Goal: Task Accomplishment & Management: Use online tool/utility

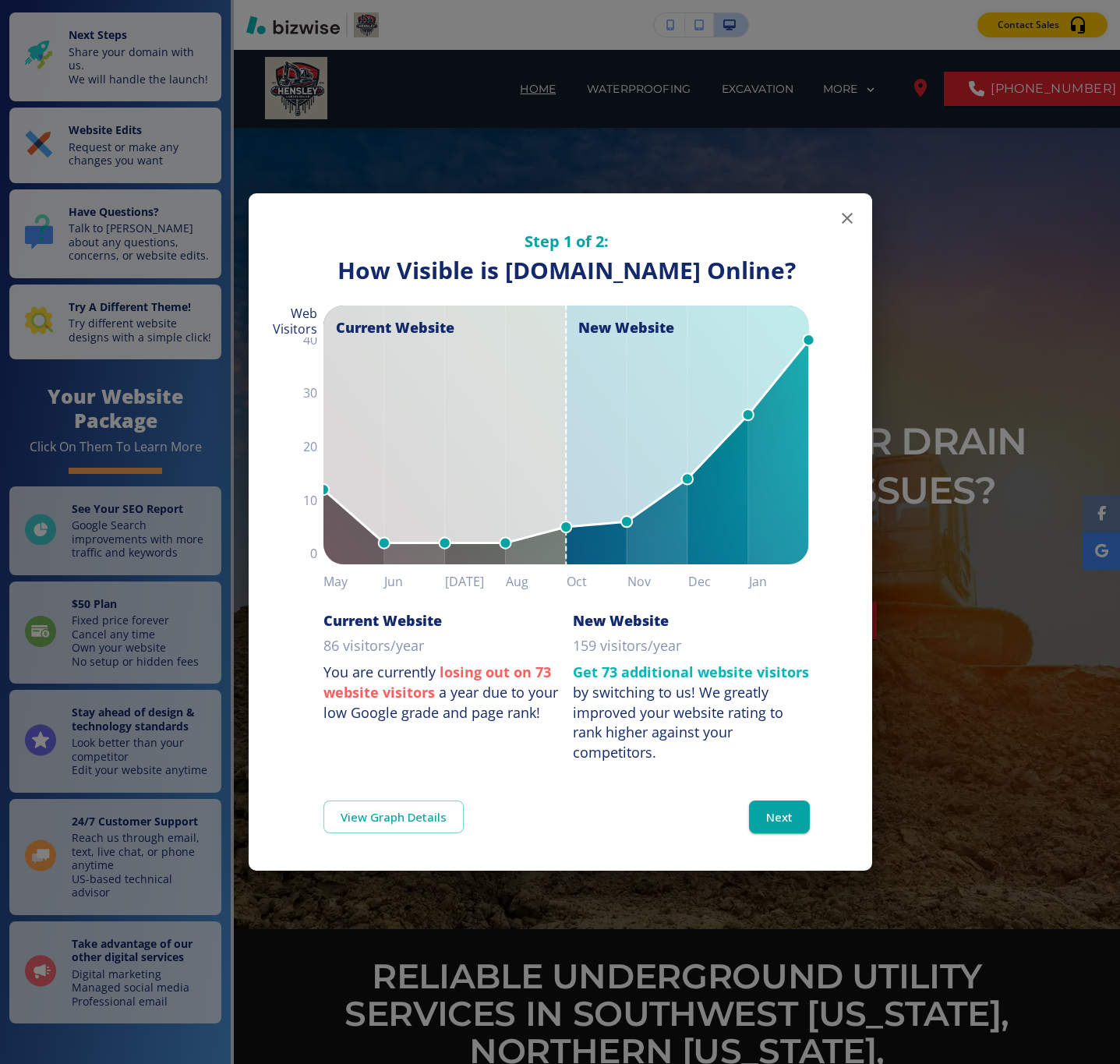
click at [850, 211] on button "button" at bounding box center [847, 219] width 31 height 31
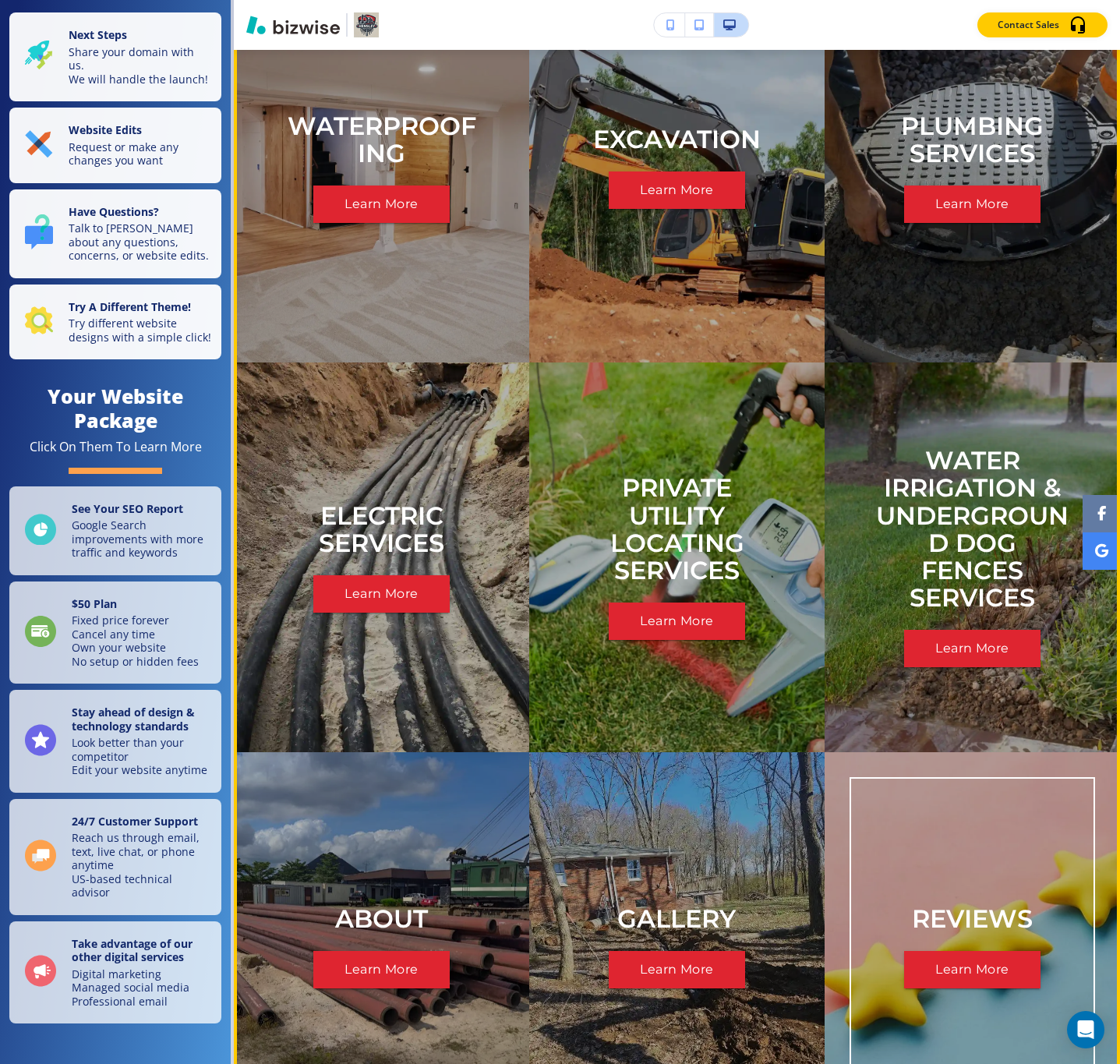
scroll to position [4246, 0]
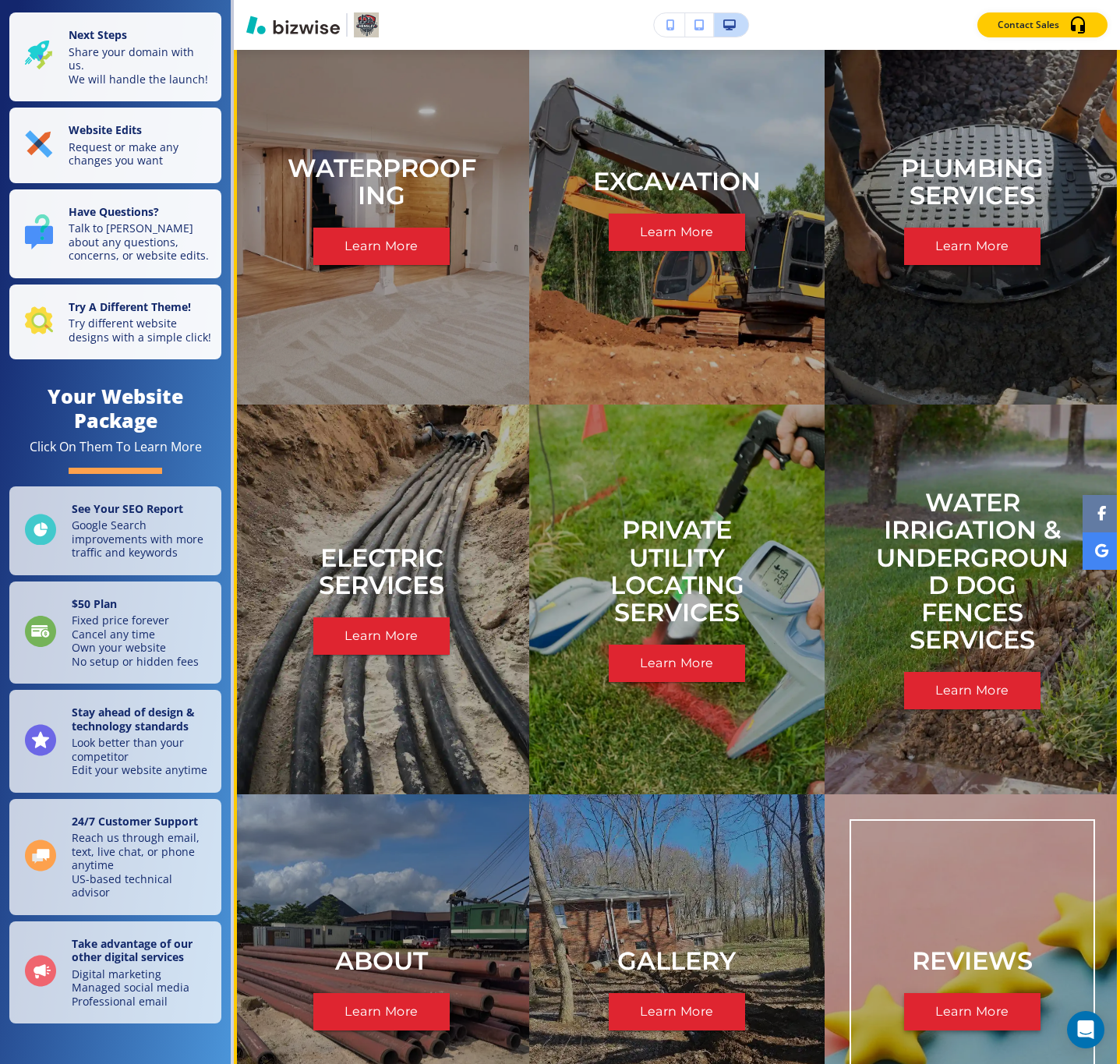
click at [920, 993] on button "Learn More" at bounding box center [973, 1012] width 137 height 37
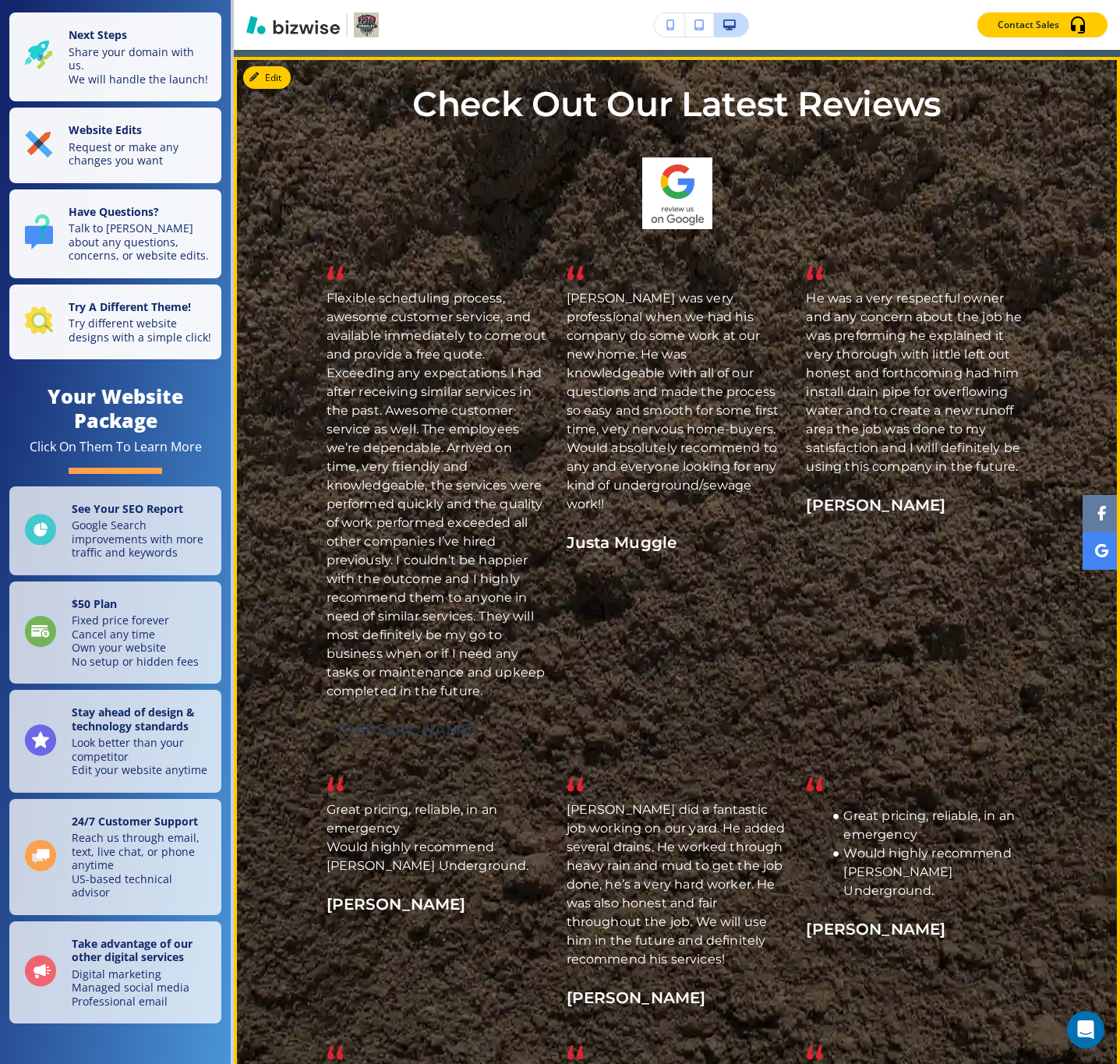
scroll to position [701, 0]
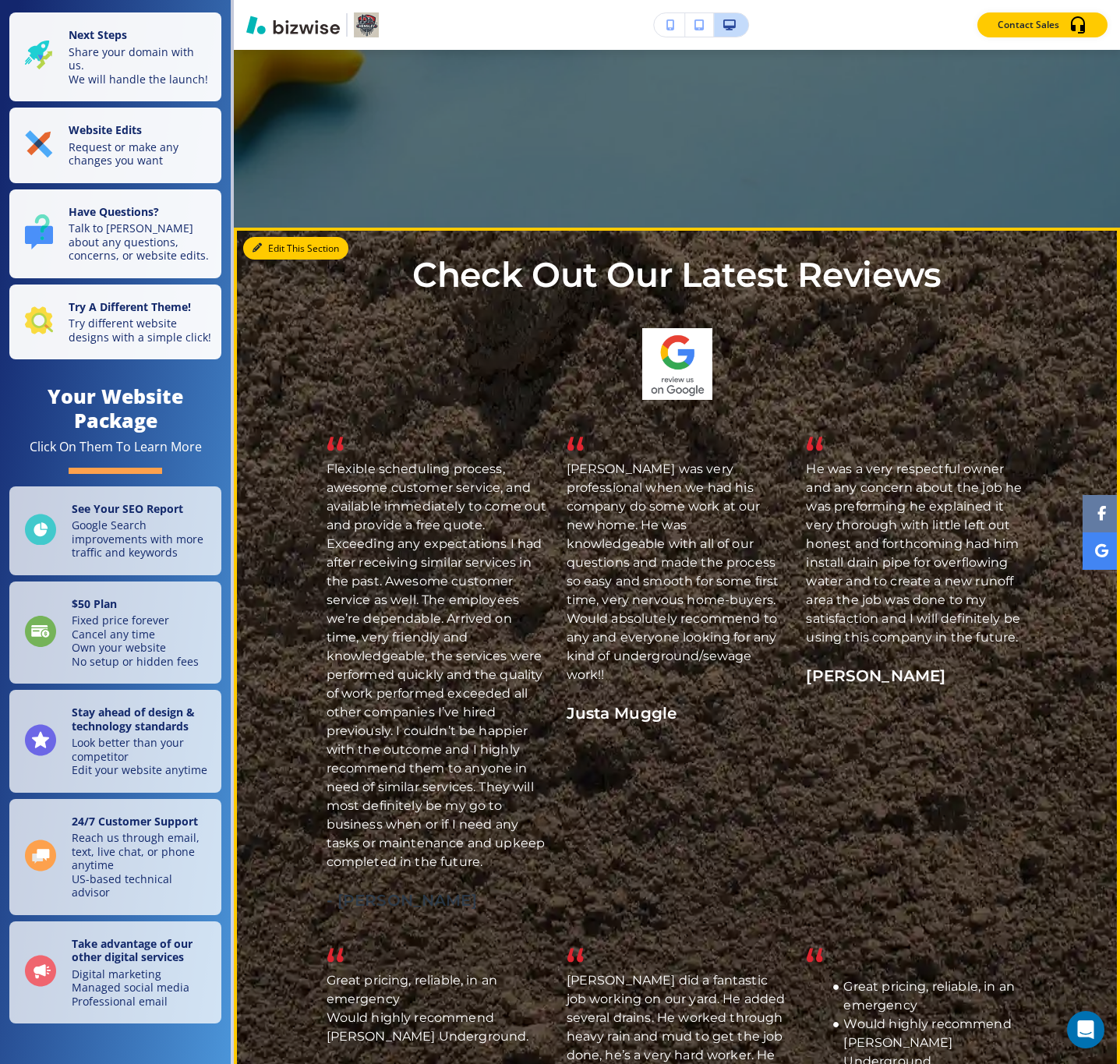
click at [261, 247] on icon "button" at bounding box center [257, 247] width 10 height 10
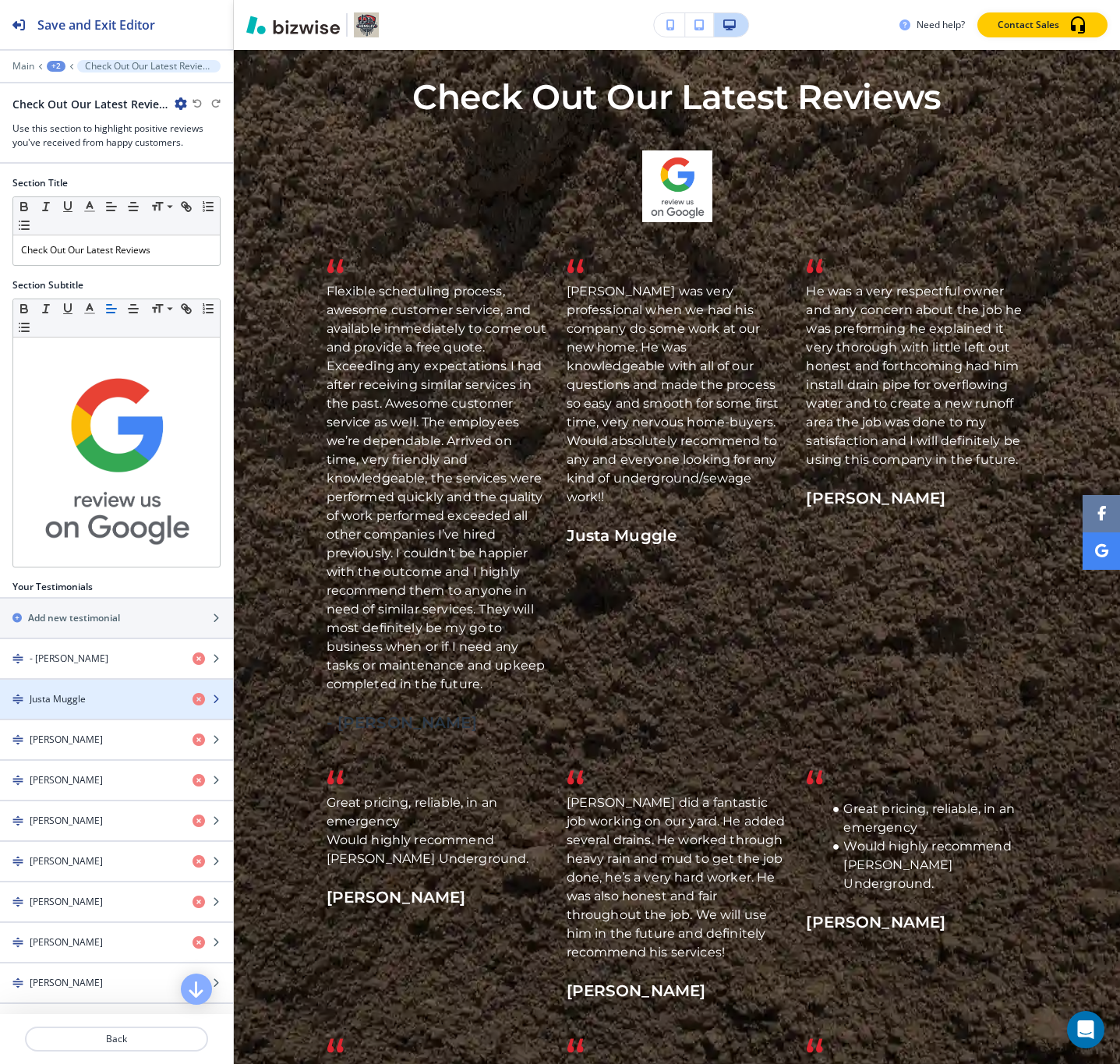
scroll to position [117, 0]
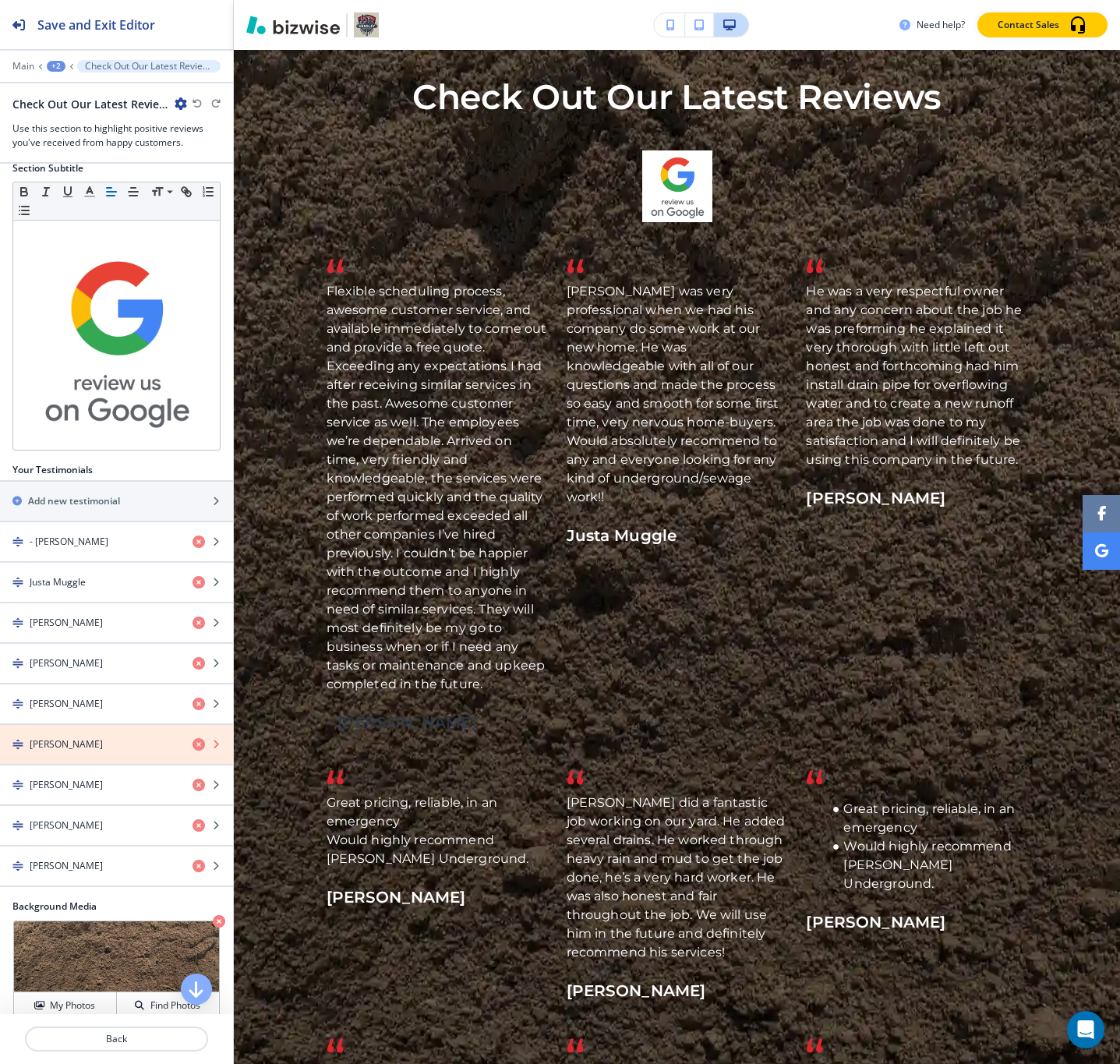
click at [193, 738] on icon "button" at bounding box center [199, 744] width 12 height 12
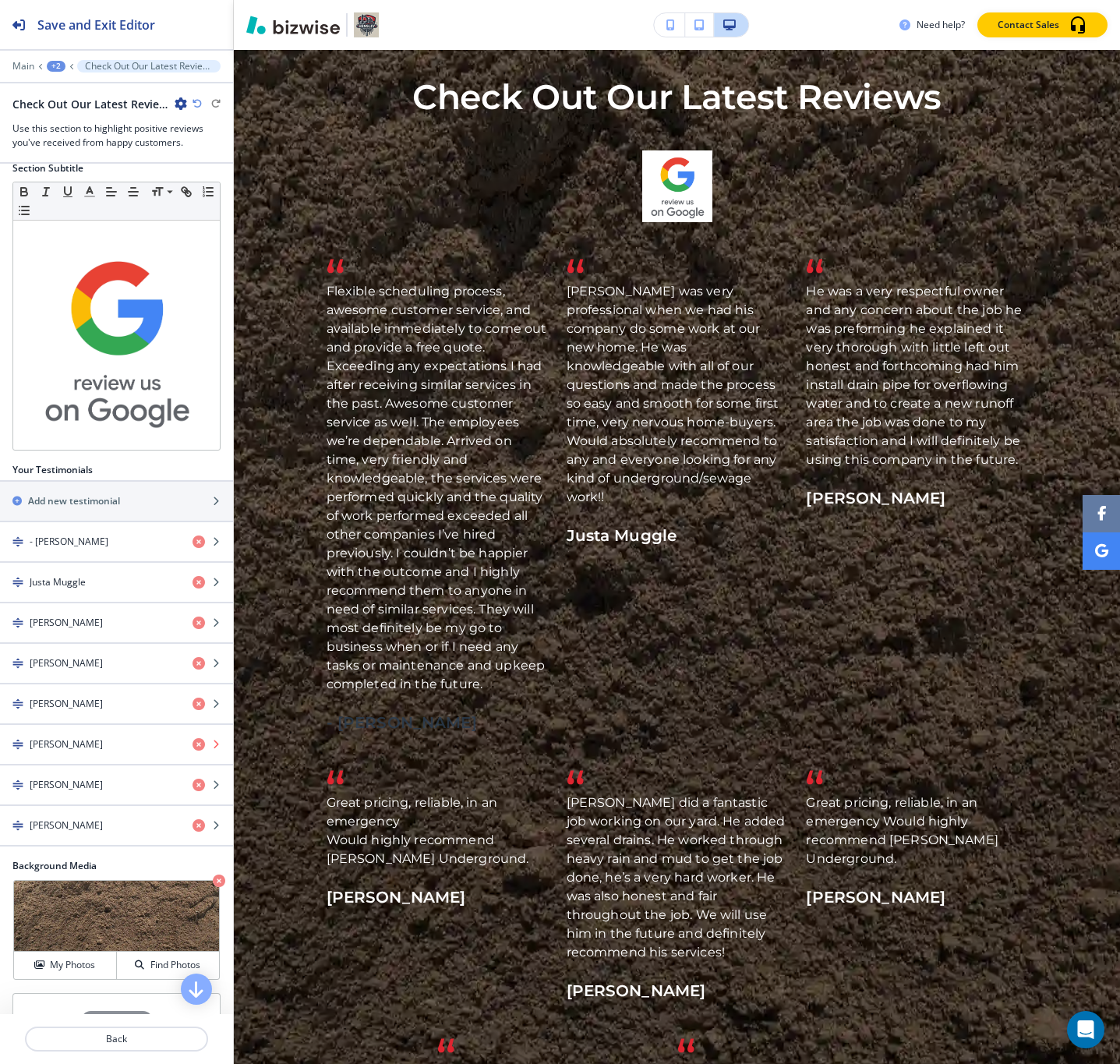
click at [193, 738] on icon "button" at bounding box center [199, 744] width 12 height 12
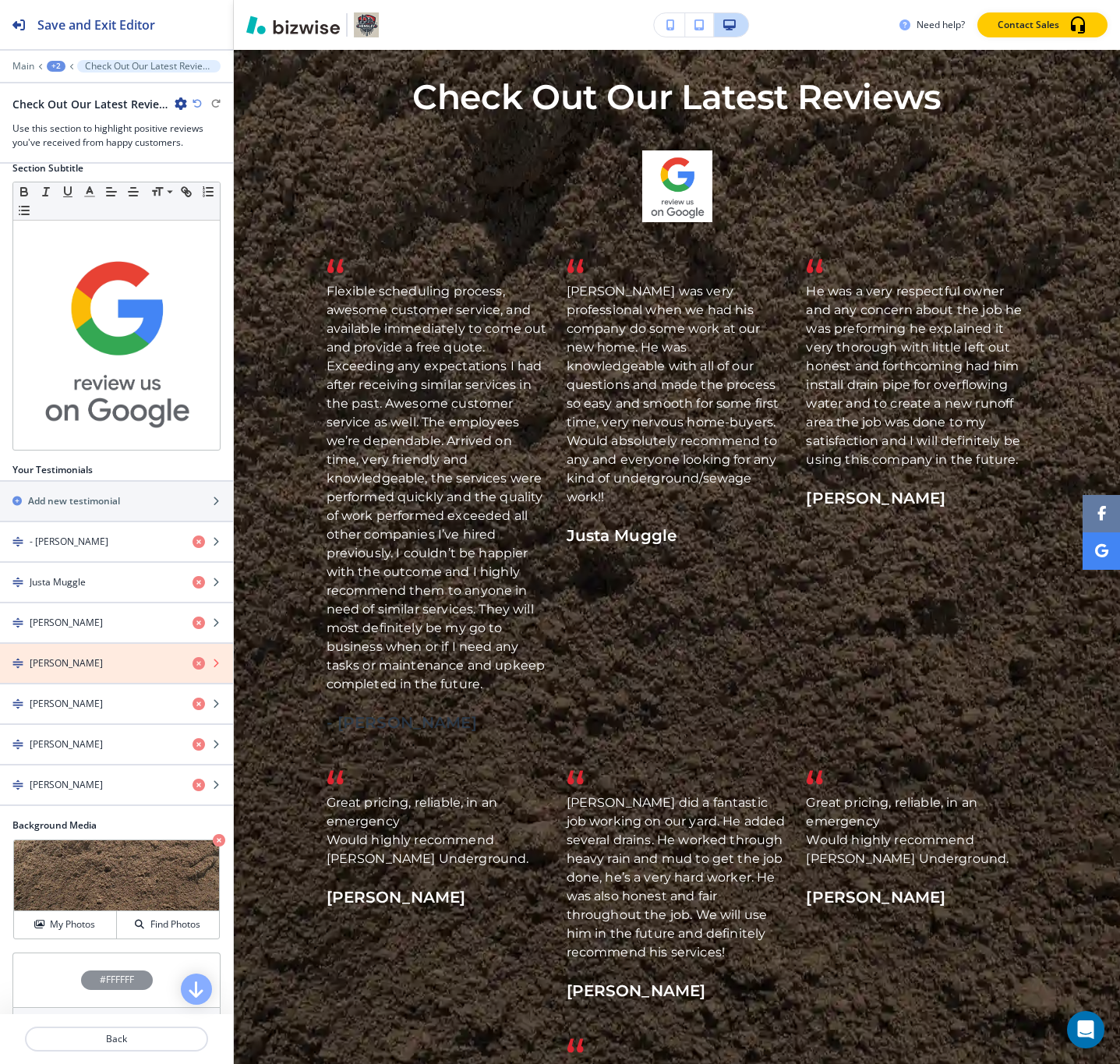
click at [193, 657] on icon "button" at bounding box center [199, 663] width 12 height 12
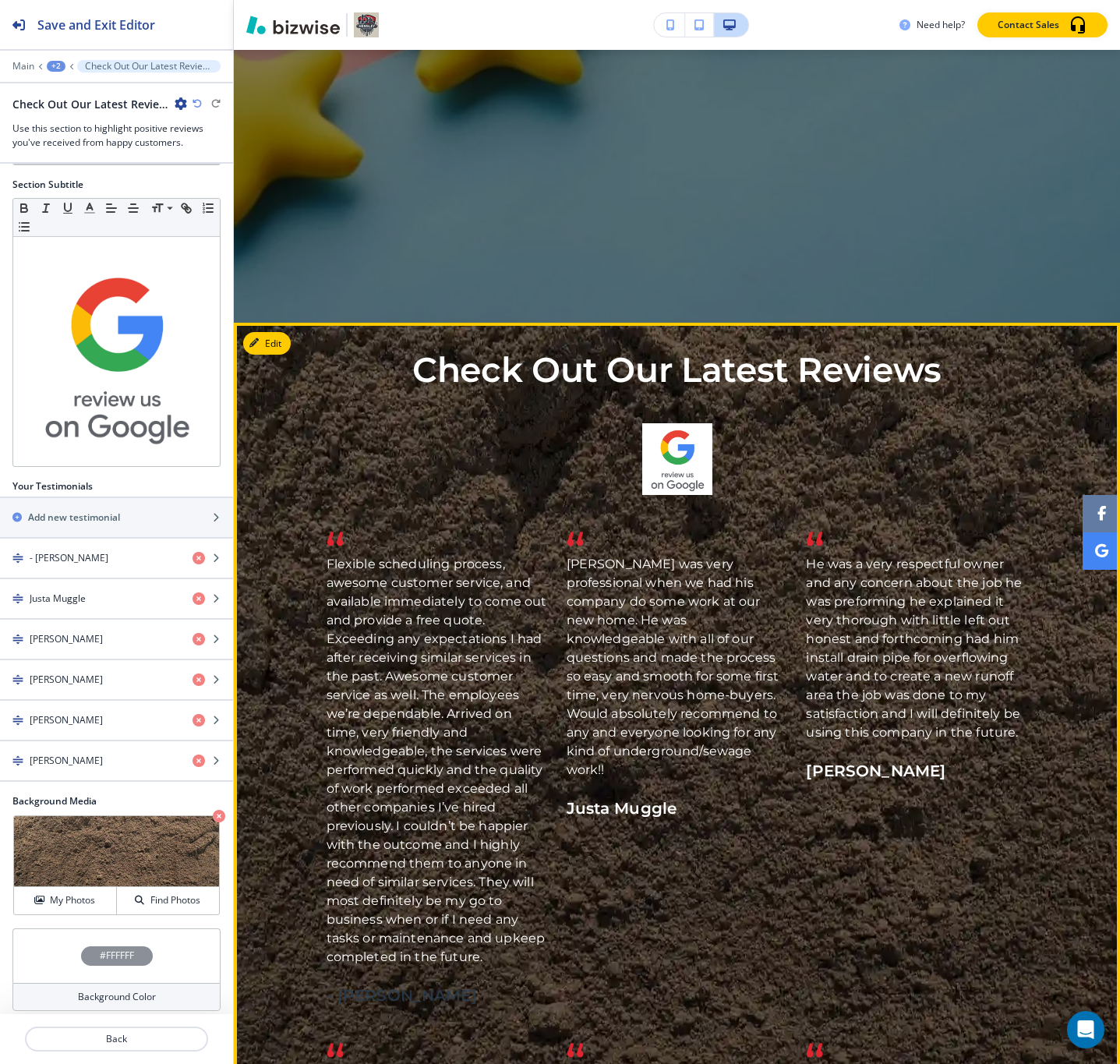
scroll to position [411, 0]
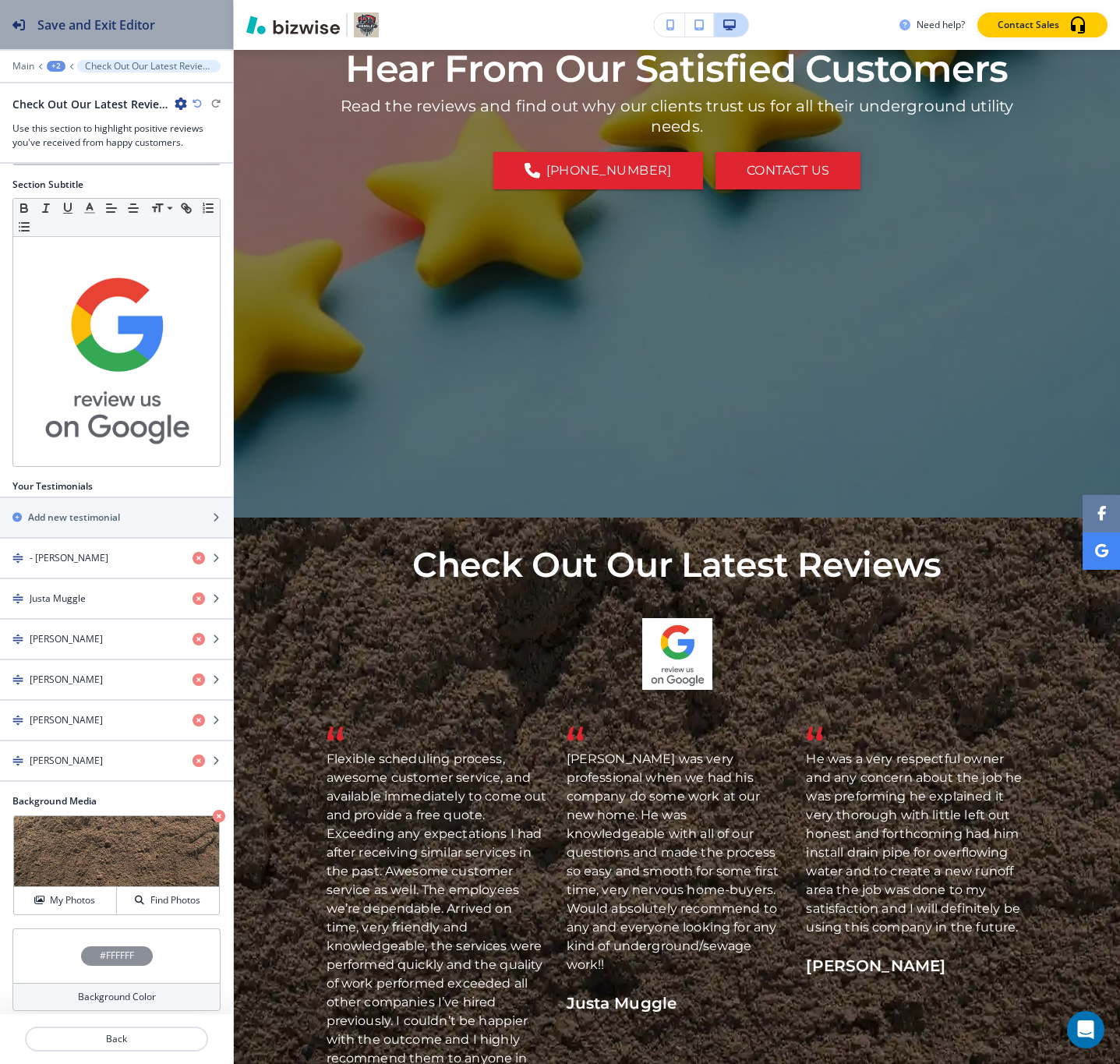
click at [103, 24] on h2 "Save and Exit Editor" at bounding box center [96, 24] width 118 height 18
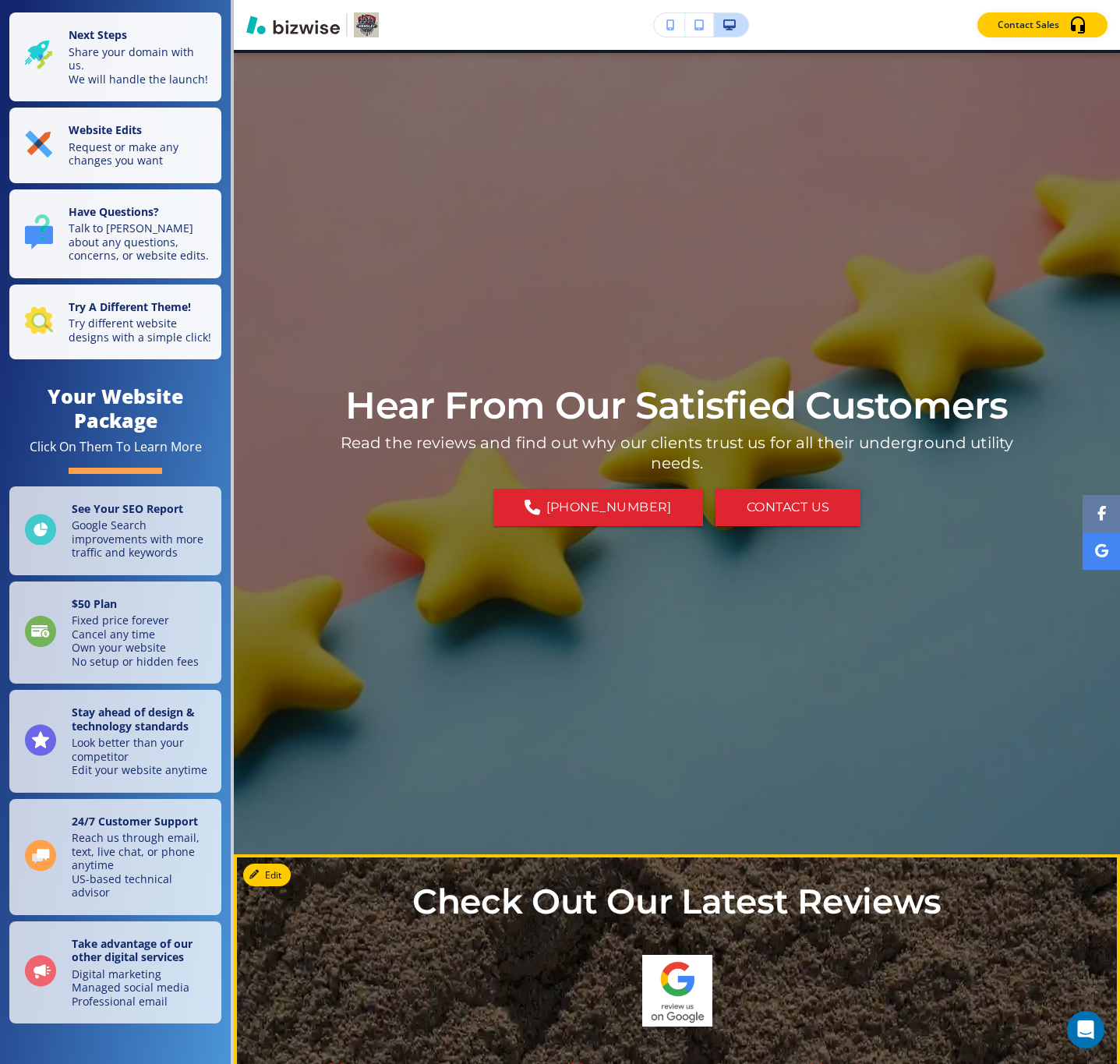
scroll to position [0, 0]
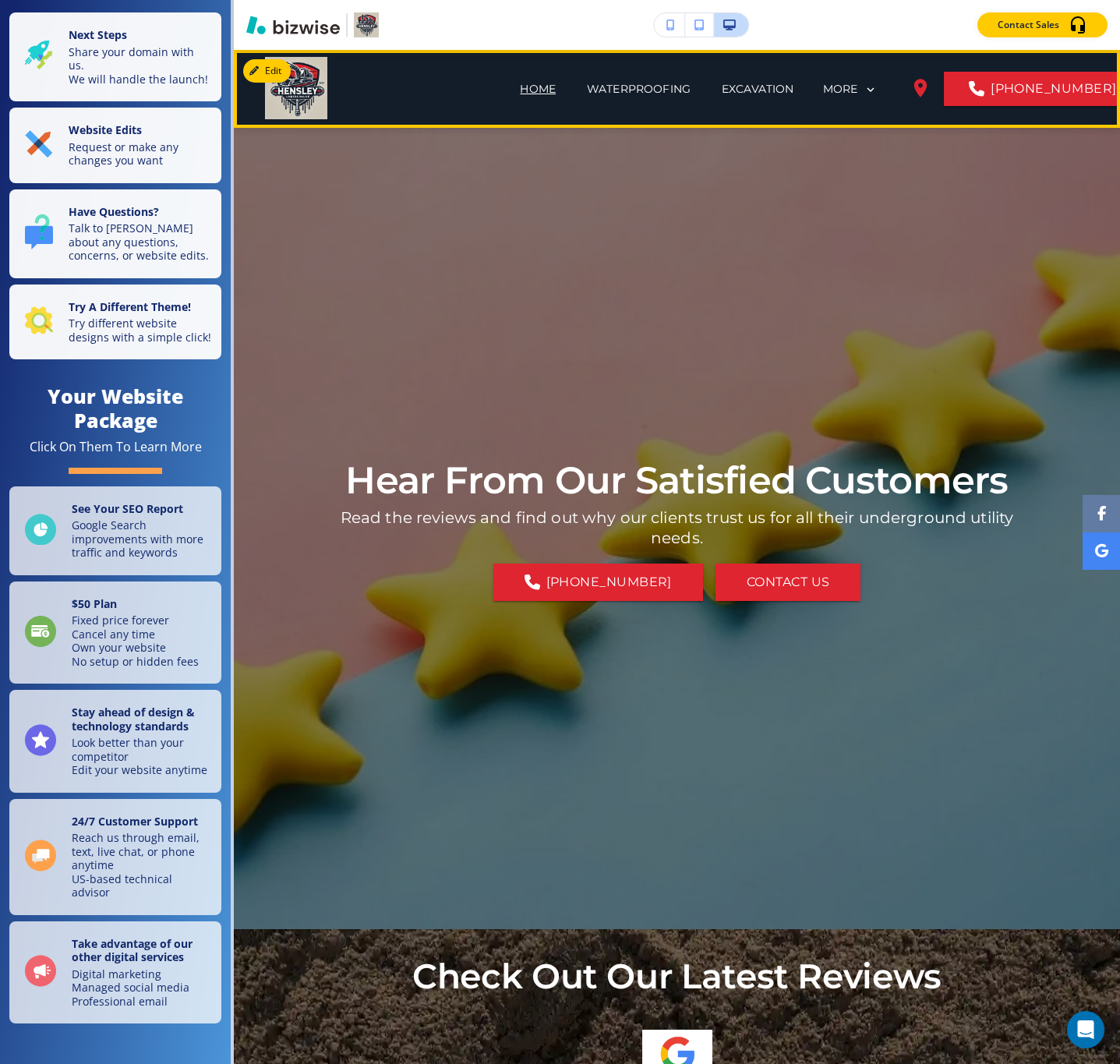
click at [520, 90] on p "HOME" at bounding box center [538, 89] width 36 height 17
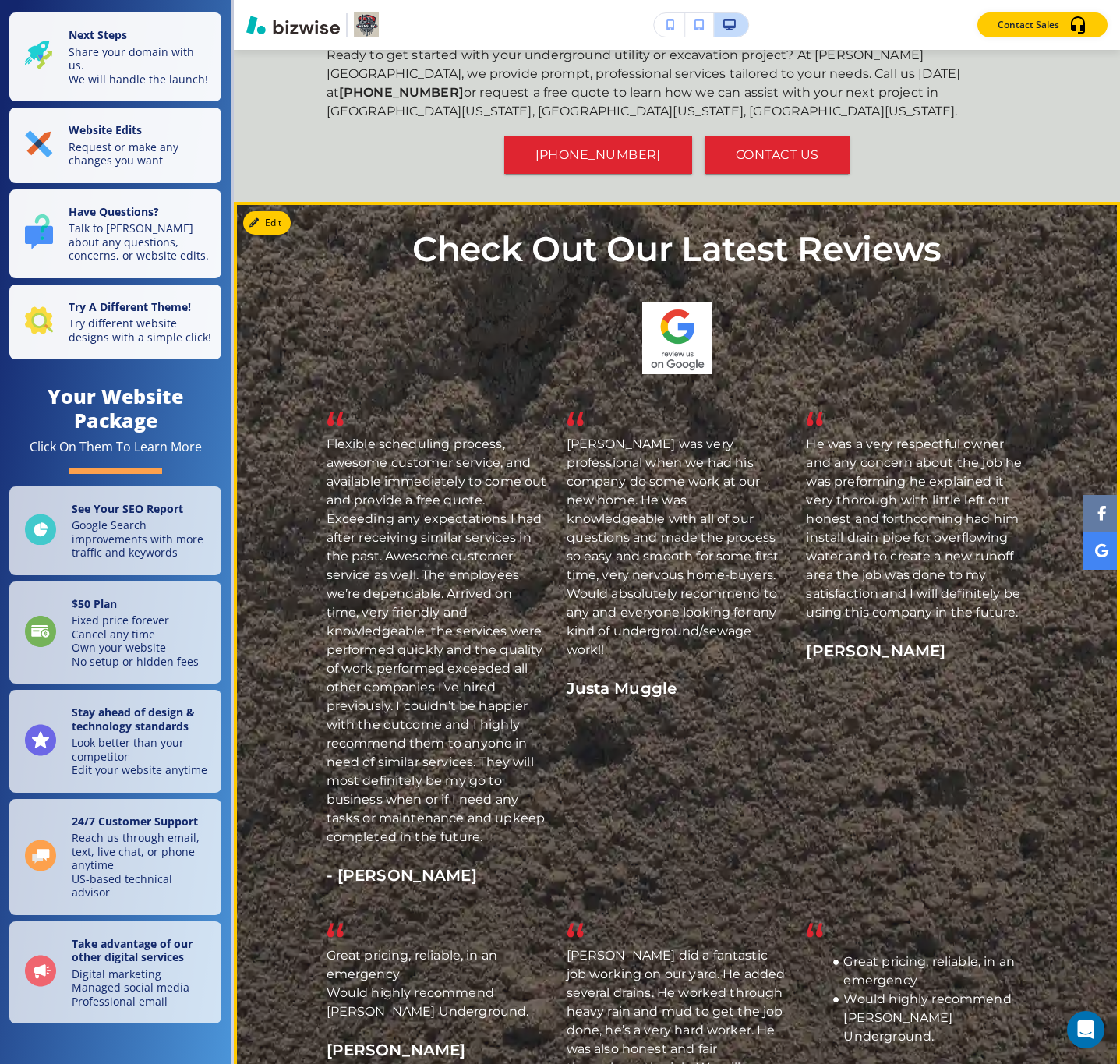
scroll to position [2689, 0]
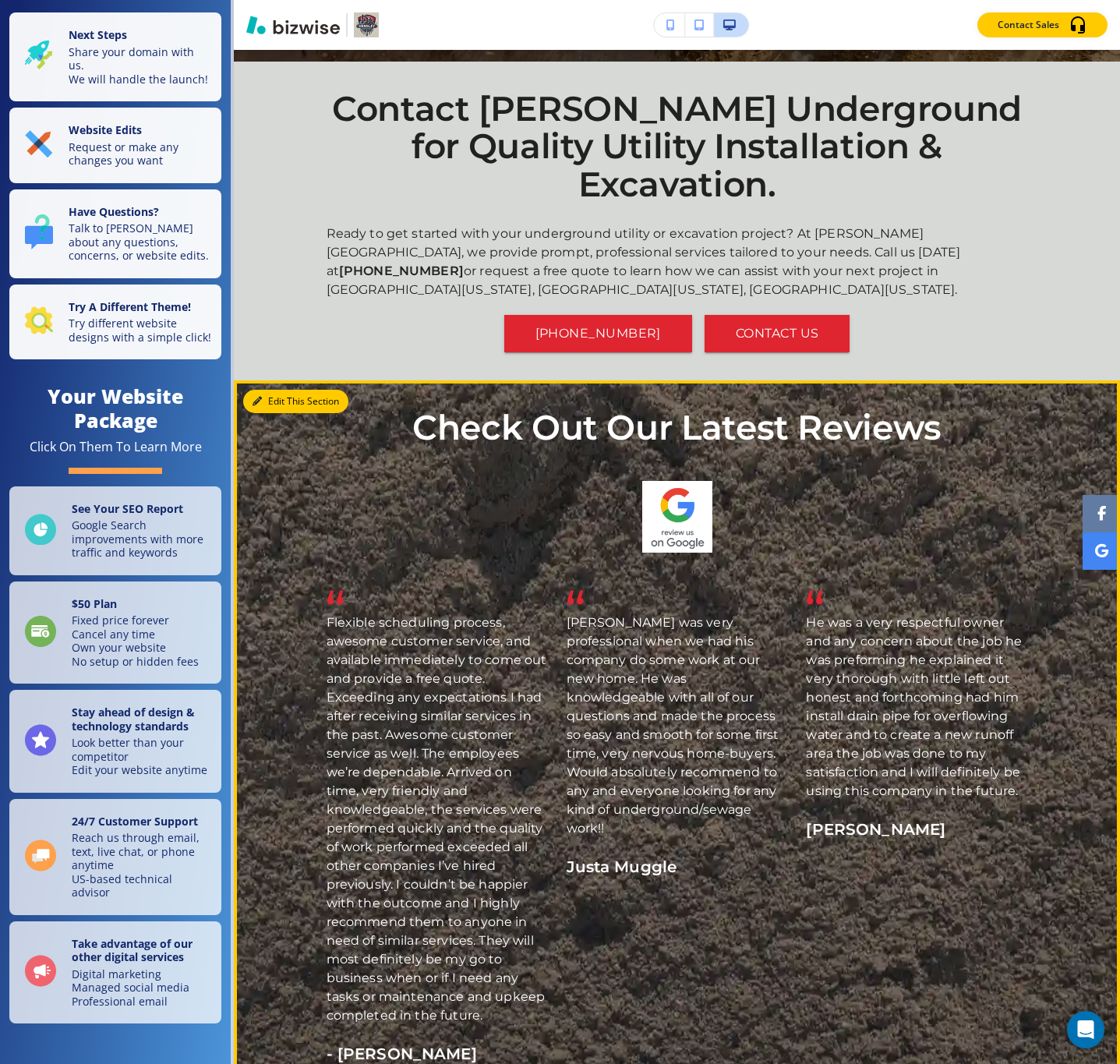
click at [265, 390] on button "Edit This Section" at bounding box center [295, 401] width 105 height 24
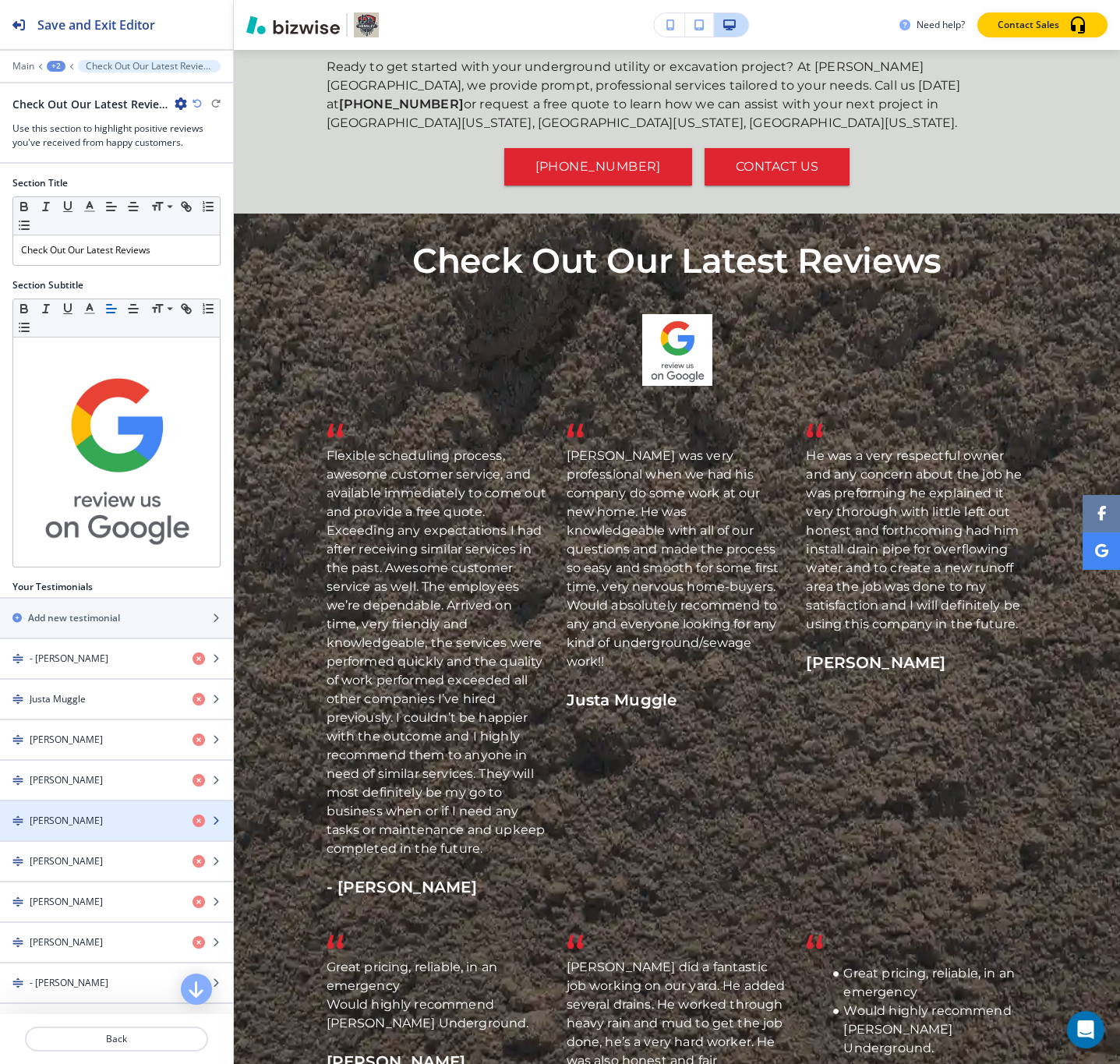
scroll to position [225, 0]
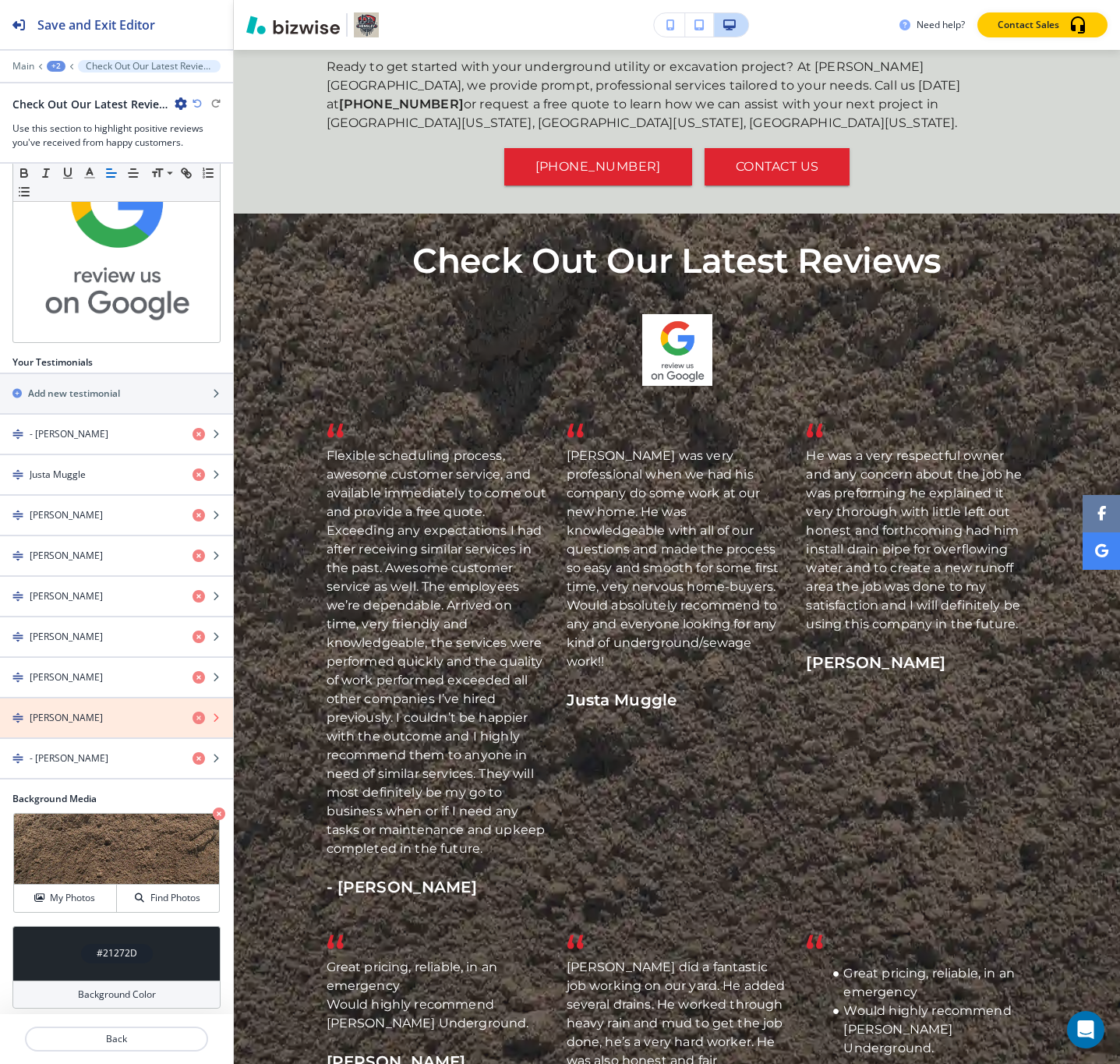
click at [193, 712] on icon "button" at bounding box center [199, 718] width 12 height 12
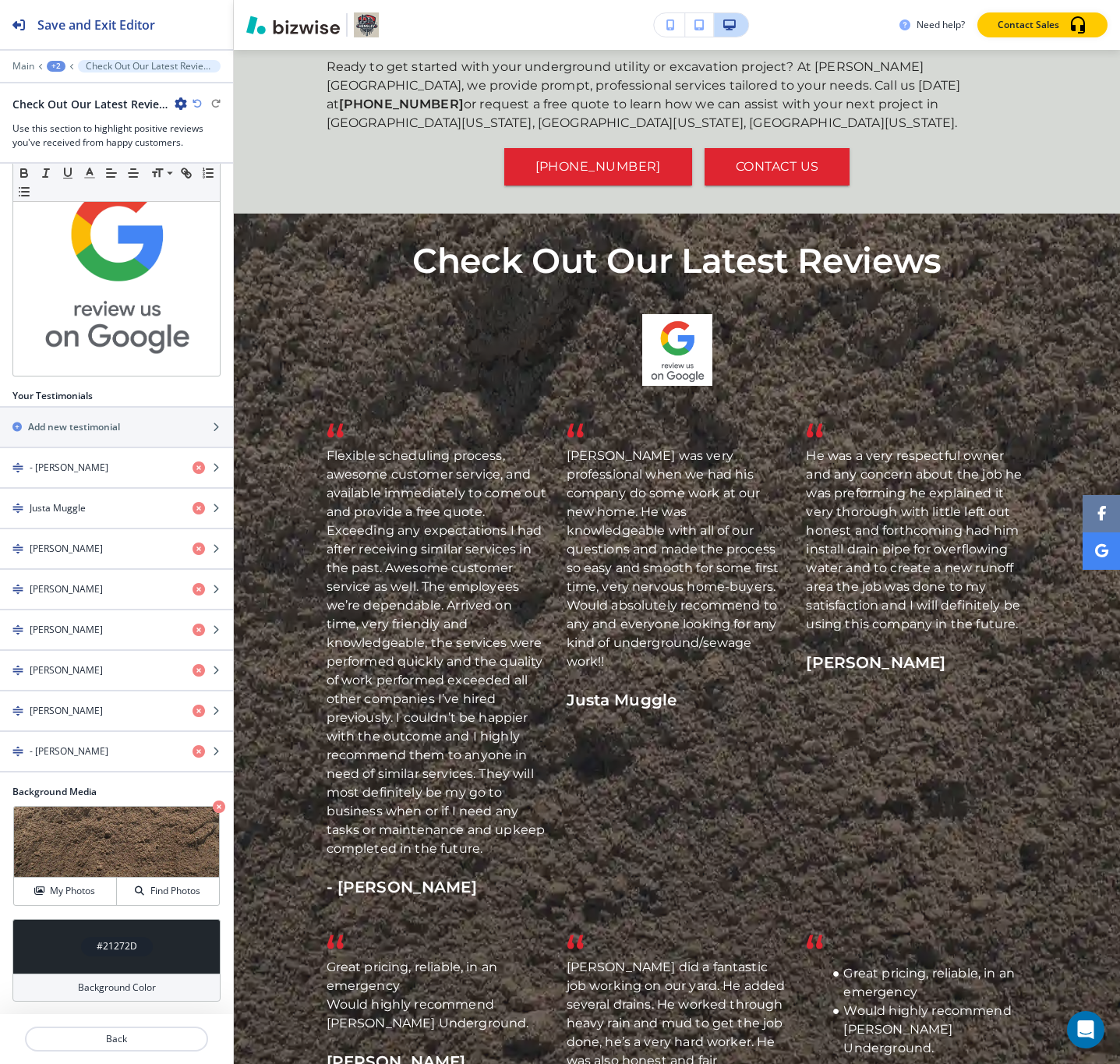
scroll to position [183, 0]
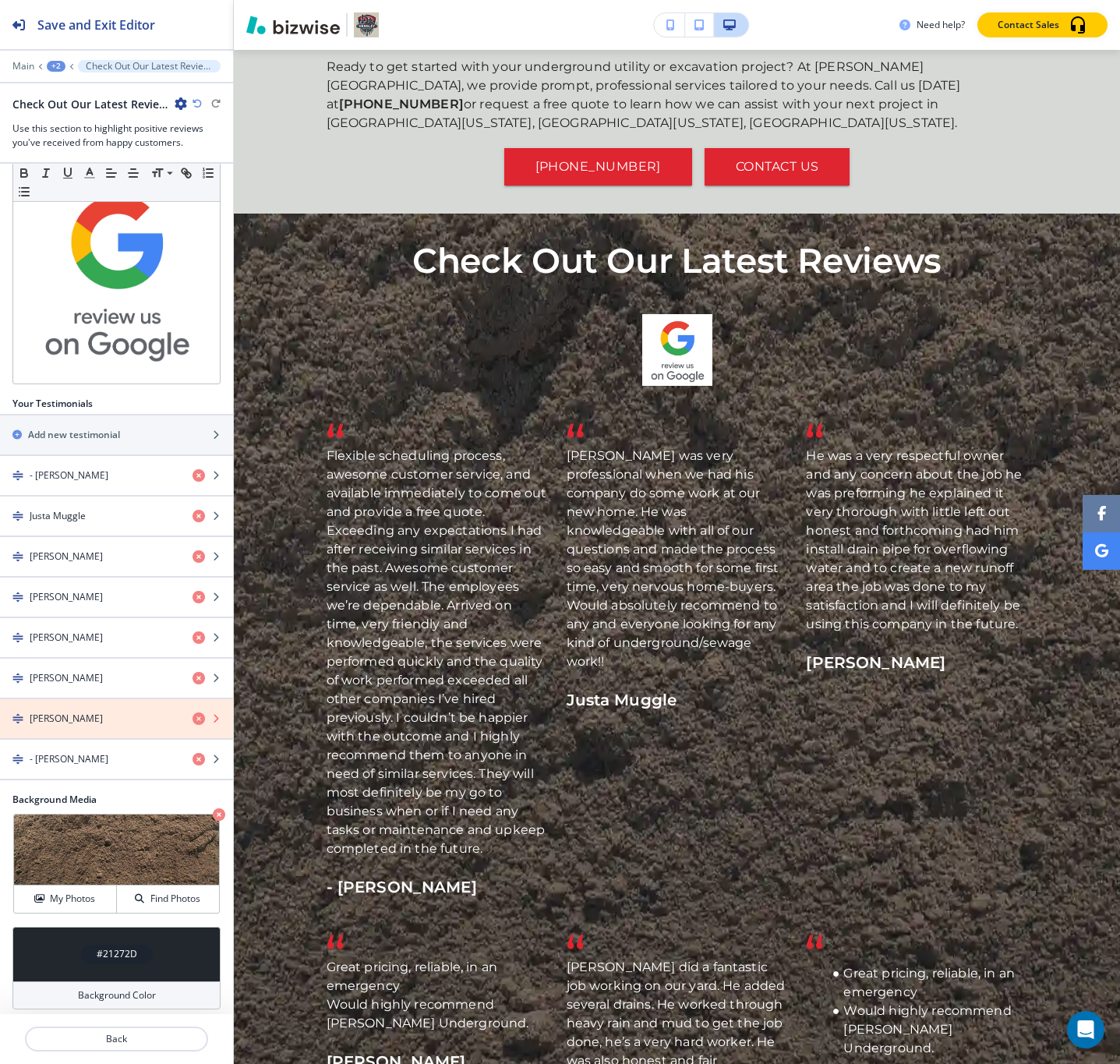
click at [193, 713] on icon "button" at bounding box center [199, 719] width 12 height 12
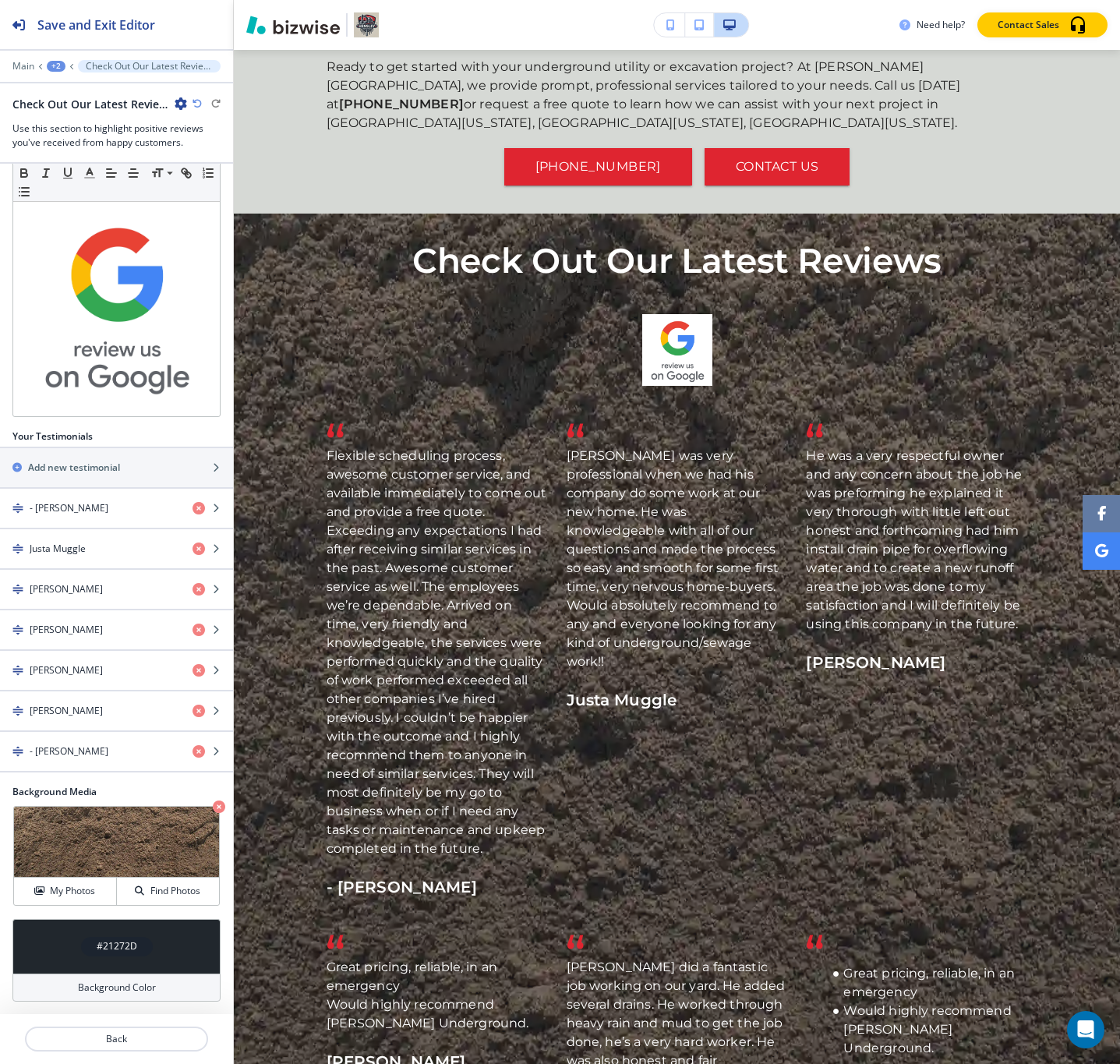
scroll to position [143, 0]
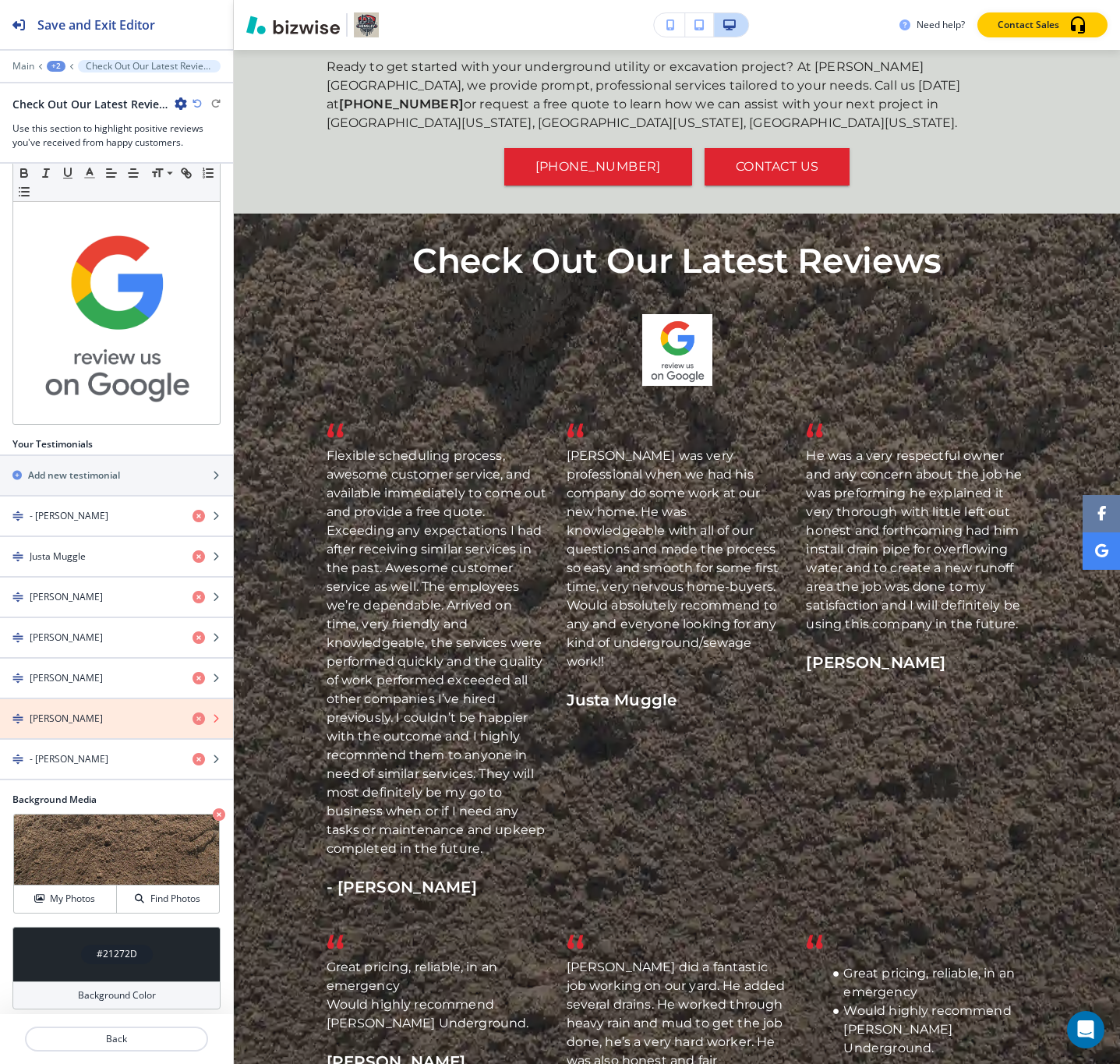
click at [193, 713] on icon "button" at bounding box center [199, 719] width 12 height 12
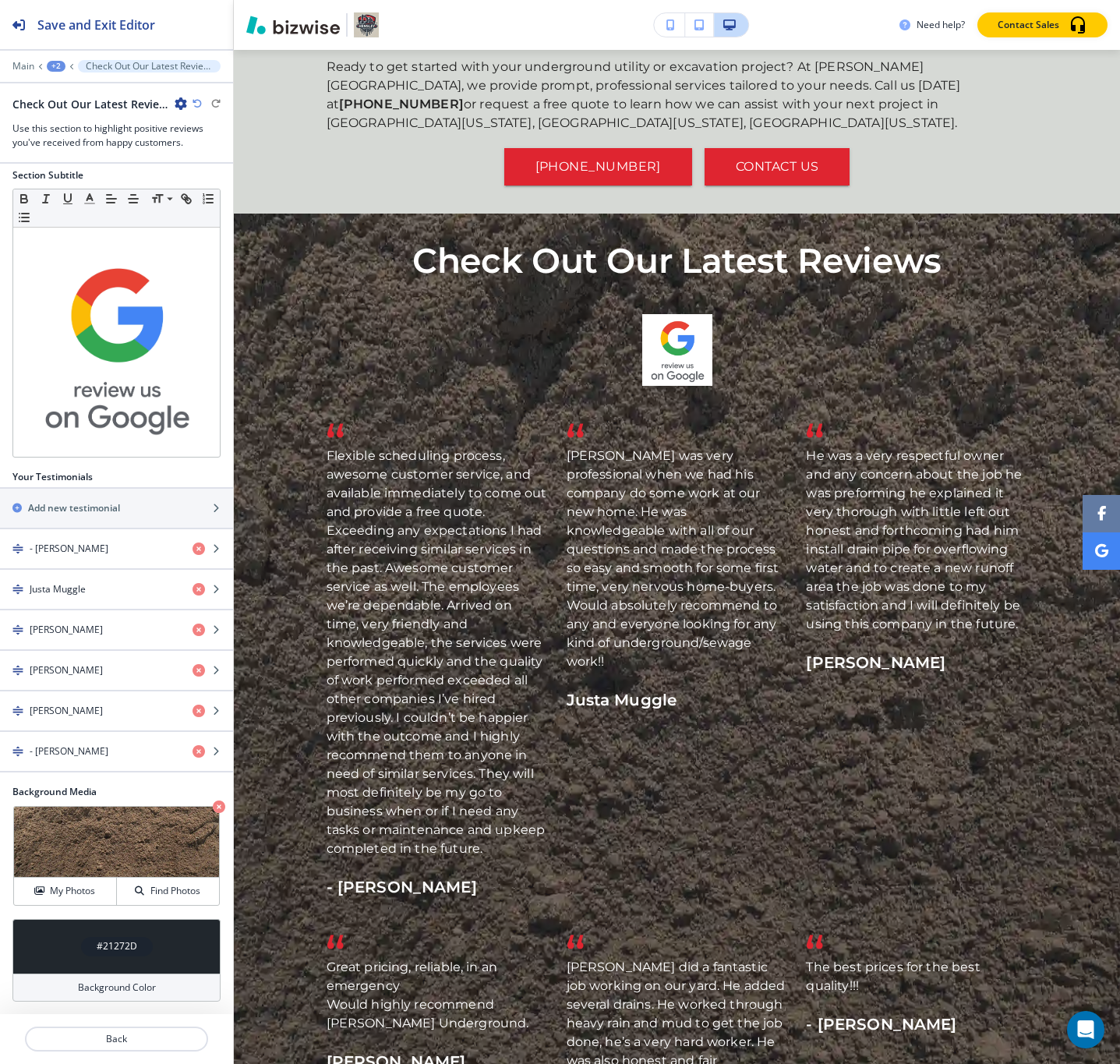
scroll to position [100, 0]
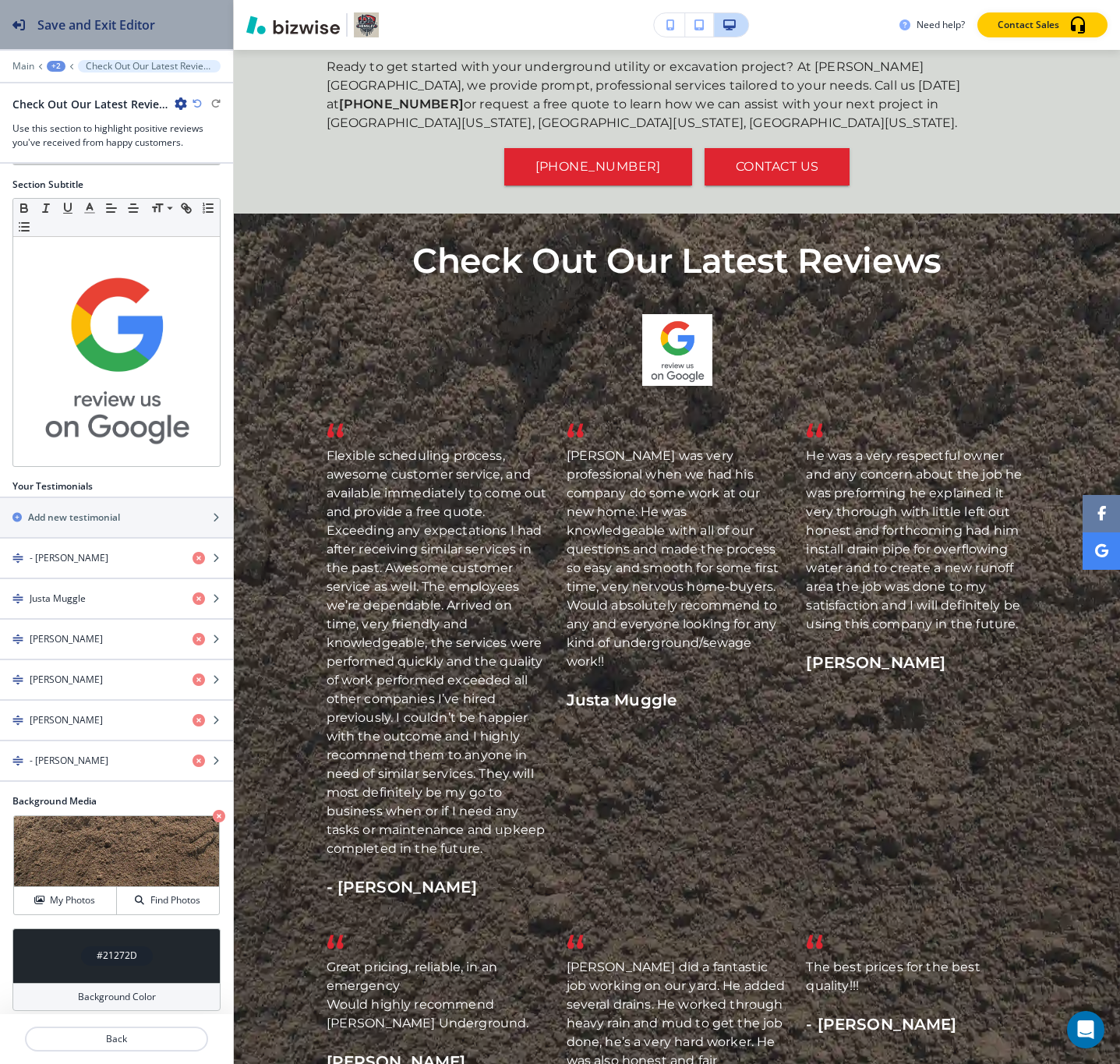
click at [105, 26] on h2 "Save and Exit Editor" at bounding box center [96, 24] width 118 height 18
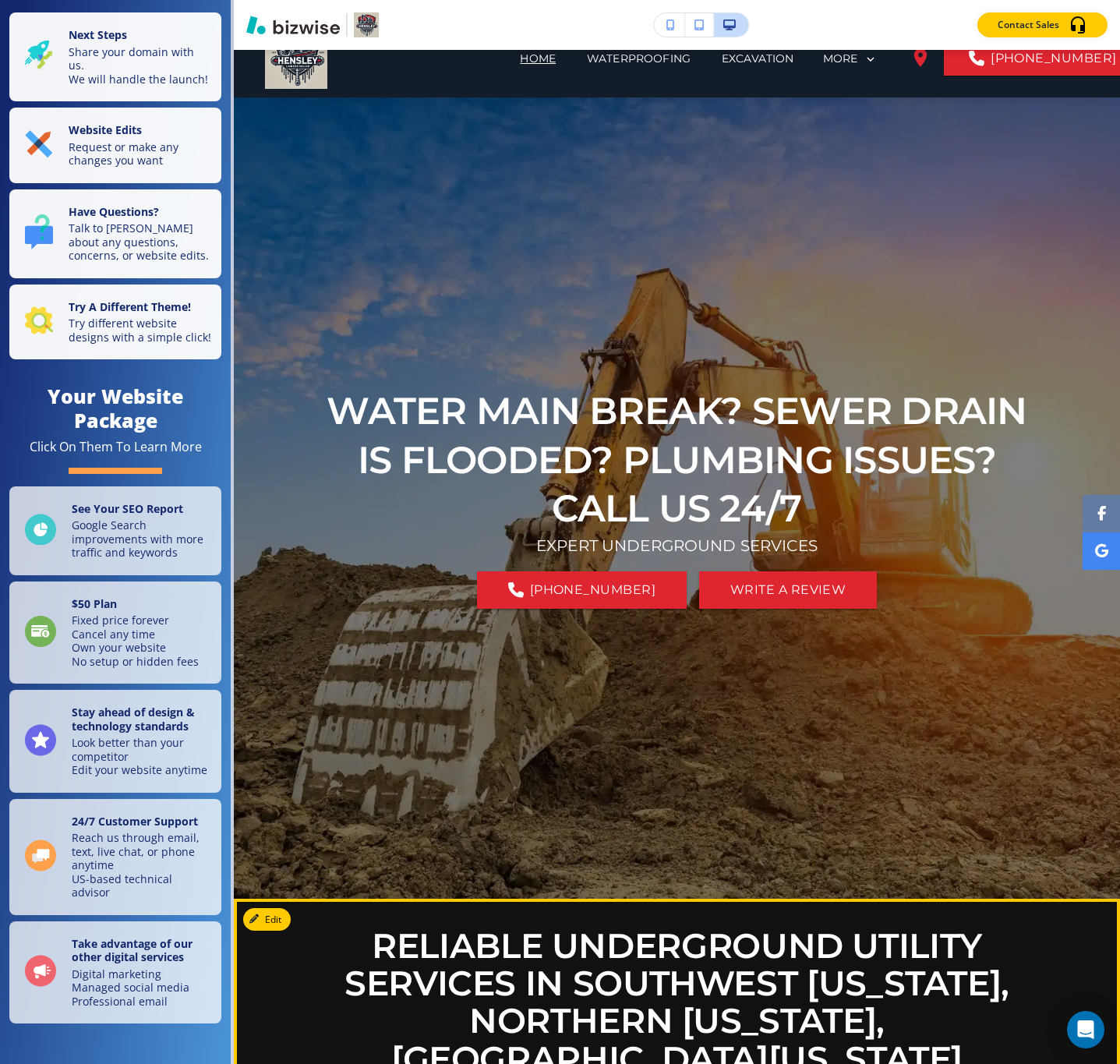
scroll to position [0, 0]
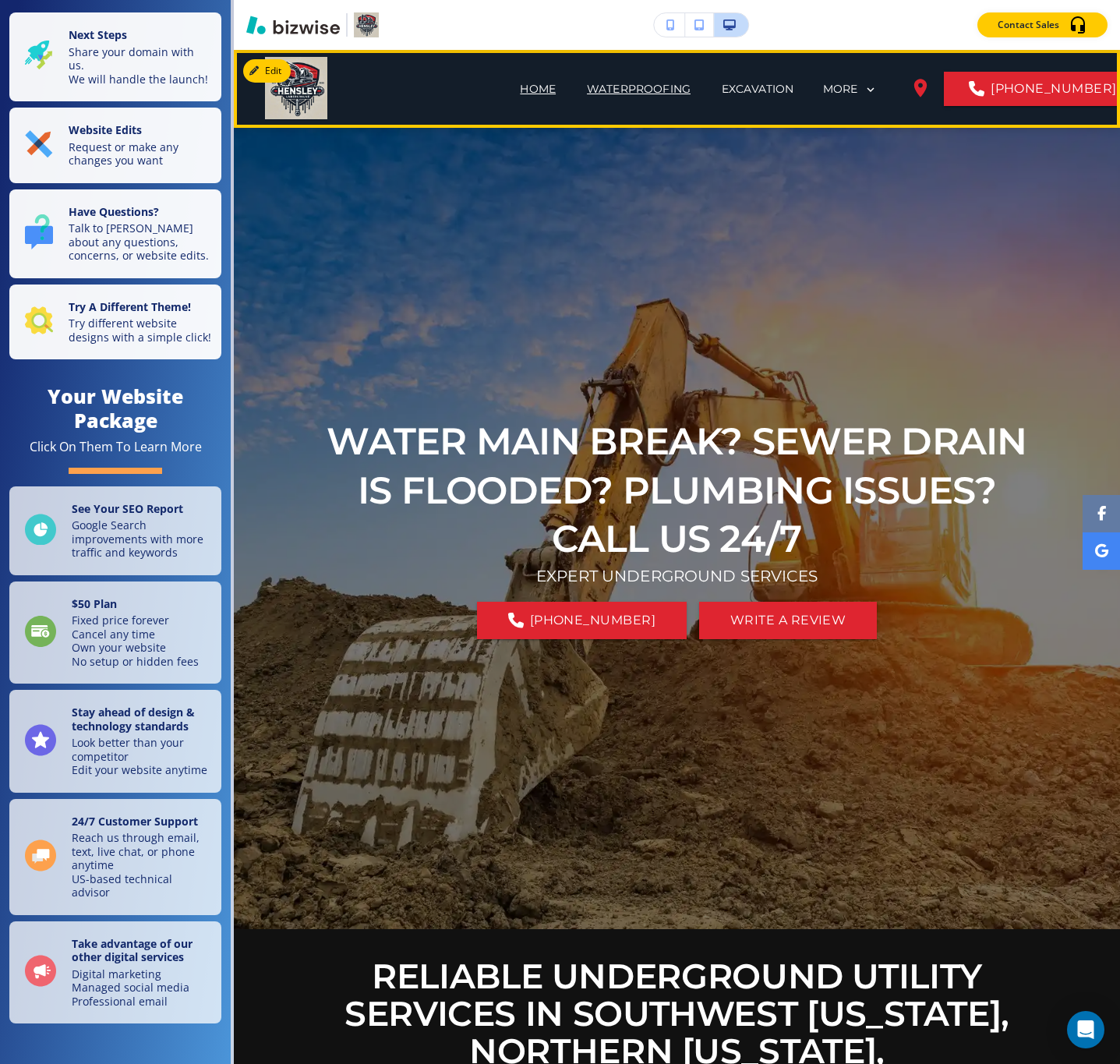
click at [587, 85] on p "WATERPROOFING" at bounding box center [639, 89] width 104 height 17
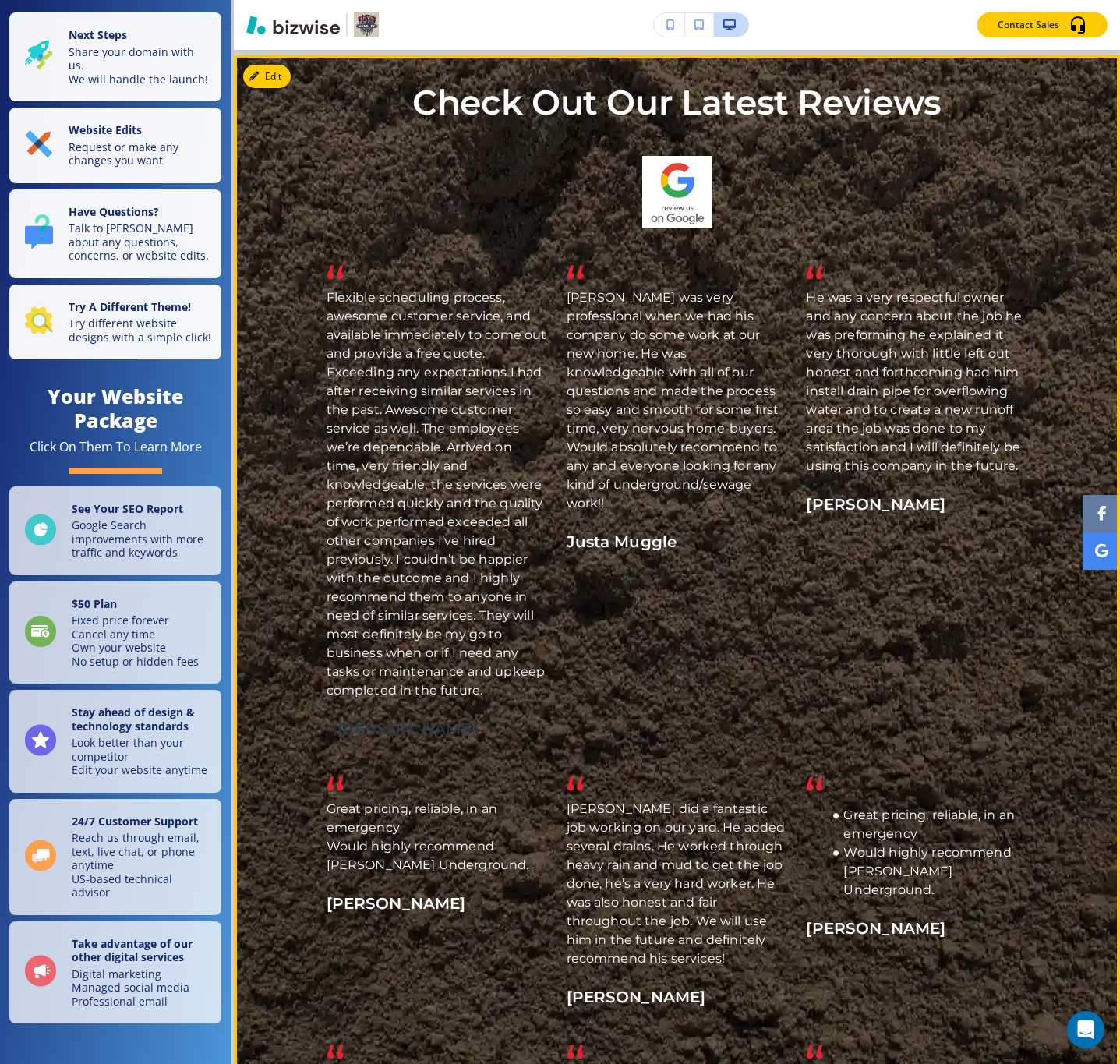
scroll to position [3156, 0]
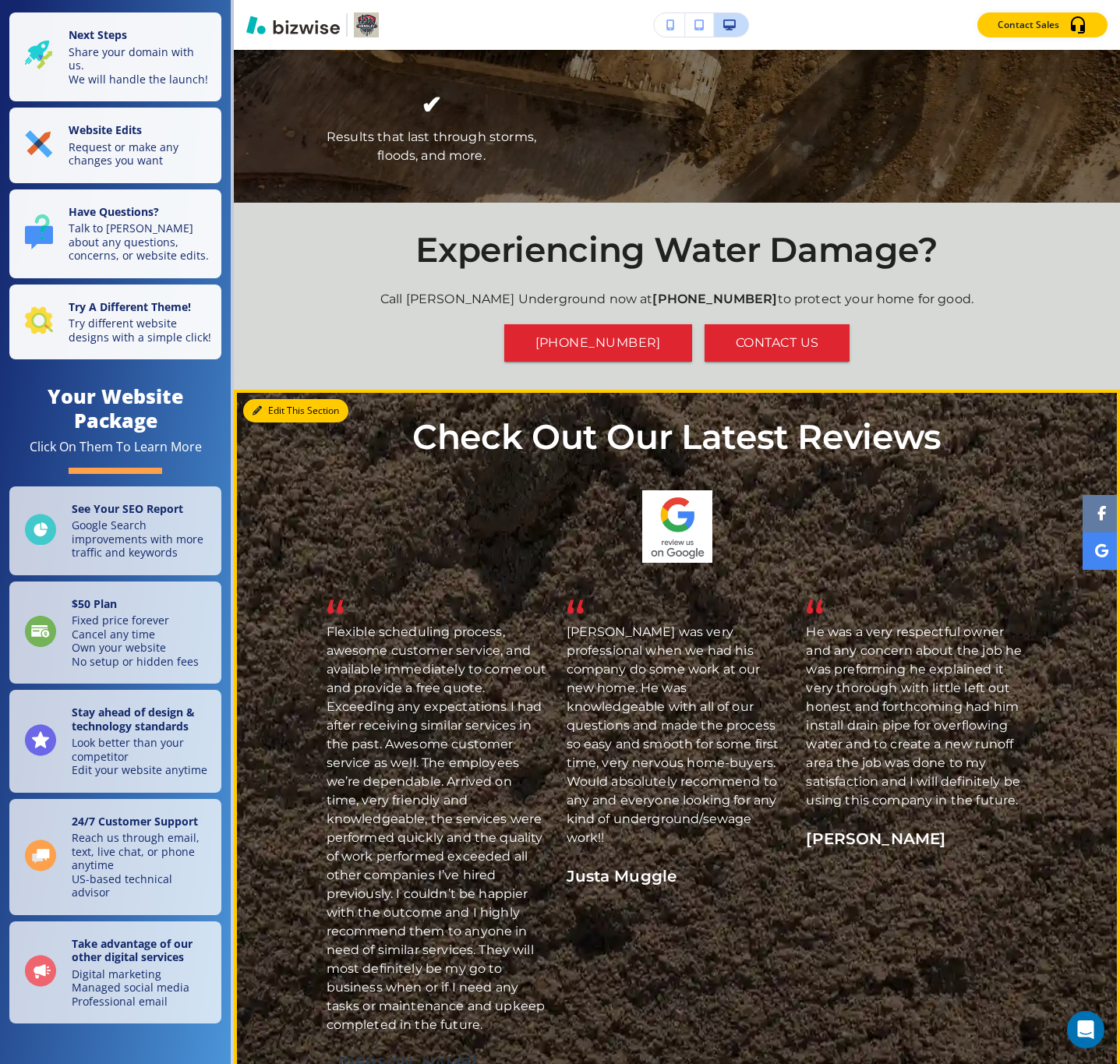
click at [284, 399] on button "Edit This Section" at bounding box center [295, 410] width 105 height 24
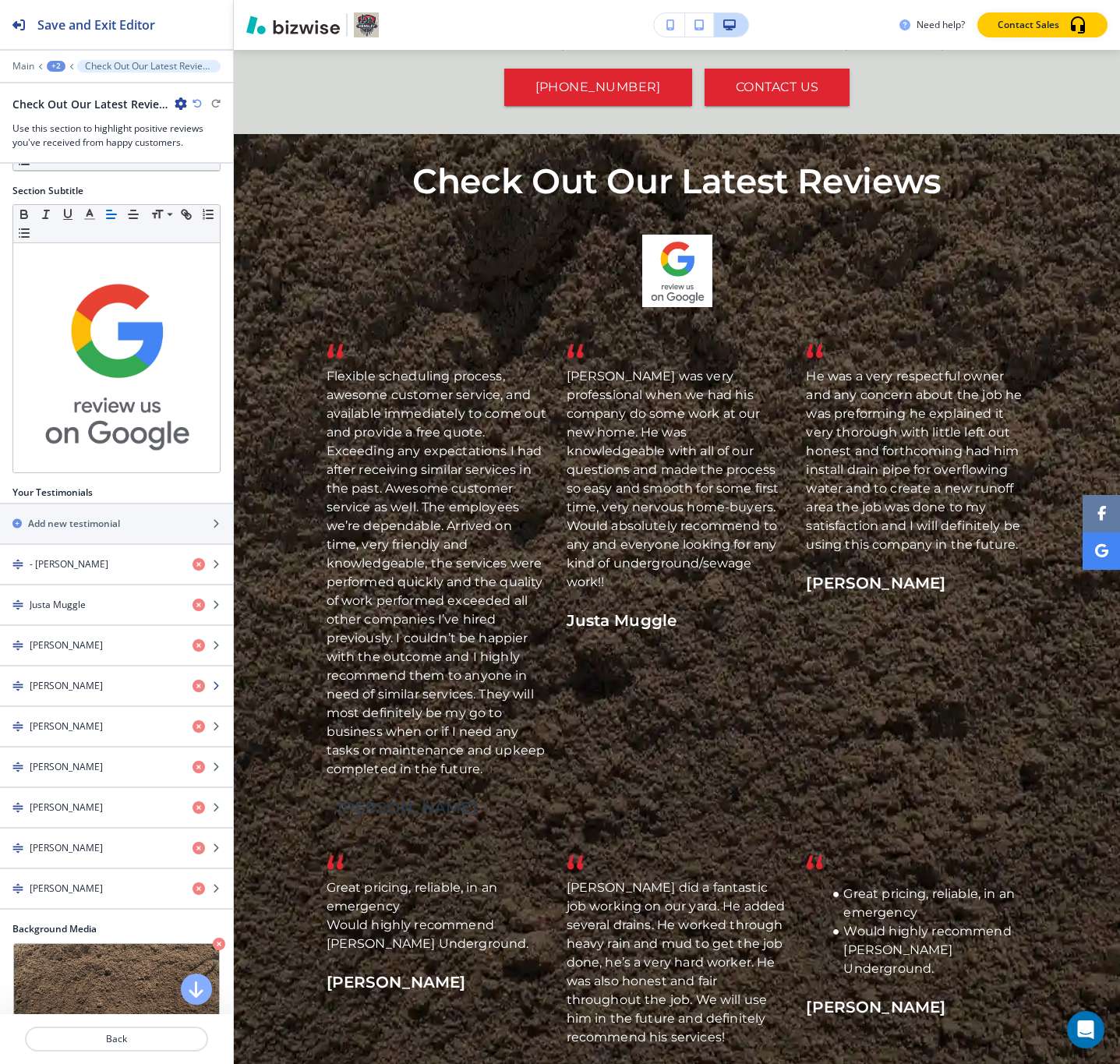
scroll to position [225, 0]
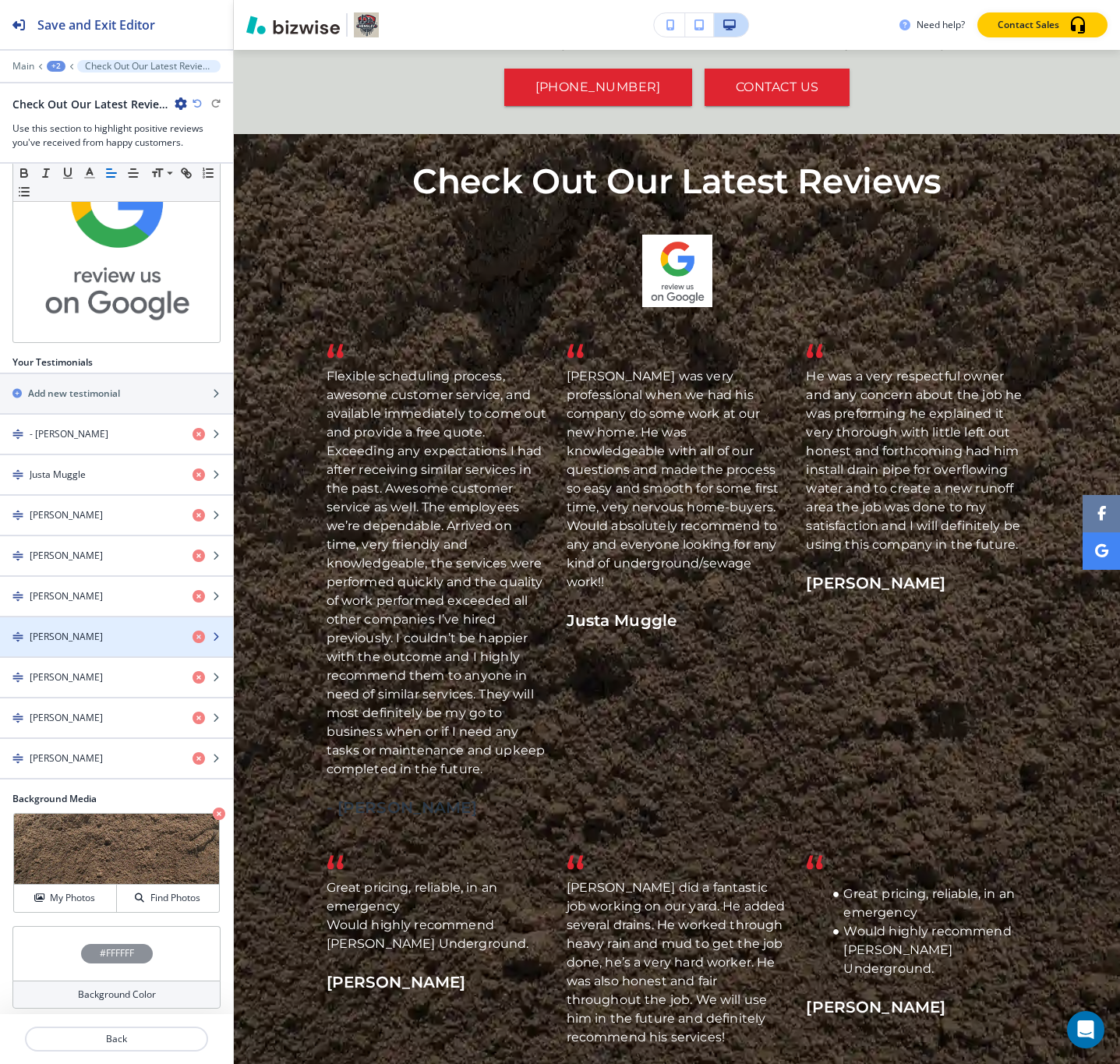
click at [179, 644] on div "button" at bounding box center [116, 650] width 233 height 12
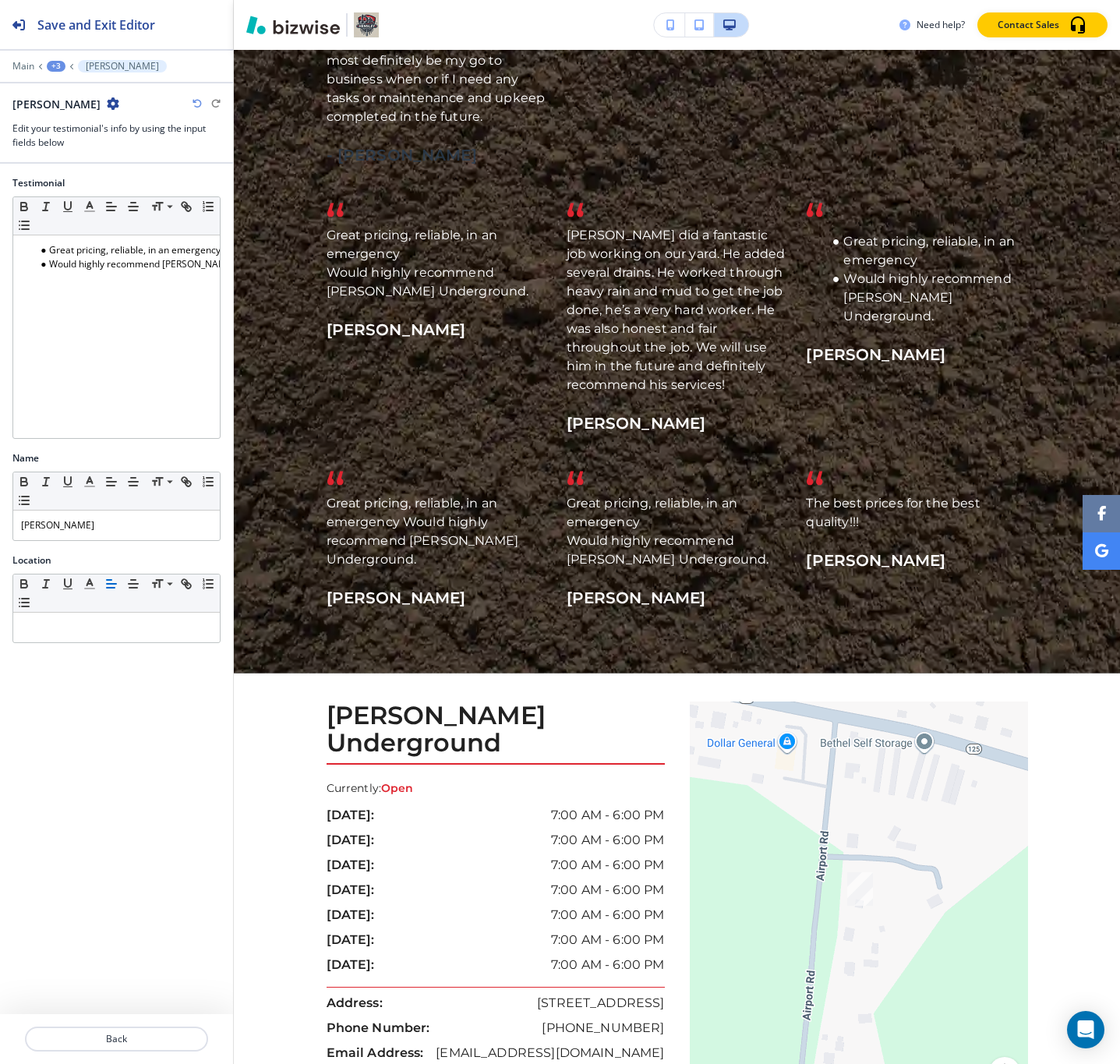
scroll to position [3549, 0]
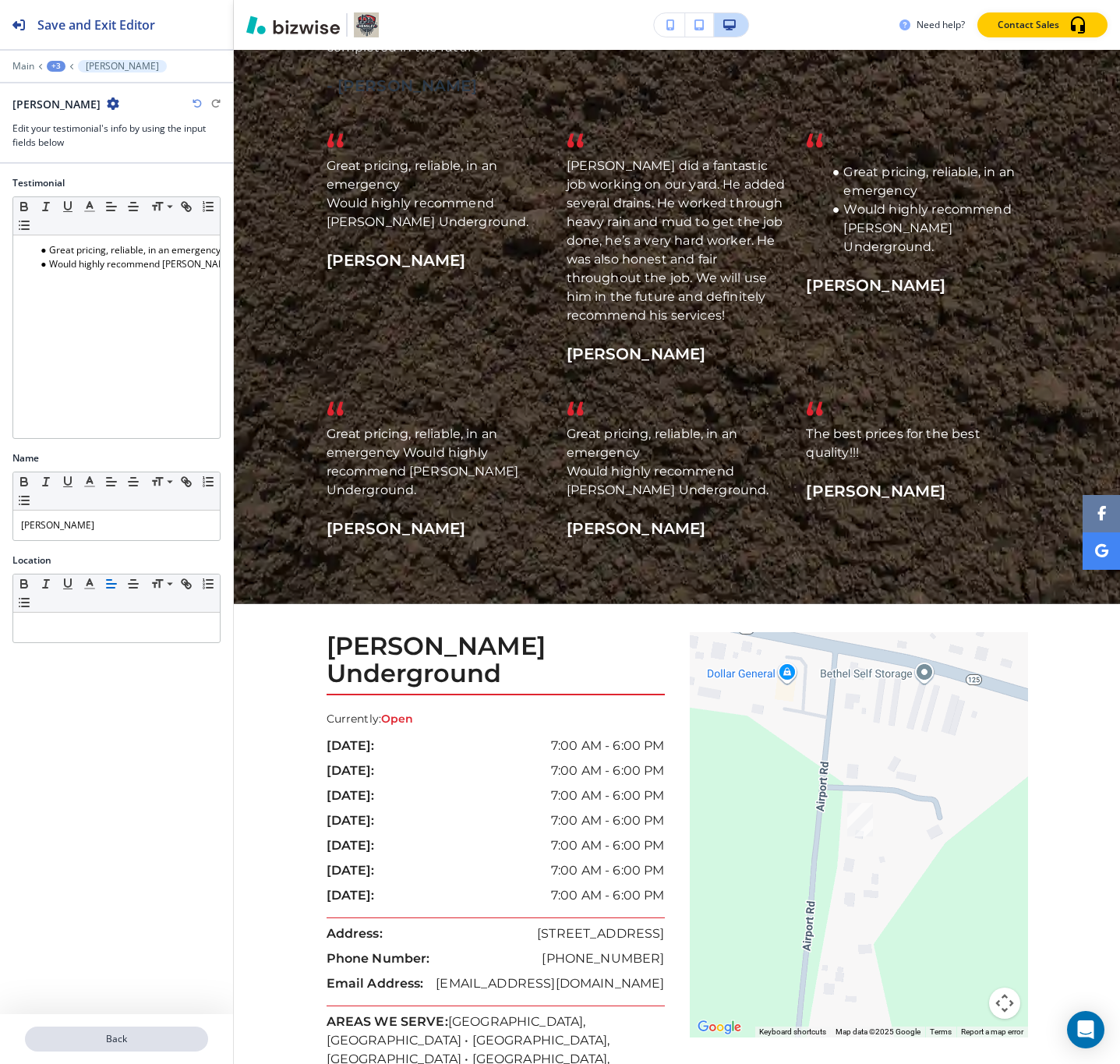
click at [139, 1027] on button "Back" at bounding box center [117, 1039] width 183 height 25
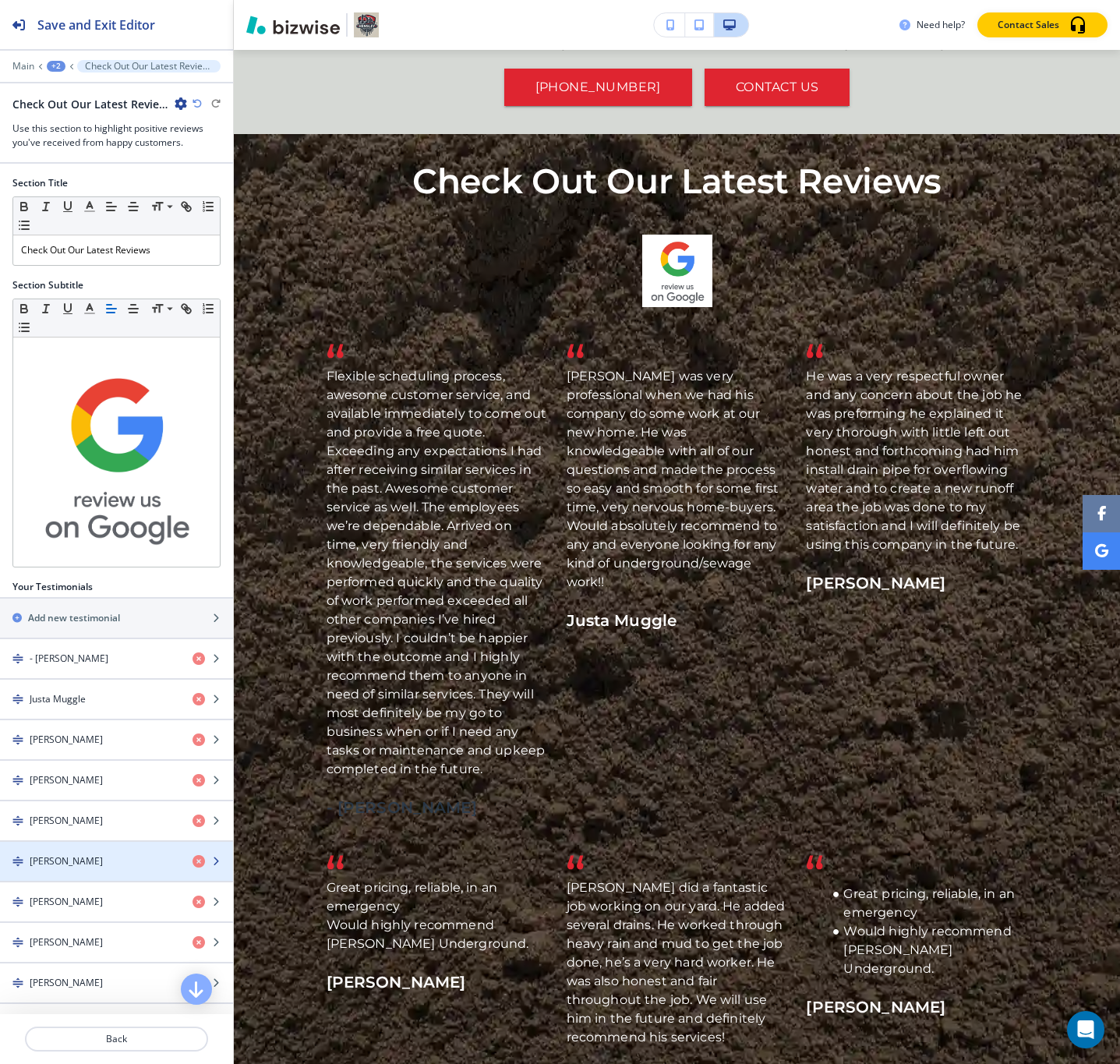
scroll to position [225, 0]
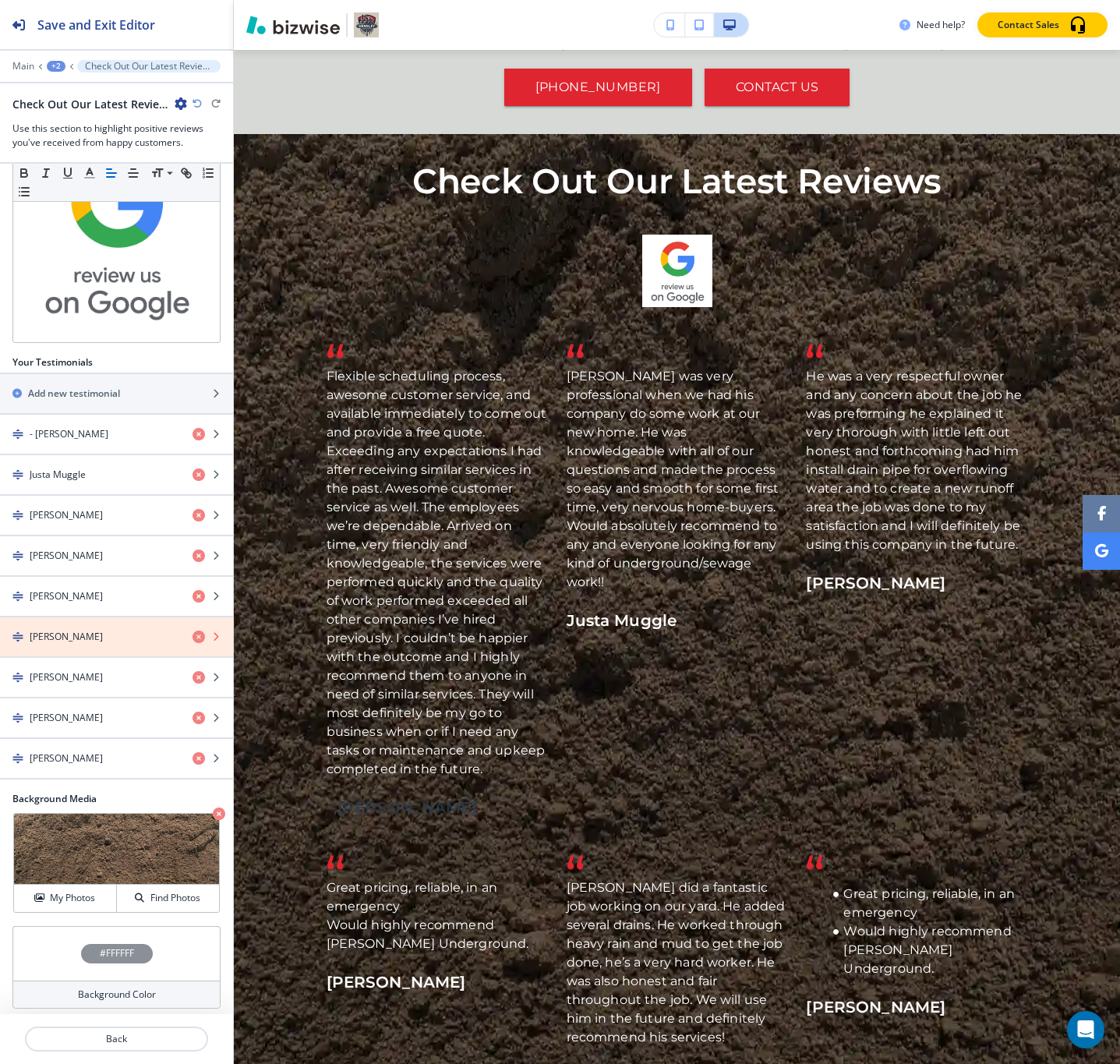
click at [193, 631] on icon "button" at bounding box center [199, 637] width 12 height 12
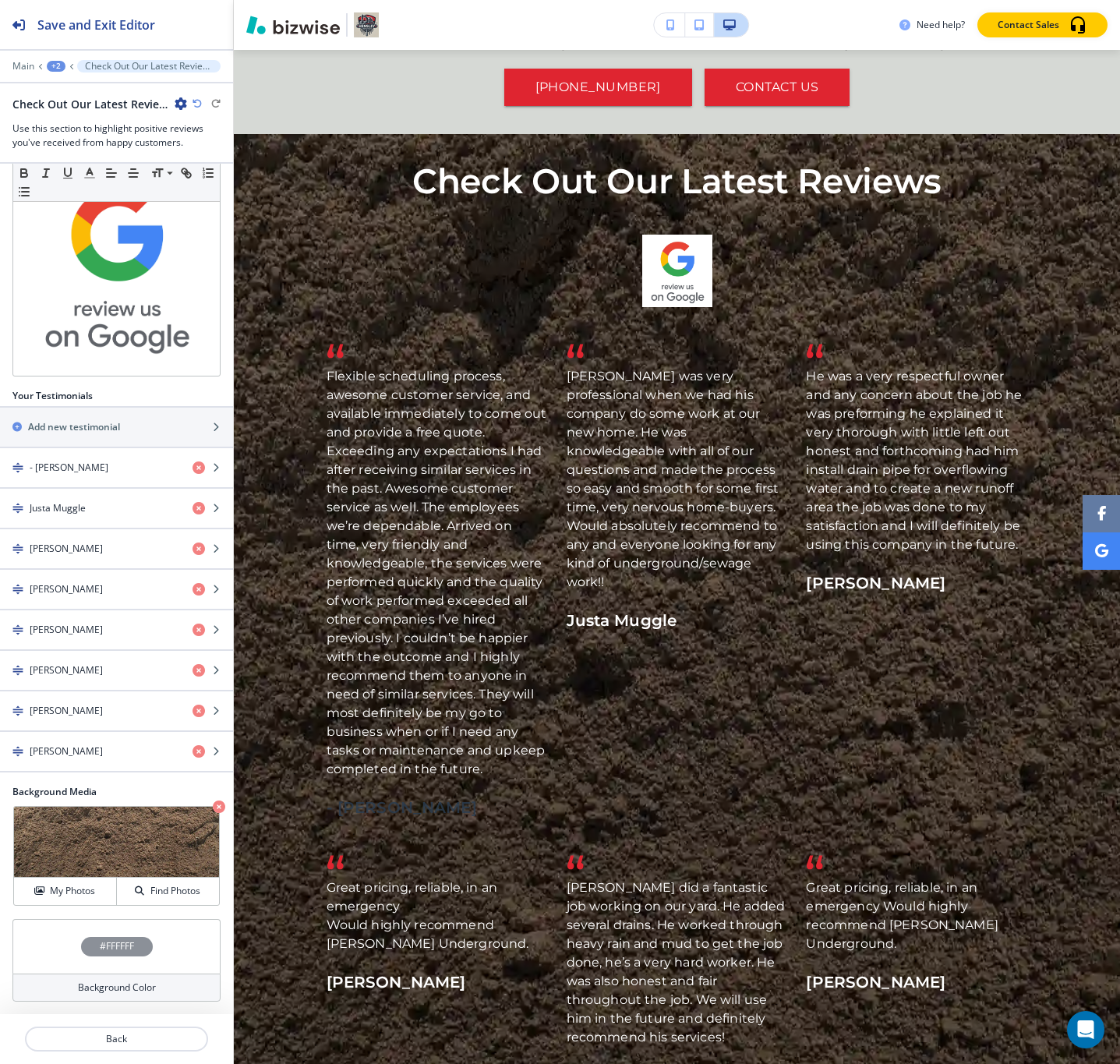
scroll to position [183, 0]
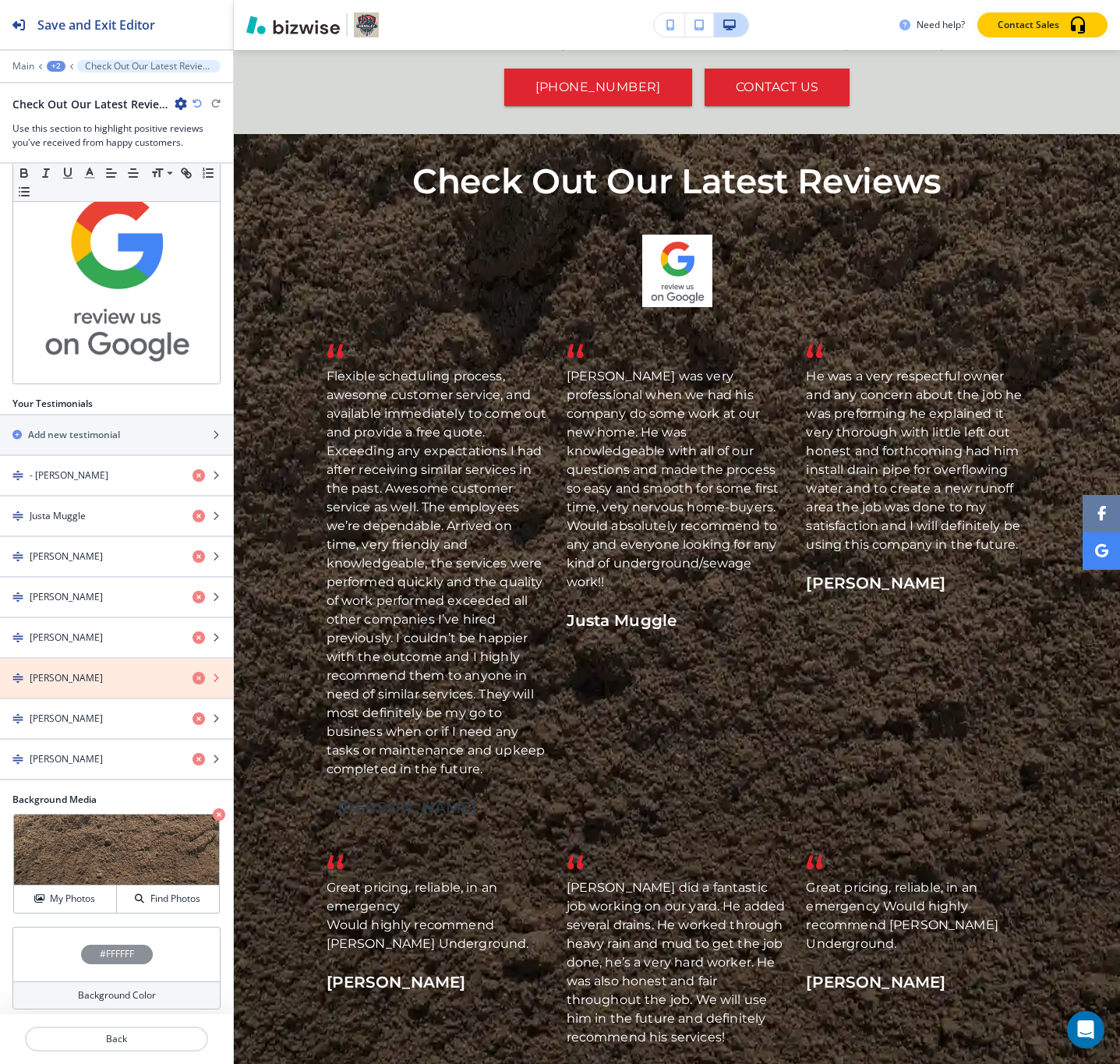
click at [193, 672] on icon "button" at bounding box center [199, 678] width 12 height 12
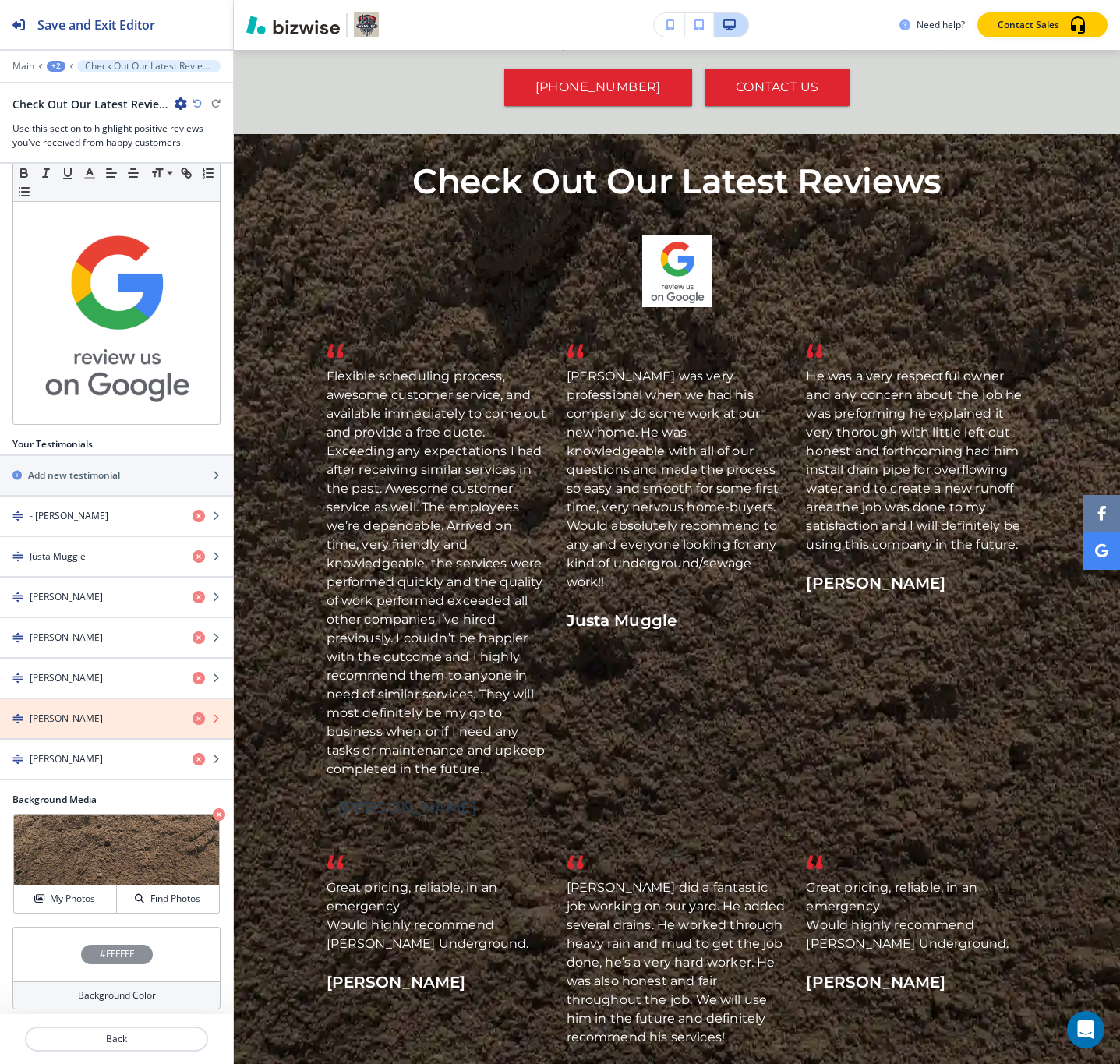
click at [193, 713] on icon "button" at bounding box center [199, 719] width 12 height 12
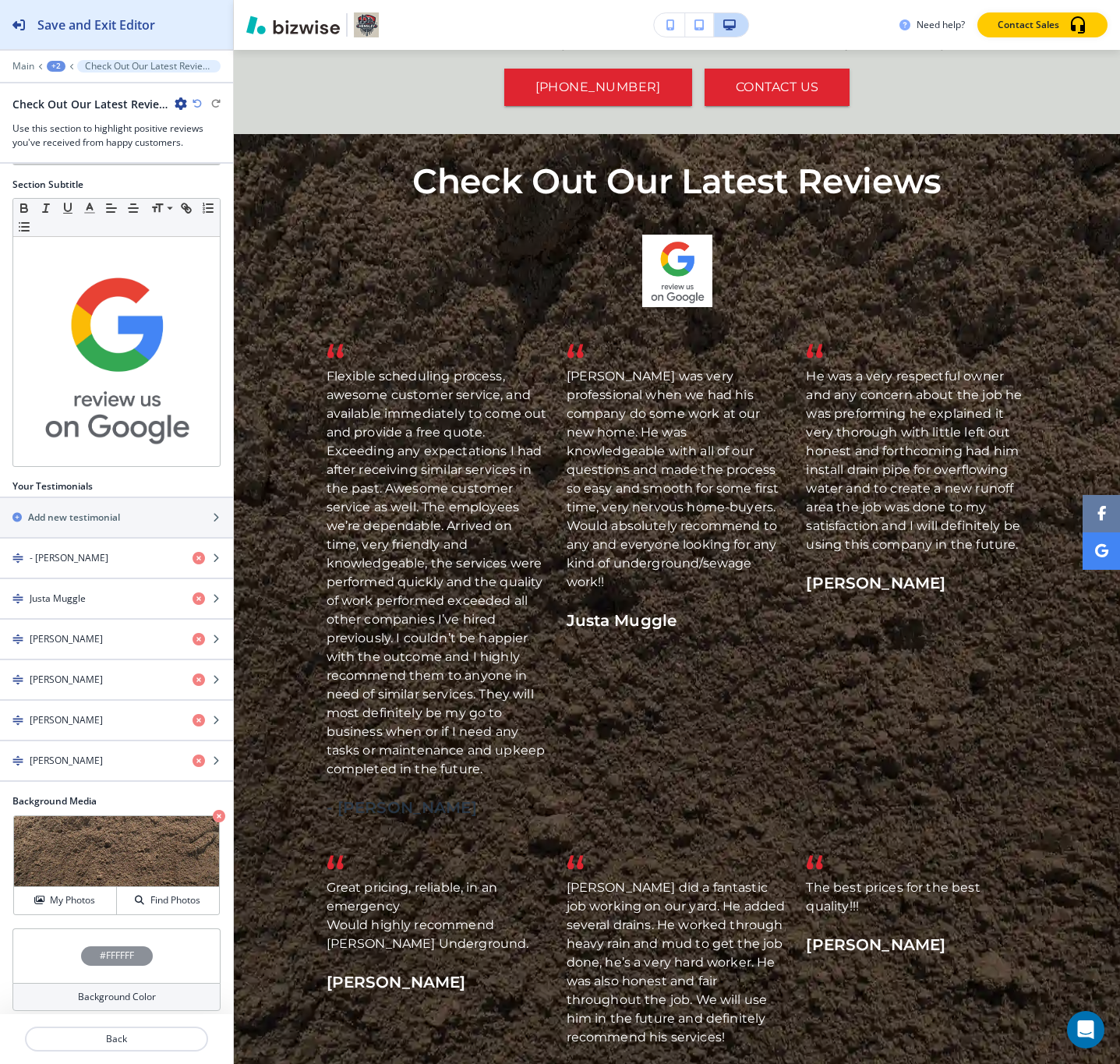
click at [115, 21] on h2 "Save and Exit Editor" at bounding box center [96, 24] width 118 height 18
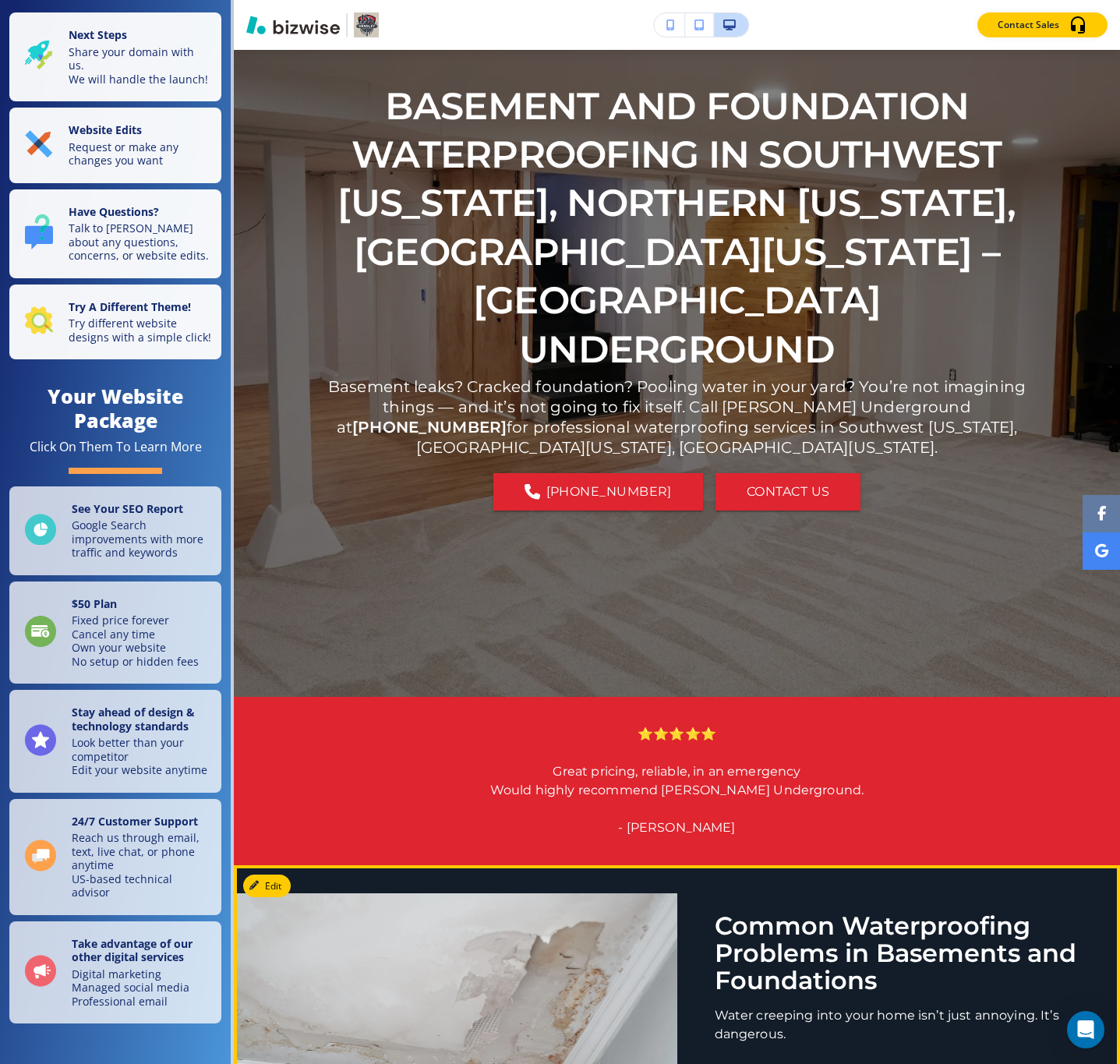
scroll to position [0, 0]
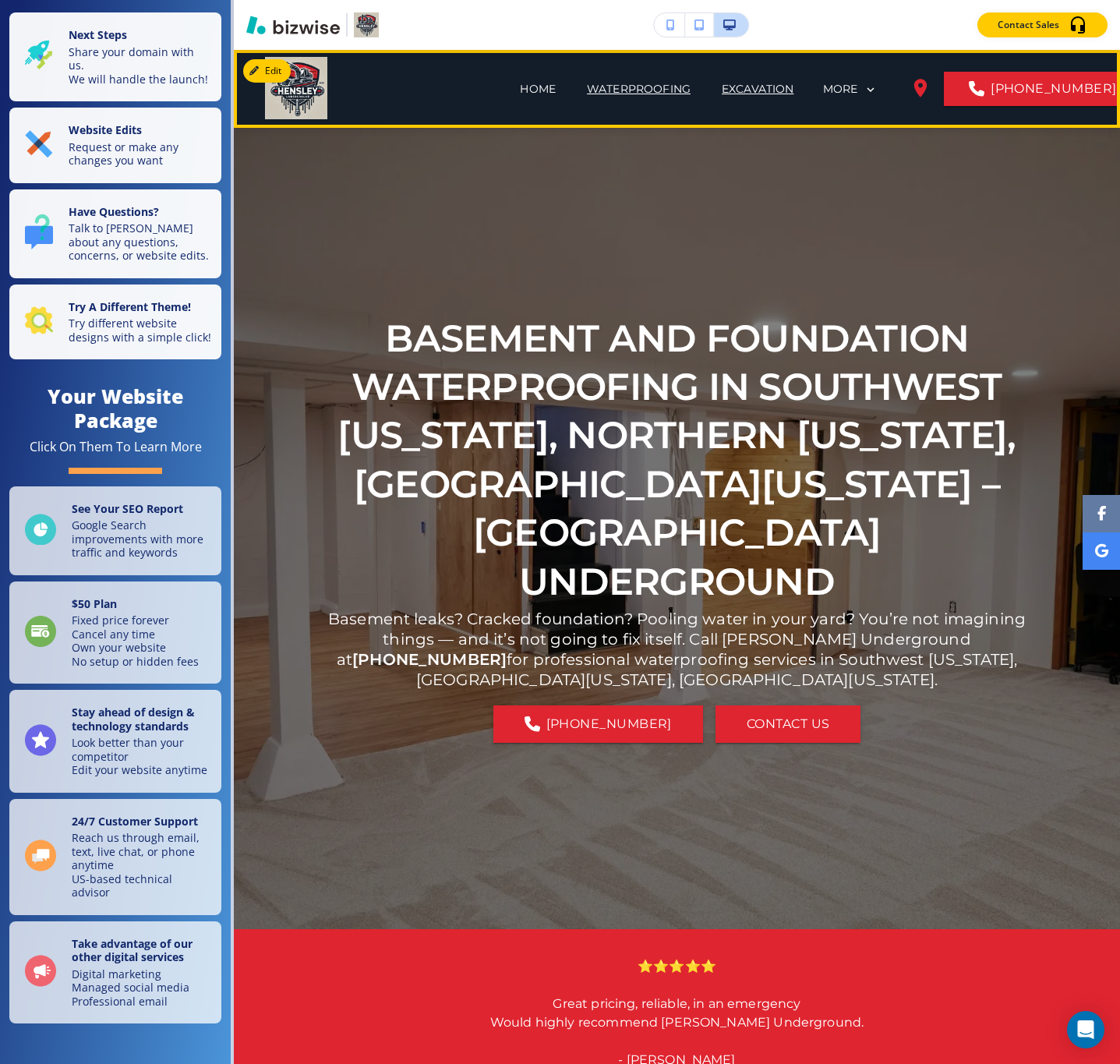
click at [722, 92] on p "EXCAVATION" at bounding box center [757, 89] width 72 height 17
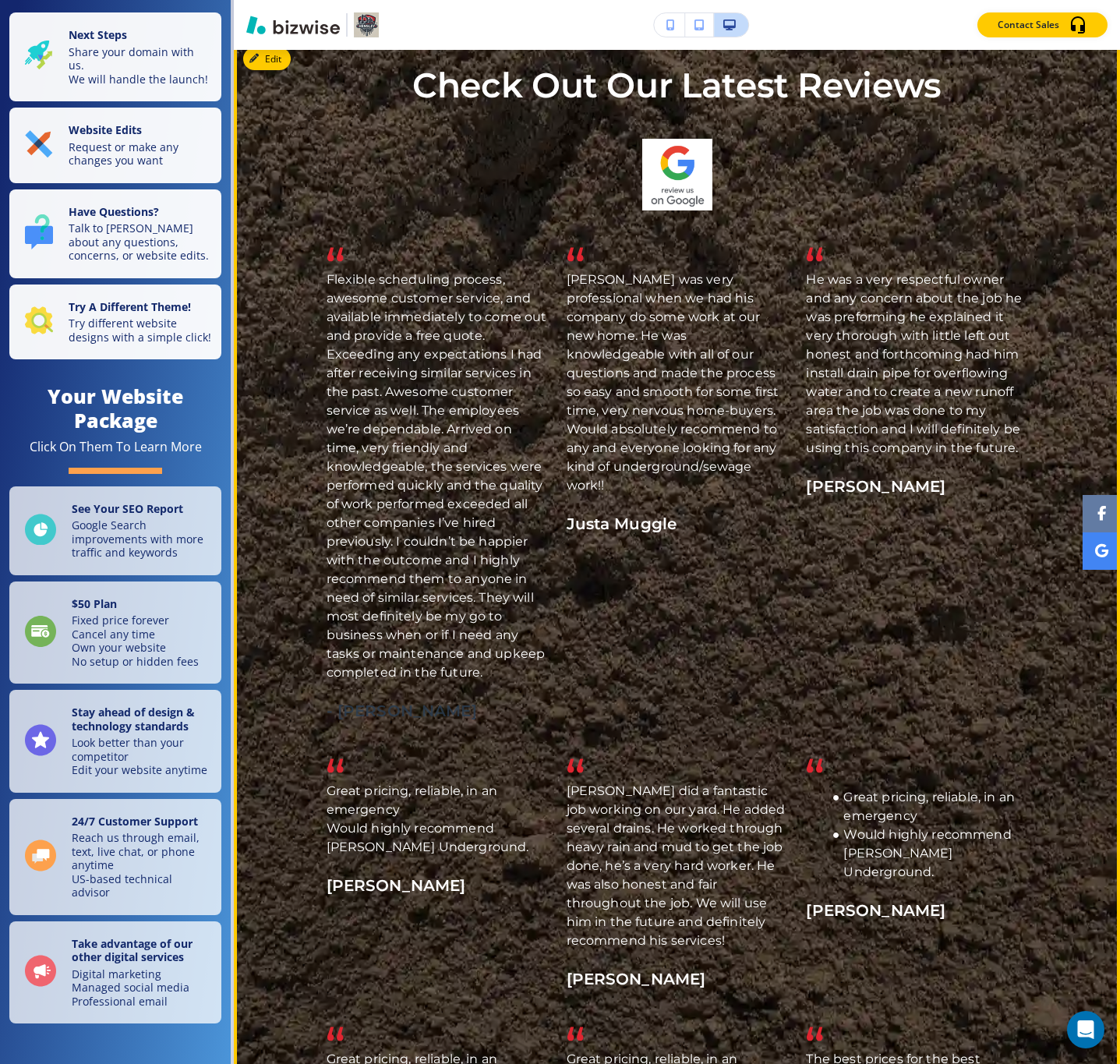
scroll to position [2338, 0]
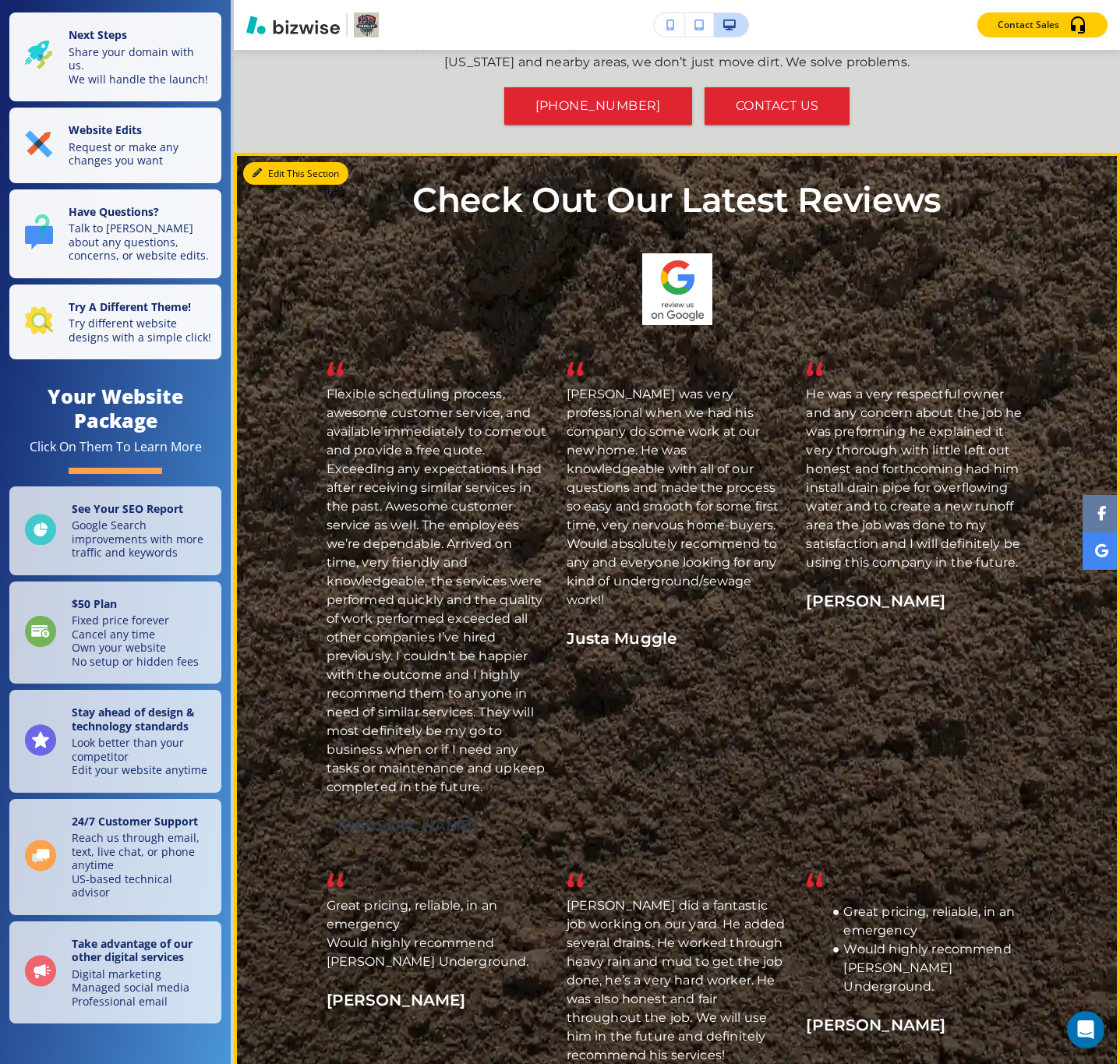
click at [267, 162] on button "Edit This Section" at bounding box center [295, 173] width 105 height 24
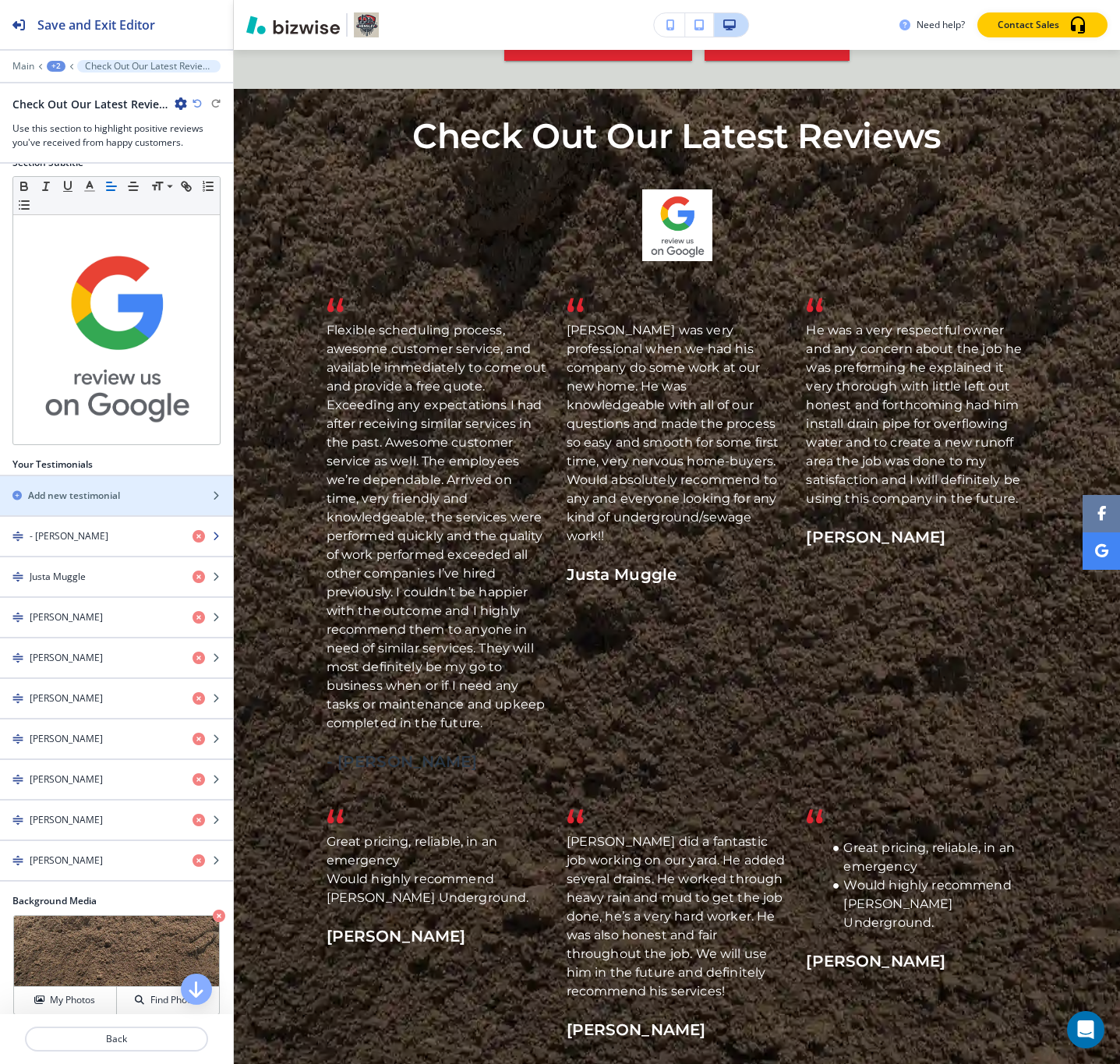
scroll to position [225, 0]
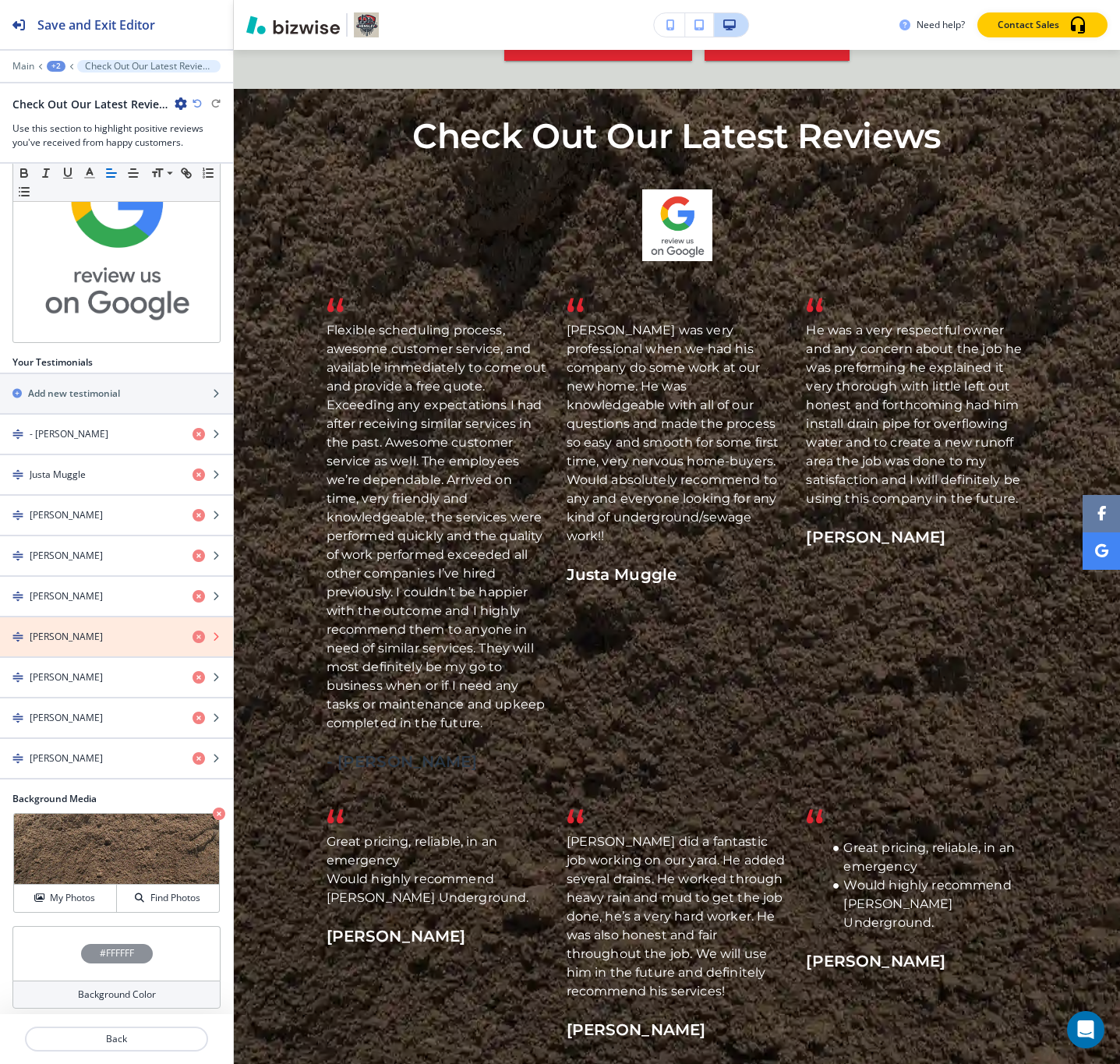
click at [193, 631] on icon "button" at bounding box center [199, 637] width 12 height 12
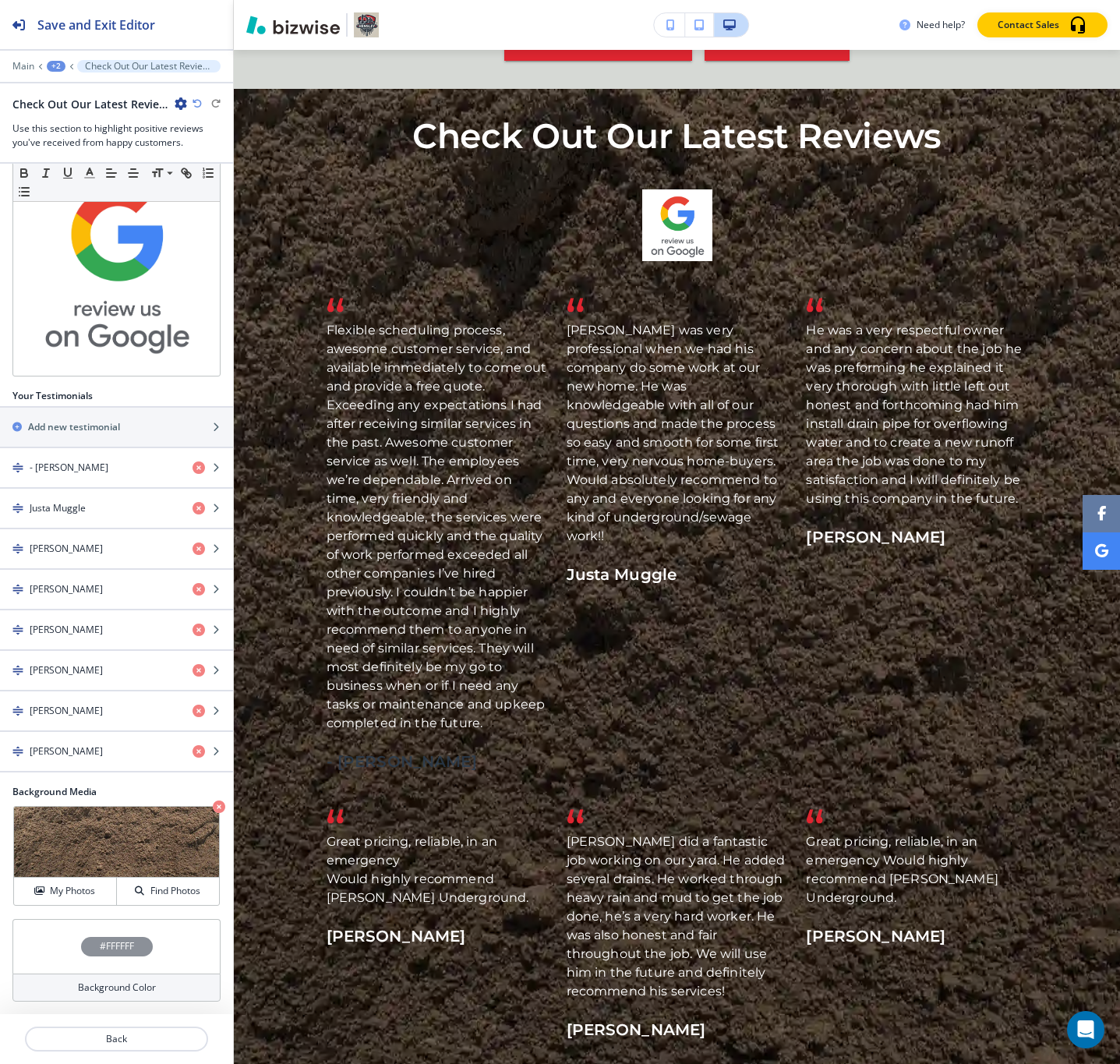
scroll to position [183, 0]
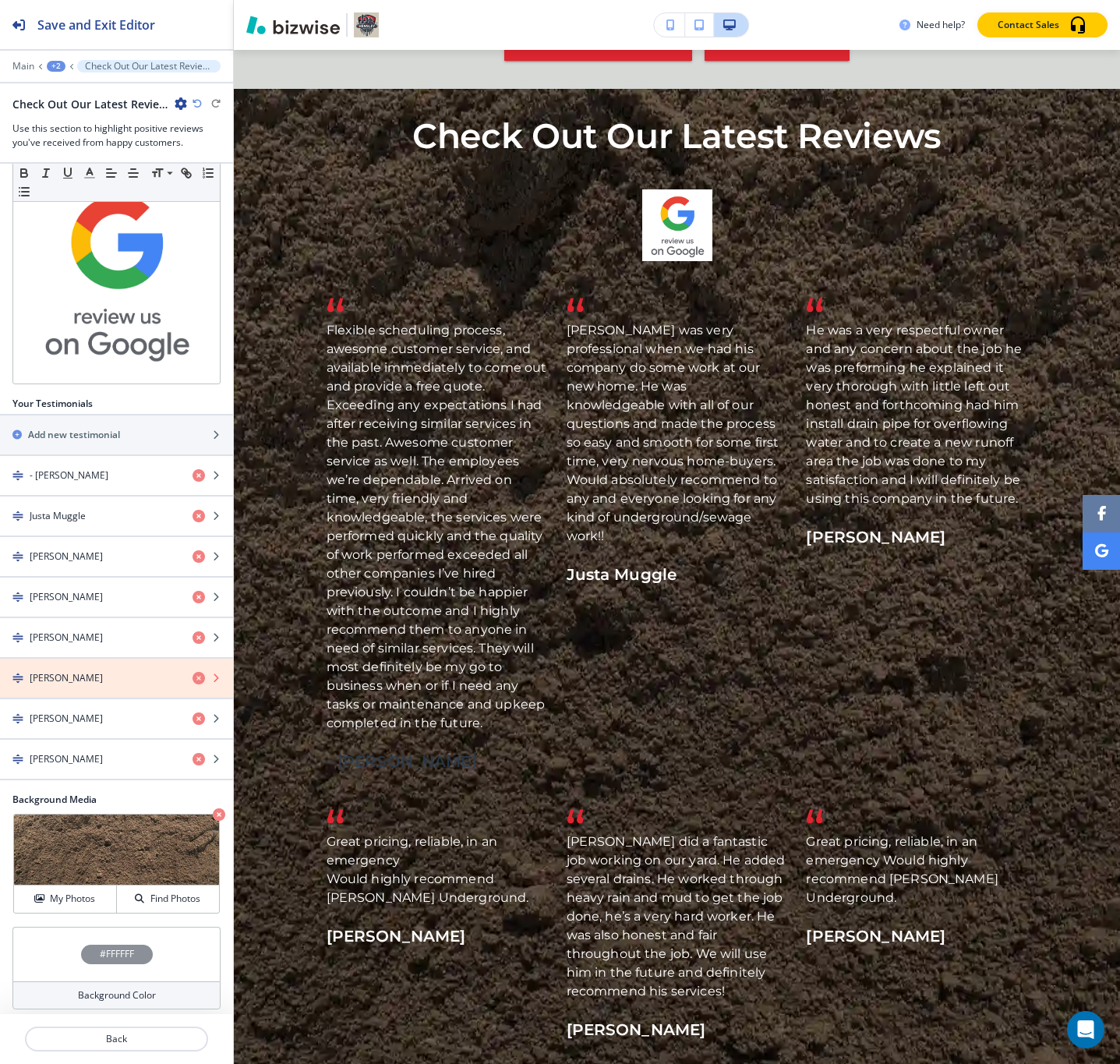
click at [193, 672] on icon "button" at bounding box center [199, 678] width 12 height 12
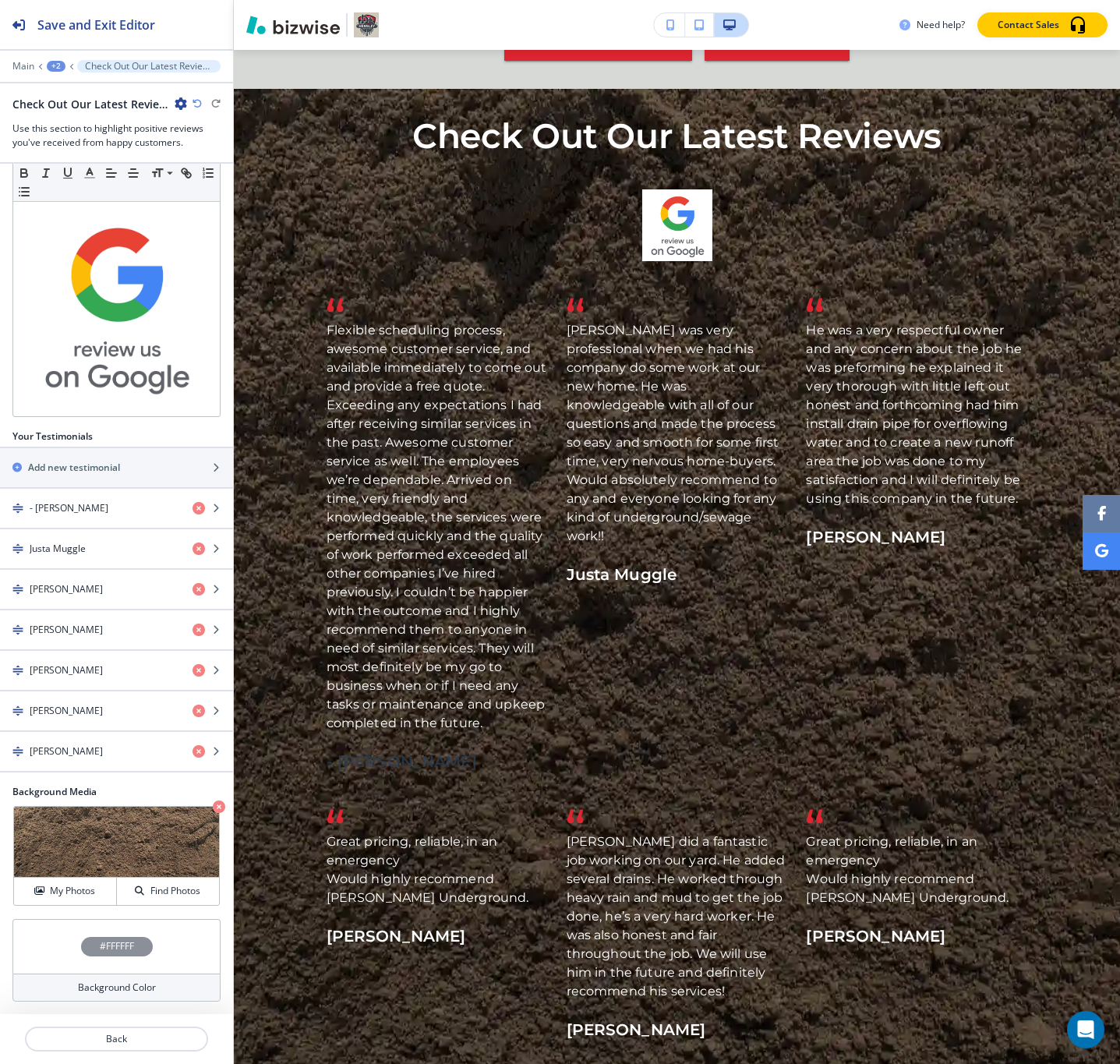
scroll to position [143, 0]
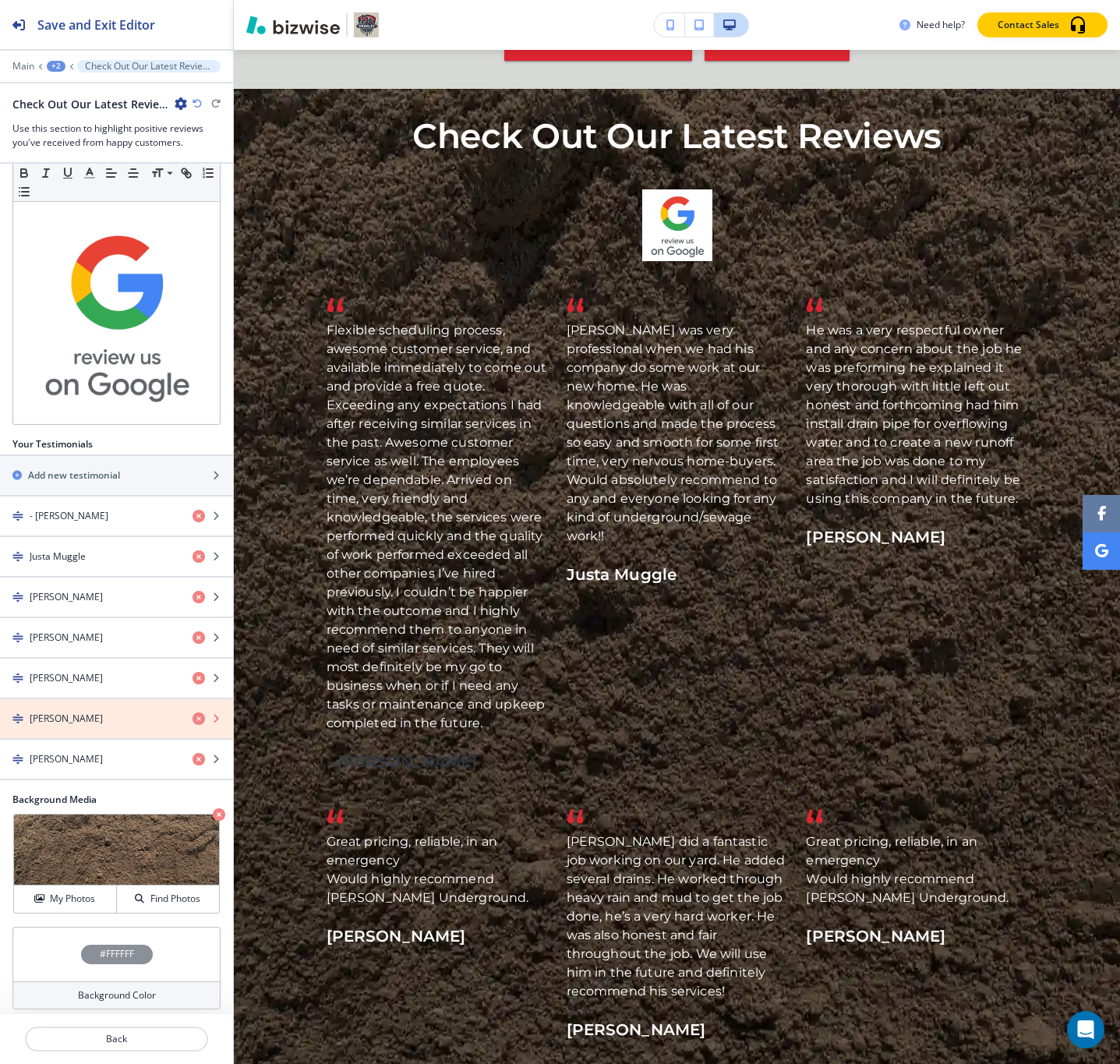
click at [193, 713] on icon "button" at bounding box center [199, 719] width 12 height 12
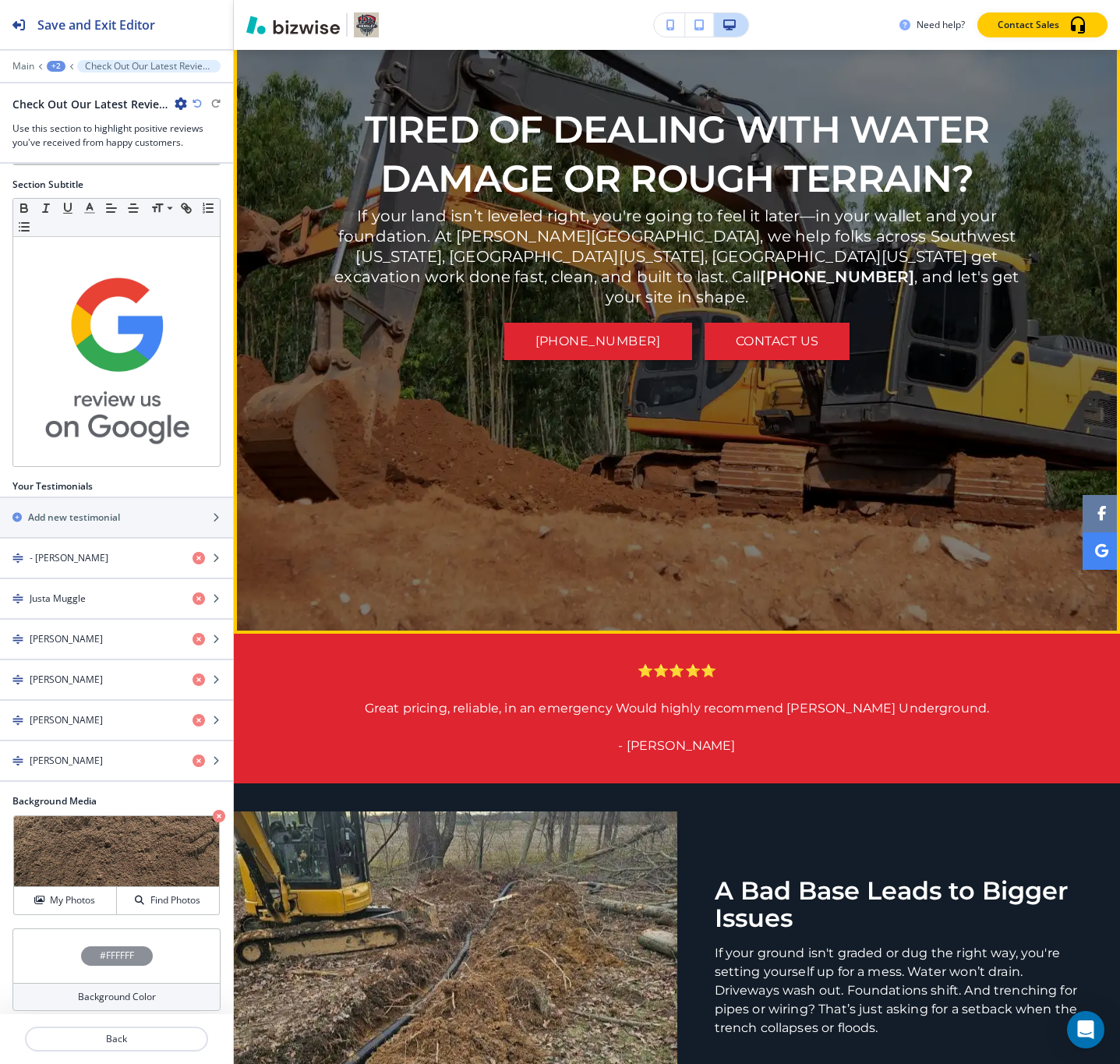
scroll to position [0, 0]
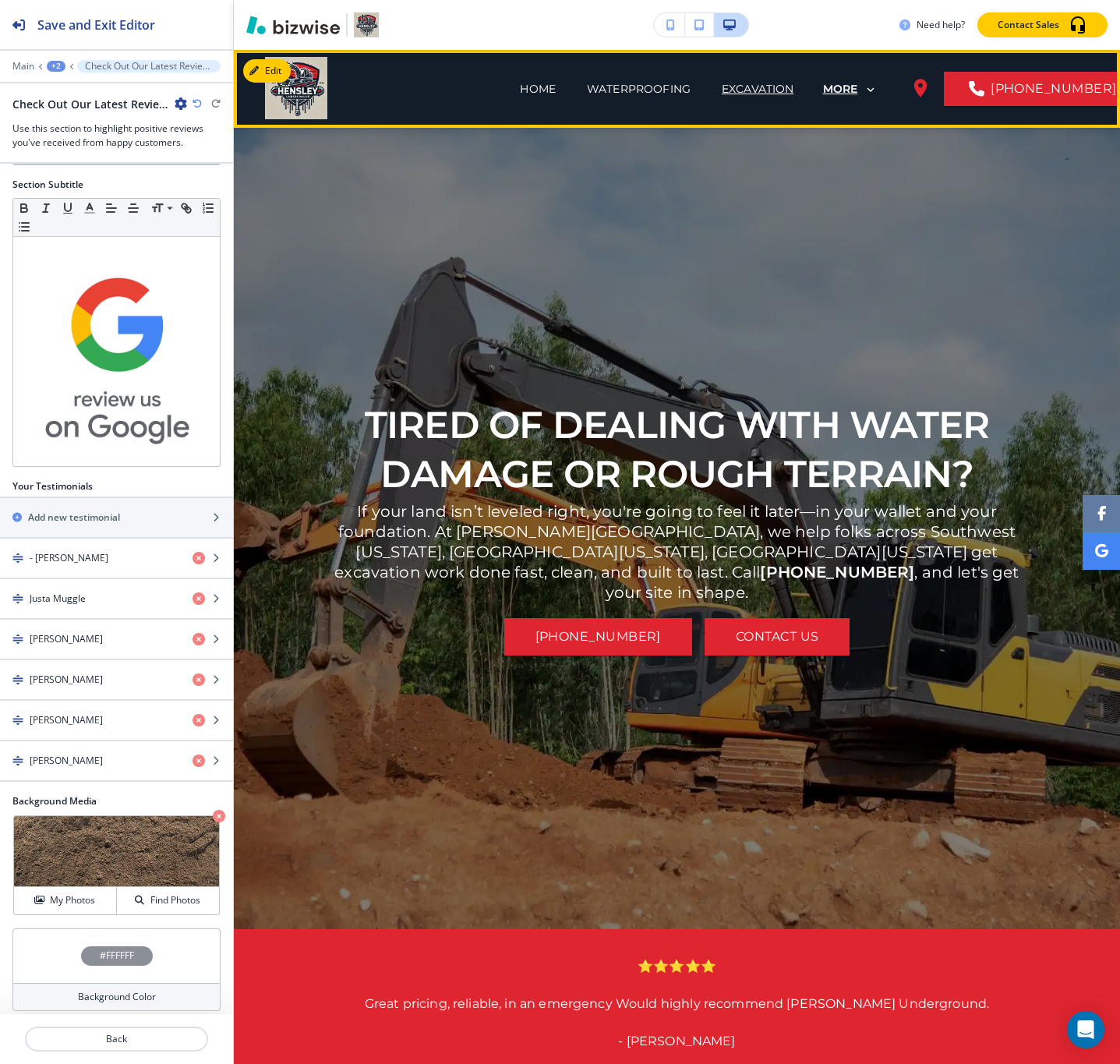
click at [824, 90] on p "MORE" at bounding box center [841, 89] width 35 height 11
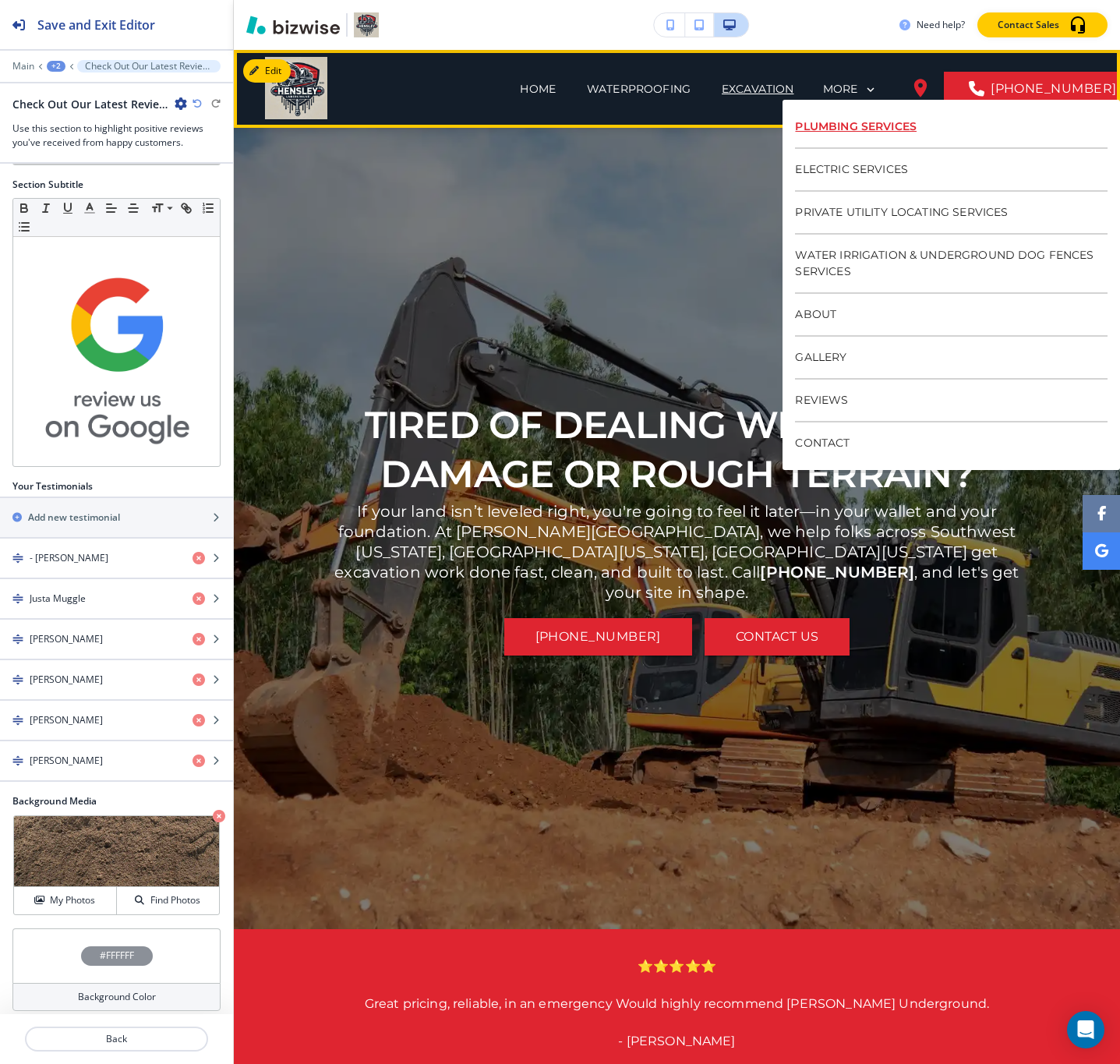
click at [853, 125] on p "PLUMBING SERVICES" at bounding box center [951, 127] width 313 height 43
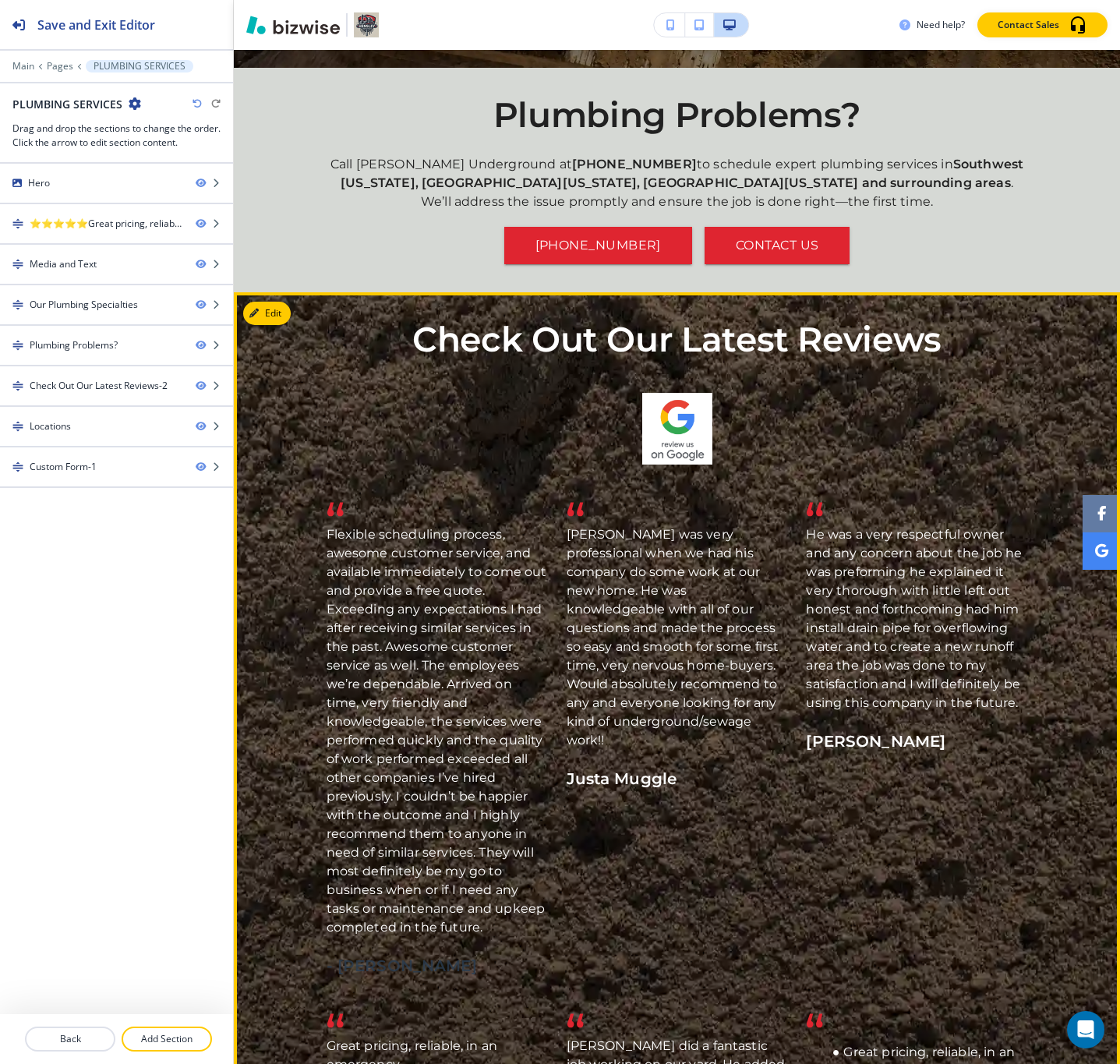
scroll to position [2221, 0]
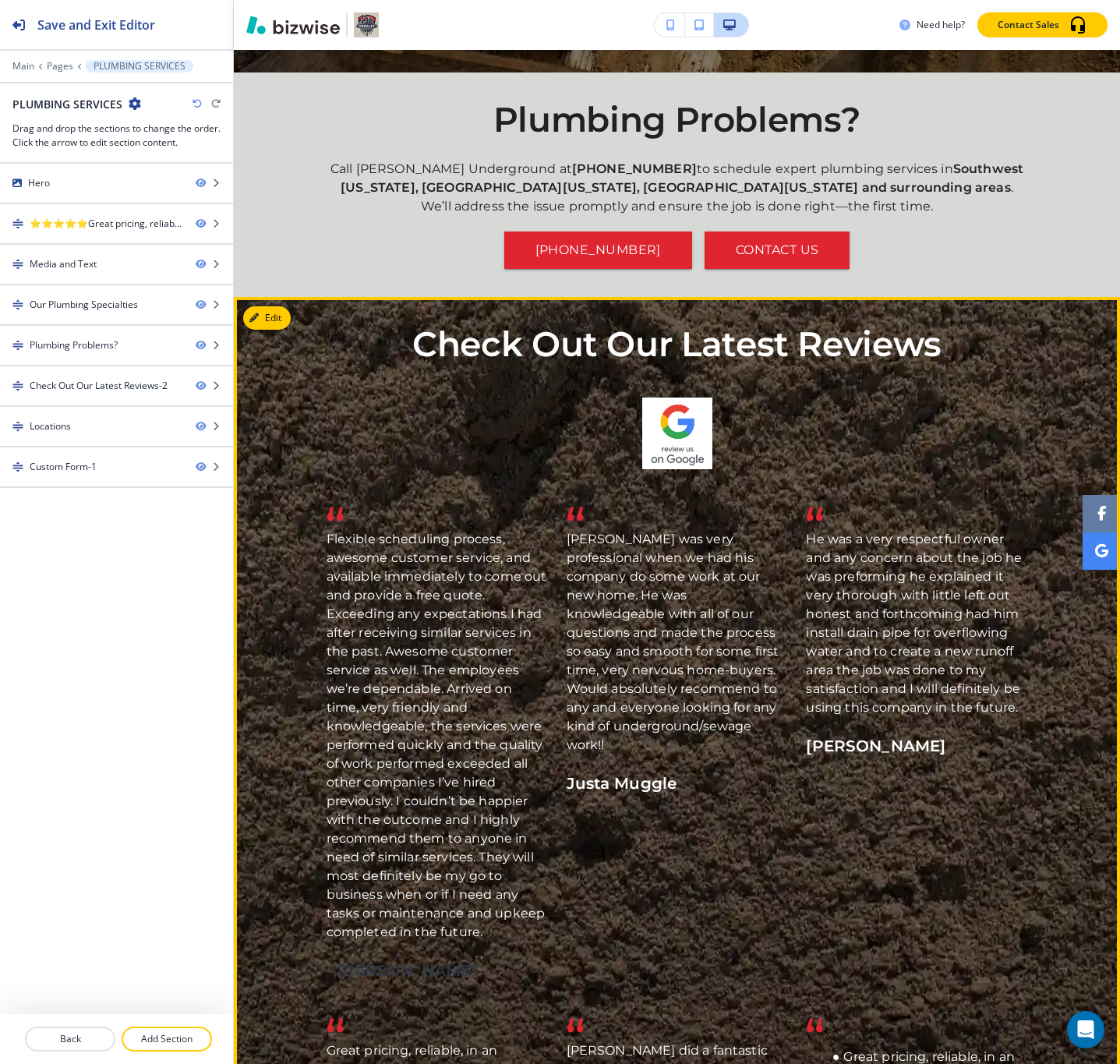
click at [262, 330] on div "Check Out Our Latest Reviews Flexible scheduling process, awesome customer serv…" at bounding box center [676, 892] width 886 height 1135
click at [269, 314] on button "Edit This Section" at bounding box center [295, 318] width 105 height 24
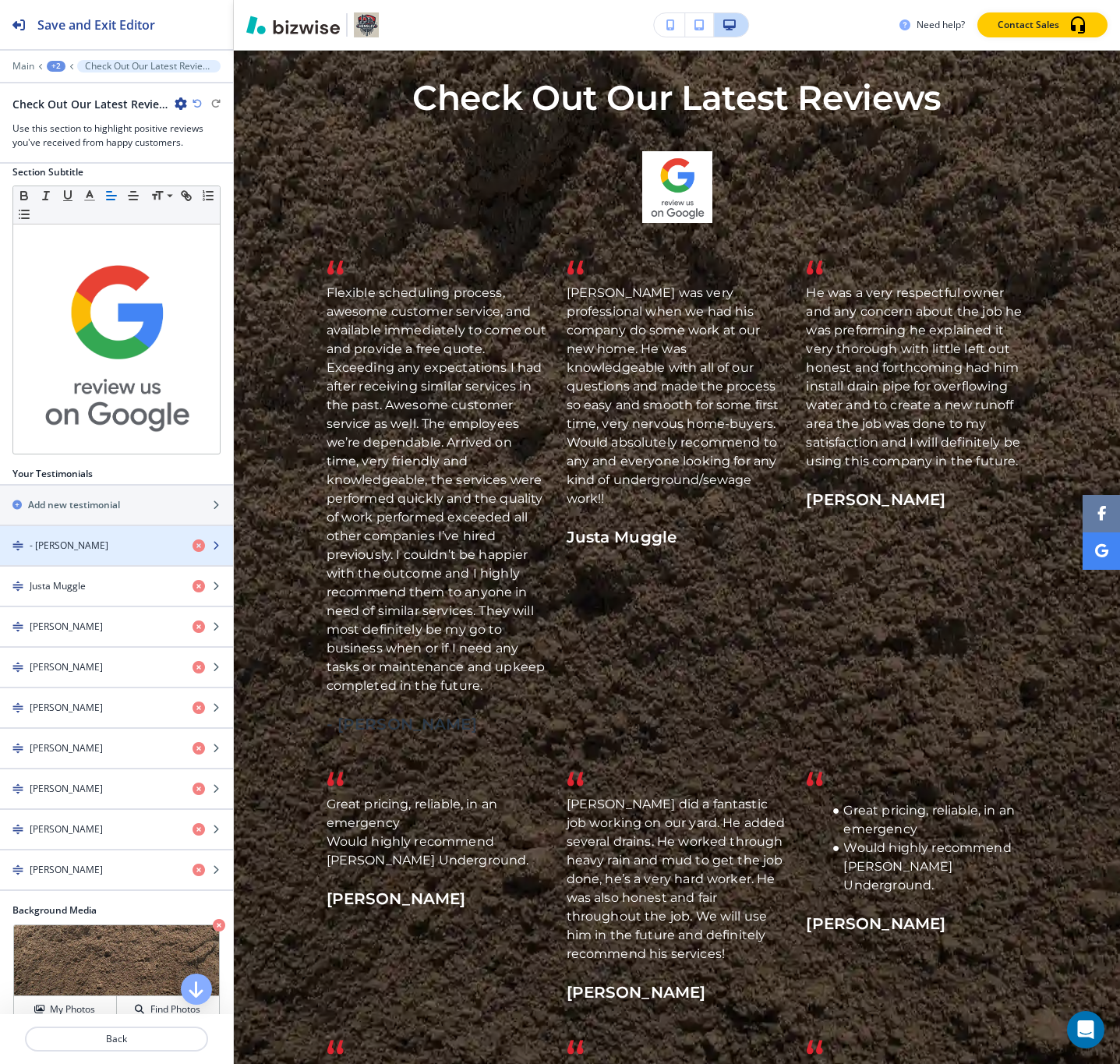
scroll to position [225, 0]
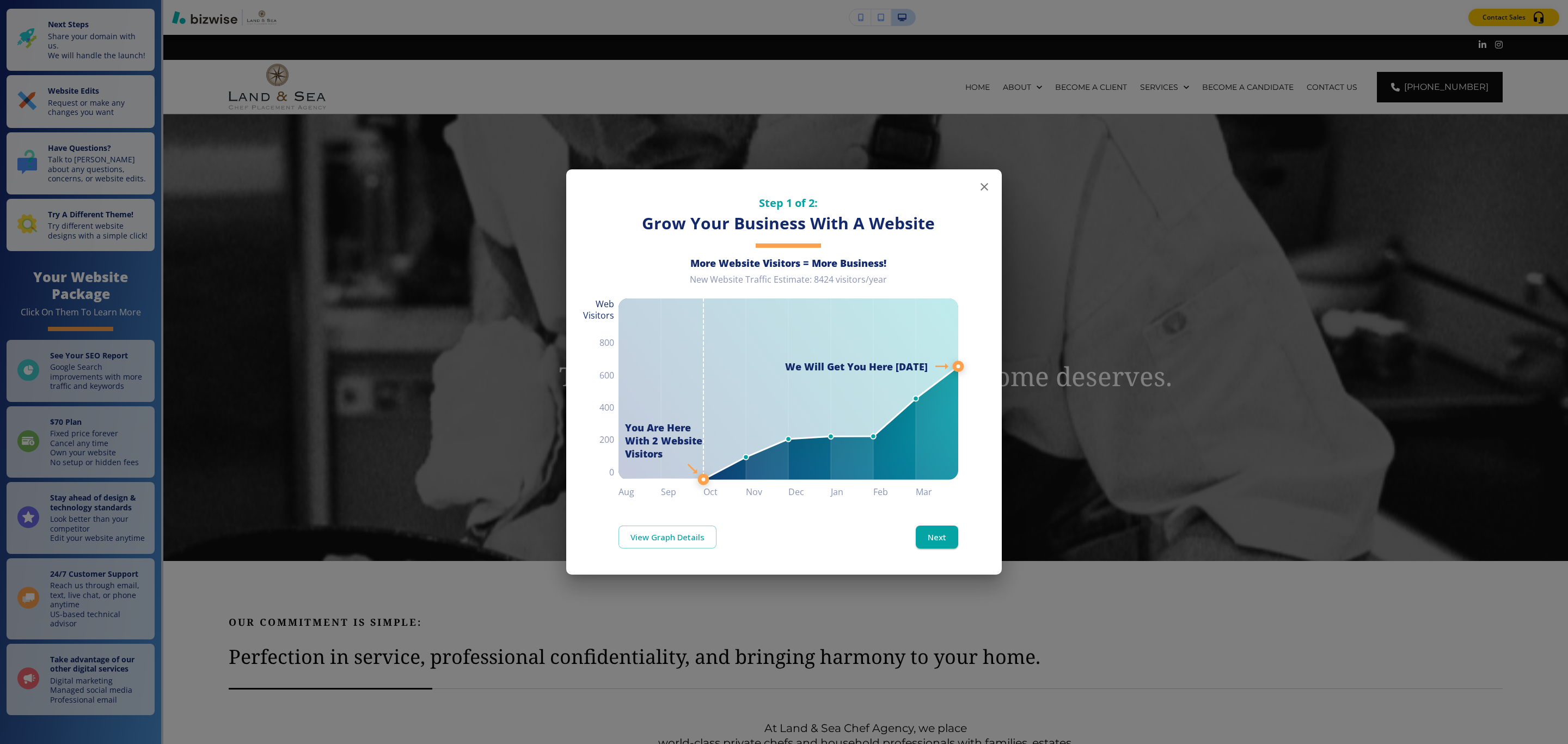
click at [849, 180] on icon "button" at bounding box center [984, 186] width 13 height 13
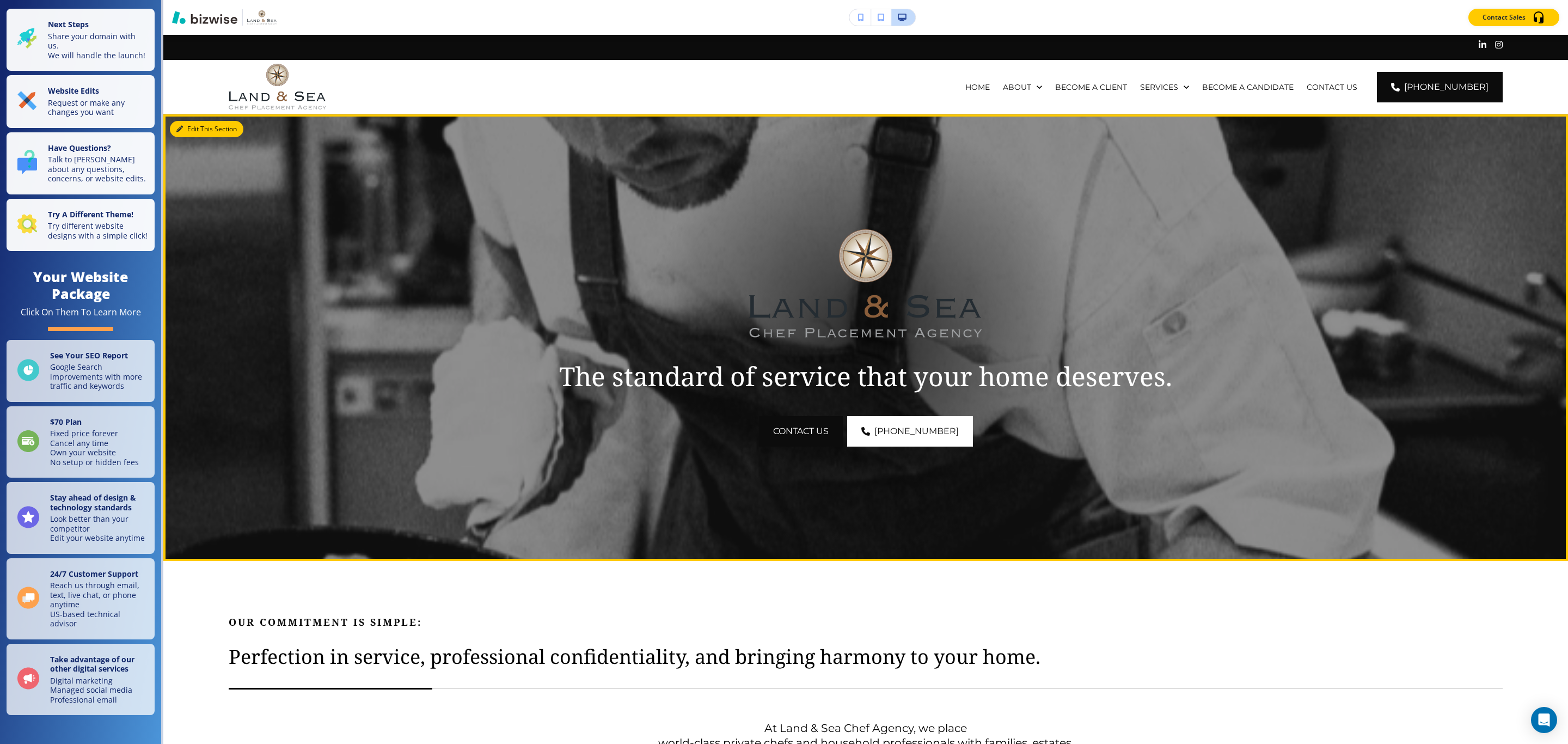
click at [182, 127] on icon "button" at bounding box center [180, 129] width 7 height 7
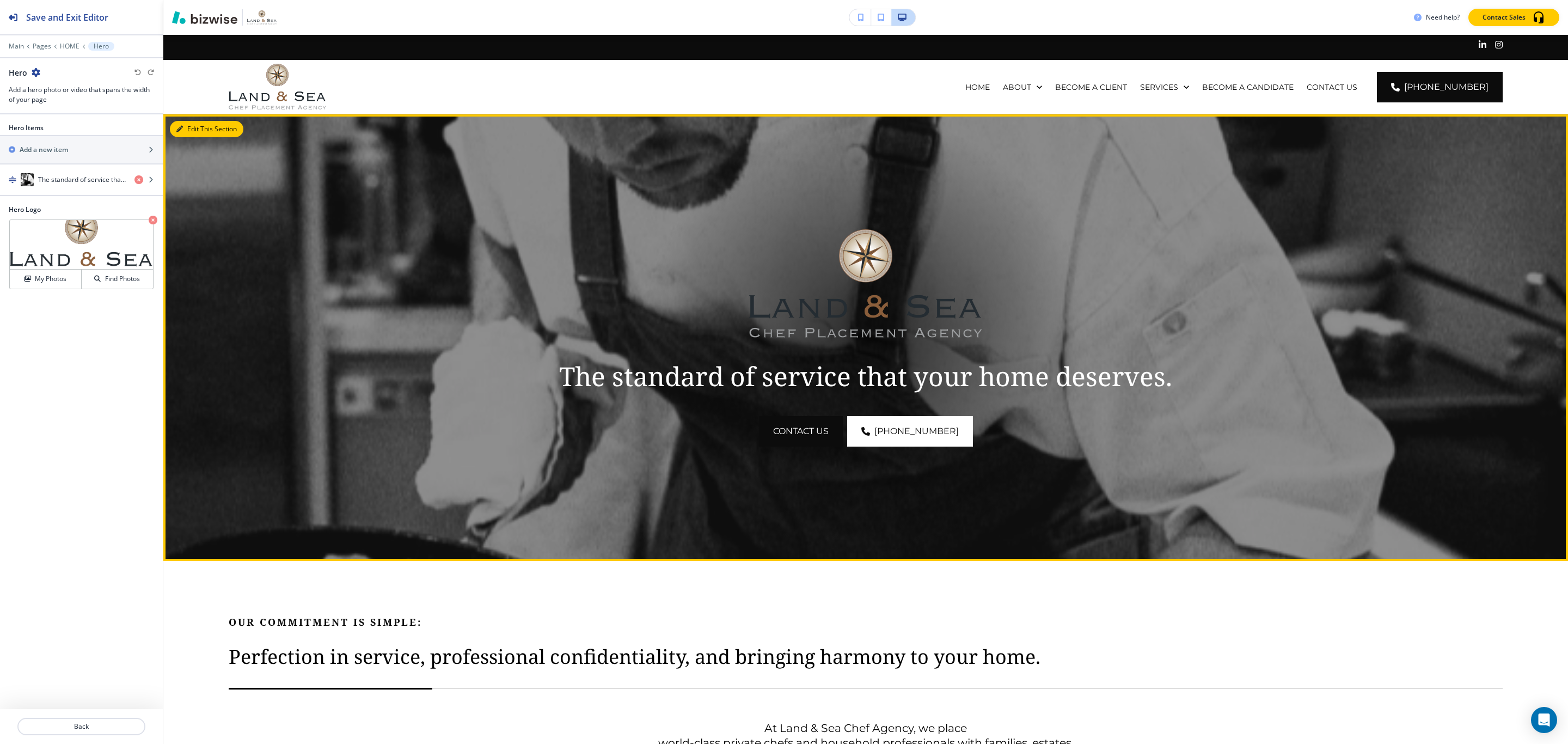
scroll to position [79, 0]
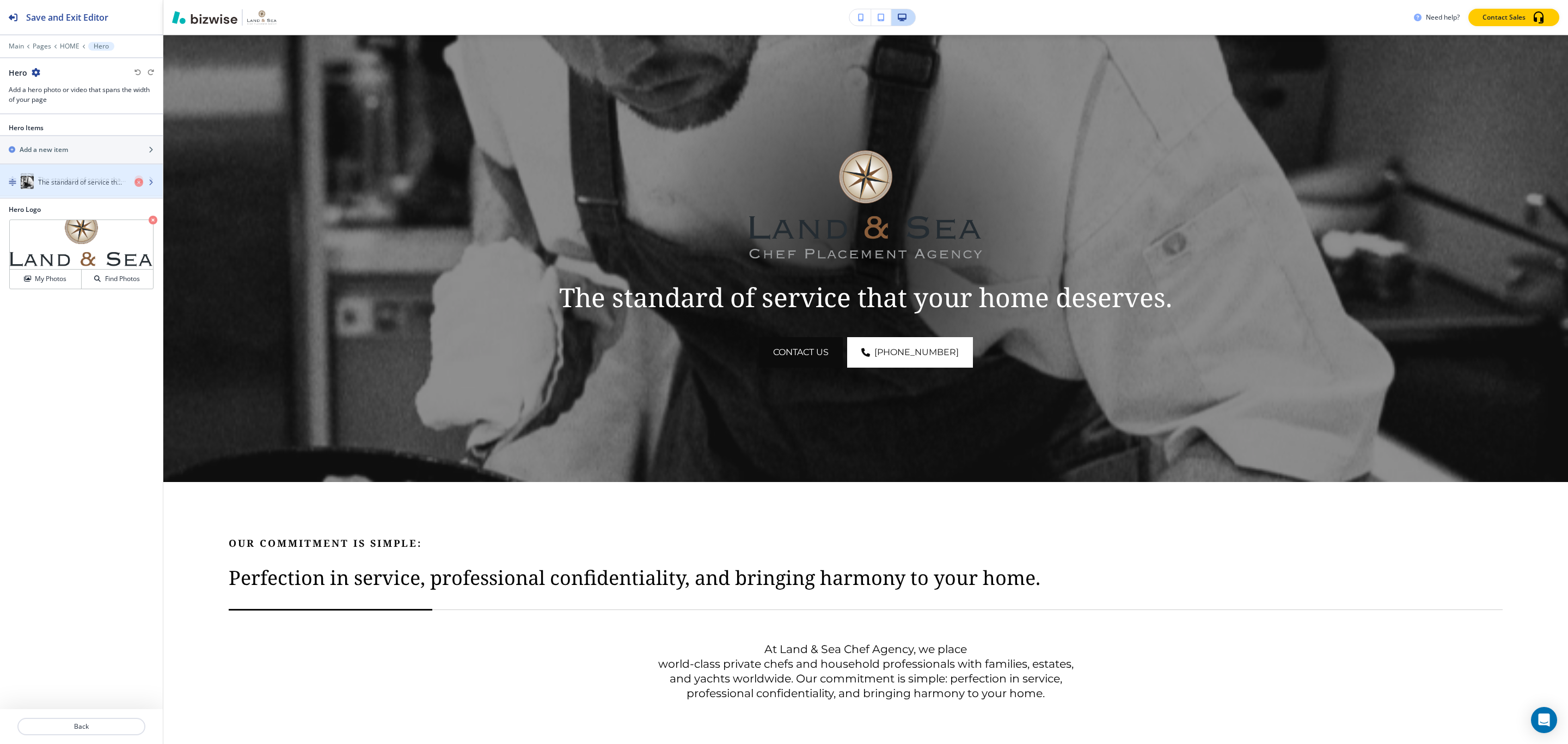
click at [43, 180] on h4 "The standard of service that your home deserves." at bounding box center [82, 180] width 88 height 10
click at [51, 180] on h4 "The standard of service that your home deserves." at bounding box center [82, 180] width 88 height 10
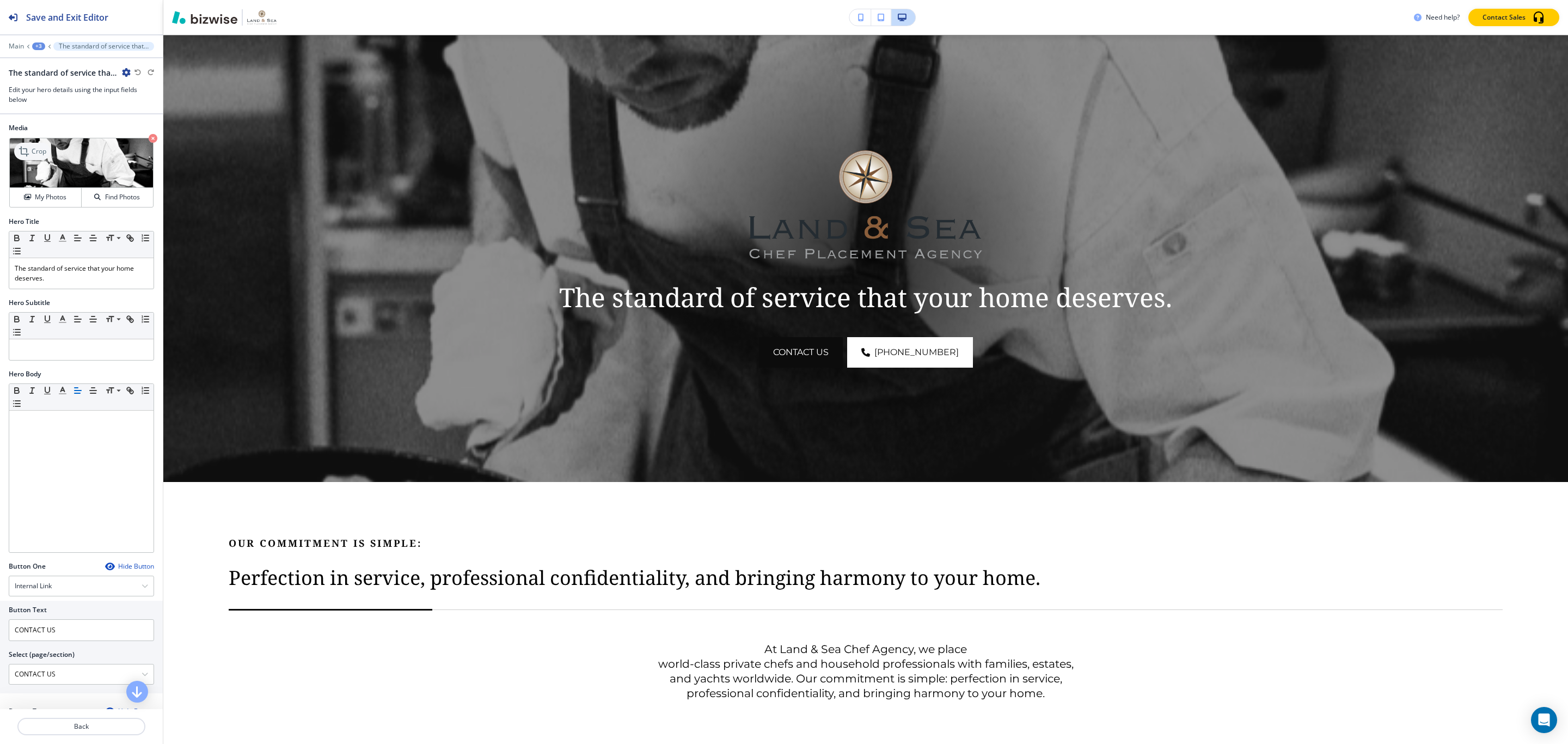
click at [36, 152] on p "Crop" at bounding box center [39, 152] width 15 height 10
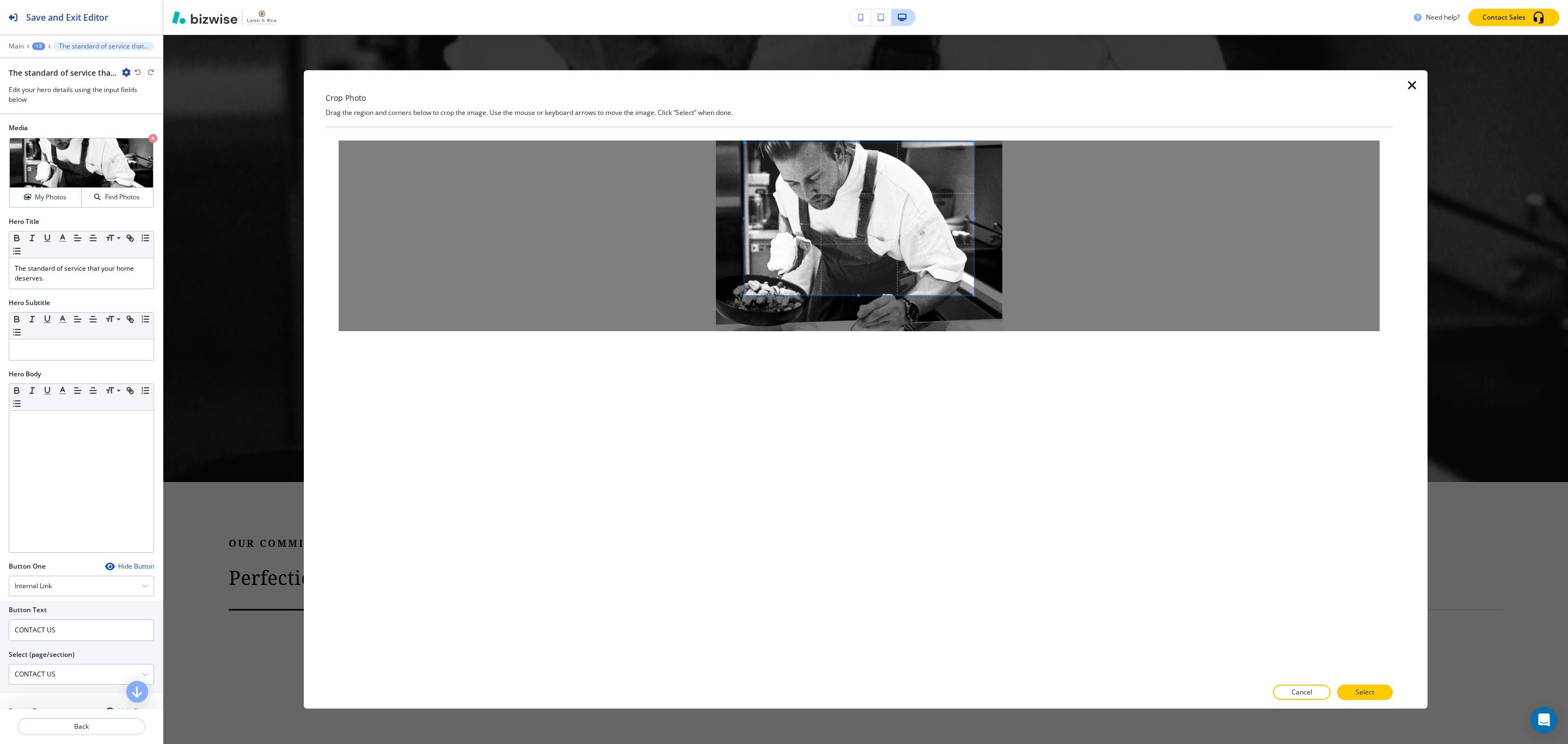
click at [849, 236] on span at bounding box center [859, 219] width 229 height 152
click at [849, 689] on button "Select" at bounding box center [1365, 692] width 55 height 15
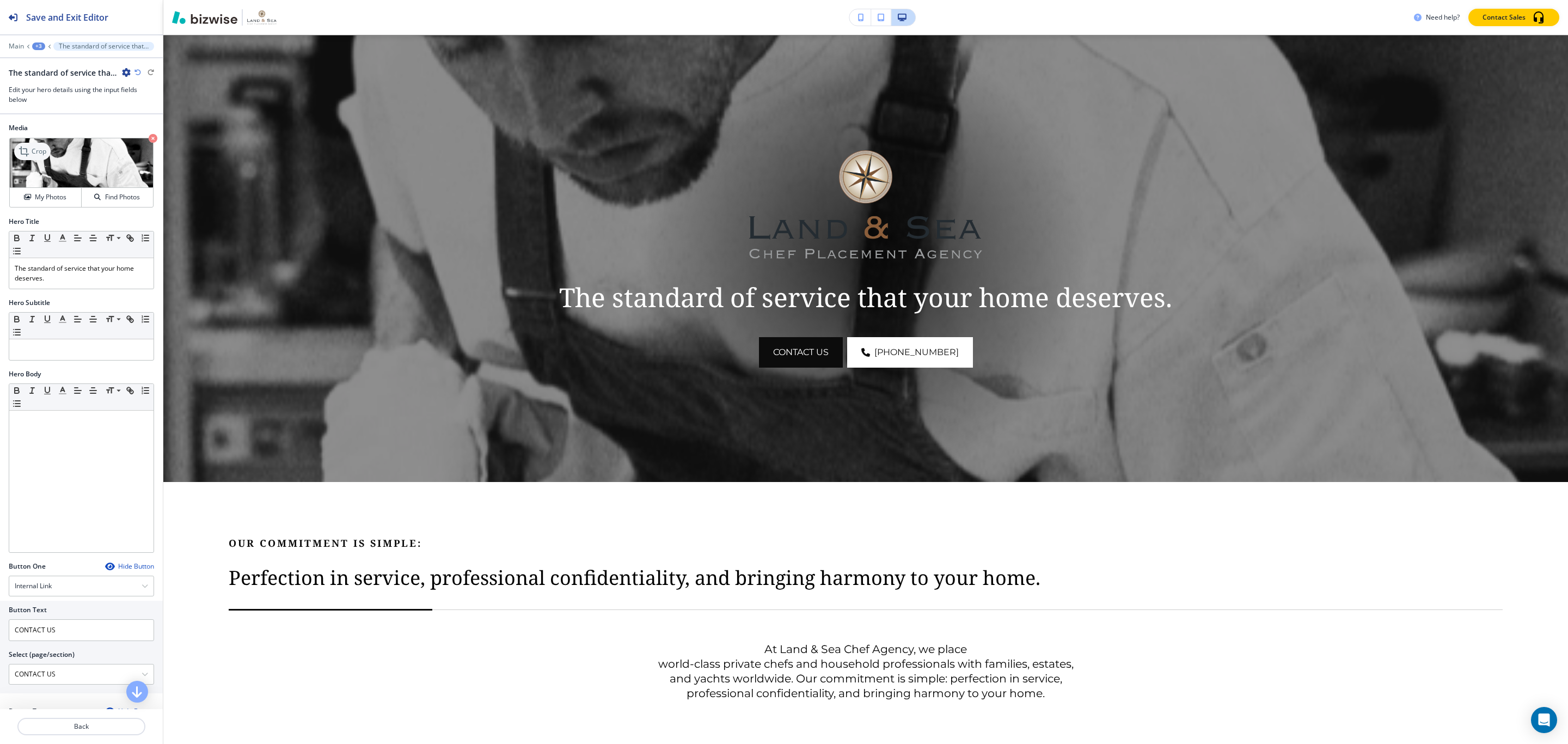
click at [21, 151] on icon at bounding box center [24, 152] width 10 height 10
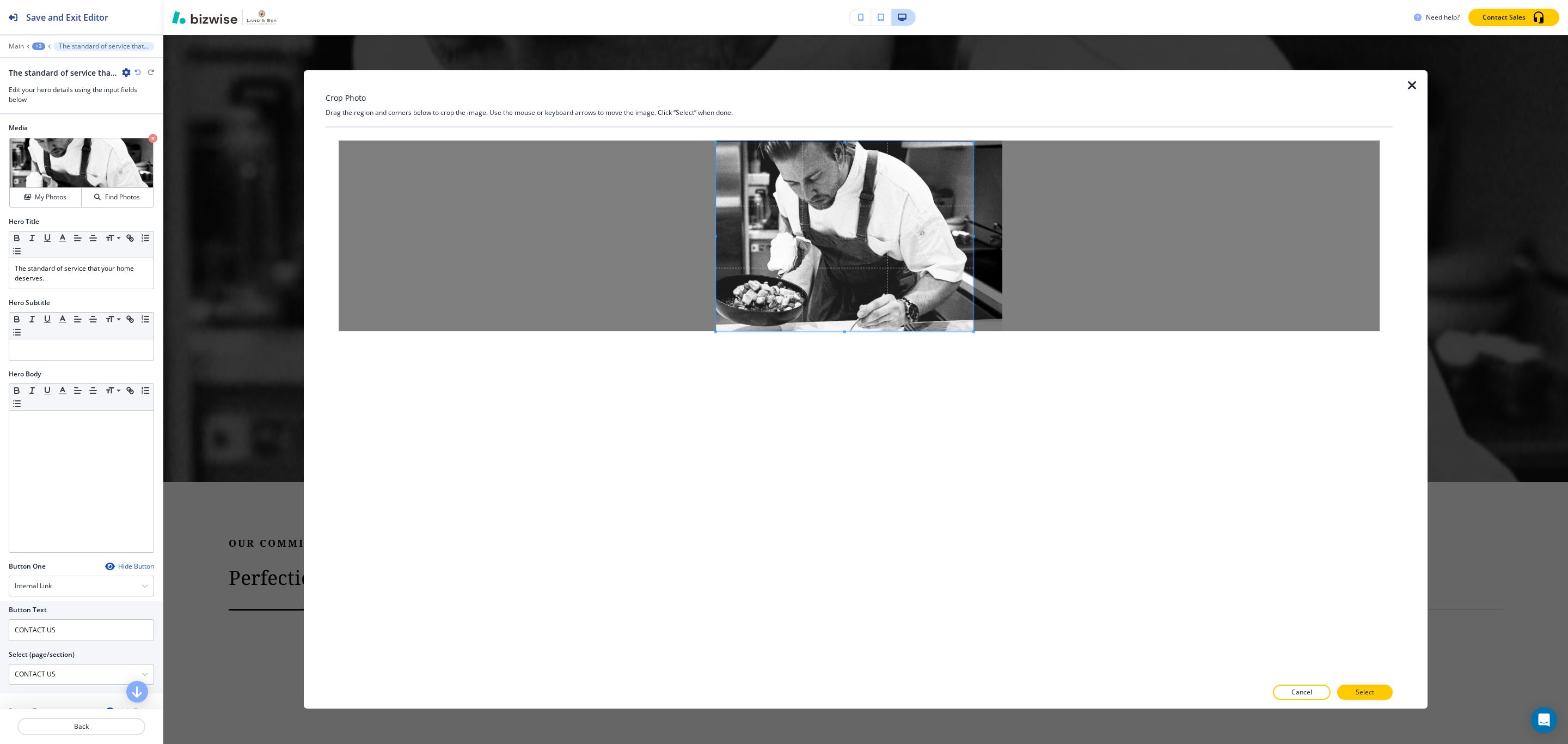
click at [708, 333] on div at bounding box center [859, 236] width 1067 height 217
click at [849, 132] on div at bounding box center [859, 236] width 1067 height 217
click at [849, 687] on p "Select" at bounding box center [1365, 692] width 18 height 10
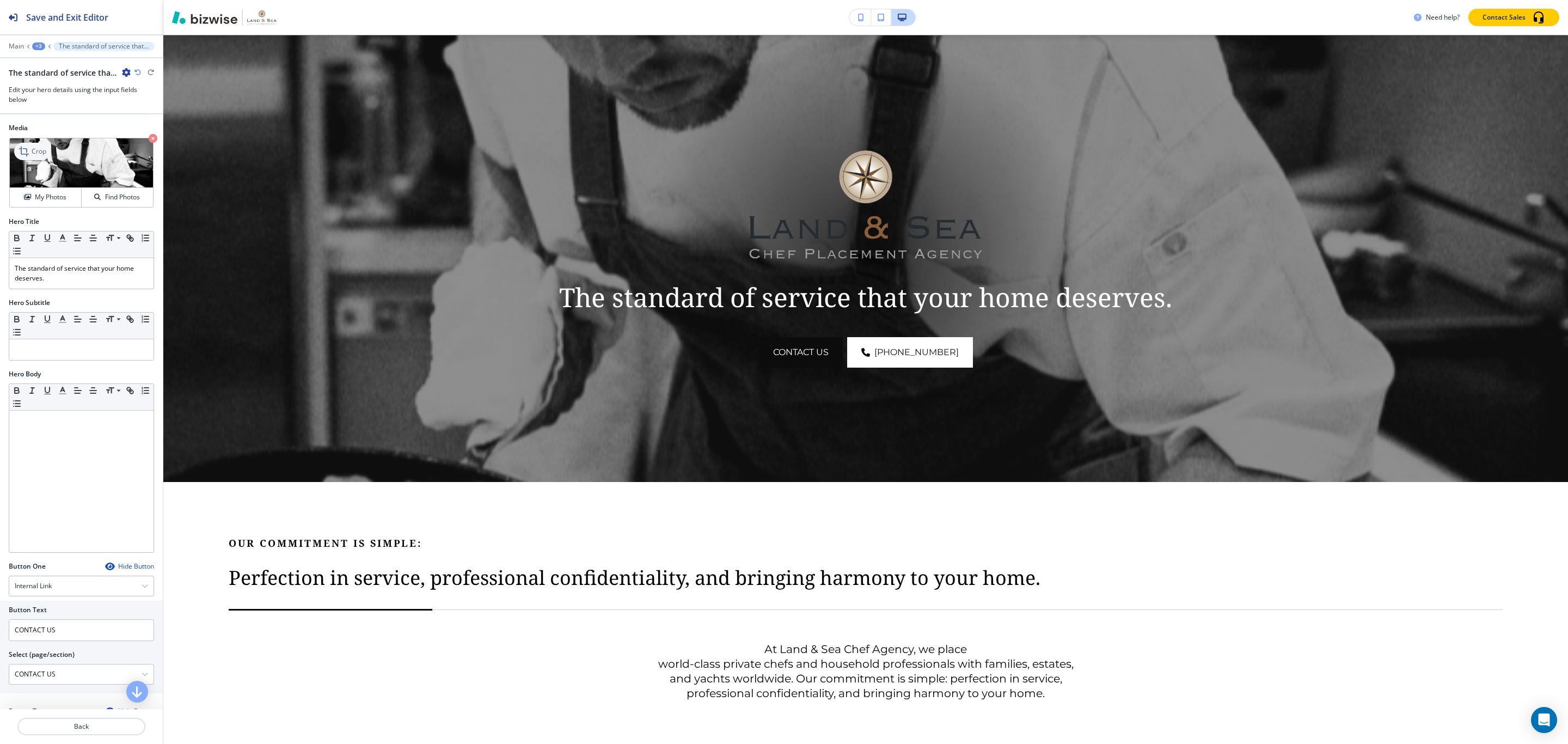
click at [33, 150] on p "Crop" at bounding box center [39, 152] width 15 height 10
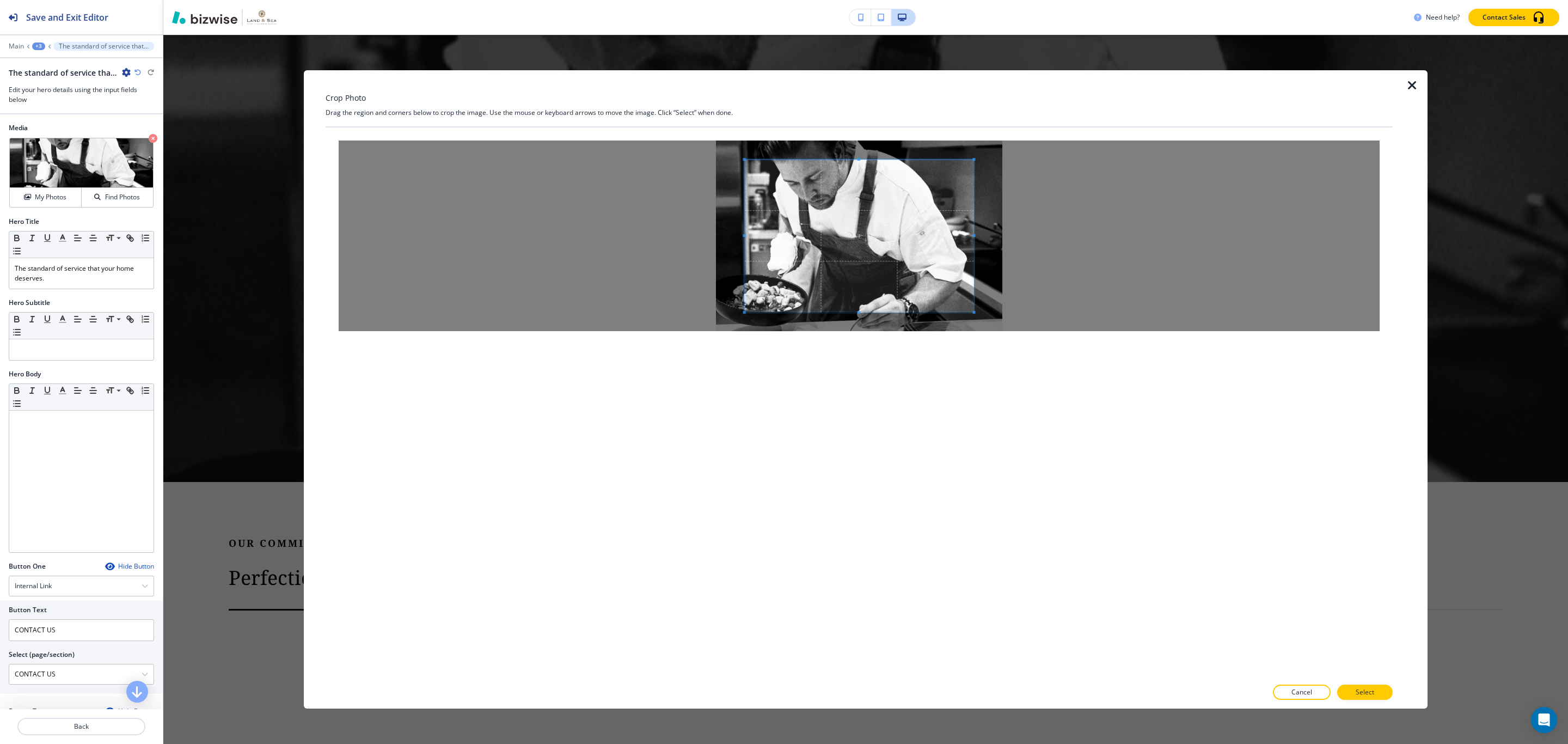
click at [849, 85] on icon "button" at bounding box center [1412, 85] width 13 height 13
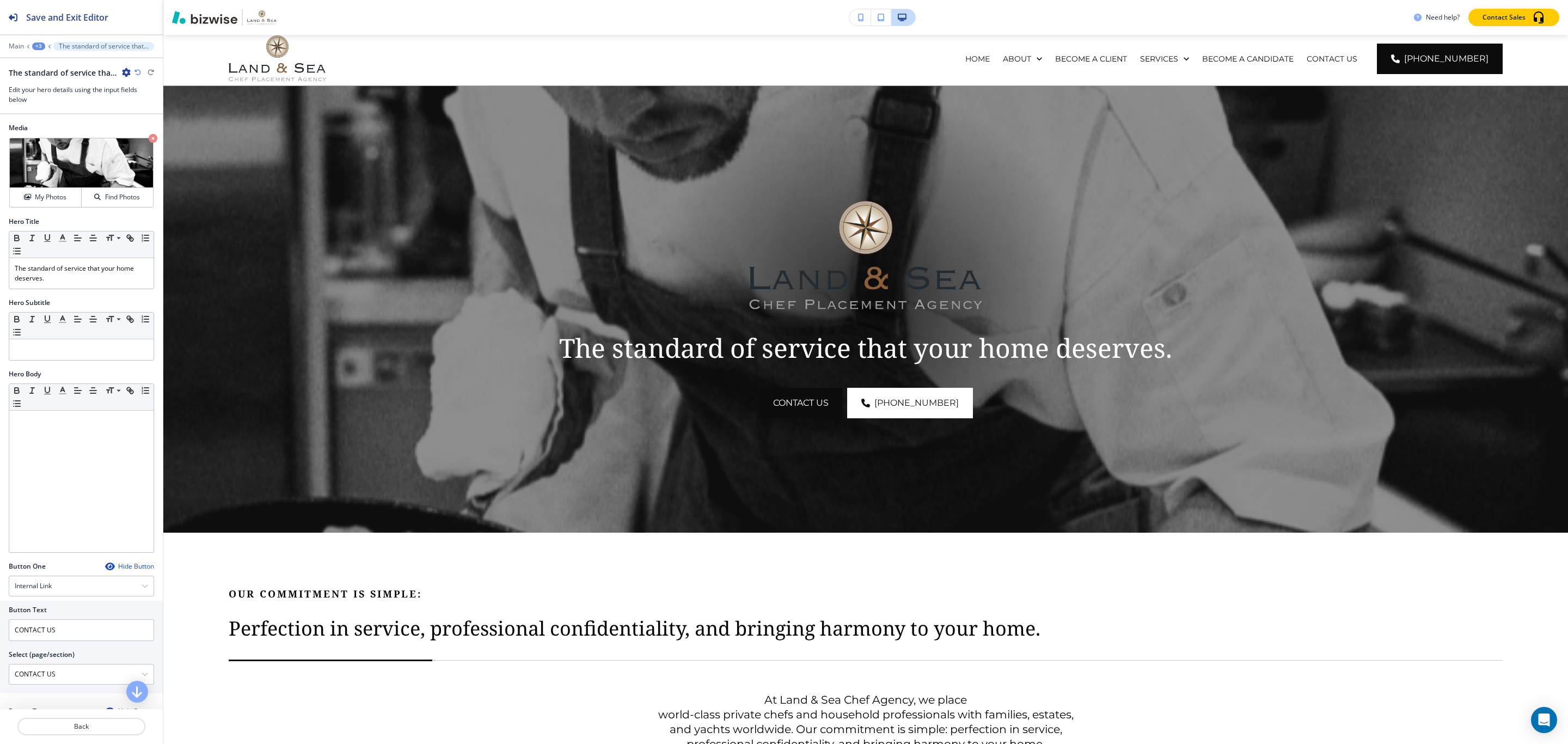
scroll to position [0, 0]
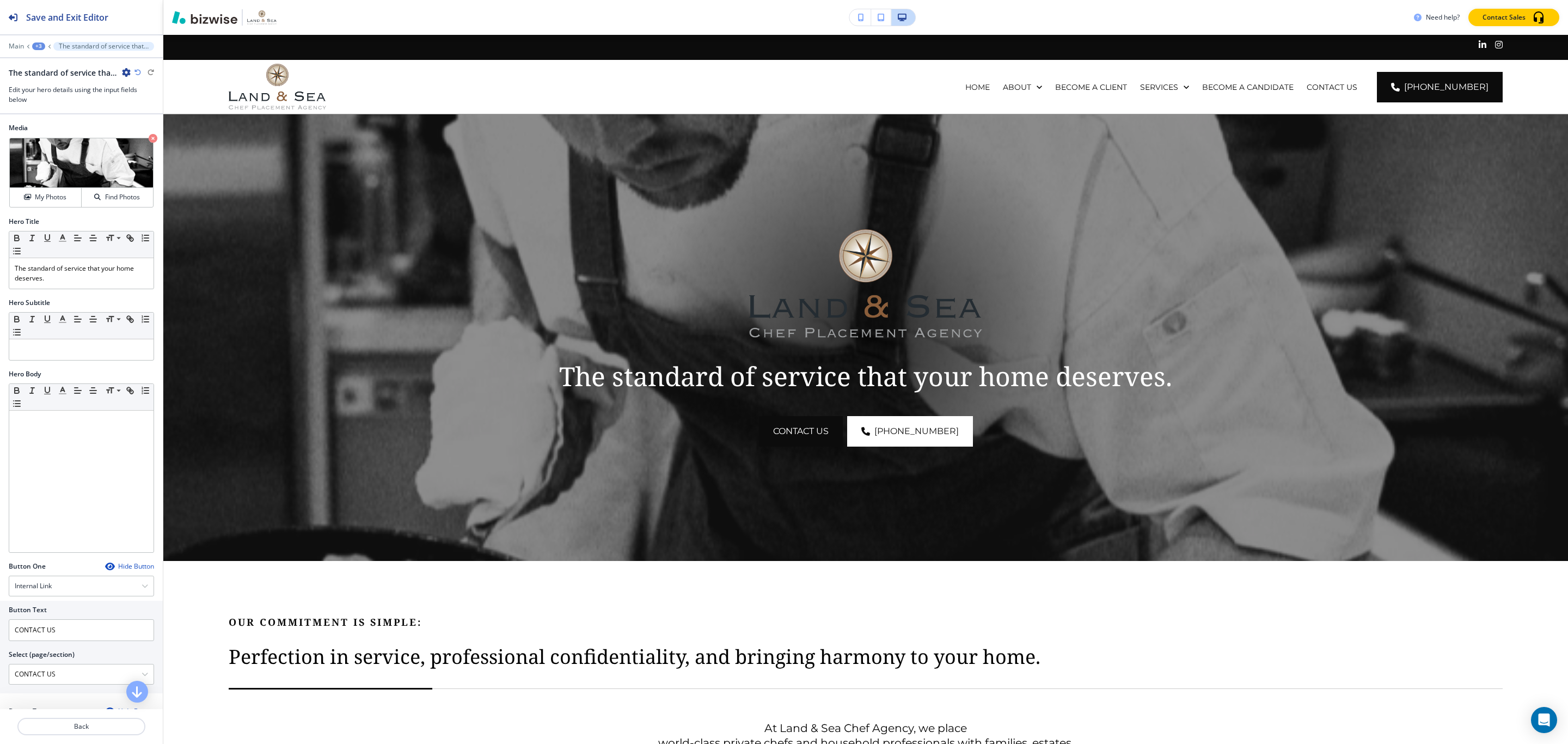
click at [849, 10] on button "button" at bounding box center [860, 17] width 22 height 16
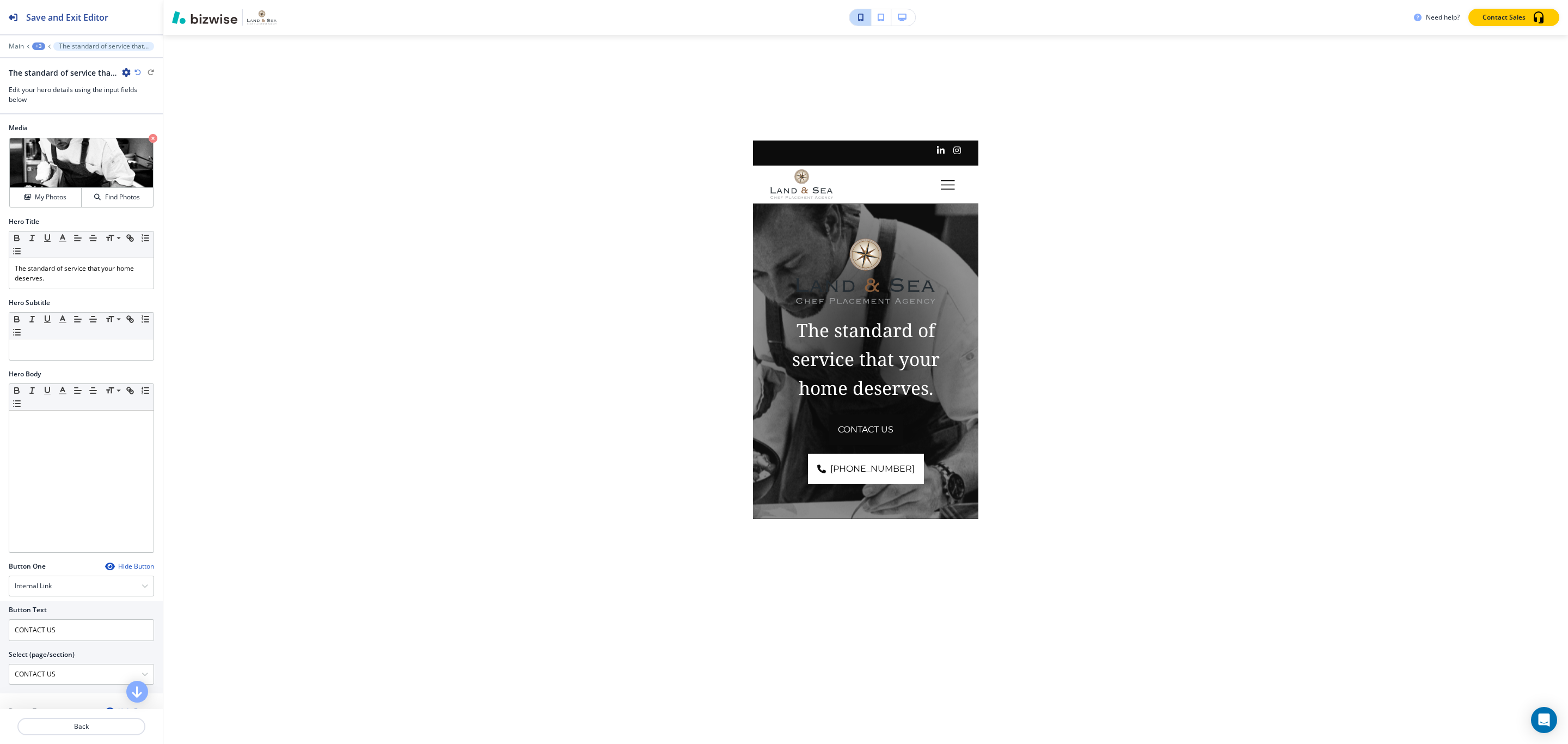
click at [849, 19] on button "button" at bounding box center [903, 17] width 24 height 16
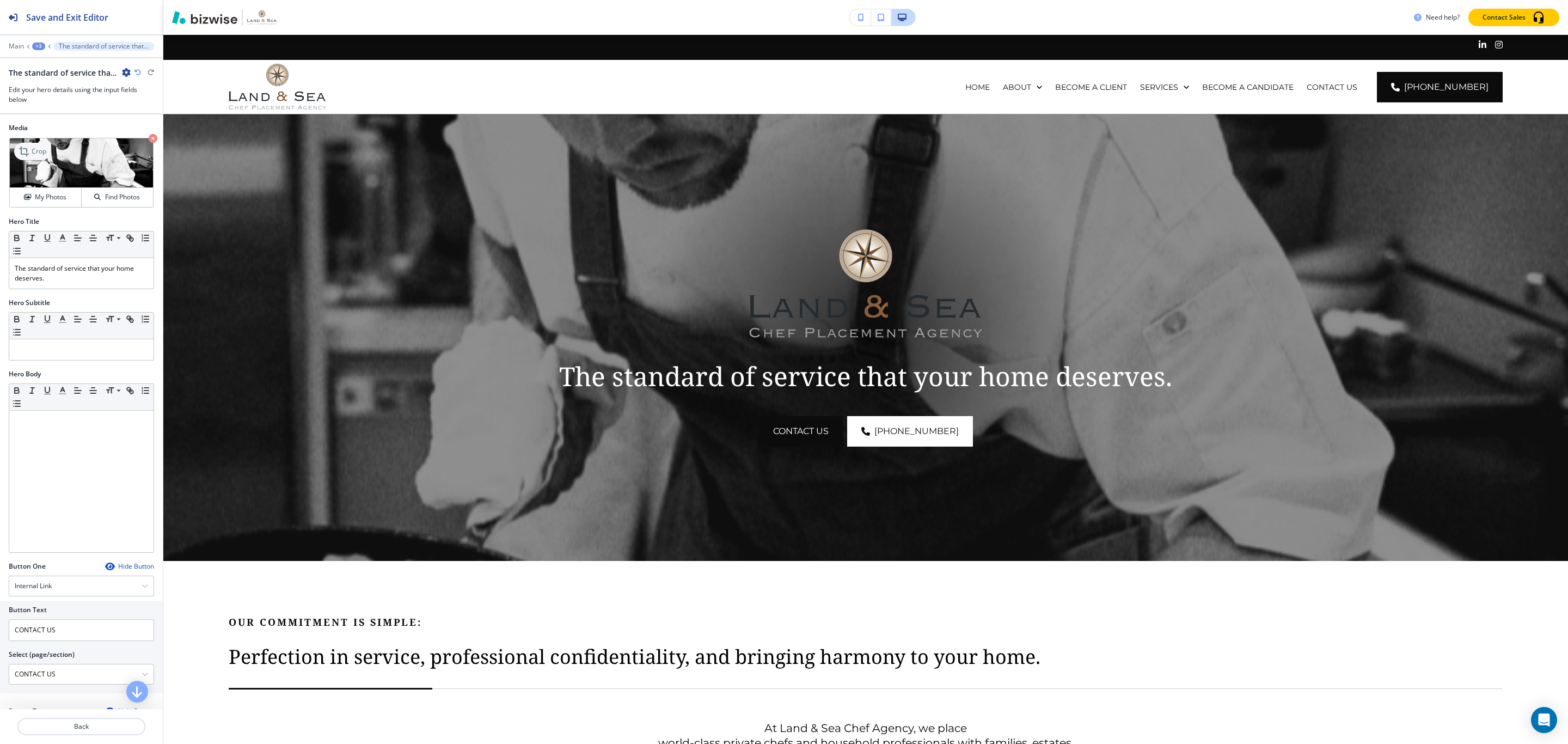
click at [36, 150] on p "Crop" at bounding box center [39, 152] width 15 height 10
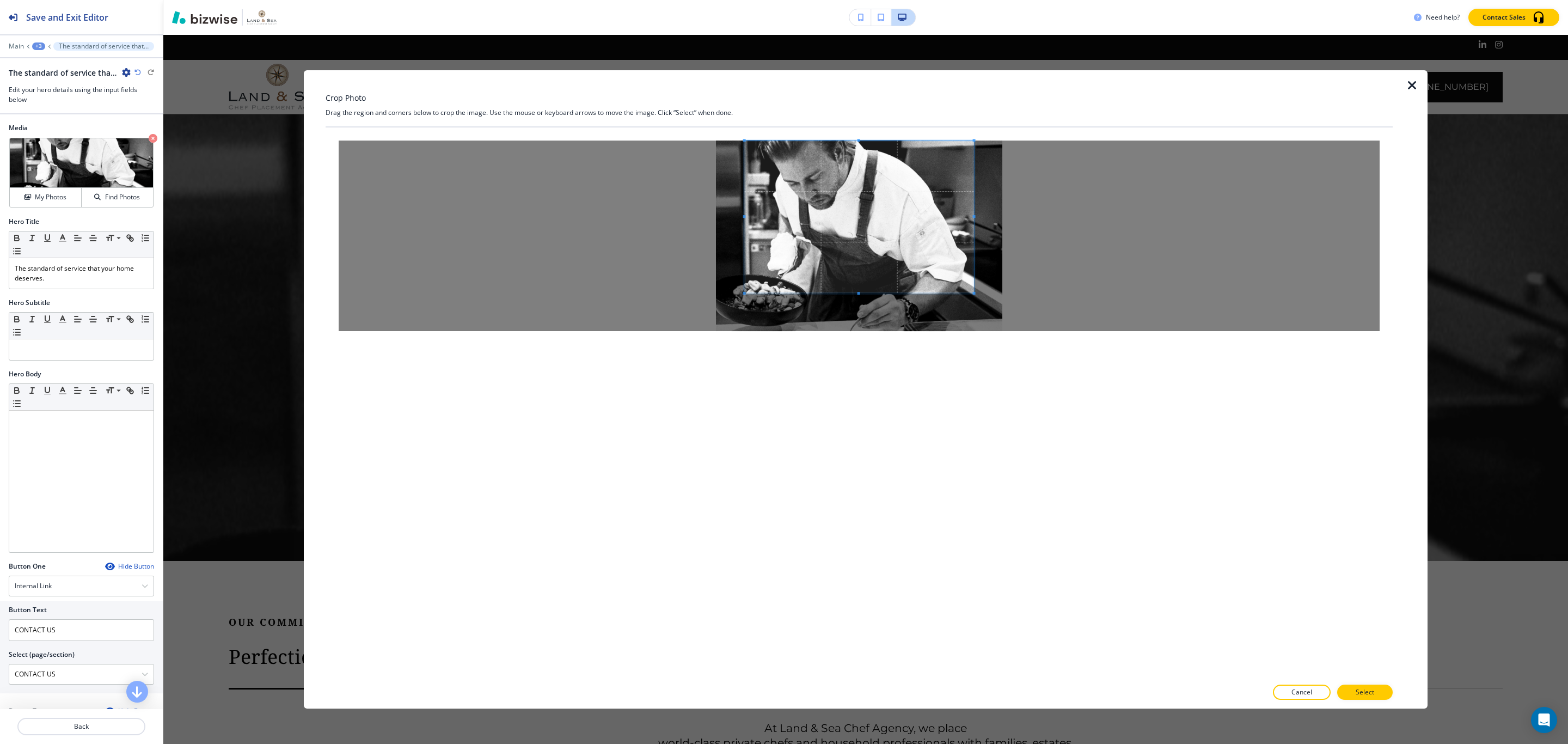
click at [849, 258] on span at bounding box center [859, 217] width 229 height 152
click at [849, 84] on icon "button" at bounding box center [1412, 85] width 13 height 13
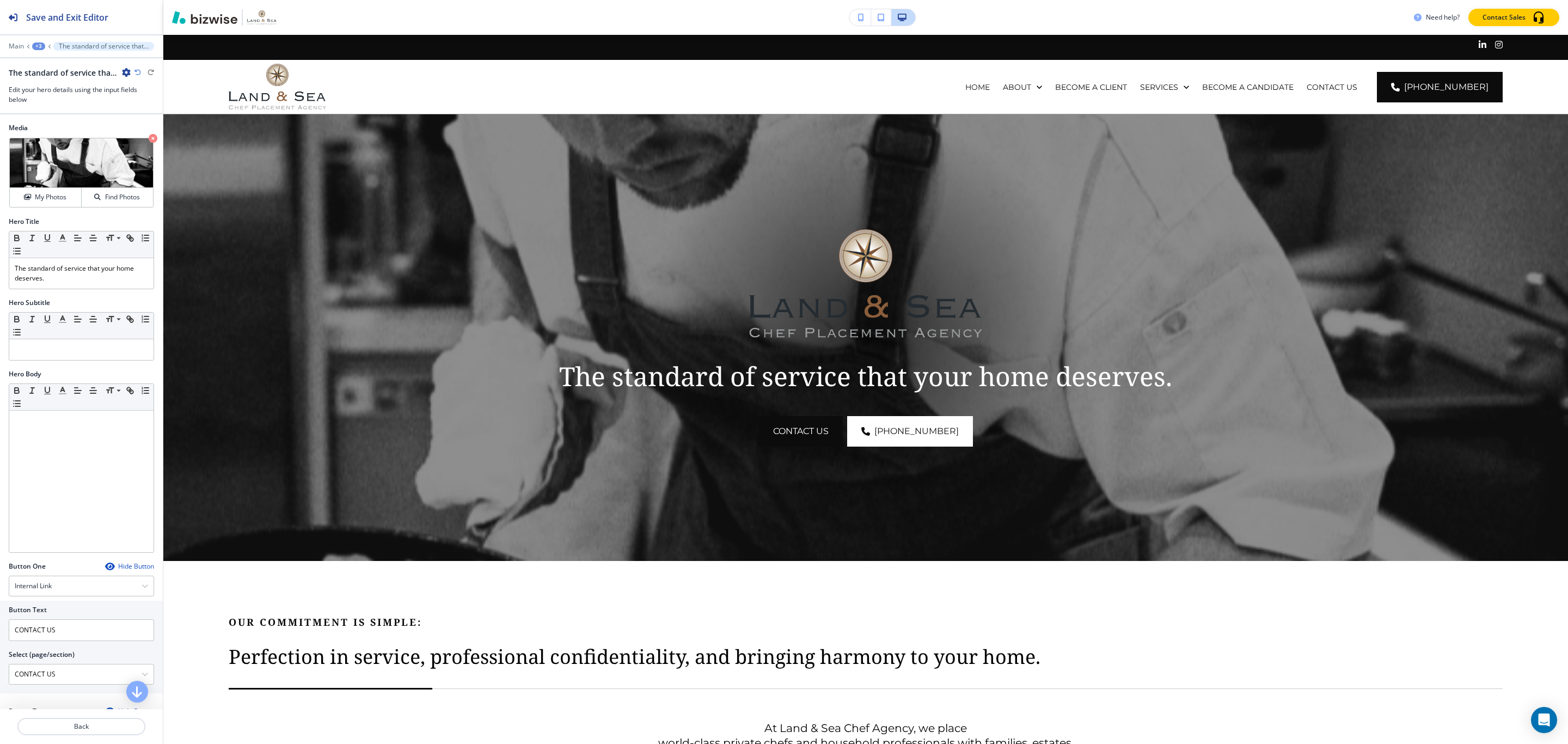
click at [849, 20] on icon "button" at bounding box center [861, 17] width 6 height 8
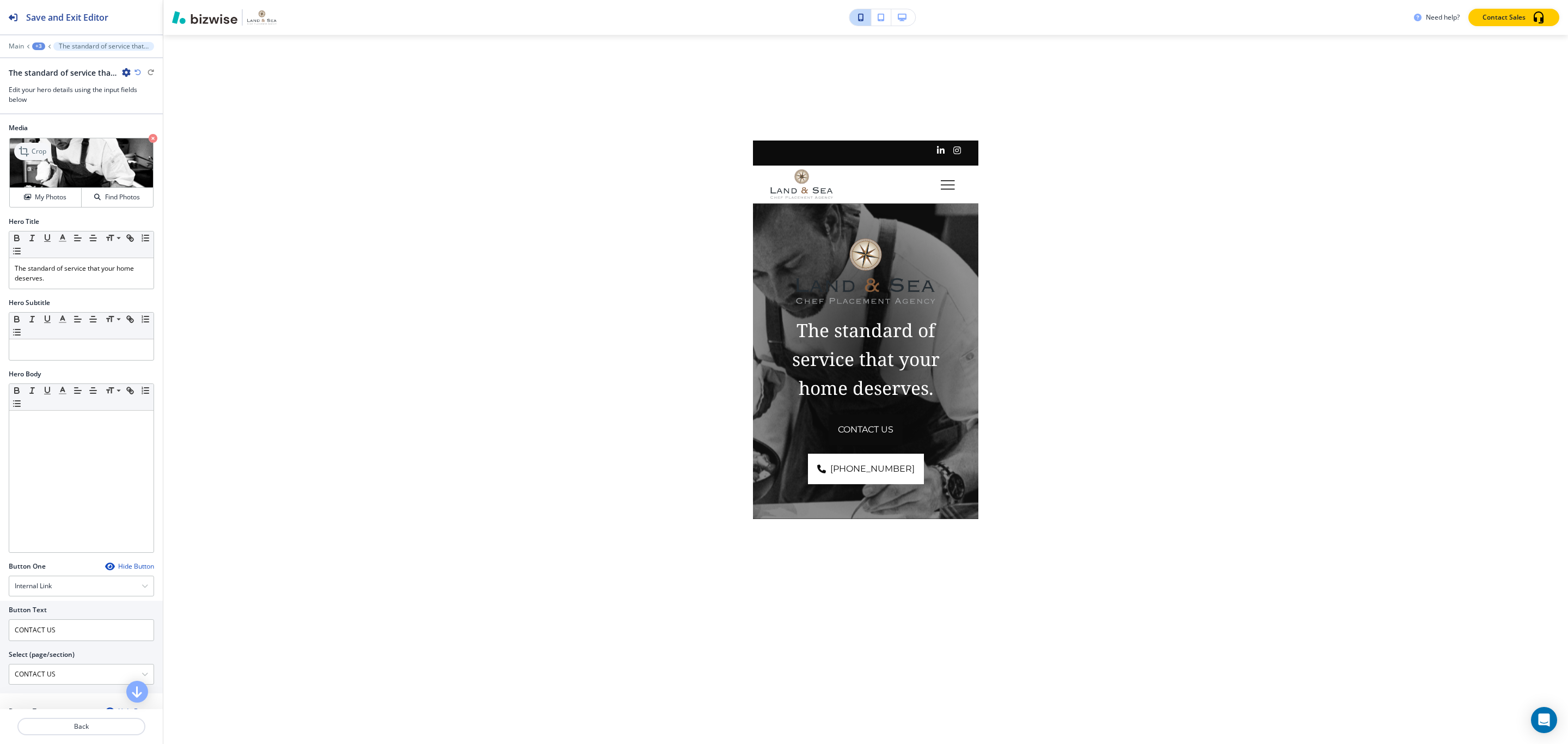
click at [35, 154] on p "Crop" at bounding box center [39, 152] width 15 height 10
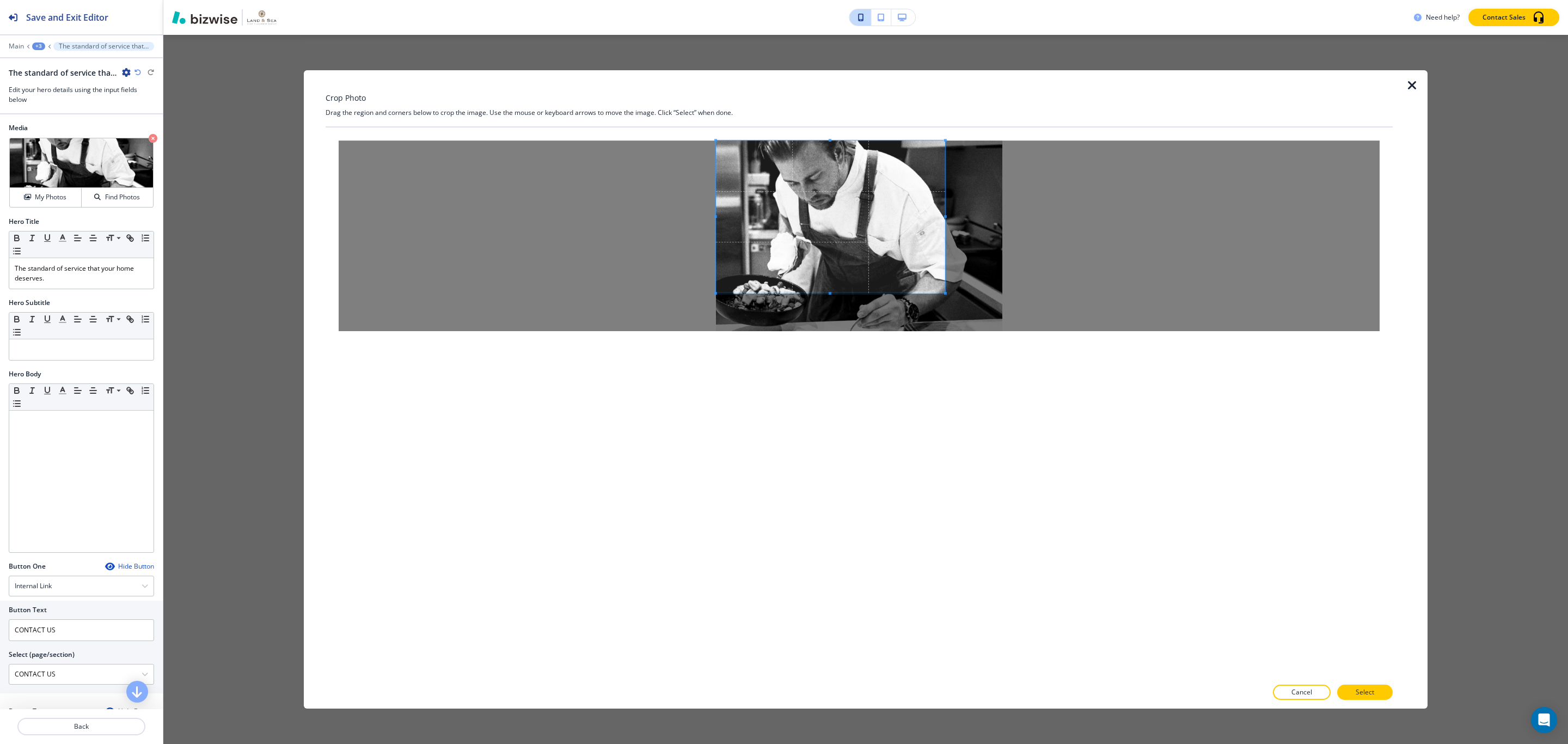
click at [849, 240] on span at bounding box center [830, 217] width 229 height 152
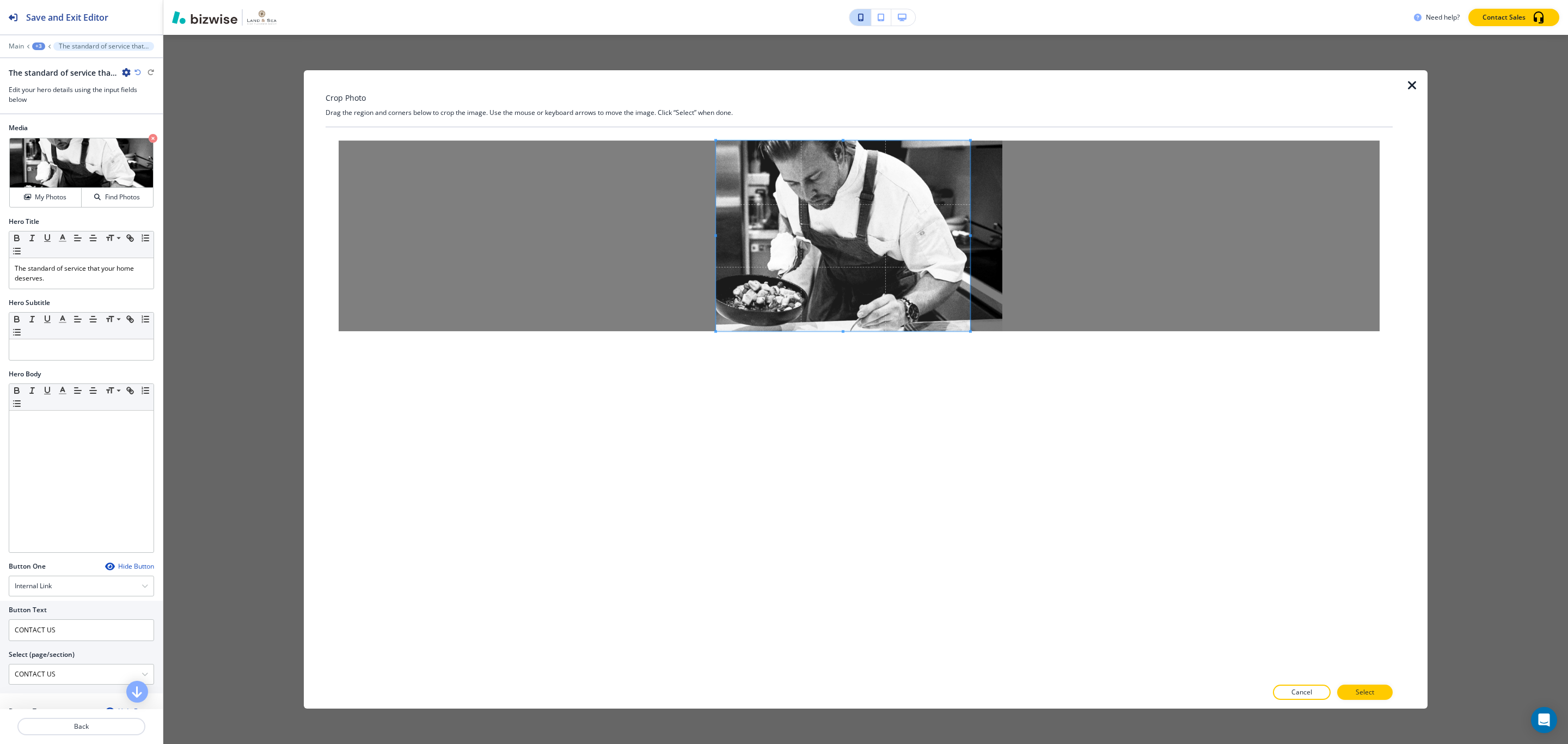
click at [849, 332] on span at bounding box center [970, 331] width 2 height 2
click at [849, 698] on button "Select" at bounding box center [1365, 692] width 55 height 15
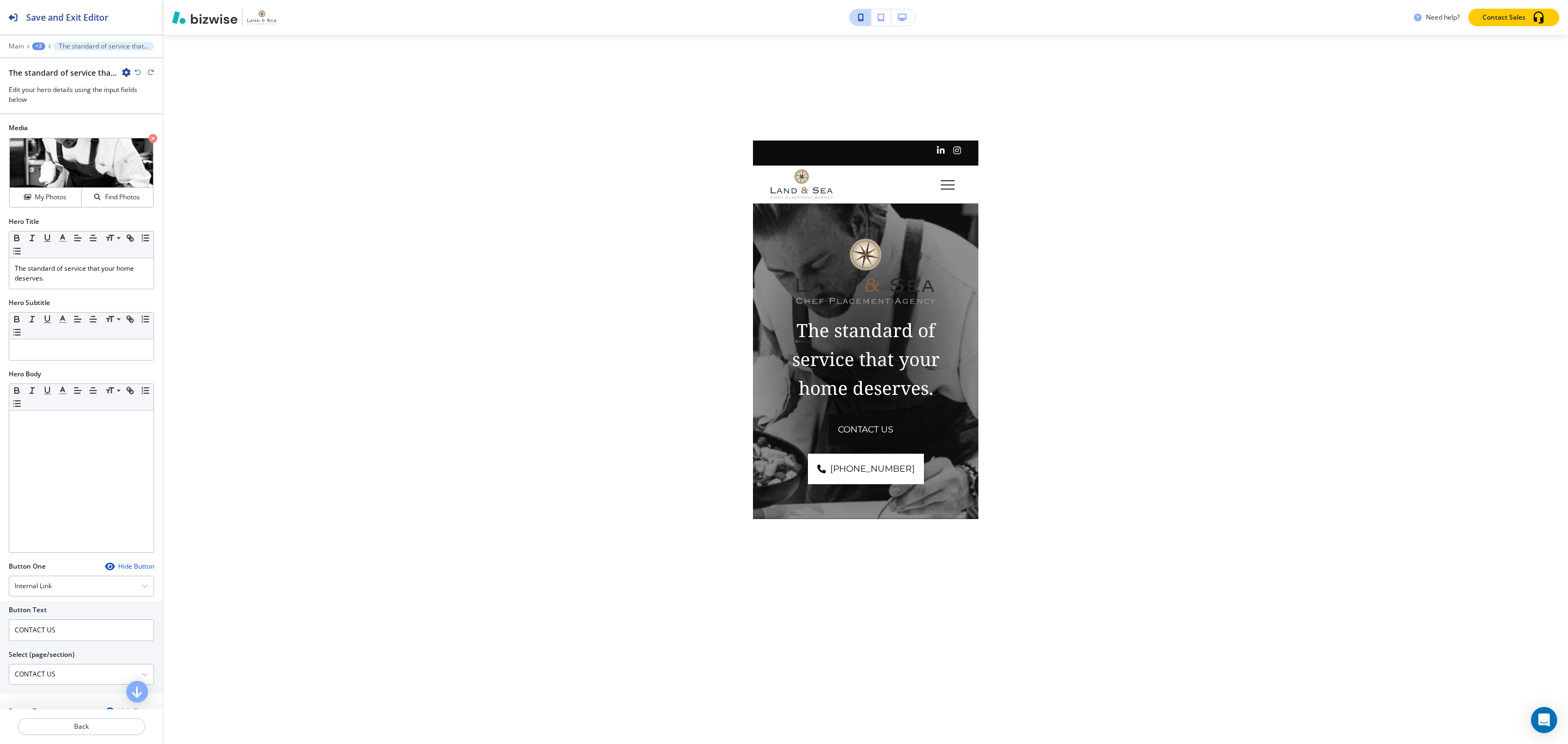
click at [849, 16] on icon "button" at bounding box center [902, 17] width 9 height 8
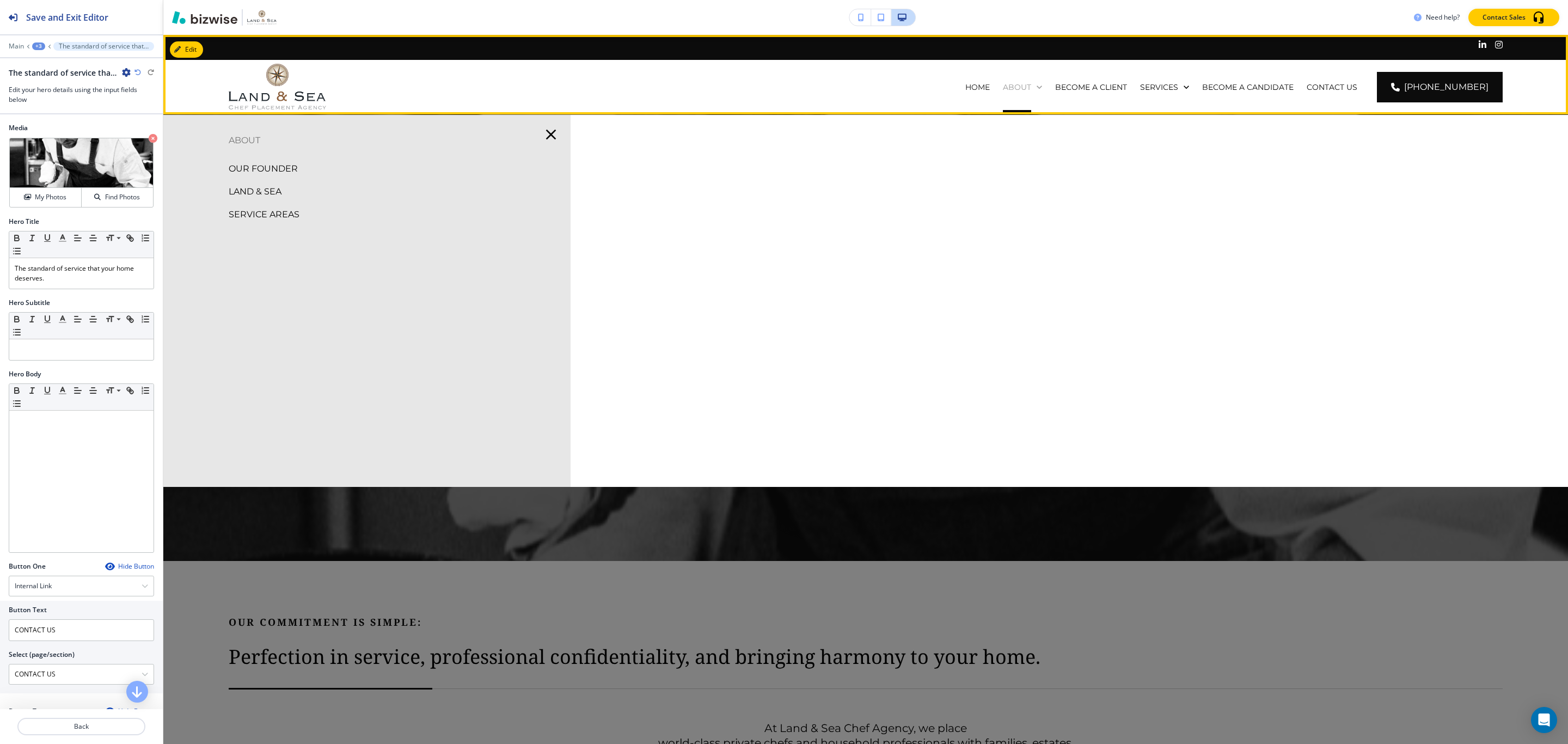
click at [849, 89] on p "ABOUT" at bounding box center [1017, 87] width 29 height 11
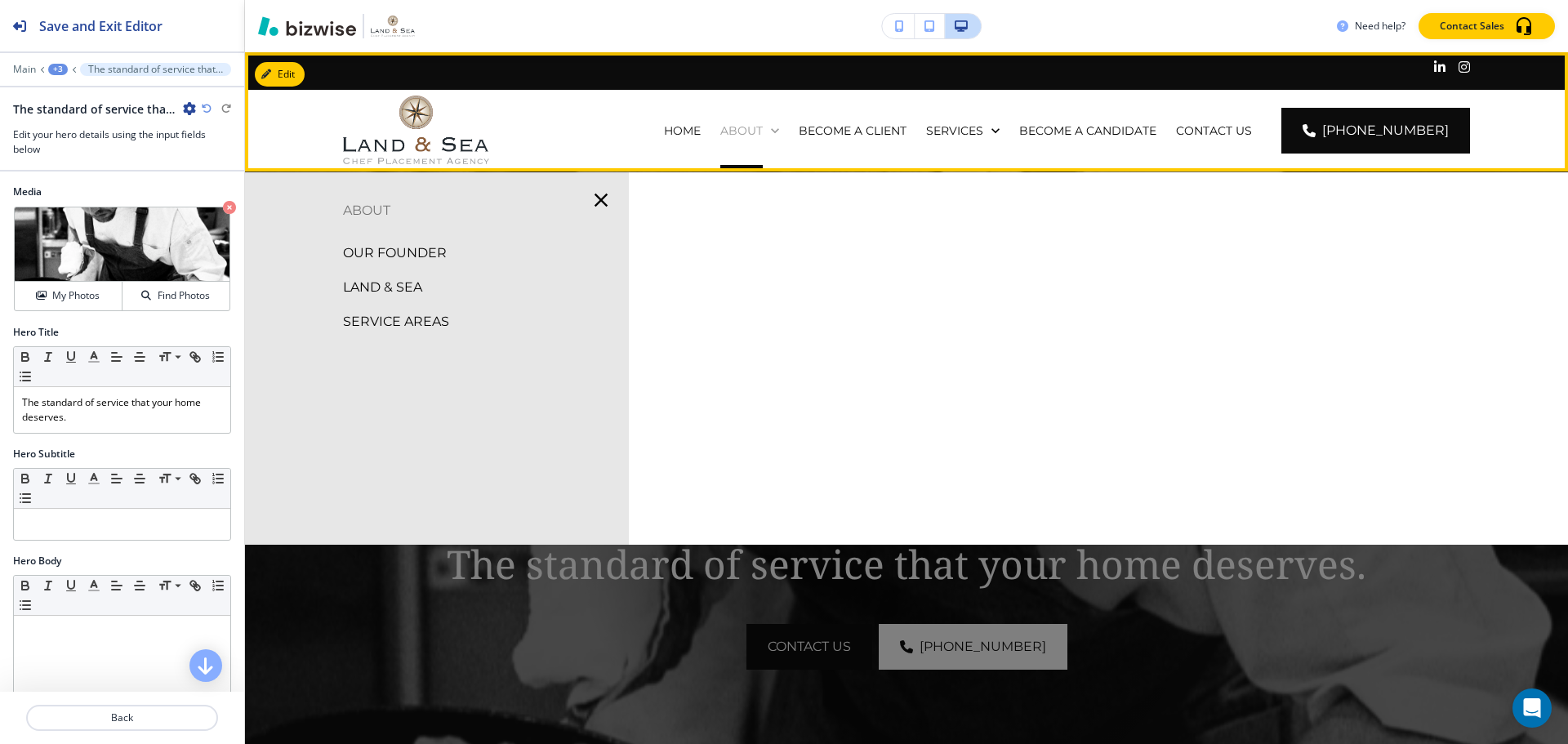
click at [759, 135] on p "ABOUT" at bounding box center [742, 131] width 43 height 16
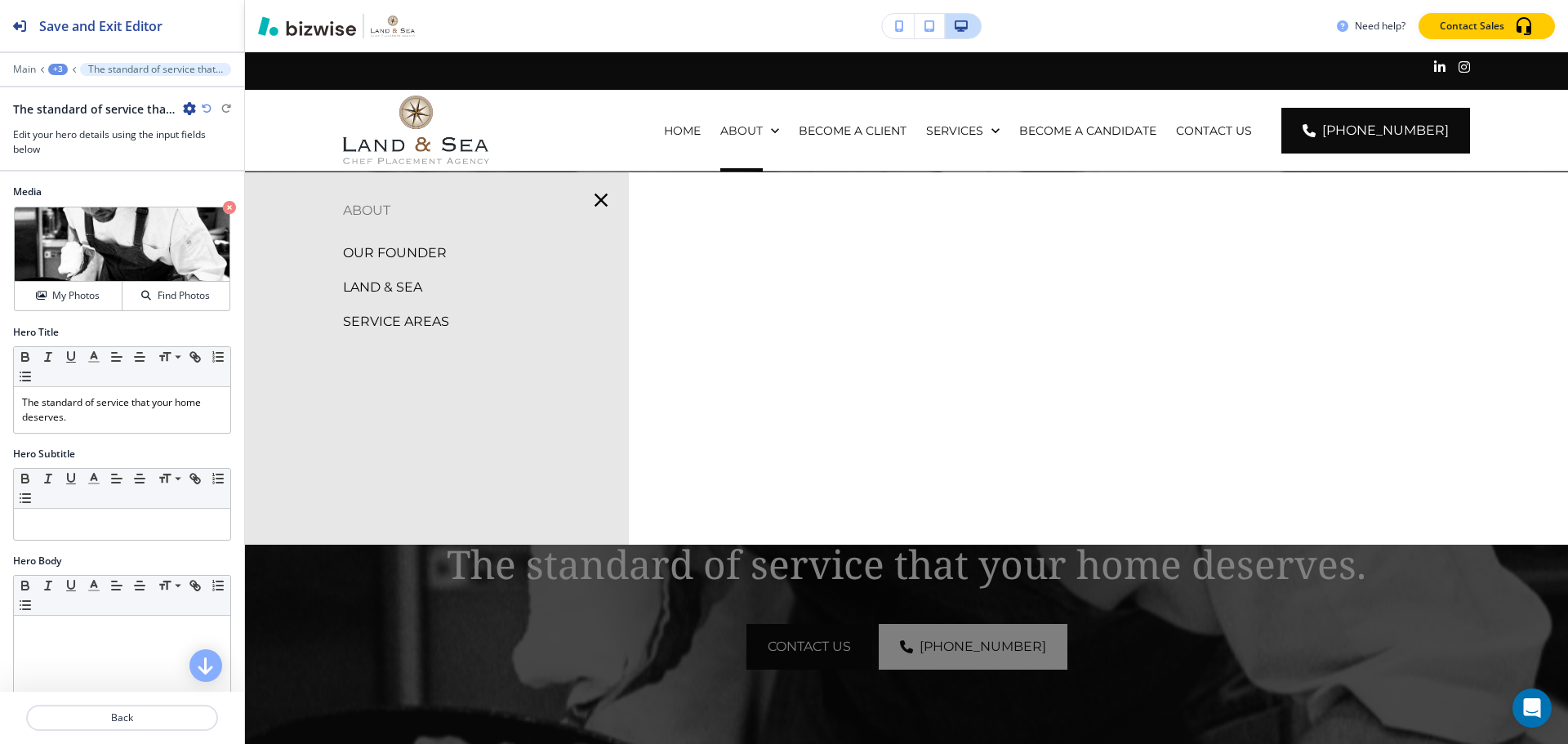
click at [402, 255] on p "OUR FOUNDER" at bounding box center [395, 253] width 104 height 25
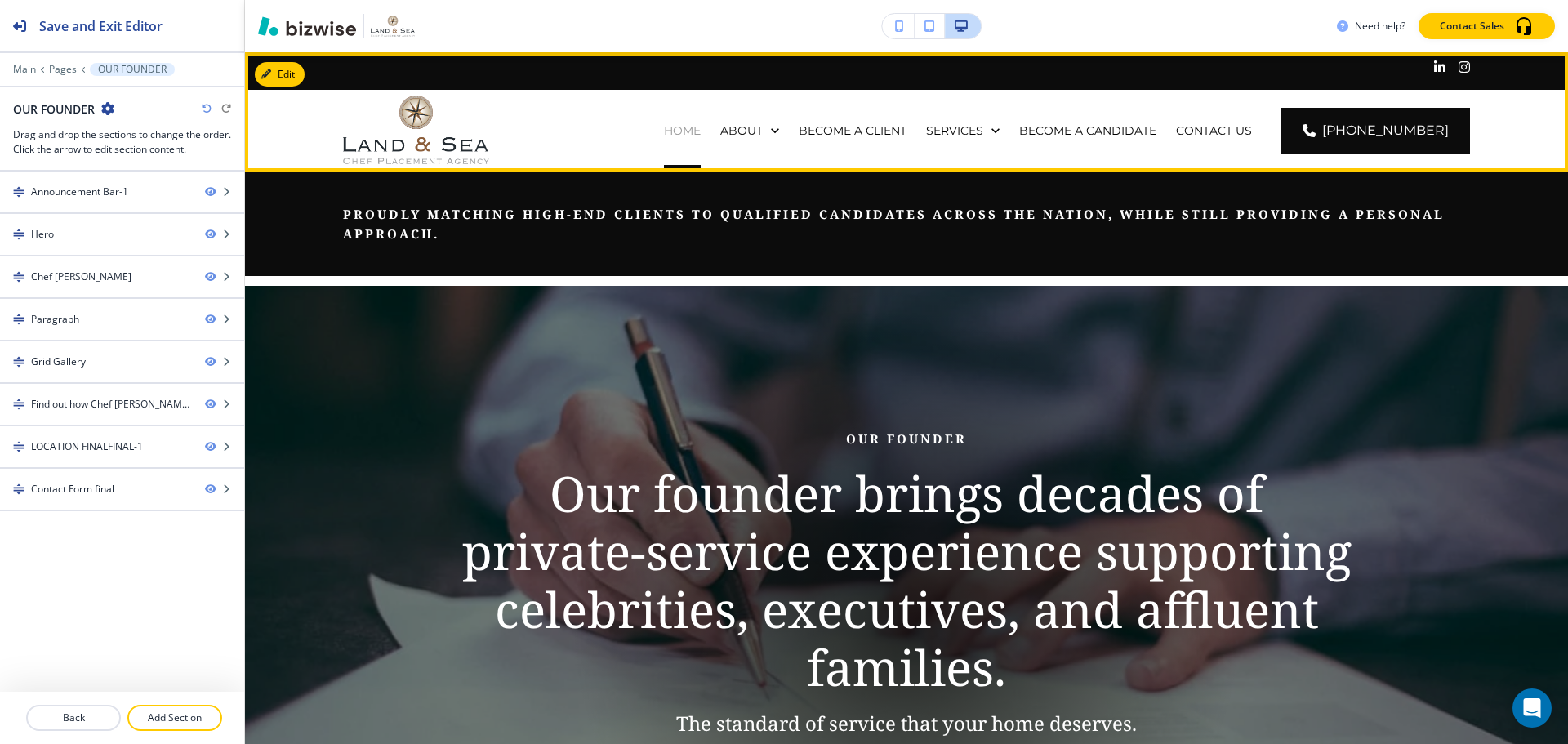
click at [700, 137] on p "HOME" at bounding box center [682, 131] width 37 height 16
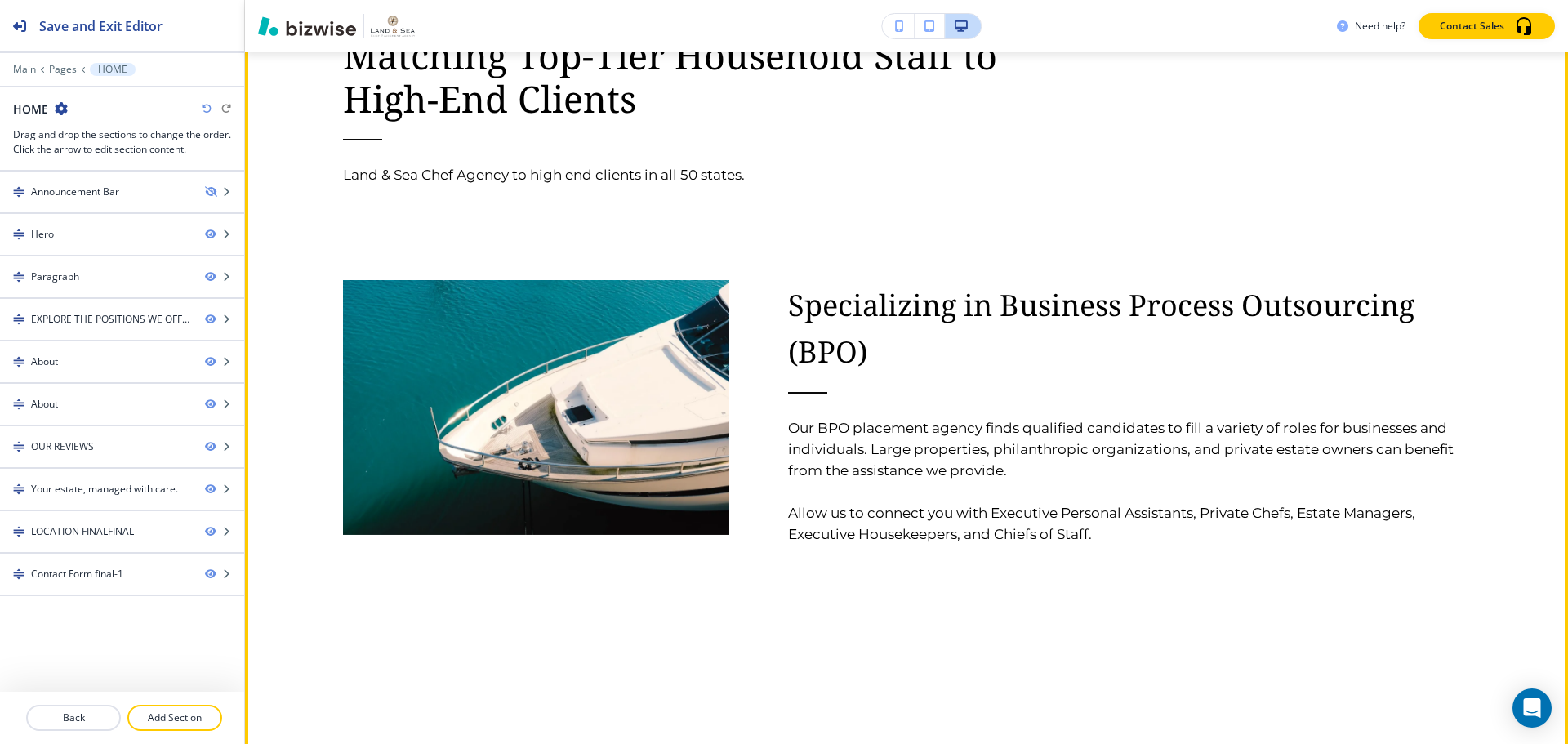
scroll to position [2776, 0]
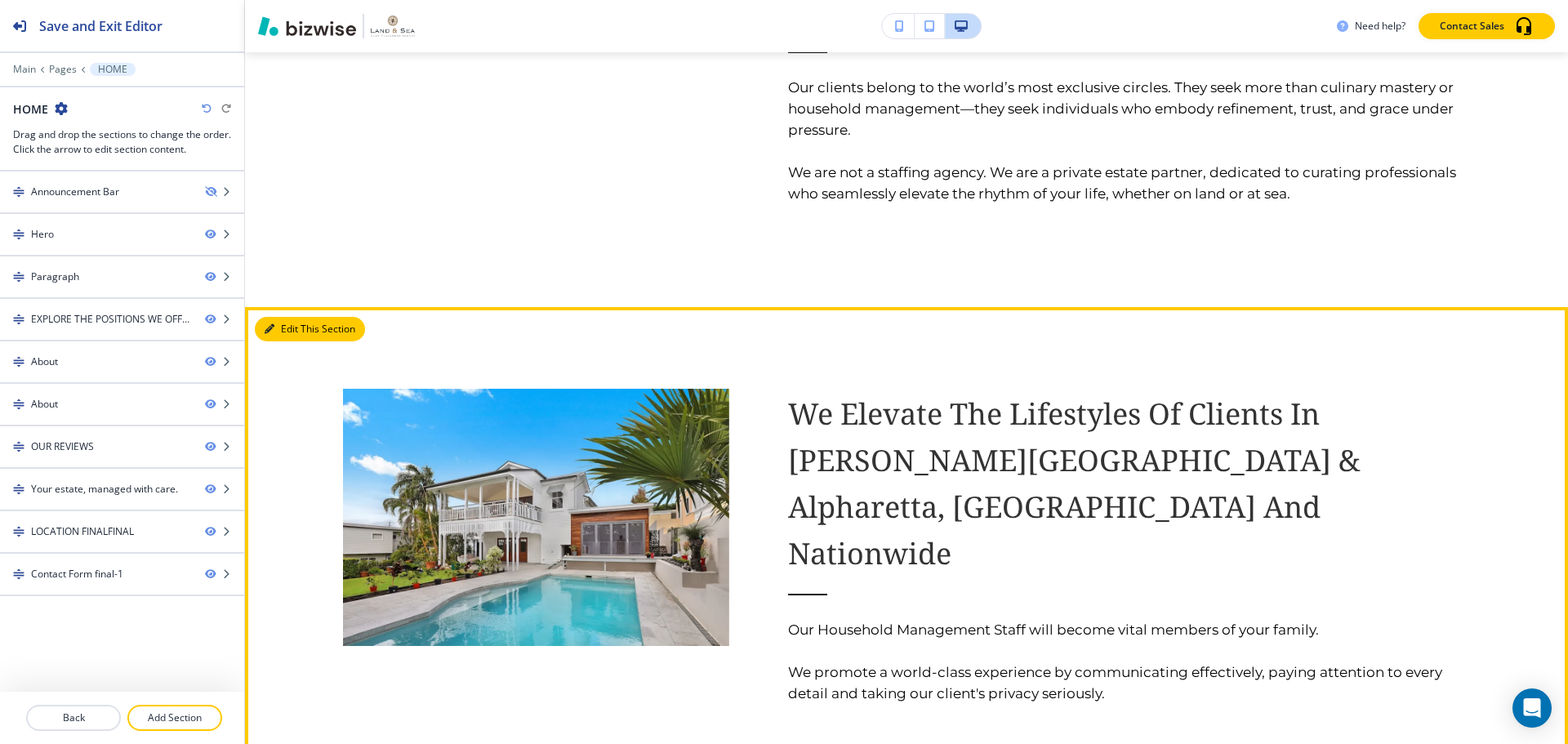
click at [283, 339] on button "Edit This Section" at bounding box center [310, 329] width 110 height 25
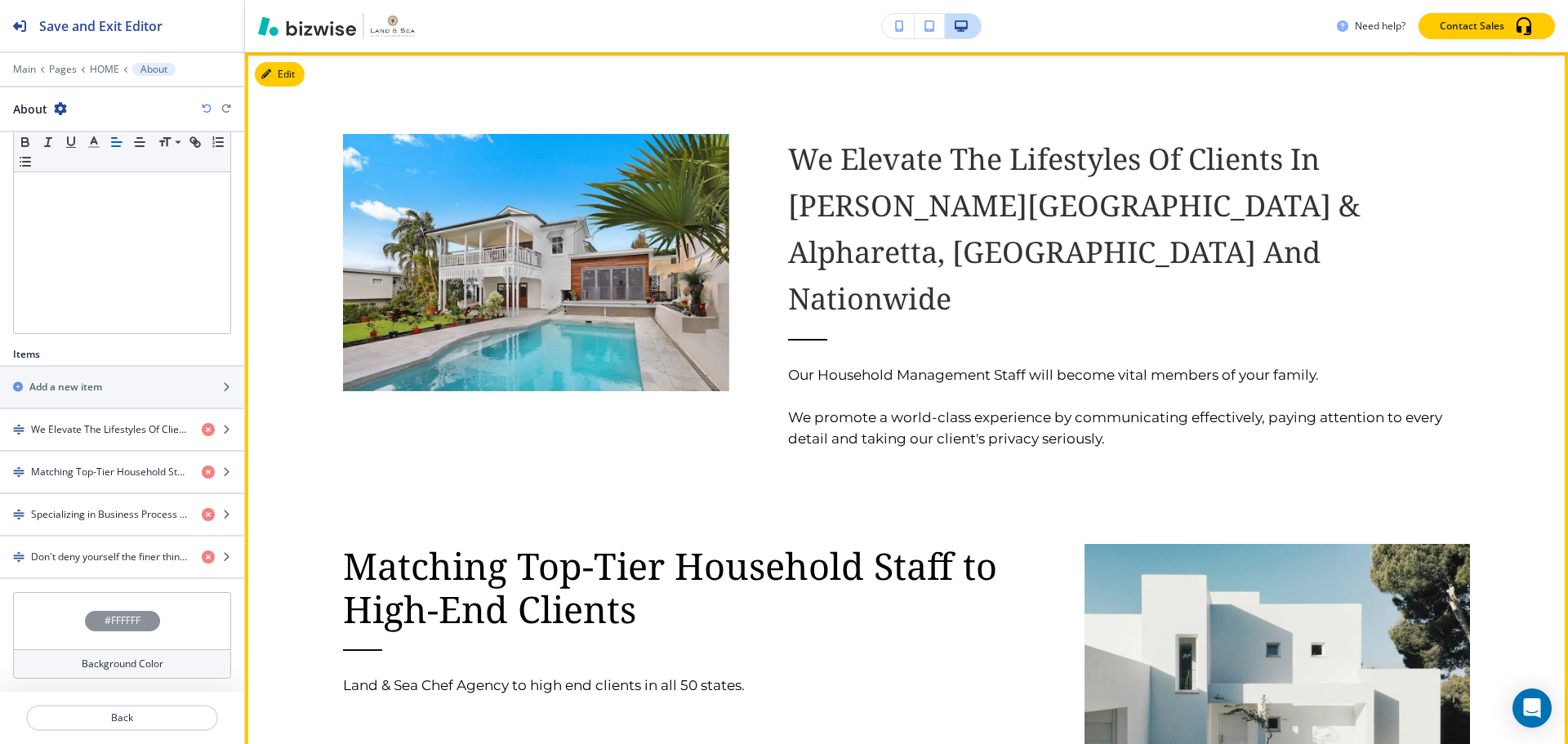
scroll to position [2867, 0]
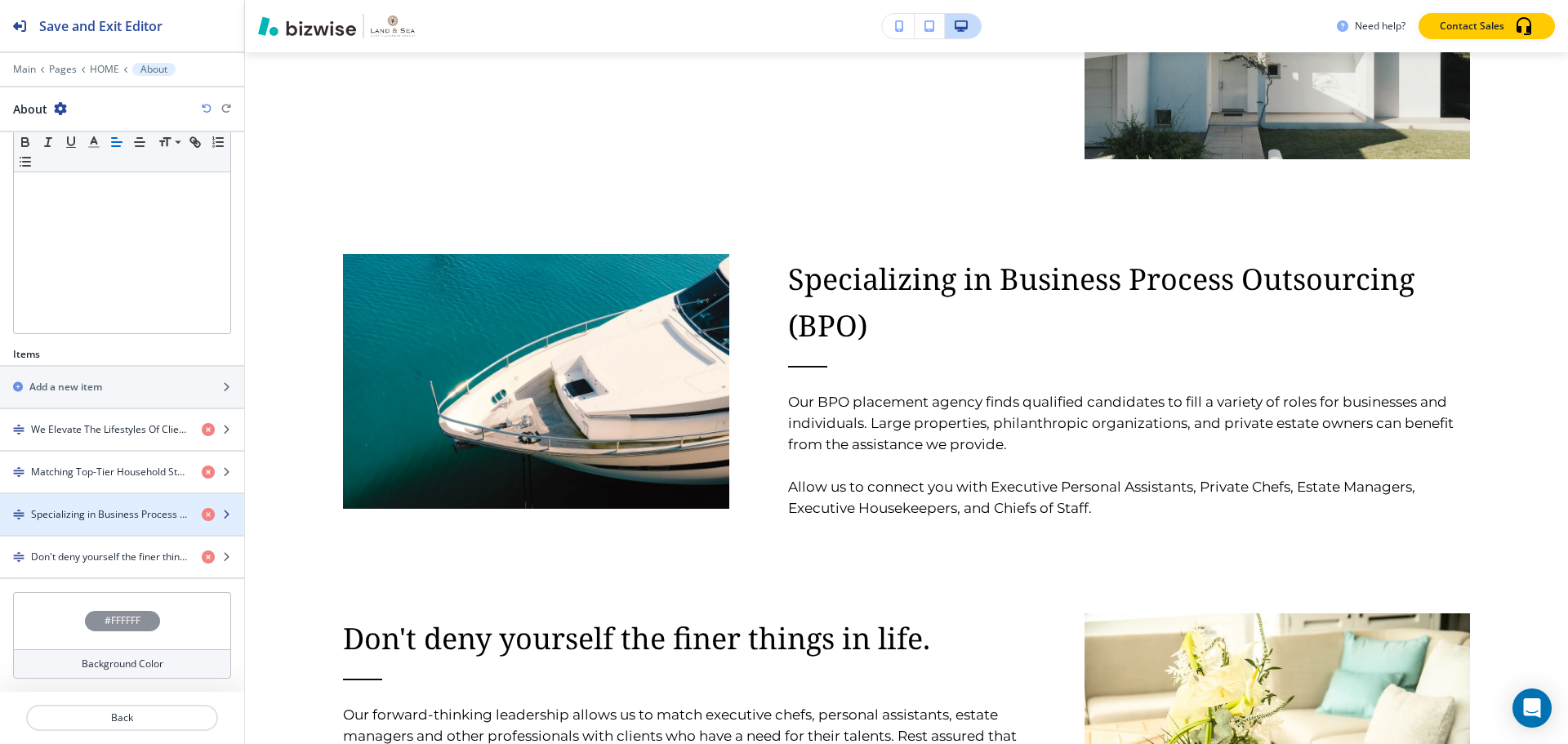
click at [63, 517] on h4 "Specializing in Business Process Outsourcing (BPO)" at bounding box center [110, 514] width 158 height 15
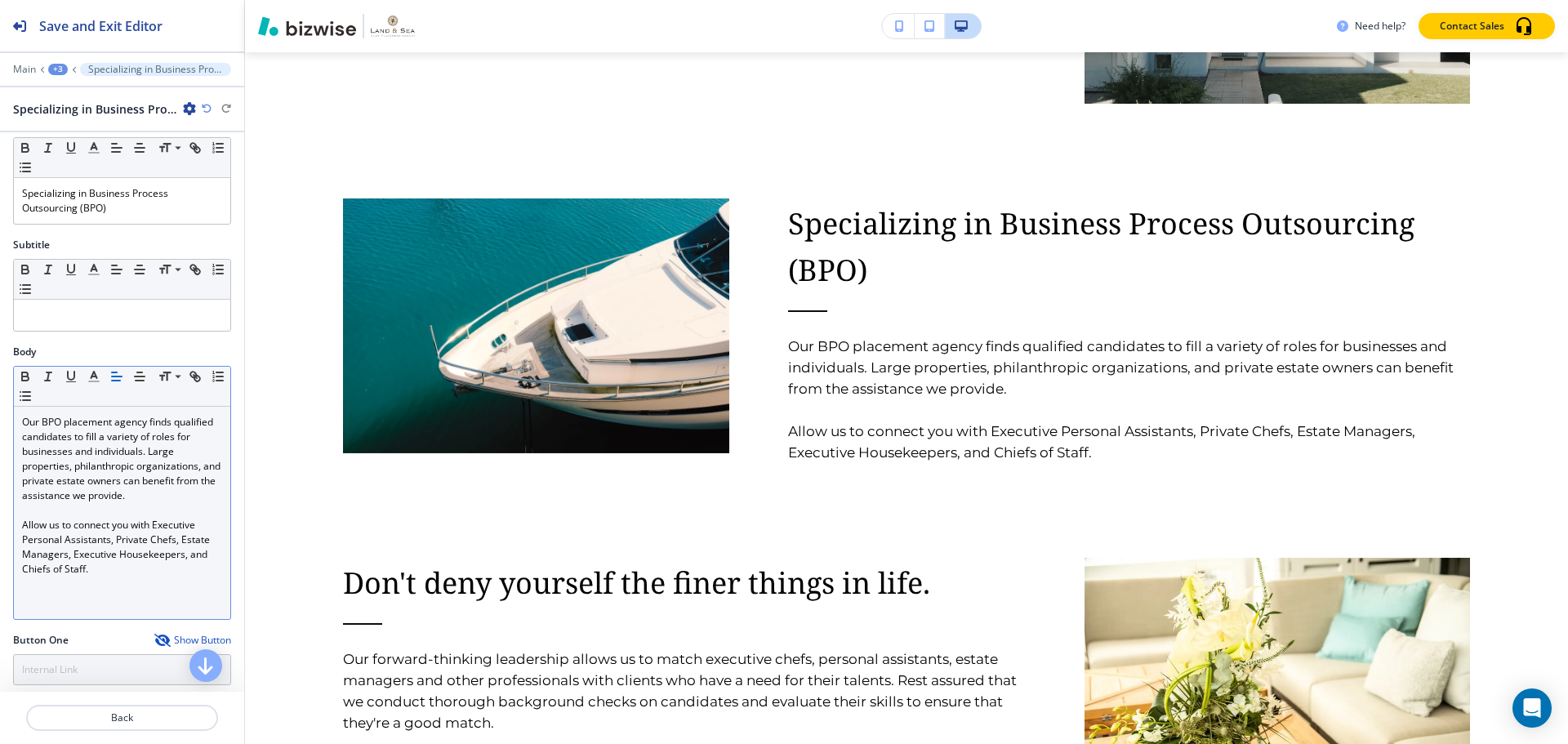
scroll to position [0, 0]
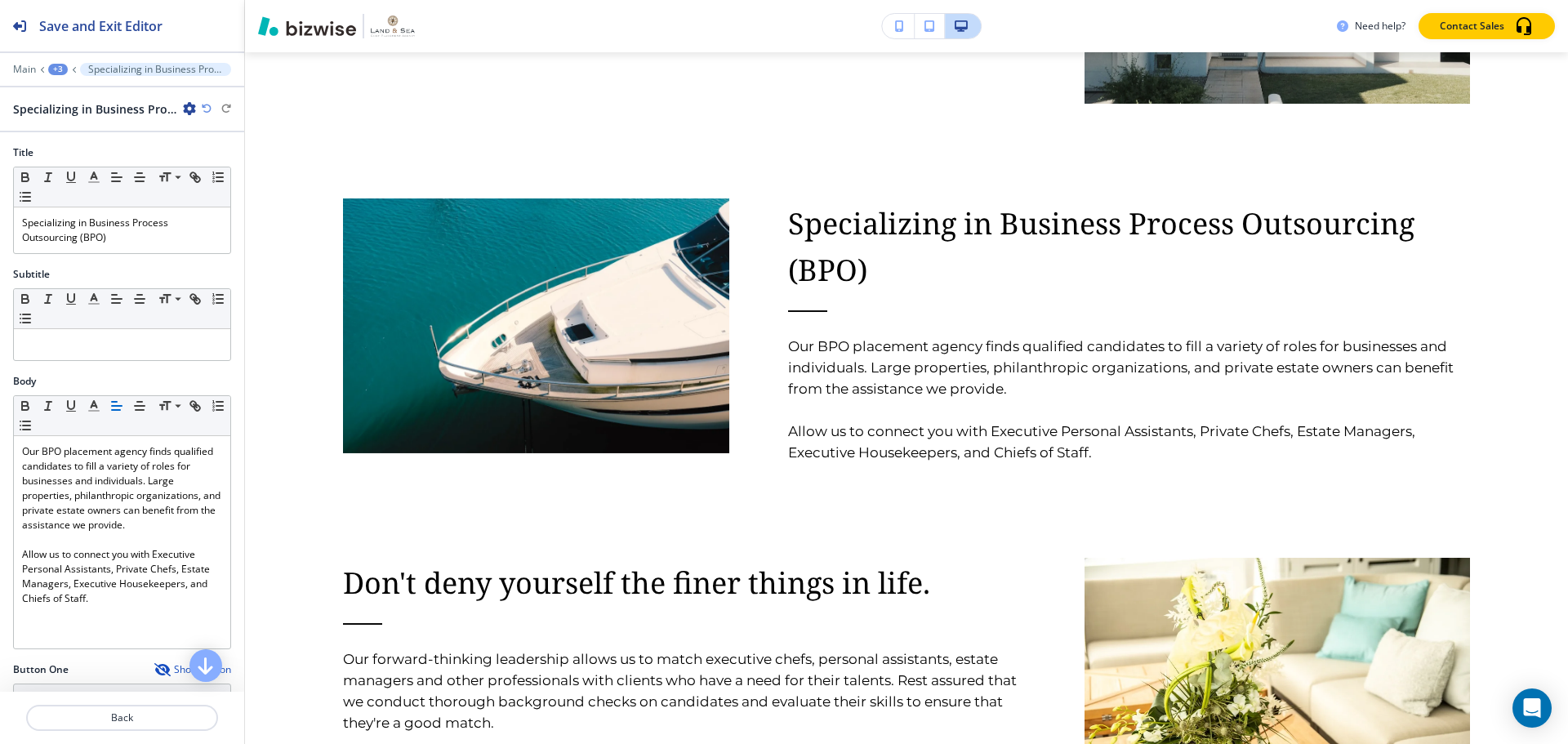
click at [56, 68] on div "+3" at bounding box center [58, 69] width 19 height 12
click at [118, 714] on p "Back" at bounding box center [121, 718] width 189 height 15
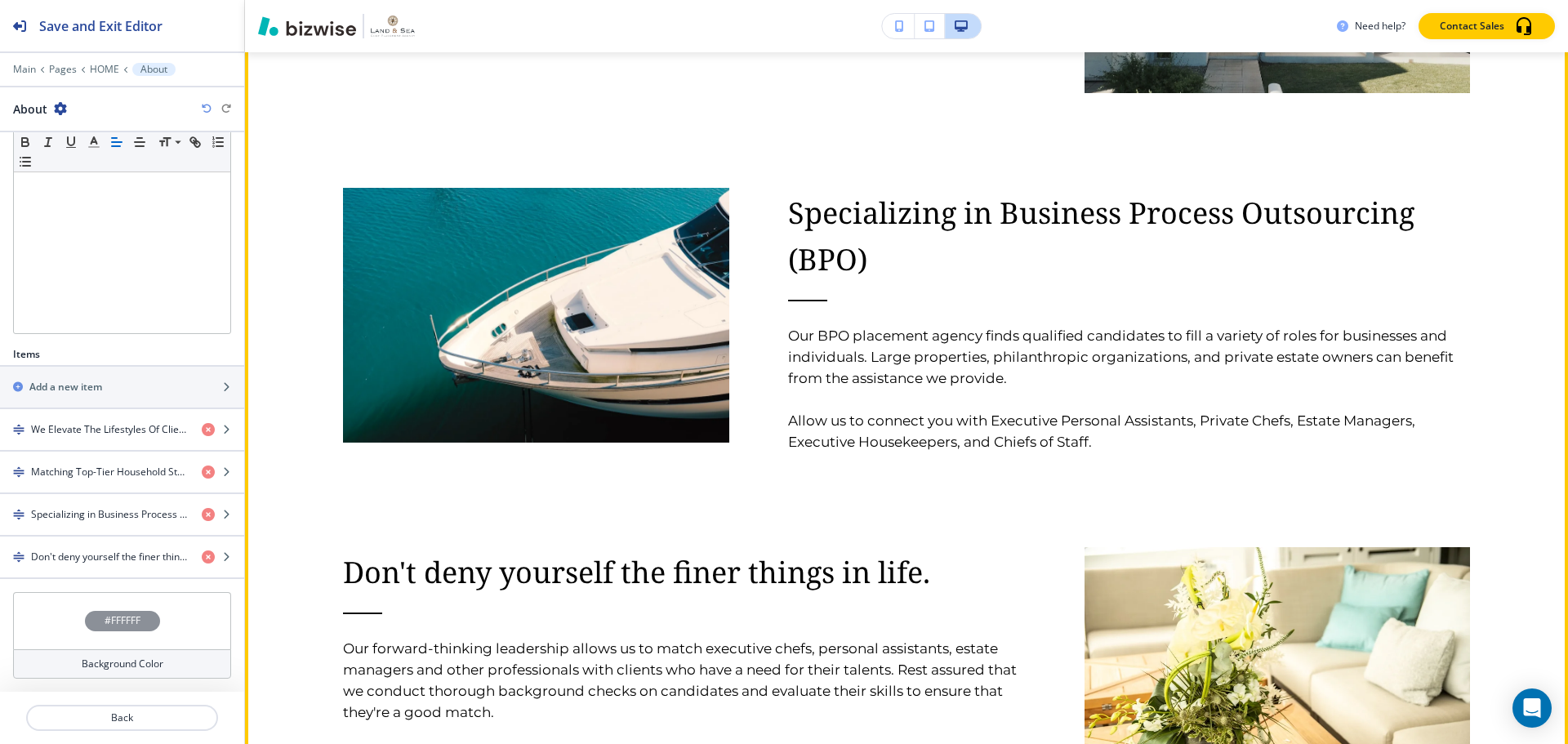
scroll to position [2950, 0]
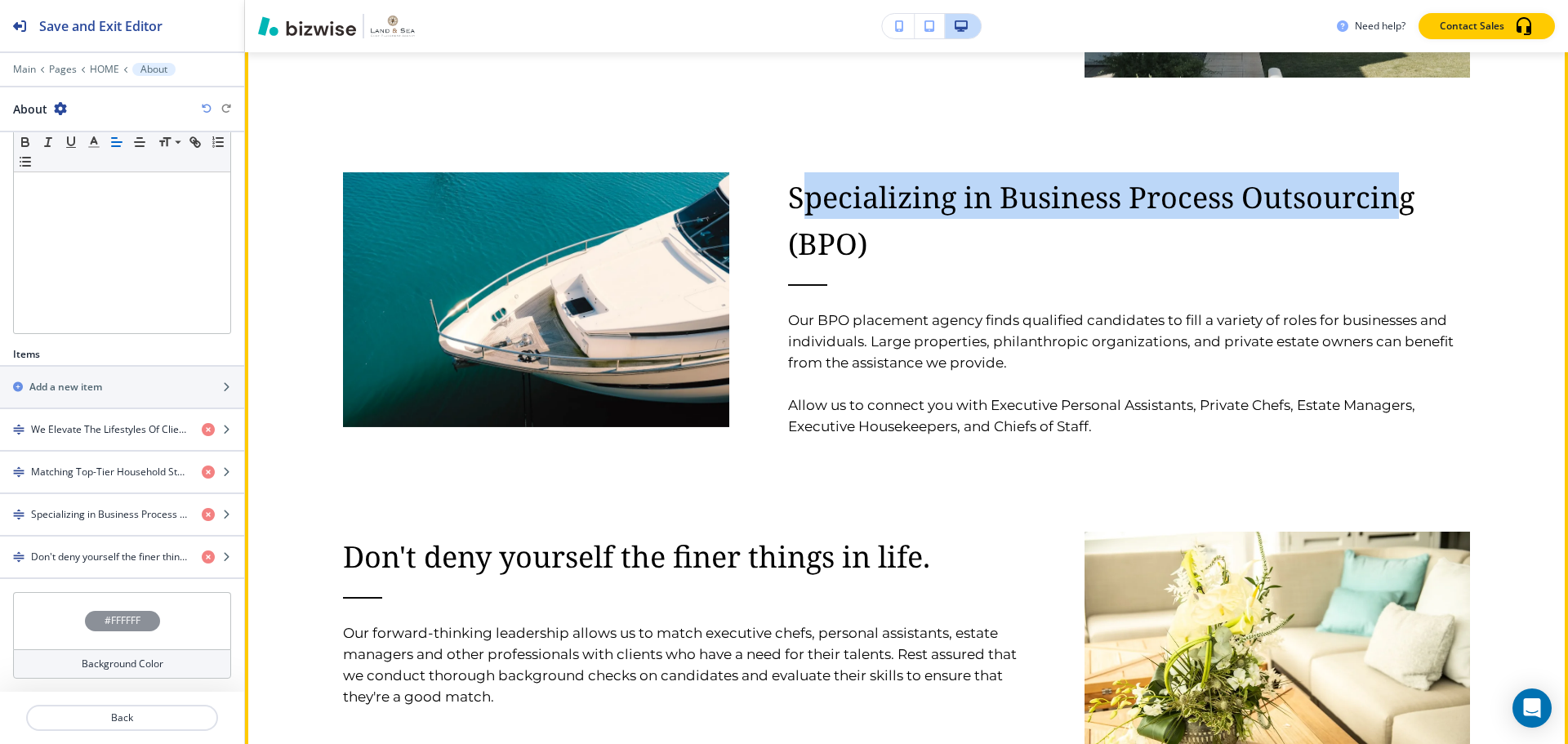
drag, startPoint x: 794, startPoint y: 133, endPoint x: 1397, endPoint y: 127, distance: 603.0
click at [1273, 177] on span "Specializing in Business Process Outsourcing (BPO)" at bounding box center [1105, 220] width 634 height 87
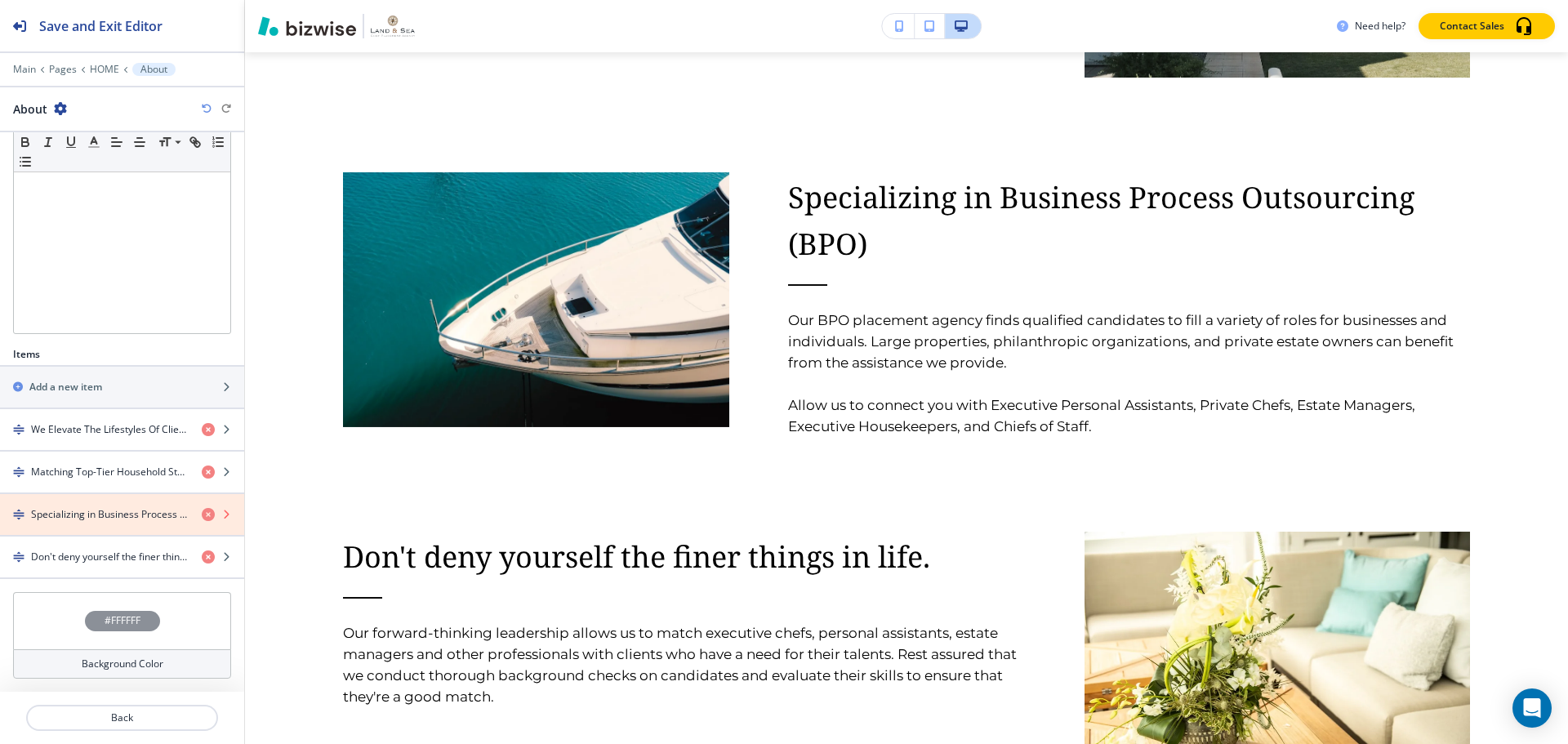
click at [202, 515] on icon "button" at bounding box center [208, 514] width 13 height 13
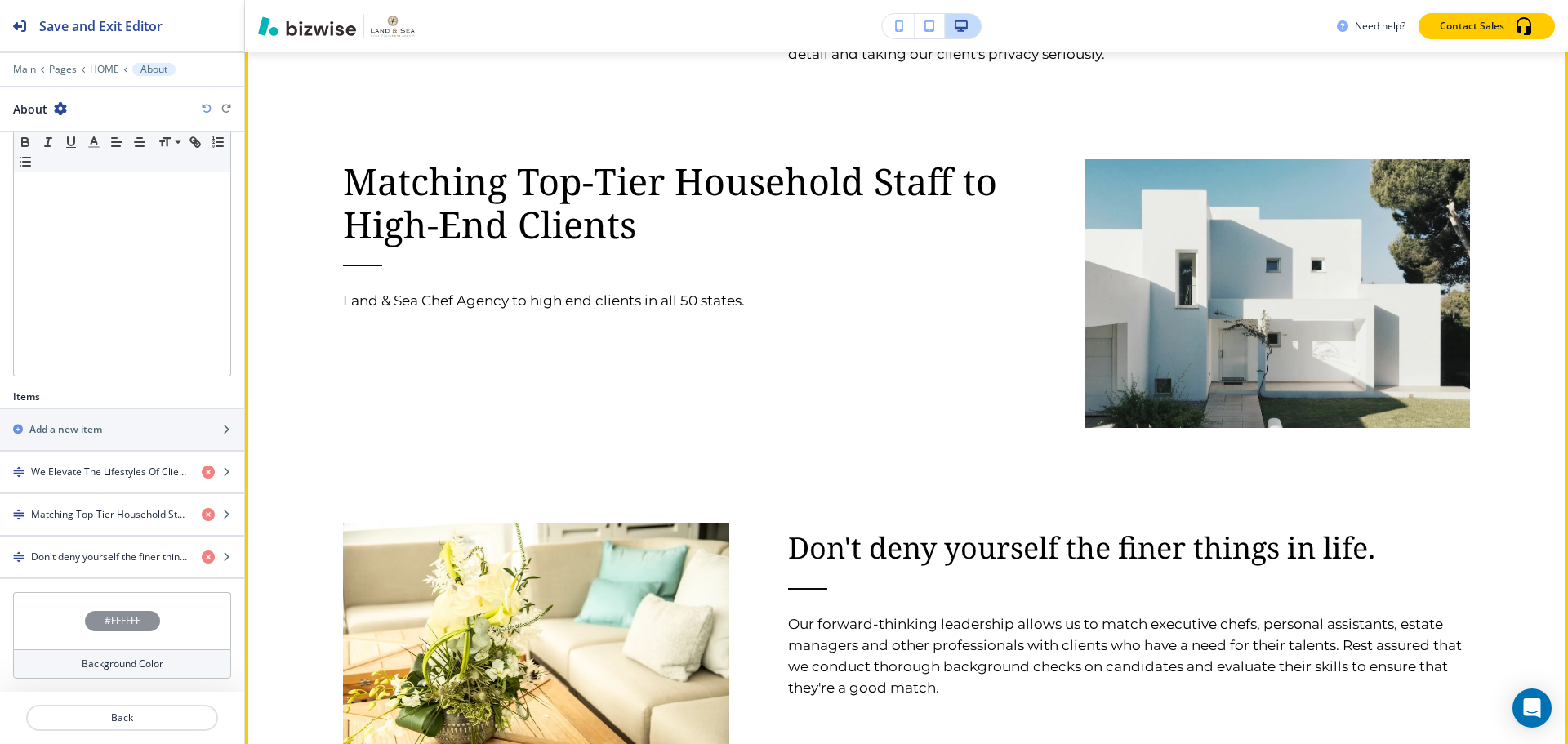
scroll to position [2623, 0]
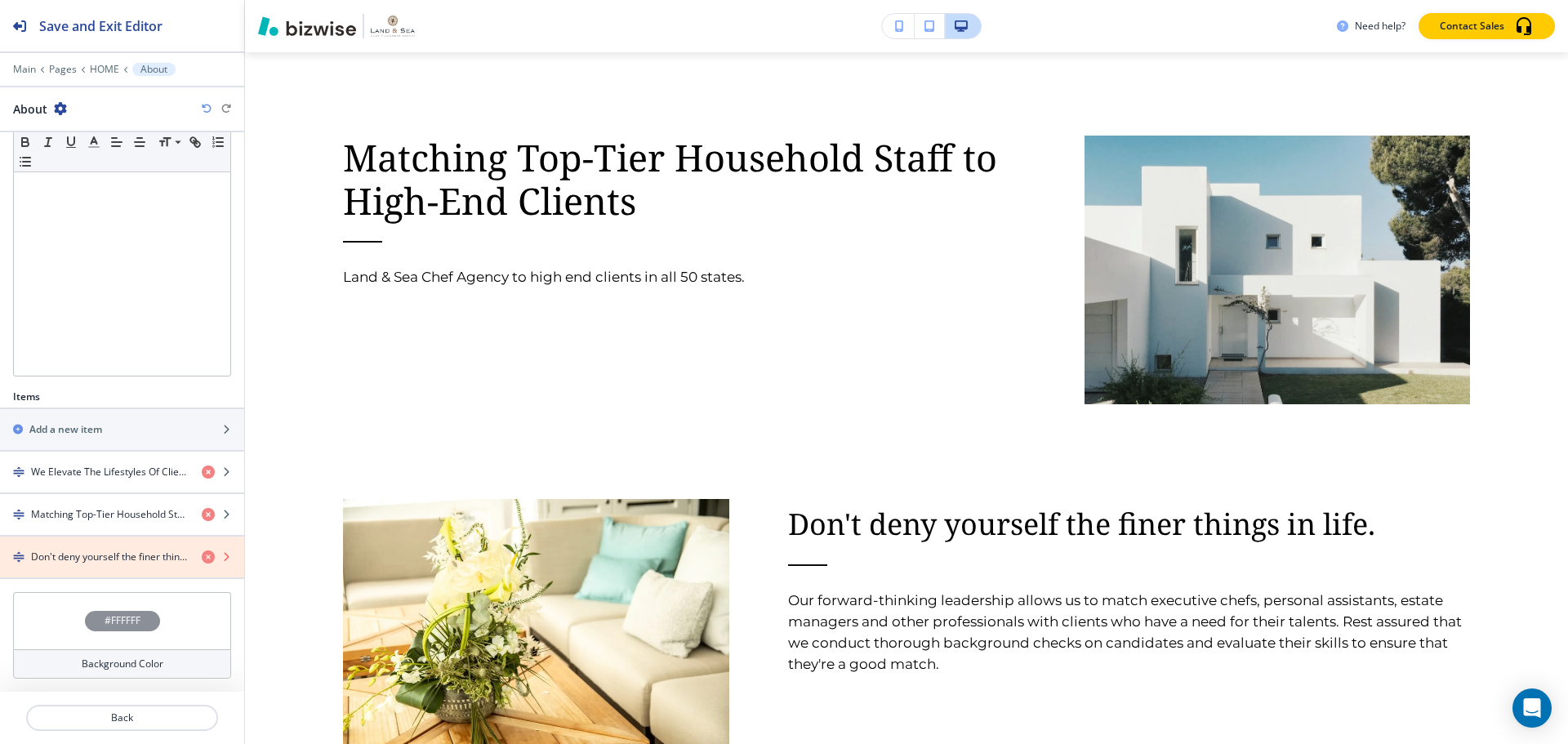
click at [202, 558] on icon "button" at bounding box center [208, 557] width 13 height 13
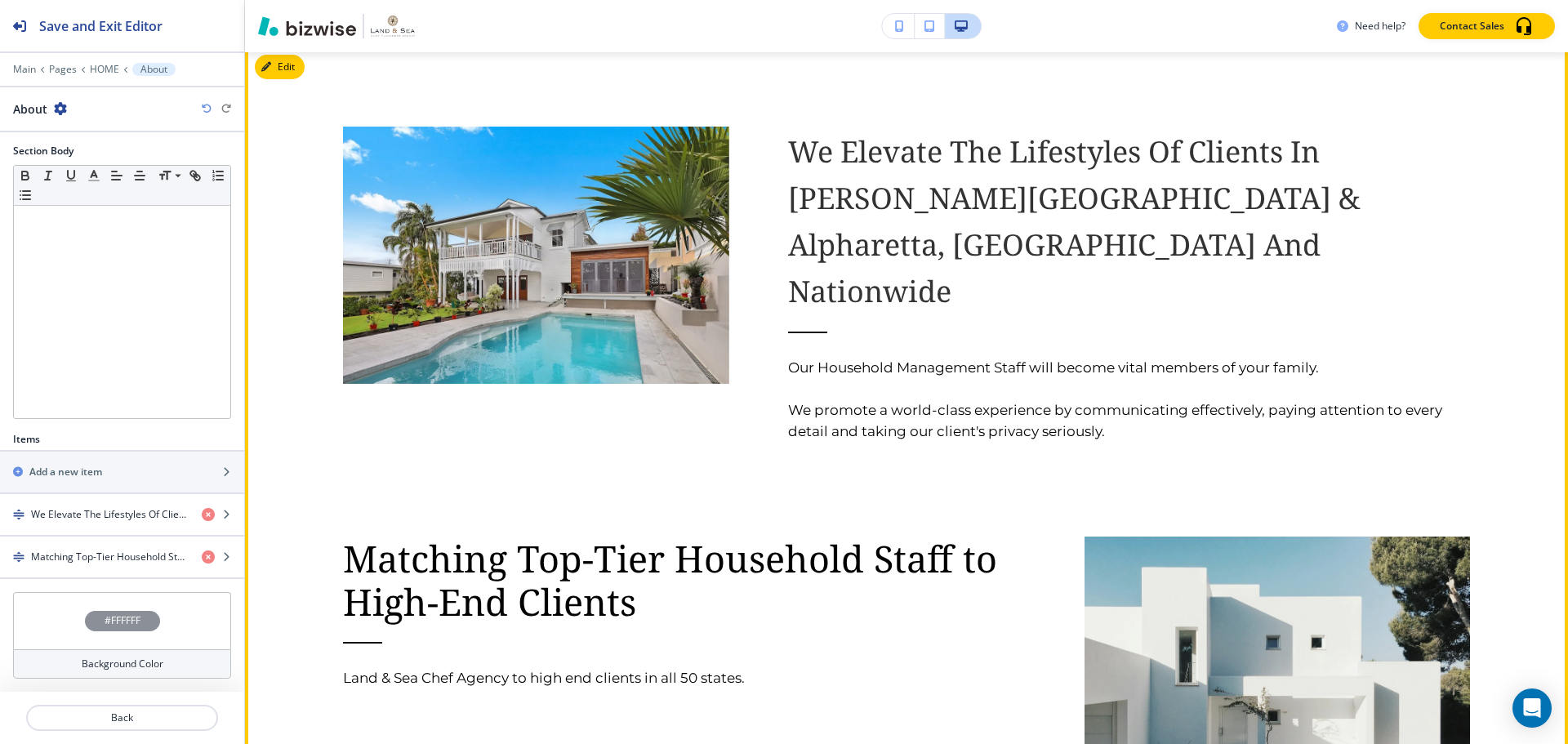
scroll to position [2215, 0]
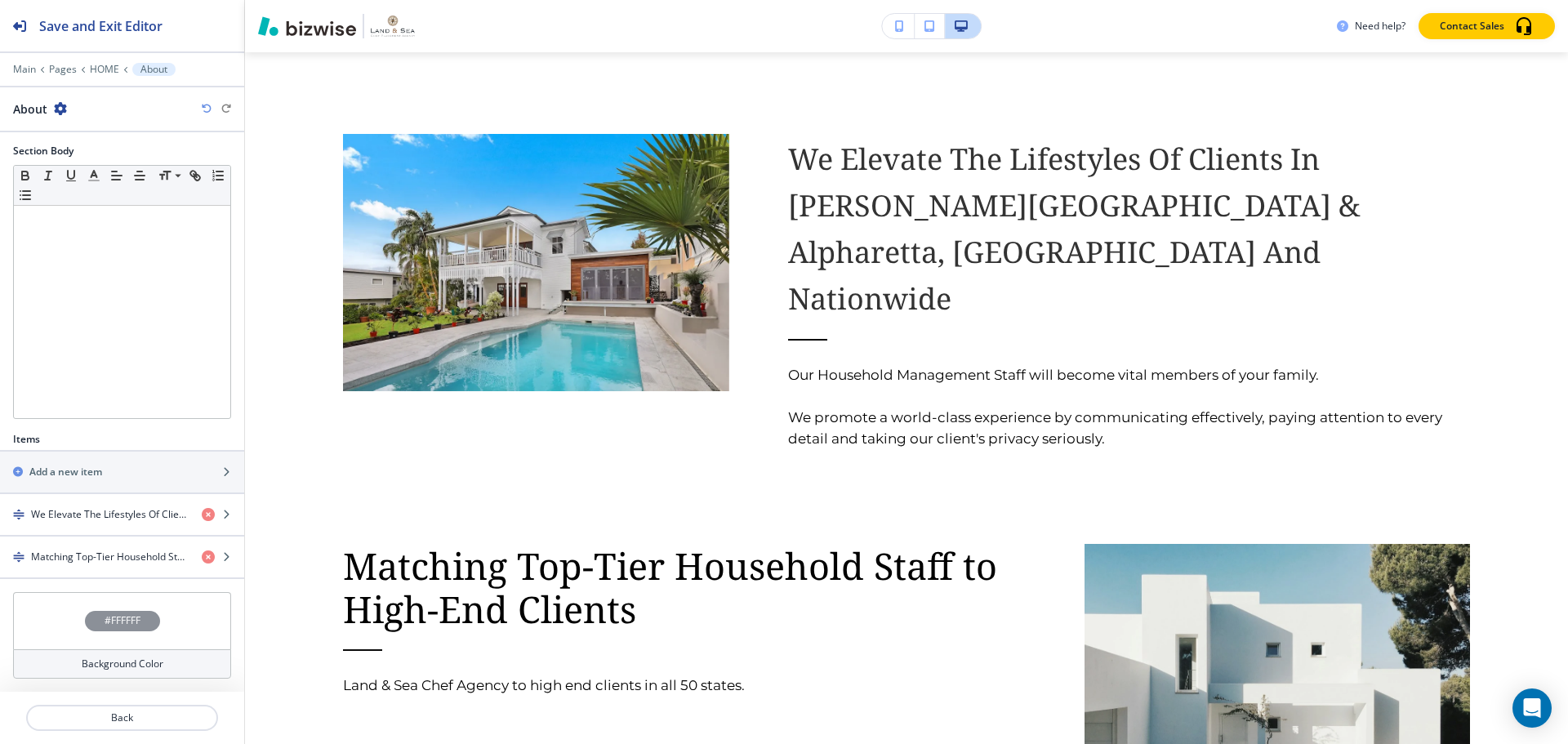
click at [206, 108] on icon "button" at bounding box center [206, 109] width 10 height 10
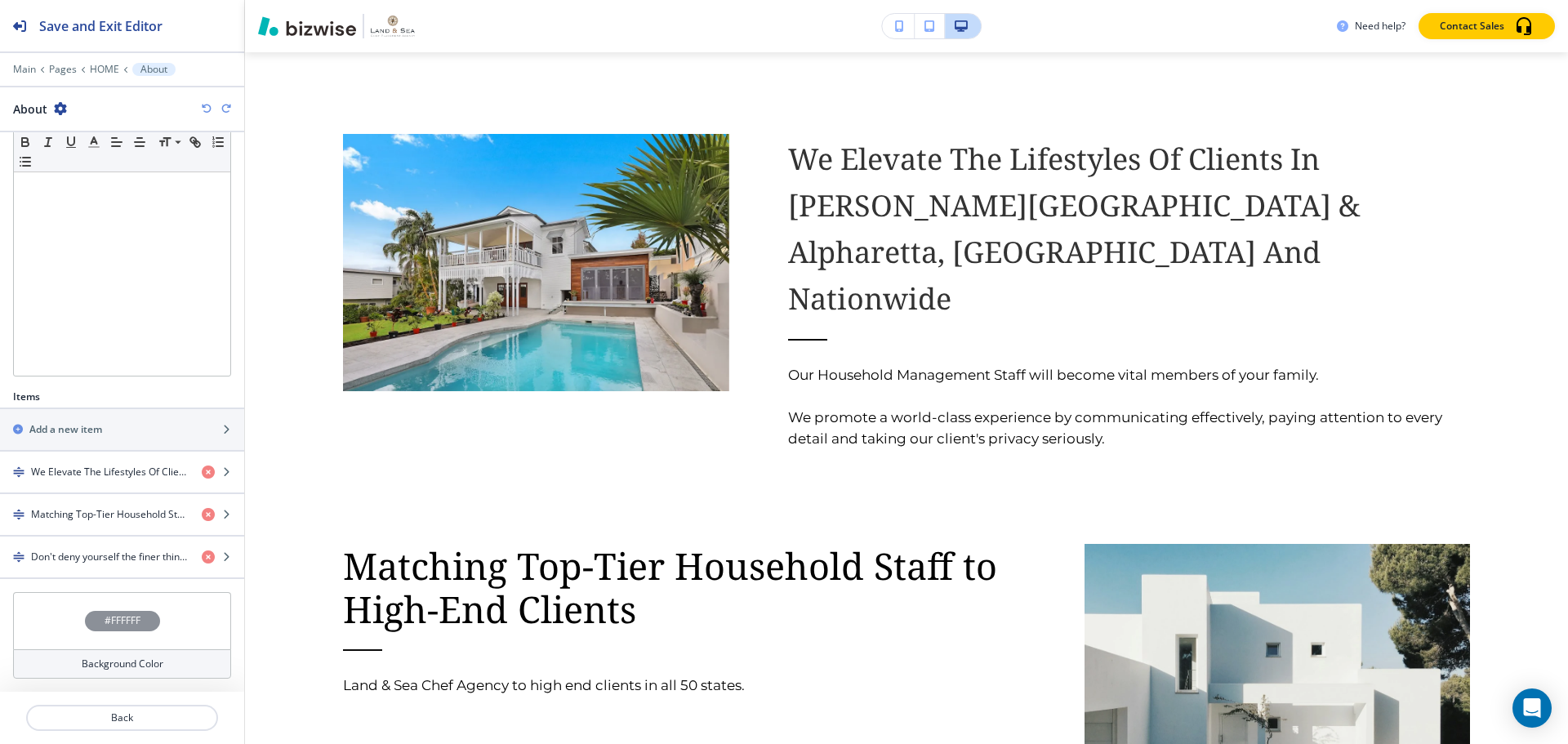
click at [206, 108] on icon "button" at bounding box center [206, 109] width 10 height 10
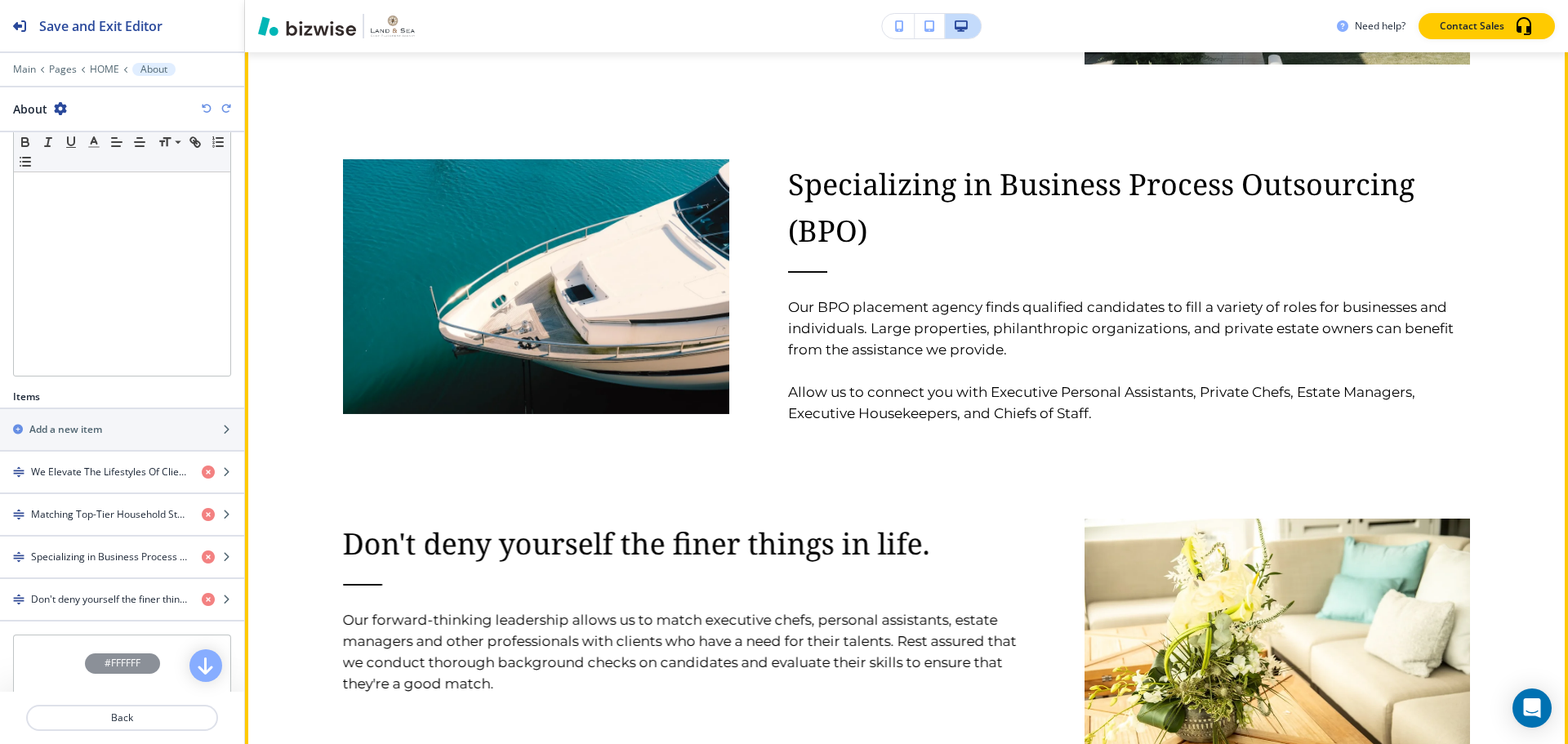
scroll to position [2867, 0]
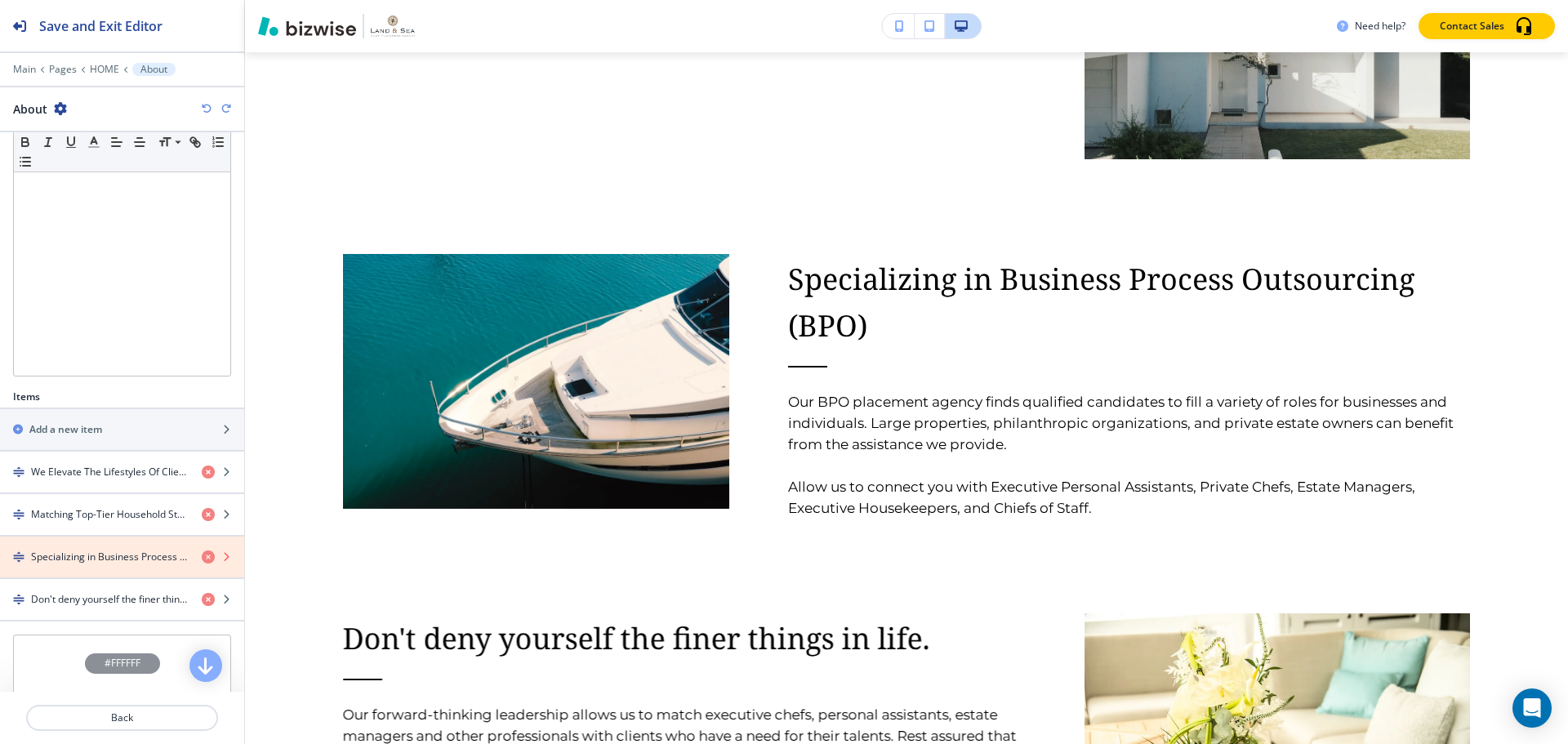
click at [202, 557] on icon "button" at bounding box center [208, 557] width 13 height 13
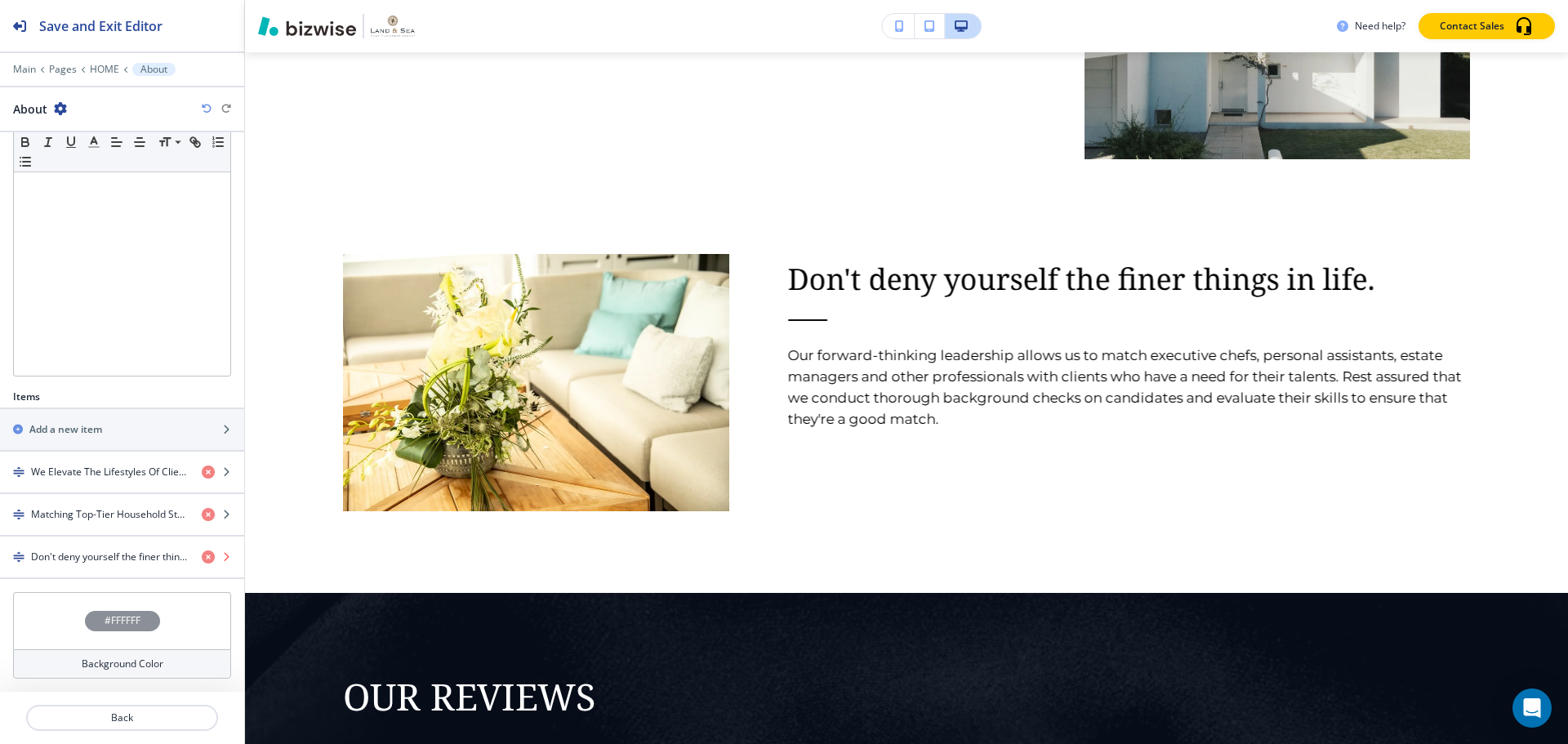
click at [202, 557] on icon "button" at bounding box center [208, 557] width 13 height 13
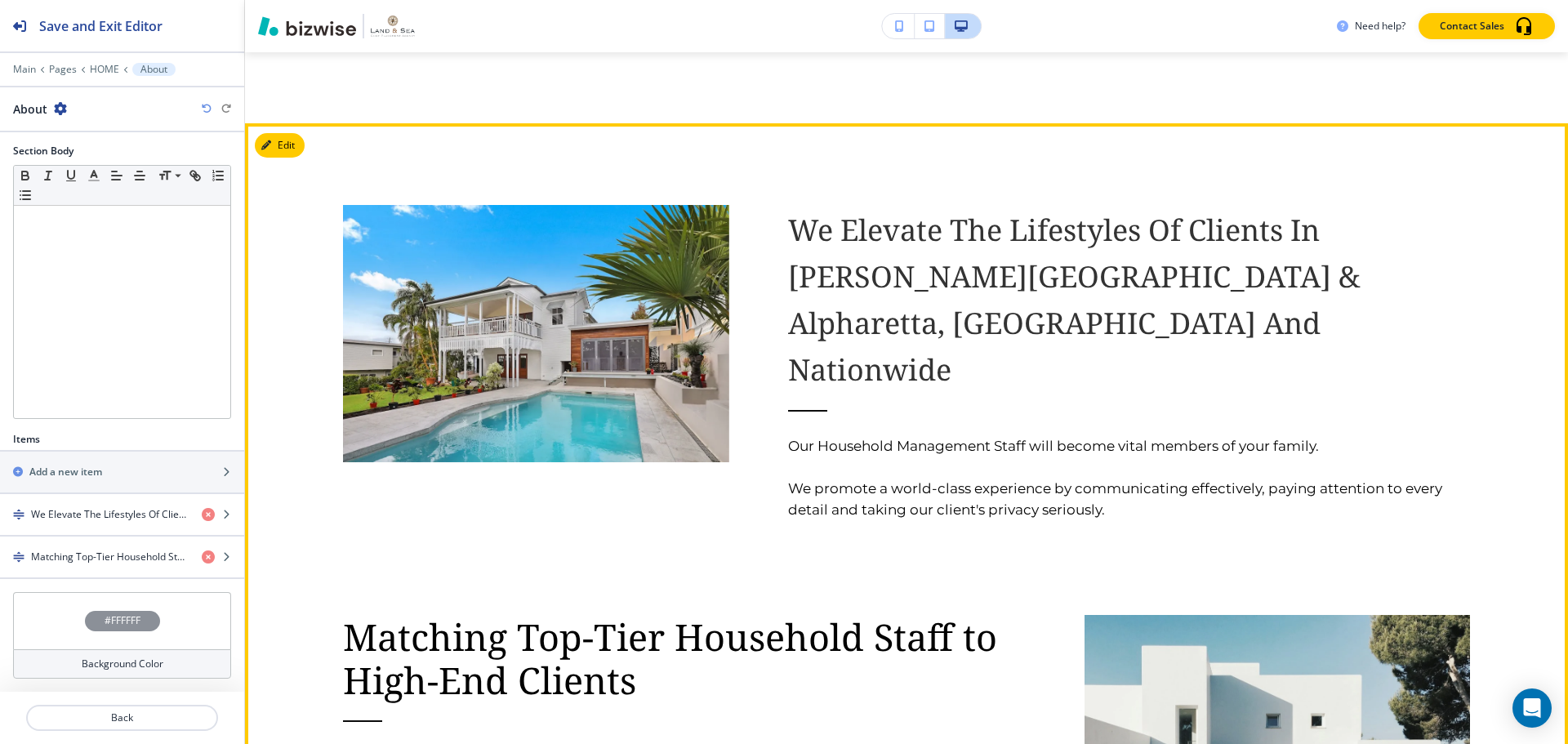
scroll to position [2132, 0]
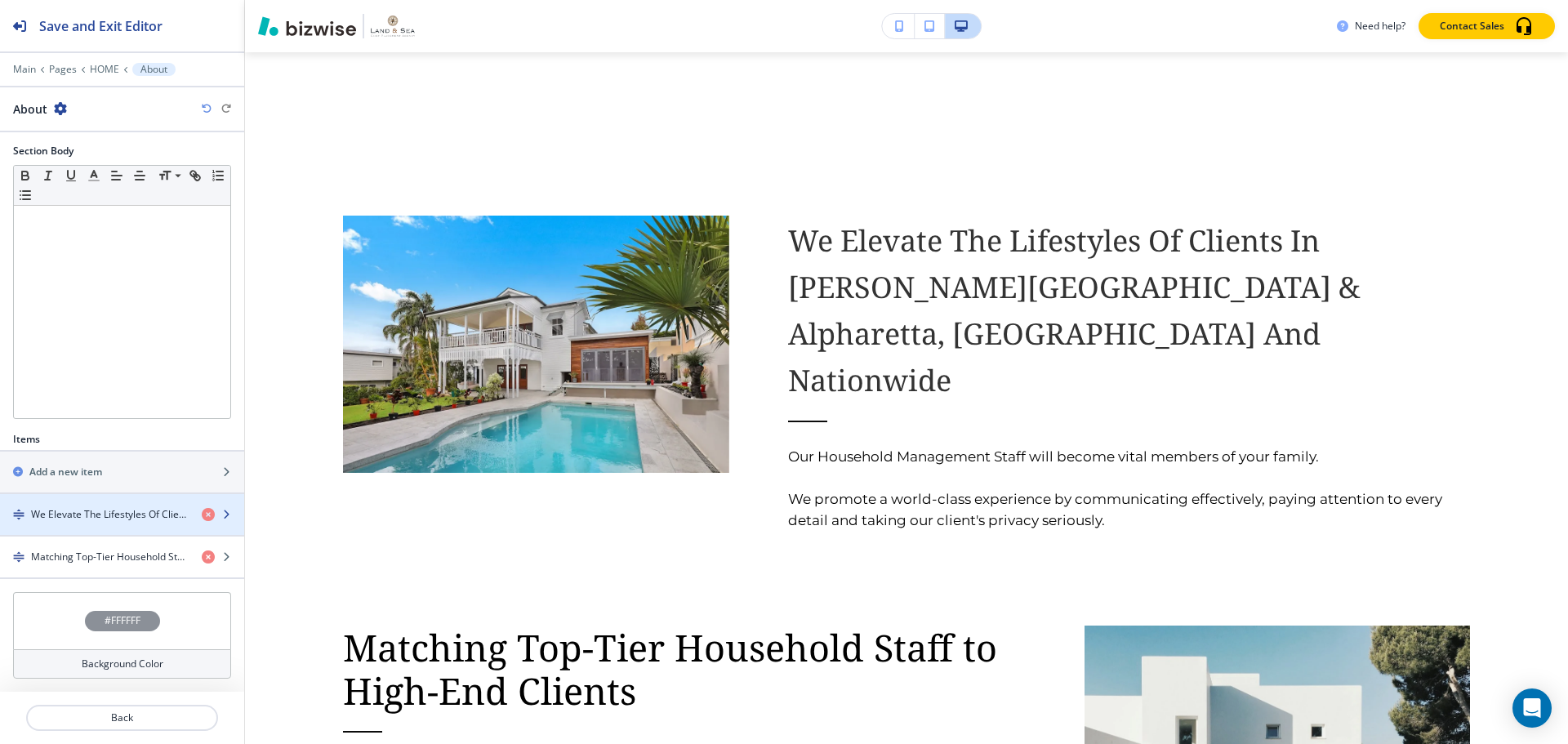
click at [97, 519] on h4 "We Elevate The Lifestyles Of Clients In Sandy Springs & Alpharetta, GA And Nati…" at bounding box center [110, 514] width 158 height 15
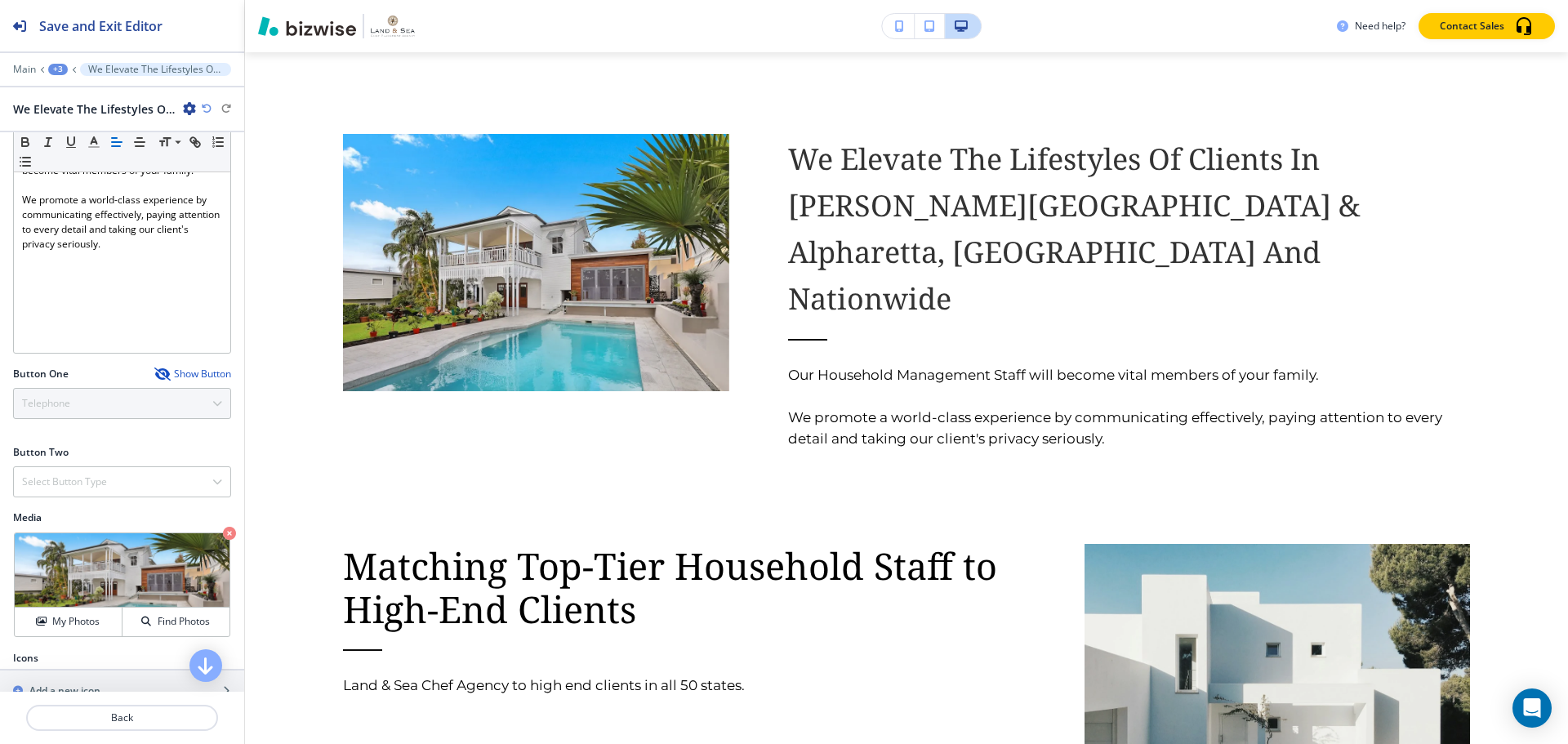
scroll to position [327, 0]
click at [184, 613] on h4 "Find Photos" at bounding box center [184, 620] width 52 height 15
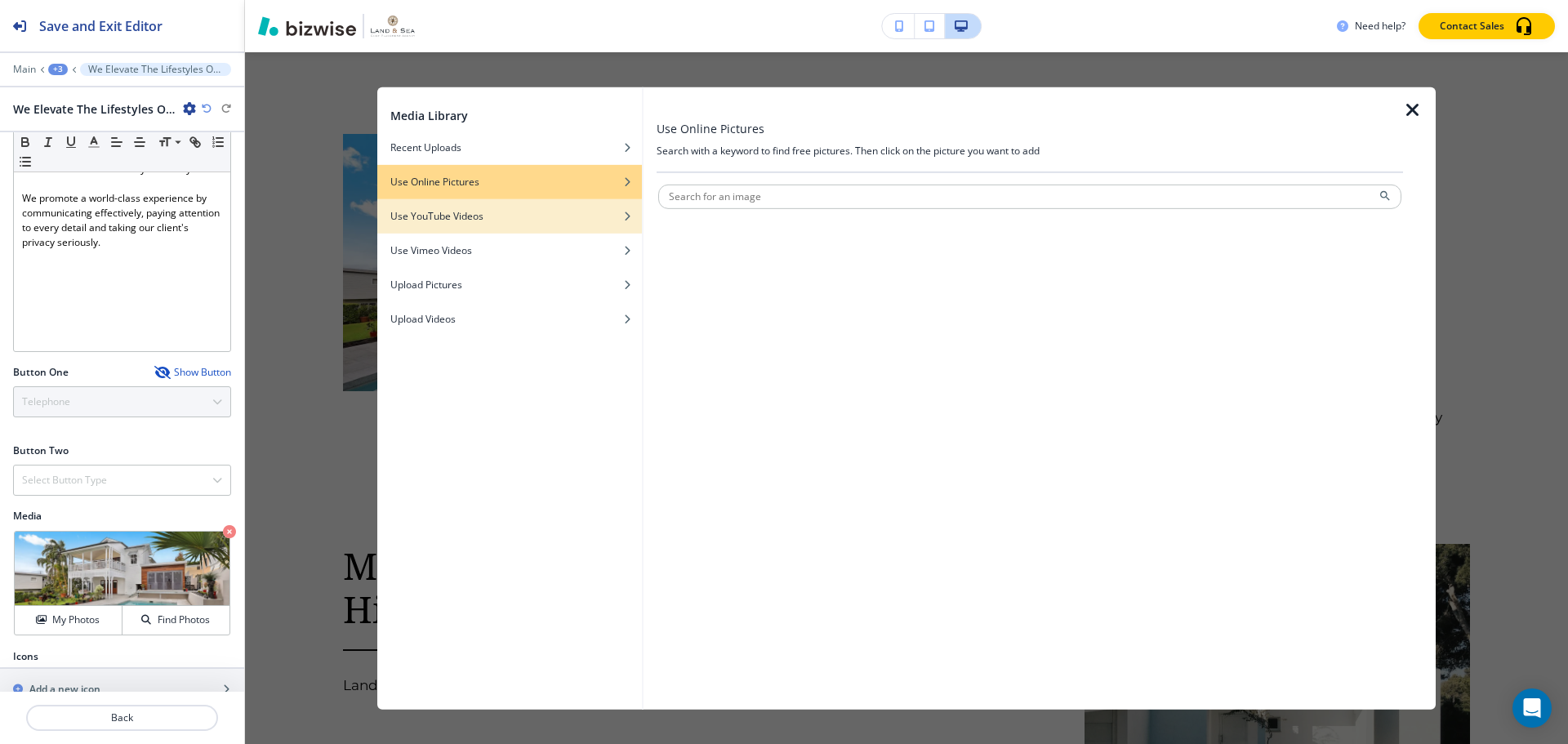
click at [497, 216] on div "Use YouTube Videos" at bounding box center [510, 215] width 265 height 15
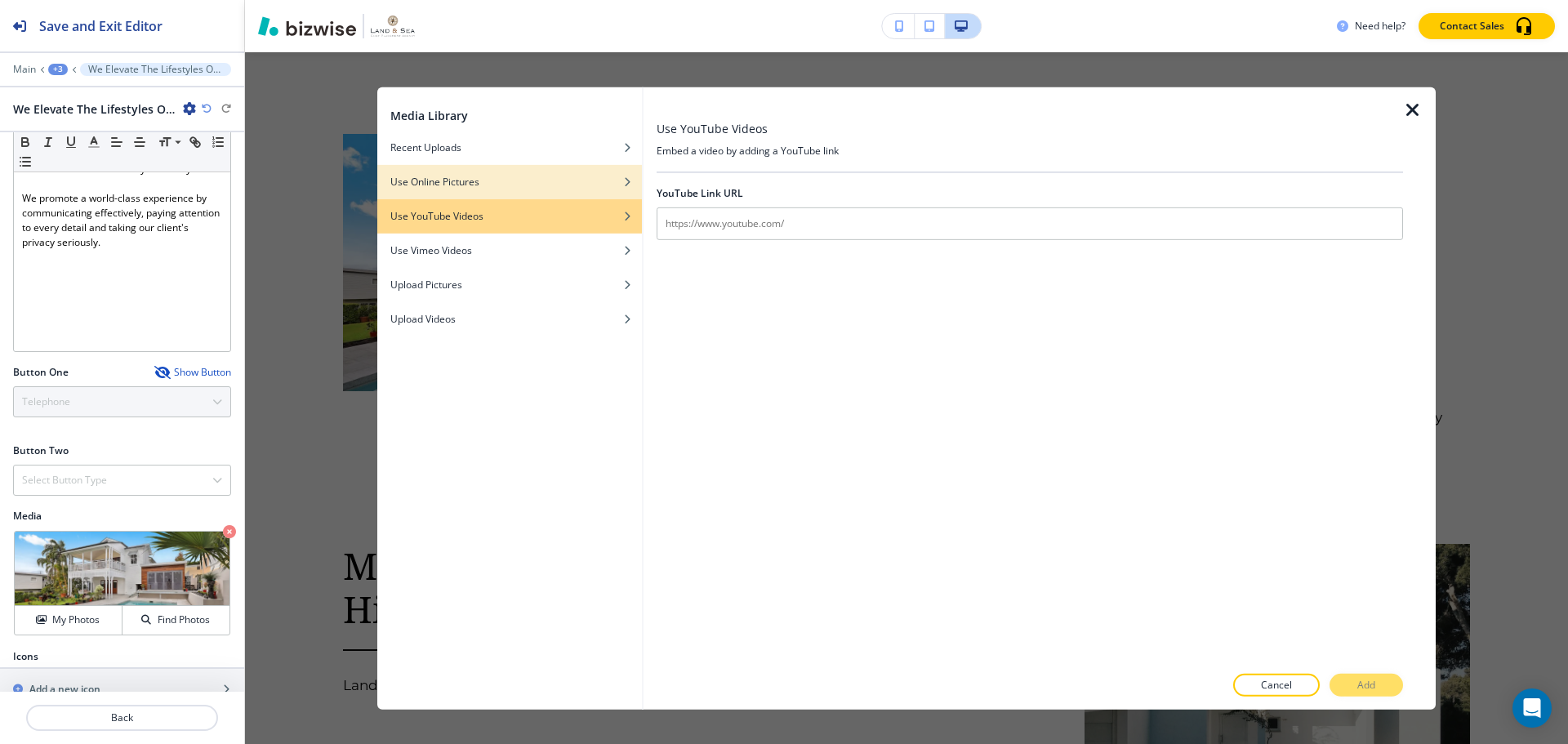
click at [500, 190] on div "button" at bounding box center [510, 194] width 265 height 10
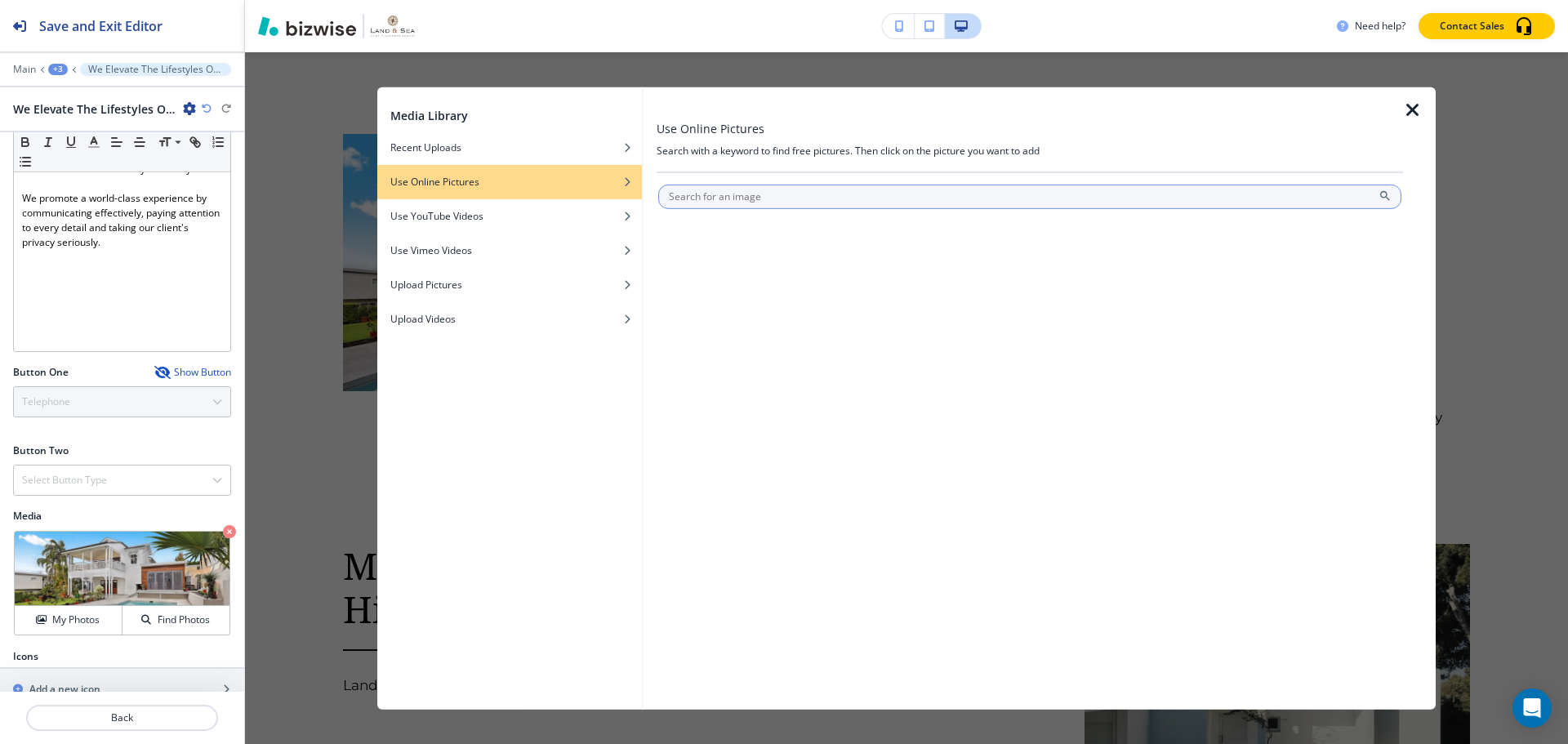
click at [850, 202] on input "text" at bounding box center [1030, 195] width 743 height 25
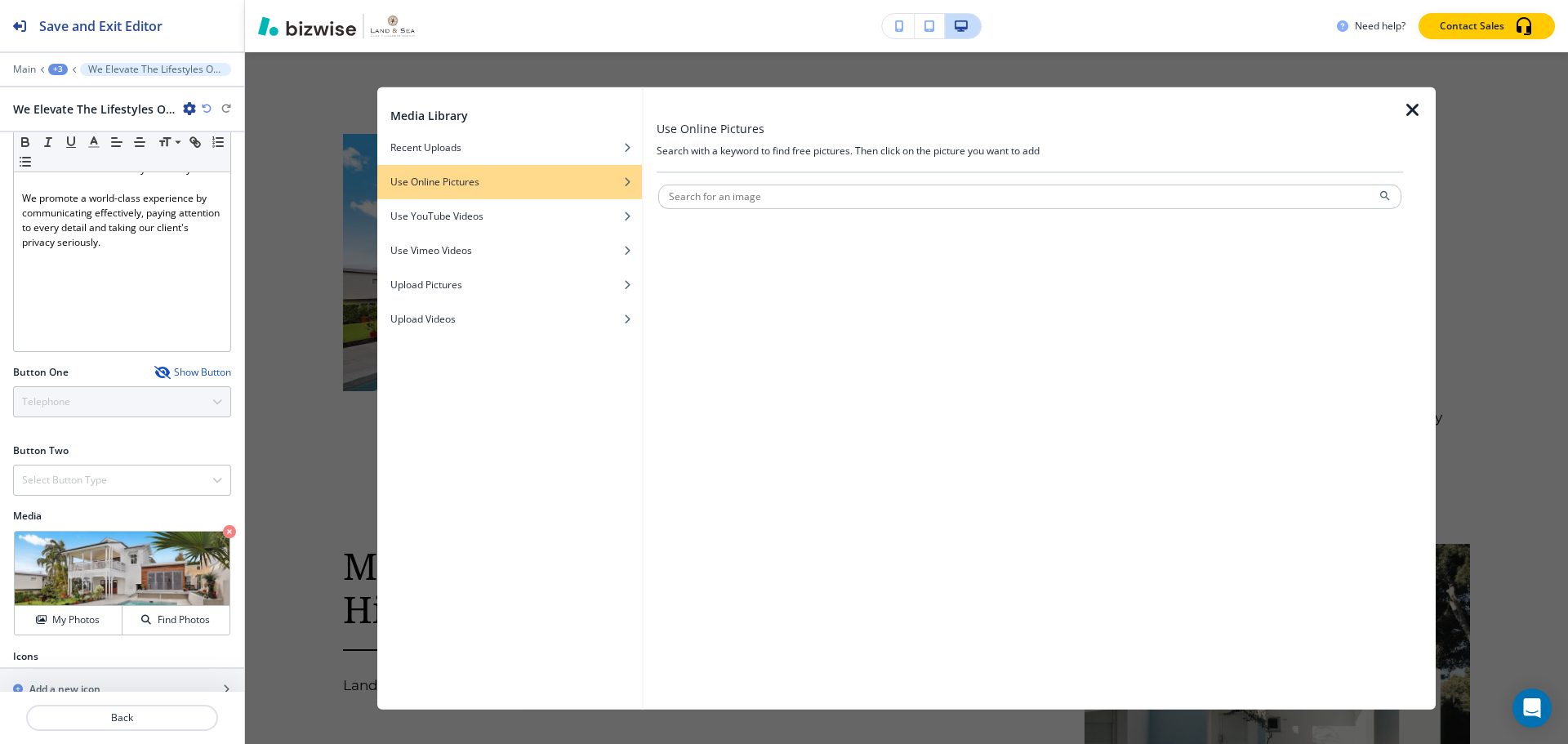
click at [1273, 109] on icon "button" at bounding box center [1413, 109] width 19 height 19
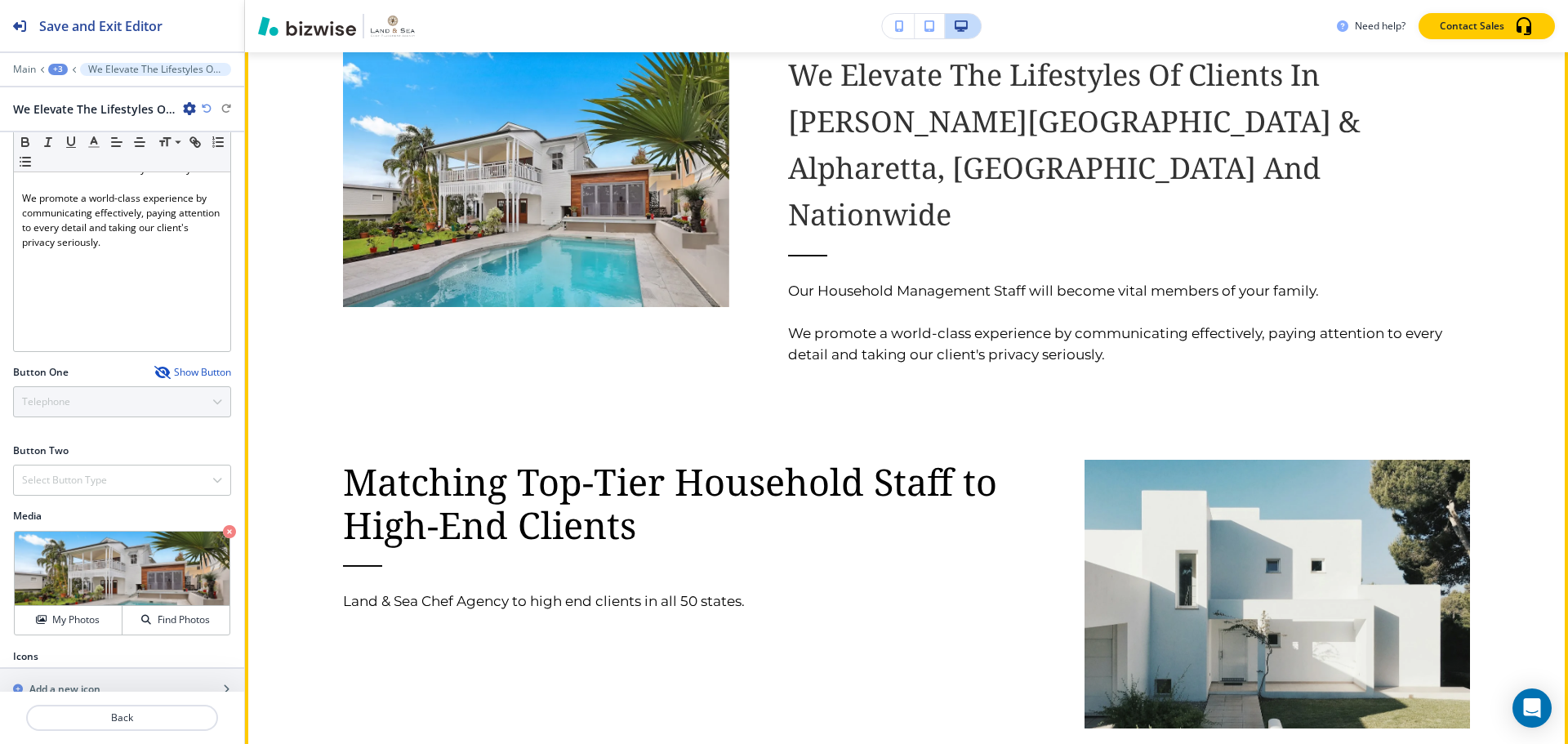
scroll to position [2296, 0]
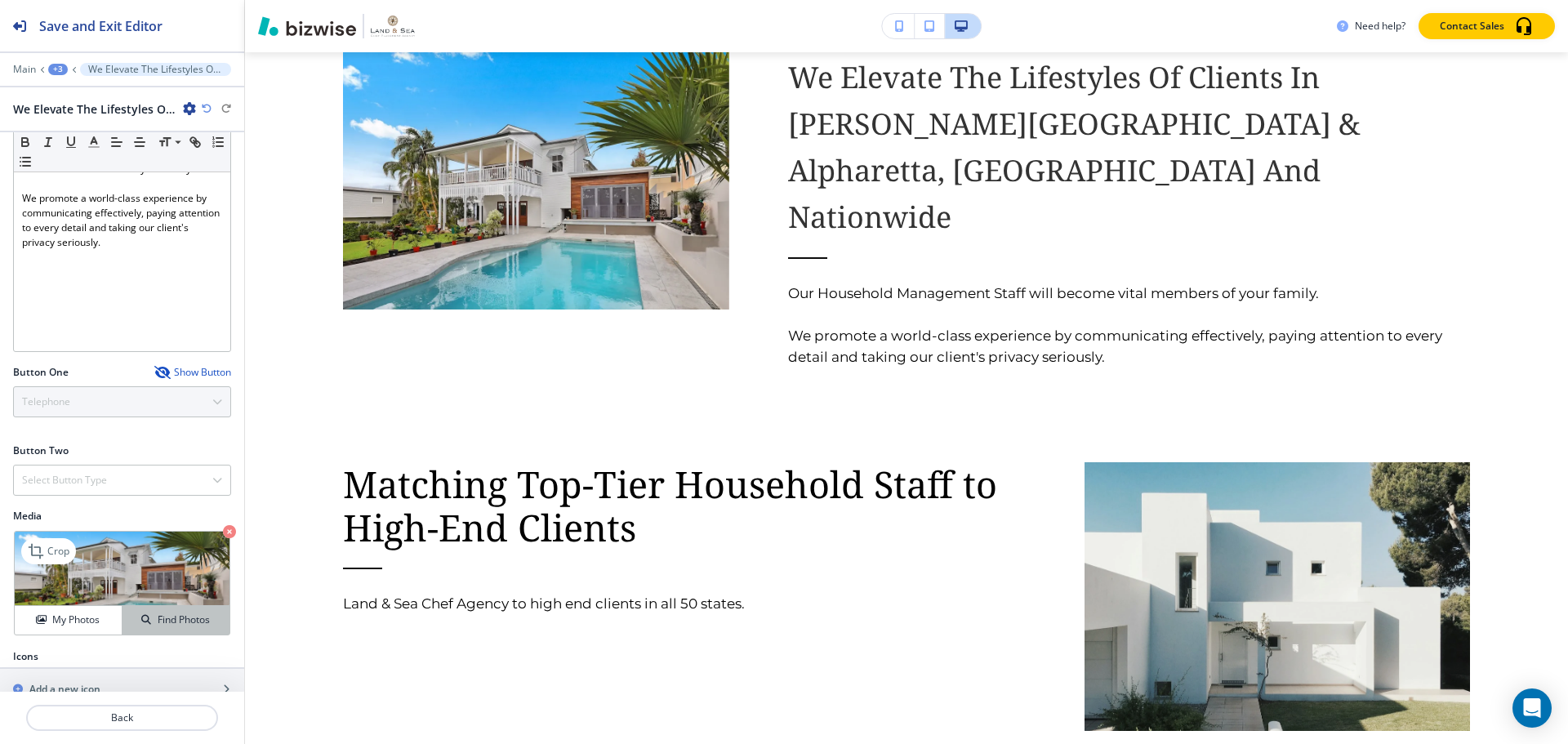
click at [186, 613] on h4 "Find Photos" at bounding box center [184, 620] width 52 height 15
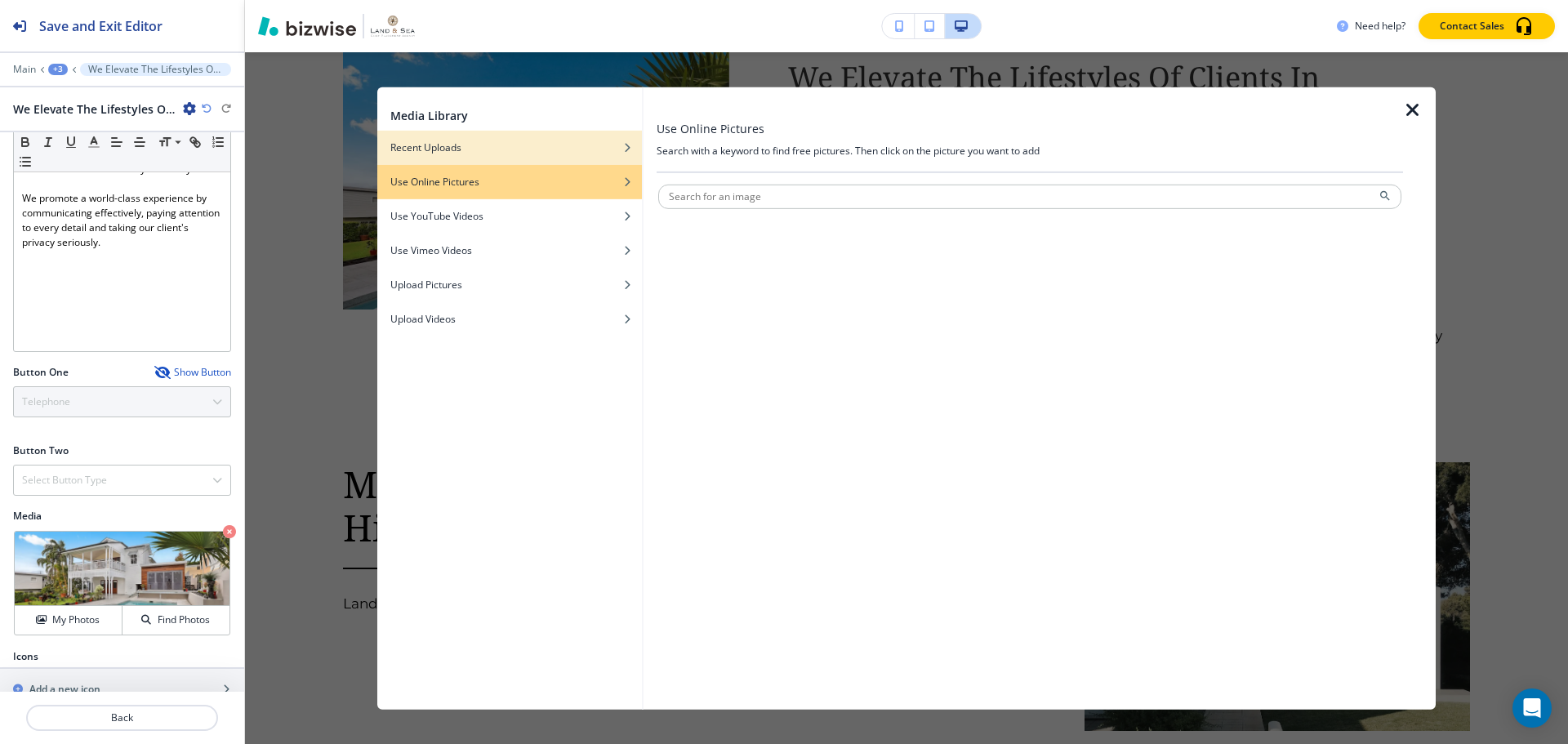
click at [493, 159] on div "button" at bounding box center [510, 159] width 265 height 10
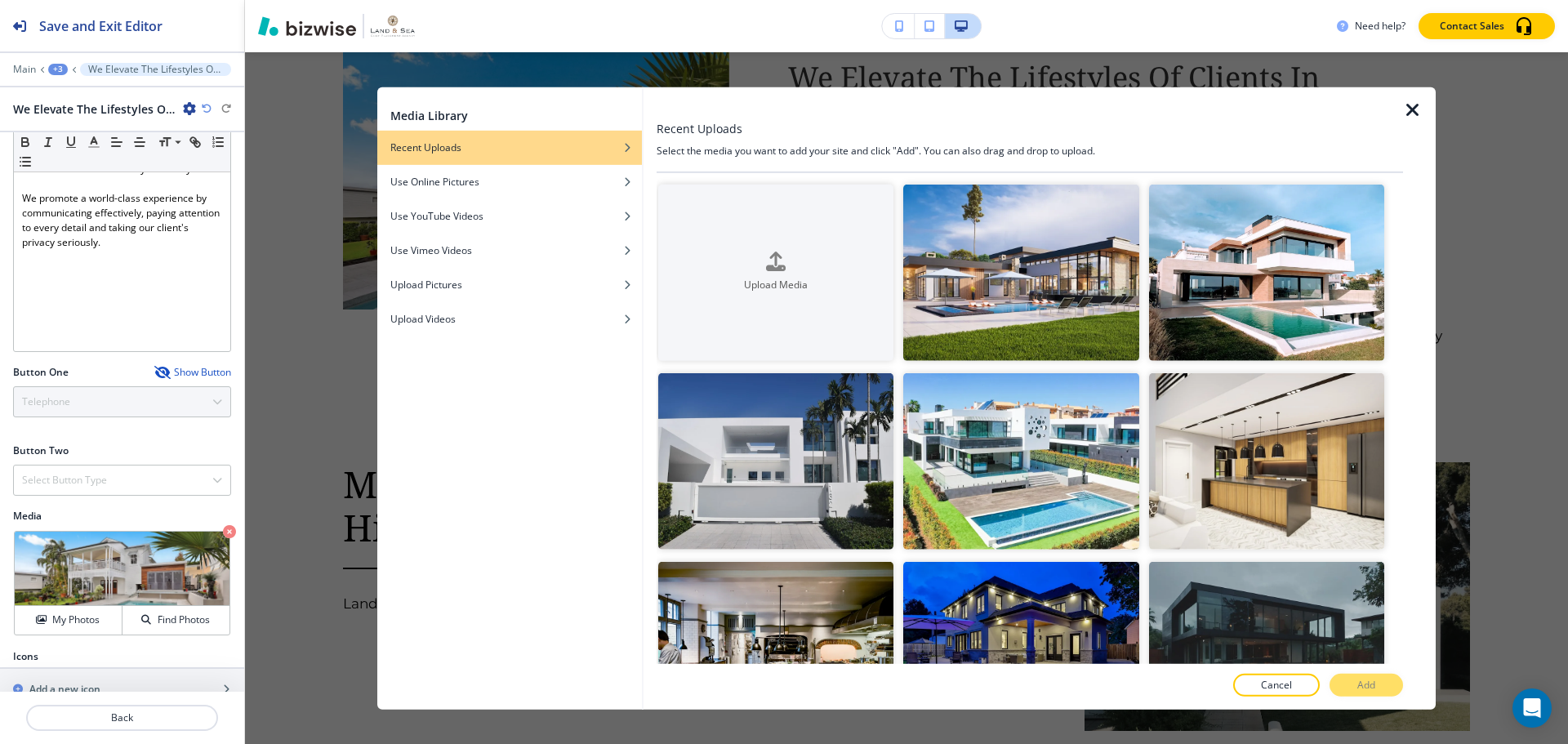
click at [1273, 107] on div at bounding box center [1420, 398] width 33 height 623
click at [1273, 112] on icon "button" at bounding box center [1413, 109] width 19 height 19
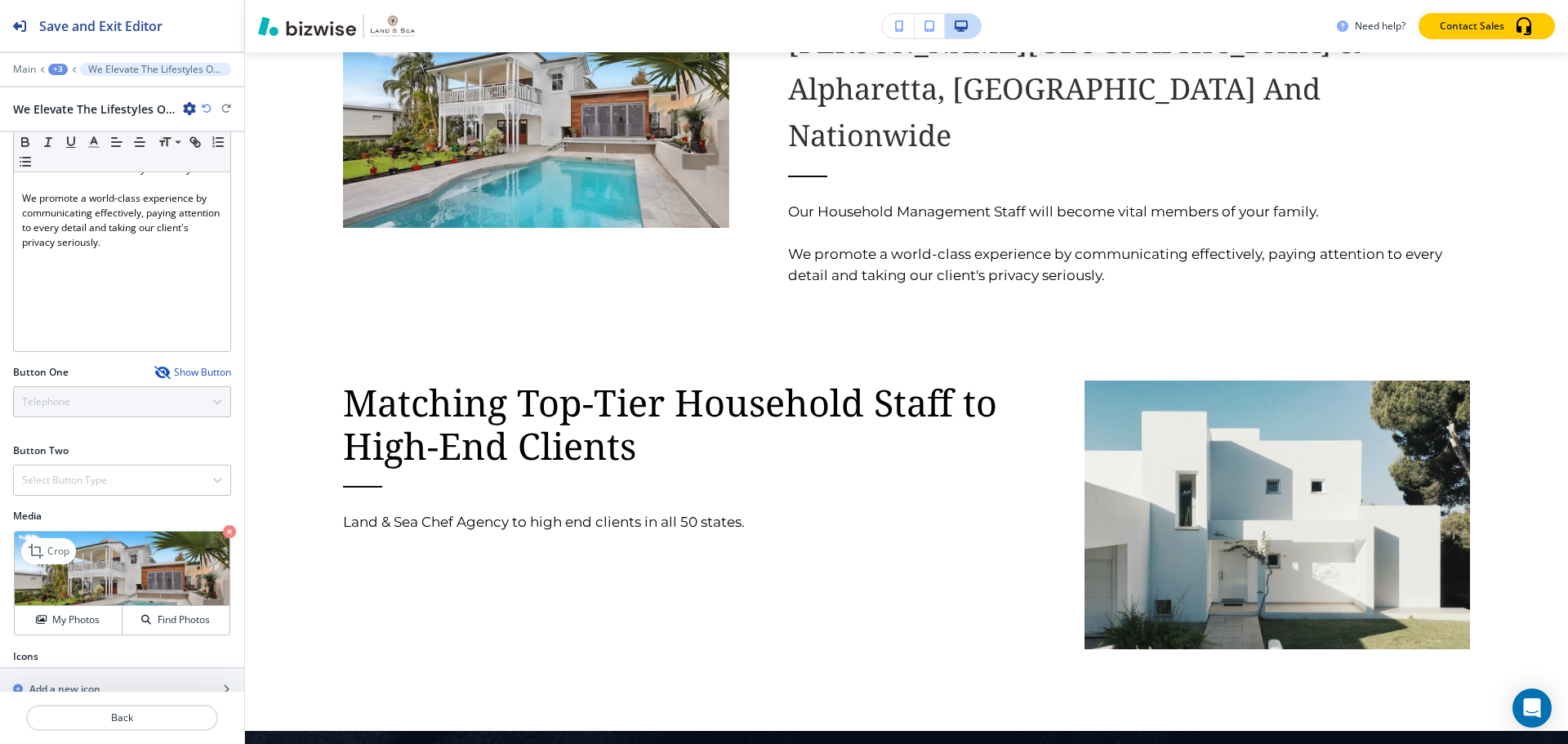
scroll to position [344, 0]
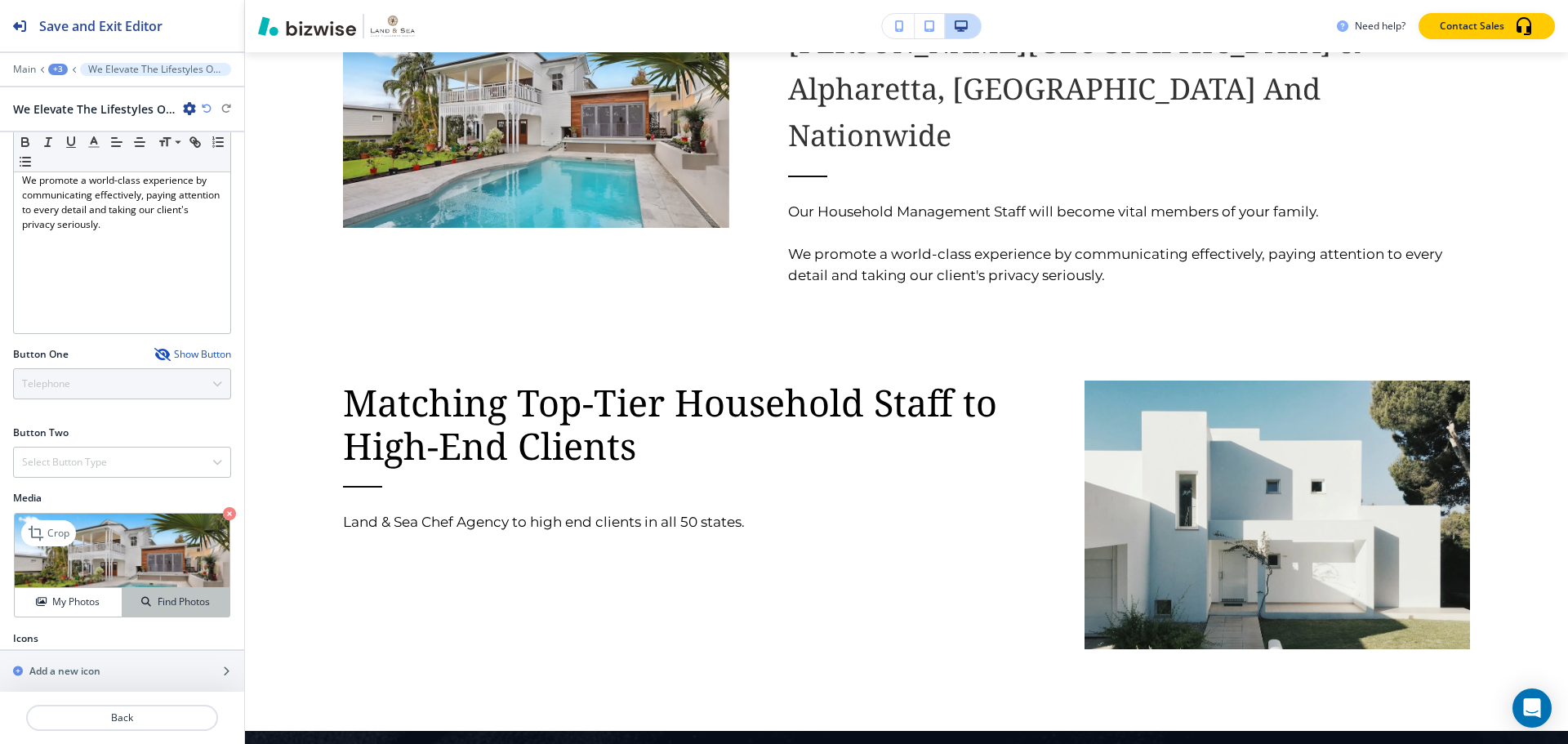
click at [176, 594] on h4 "Find Photos" at bounding box center [184, 602] width 52 height 15
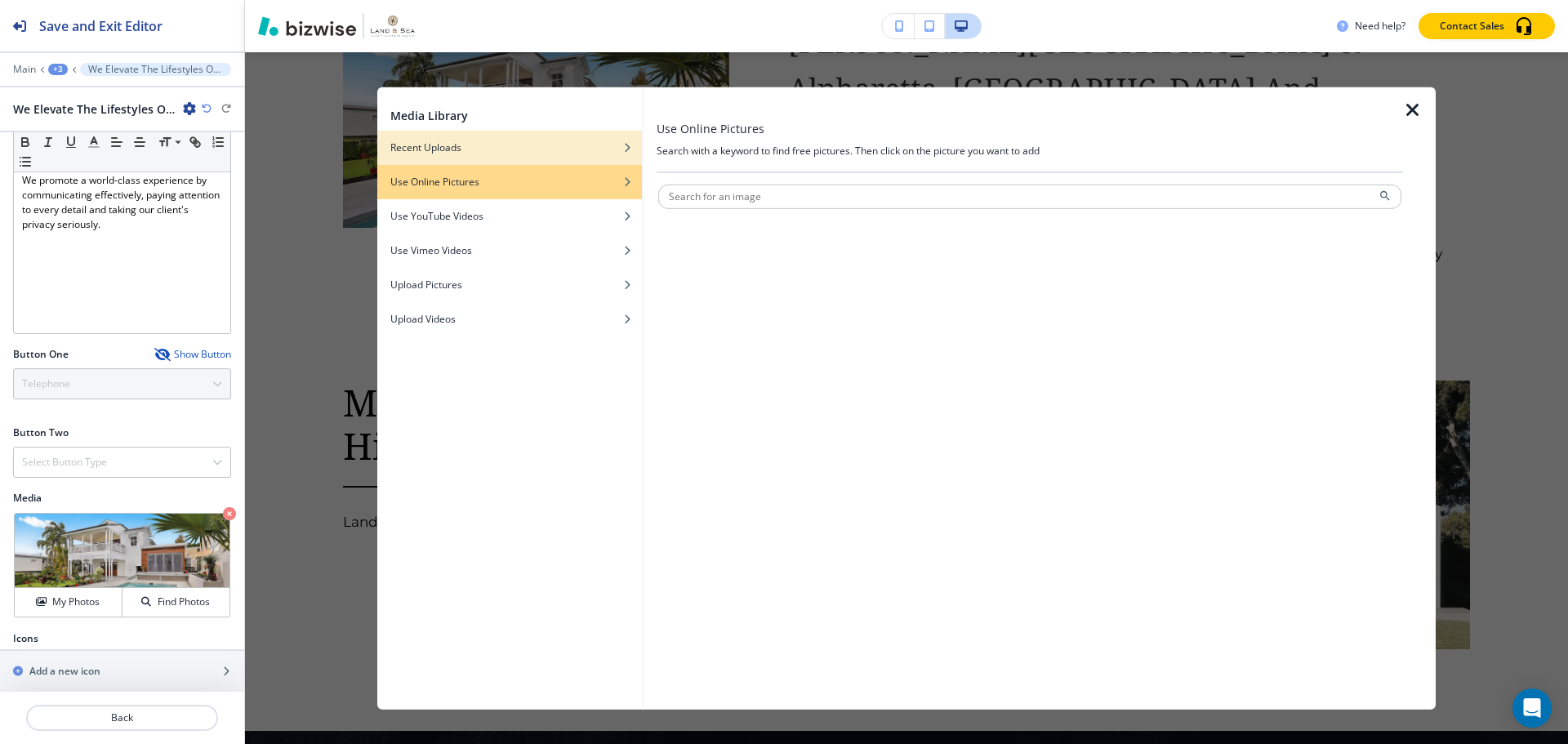
click at [460, 145] on h4 "Recent Uploads" at bounding box center [426, 147] width 71 height 15
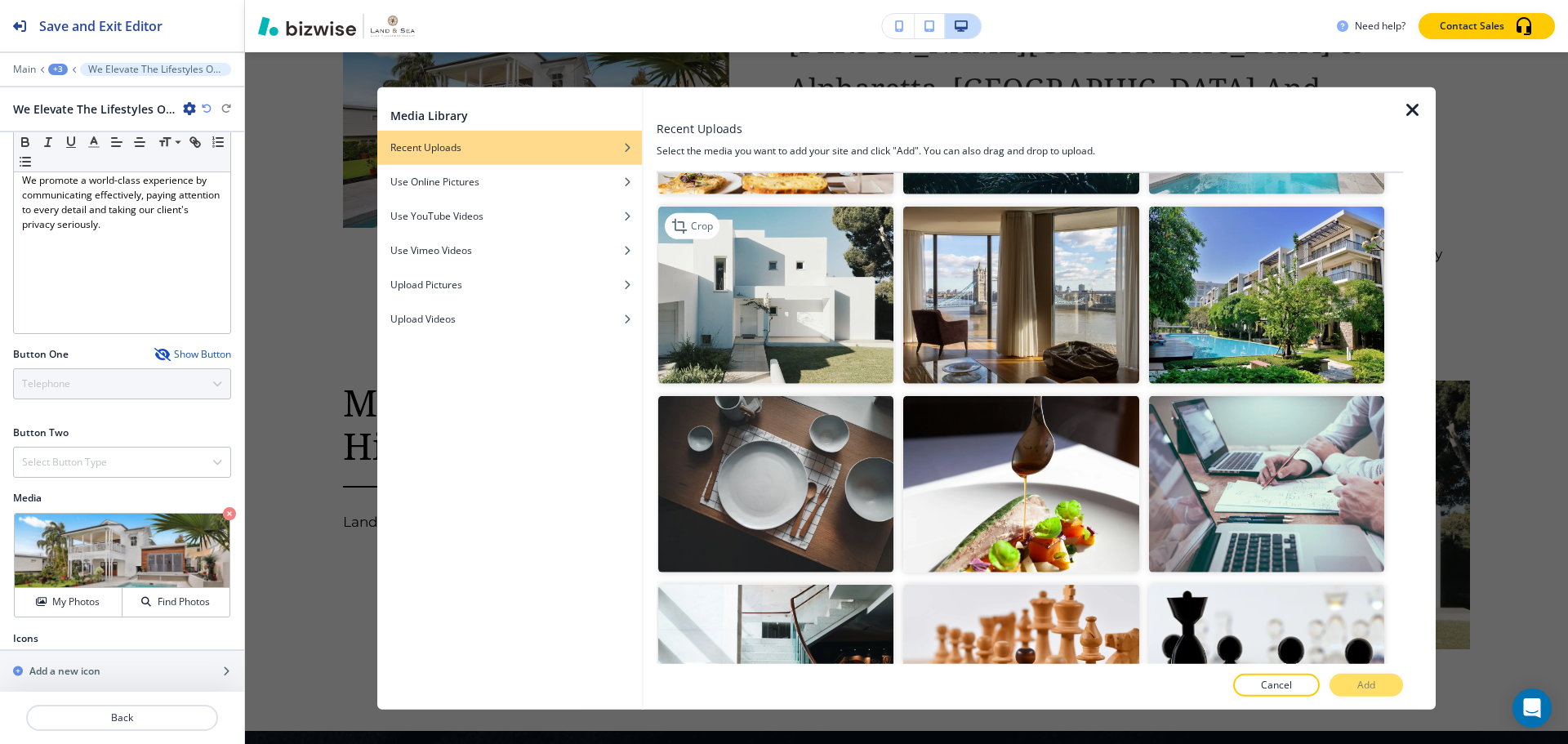
scroll to position [654, 0]
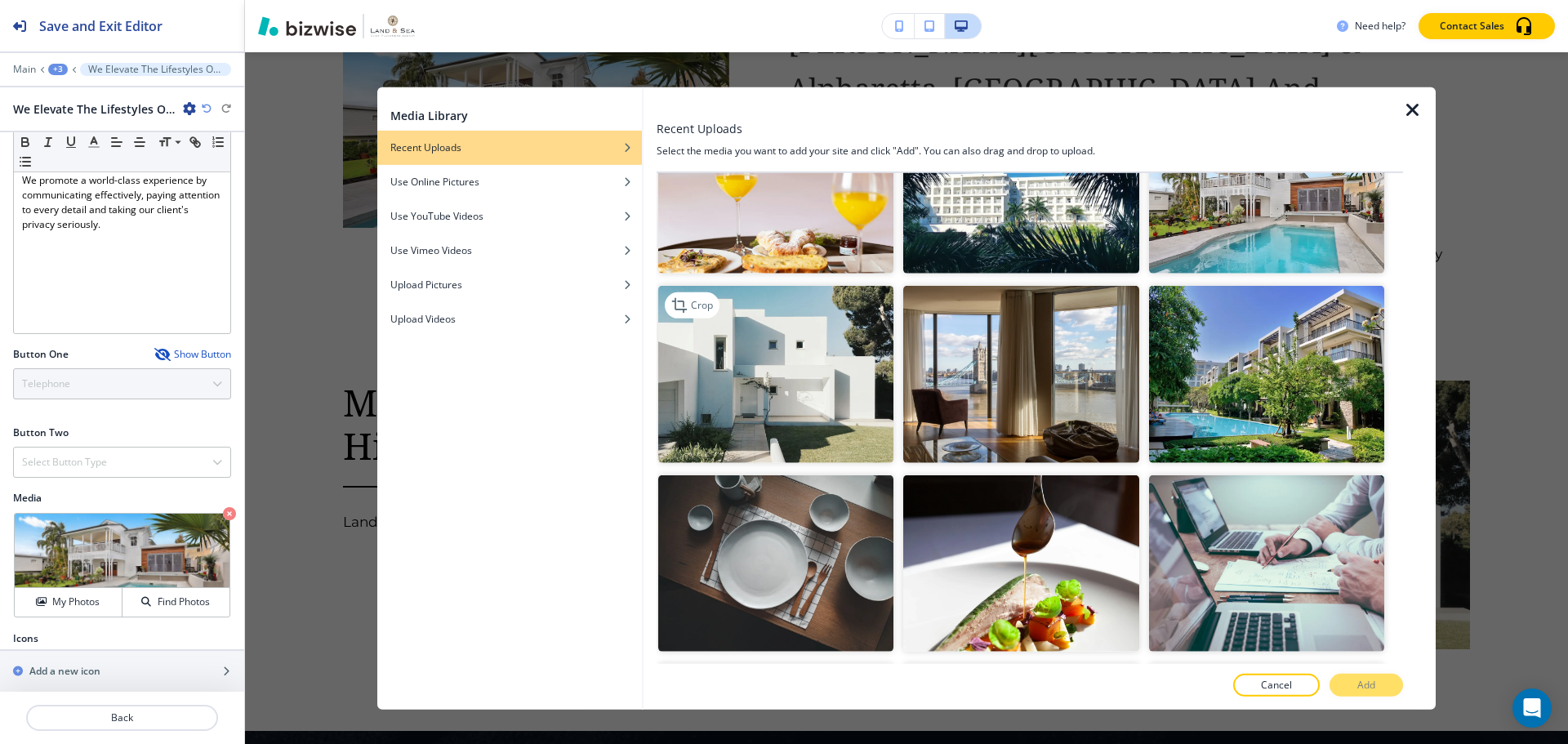
click at [755, 341] on img "button" at bounding box center [776, 373] width 236 height 176
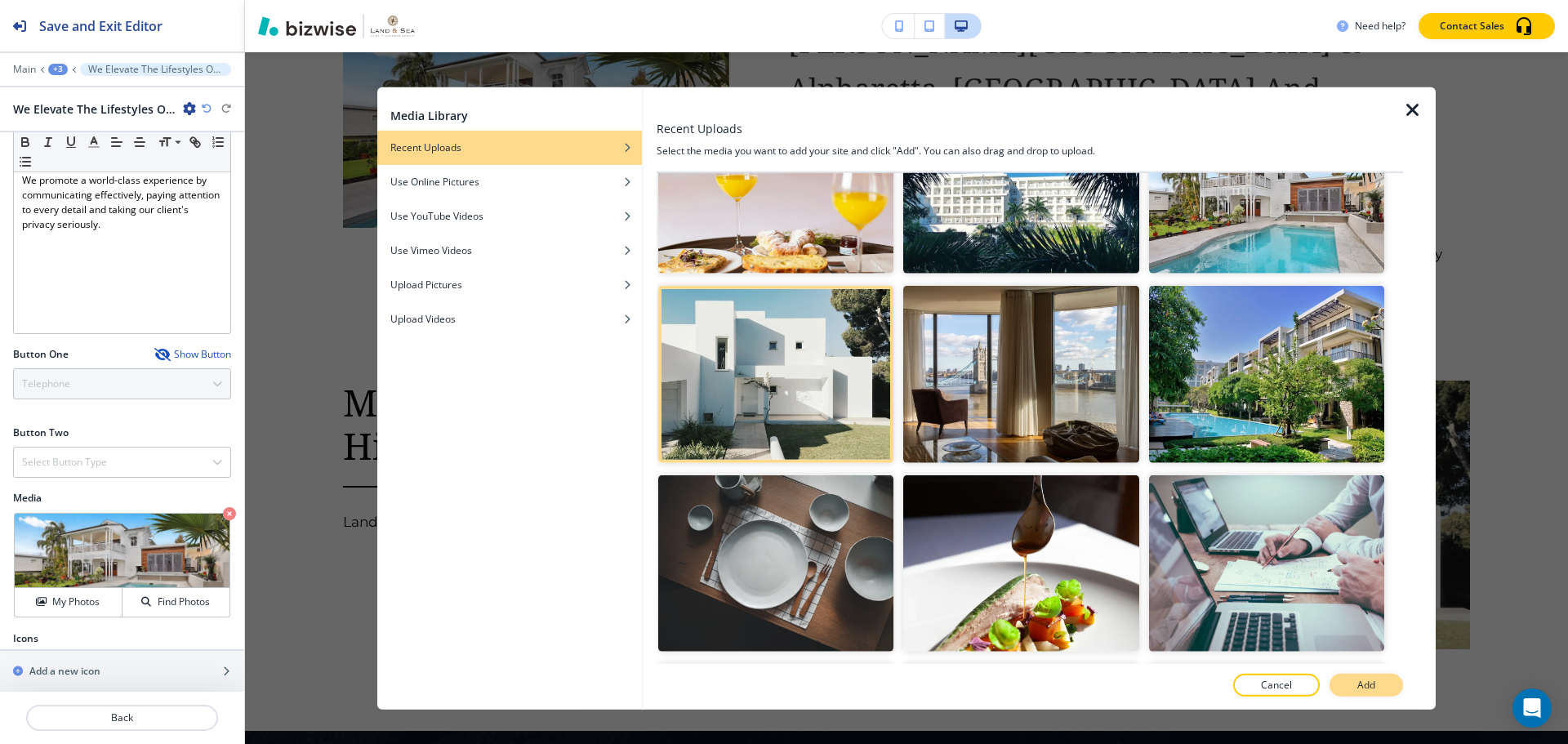
click at [1273, 680] on p "Add" at bounding box center [1367, 685] width 18 height 15
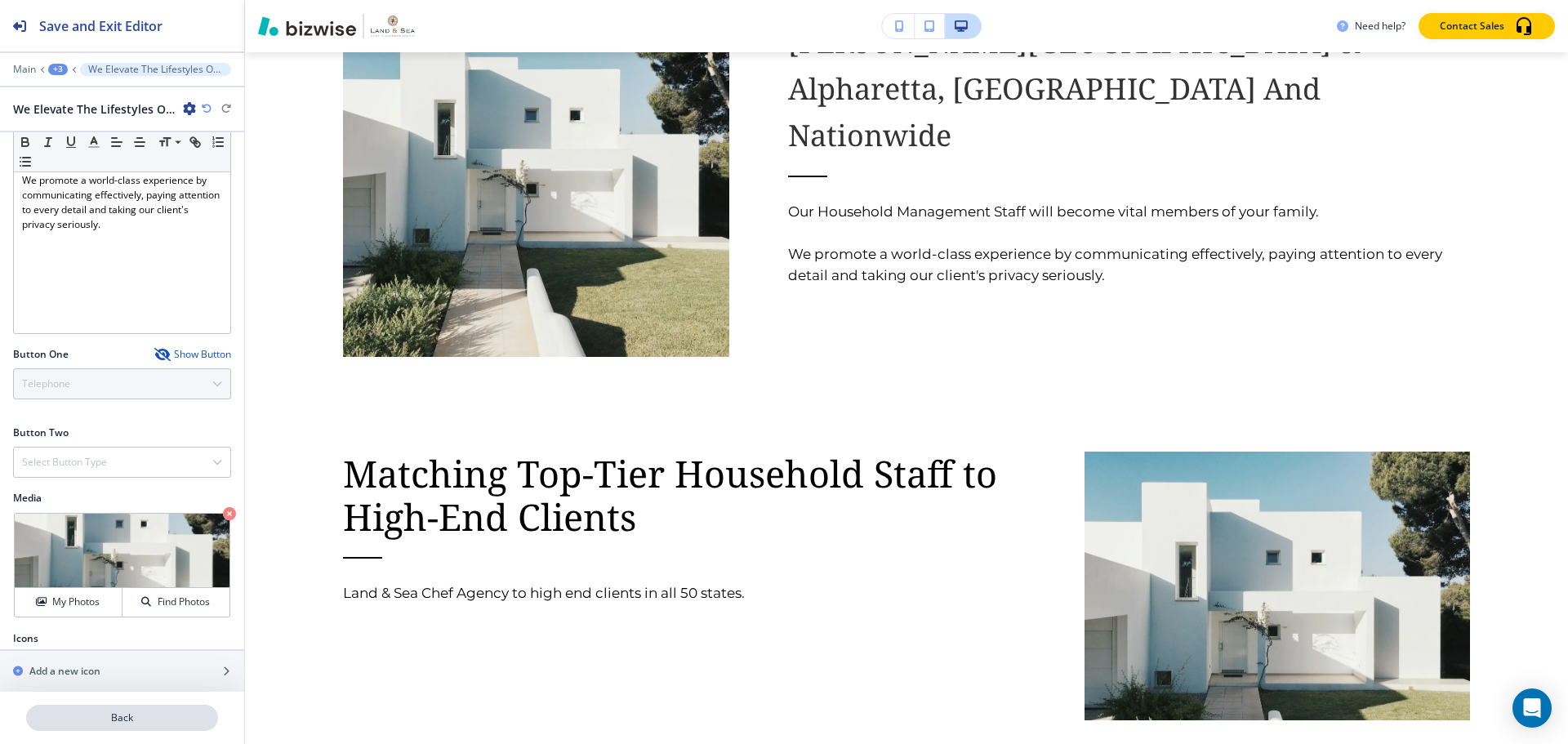
click at [138, 719] on p "Back" at bounding box center [121, 718] width 189 height 15
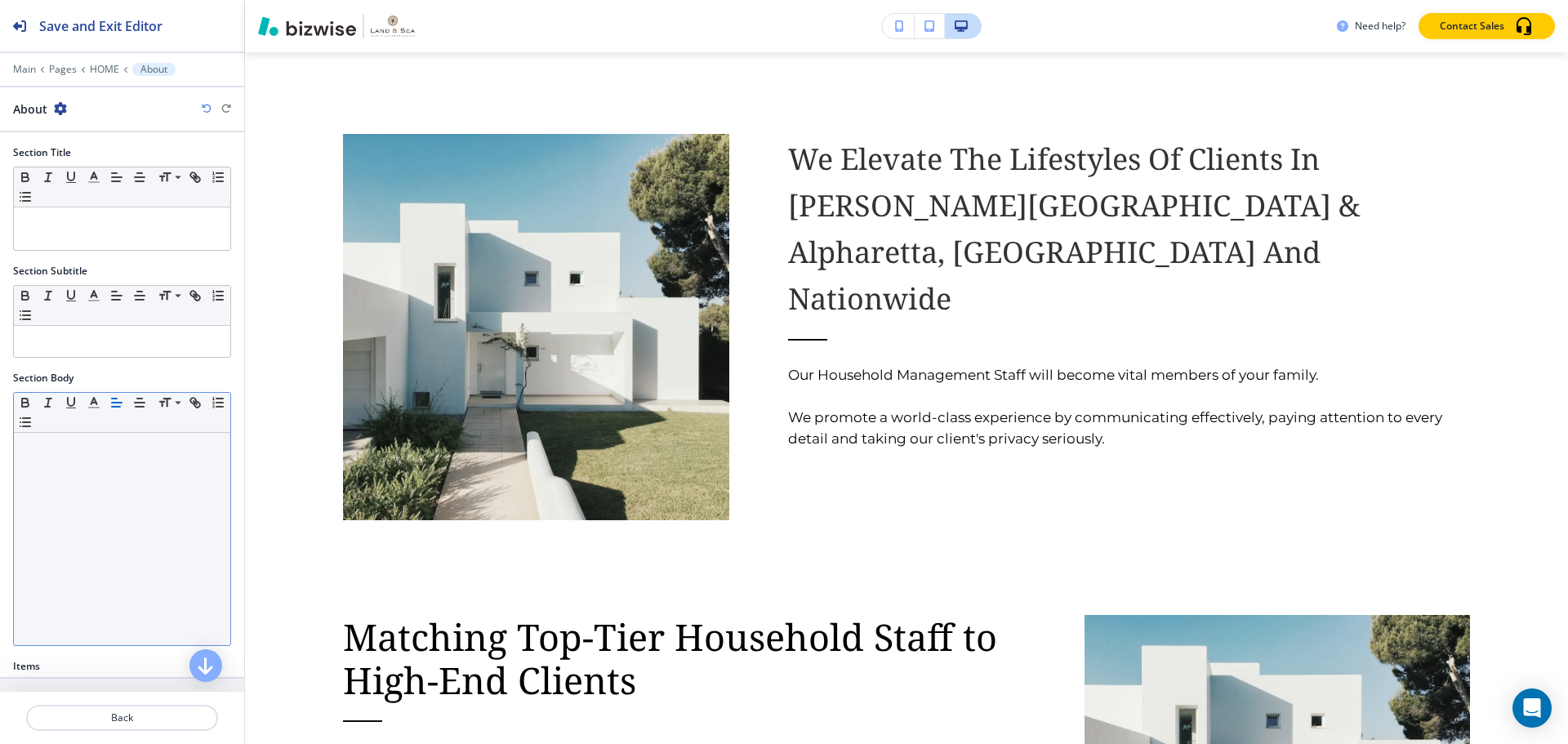
scroll to position [227, 0]
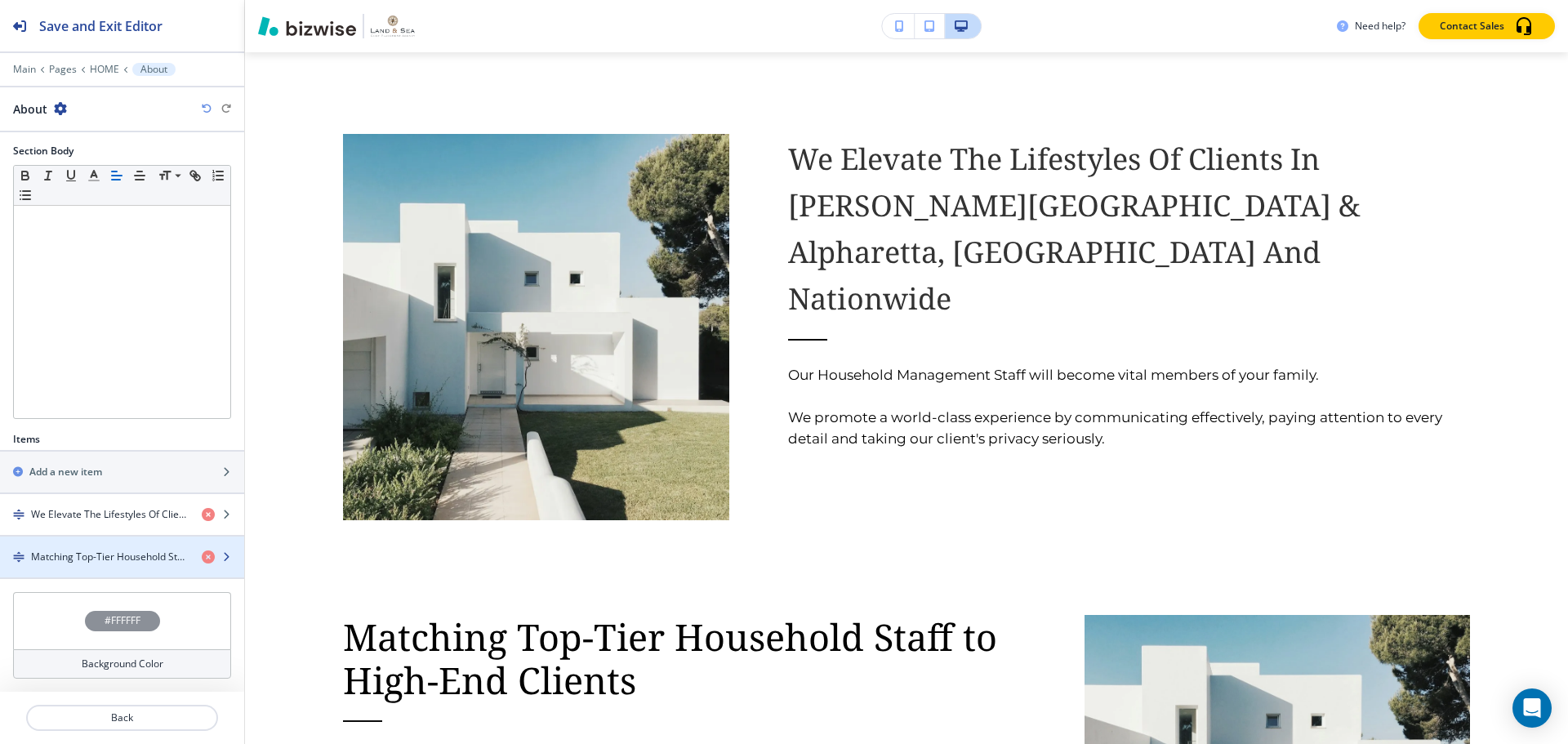
click at [62, 558] on h4 "Matching Top-Tier Household Staff to High-End Clients" at bounding box center [110, 557] width 158 height 15
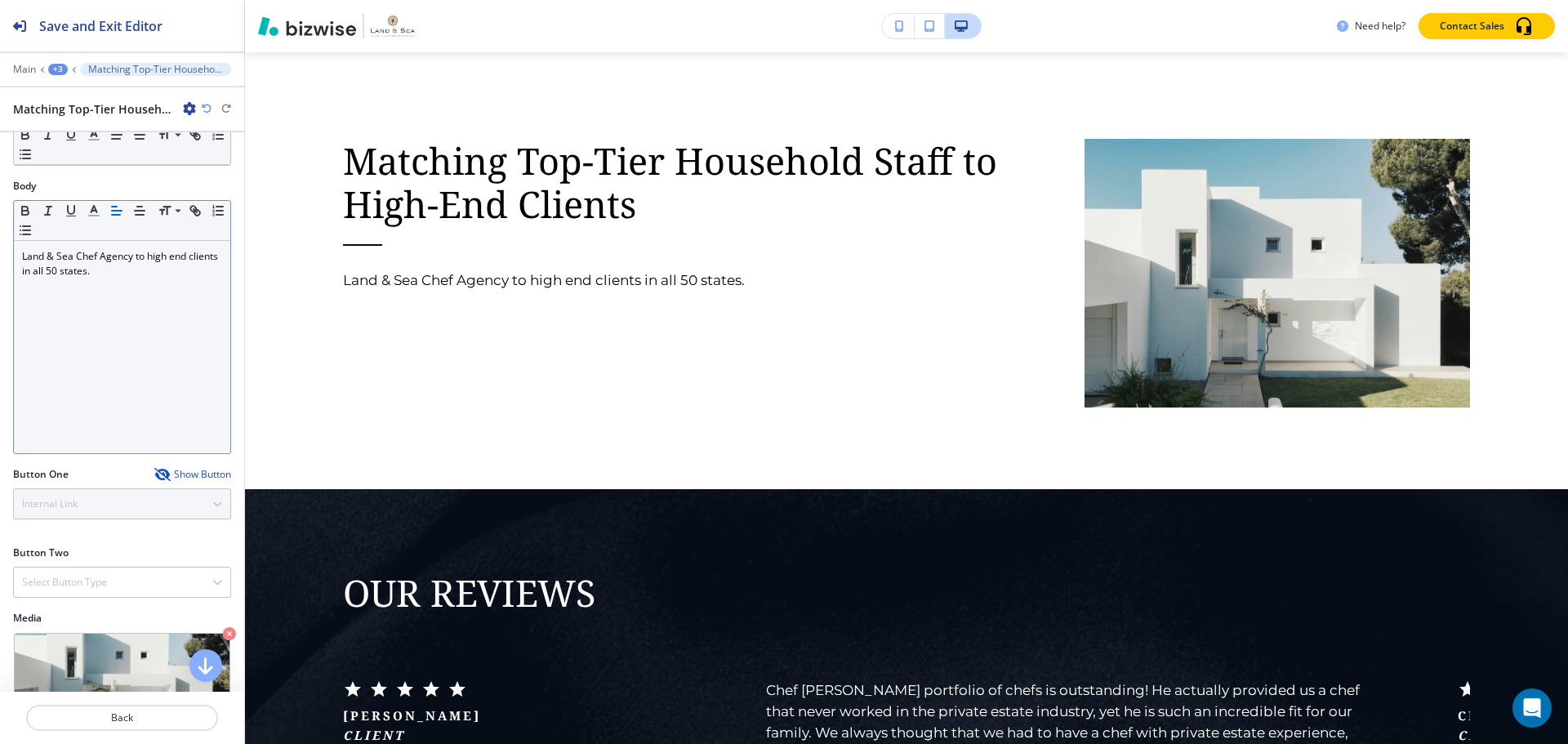
scroll to position [330, 0]
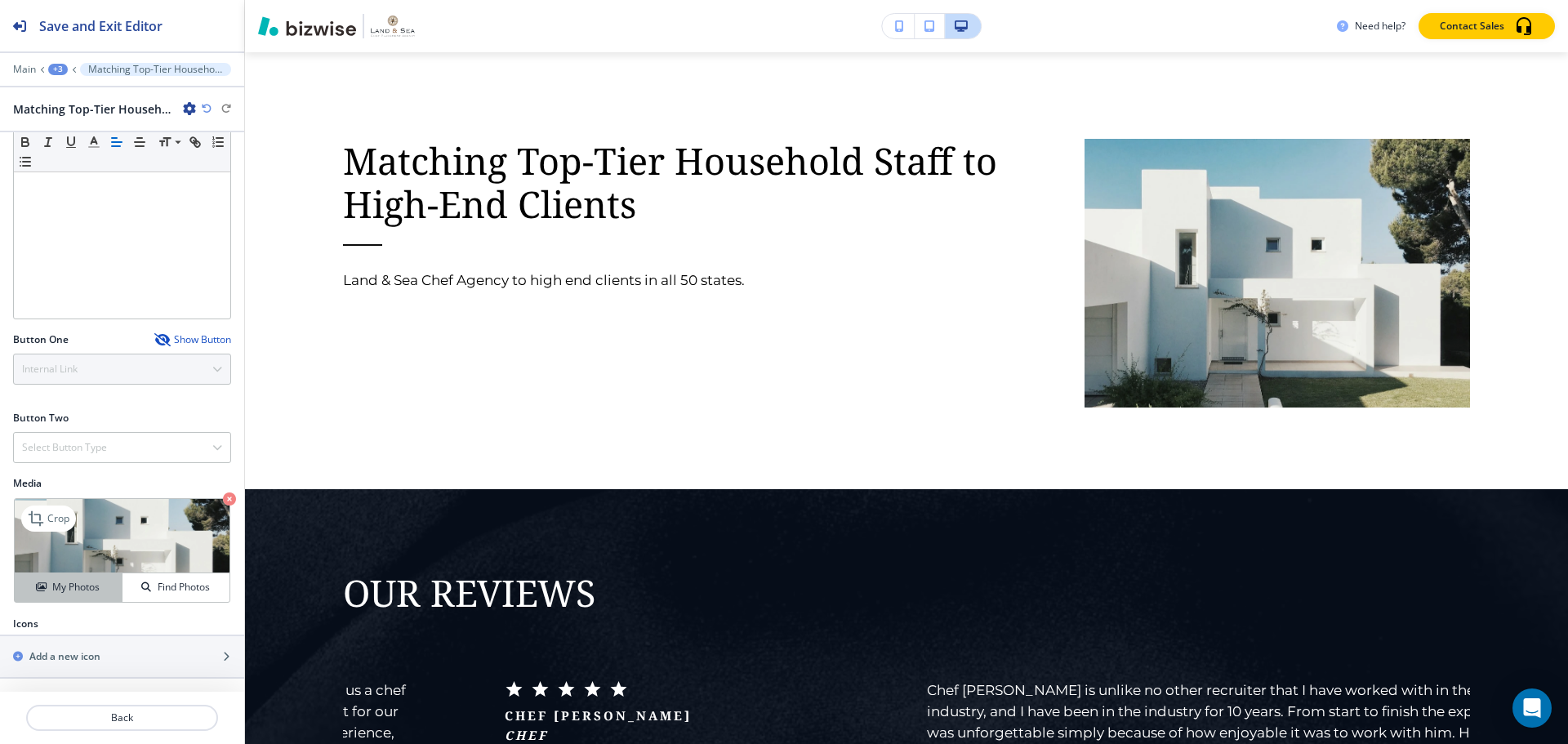
click at [99, 586] on div "My Photos" at bounding box center [68, 587] width 107 height 15
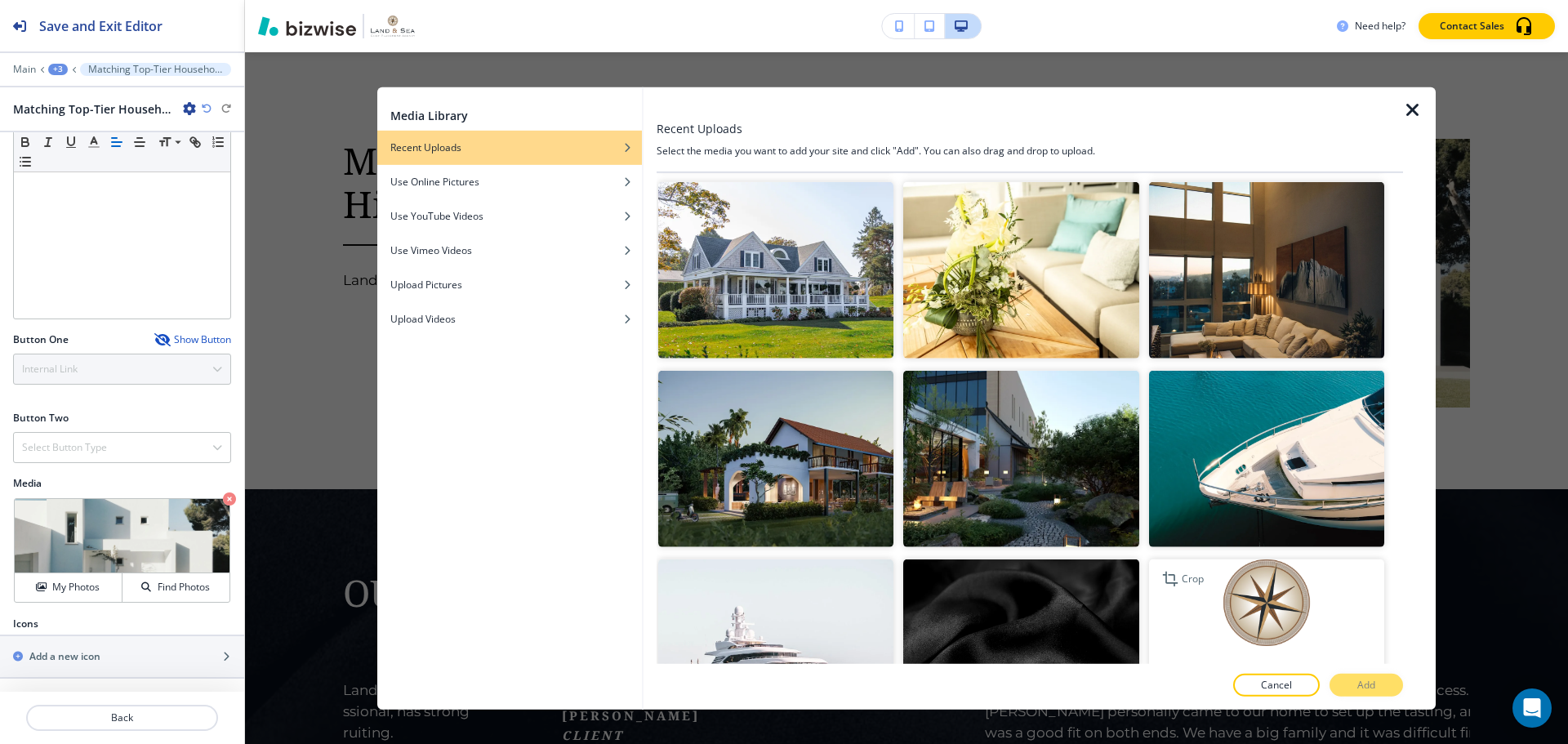
scroll to position [4511, 0]
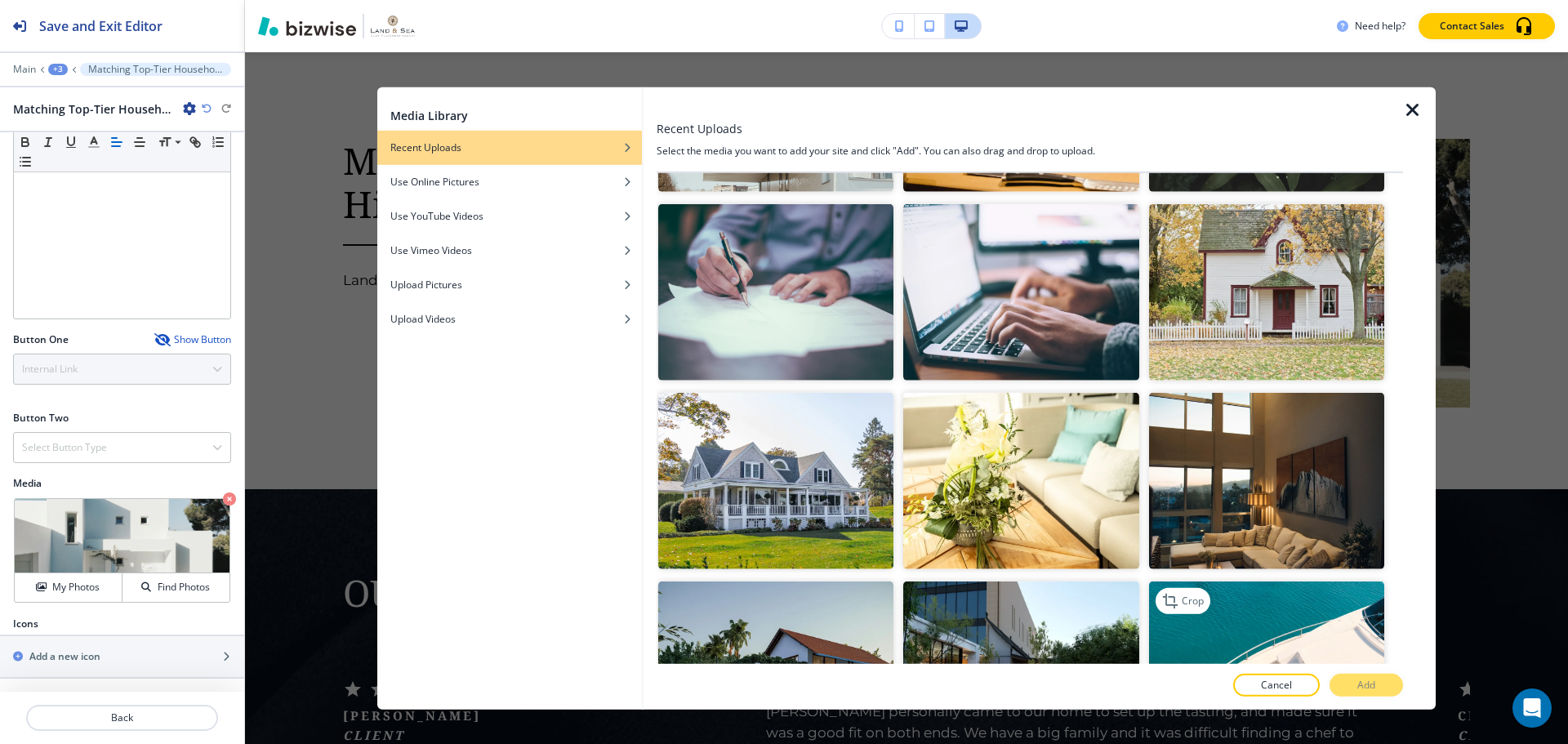
click at [1255, 582] on img "button" at bounding box center [1267, 669] width 236 height 176
click at [1273, 686] on button "Add" at bounding box center [1366, 685] width 73 height 23
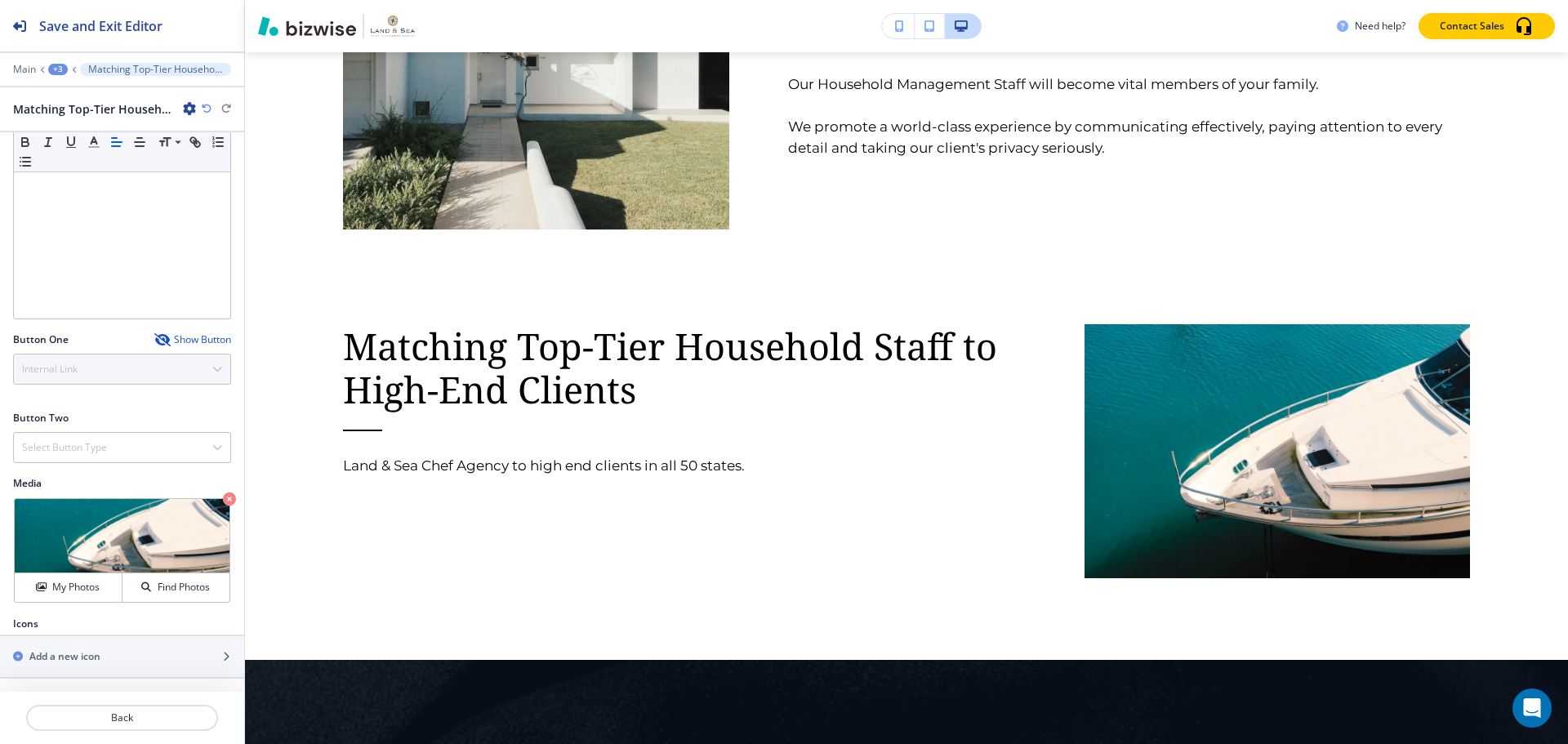
scroll to position [2282, 0]
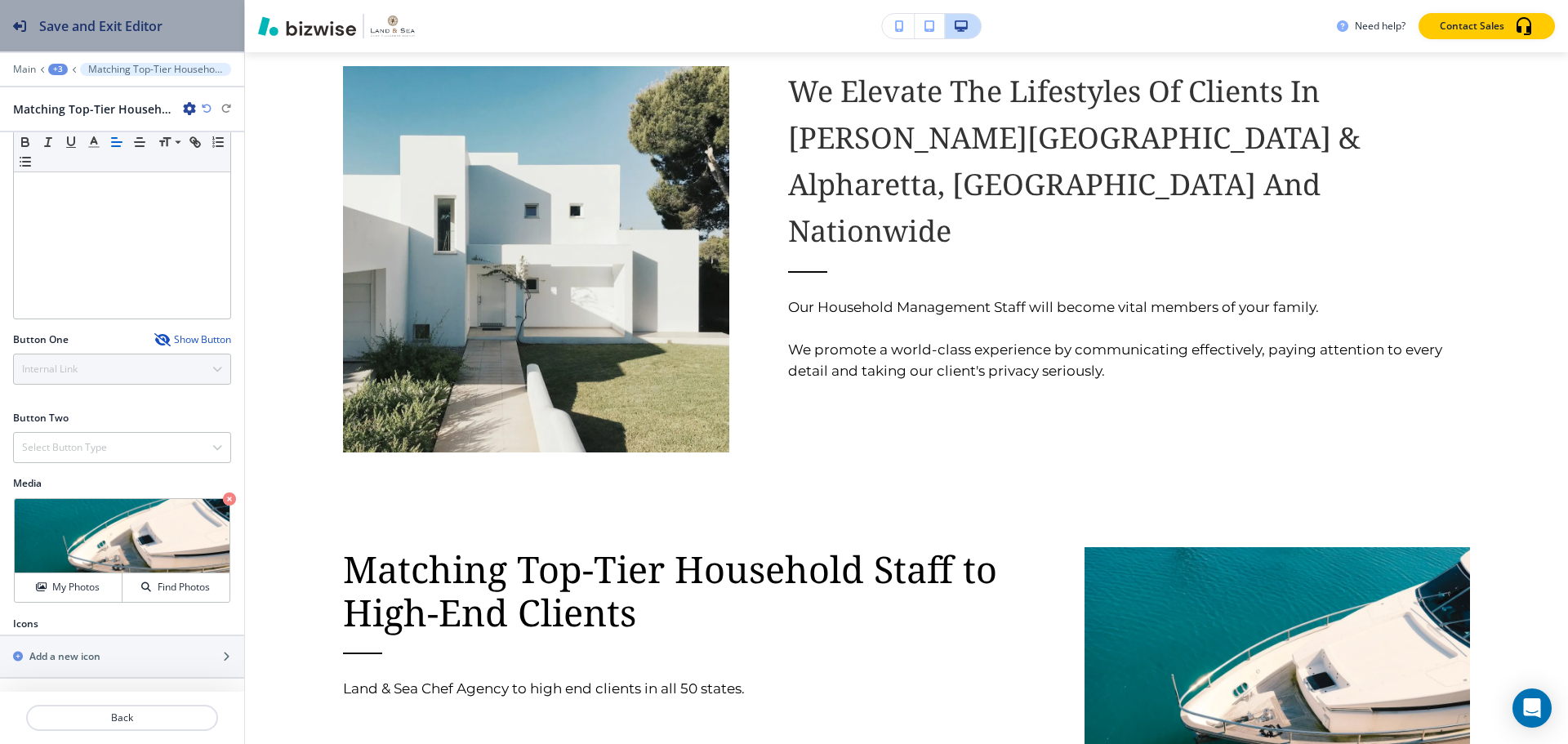
click at [110, 27] on h2 "Save and Exit Editor" at bounding box center [100, 26] width 123 height 19
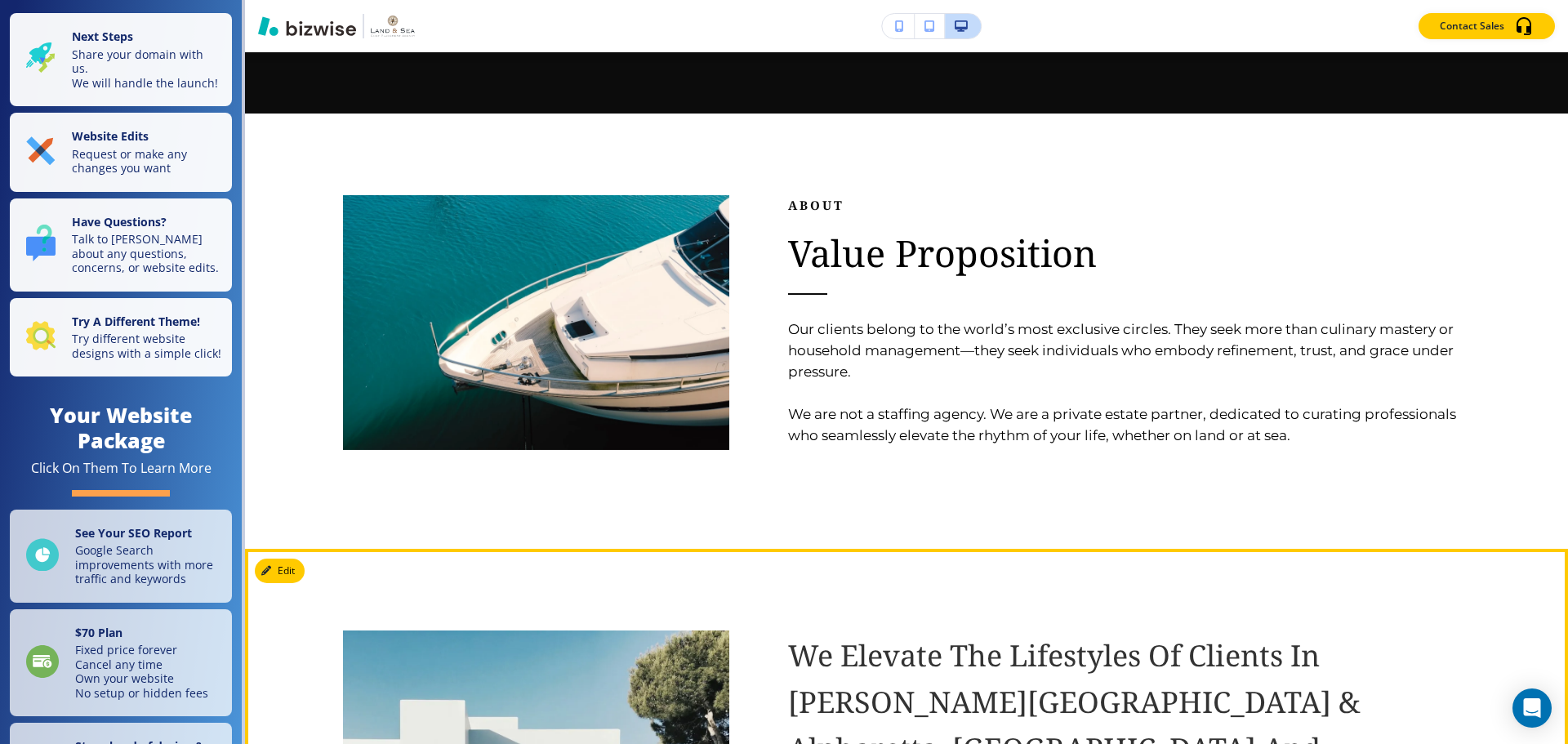
scroll to position [1547, 0]
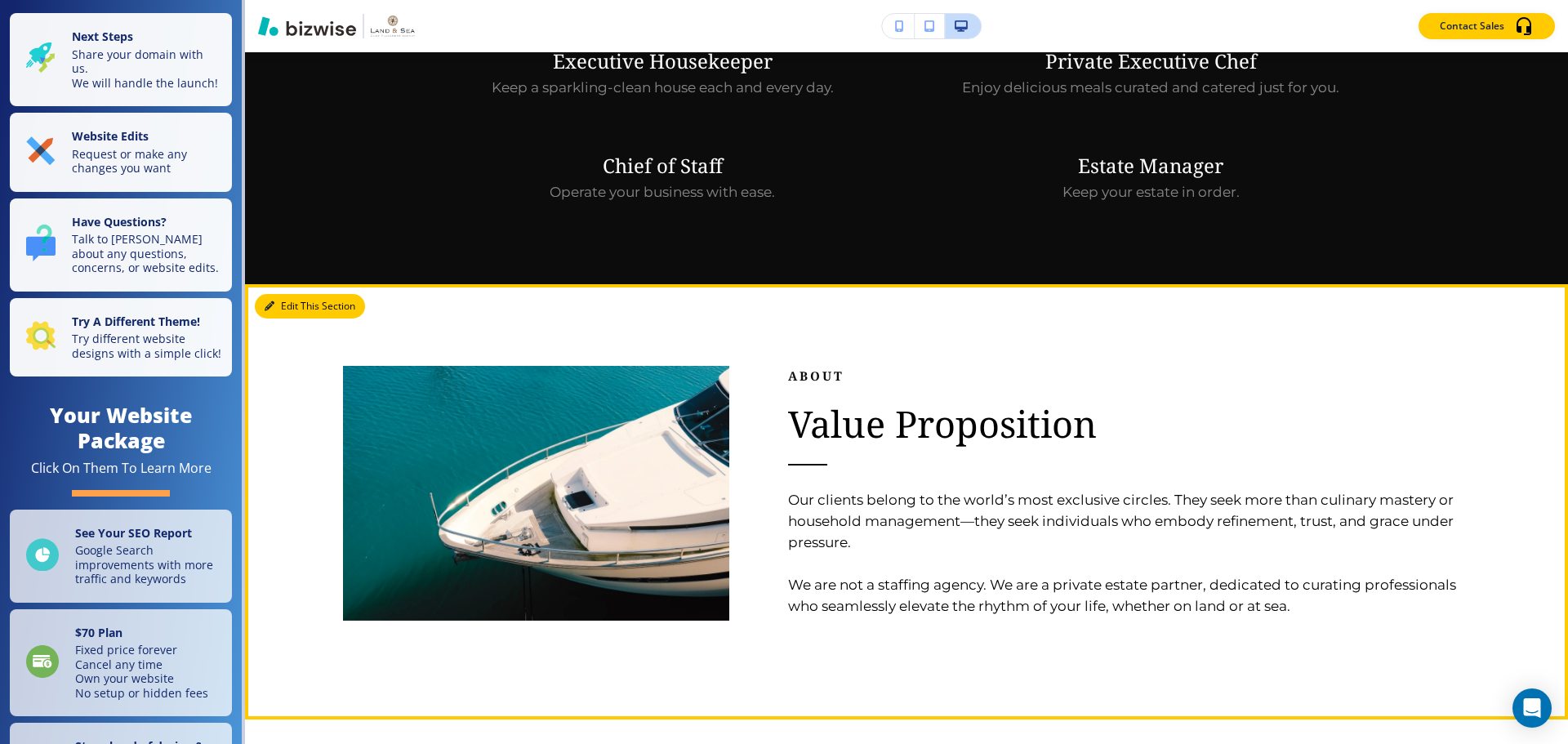
click at [268, 301] on icon "button" at bounding box center [269, 306] width 10 height 10
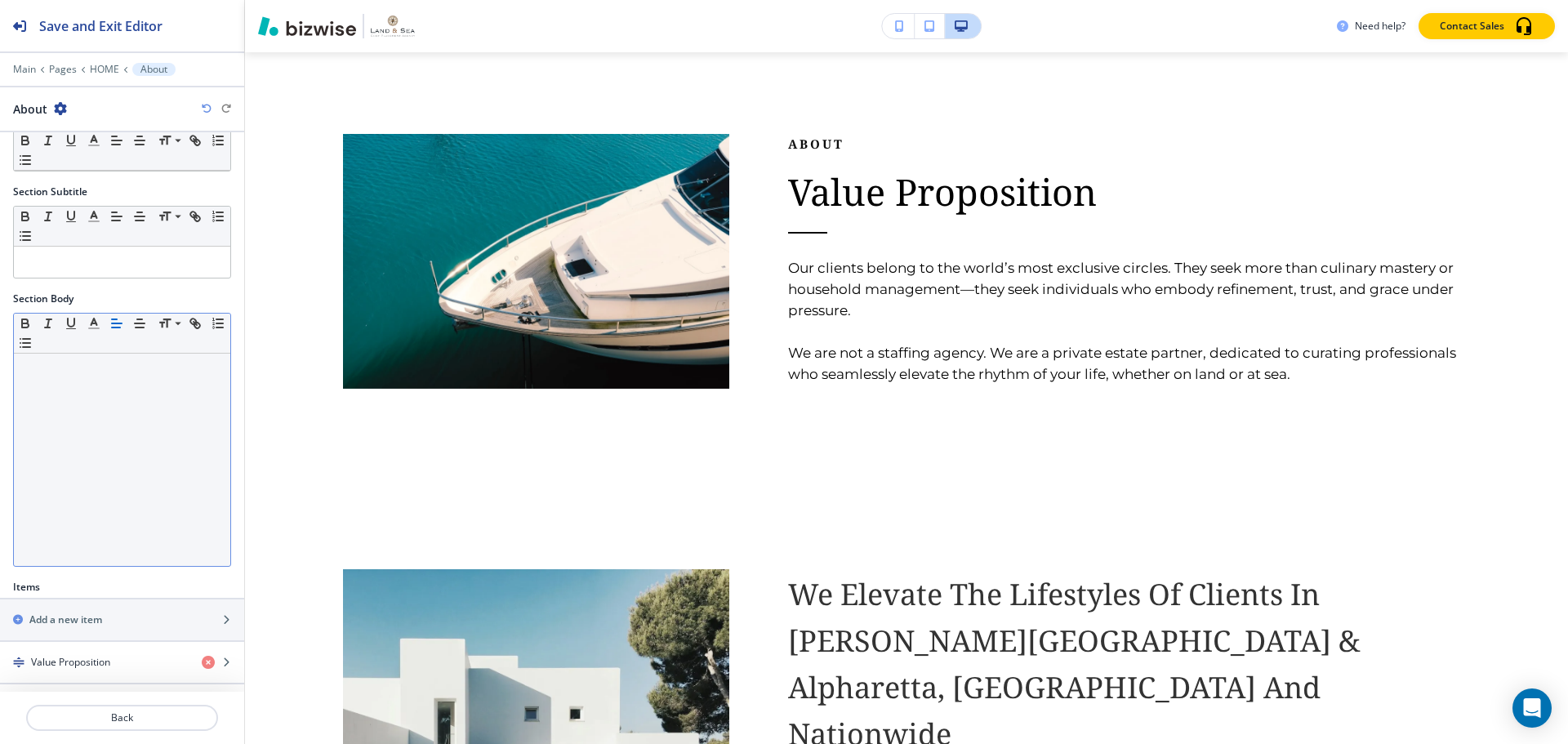
scroll to position [184, 0]
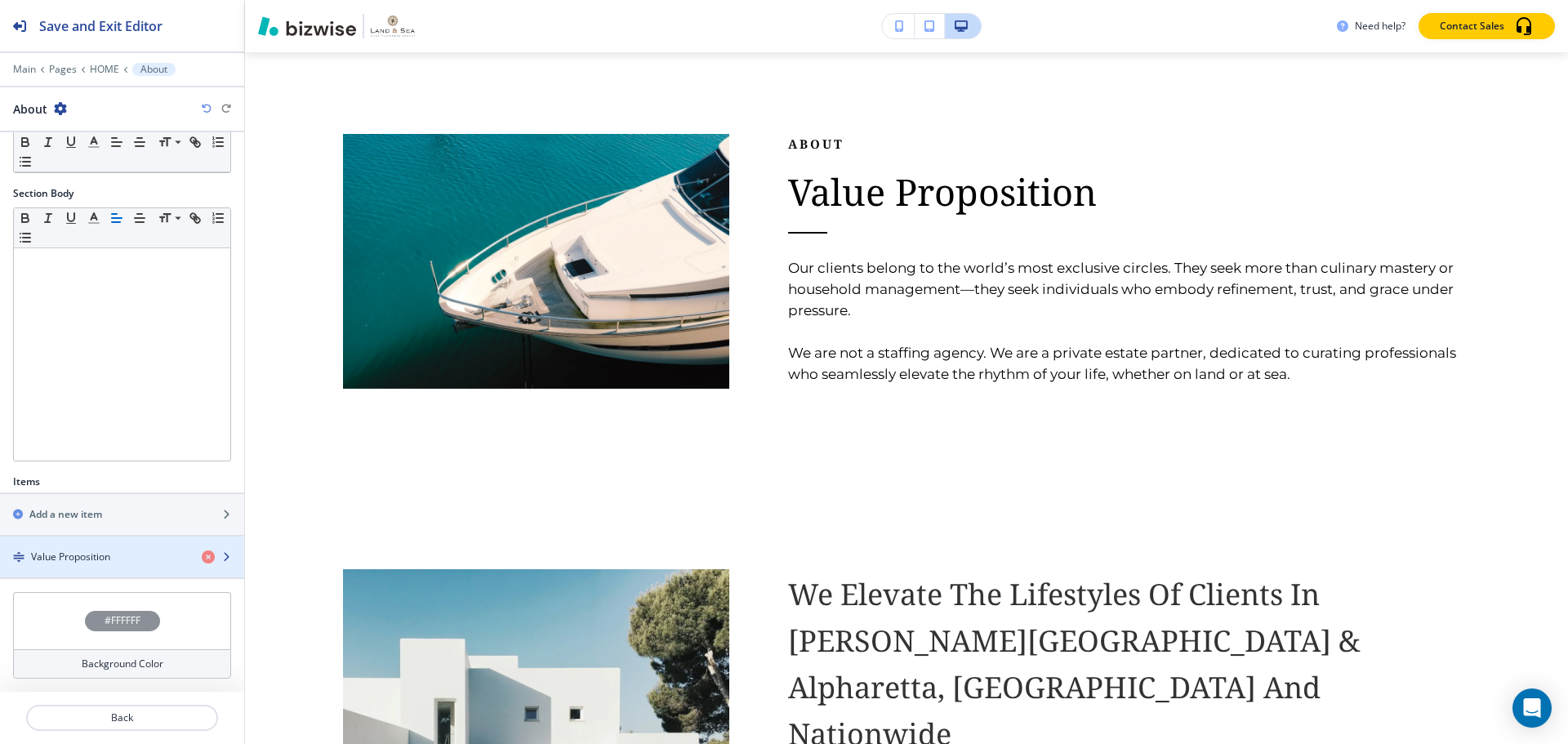
click at [73, 569] on div "button" at bounding box center [121, 571] width 244 height 13
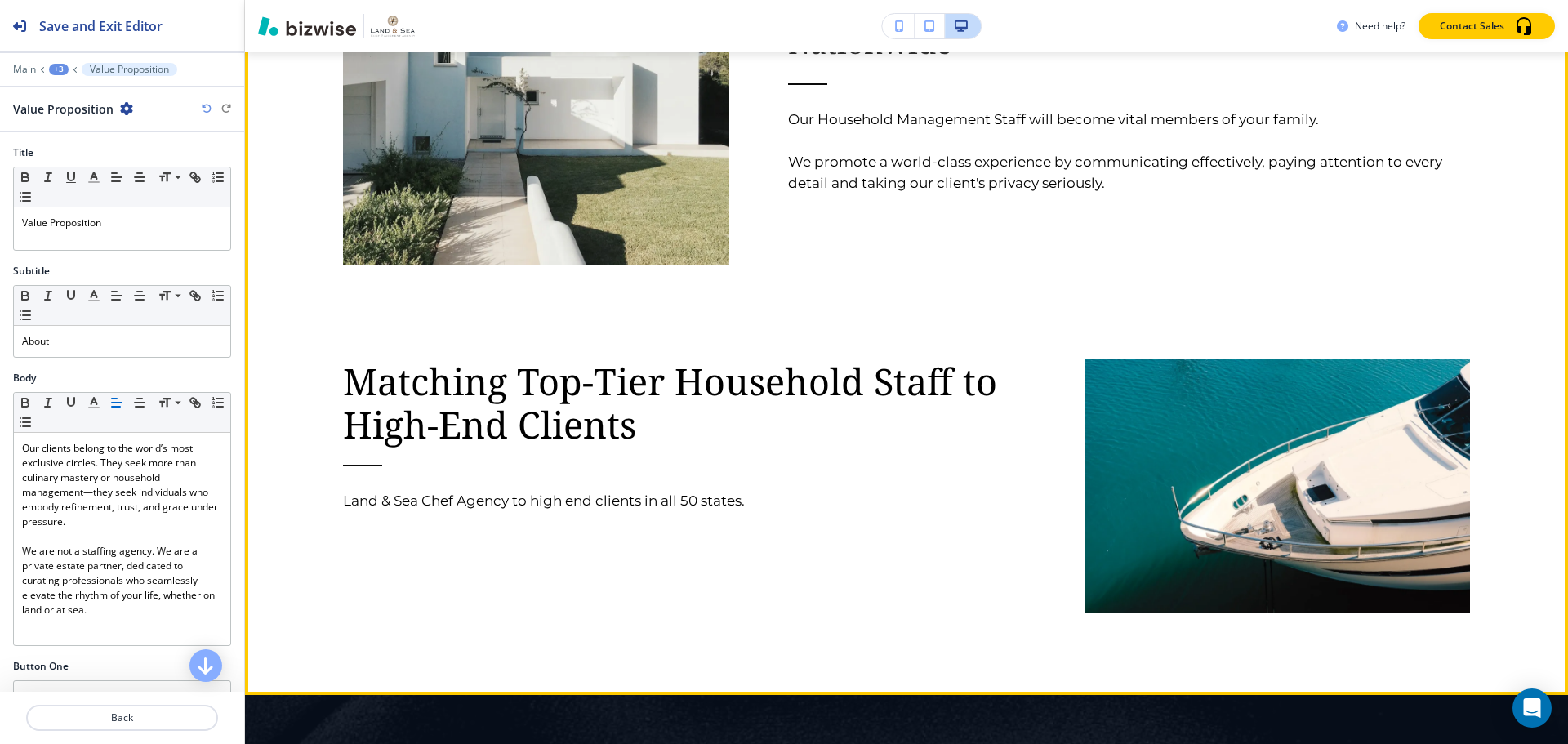
scroll to position [2269, 0]
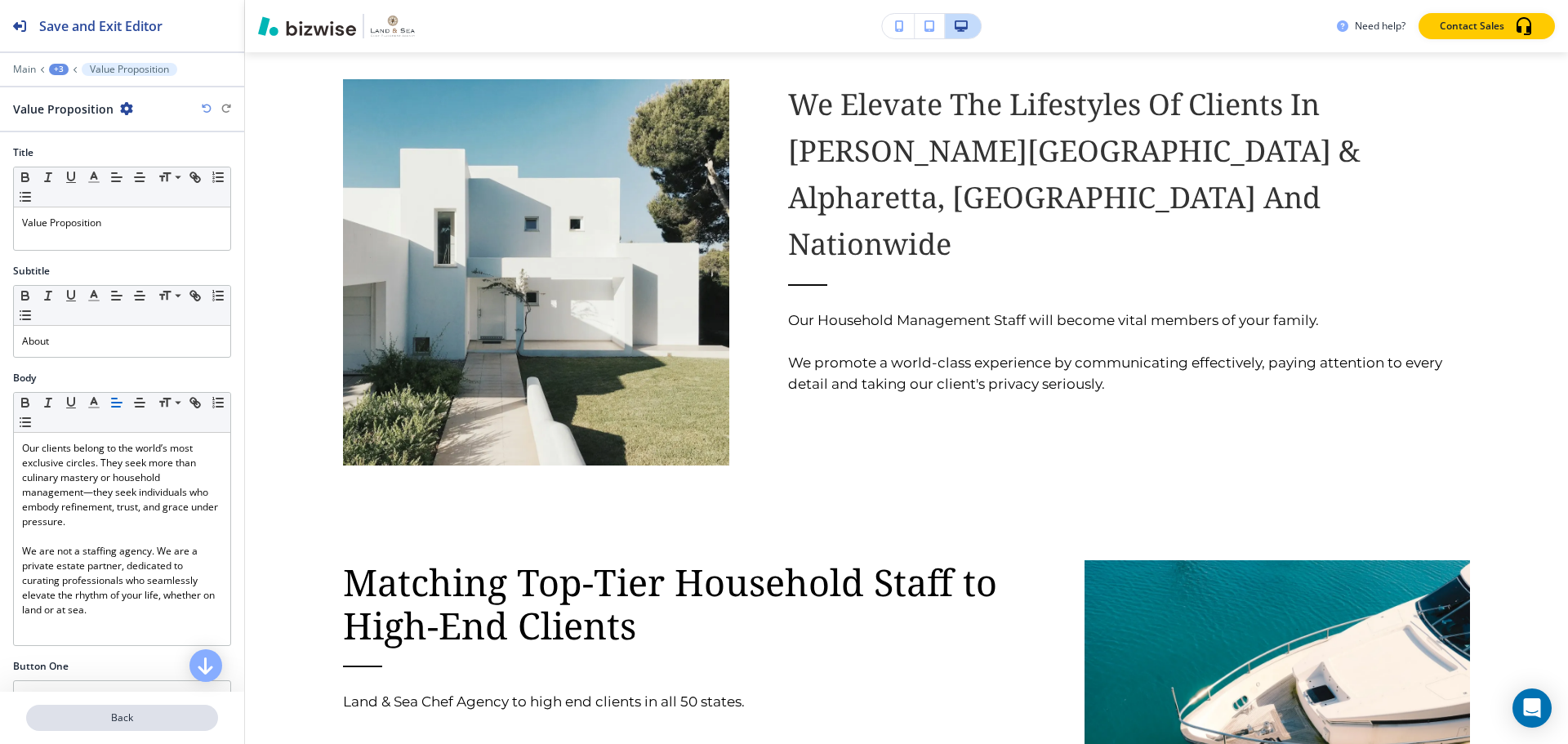
click at [113, 721] on p "Back" at bounding box center [121, 718] width 189 height 15
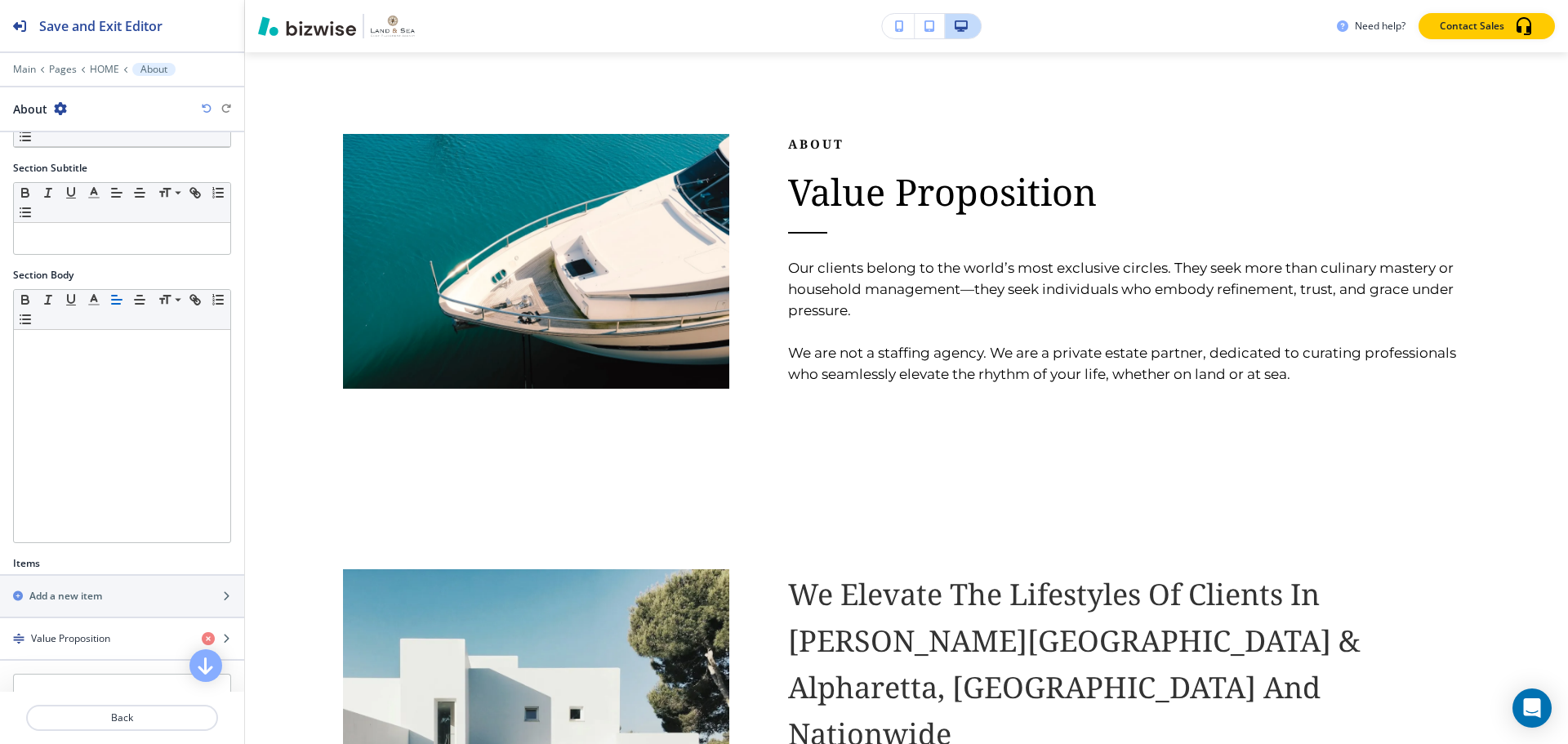
scroll to position [184, 0]
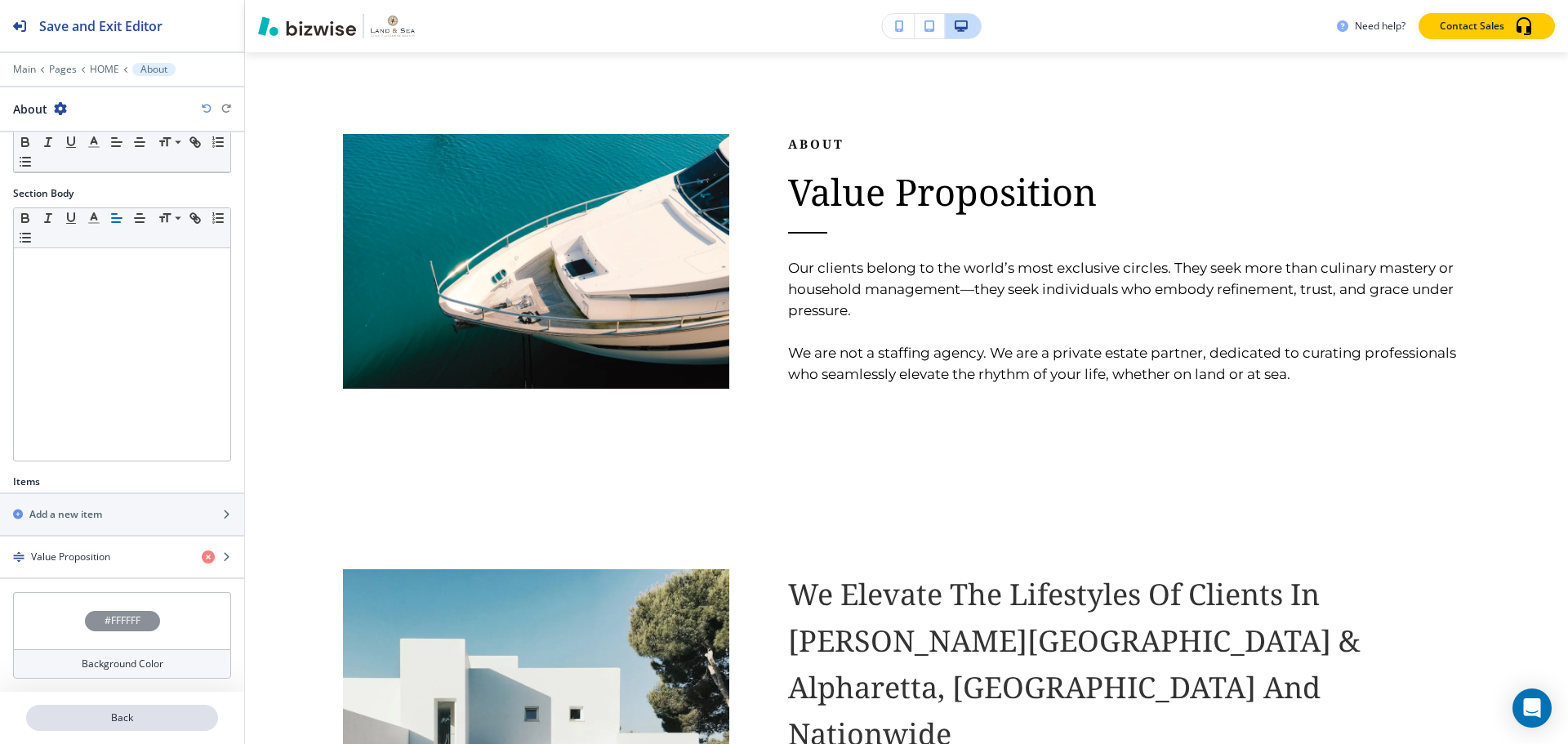
click at [134, 724] on p "Back" at bounding box center [121, 718] width 189 height 15
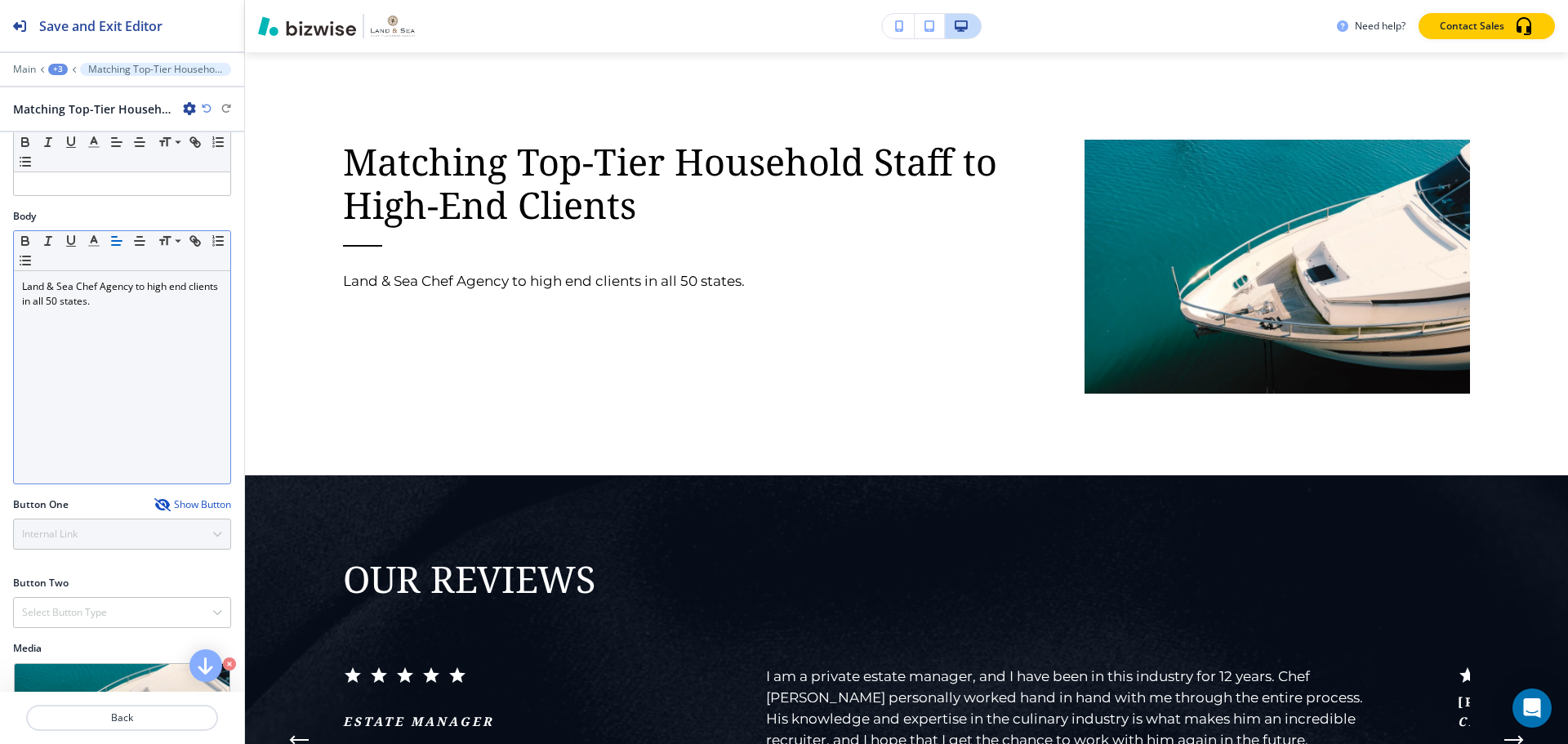
scroll to position [2690, 0]
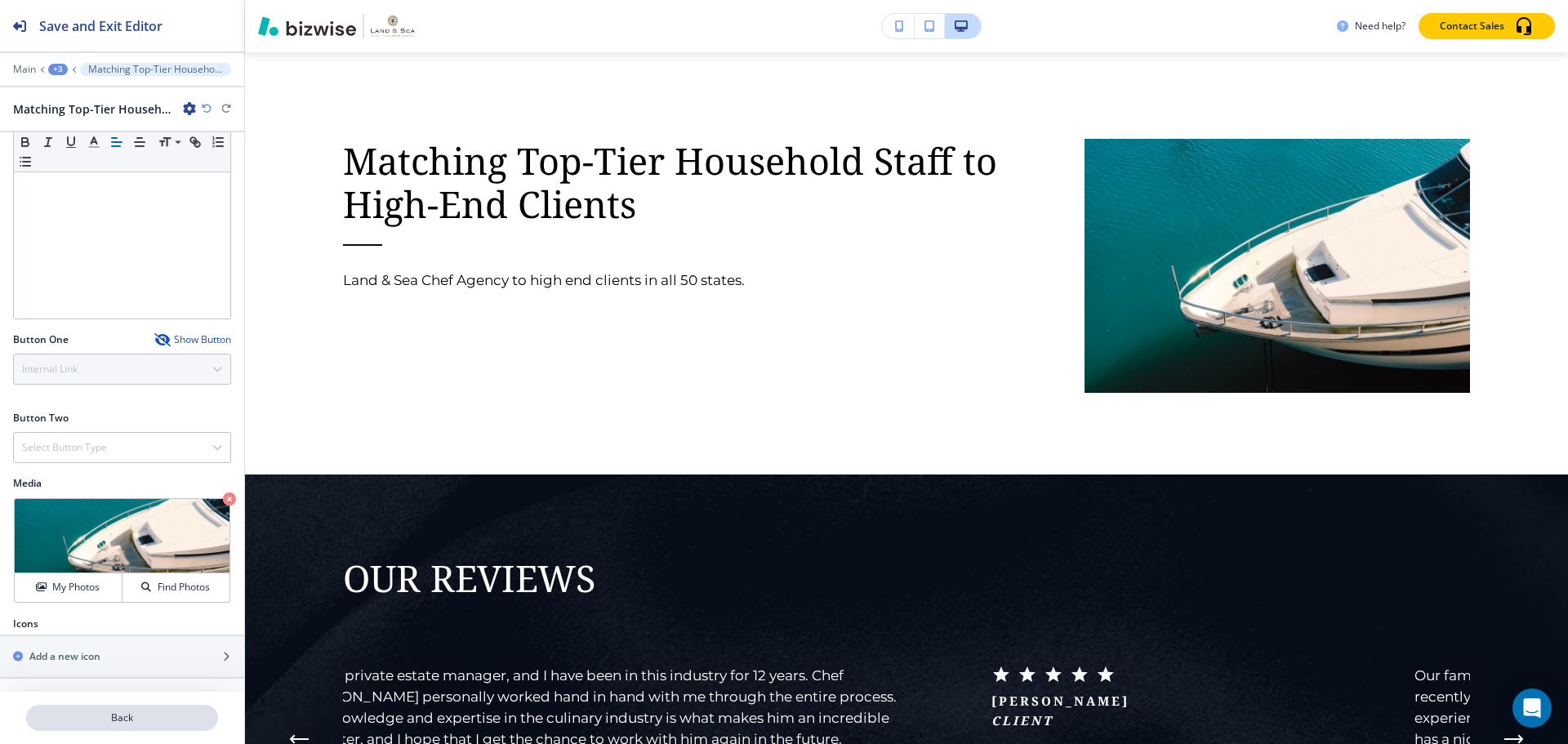
click at [133, 718] on p "Back" at bounding box center [121, 718] width 189 height 15
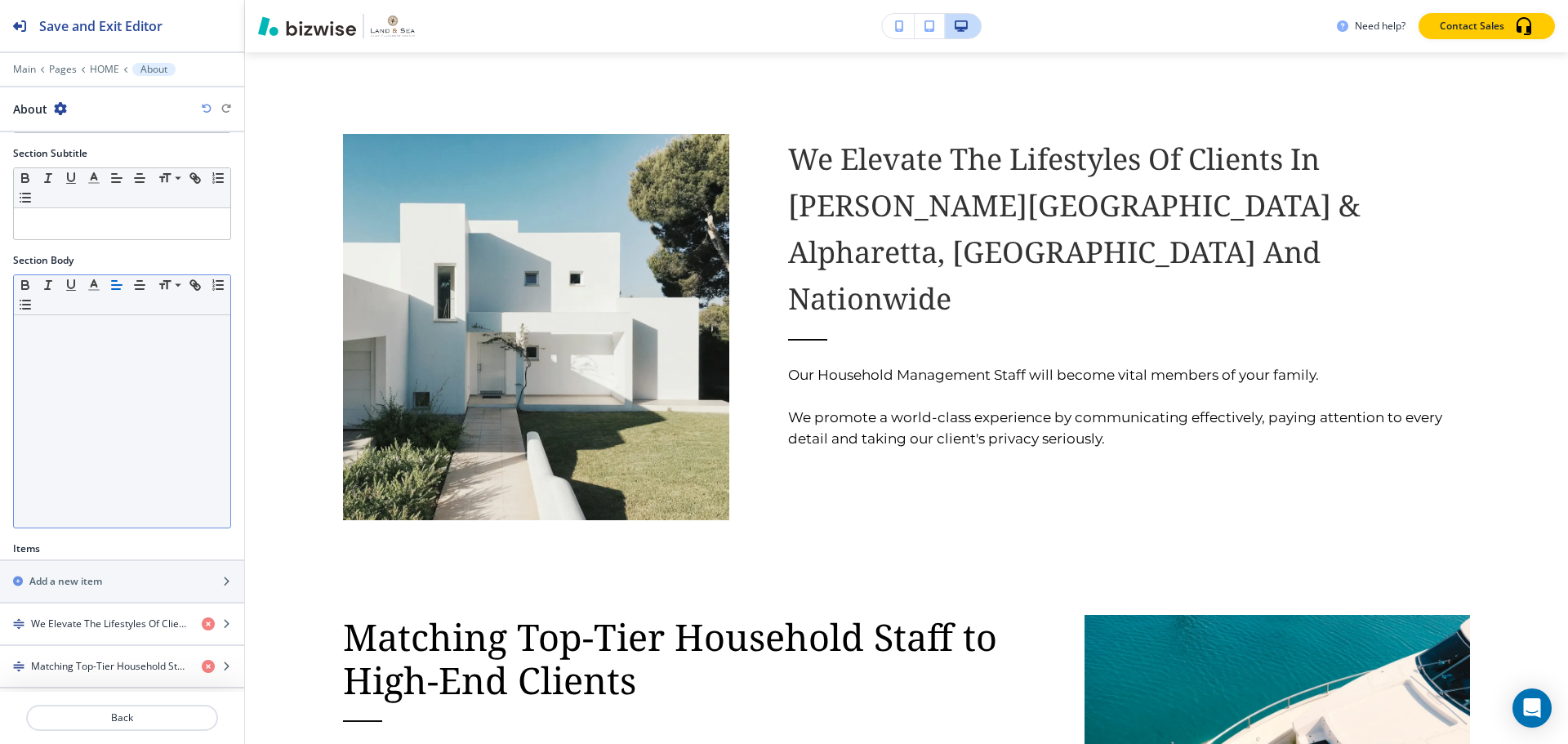
scroll to position [227, 0]
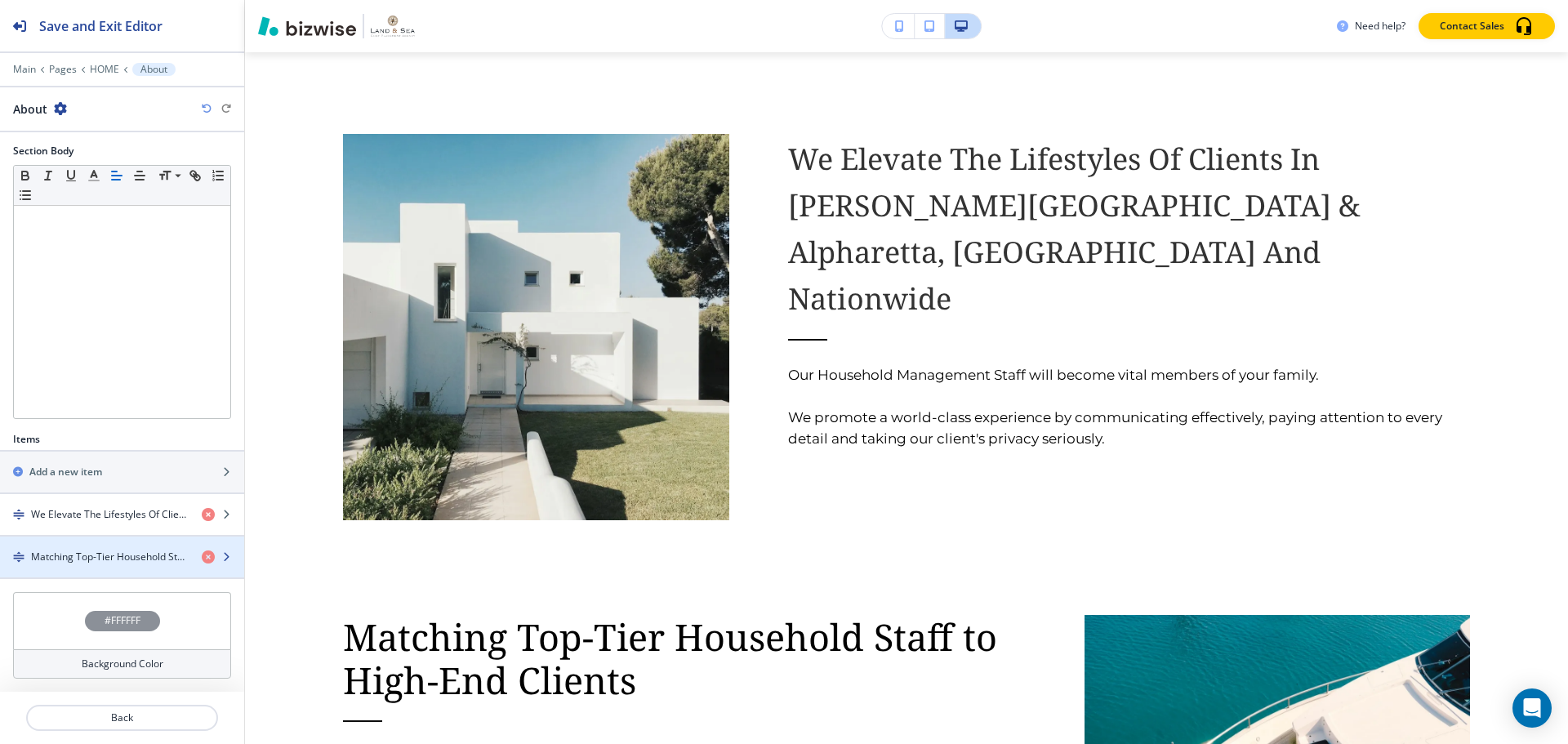
click at [107, 552] on h4 "Matching Top-Tier Household Staff to High-End Clients" at bounding box center [110, 557] width 158 height 15
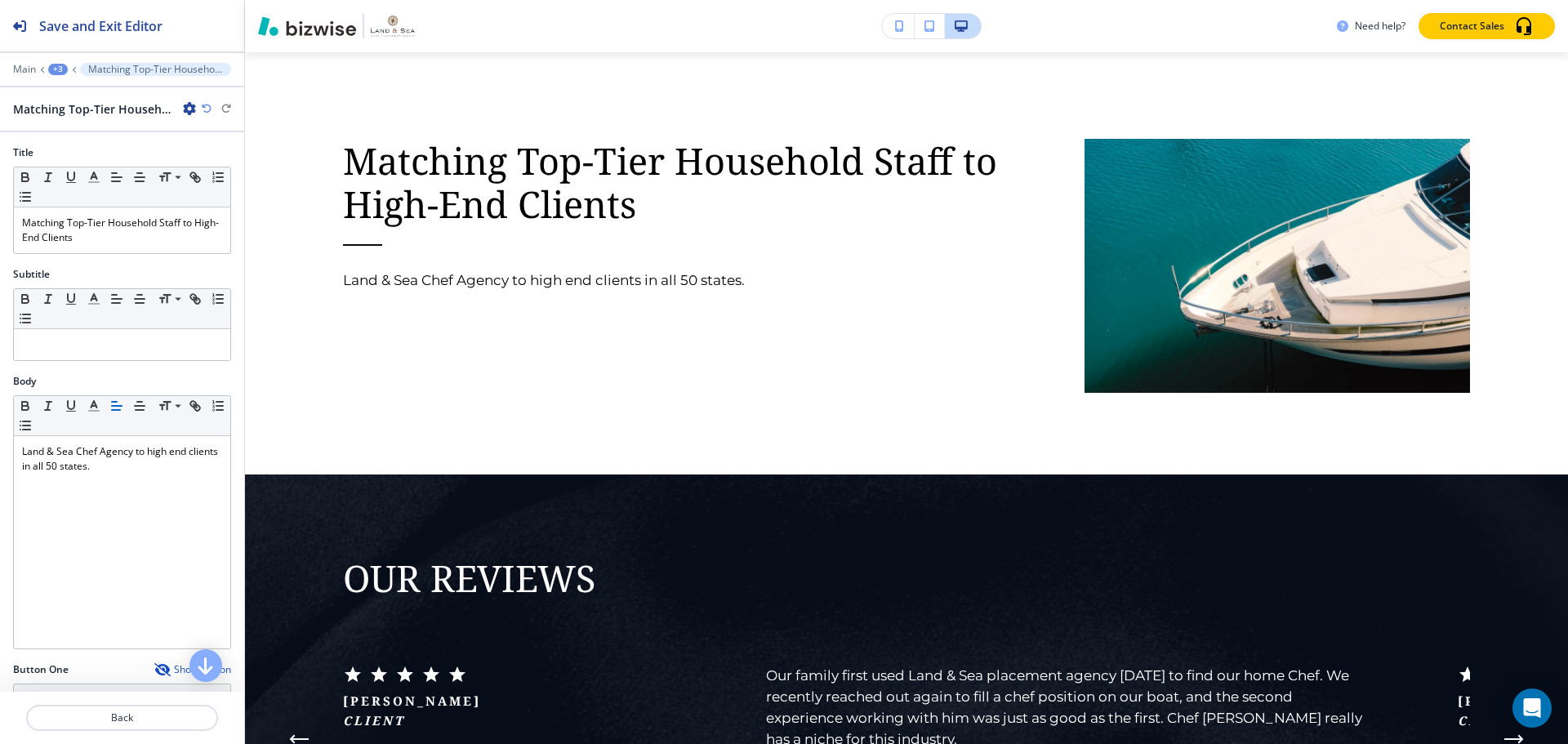
scroll to position [330, 0]
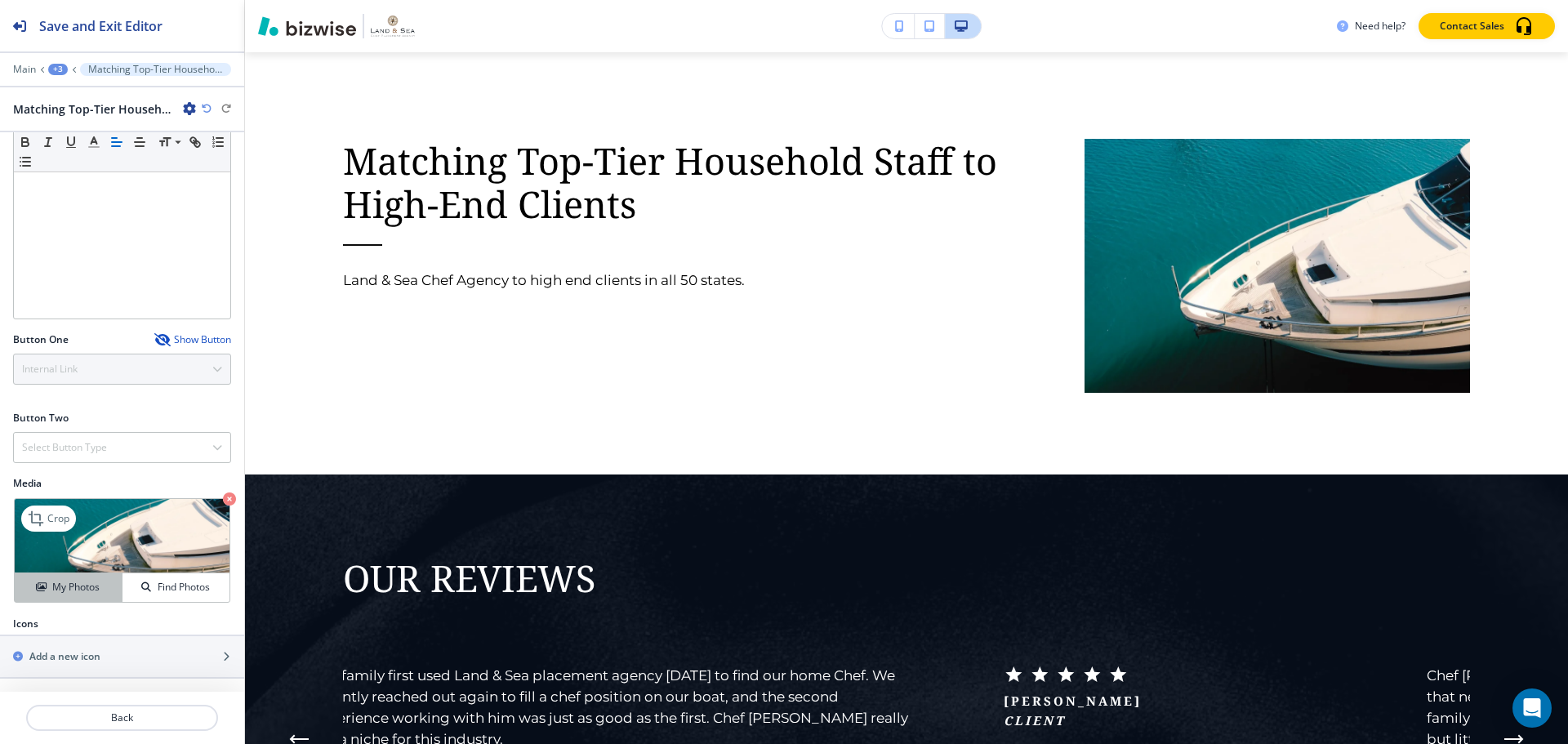
click at [75, 585] on h4 "My Photos" at bounding box center [76, 587] width 47 height 15
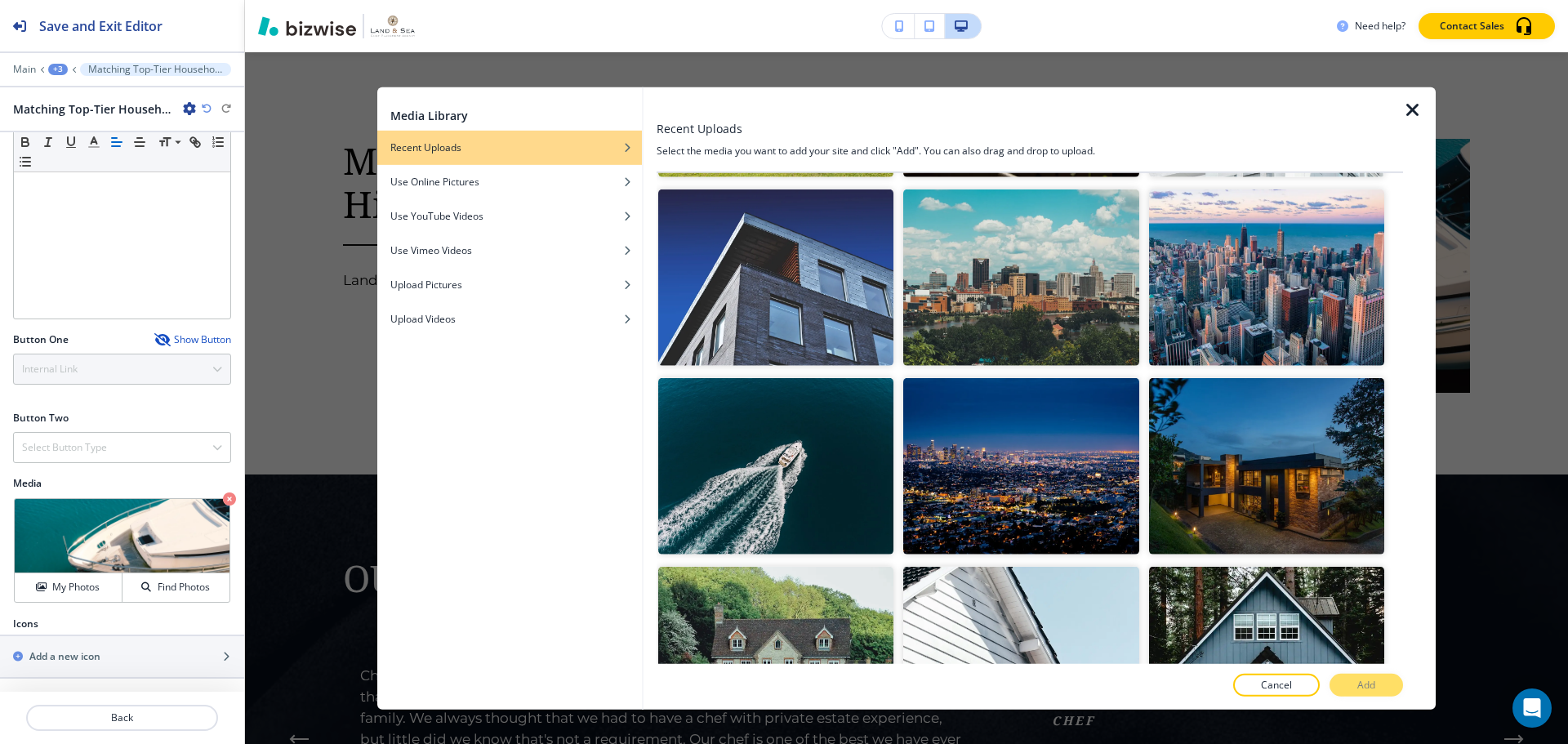
scroll to position [3674, 0]
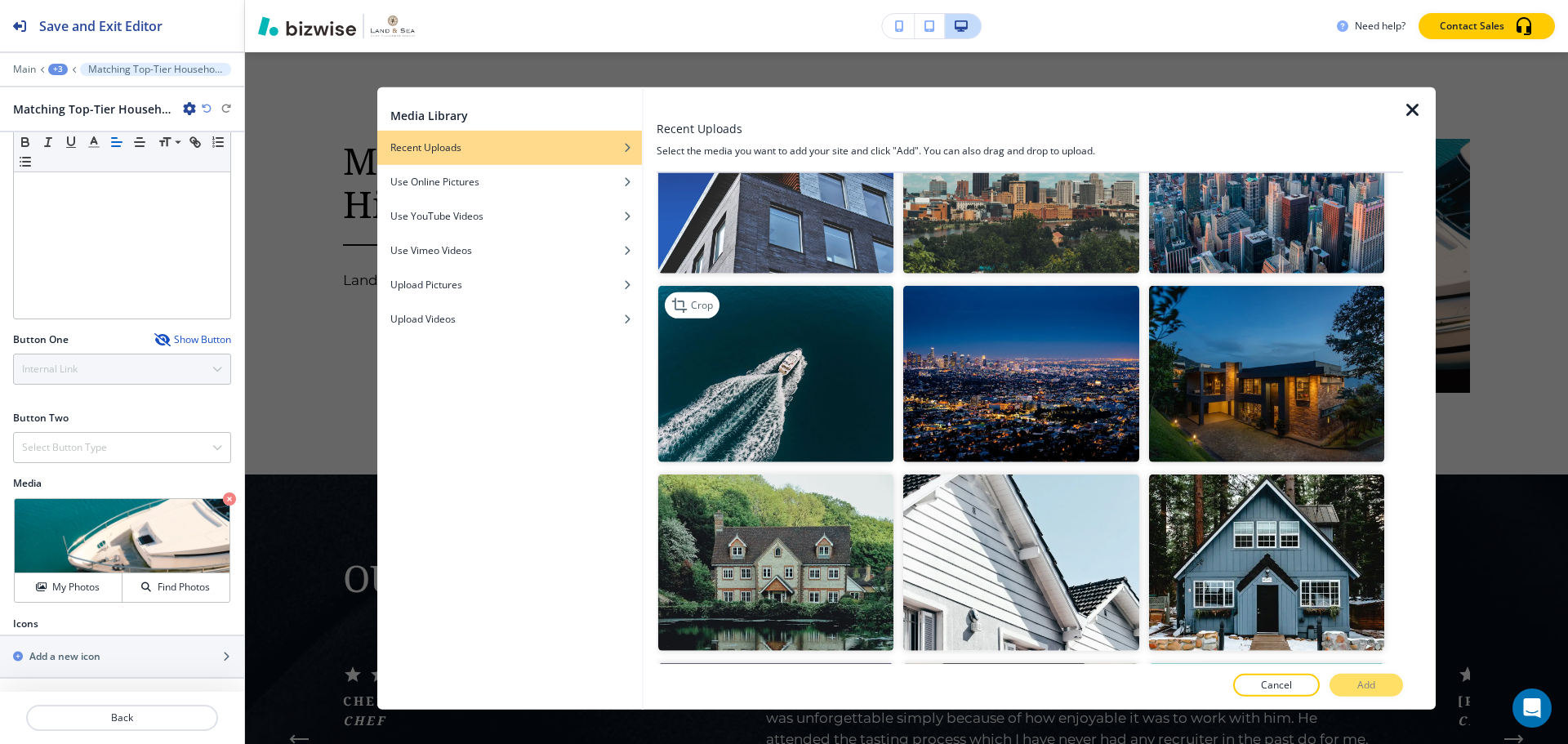
click at [805, 369] on img "button" at bounding box center [776, 373] width 236 height 176
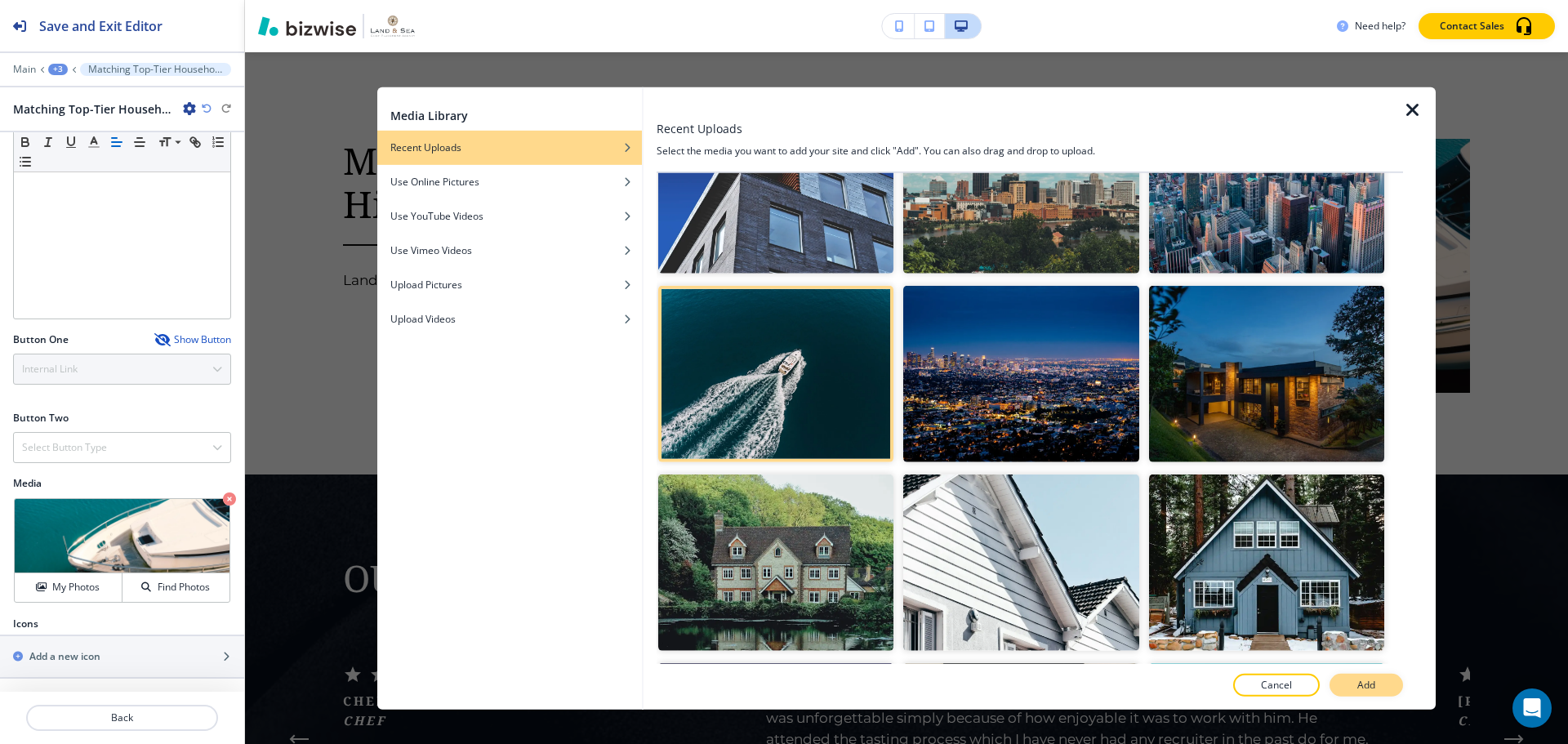
click at [1273, 685] on p "Add" at bounding box center [1367, 685] width 18 height 15
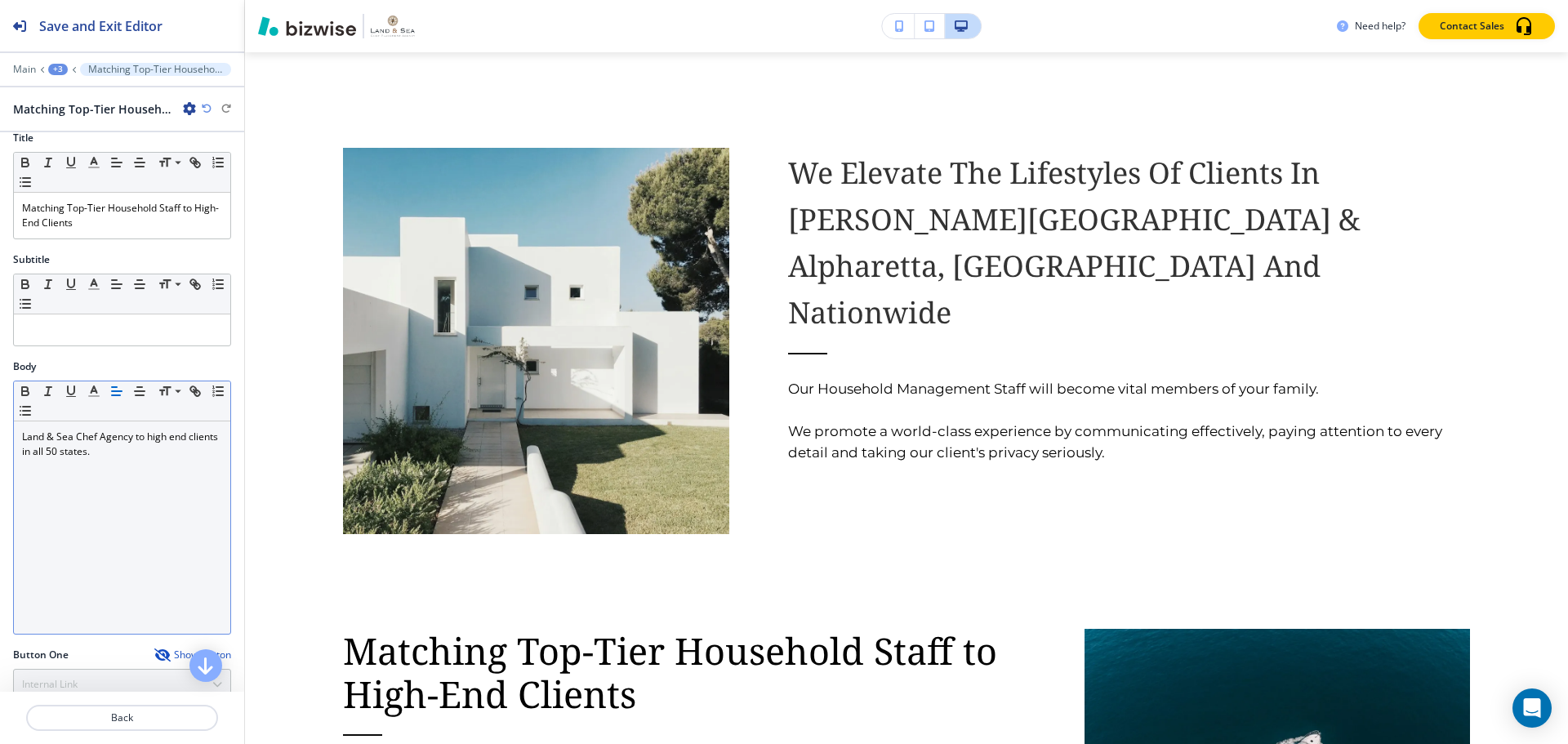
scroll to position [4, 0]
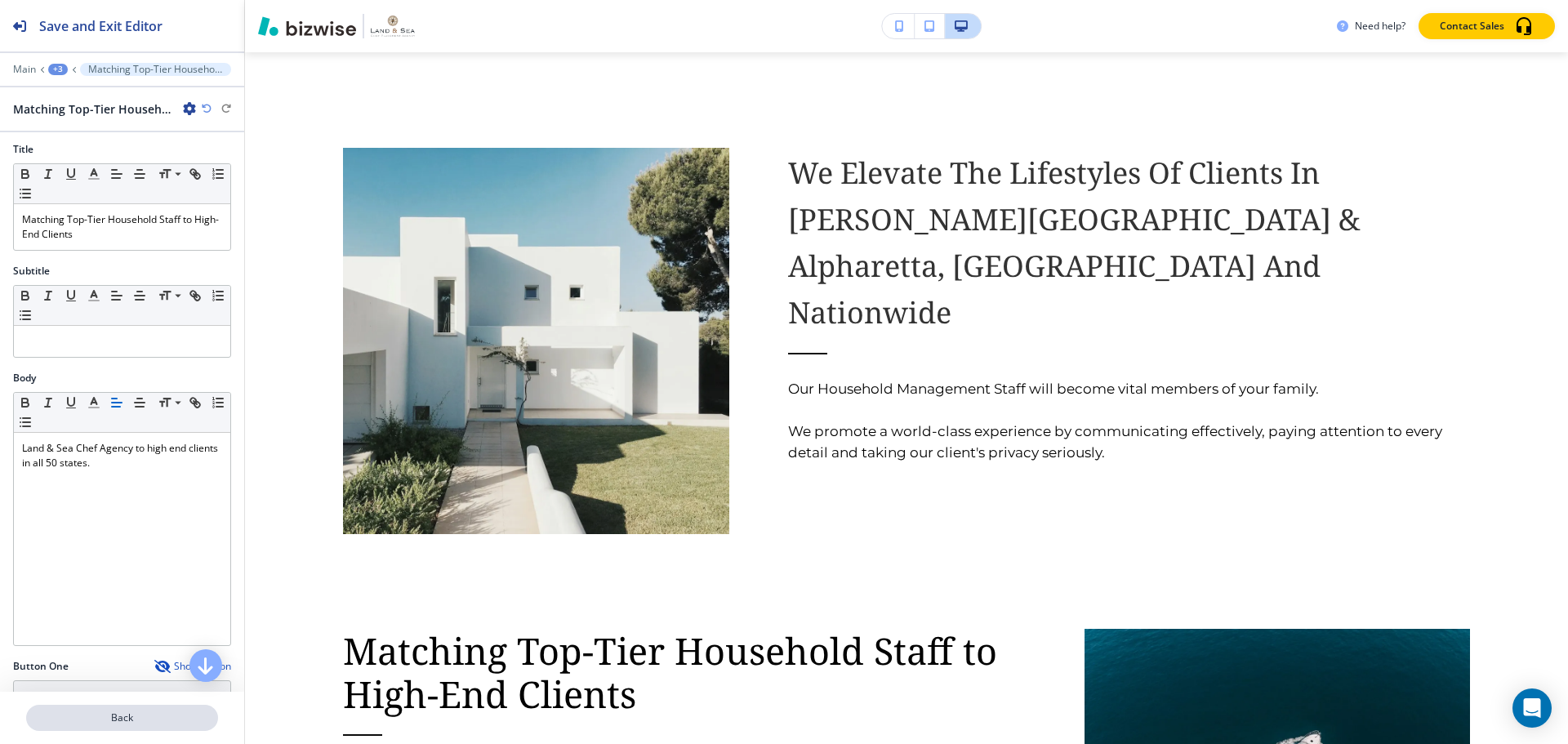
click at [128, 726] on button "Back" at bounding box center [122, 718] width 192 height 26
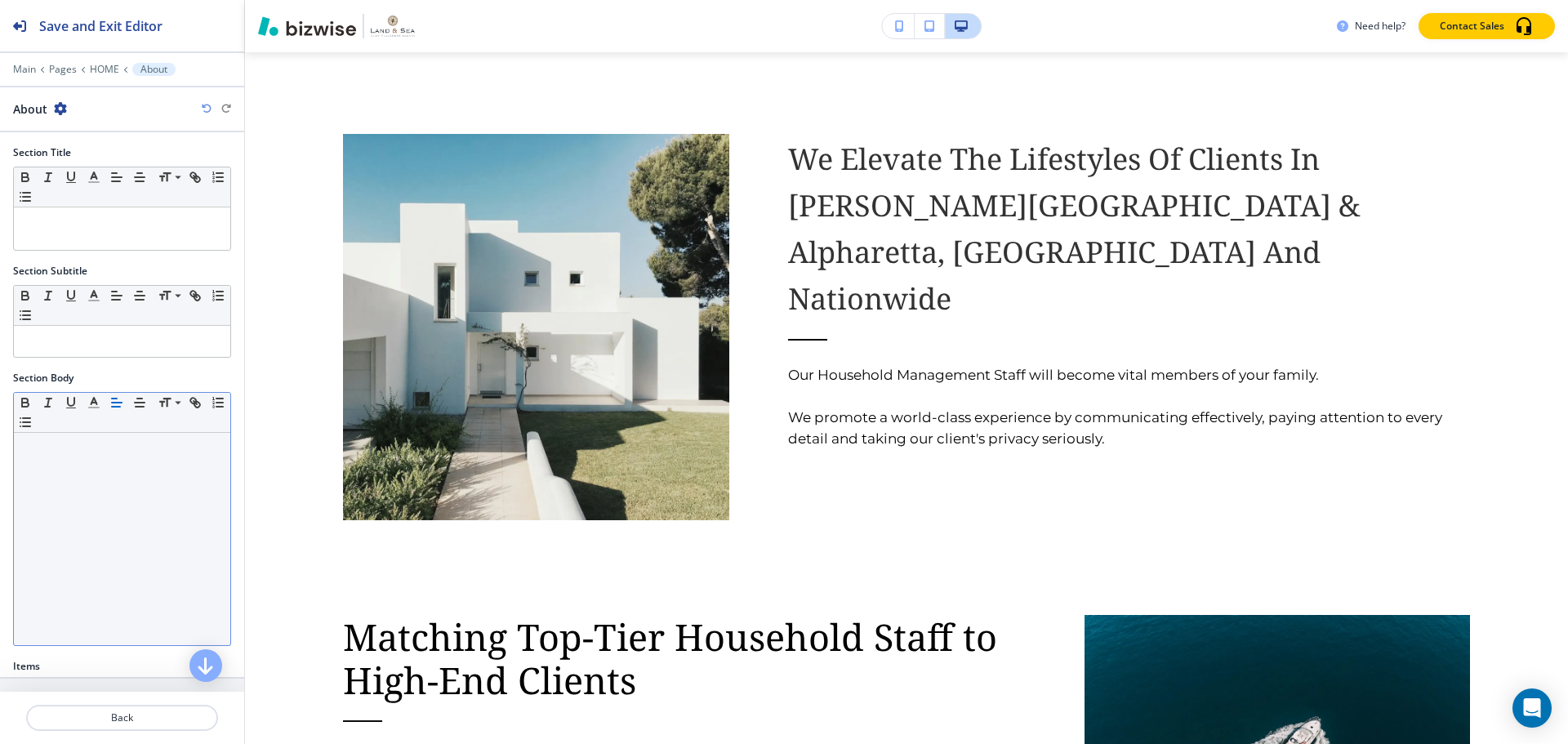
scroll to position [227, 0]
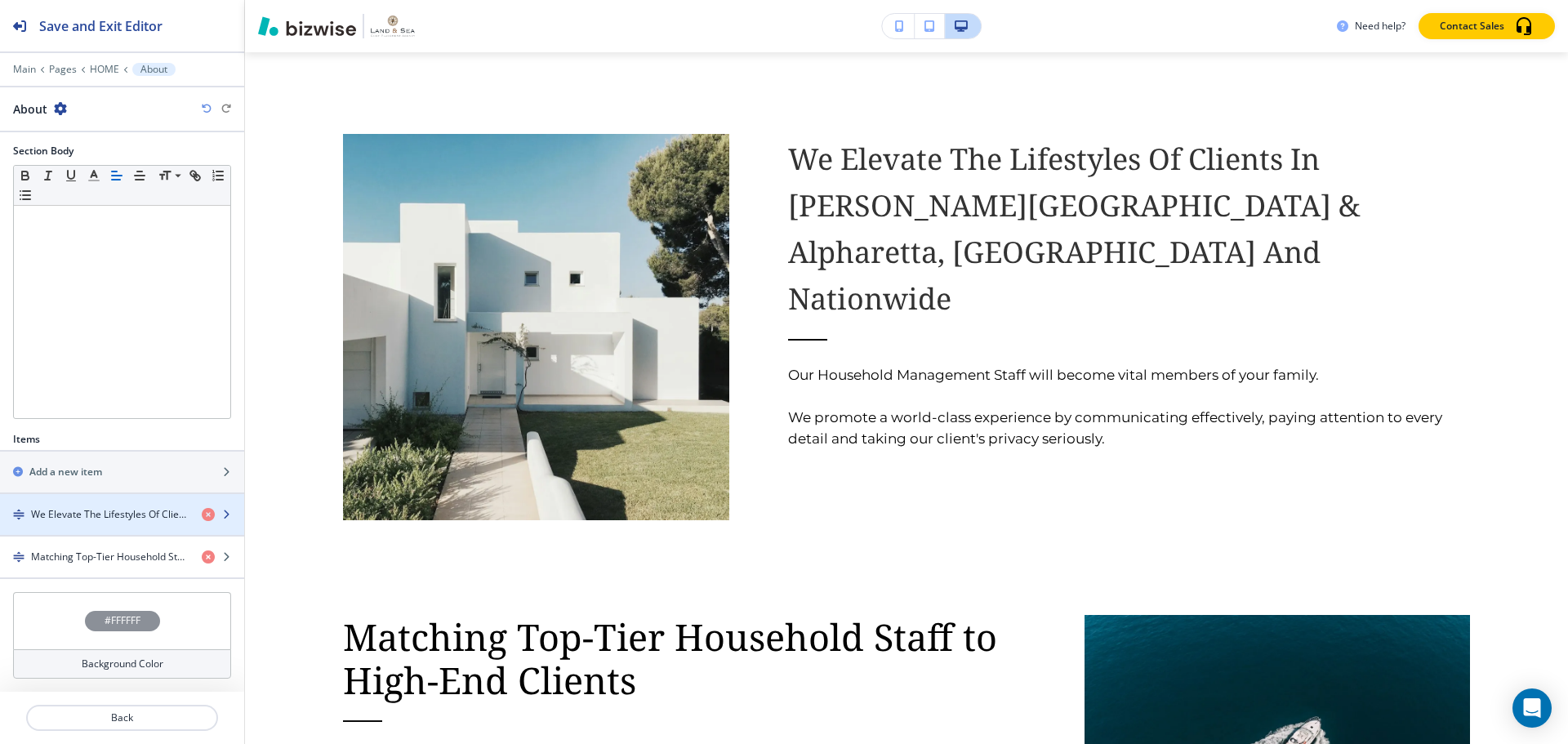
click at [86, 517] on h4 "We Elevate The Lifestyles Of Clients In Sandy Springs & Alpharetta, GA And Nati…" at bounding box center [110, 514] width 158 height 15
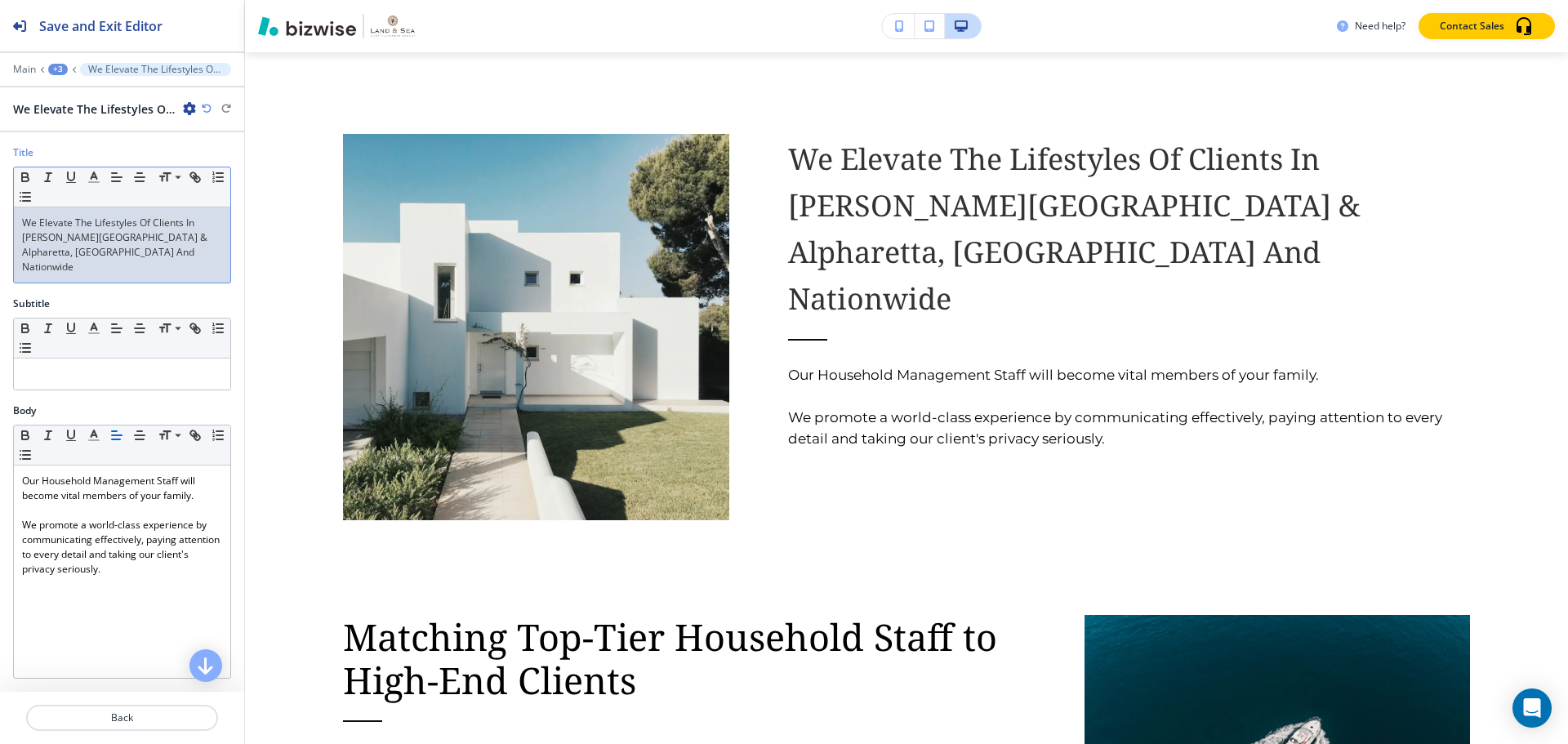
drag, startPoint x: 96, startPoint y: 259, endPoint x: 73, endPoint y: 244, distance: 27.5
click at [73, 244] on div "We Elevate The Lifestyles Of Clients In Sandy Springs & Alpharetta, GA And Nati…" at bounding box center [121, 245] width 216 height 75
click at [107, 257] on p "We Elevate The Lifestyles Of Clients In Sandy Springs & Alpharetta, GA And Nati…" at bounding box center [121, 245] width 200 height 58
drag, startPoint x: 107, startPoint y: 257, endPoint x: 12, endPoint y: 236, distance: 97.3
click at [12, 236] on div "Title Small Normal Large Huge We Elevate The Lifestyles Of Clients In Sandy Spr…" at bounding box center [121, 220] width 244 height 151
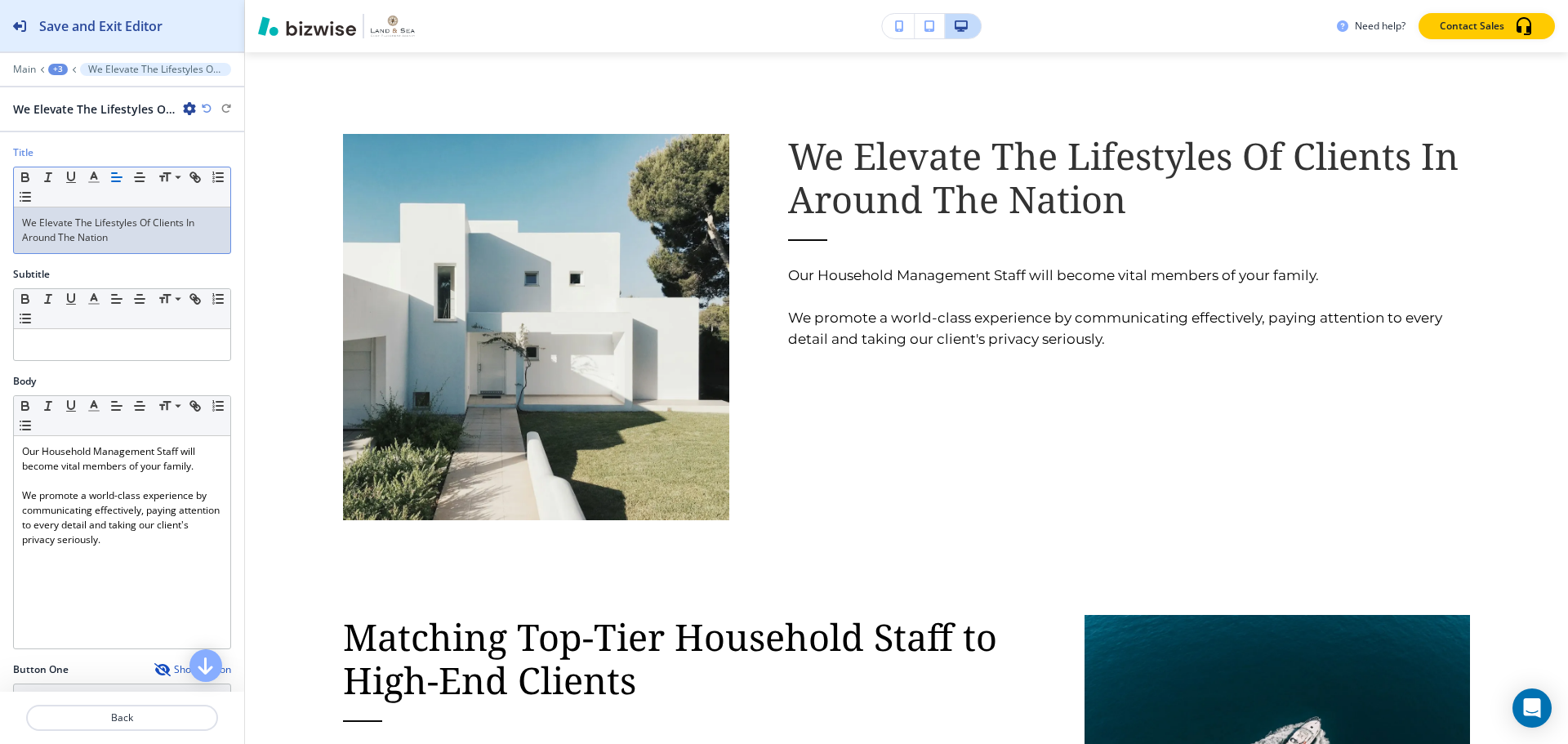
click at [152, 32] on h2 "Save and Exit Editor" at bounding box center [100, 26] width 123 height 19
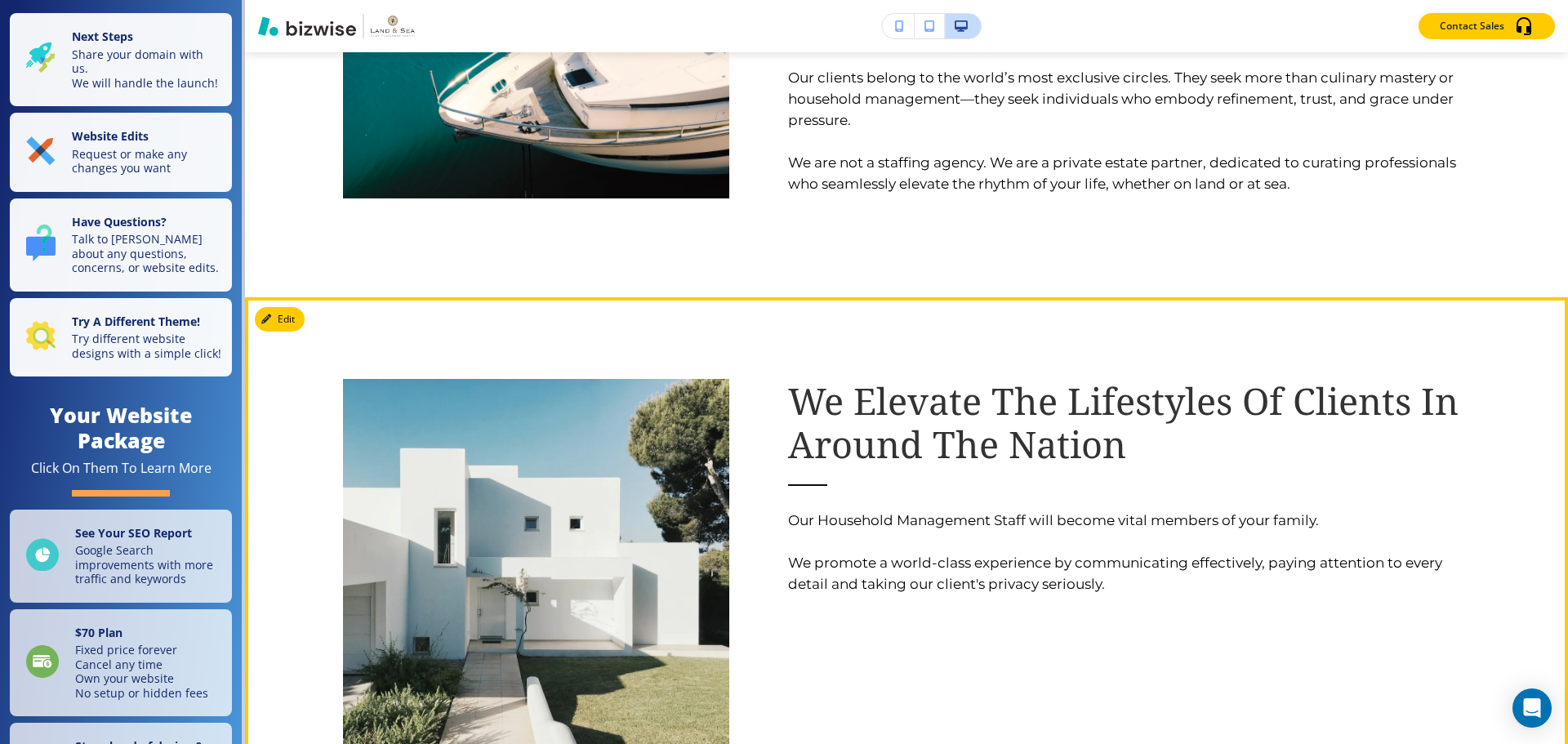
scroll to position [2132, 0]
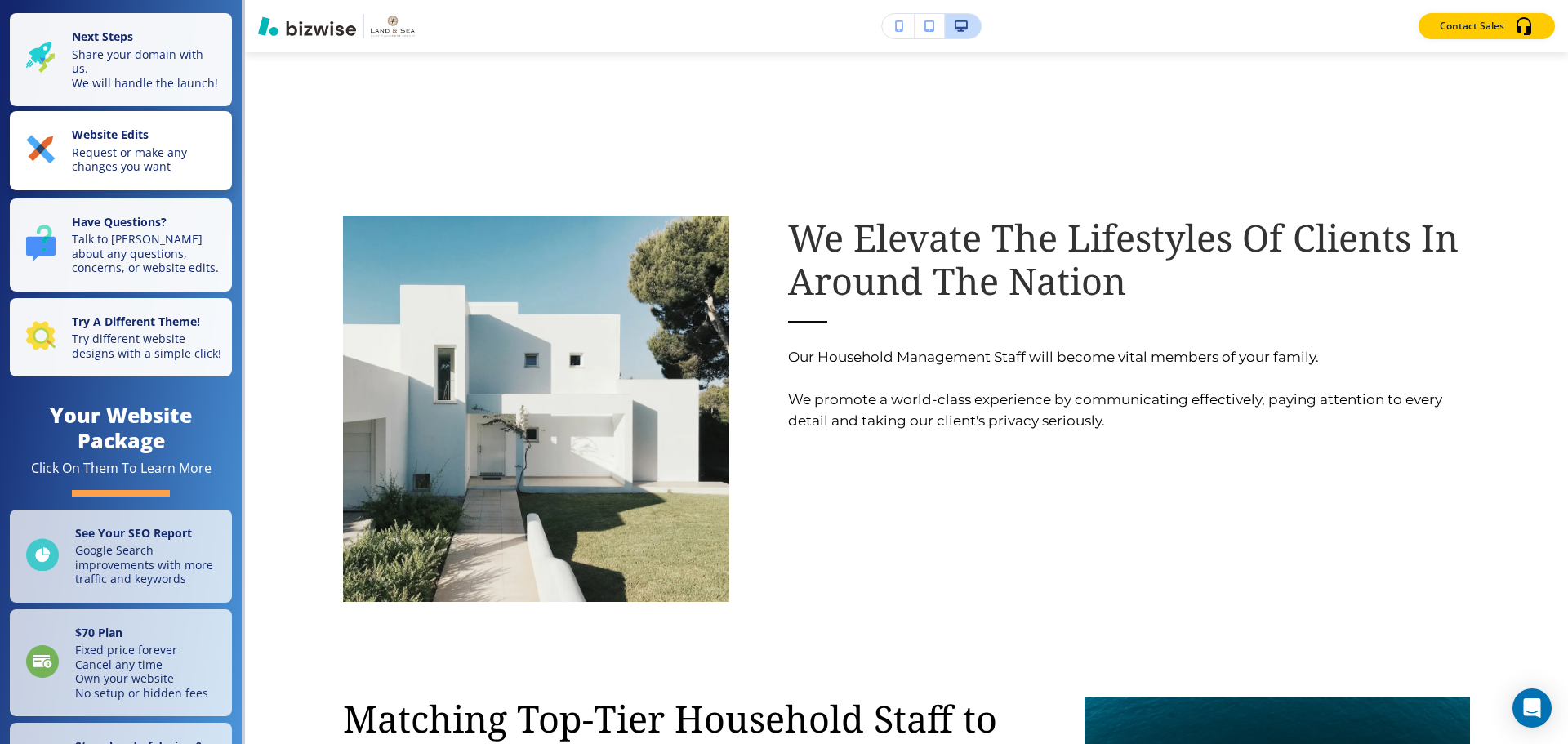
click at [102, 163] on p "Request or make any changes you want" at bounding box center [147, 159] width 151 height 28
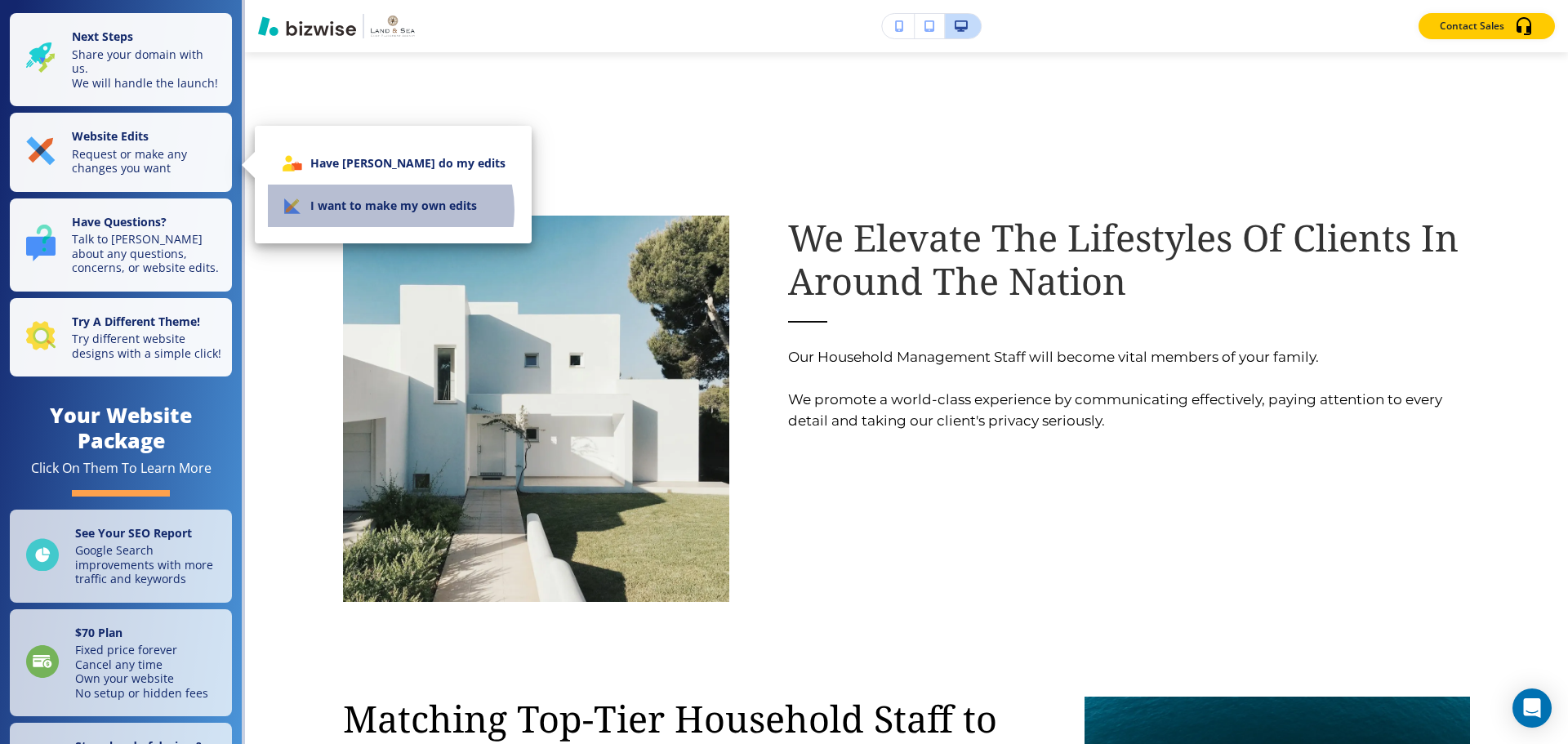
click at [390, 210] on li "I want to make my own edits" at bounding box center [393, 205] width 251 height 43
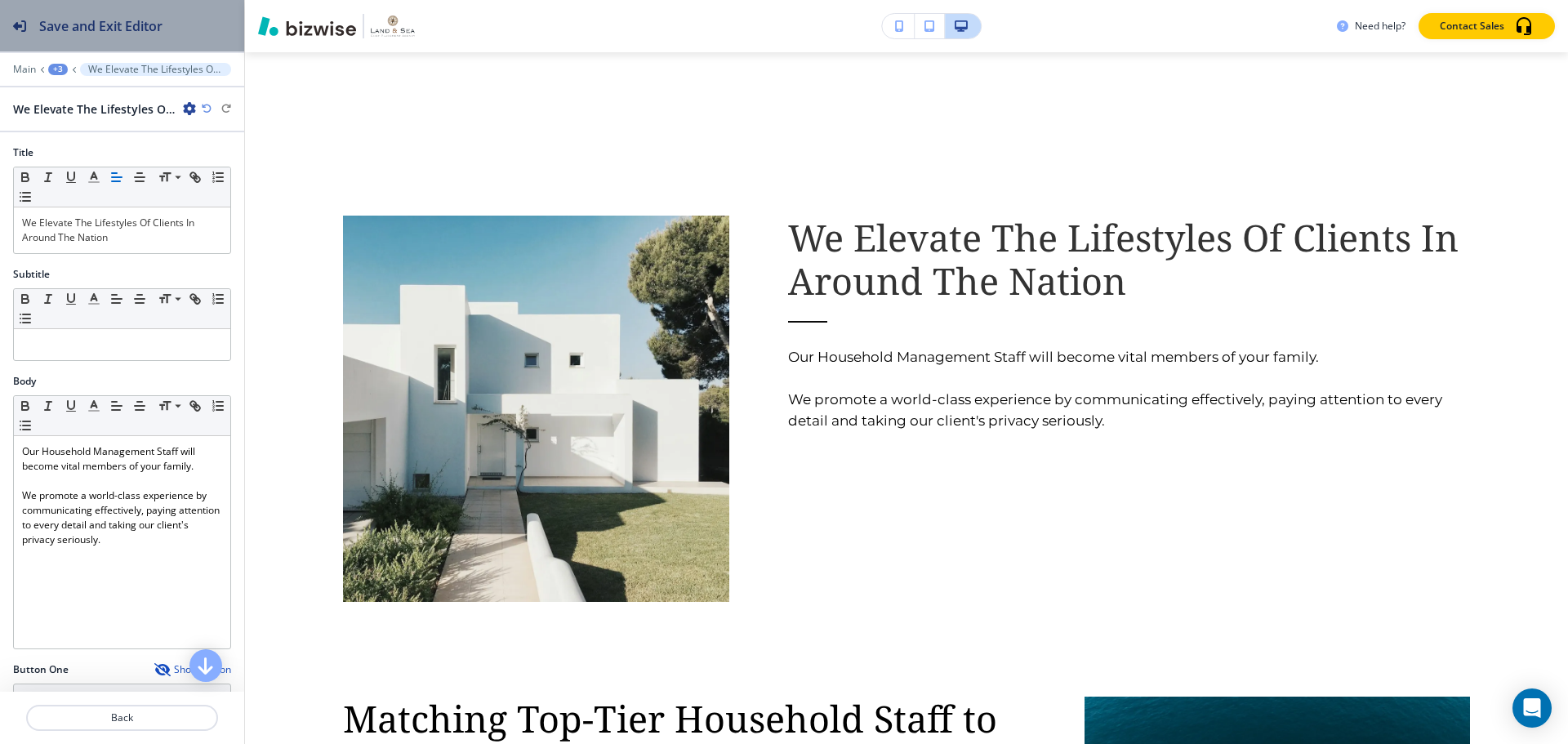
click at [95, 33] on h2 "Save and Exit Editor" at bounding box center [100, 26] width 123 height 19
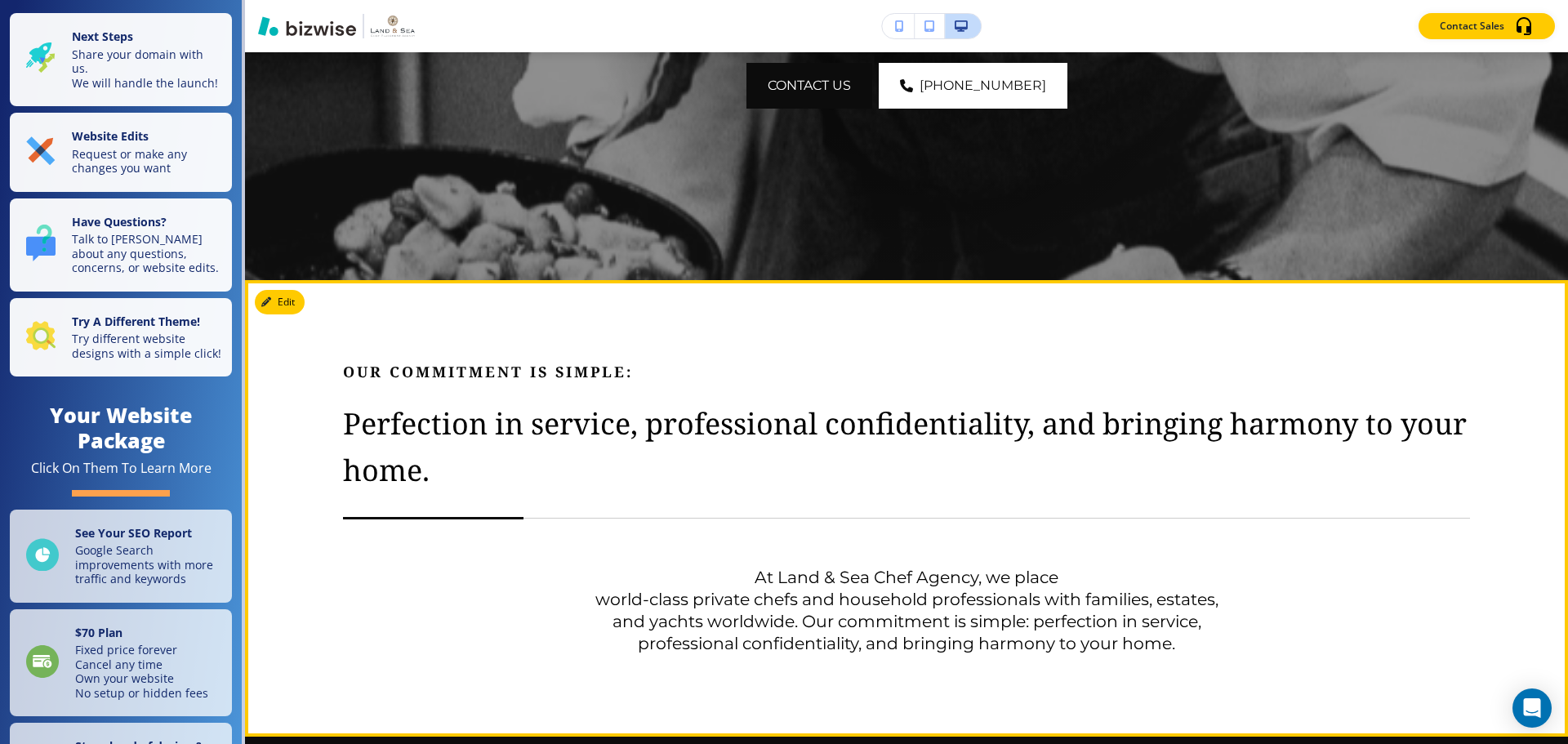
scroll to position [571, 0]
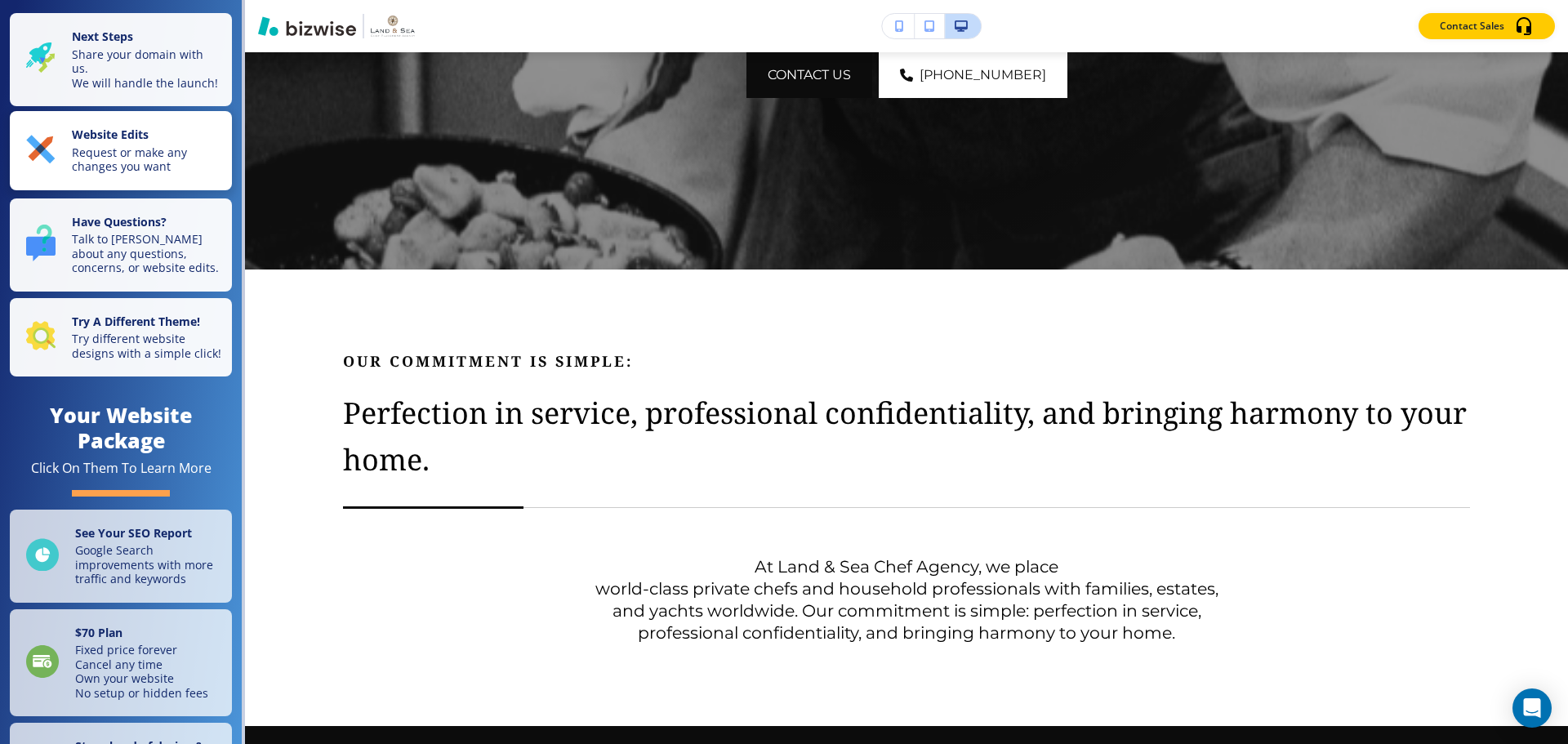
click at [145, 174] on p "Request or make any changes you want" at bounding box center [147, 159] width 151 height 28
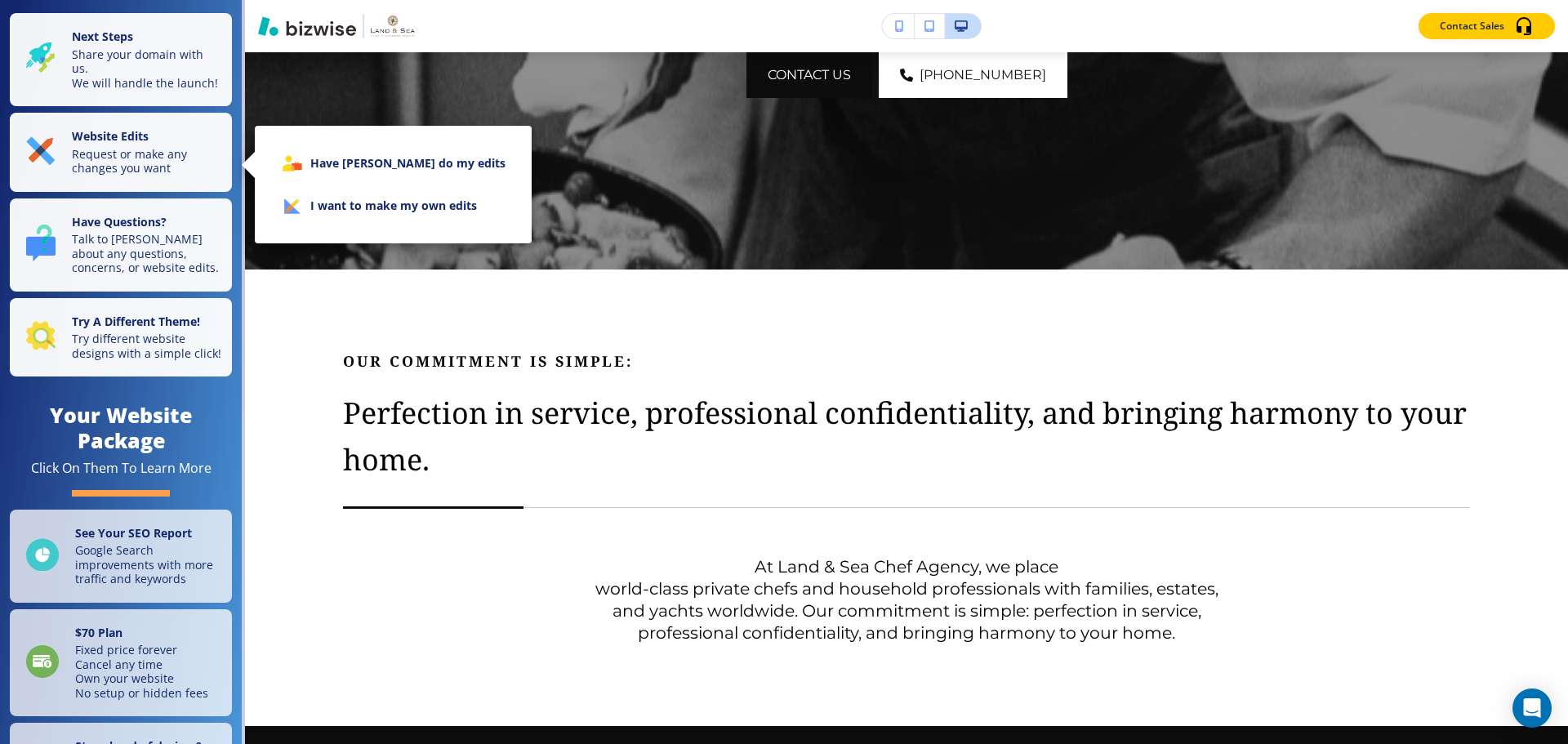
click at [406, 221] on li "I want to make my own edits" at bounding box center [393, 205] width 251 height 43
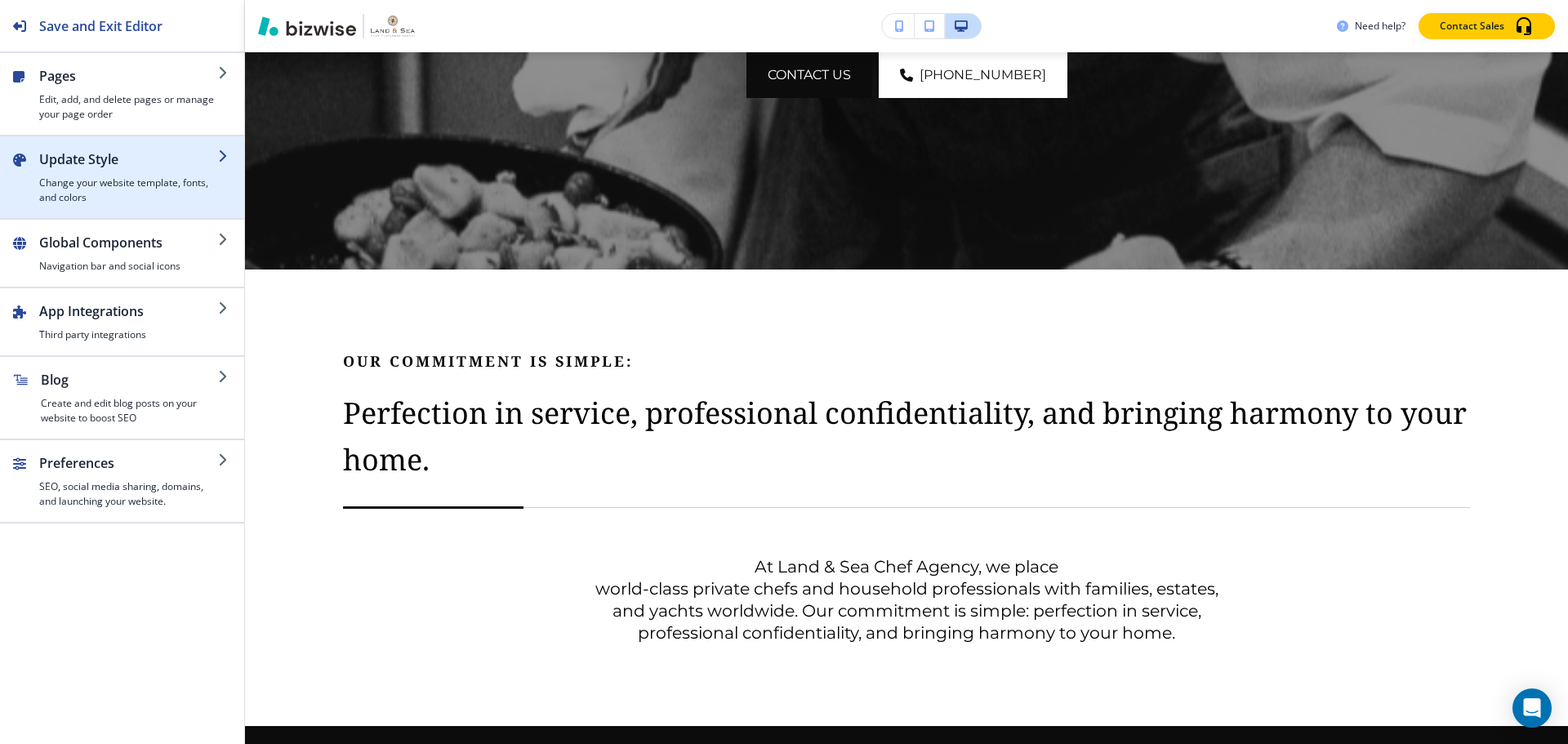
click at [157, 195] on h4 "Change your website template, fonts, and colors" at bounding box center [129, 190] width 179 height 29
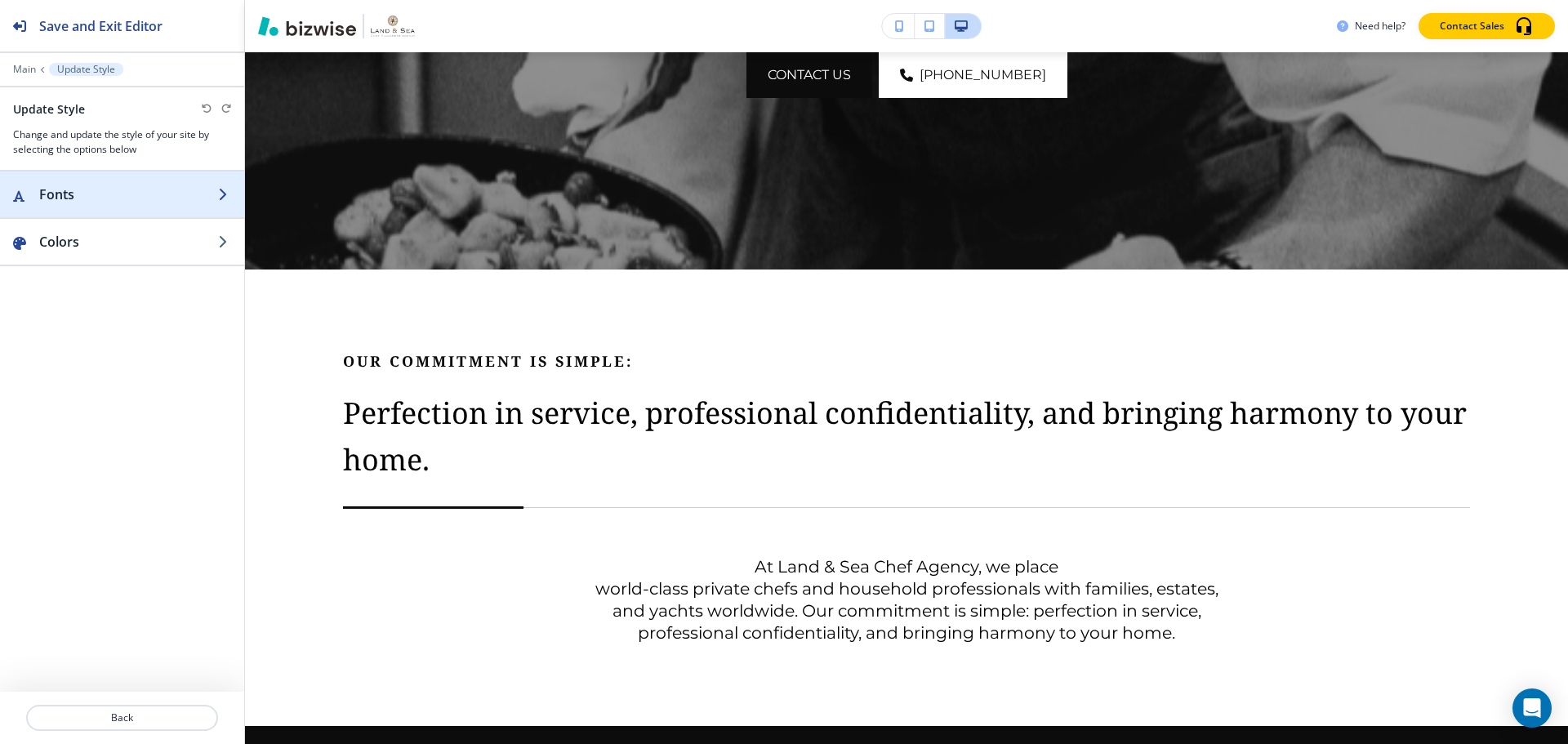
click at [117, 194] on h2 "Fonts" at bounding box center [129, 194] width 179 height 19
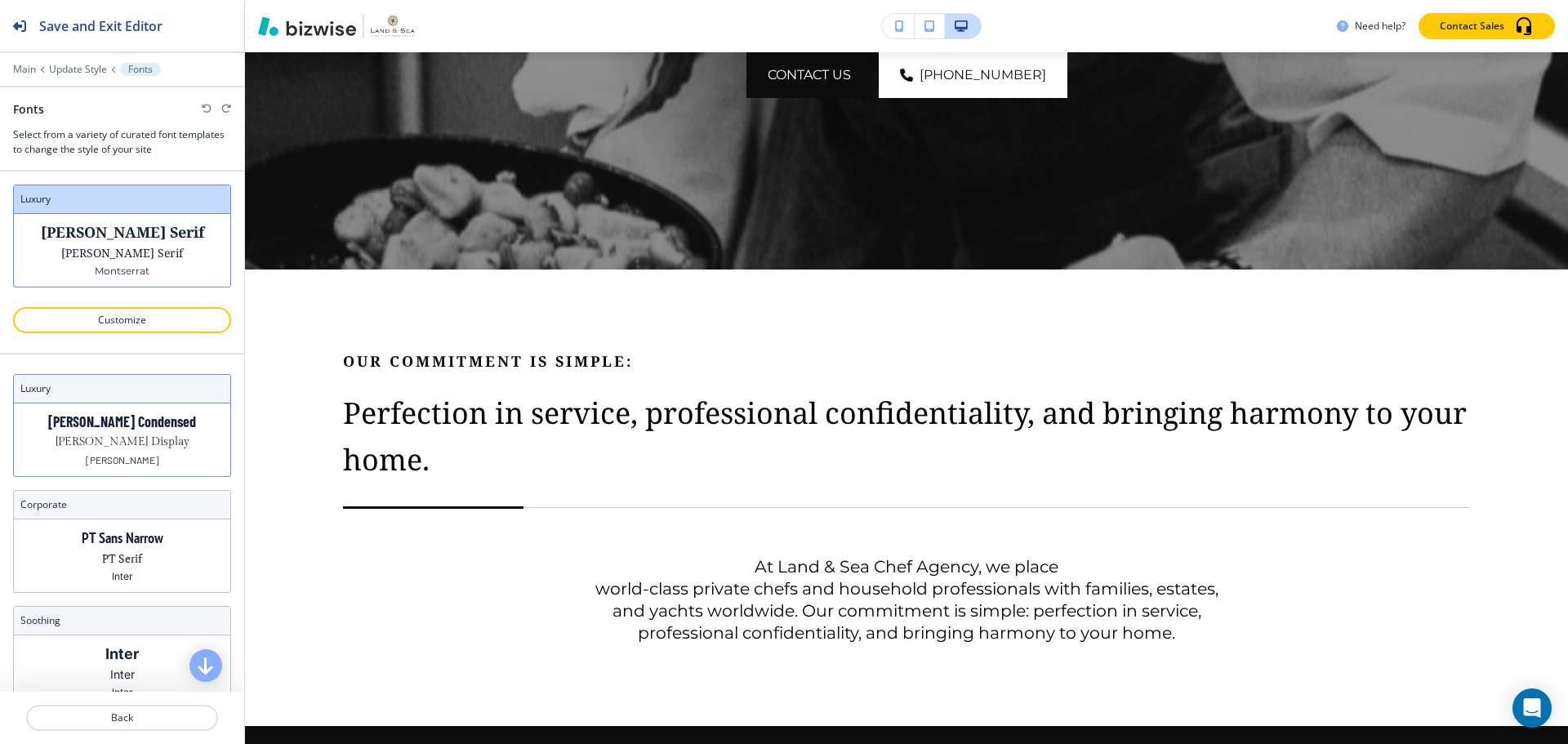
click at [159, 439] on div "Barlow Condensed Gilda Display Barlow" at bounding box center [121, 440] width 216 height 73
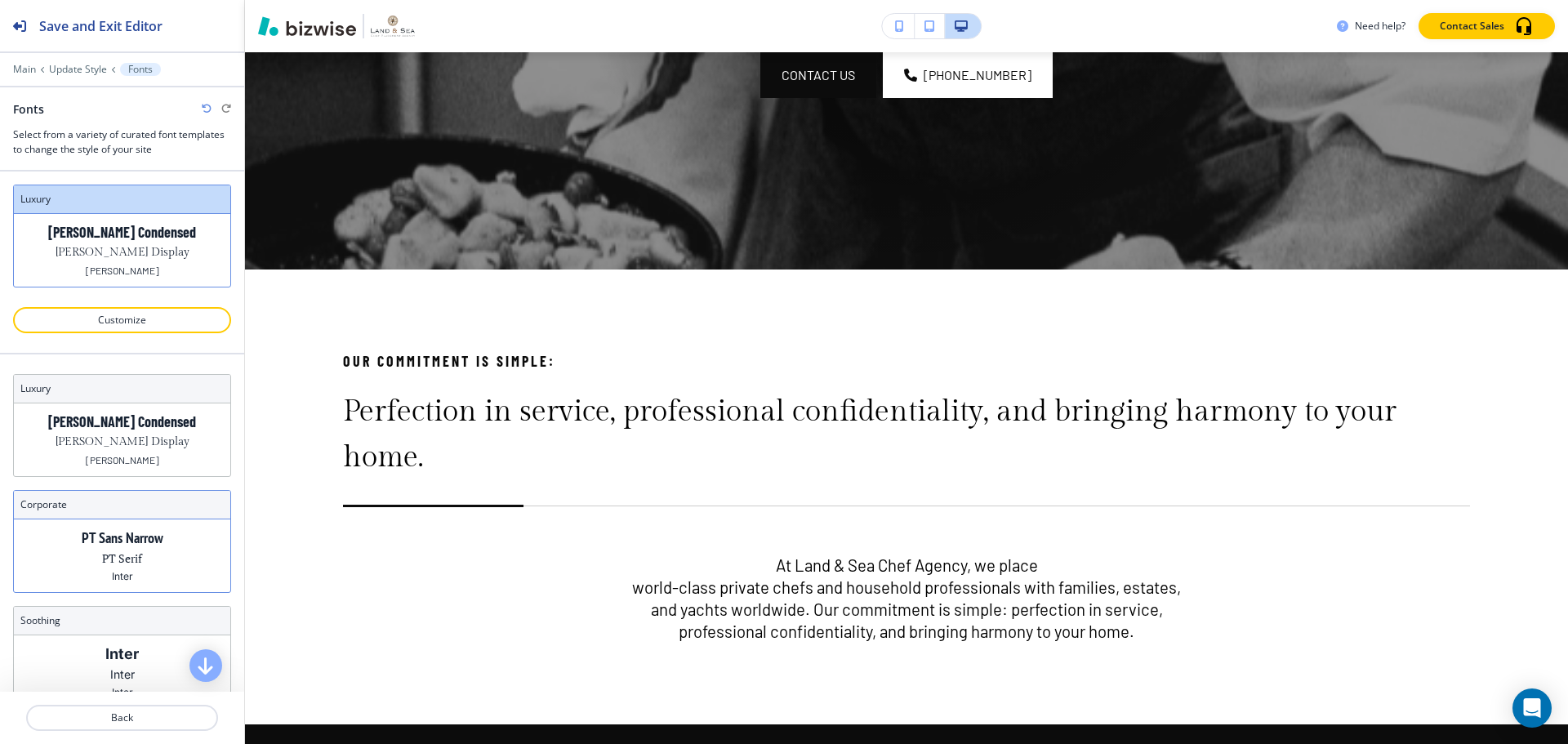
scroll to position [50, 0]
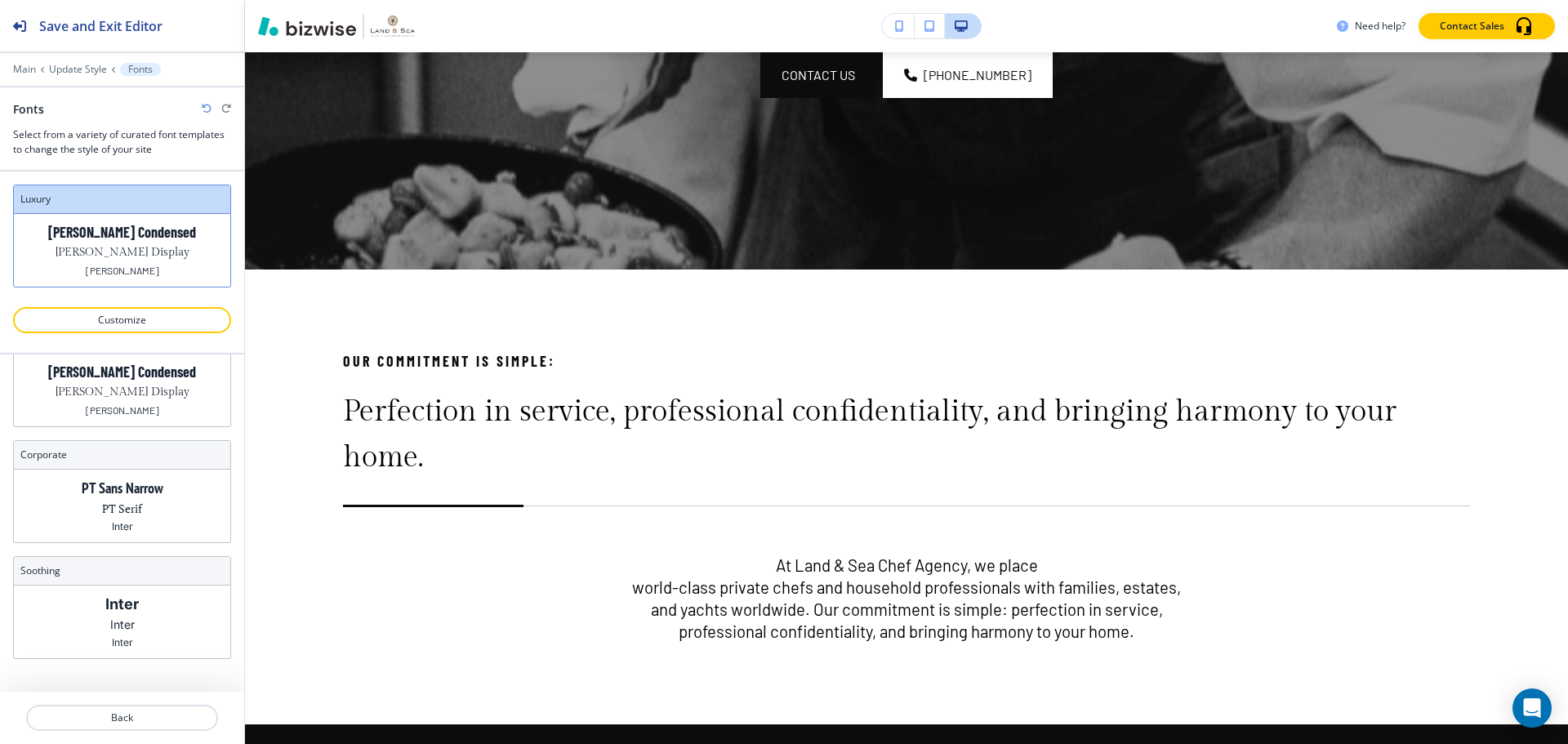
click at [145, 333] on div at bounding box center [121, 342] width 218 height 19
click at [145, 327] on p "Customize" at bounding box center [122, 320] width 175 height 15
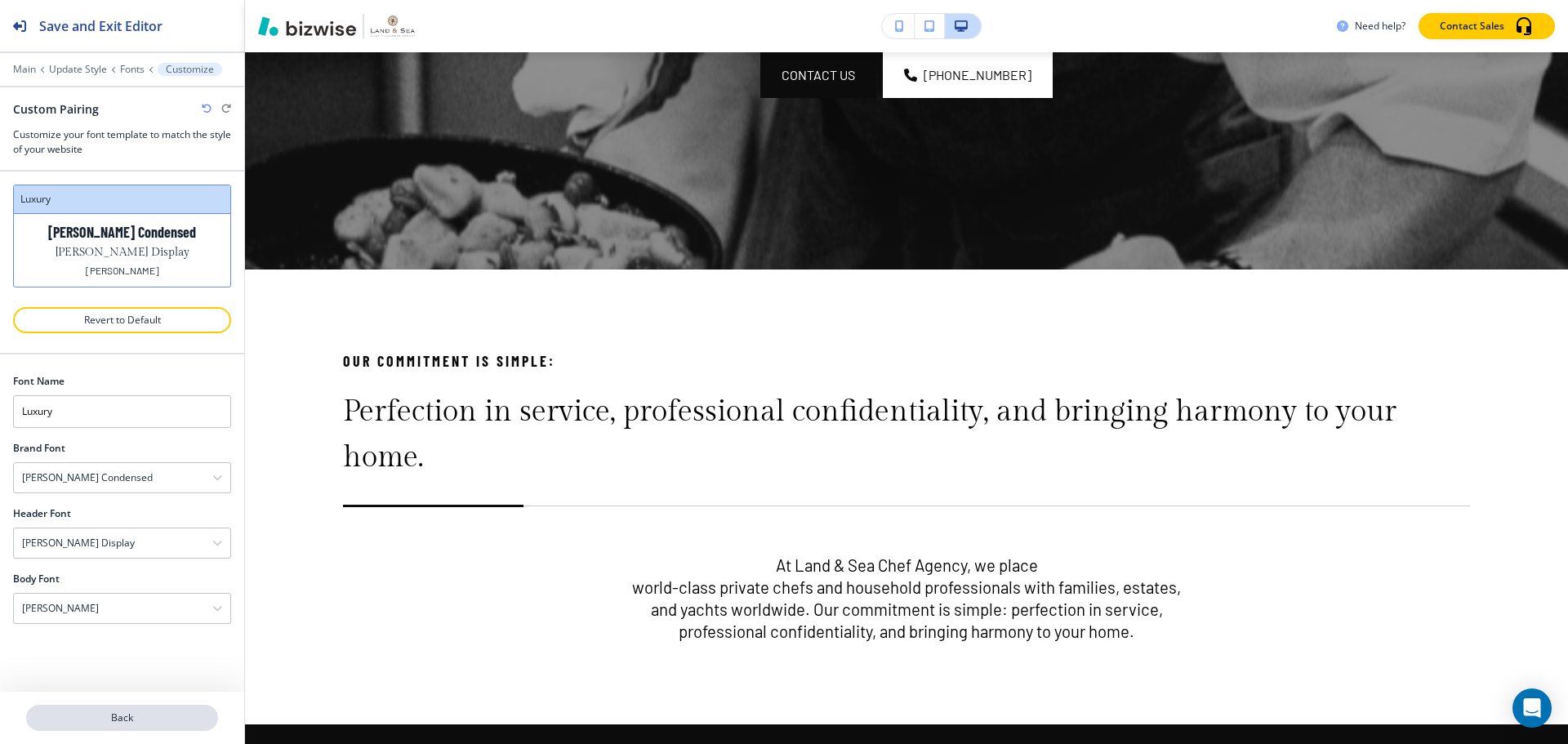
click at [178, 724] on p "Back" at bounding box center [121, 718] width 189 height 15
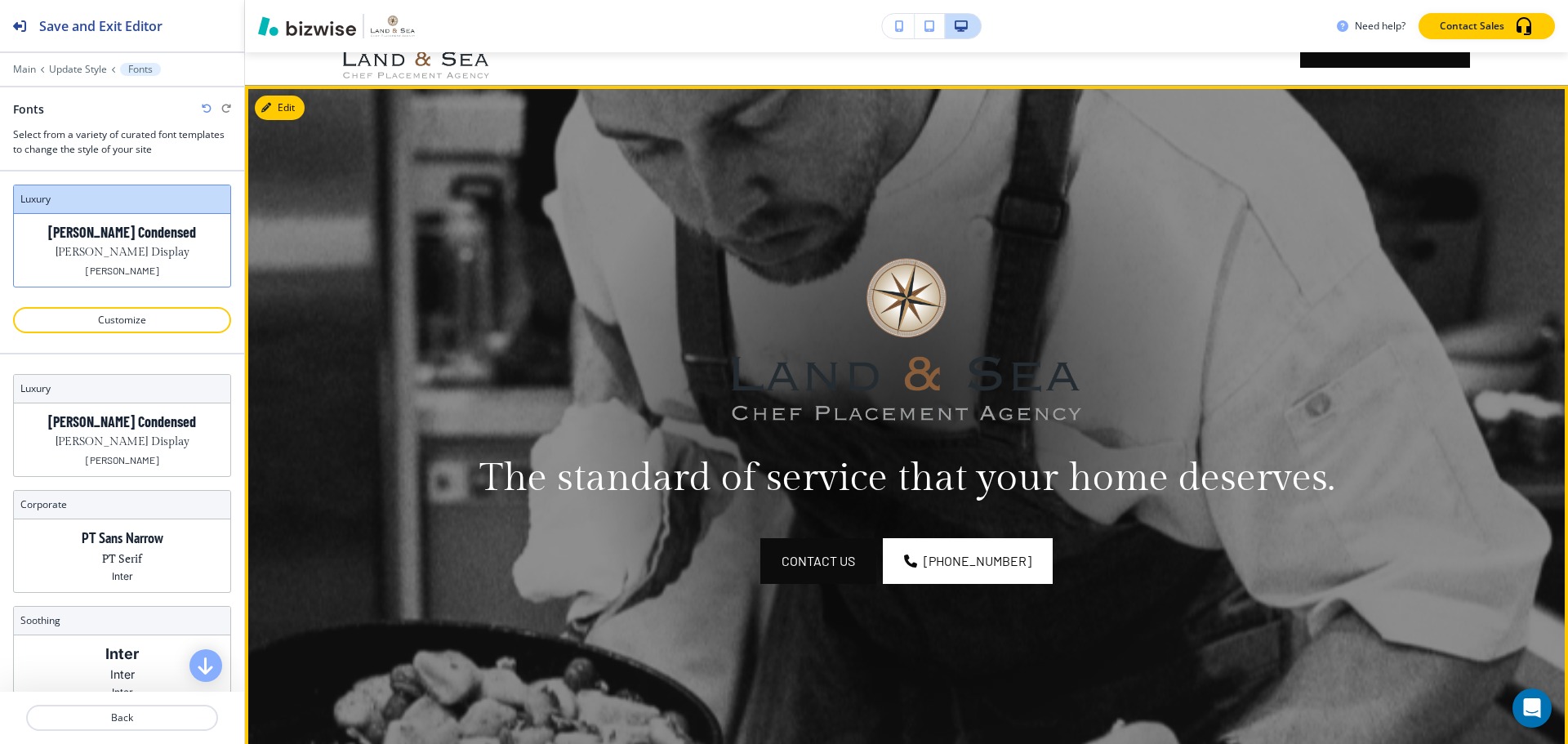
scroll to position [0, 0]
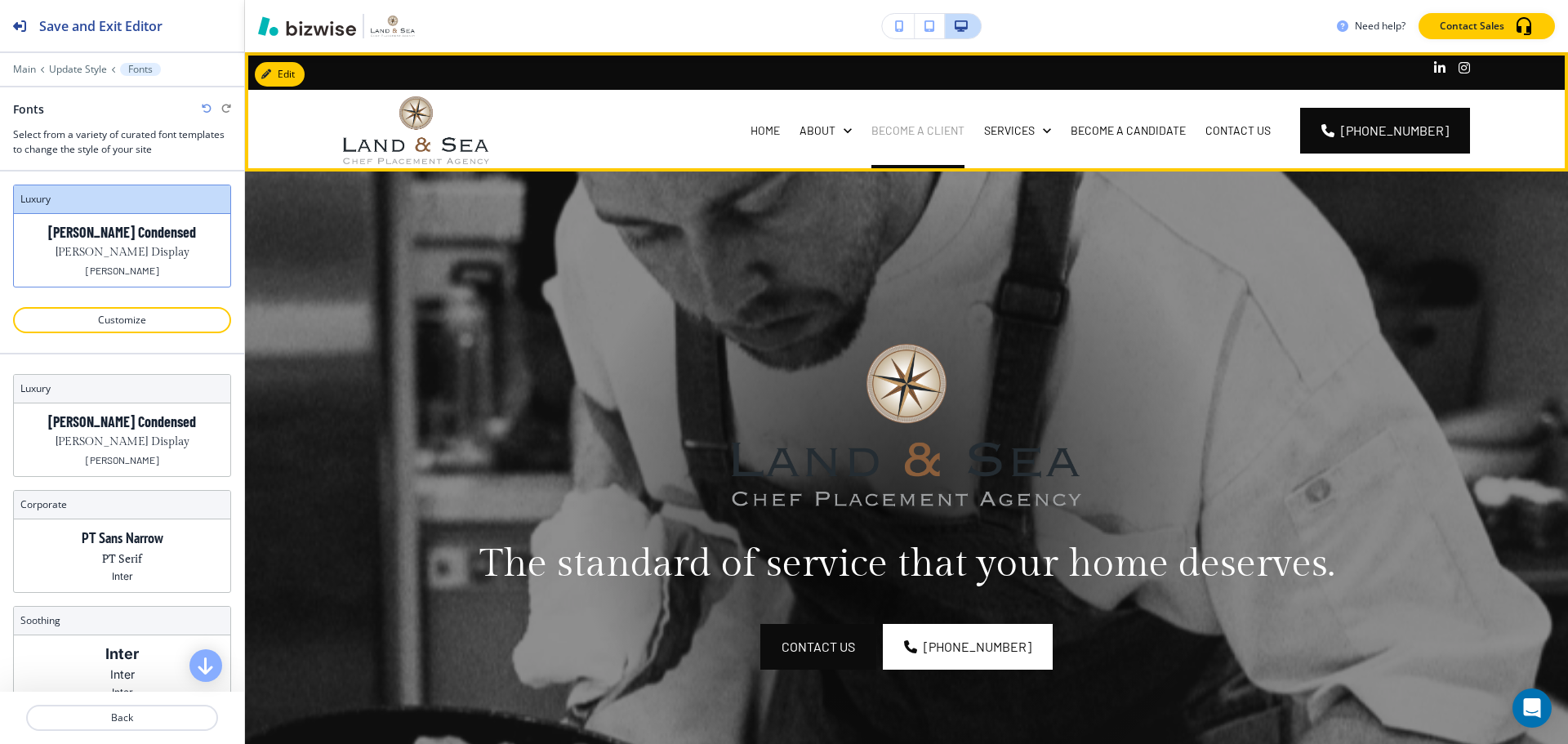
click at [964, 131] on p "BECOME A CLIENT" at bounding box center [918, 131] width 93 height 16
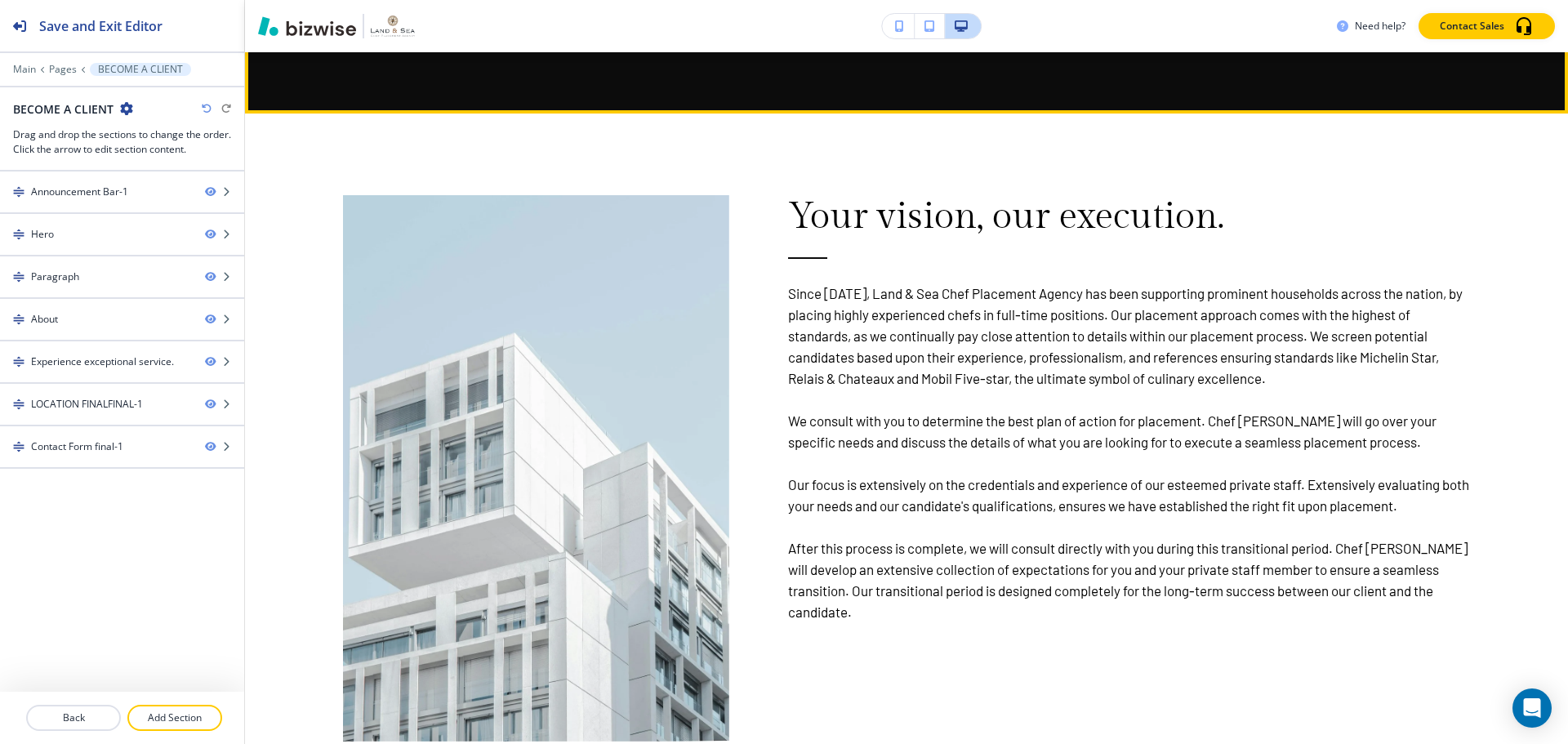
scroll to position [1878, 0]
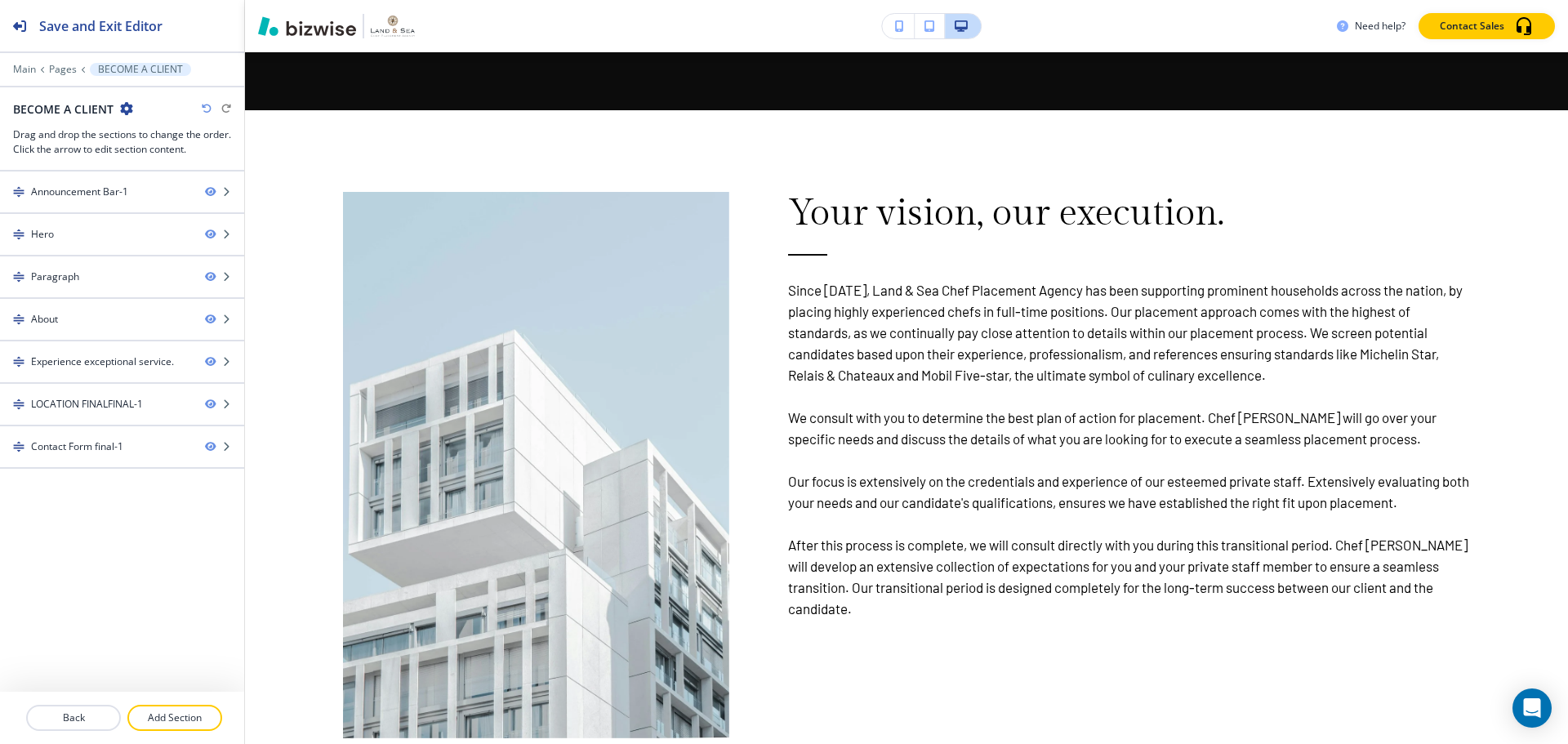
click at [205, 107] on icon "button" at bounding box center [206, 109] width 10 height 10
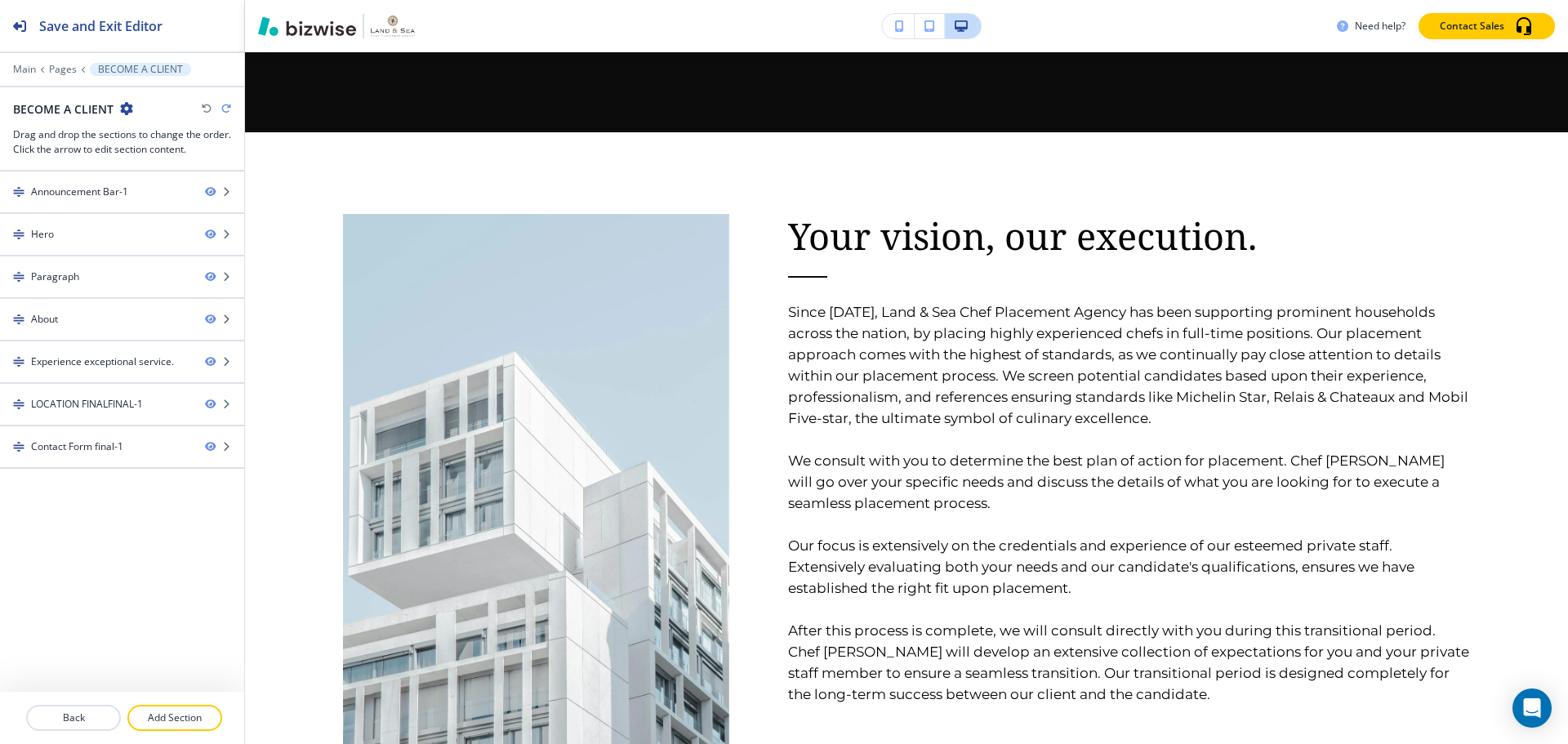
scroll to position [1898, 0]
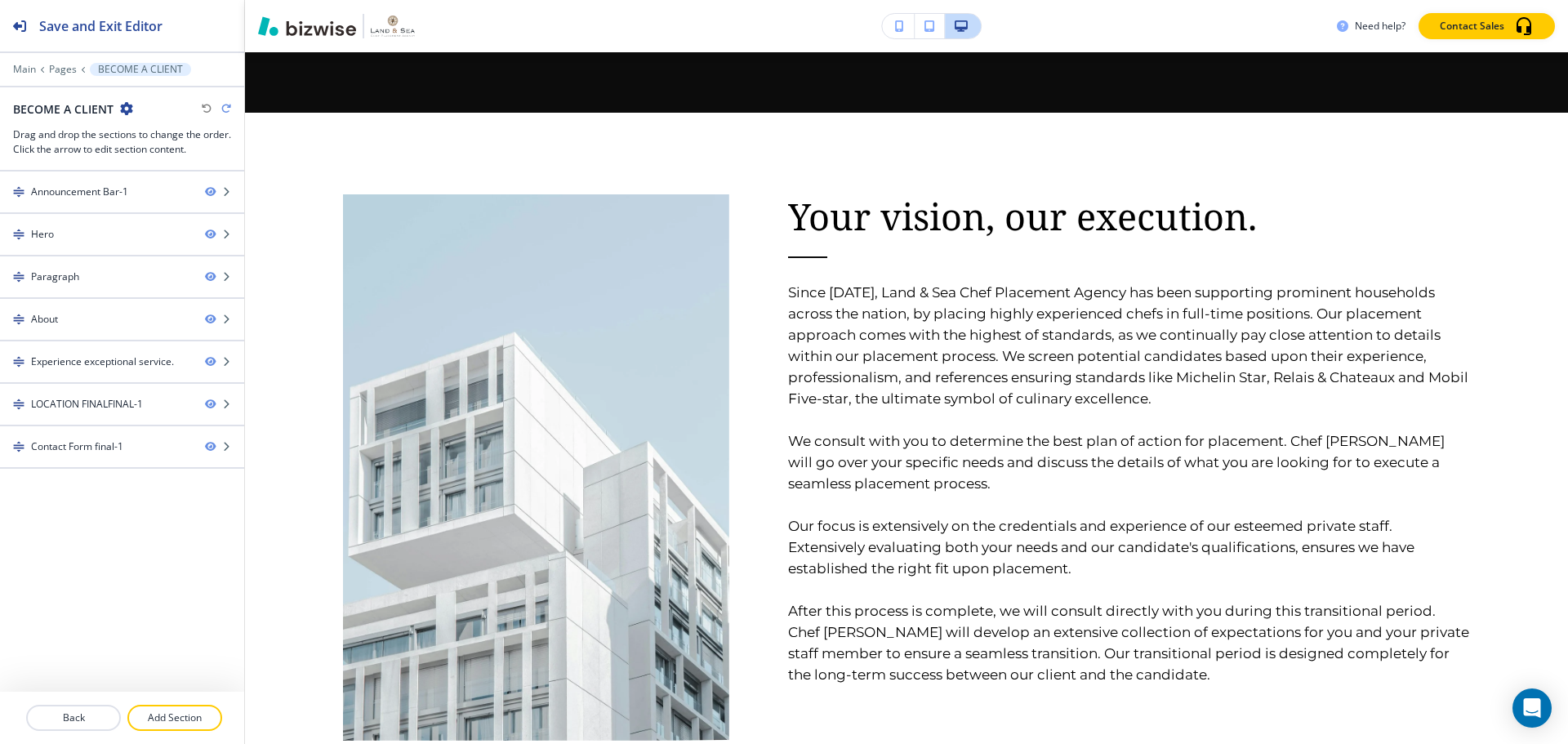
click at [226, 106] on icon "button" at bounding box center [226, 109] width 10 height 10
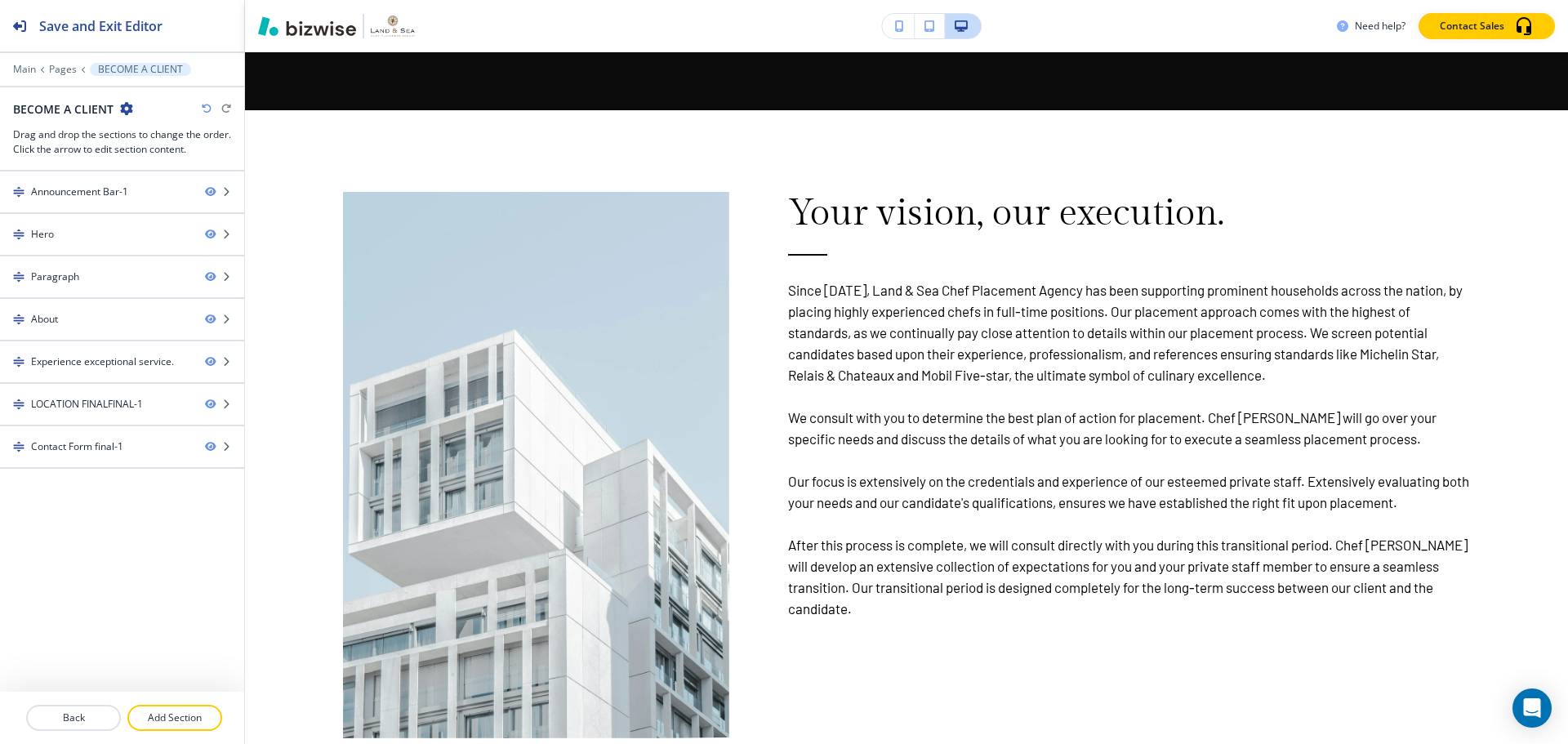
click at [25, 76] on div at bounding box center [121, 80] width 244 height 10
click at [26, 73] on p "Main" at bounding box center [24, 69] width 23 height 12
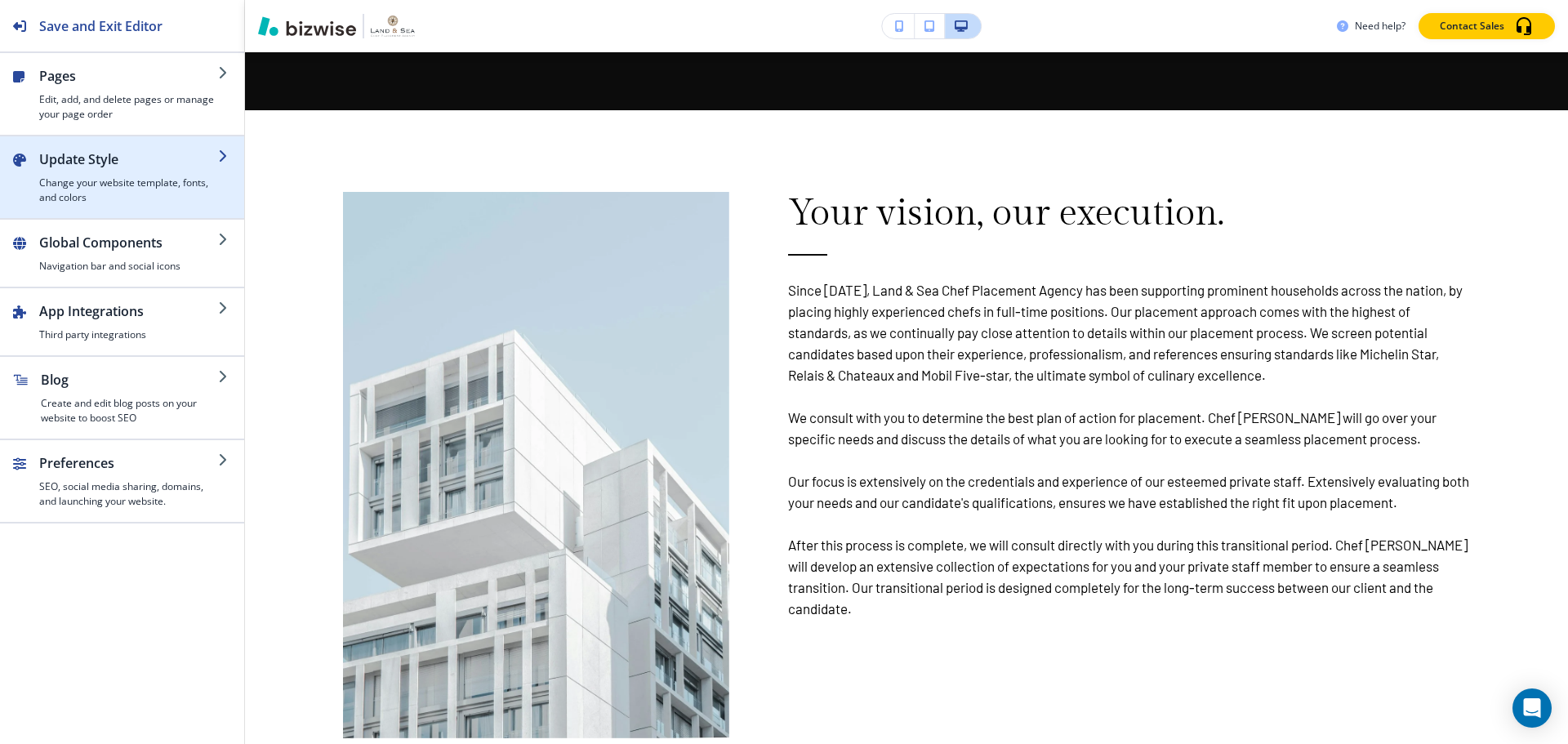
click at [139, 206] on div "button" at bounding box center [121, 212] width 244 height 13
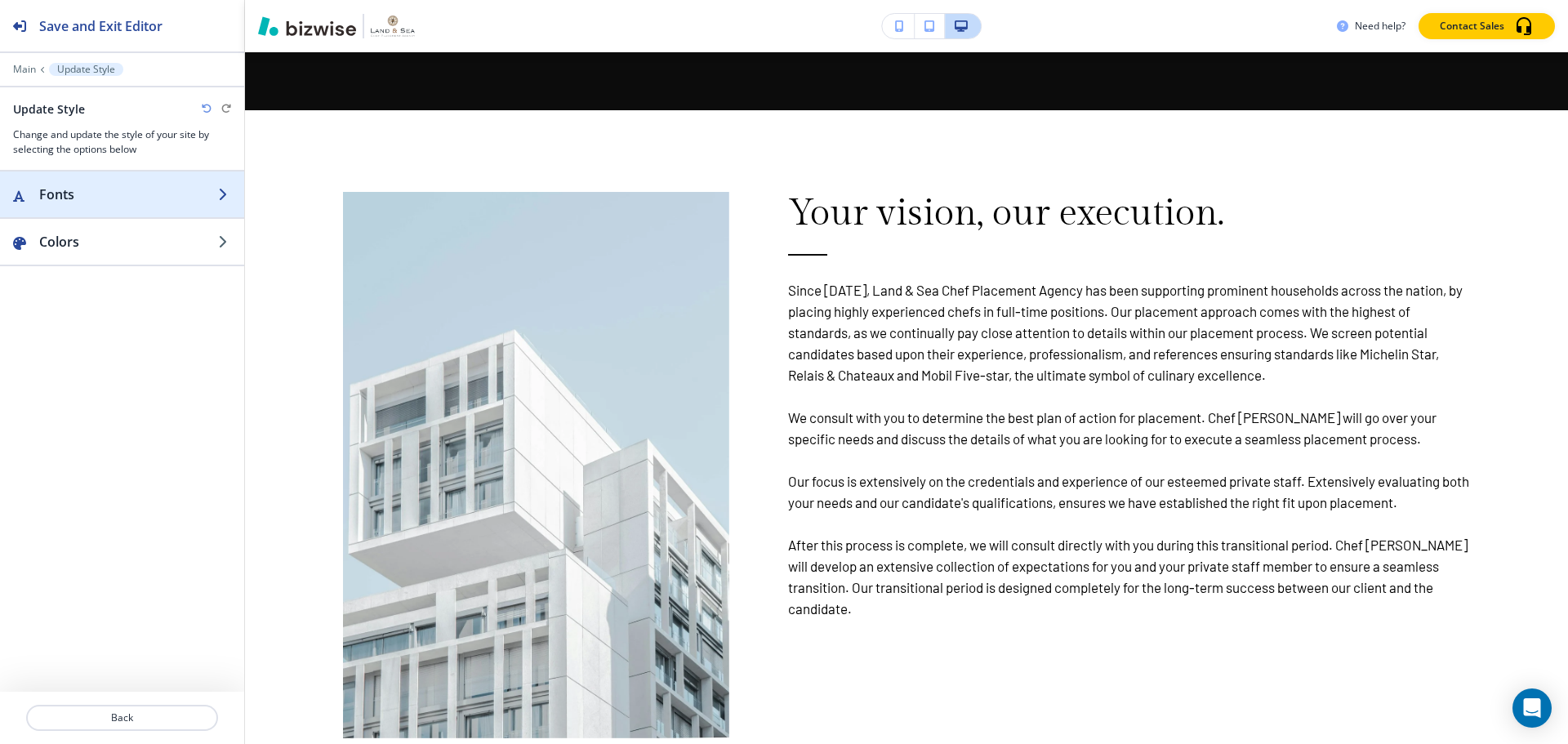
click at [124, 194] on h2 "Fonts" at bounding box center [129, 194] width 179 height 19
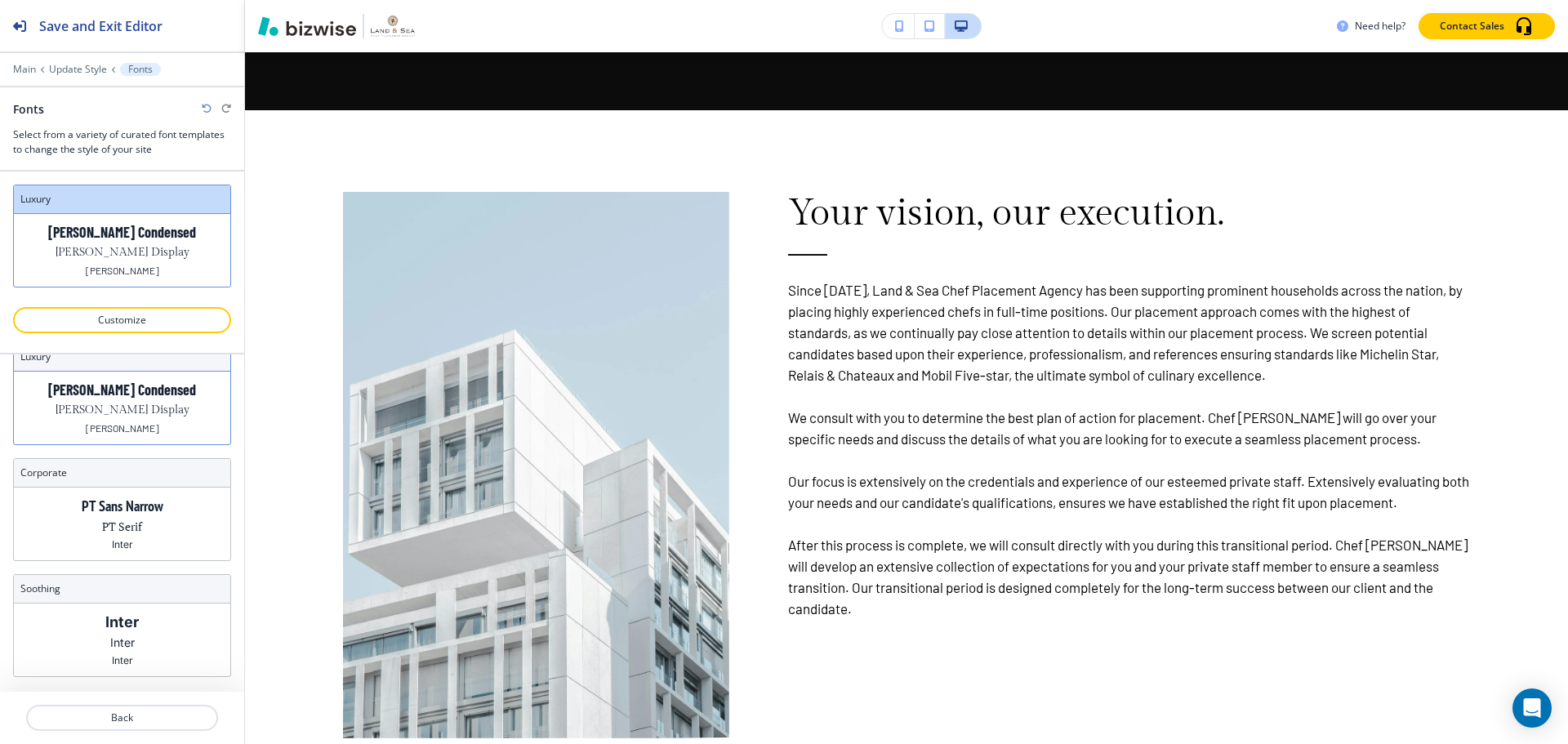
scroll to position [50, 0]
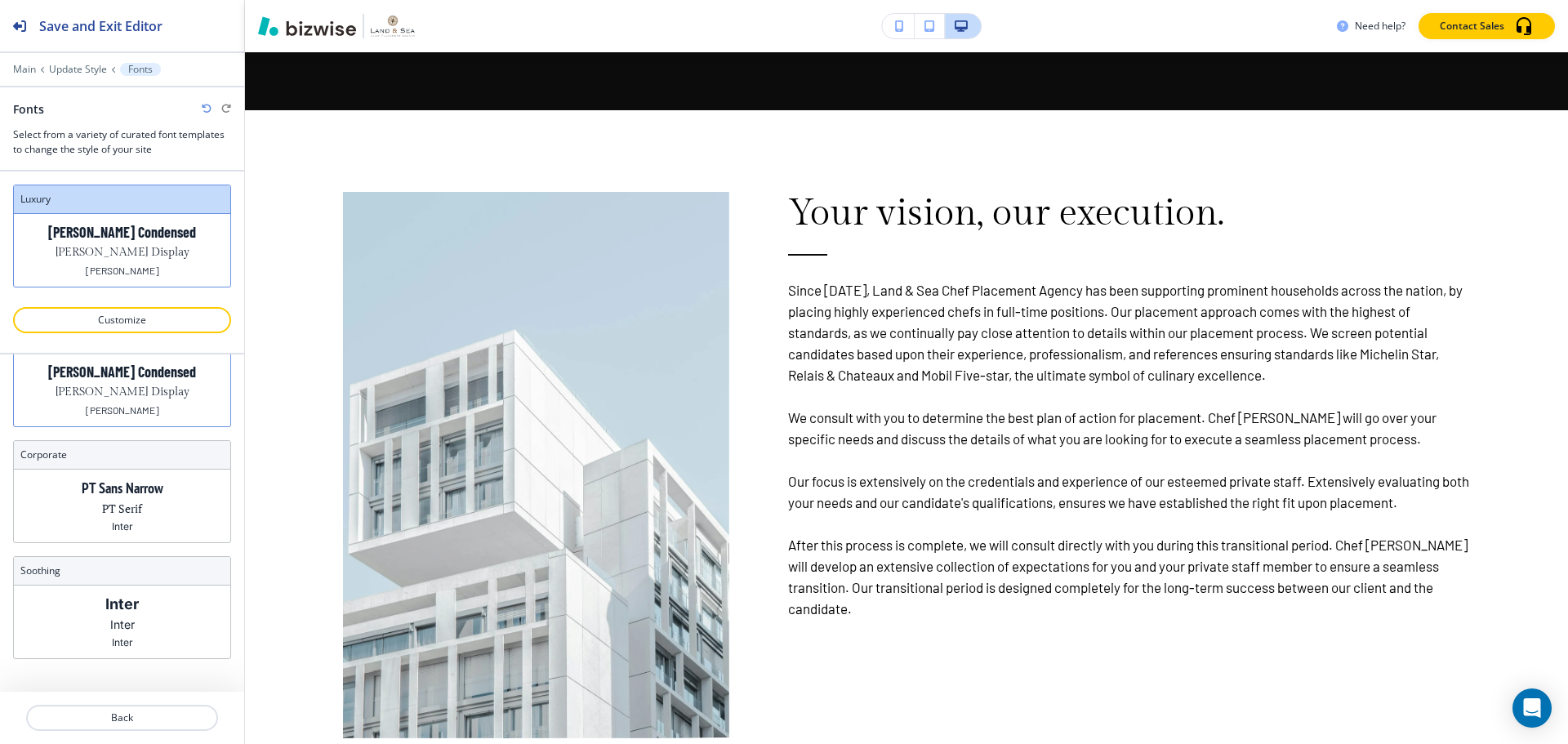
click at [132, 404] on div "Barlow Condensed Gilda Display Barlow" at bounding box center [121, 390] width 216 height 73
click at [128, 325] on p "Customize" at bounding box center [122, 320] width 175 height 15
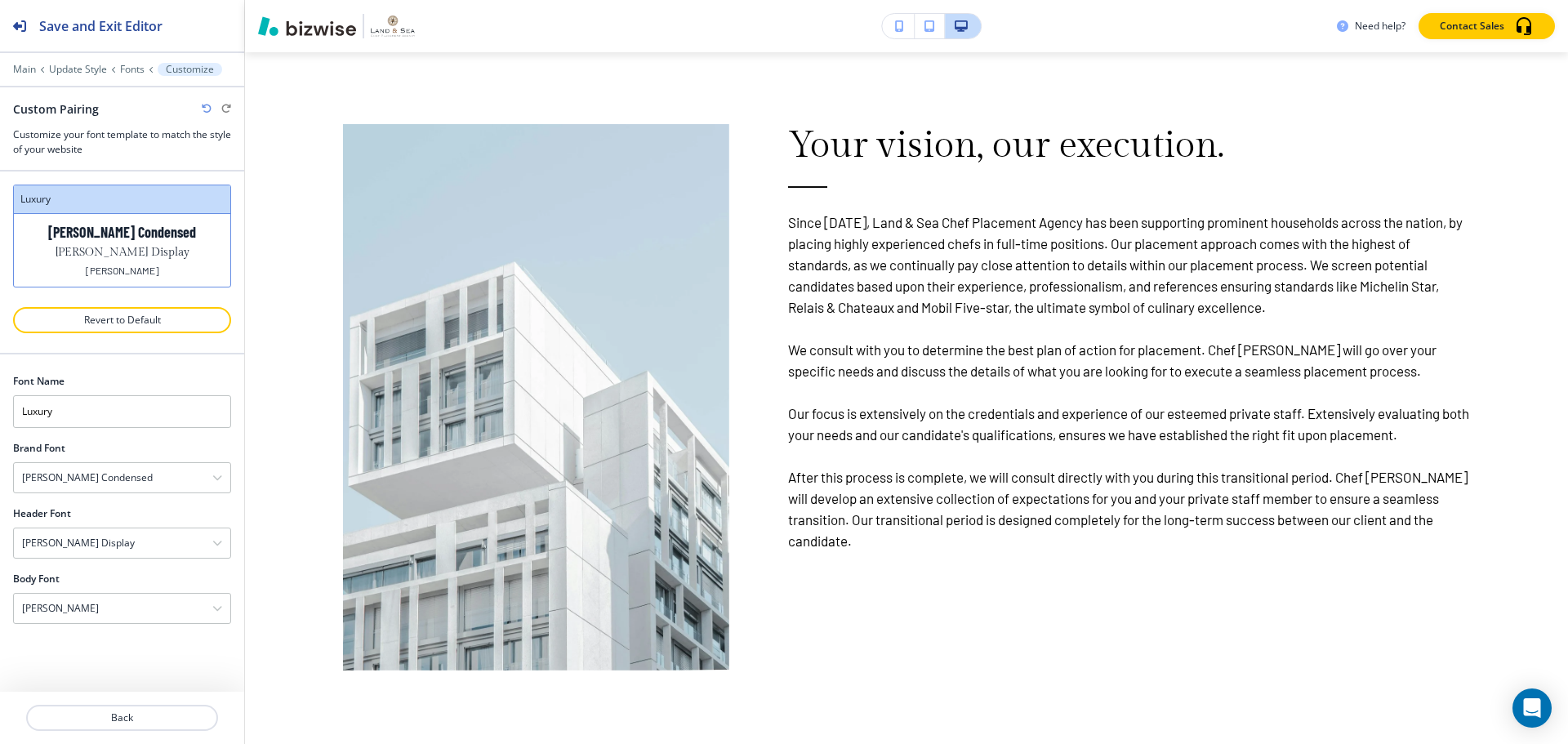
scroll to position [1960, 0]
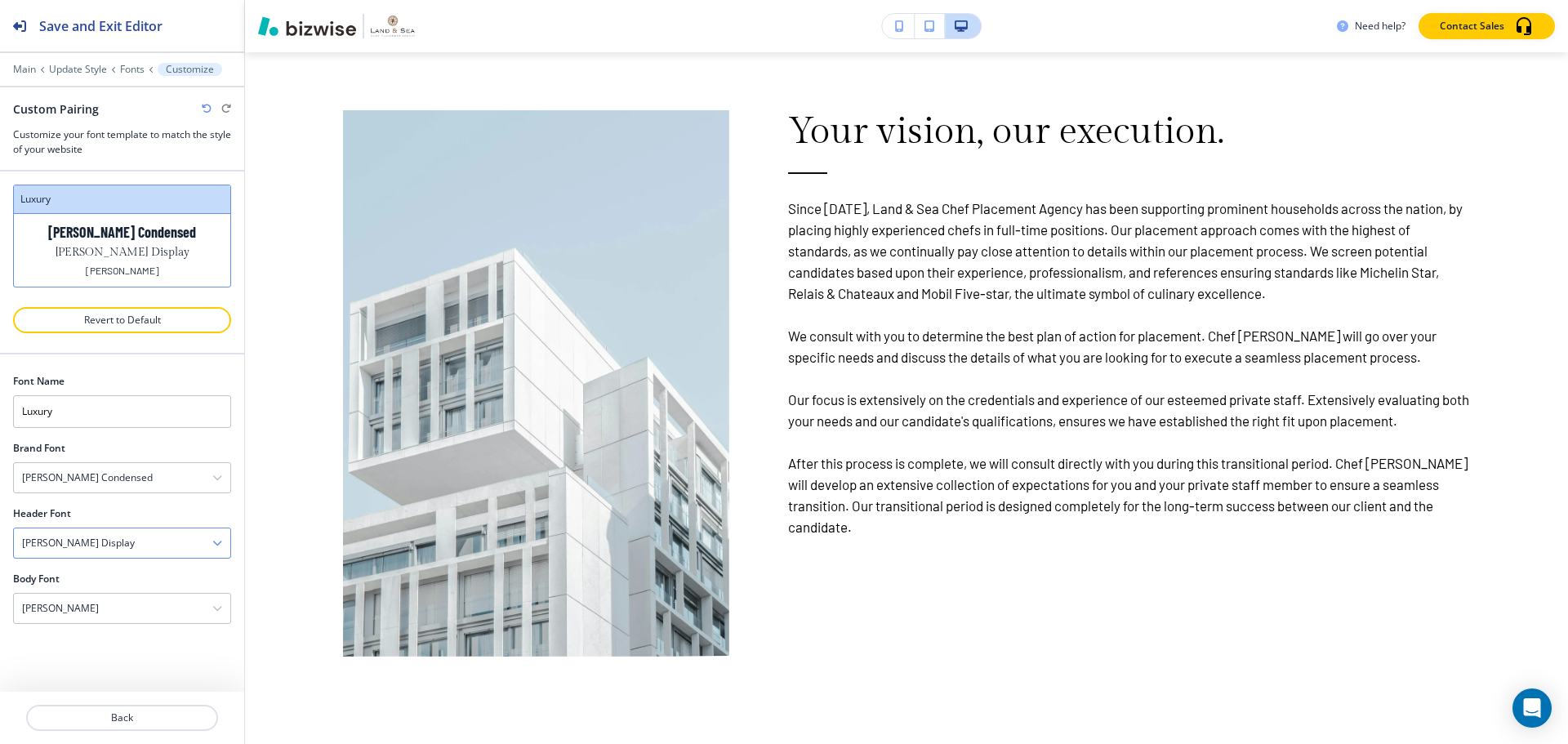
click at [214, 545] on icon "button" at bounding box center [217, 542] width 10 height 10
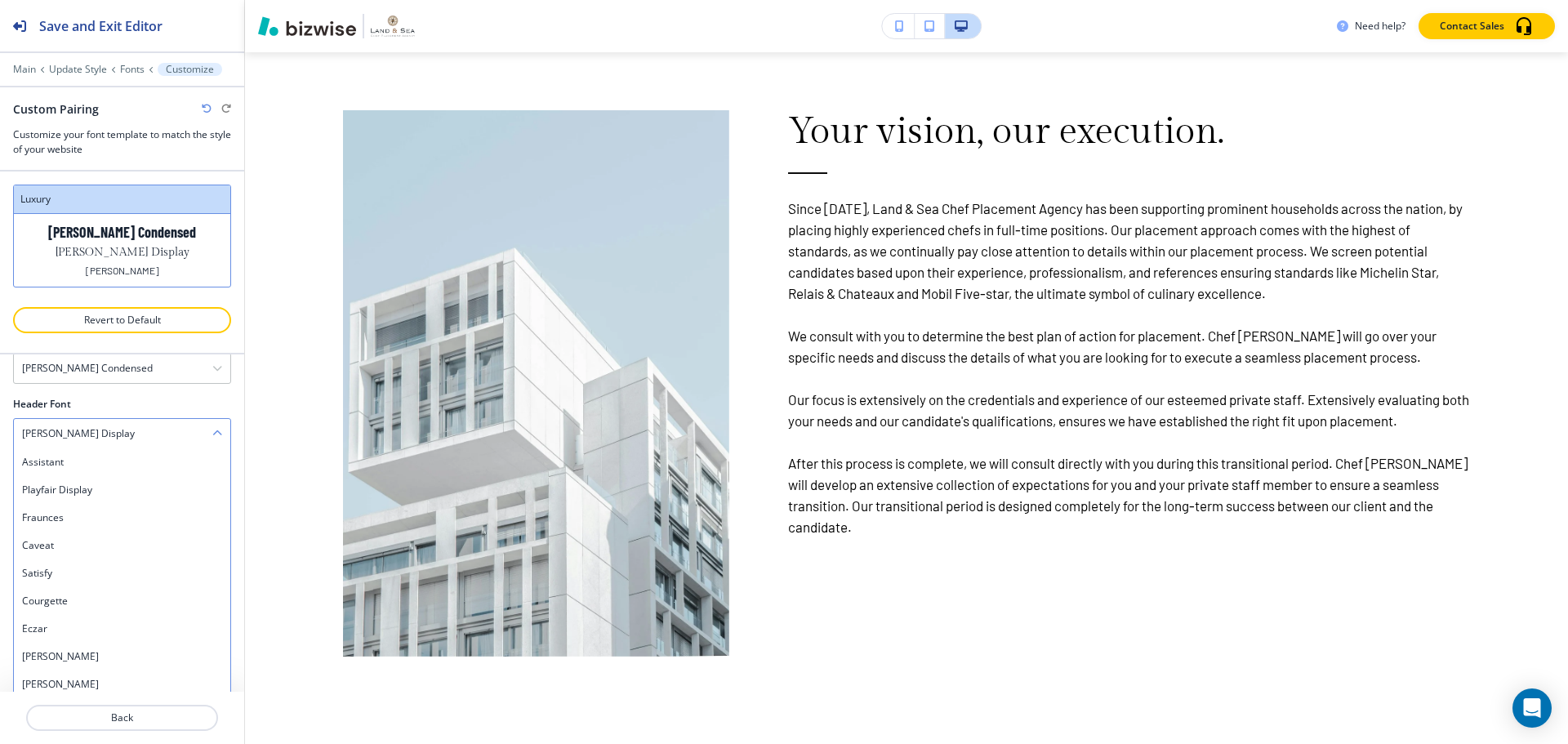
scroll to position [111, 0]
click at [107, 491] on h4 "Playfair Display" at bounding box center [121, 488] width 200 height 15
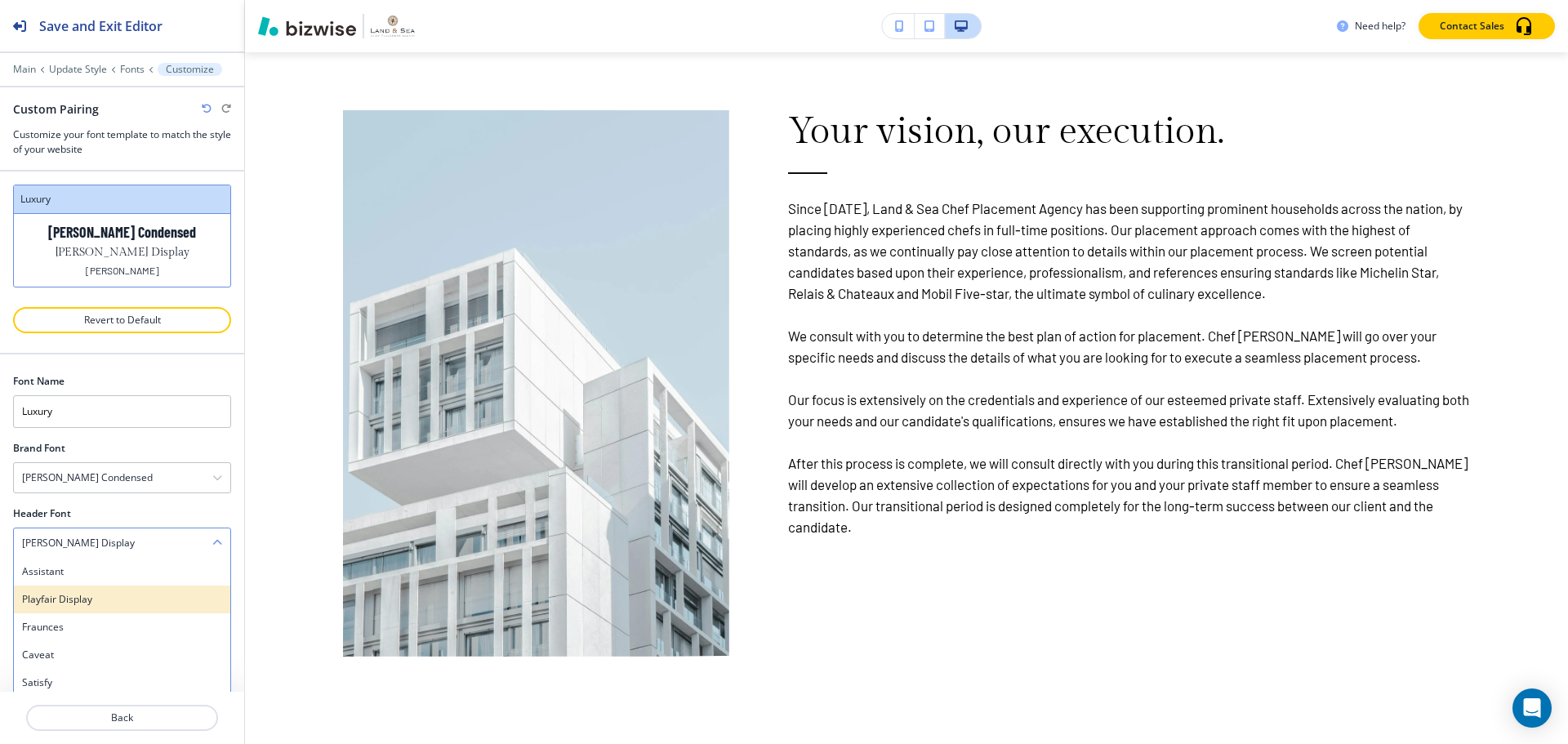
scroll to position [1962, 0]
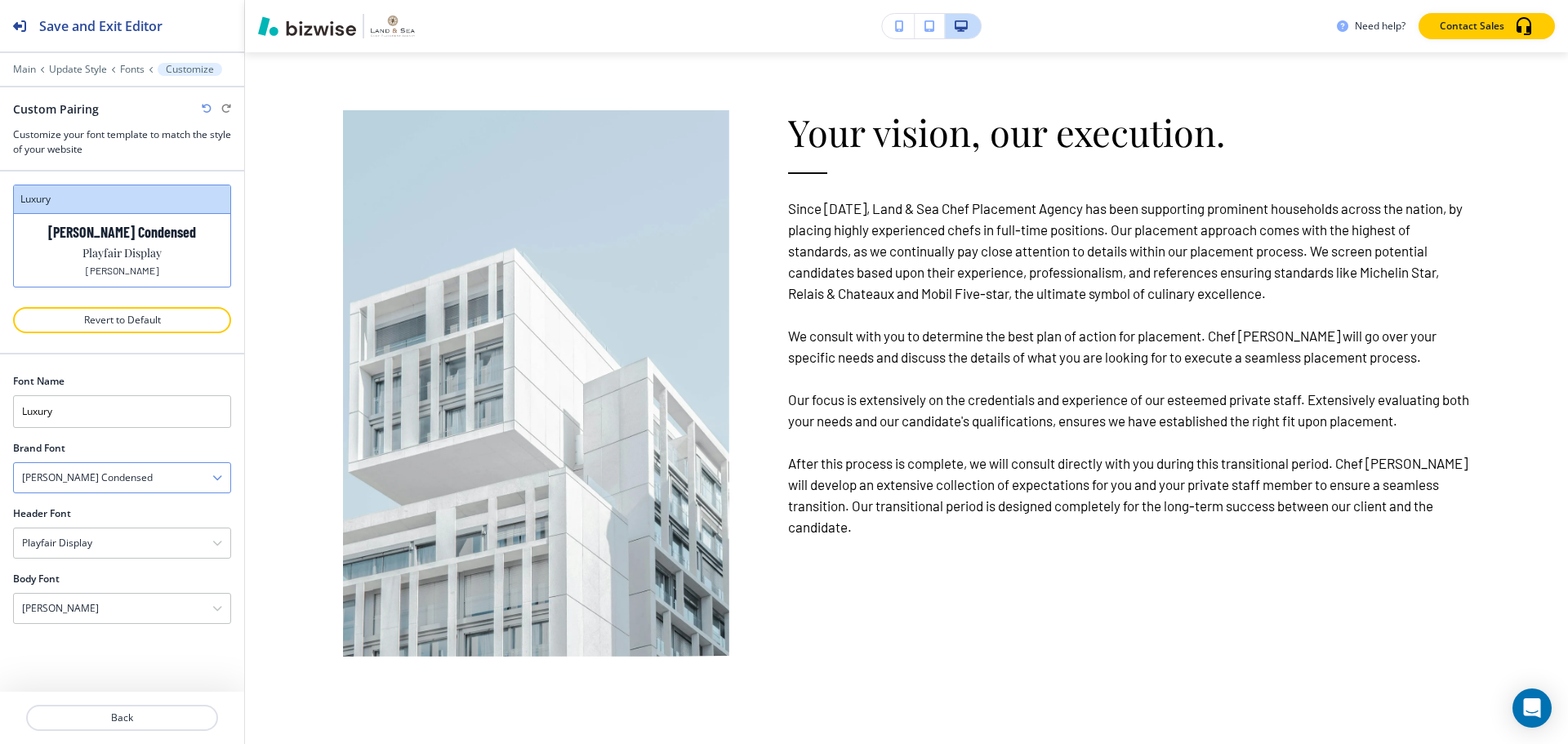
click at [172, 485] on div "Barlow Condensed" at bounding box center [121, 477] width 216 height 29
click at [220, 450] on div "Font Name Luxury Brand Font Barlow Condensed Assistant Playfair Display Fraunce…" at bounding box center [121, 498] width 244 height 289
click at [205, 615] on div "Barlow" at bounding box center [121, 608] width 216 height 29
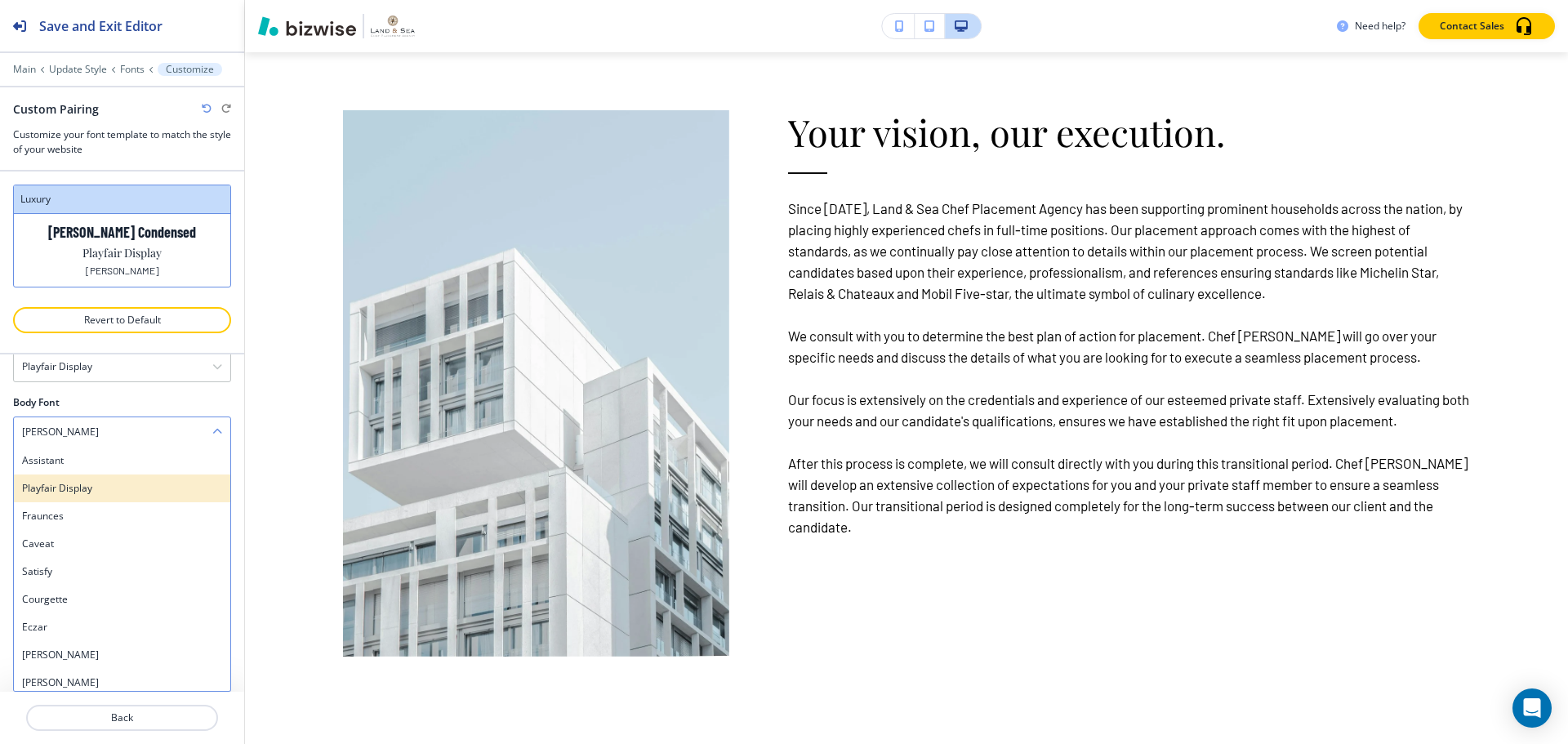
click at [126, 487] on h4 "Playfair Display" at bounding box center [121, 488] width 200 height 15
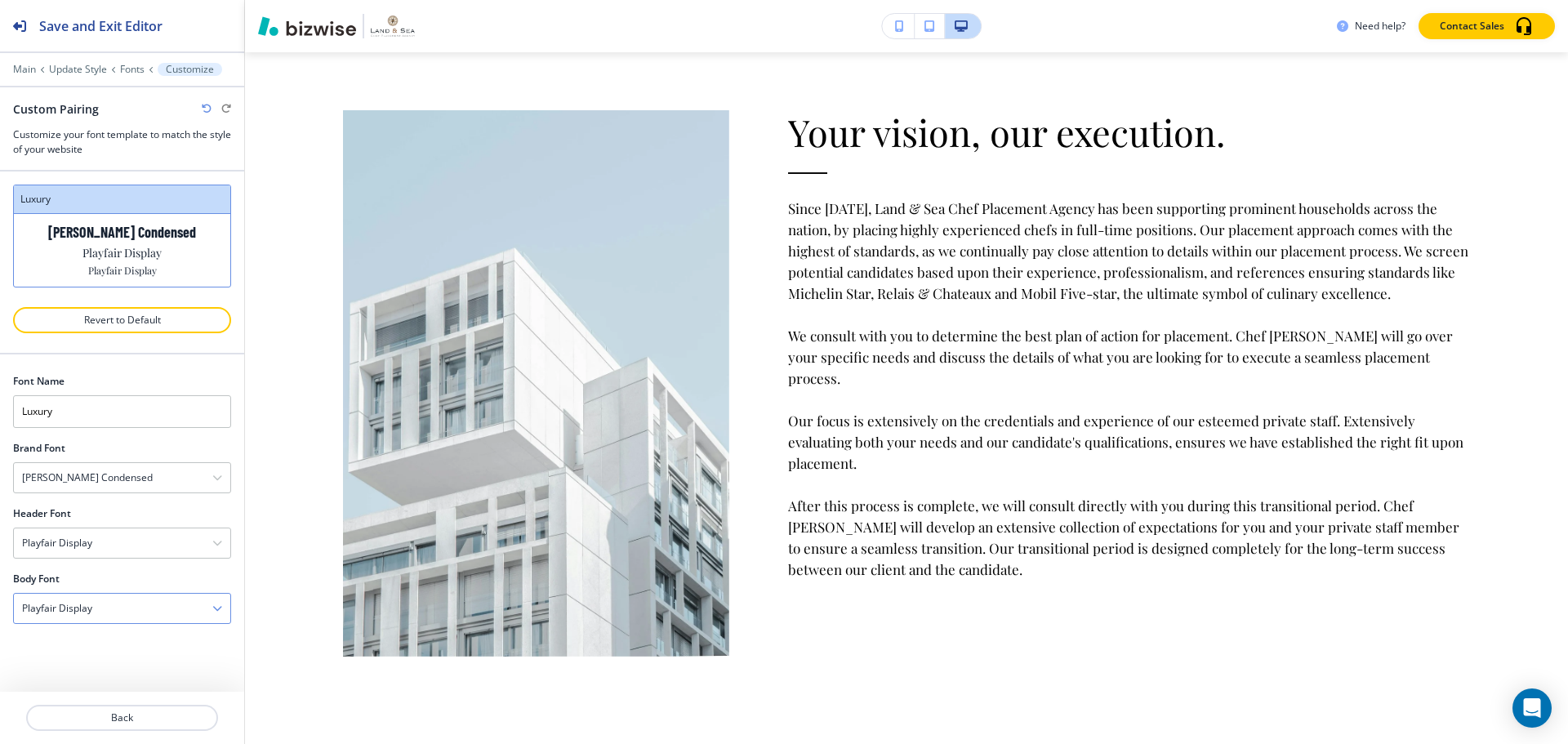
scroll to position [1962, 0]
click at [139, 30] on h2 "Save and Exit Editor" at bounding box center [100, 26] width 123 height 19
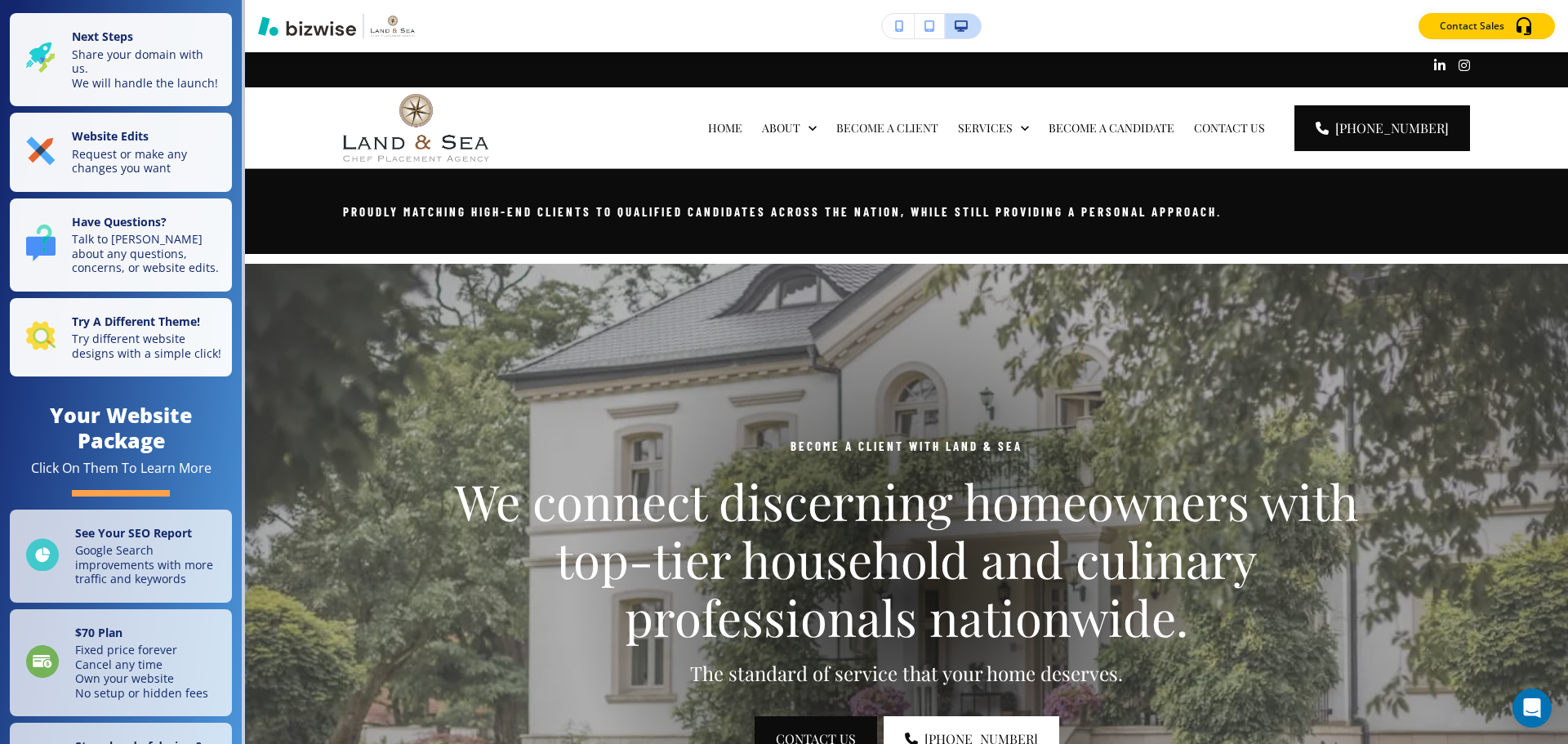
scroll to position [0, 0]
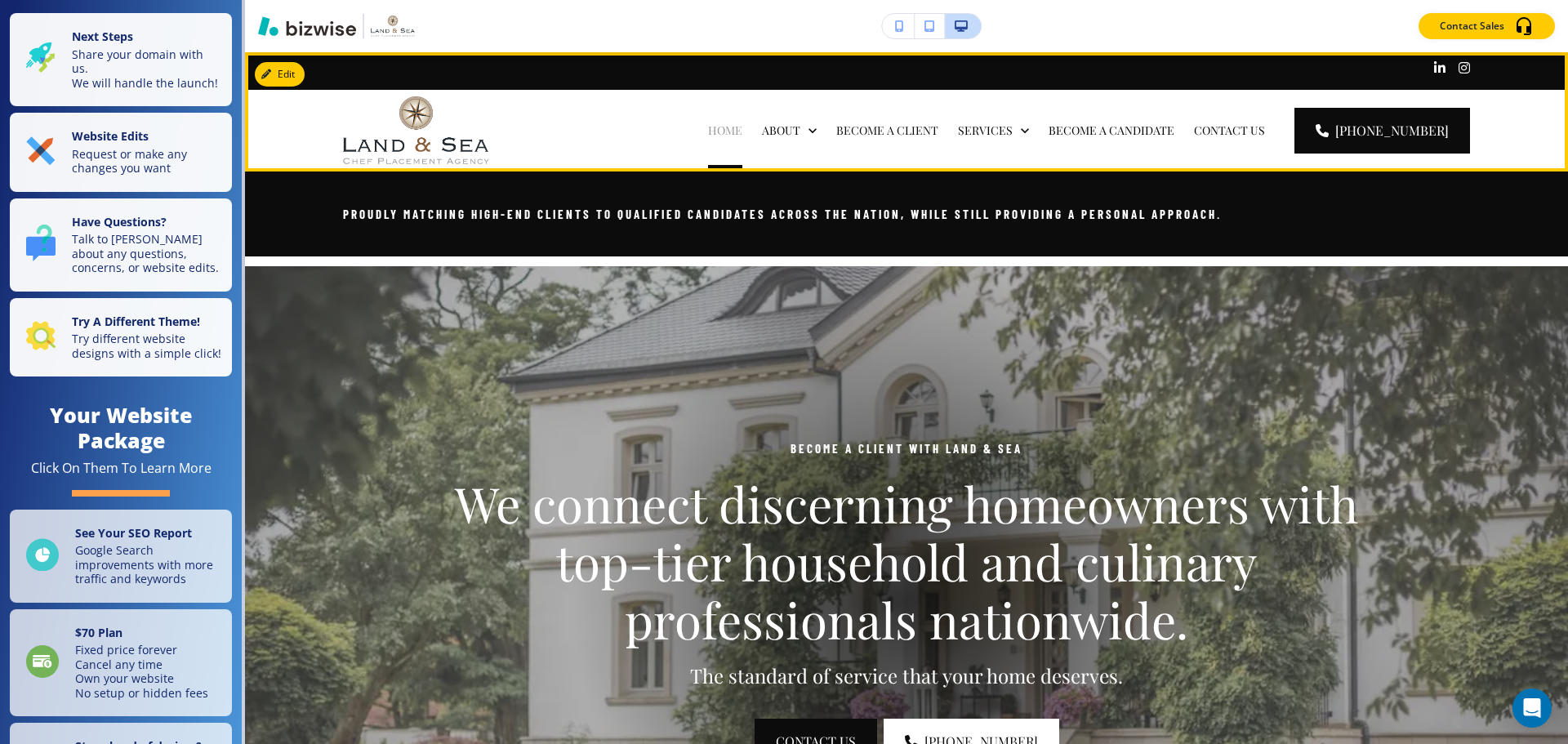
click at [742, 138] on p "HOME" at bounding box center [725, 131] width 35 height 16
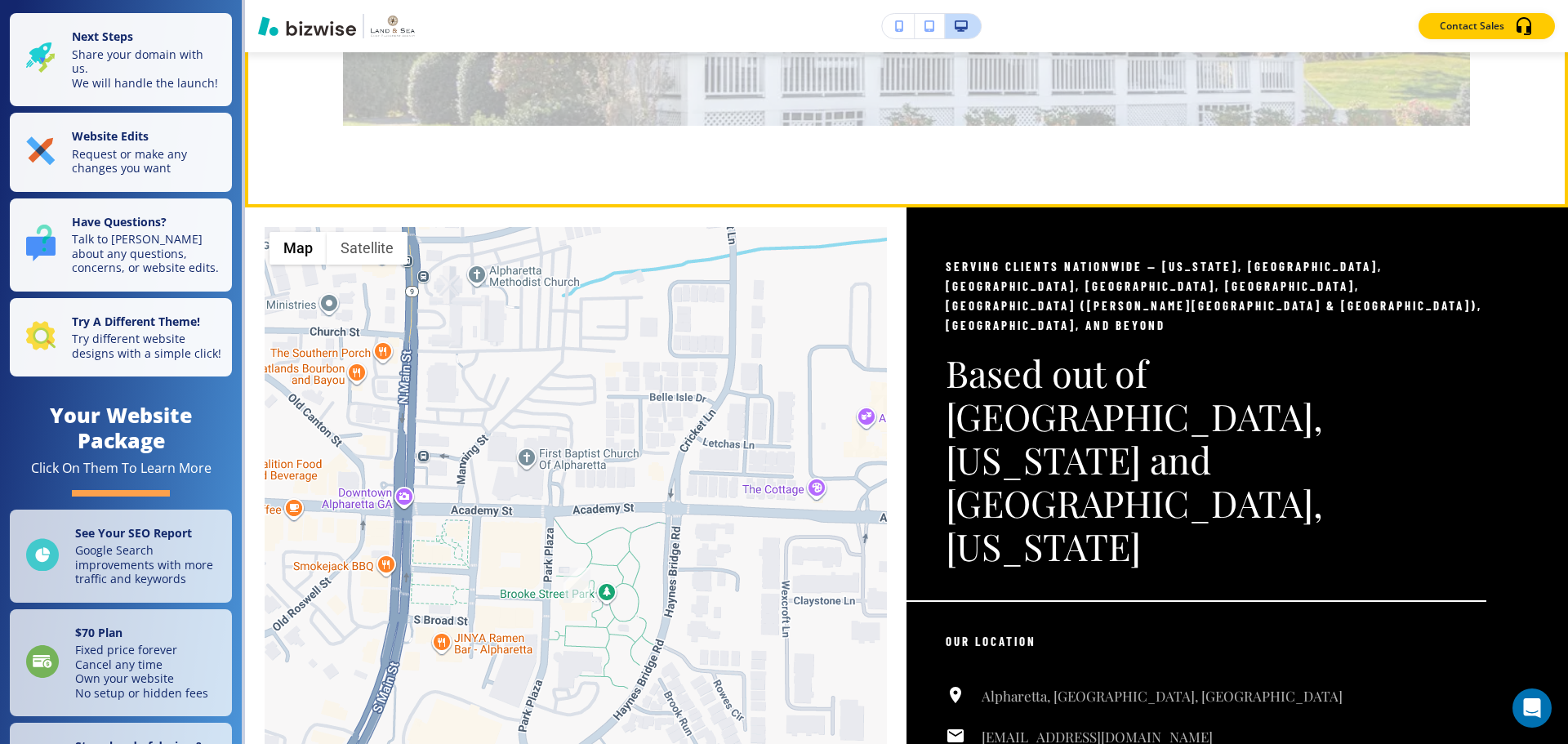
scroll to position [4246, 0]
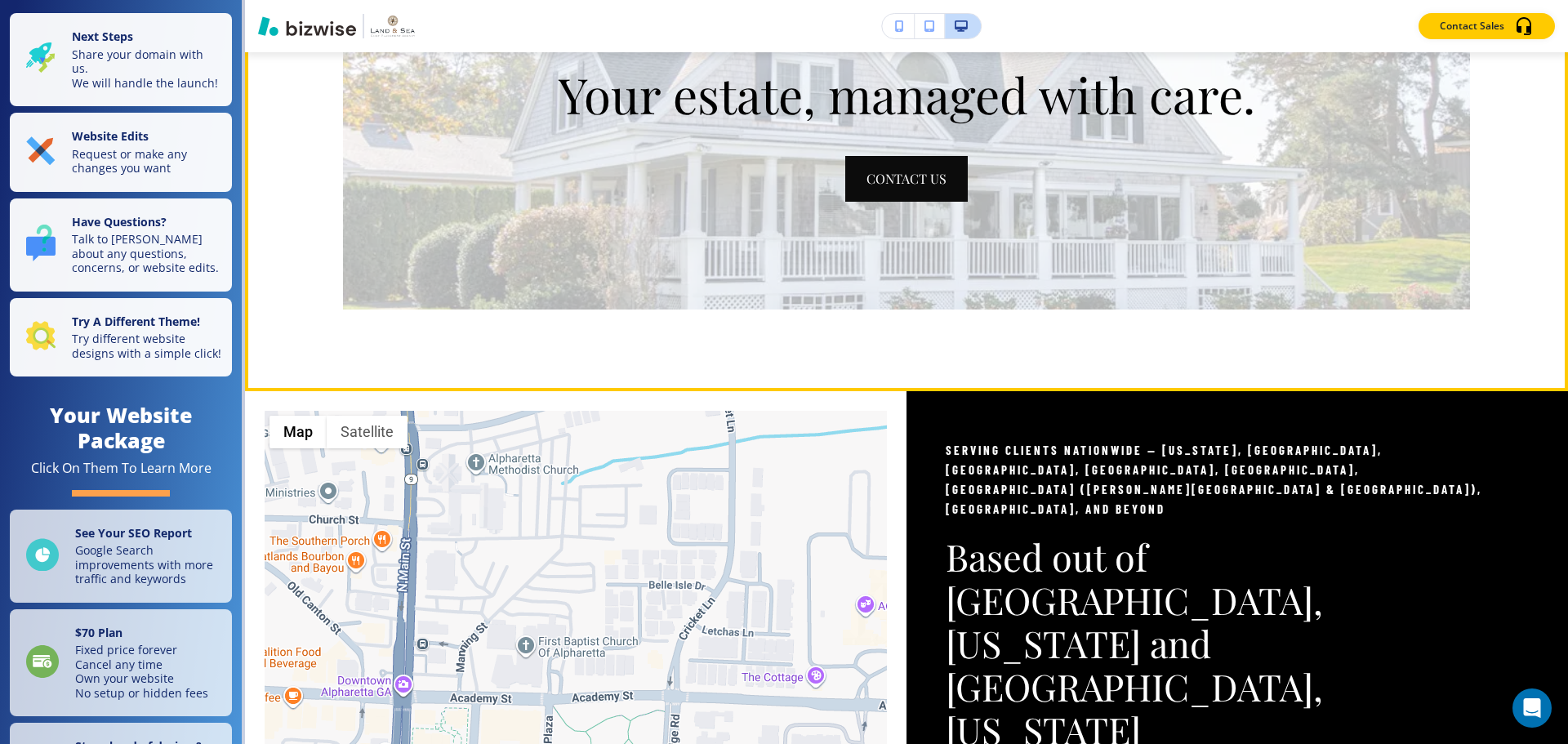
click at [985, 391] on div "Your estate, managed with care. CONTACT US" at bounding box center [906, 134] width 1323 height 514
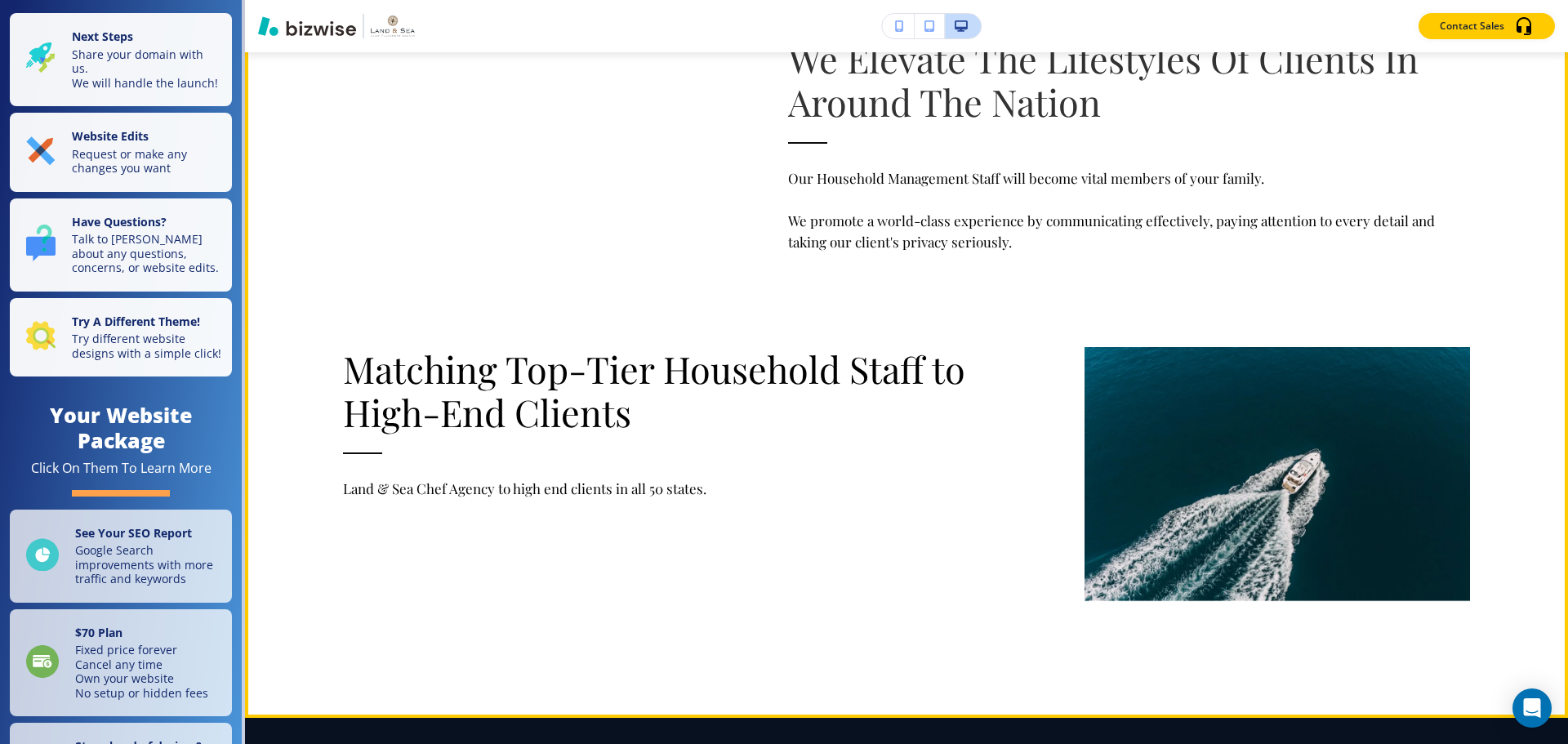
scroll to position [2041, 0]
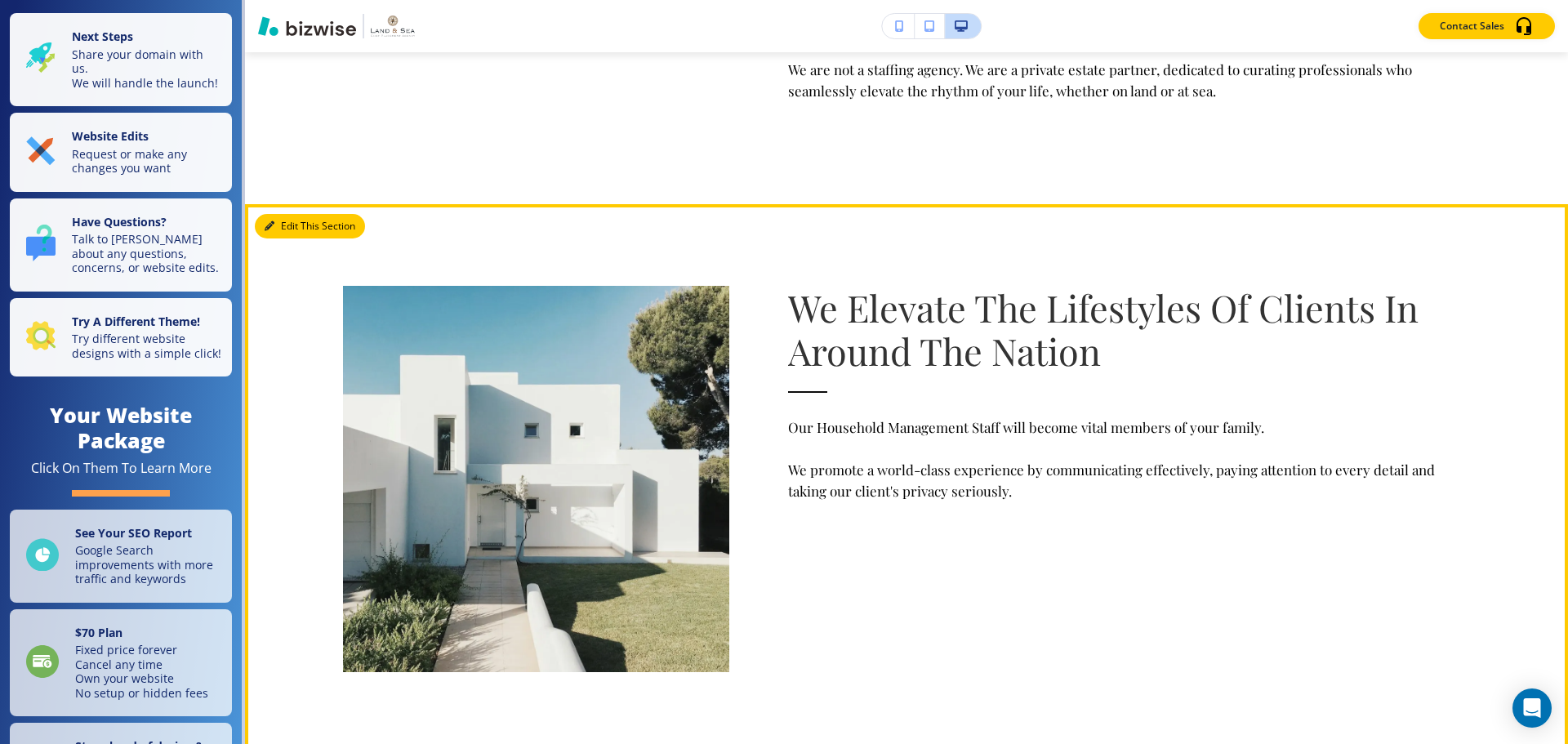
click at [294, 228] on button "Edit This Section" at bounding box center [310, 225] width 110 height 25
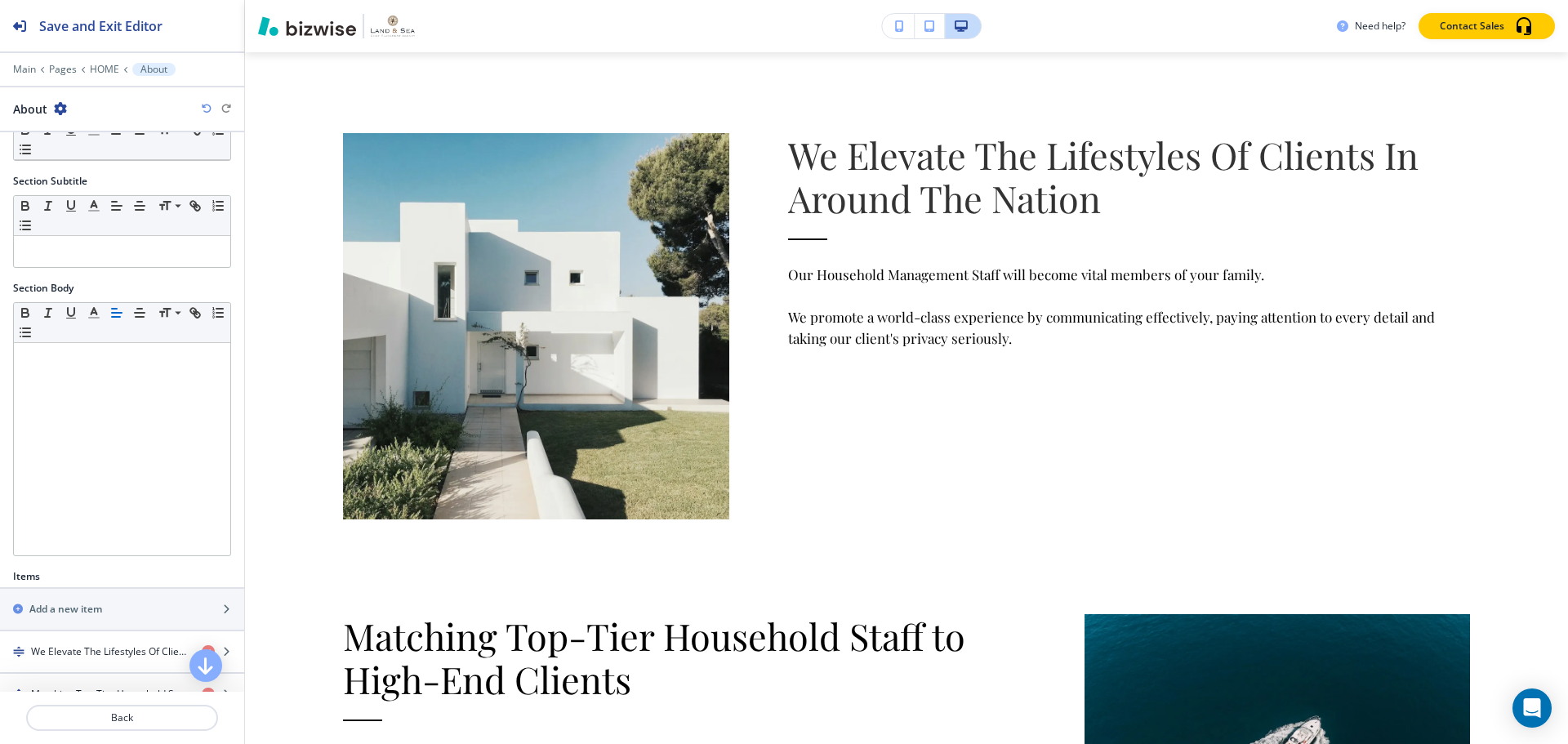
scroll to position [227, 0]
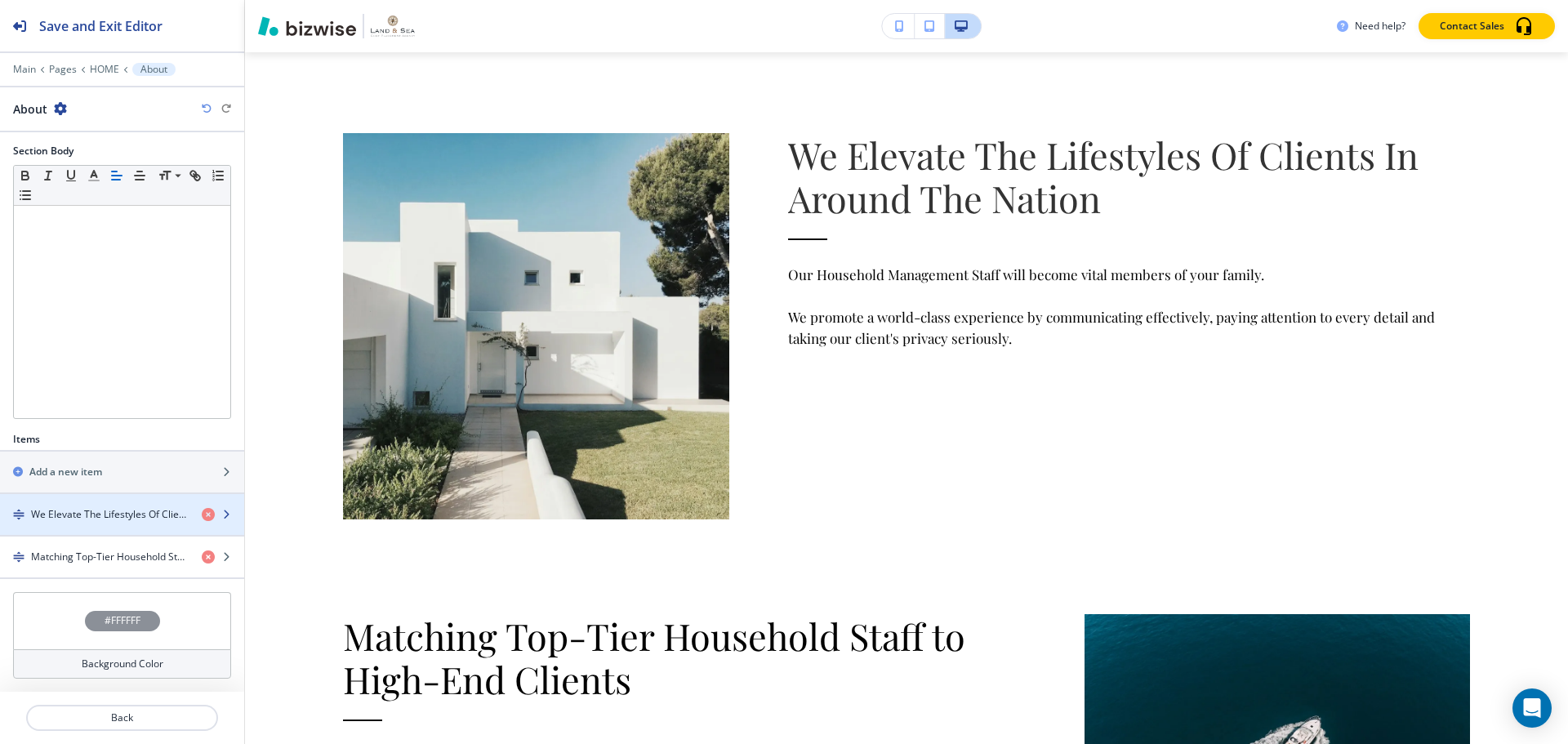
click at [100, 511] on h4 "We Elevate The Lifestyles Of Clients In Around The Nation" at bounding box center [110, 514] width 158 height 15
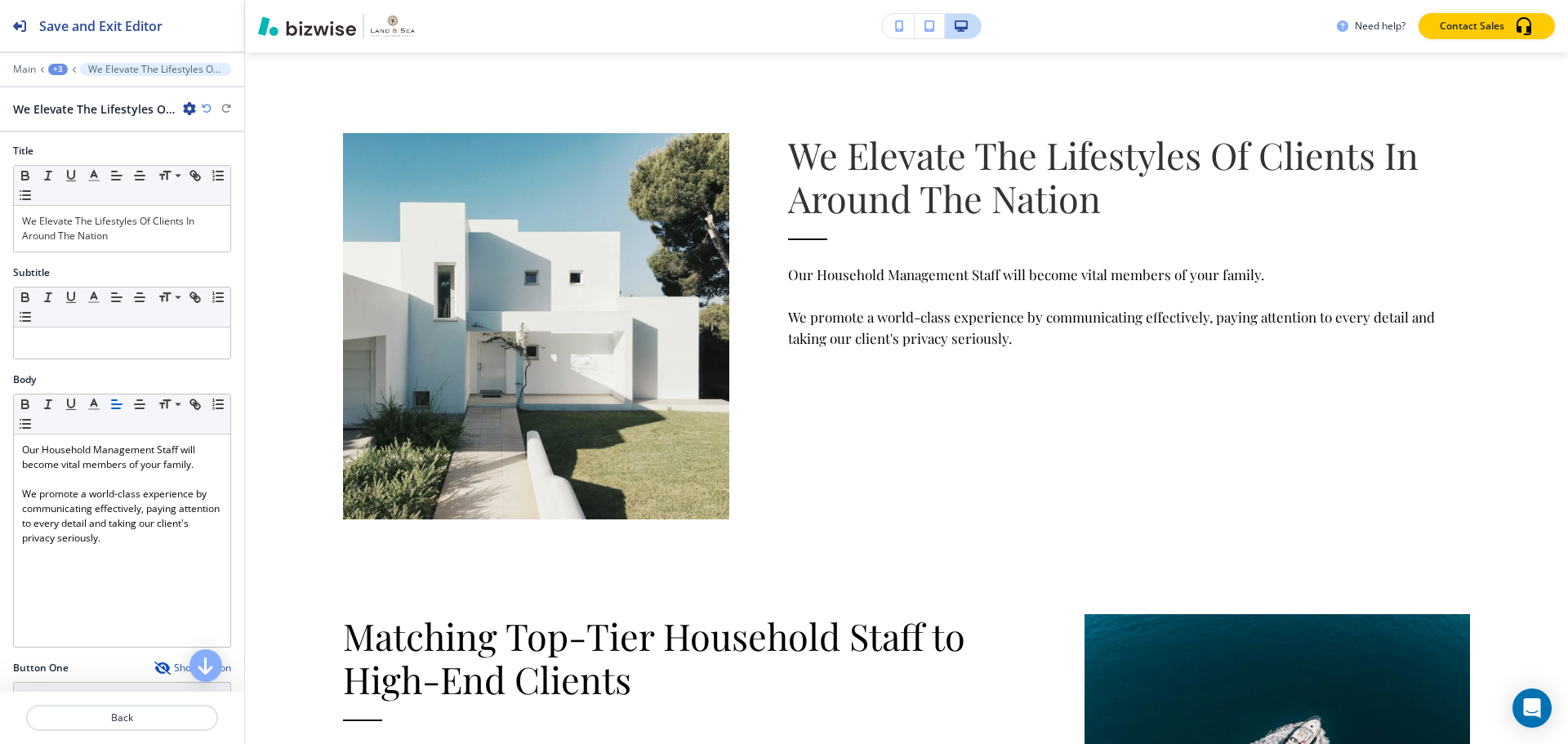
scroll to position [0, 0]
click at [201, 225] on p "We Elevate The Lifestyles Of Clients In Around The Nation" at bounding box center [121, 230] width 200 height 29
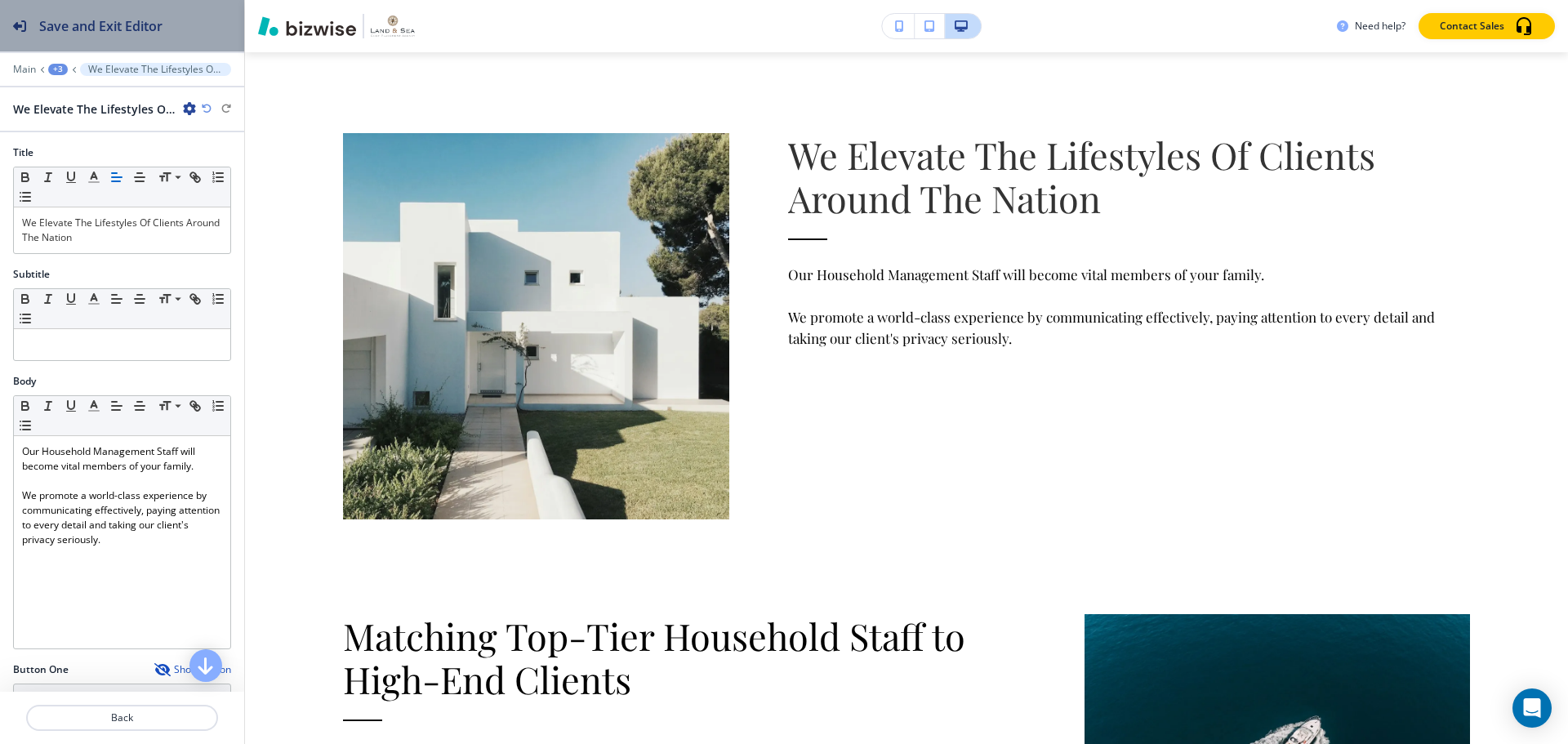
click at [110, 17] on h2 "Save and Exit Editor" at bounding box center [100, 26] width 123 height 19
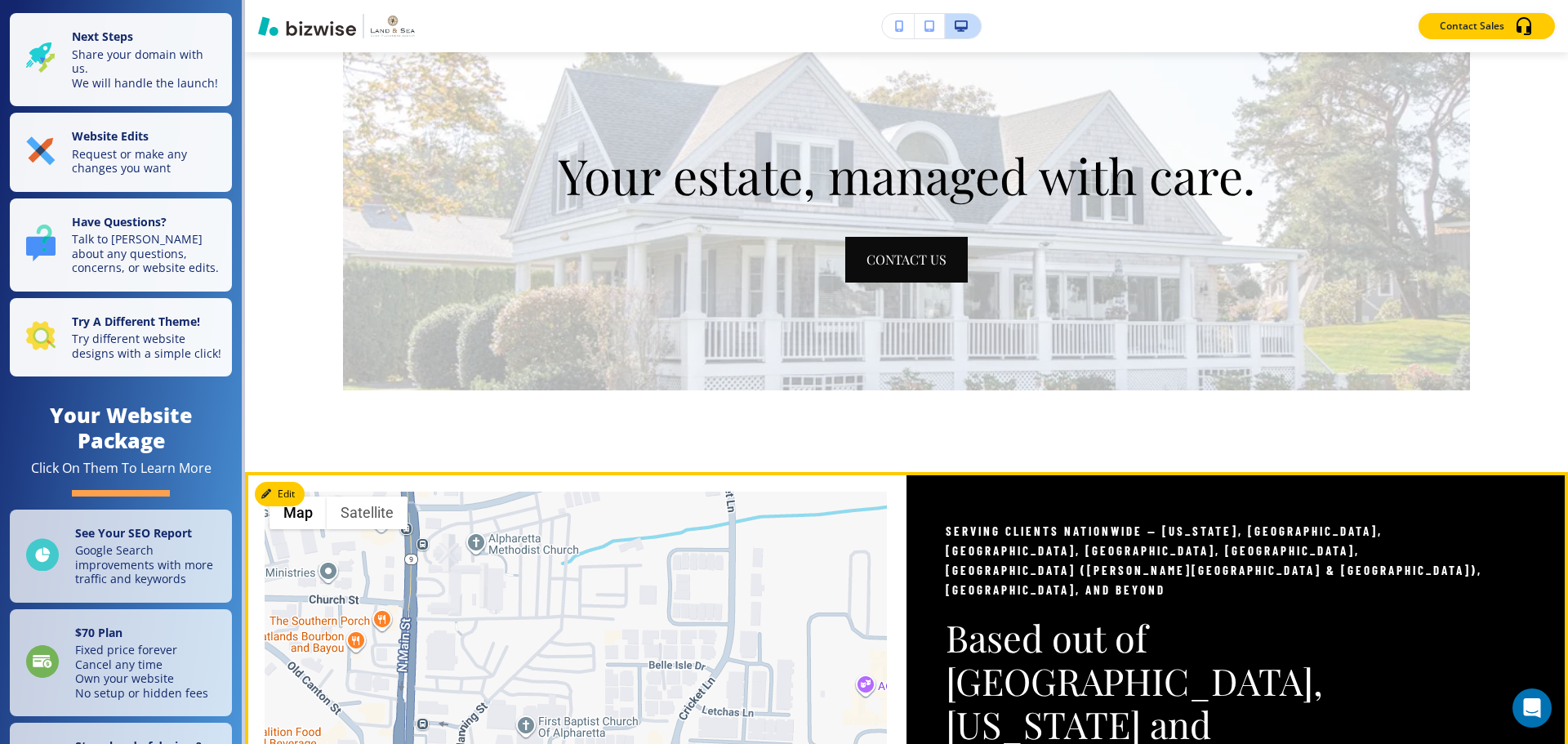
scroll to position [3990, 0]
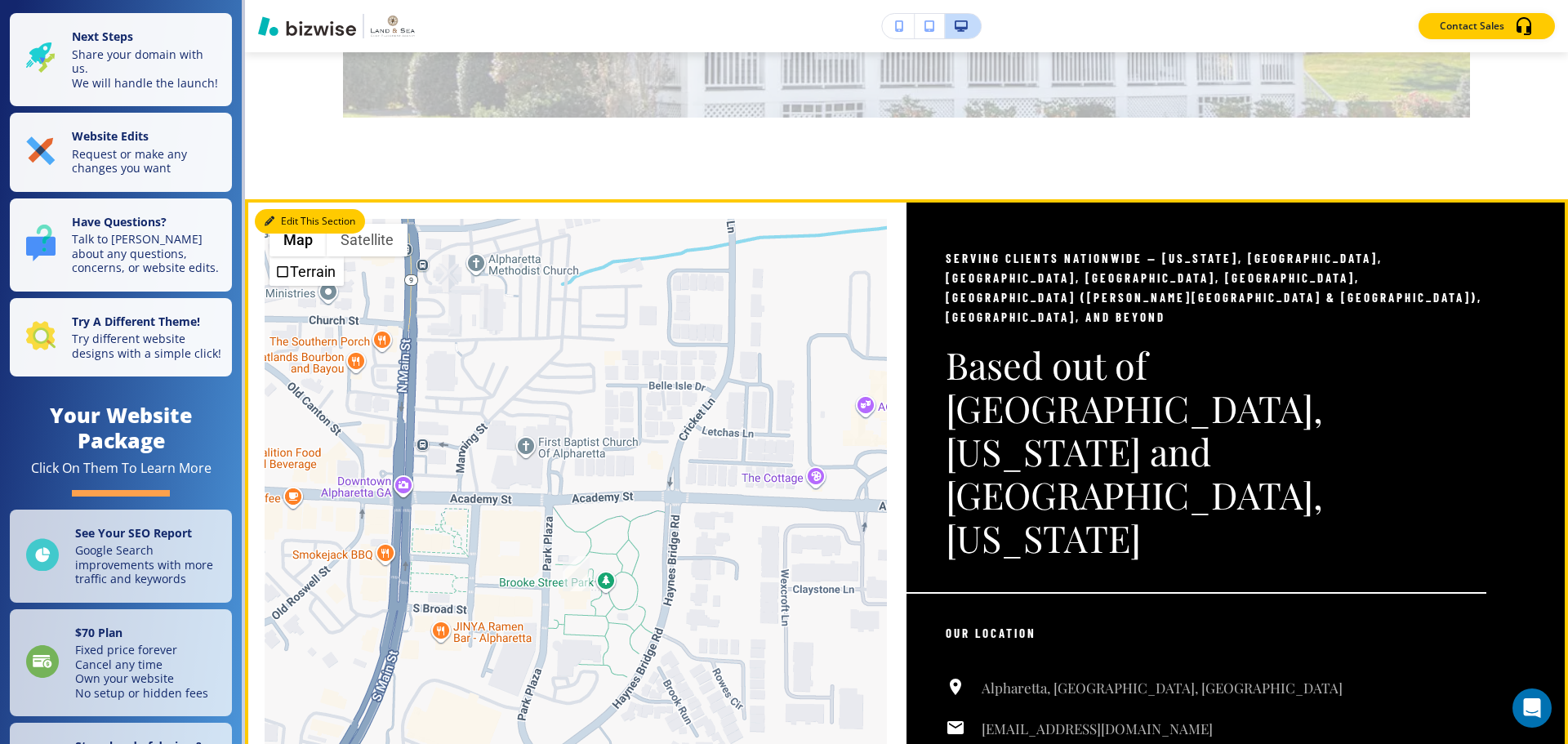
click at [275, 209] on button "Edit This Section" at bounding box center [310, 221] width 110 height 25
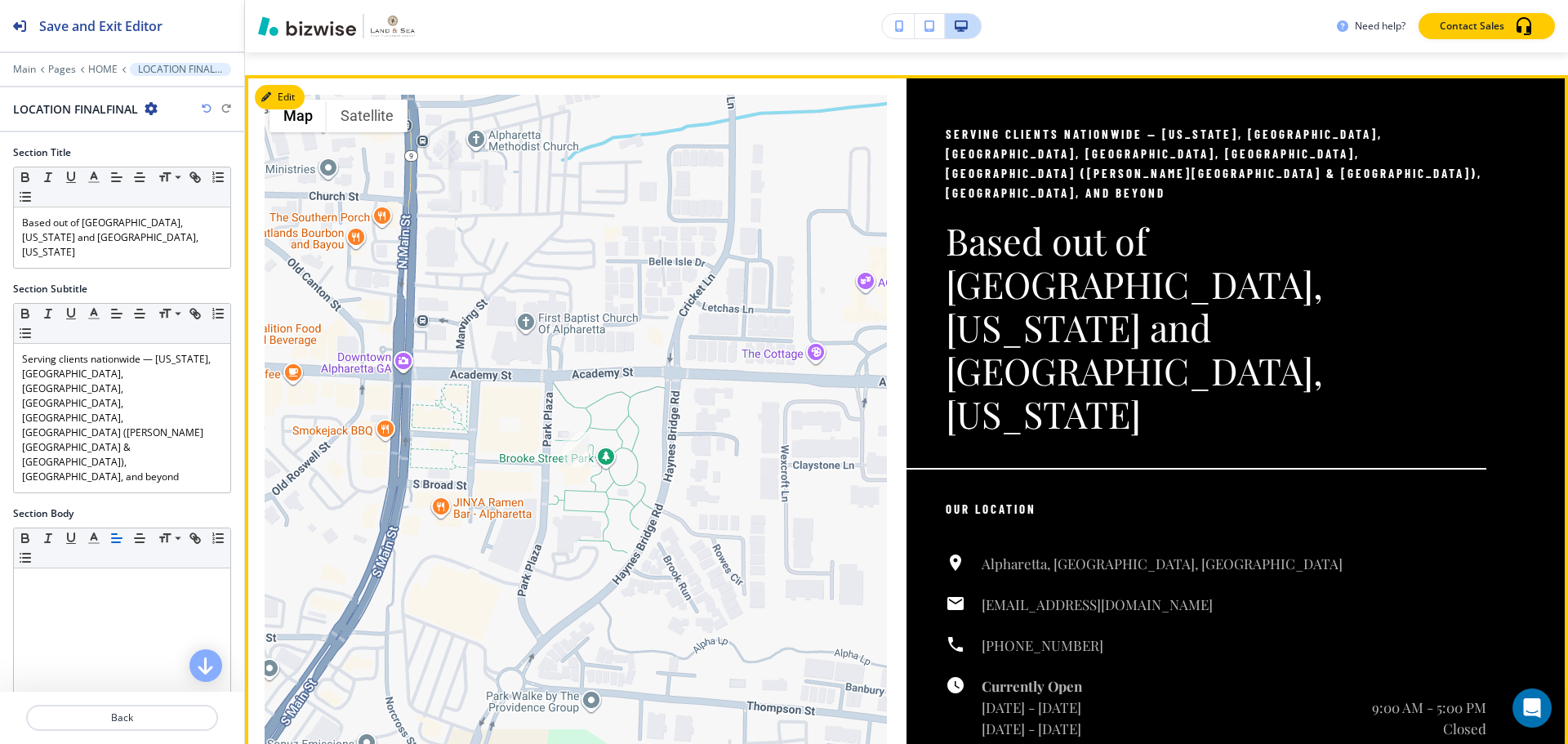
scroll to position [4130, 0]
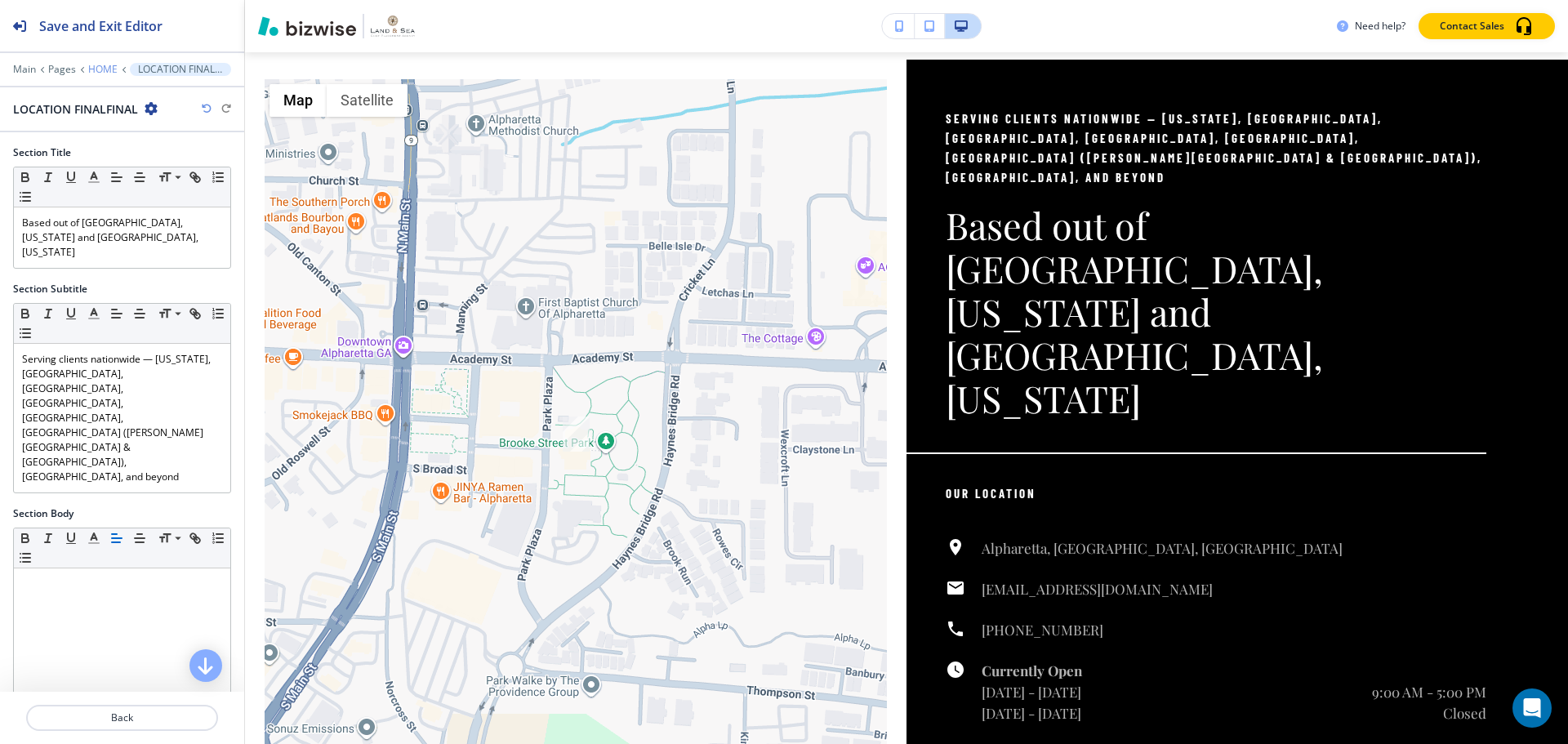
click at [106, 73] on p "HOME" at bounding box center [103, 69] width 29 height 12
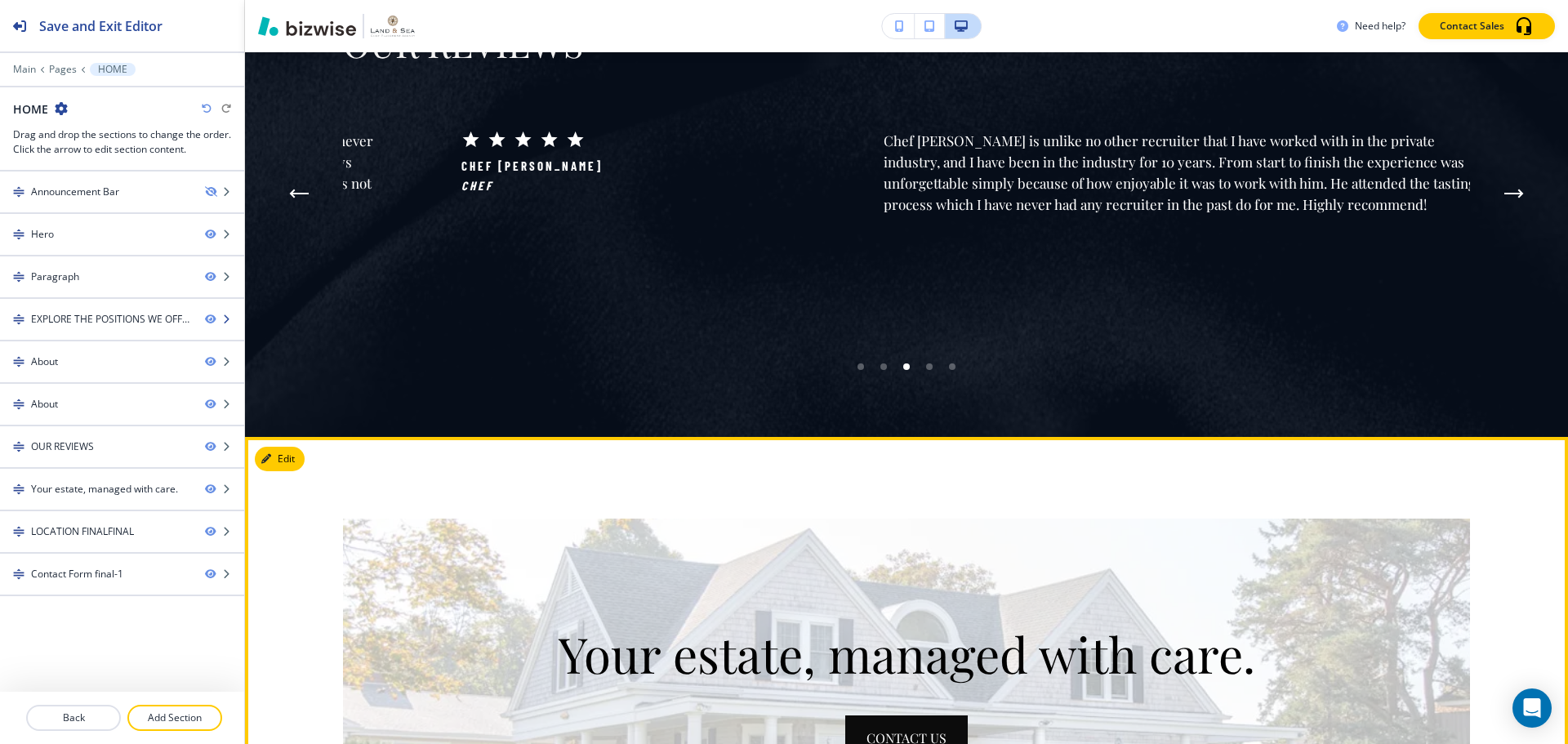
scroll to position [3068, 0]
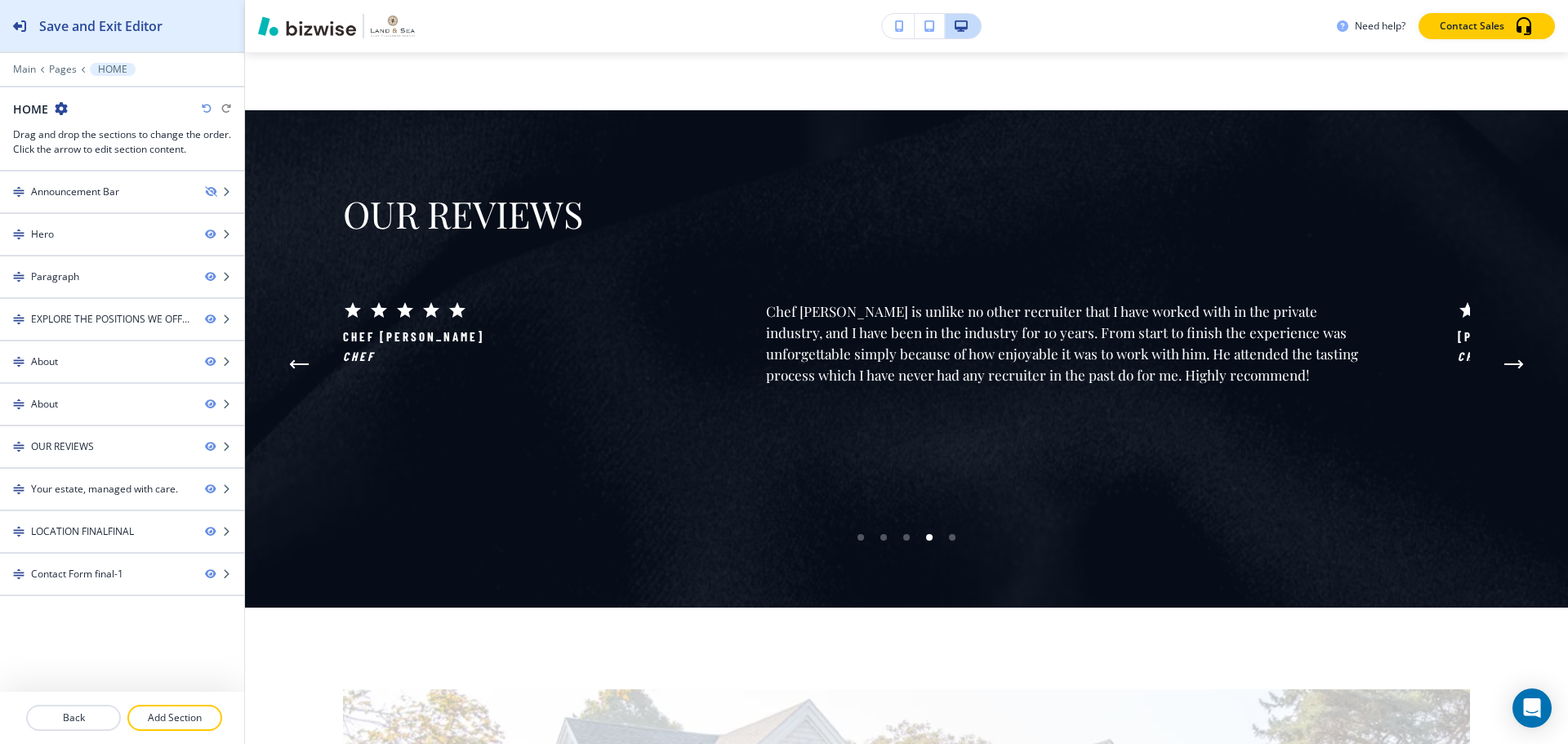
click at [94, 32] on h2 "Save and Exit Editor" at bounding box center [100, 26] width 123 height 19
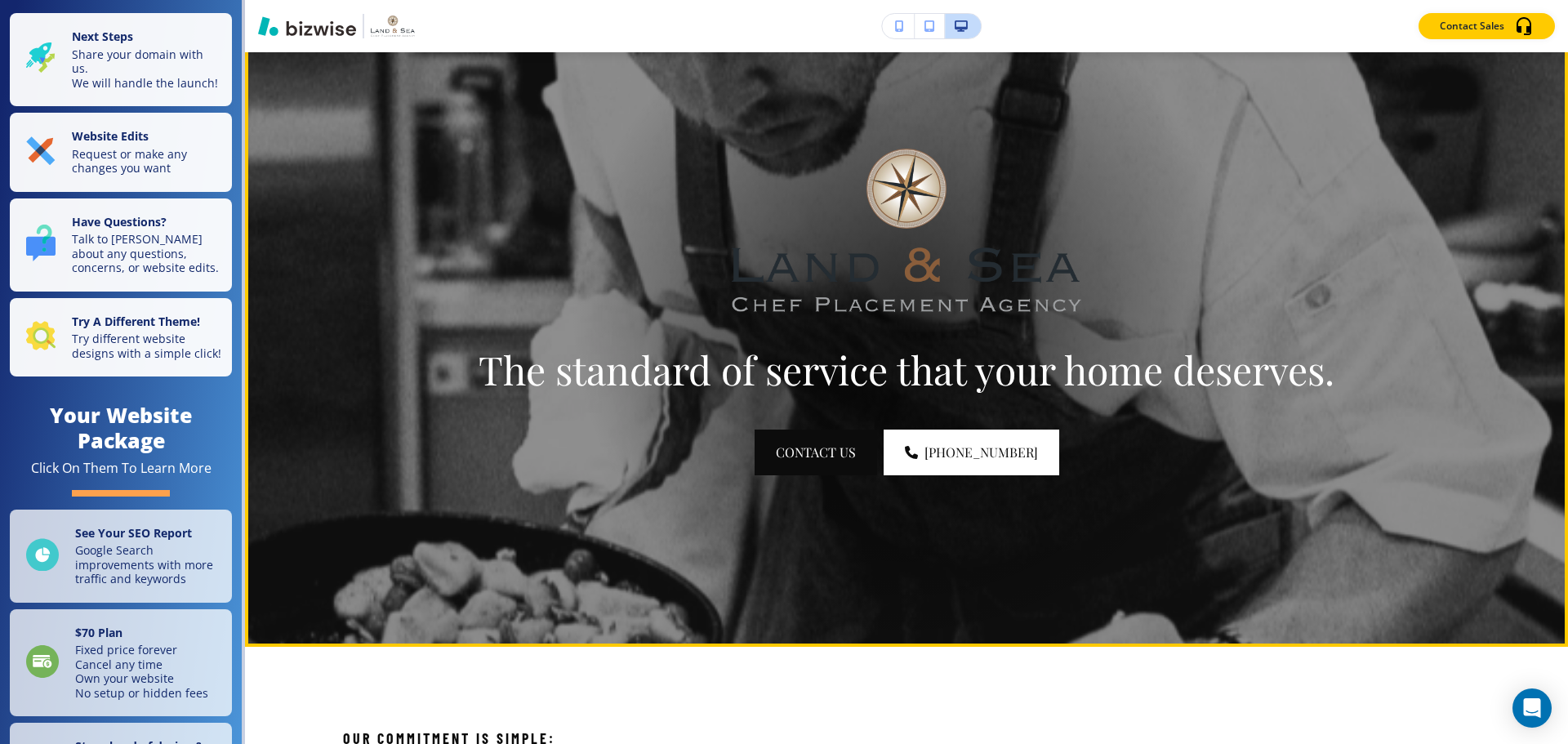
scroll to position [0, 0]
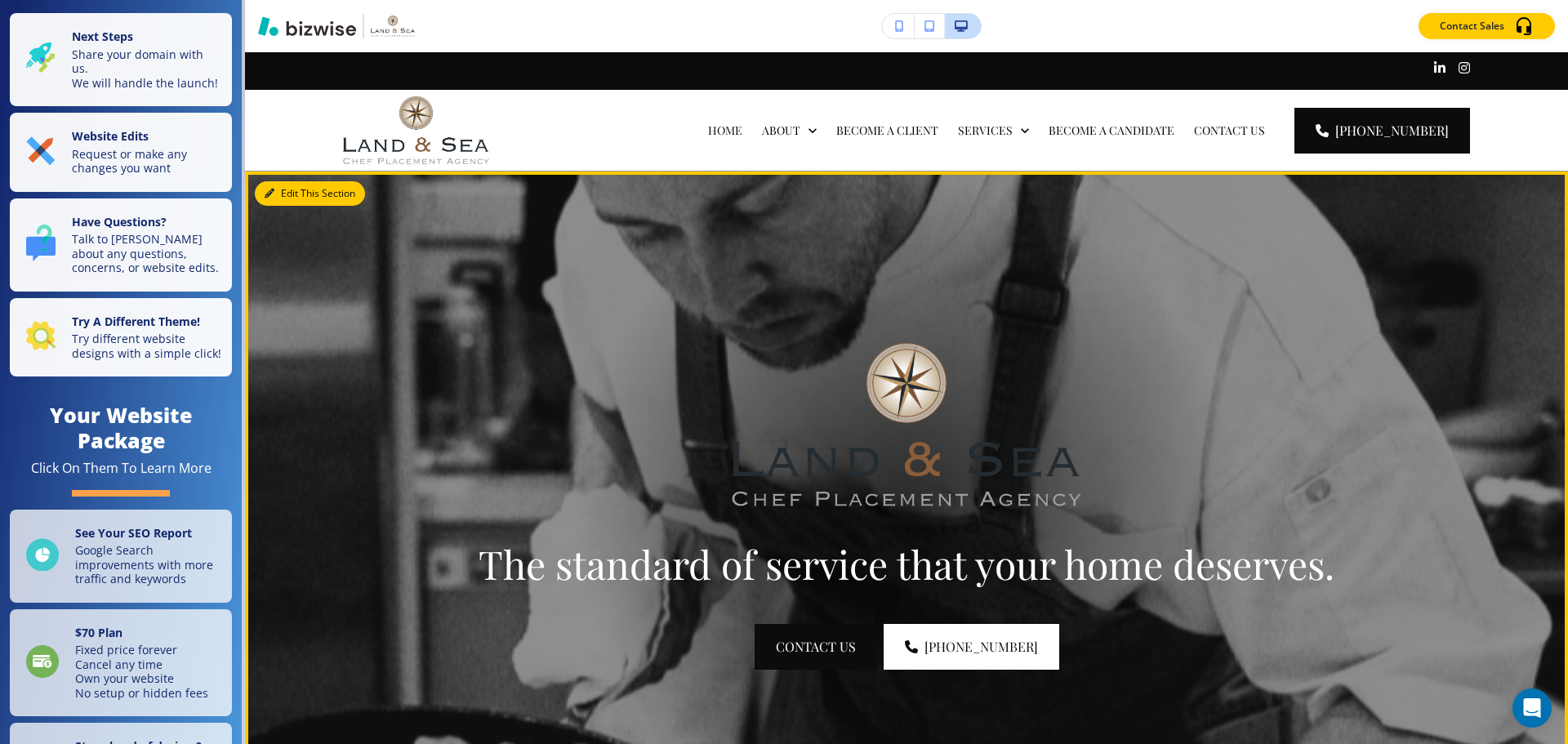
click at [255, 191] on button "Edit This Section" at bounding box center [310, 194] width 110 height 25
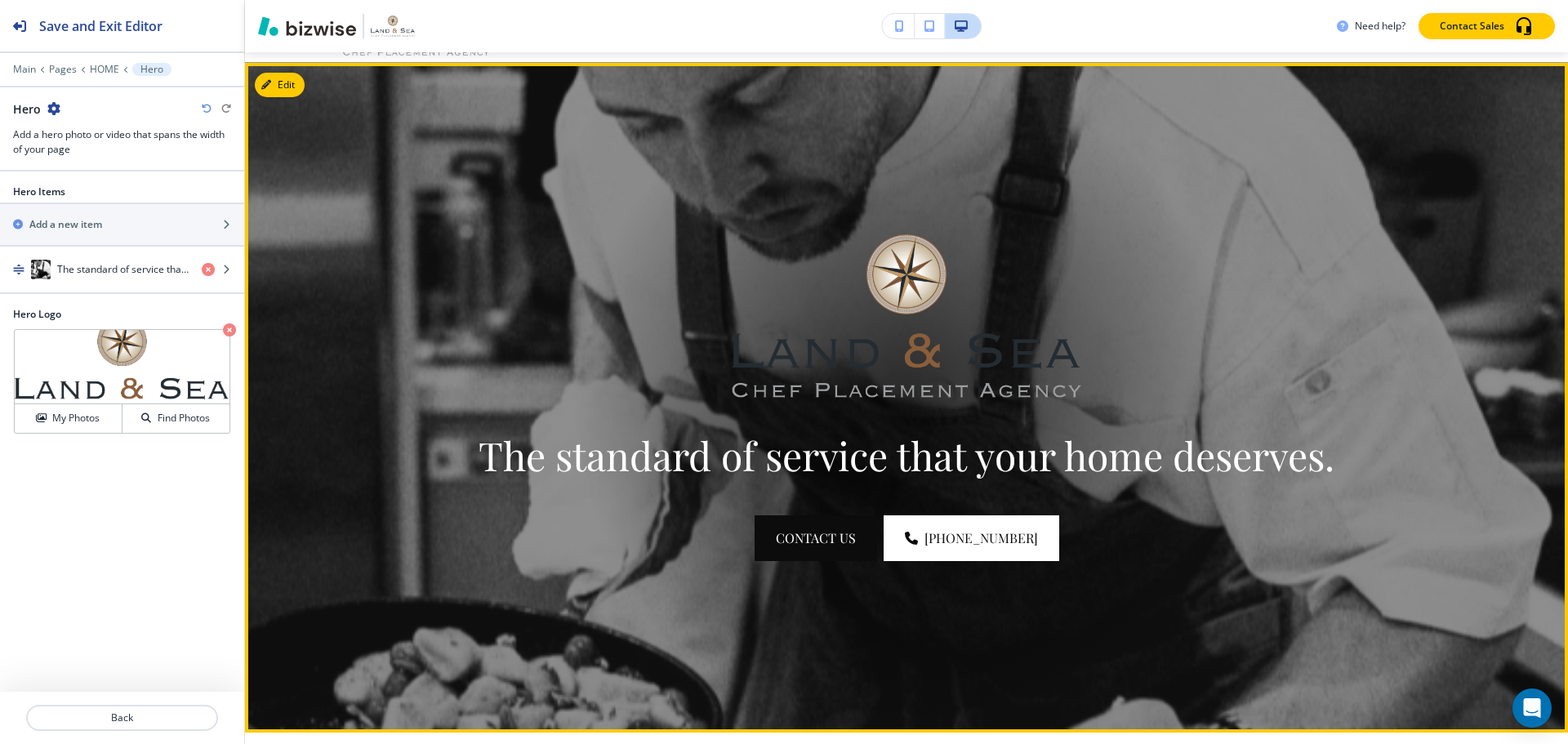
scroll to position [120, 0]
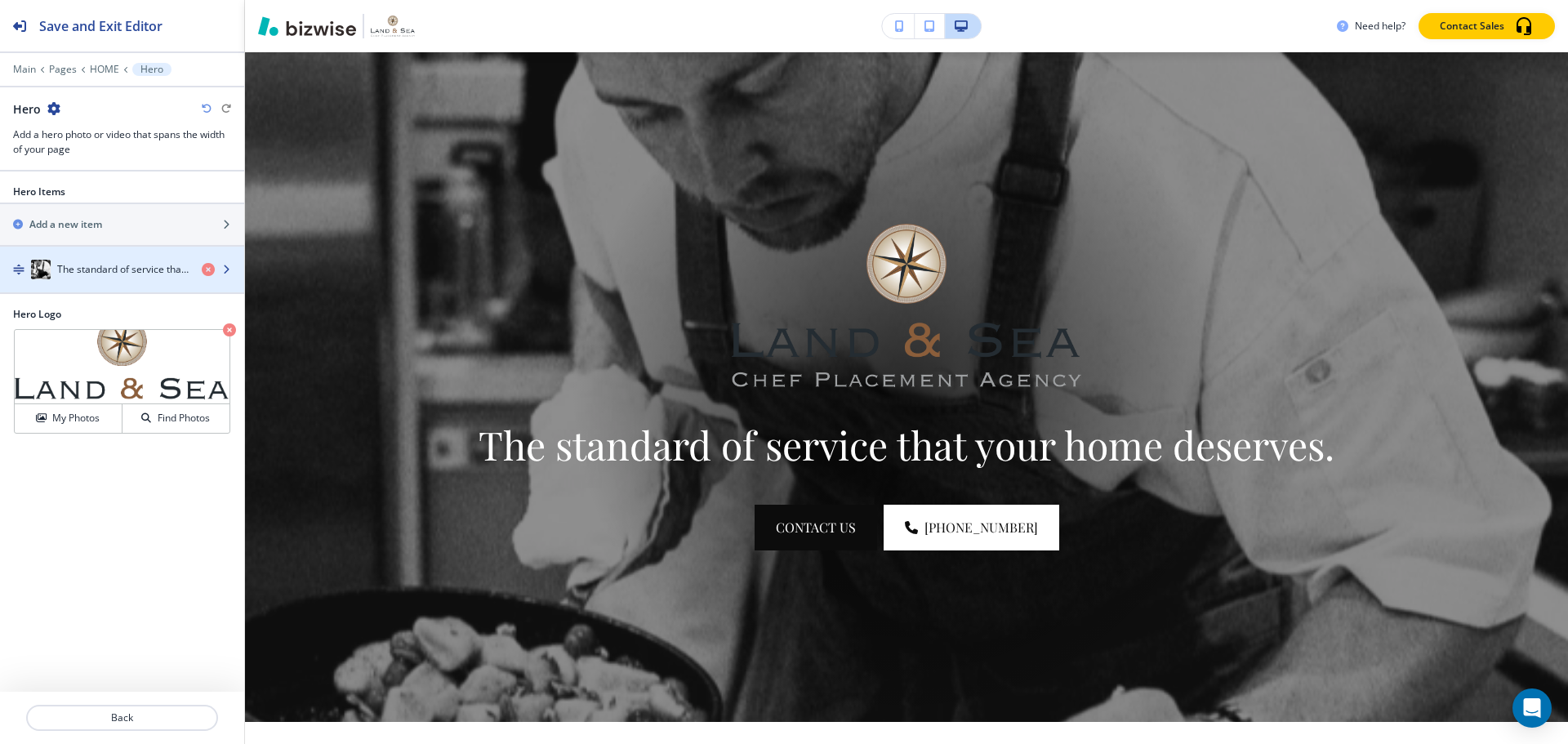
click at [63, 262] on h4 "The standard of service that your home deserves." at bounding box center [123, 269] width 132 height 15
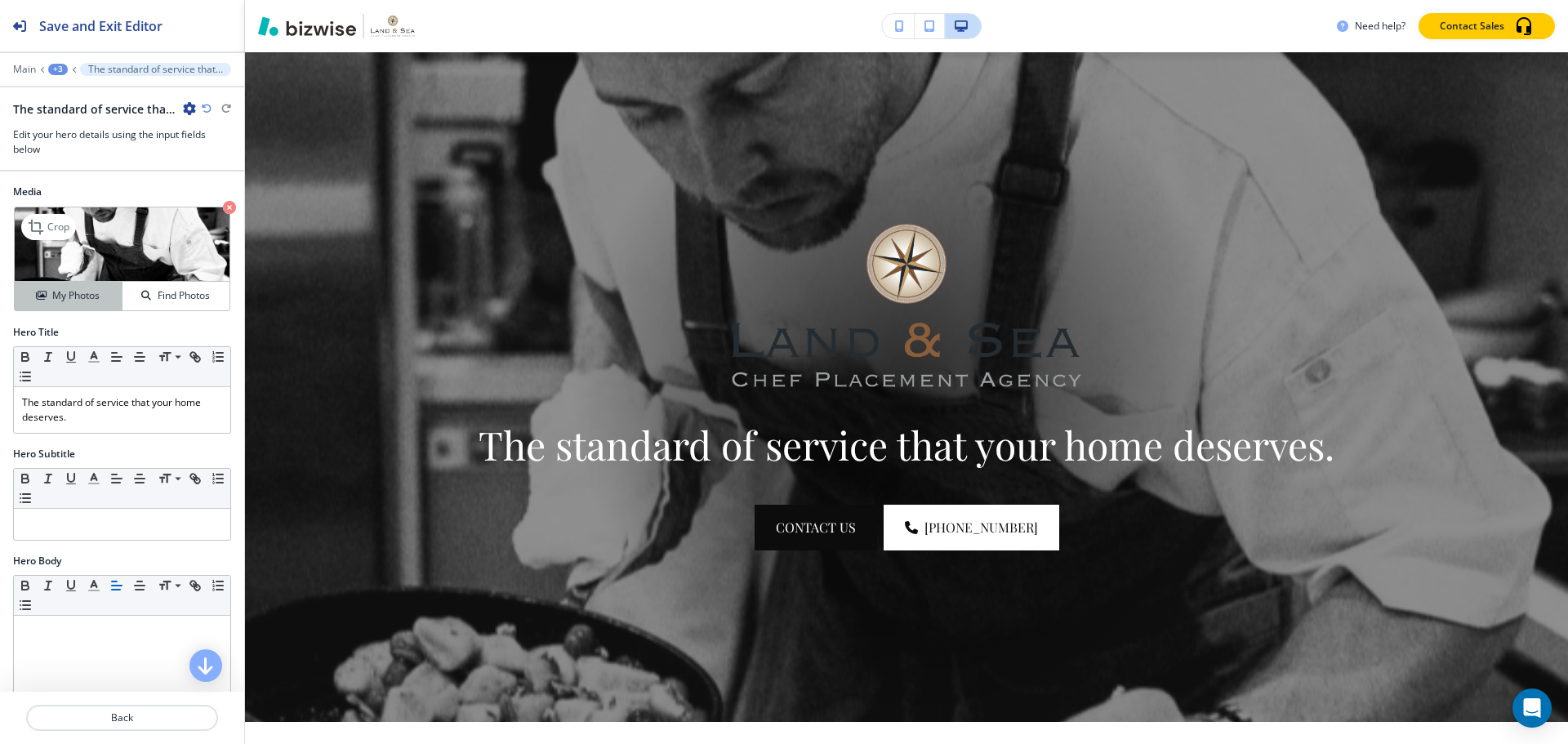
click at [56, 293] on h4 "My Photos" at bounding box center [76, 296] width 47 height 15
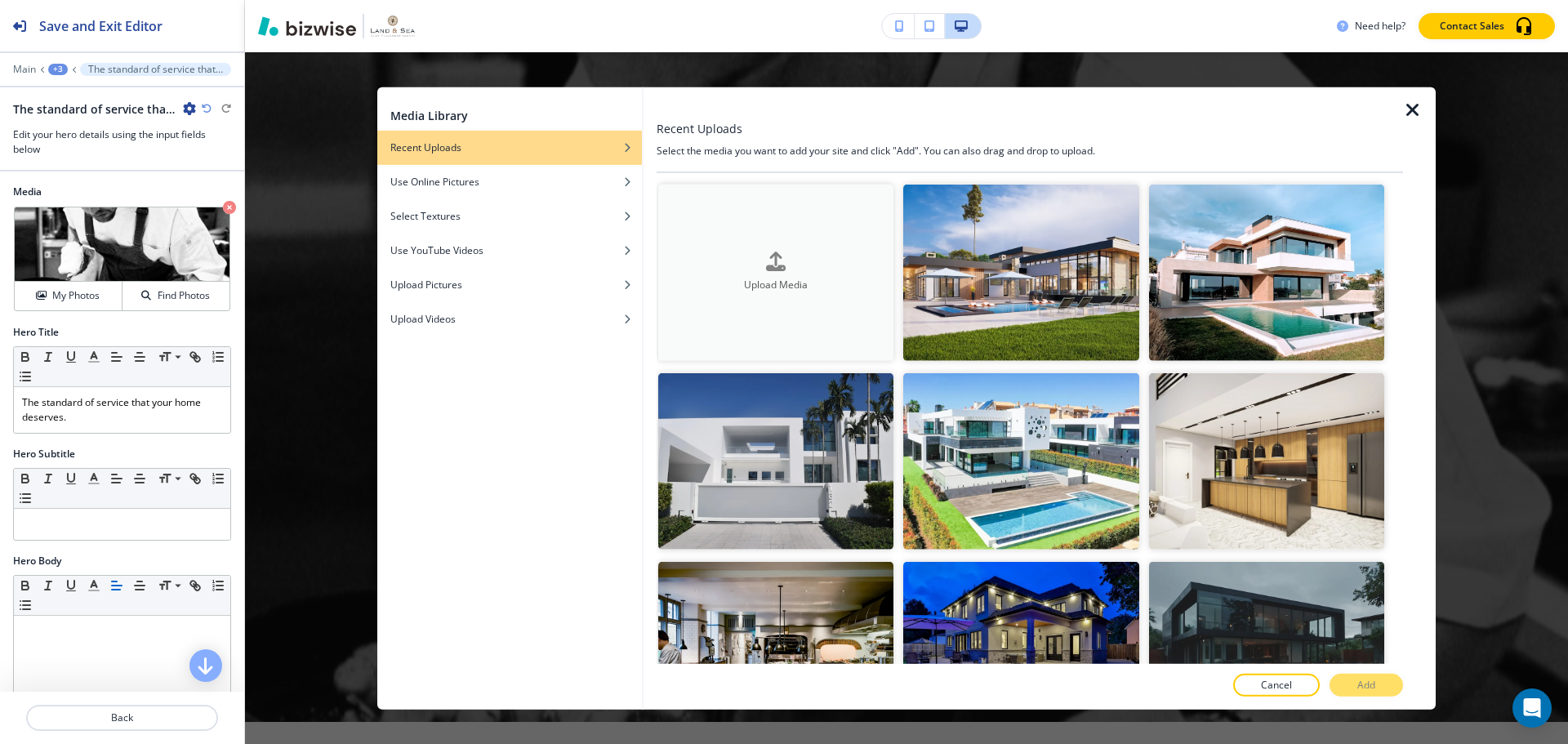
click at [821, 265] on div "Upload Media" at bounding box center [776, 272] width 236 height 42
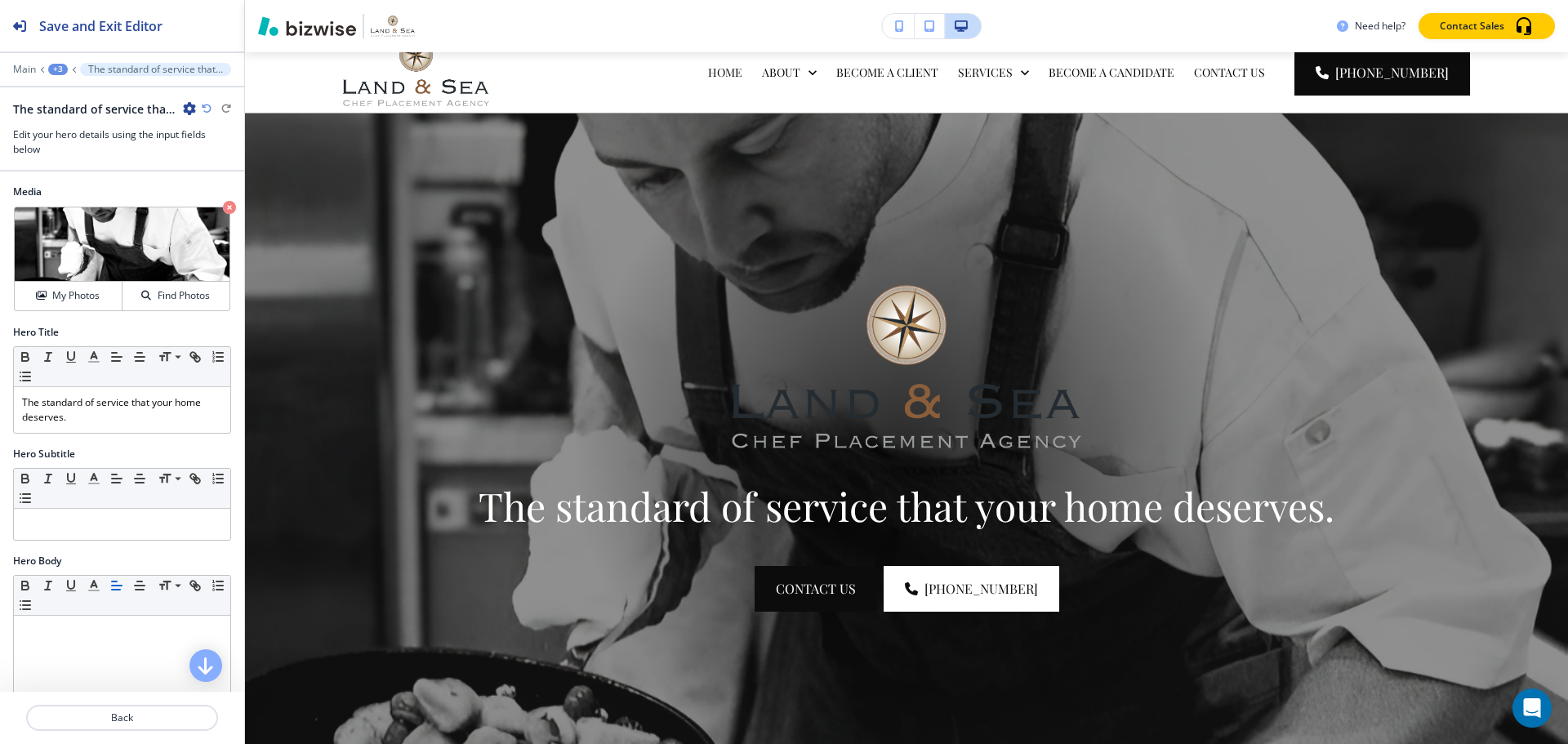
scroll to position [0, 0]
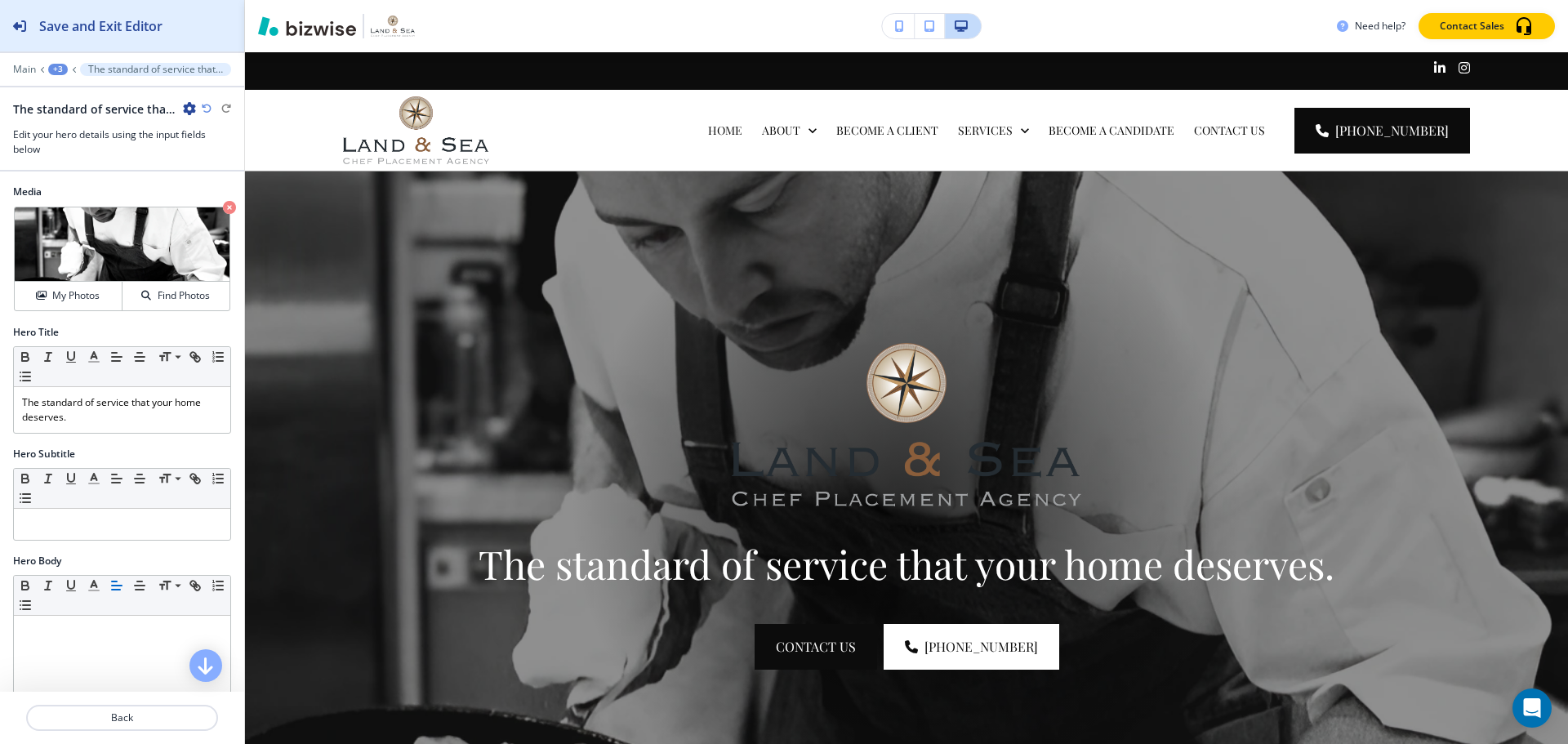
click at [147, 27] on h2 "Save and Exit Editor" at bounding box center [100, 26] width 123 height 19
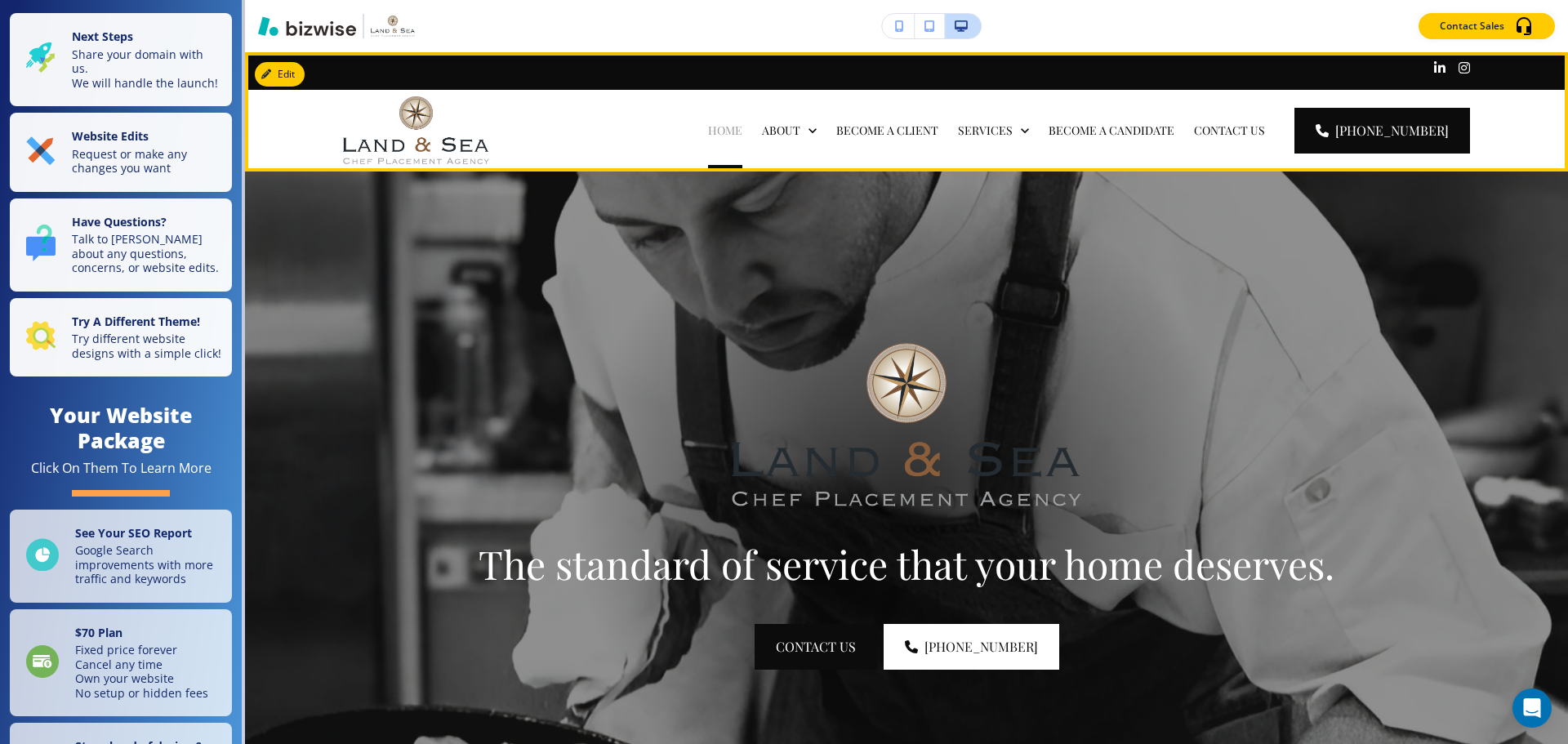
click at [742, 130] on p "HOME" at bounding box center [725, 131] width 35 height 16
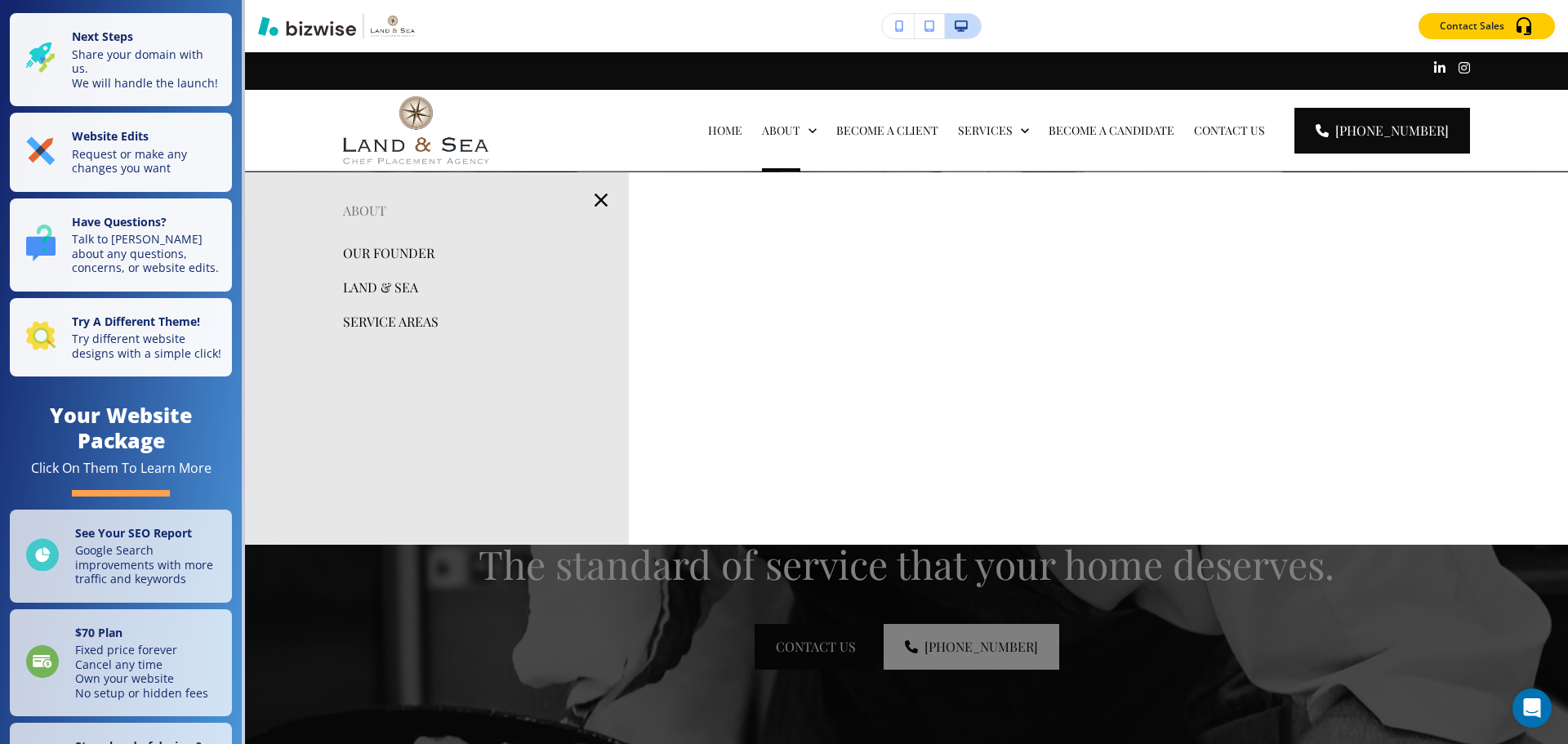
click at [595, 194] on icon "button" at bounding box center [601, 200] width 23 height 23
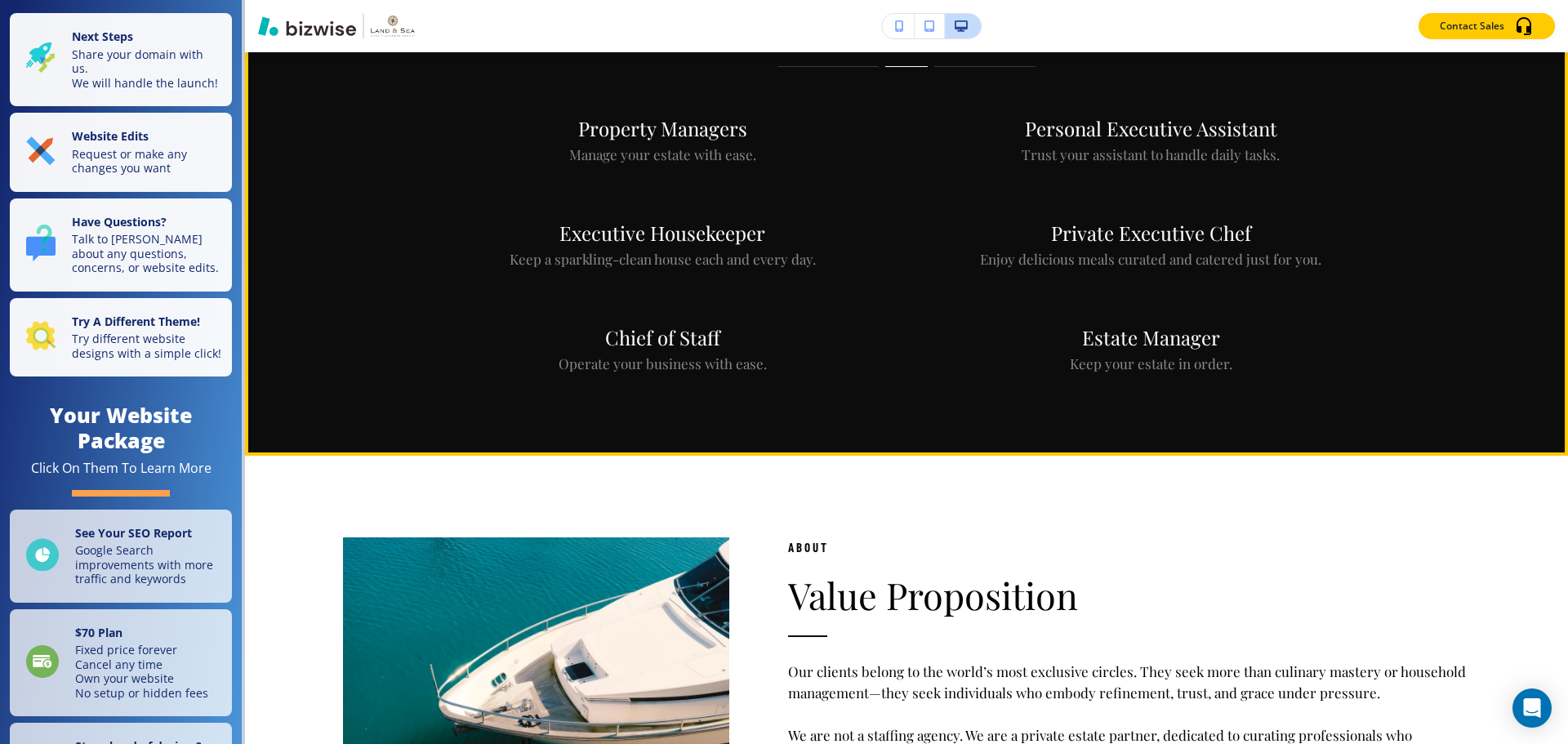
scroll to position [1225, 0]
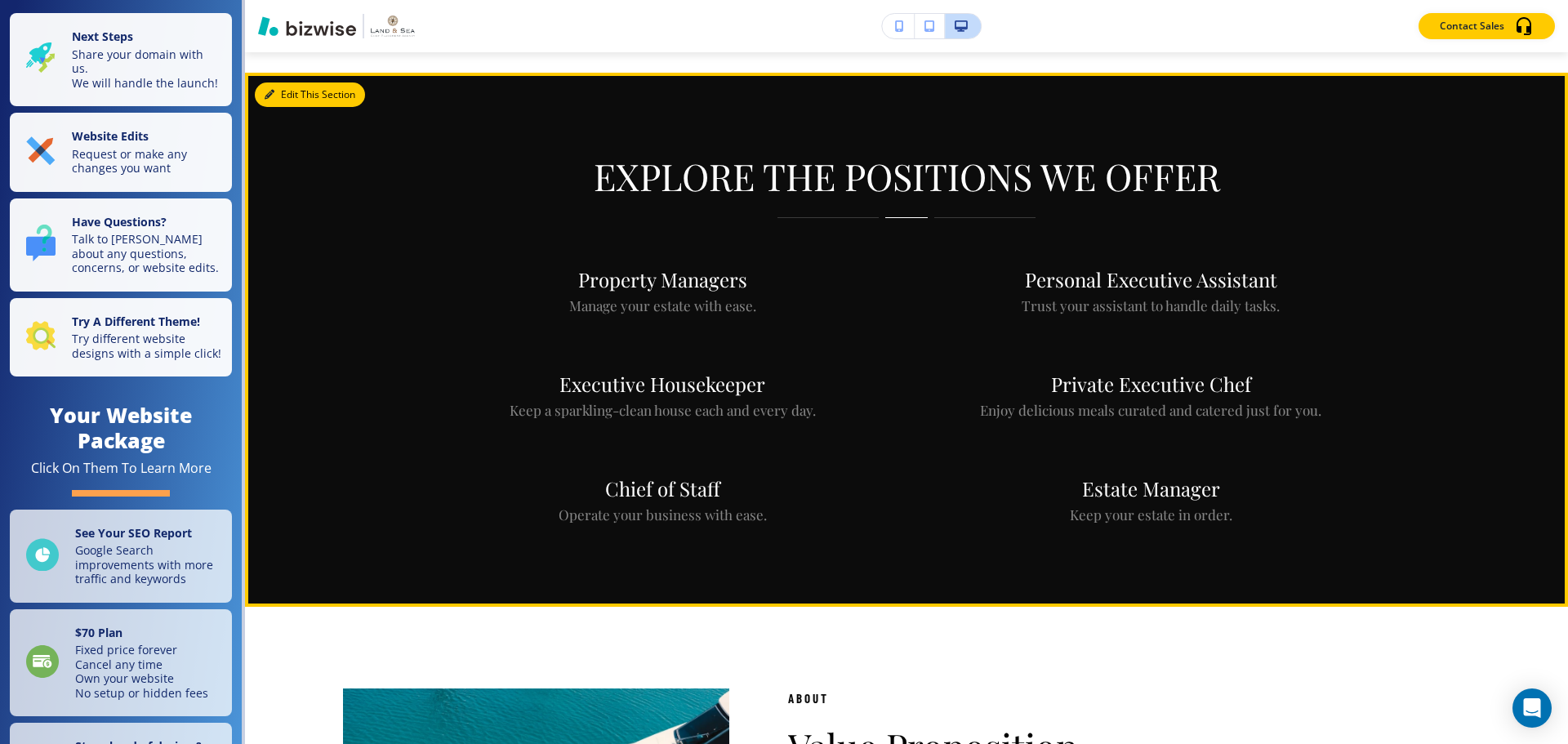
click at [283, 91] on button "Edit This Section" at bounding box center [310, 94] width 110 height 25
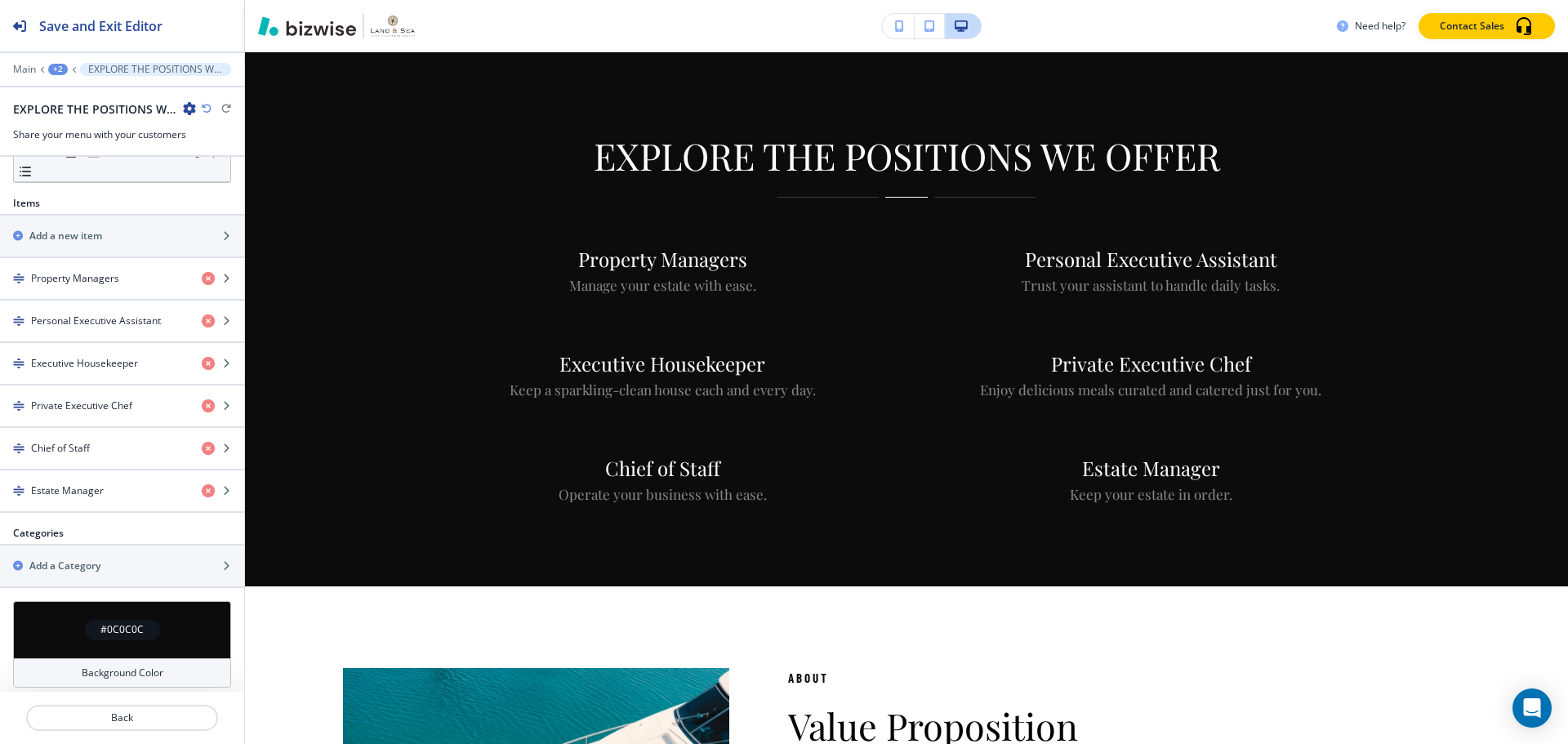
scroll to position [490, 0]
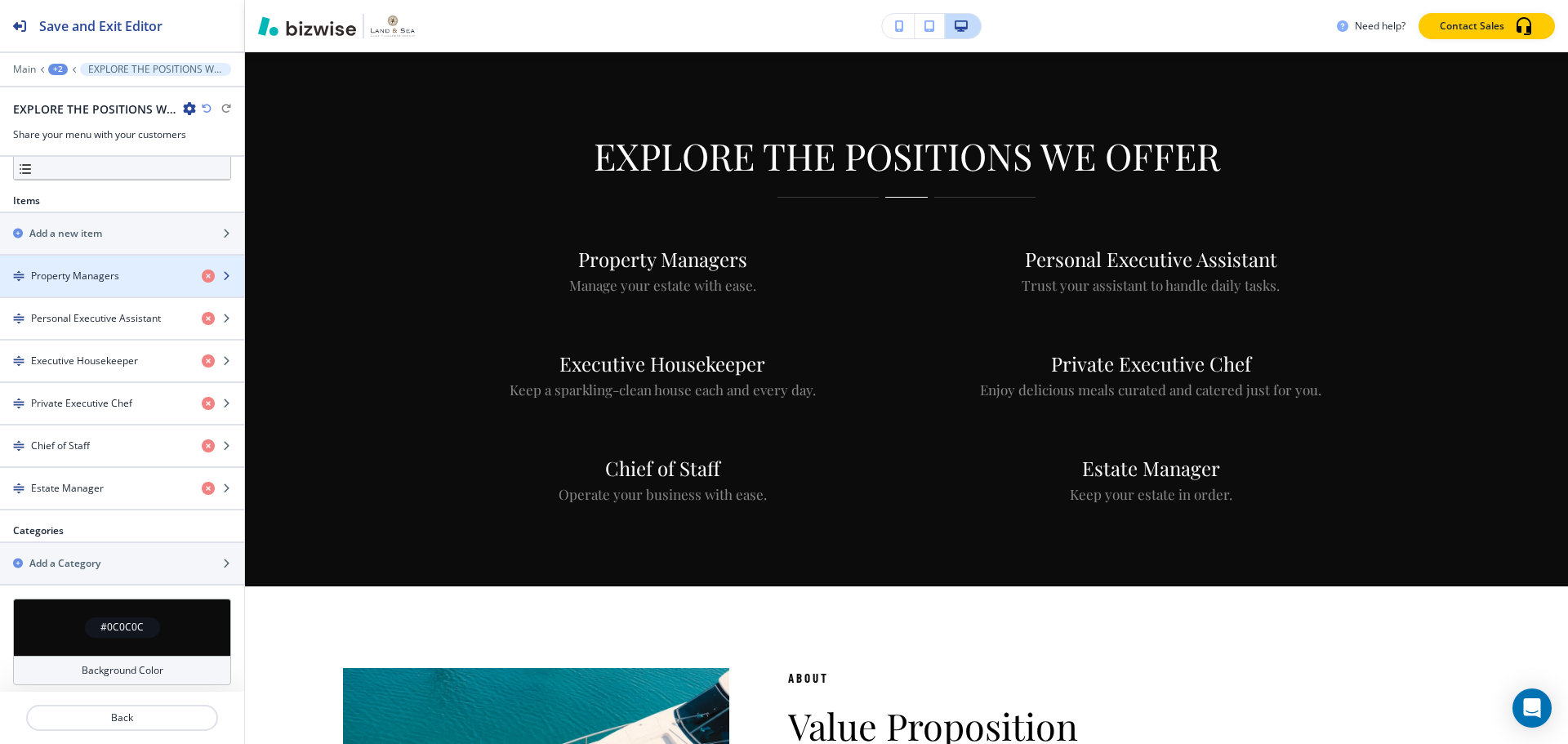
click at [98, 279] on h4 "Property Managers" at bounding box center [75, 276] width 89 height 15
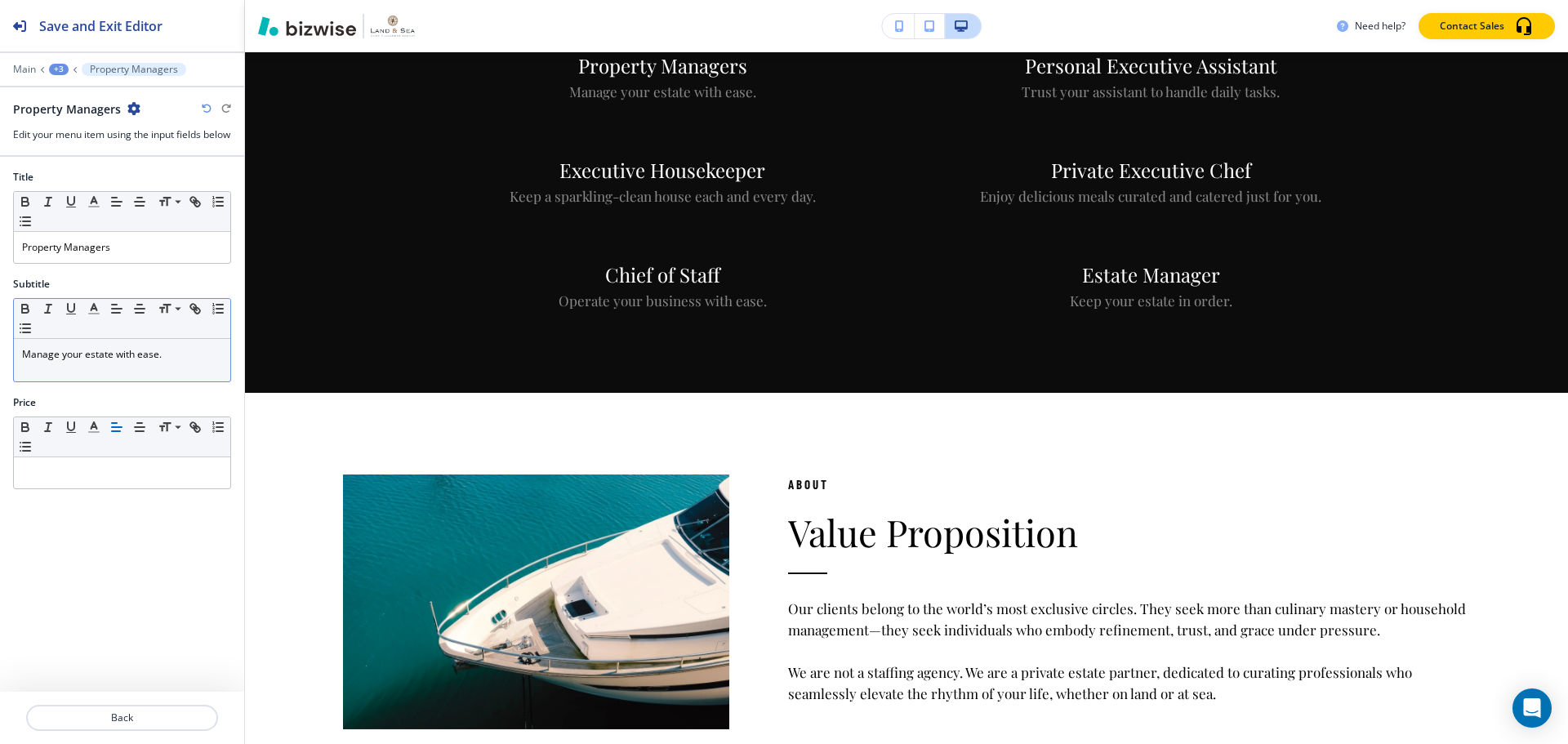
scroll to position [1440, 0]
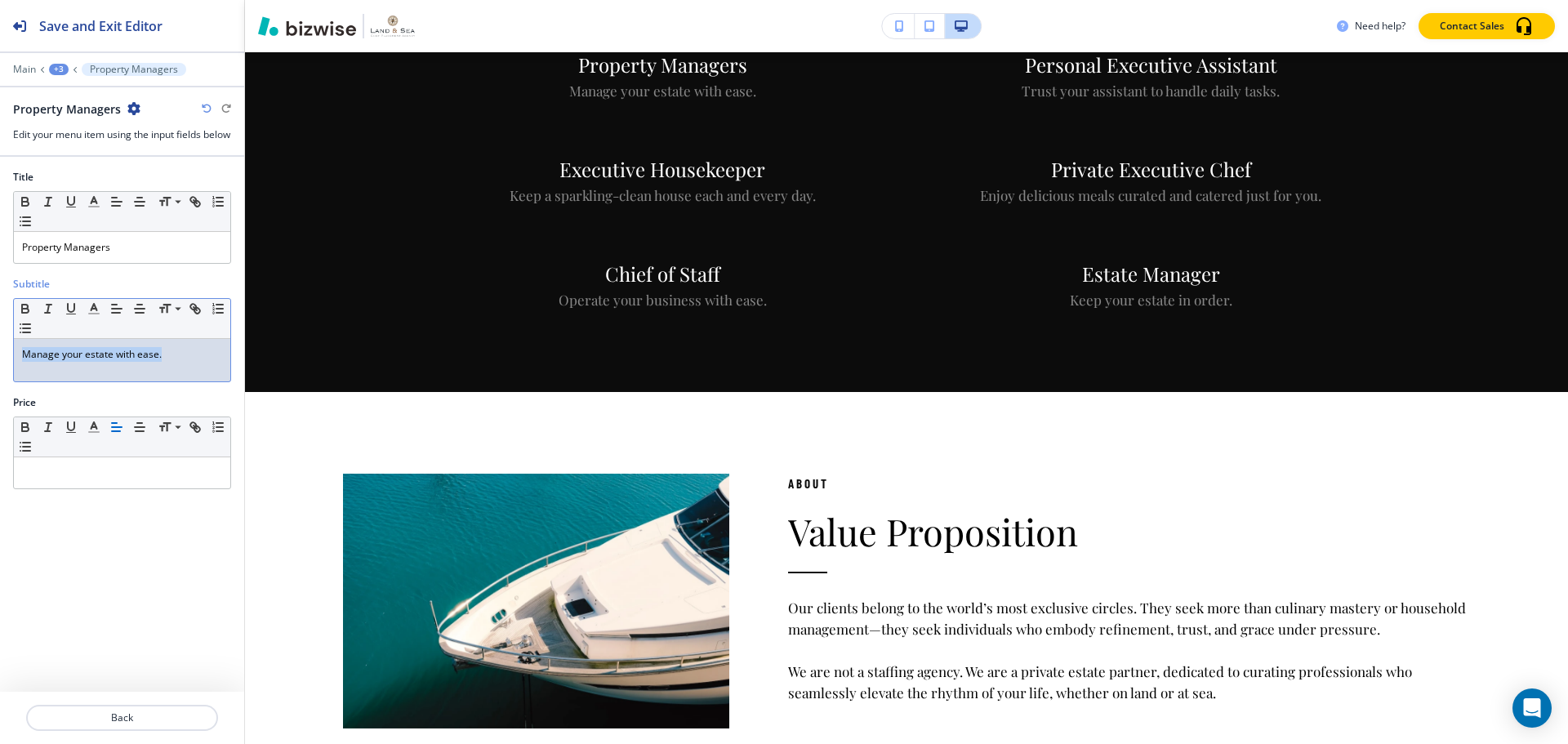
drag, startPoint x: 173, startPoint y: 372, endPoint x: 16, endPoint y: 375, distance: 157.0
click at [16, 375] on div "Manage your estate with ease." at bounding box center [121, 360] width 216 height 43
click at [98, 723] on p "Back" at bounding box center [121, 718] width 189 height 15
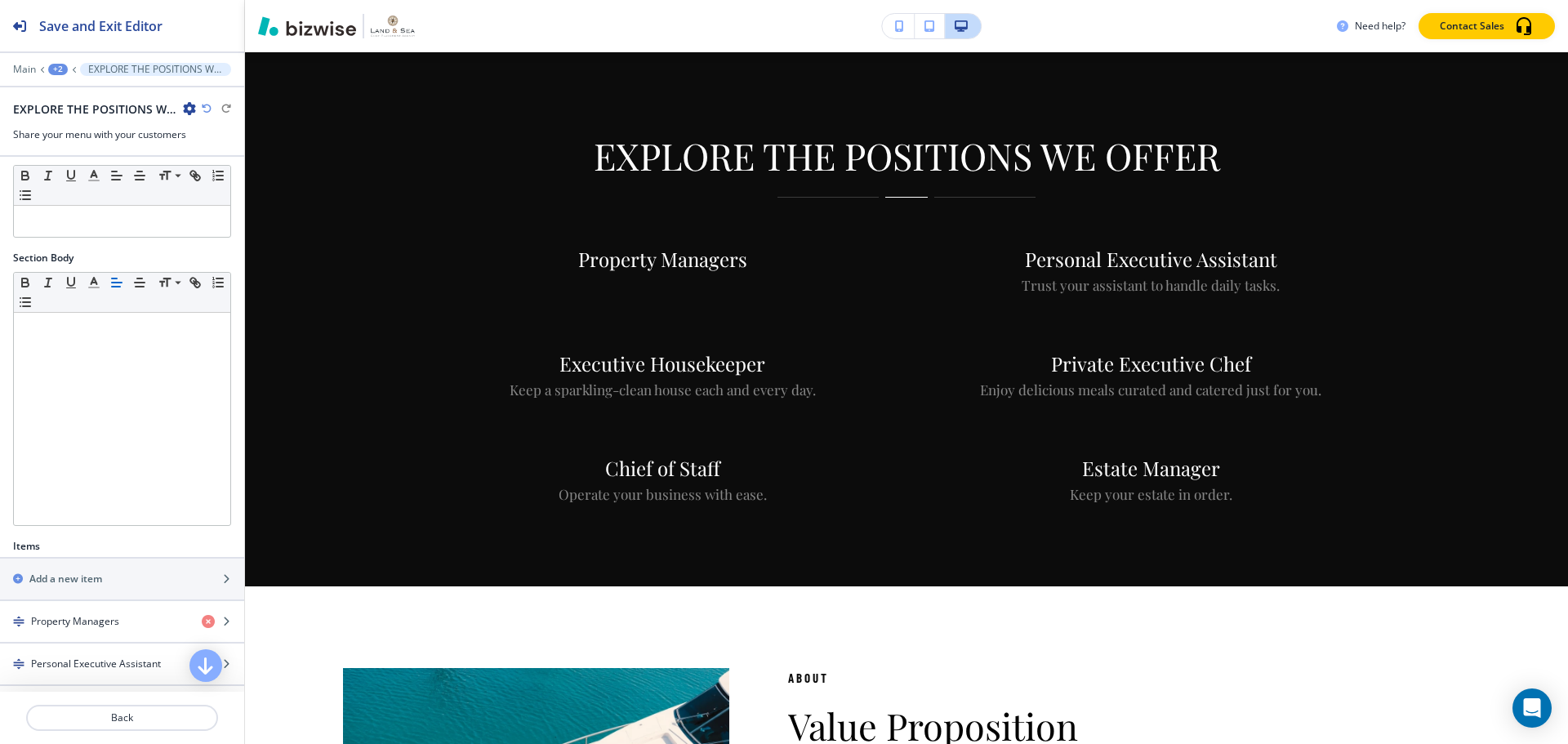
scroll to position [490, 0]
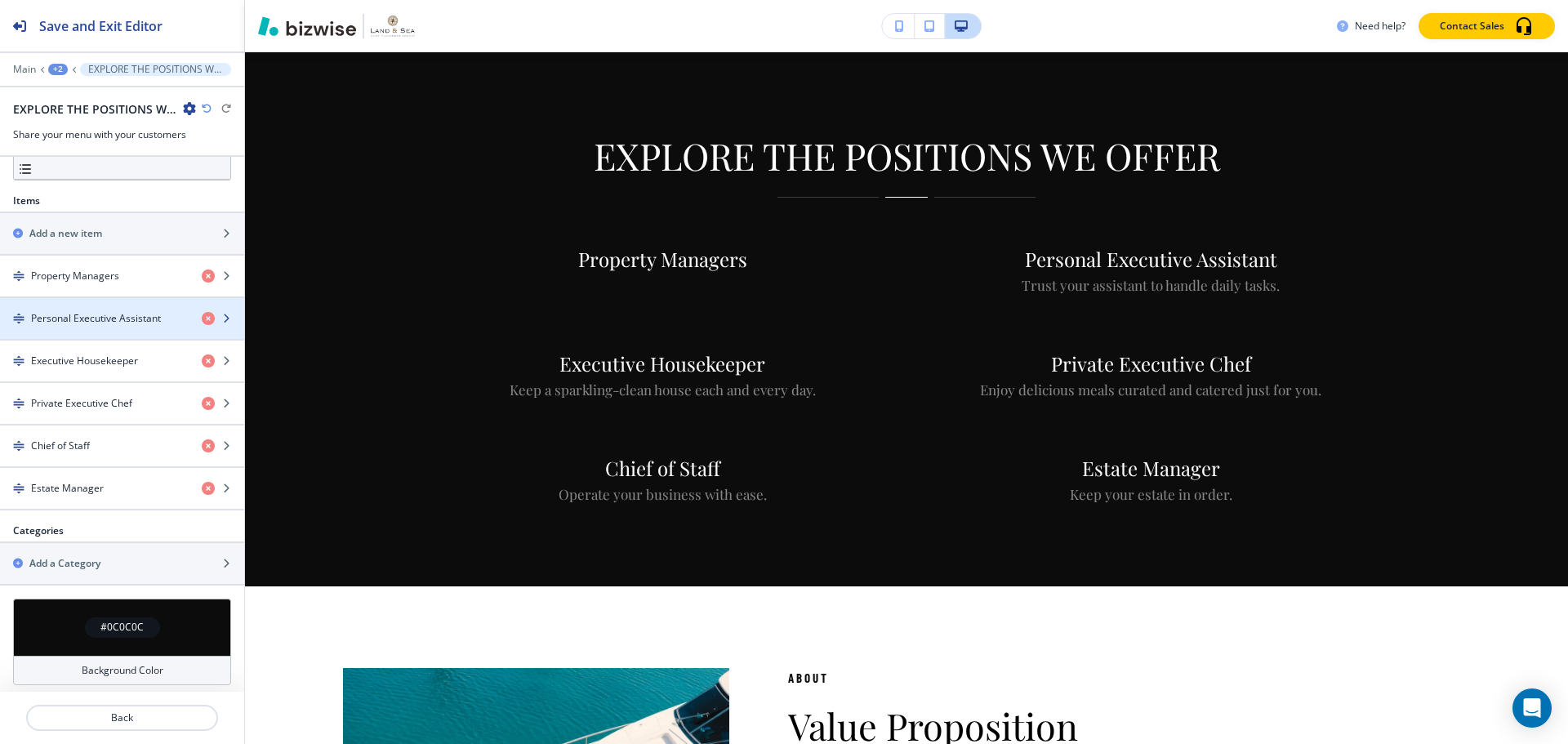
click at [81, 332] on div "button" at bounding box center [121, 332] width 244 height 13
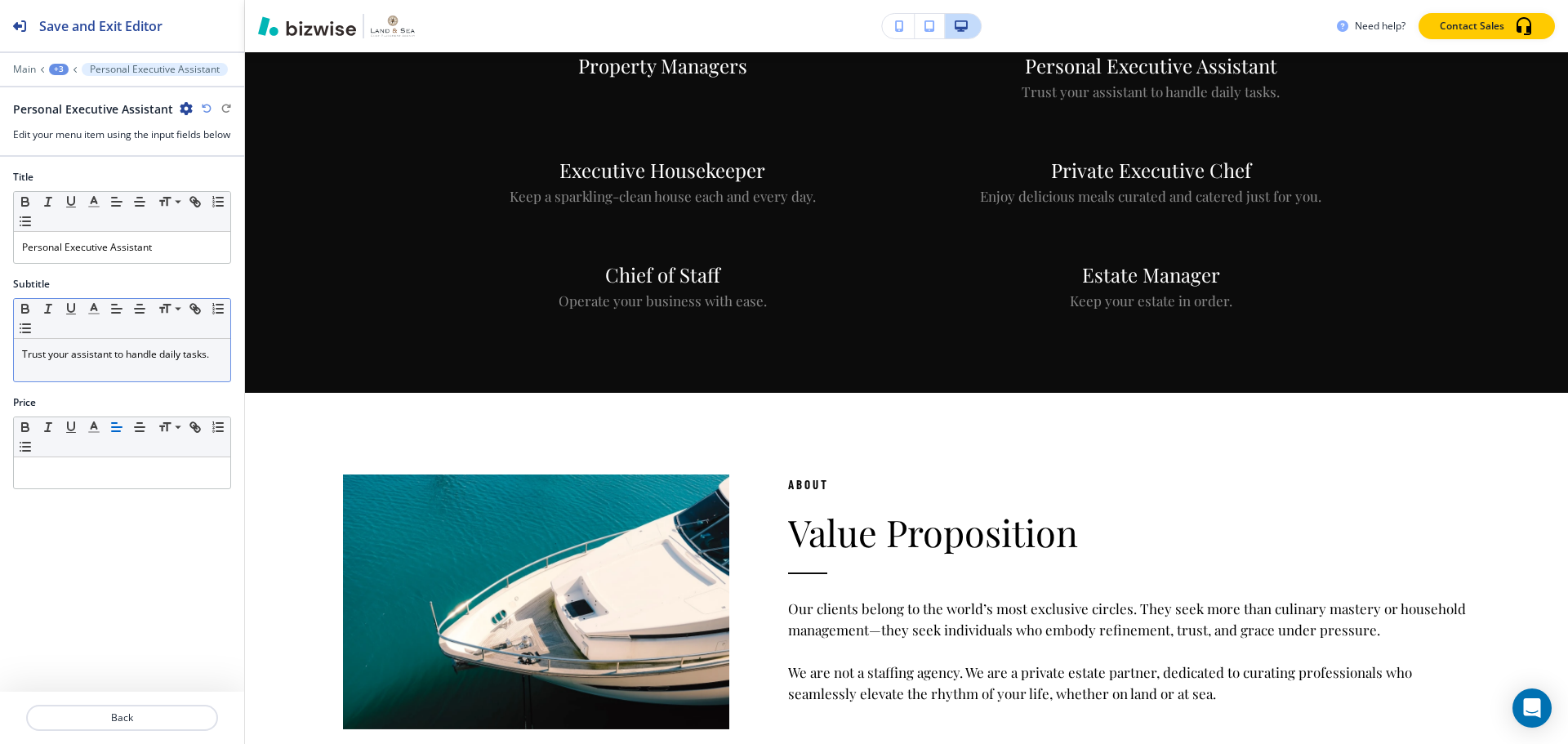
scroll to position [1440, 0]
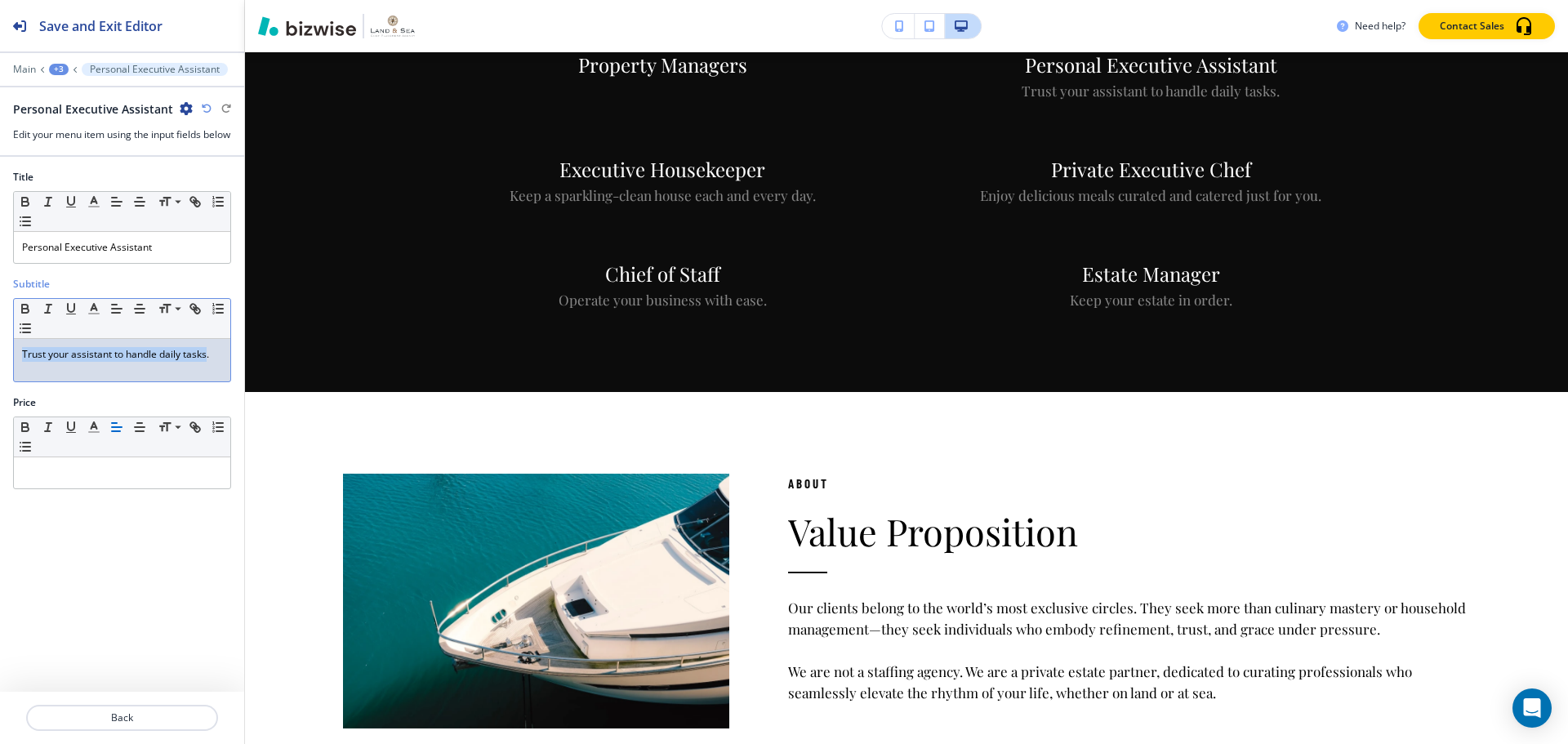
drag, startPoint x: 208, startPoint y: 367, endPoint x: 0, endPoint y: 369, distance: 208.0
click at [0, 369] on div "Subtitle Small Normal Large Huge Trust your assistant to handle daily tasks." at bounding box center [121, 336] width 244 height 119
click at [79, 729] on button "Back" at bounding box center [122, 718] width 192 height 26
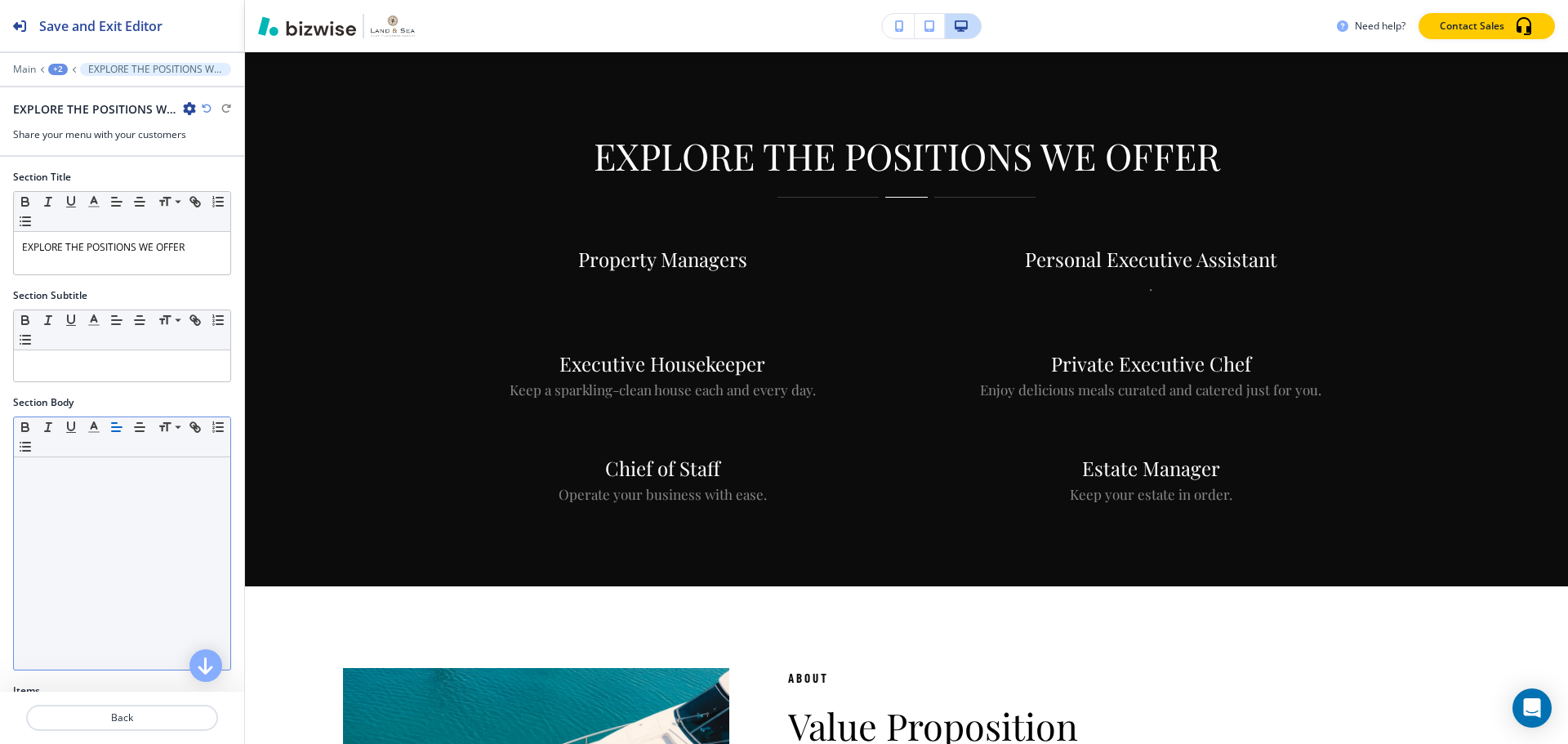
scroll to position [408, 0]
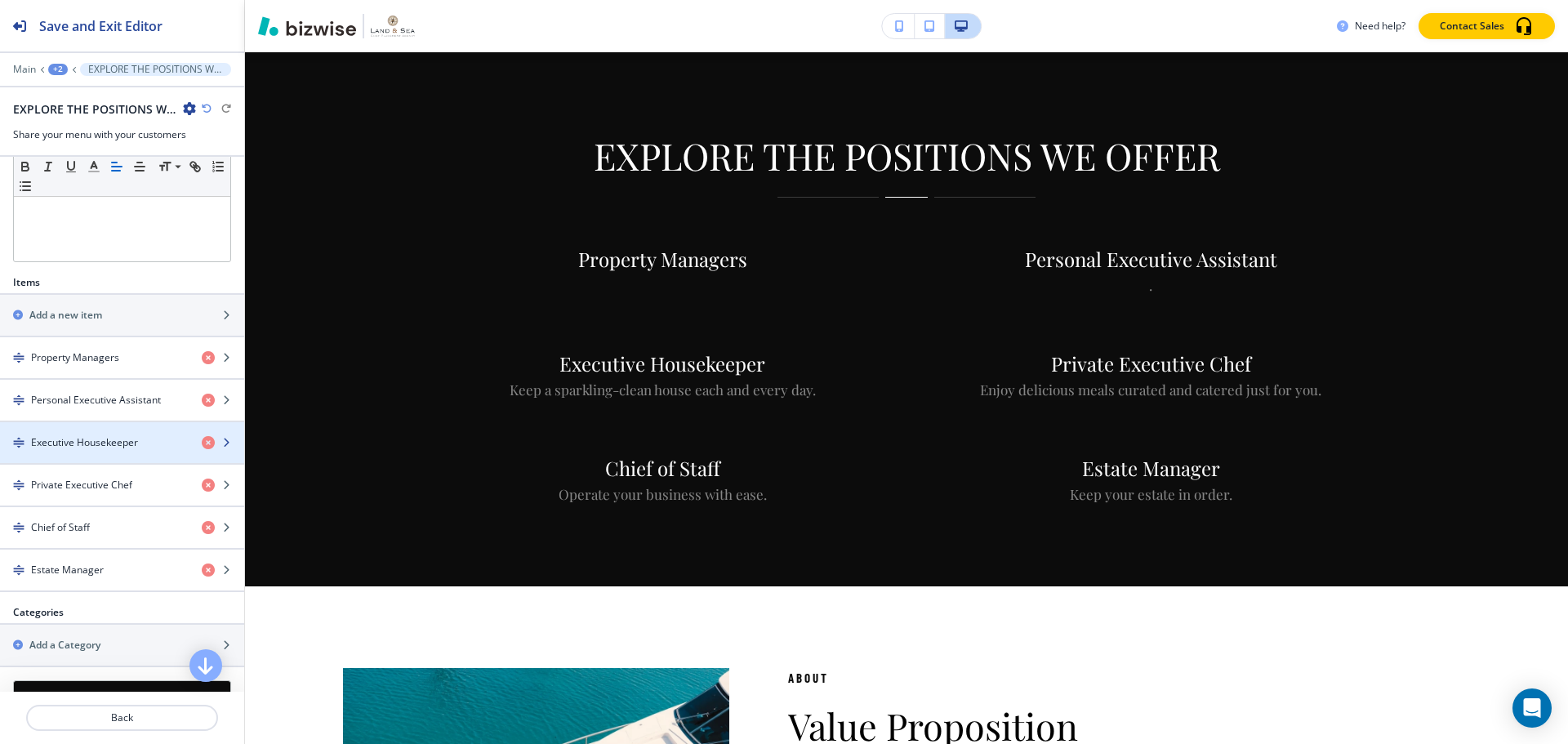
click at [87, 444] on h4 "Executive Housekeeper" at bounding box center [84, 443] width 107 height 15
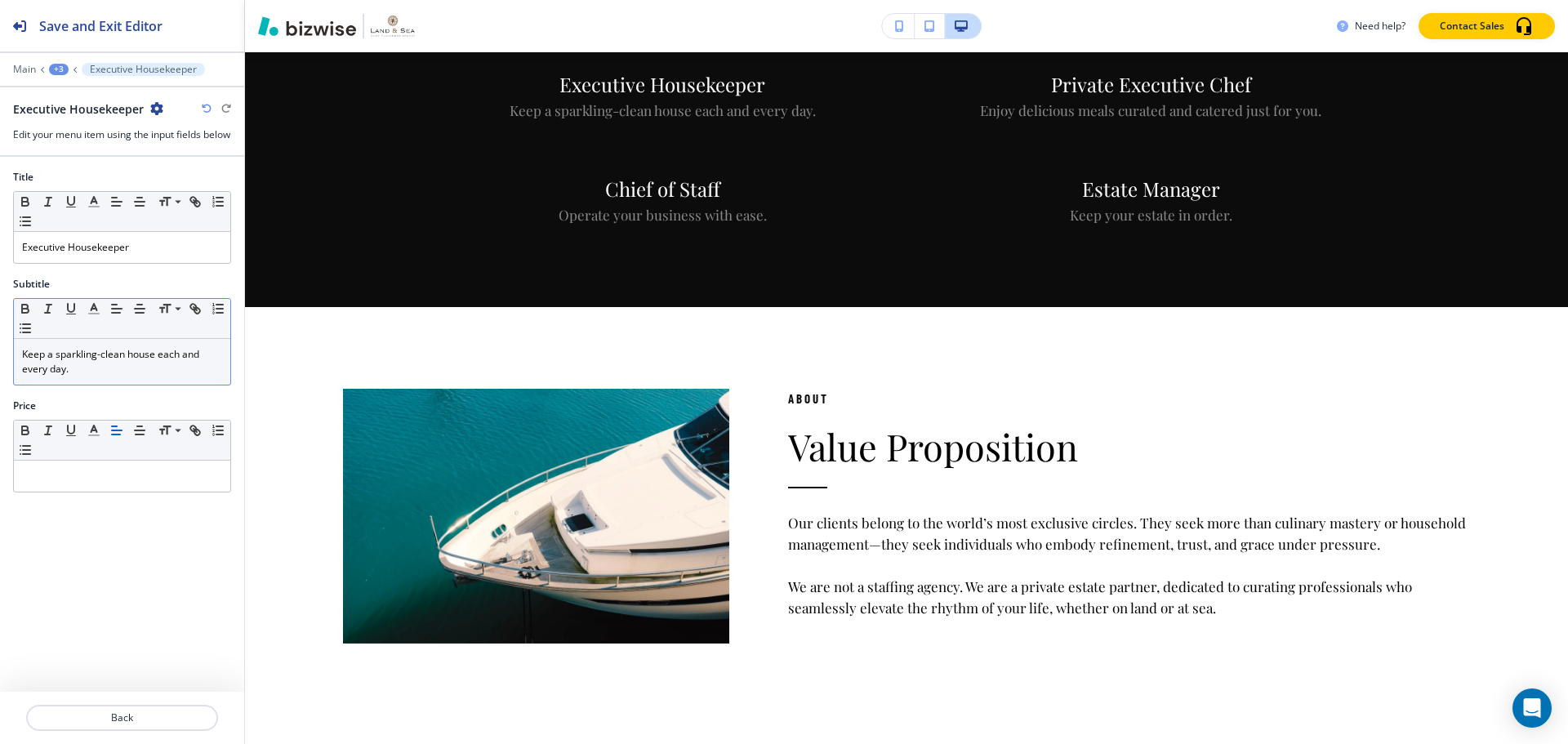
scroll to position [1544, 0]
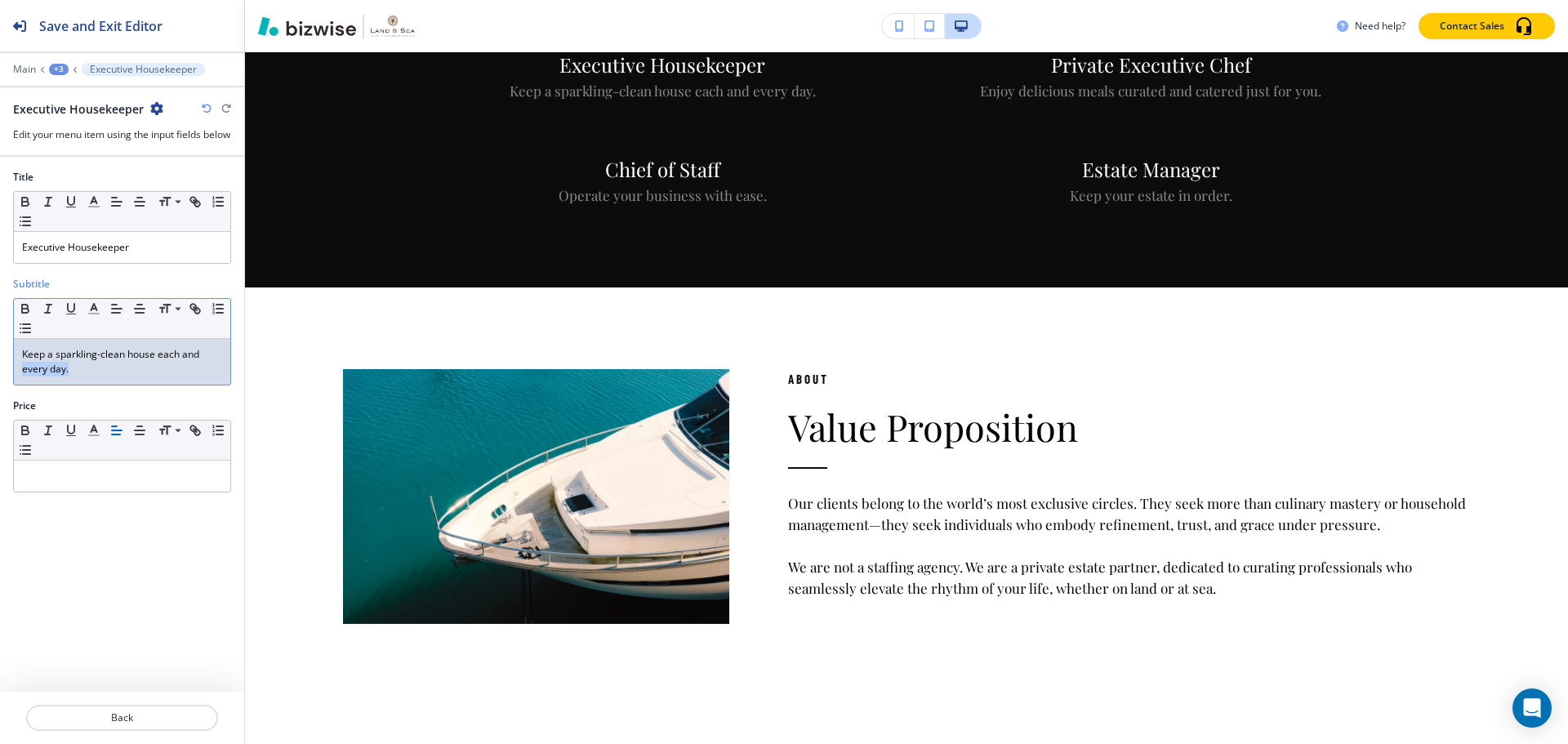
drag, startPoint x: 217, startPoint y: 380, endPoint x: 16, endPoint y: 379, distance: 201.0
click at [16, 379] on div "Keep a sparkling-clean house each and every day." at bounding box center [121, 362] width 216 height 46
click at [80, 376] on p "Keep a sparkling-clean house each and every day." at bounding box center [121, 362] width 200 height 29
drag, startPoint x: 100, startPoint y: 387, endPoint x: 0, endPoint y: 361, distance: 103.3
click at [0, 361] on div "Subtitle Small Normal Large Huge Keep a sparkling-clean house each and every da…" at bounding box center [121, 337] width 244 height 121
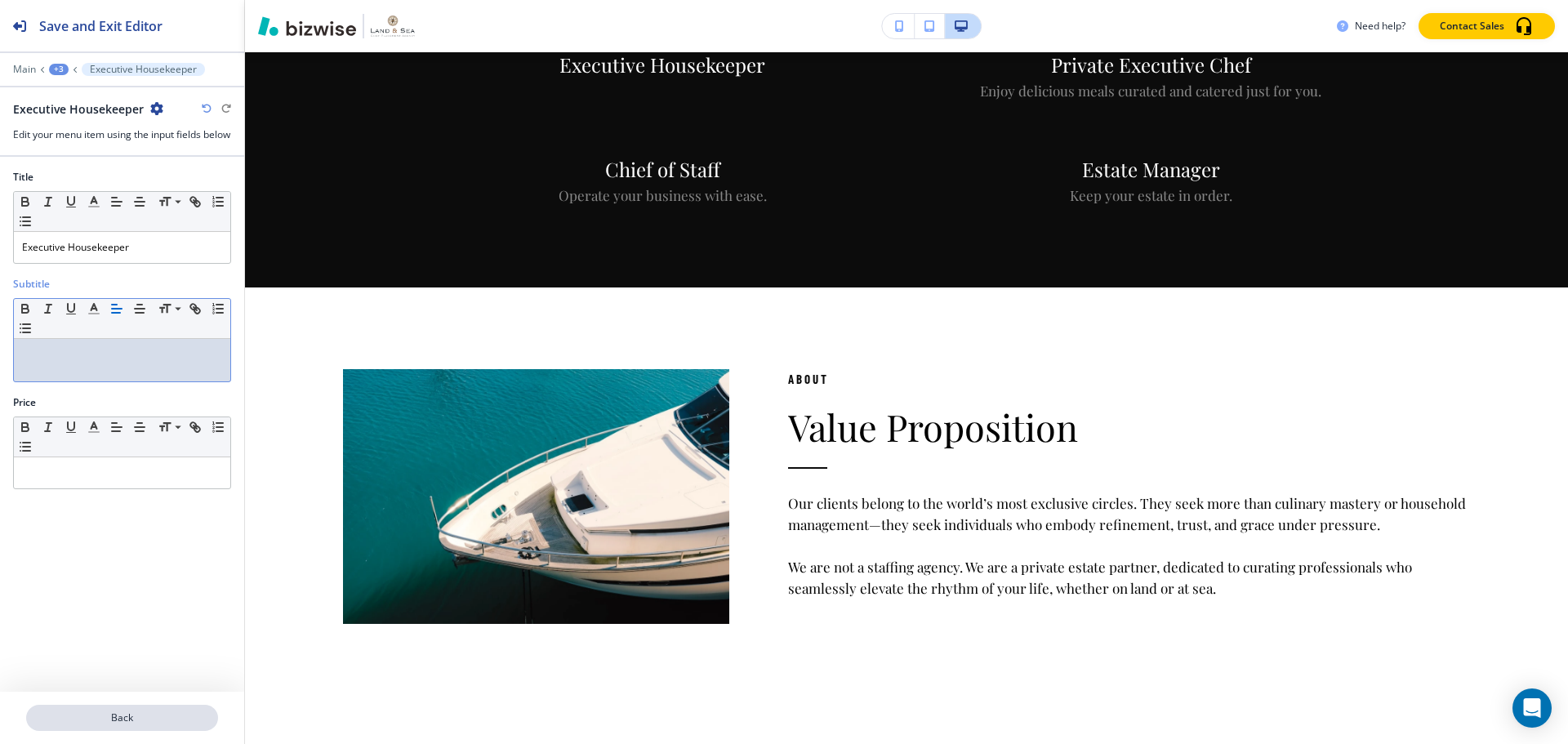
click at [156, 712] on p "Back" at bounding box center [121, 718] width 189 height 15
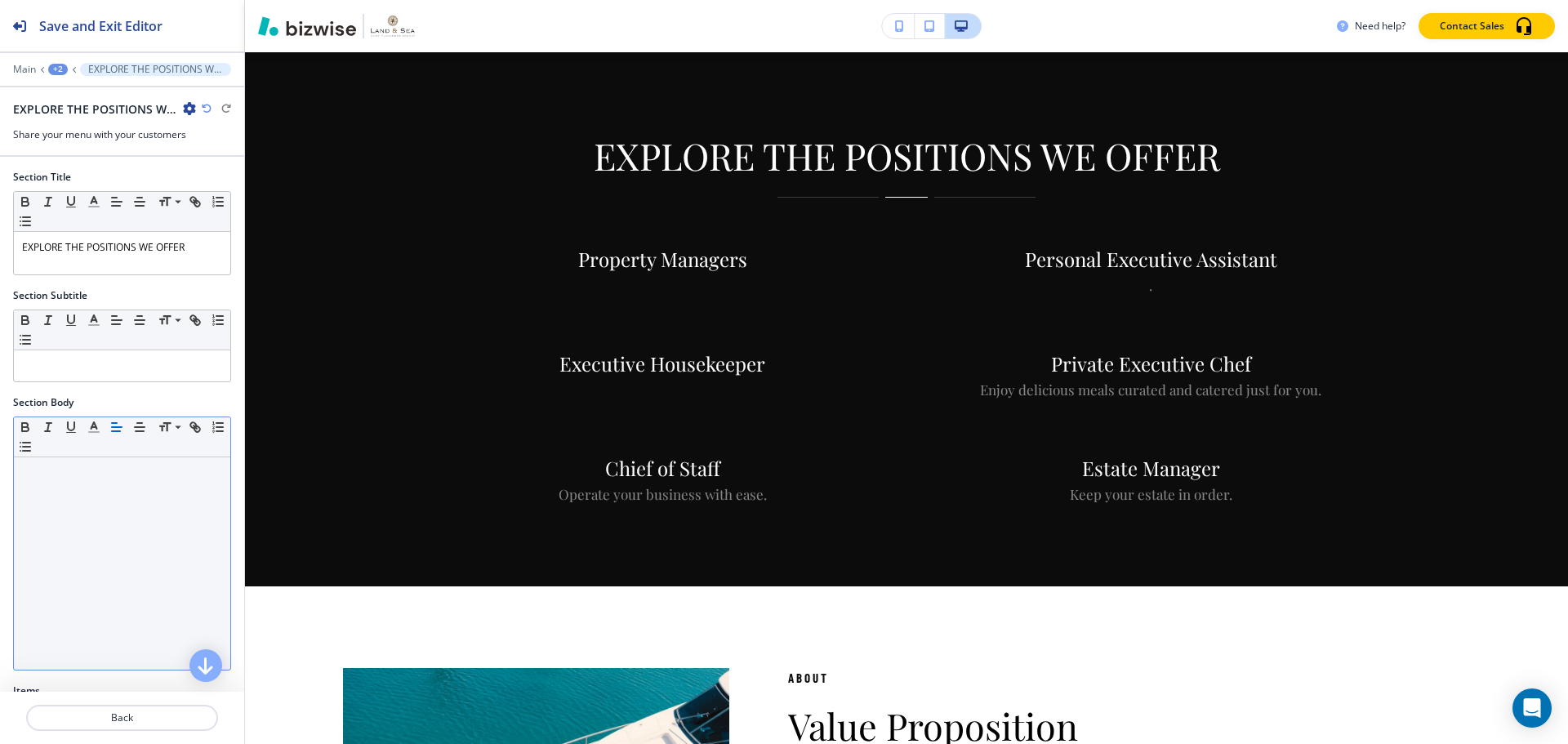
scroll to position [327, 0]
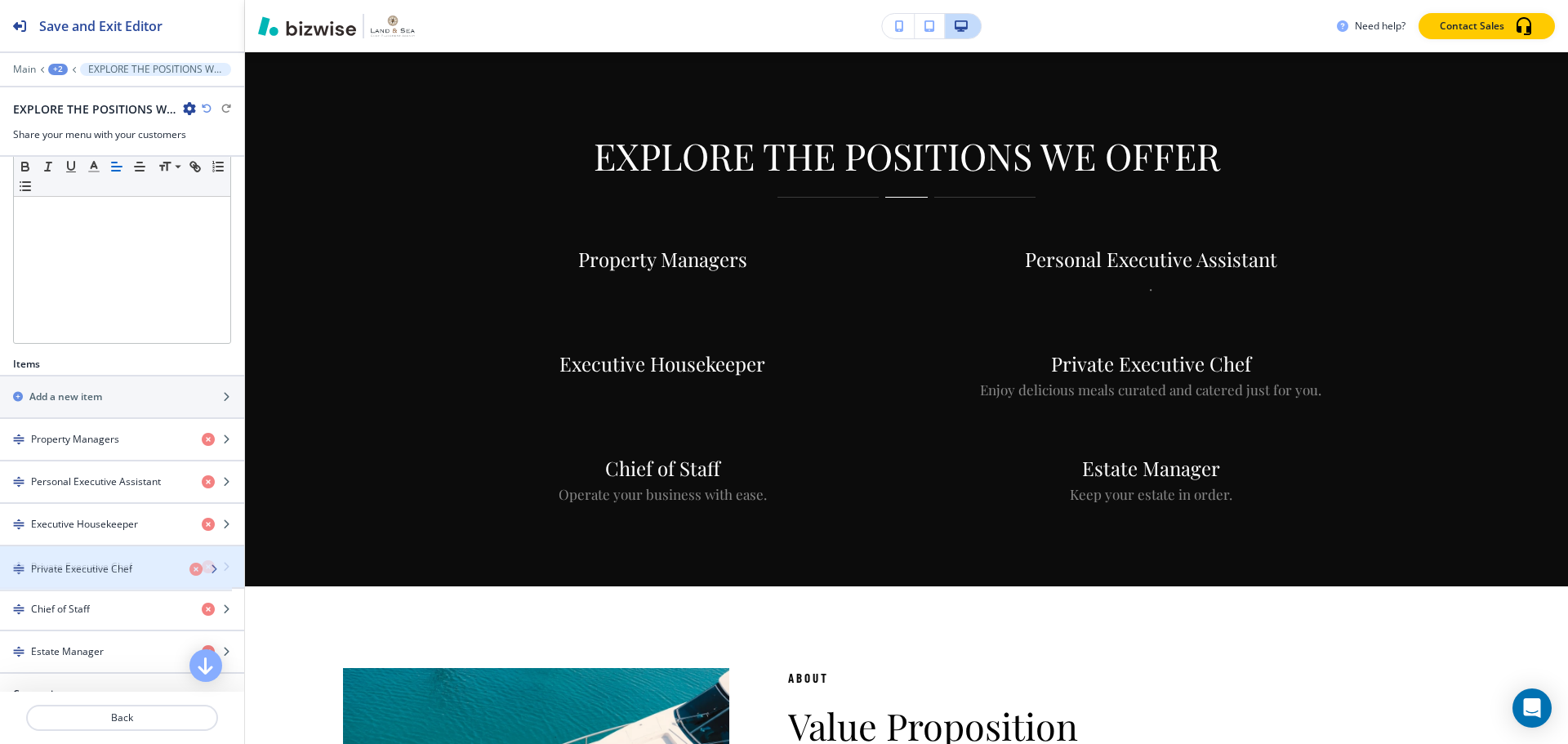
click at [100, 561] on div "Private Executive Chef" at bounding box center [121, 566] width 244 height 41
click at [101, 561] on h4 "Private Executive Chef" at bounding box center [81, 567] width 101 height 15
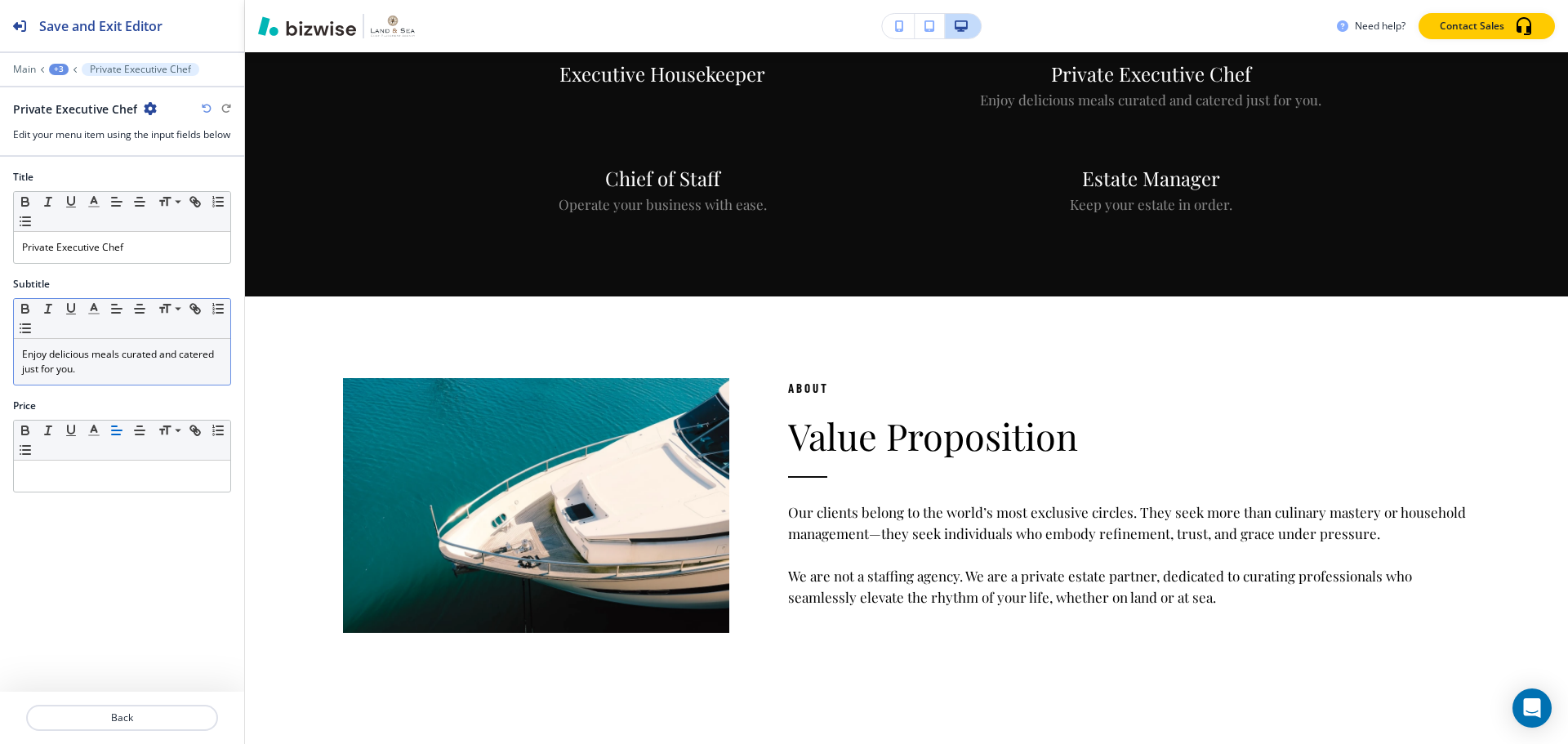
scroll to position [1544, 0]
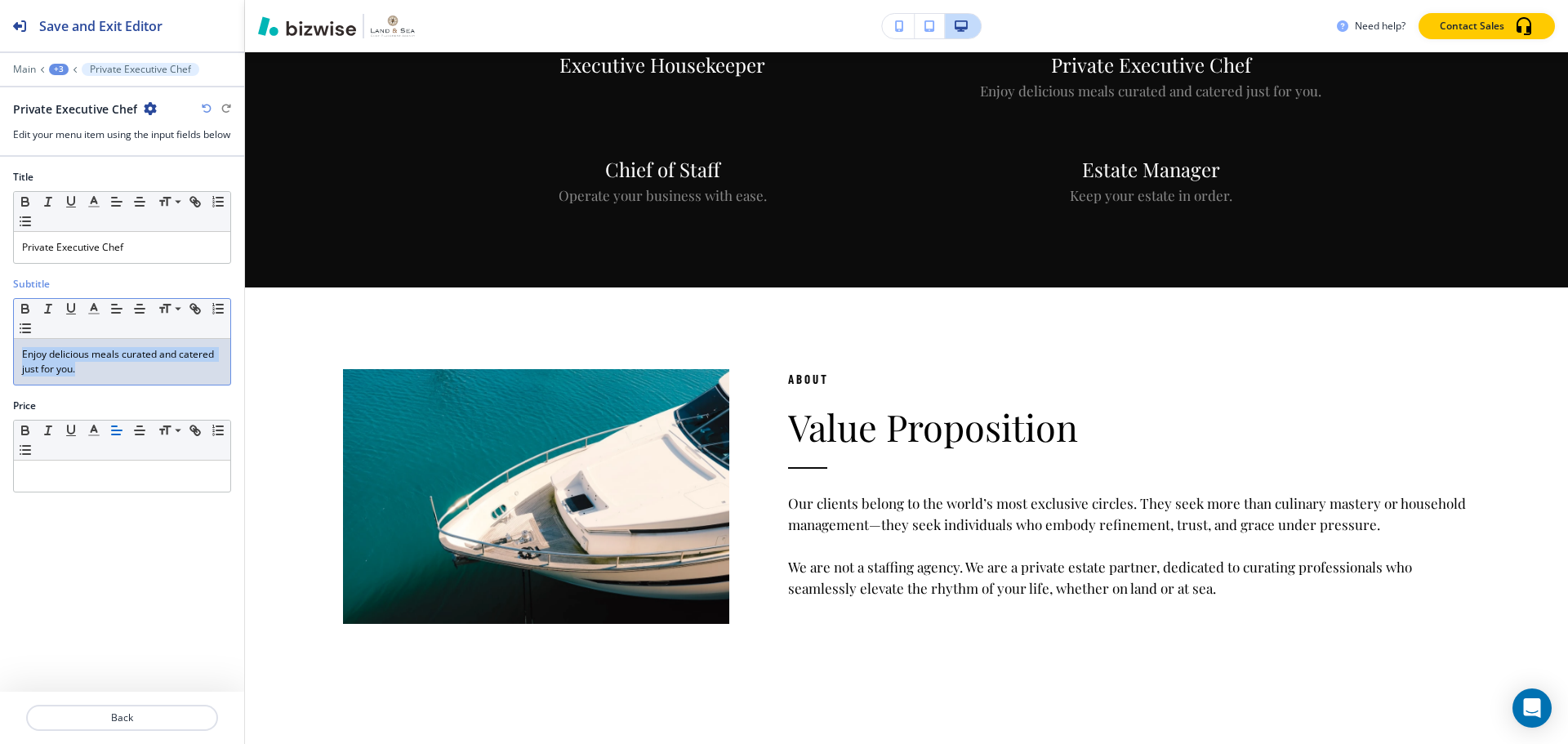
drag, startPoint x: 71, startPoint y: 390, endPoint x: 0, endPoint y: 360, distance: 77.1
click at [0, 360] on div "Subtitle Small Normal Large Huge Enjoy delicious meals curated and catered just…" at bounding box center [121, 337] width 244 height 121
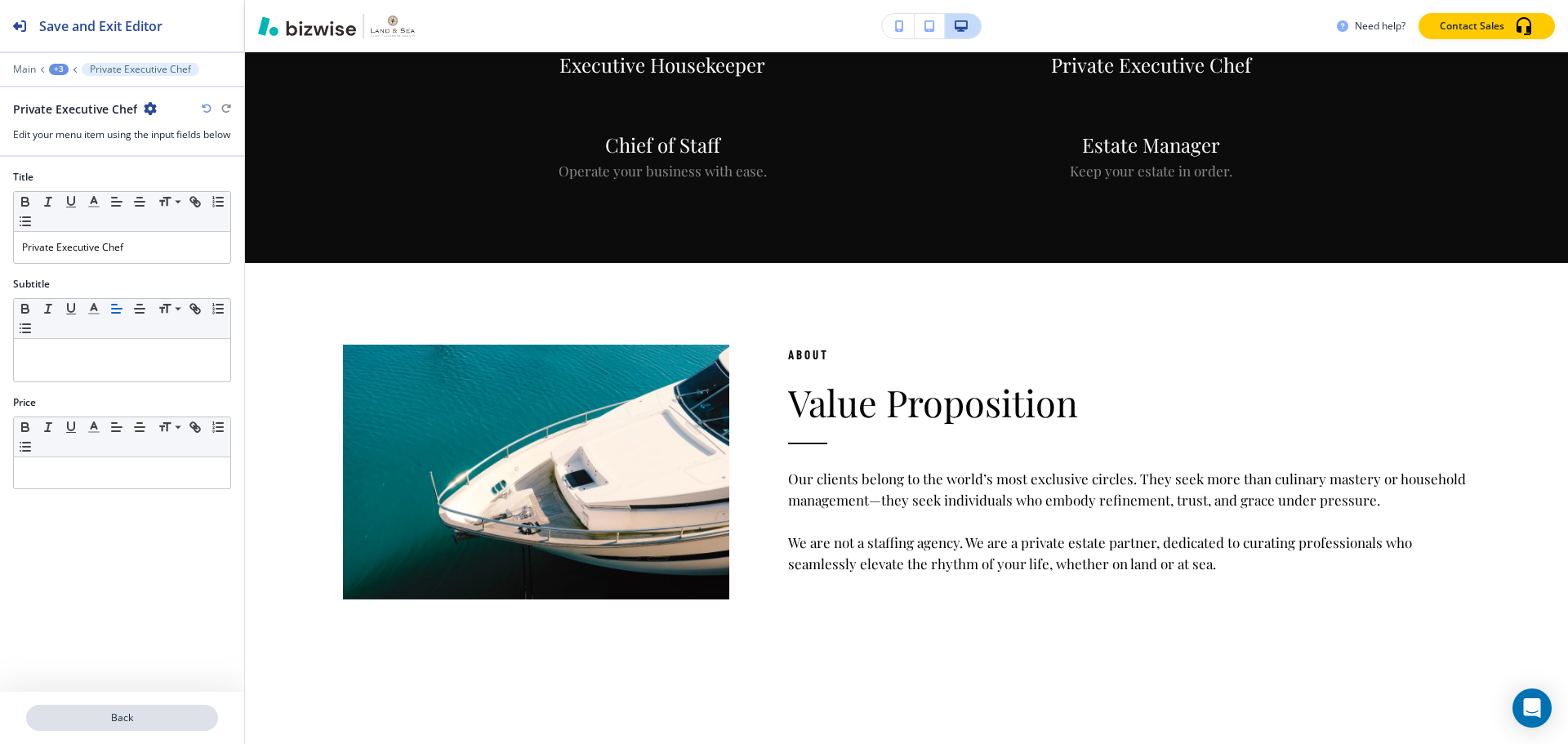
click at [165, 723] on p "Back" at bounding box center [121, 718] width 189 height 15
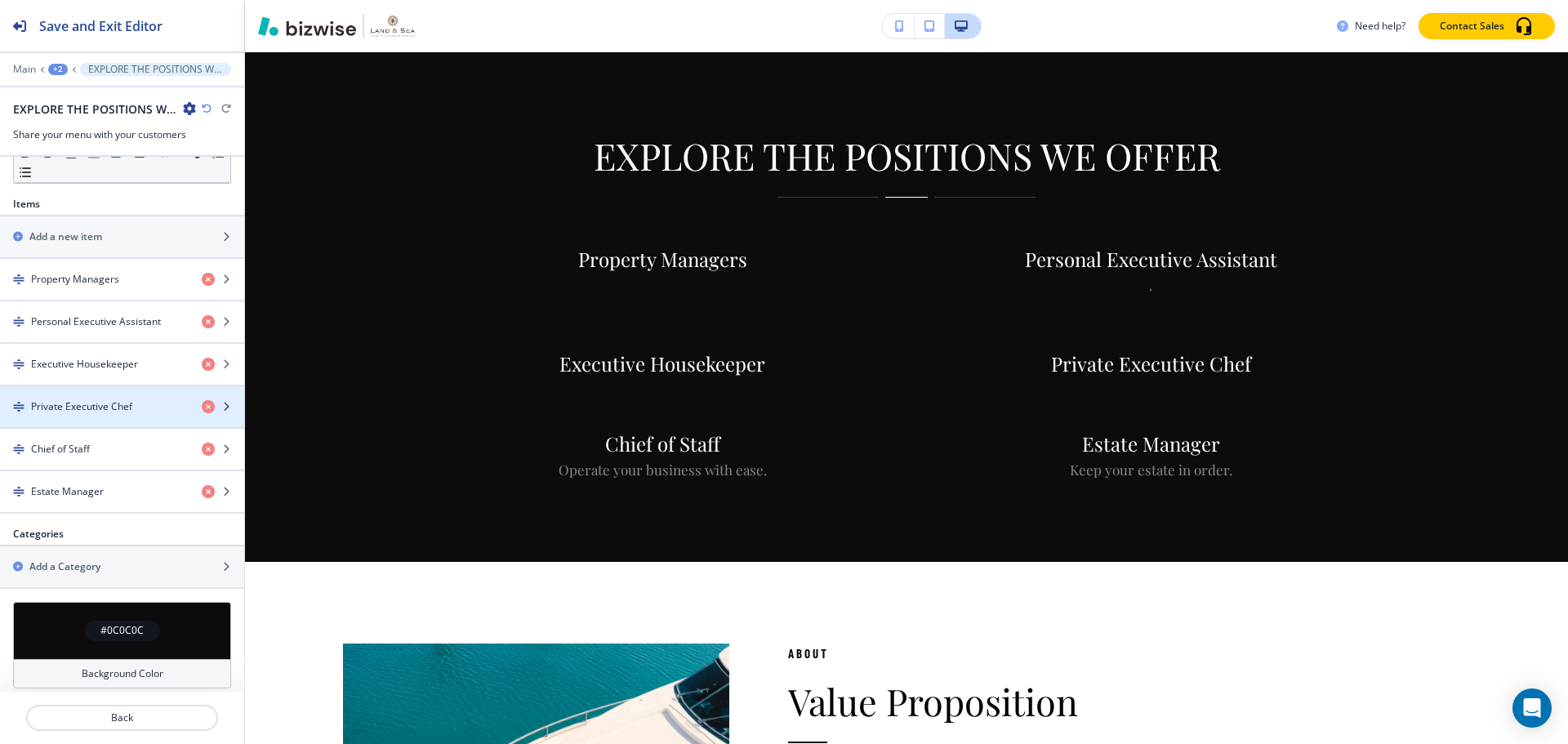
scroll to position [490, 0]
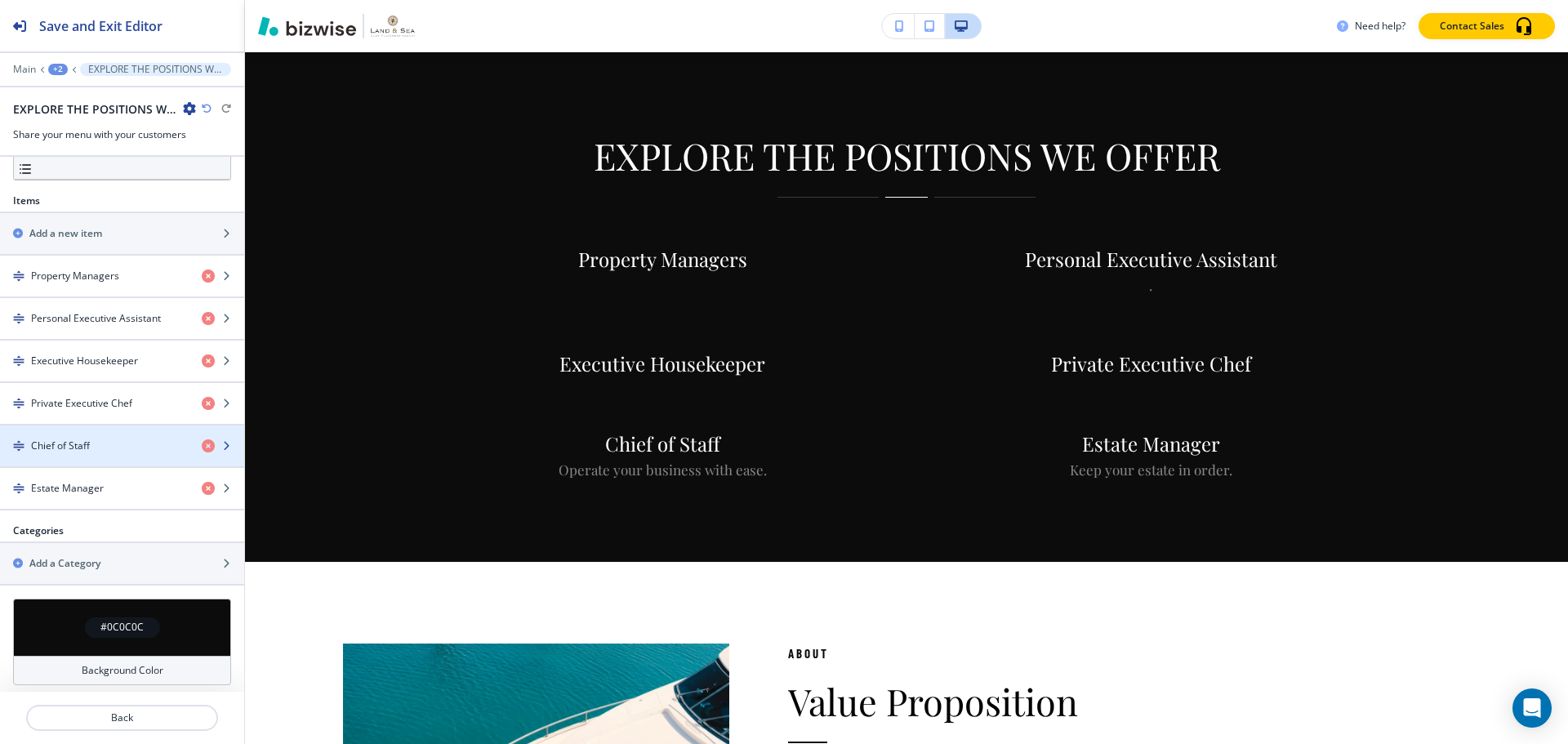
click at [71, 456] on div "button" at bounding box center [121, 459] width 244 height 13
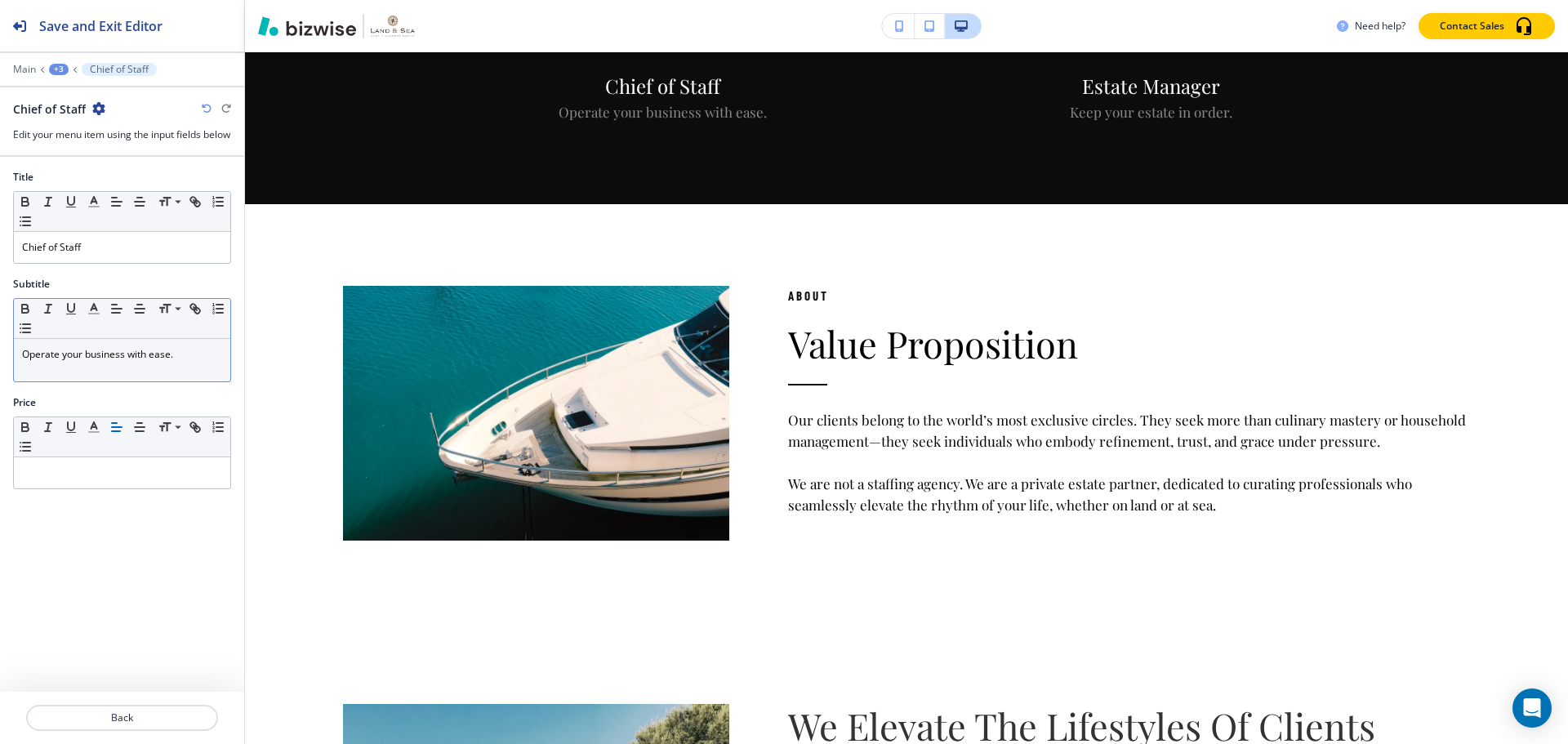
scroll to position [1624, 0]
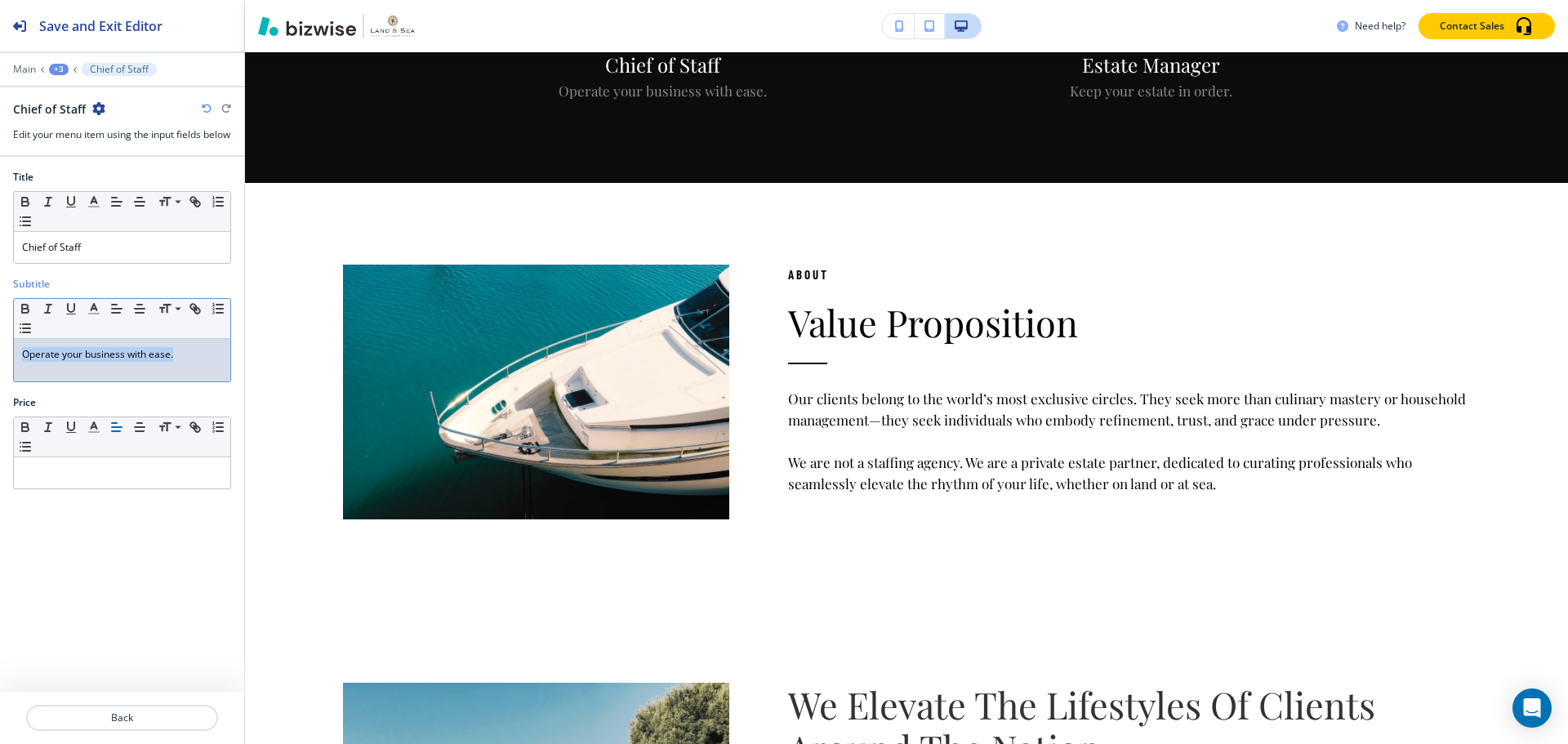
drag, startPoint x: 180, startPoint y: 372, endPoint x: 0, endPoint y: 373, distance: 180.0
click at [0, 373] on div "Subtitle Small Normal Large Huge Operate your business with ease." at bounding box center [121, 336] width 244 height 119
click at [153, 711] on p "Back" at bounding box center [121, 718] width 189 height 15
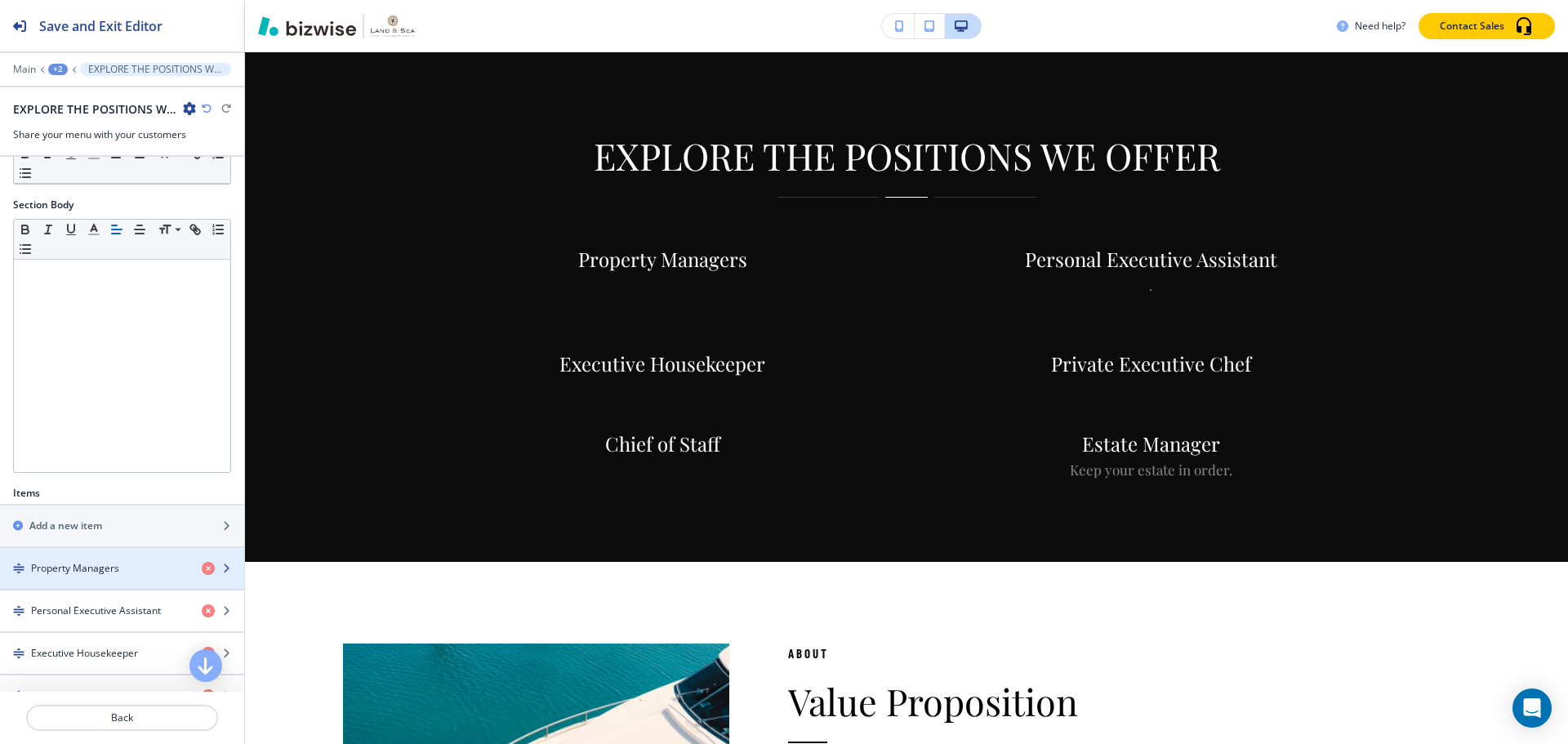
scroll to position [408, 0]
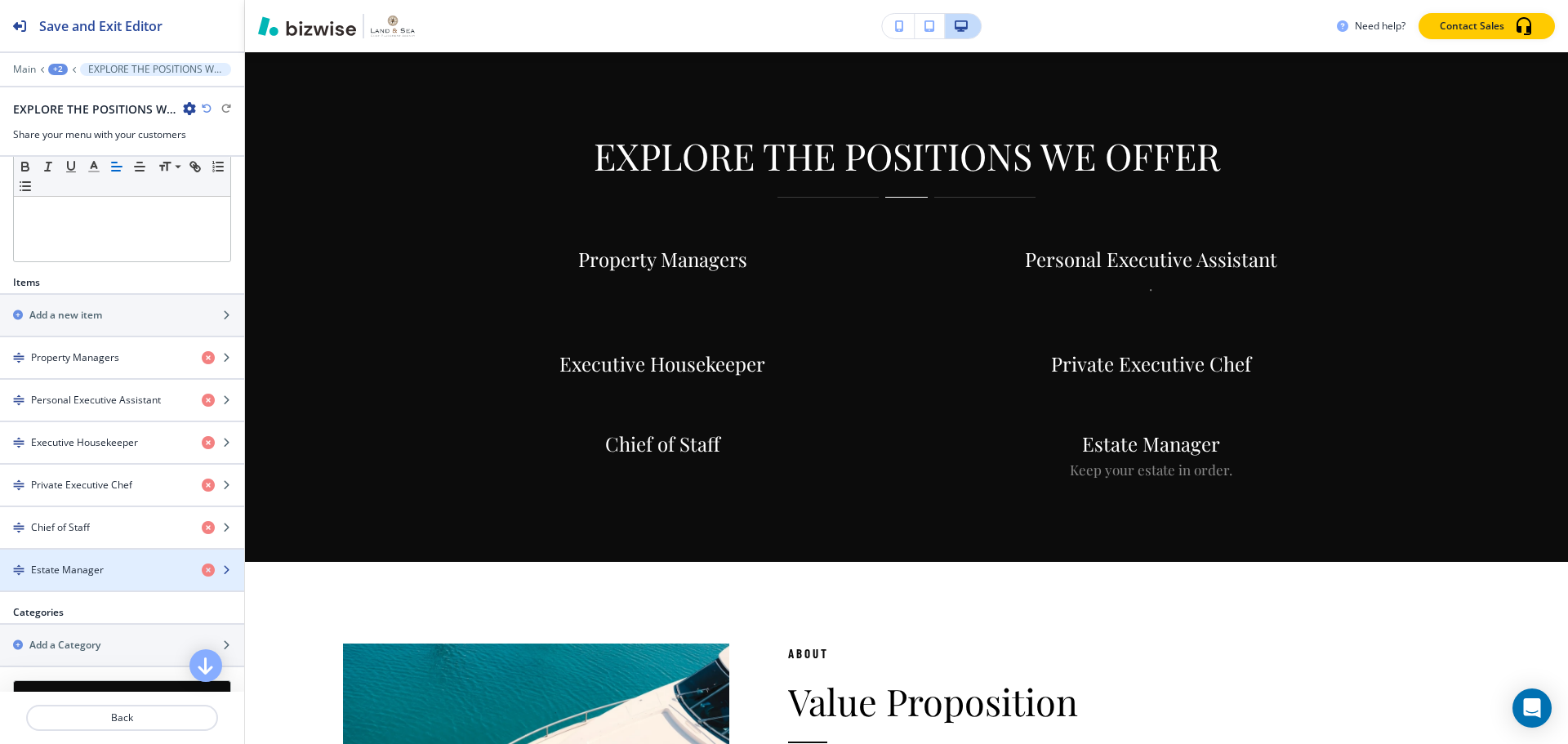
click at [105, 569] on div "Estate Manager" at bounding box center [94, 570] width 189 height 15
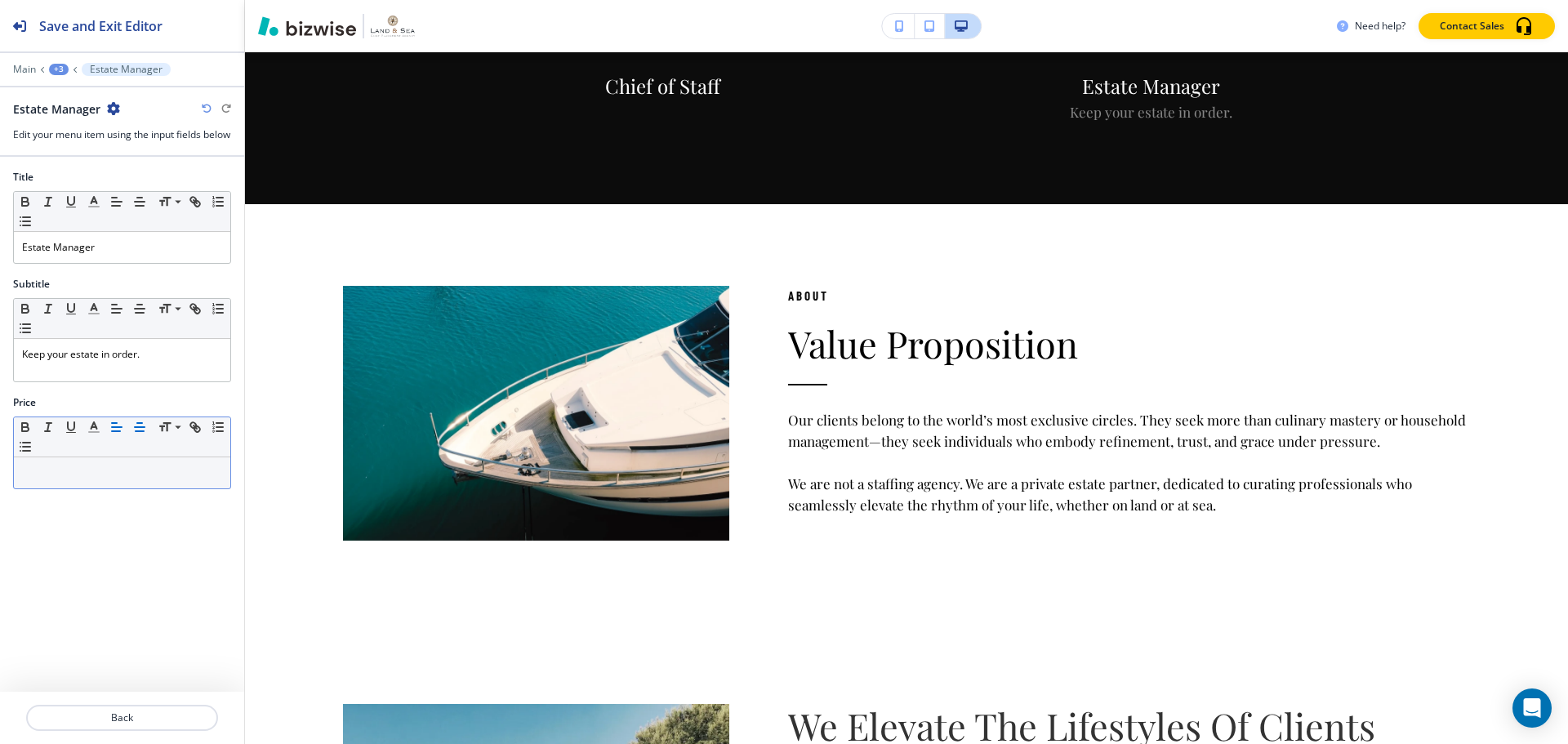
scroll to position [1624, 0]
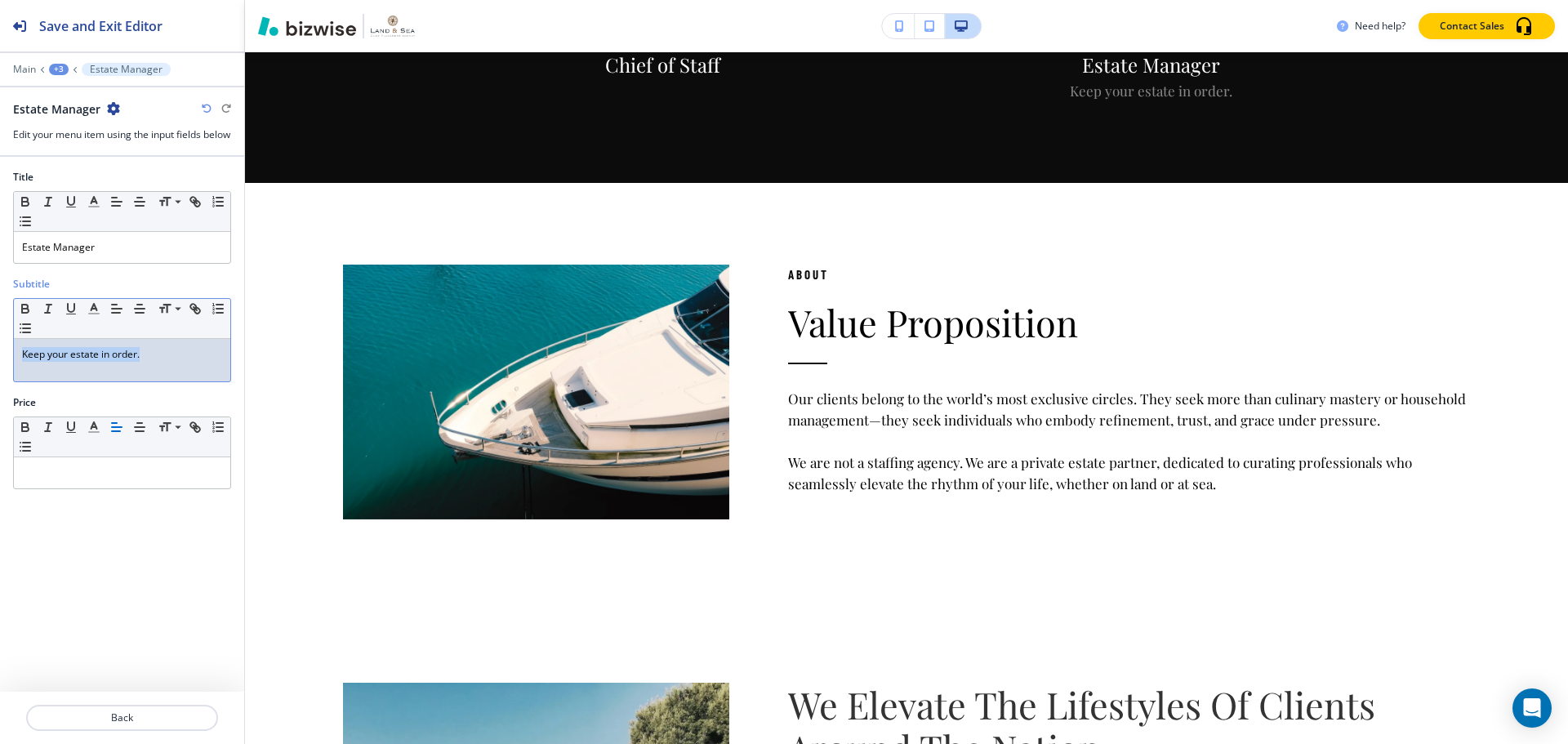
drag, startPoint x: 171, startPoint y: 378, endPoint x: 0, endPoint y: 381, distance: 171.0
click at [0, 381] on div "Subtitle Small Normal Large Huge Keep your estate in order." at bounding box center [121, 336] width 244 height 119
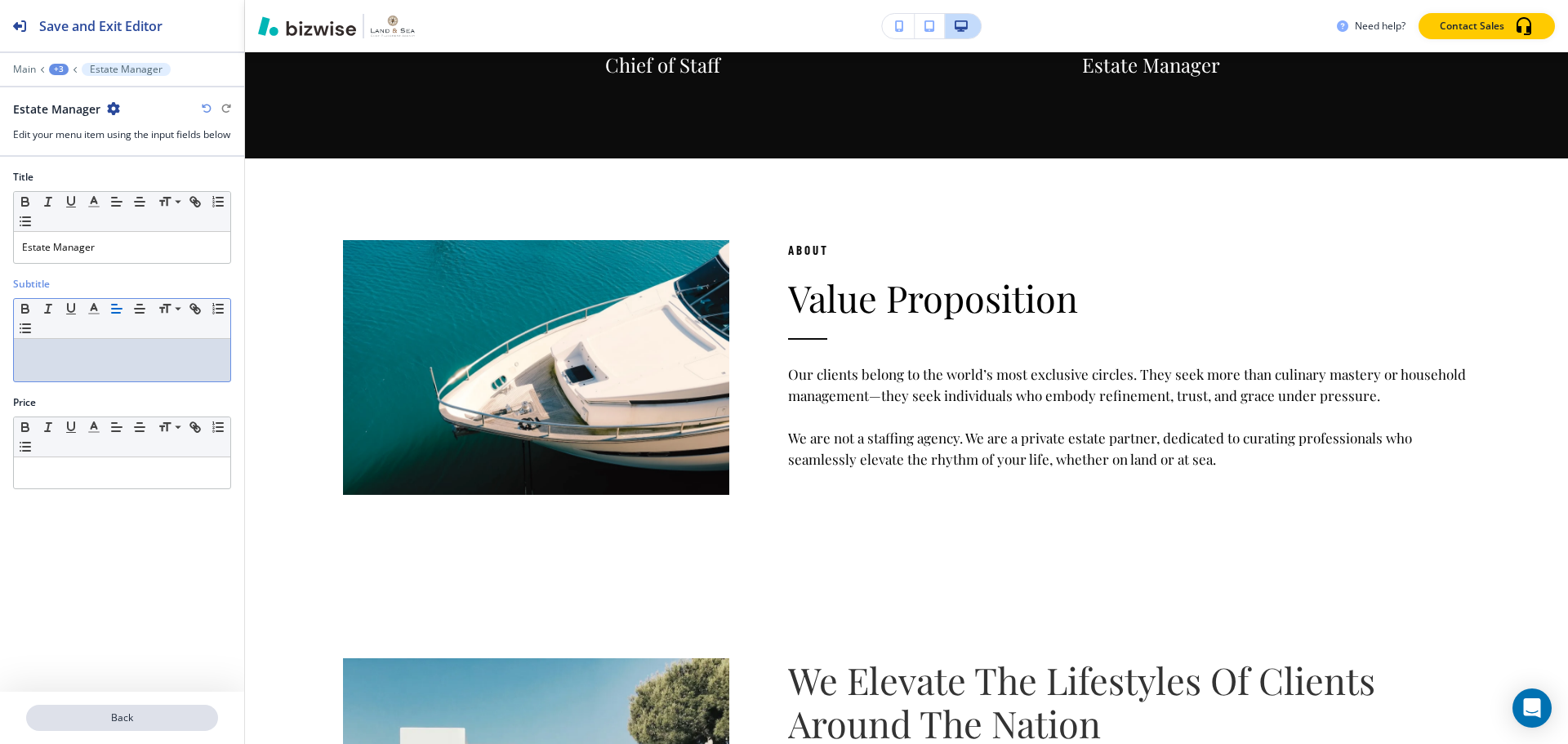
click at [157, 716] on p "Back" at bounding box center [121, 718] width 189 height 15
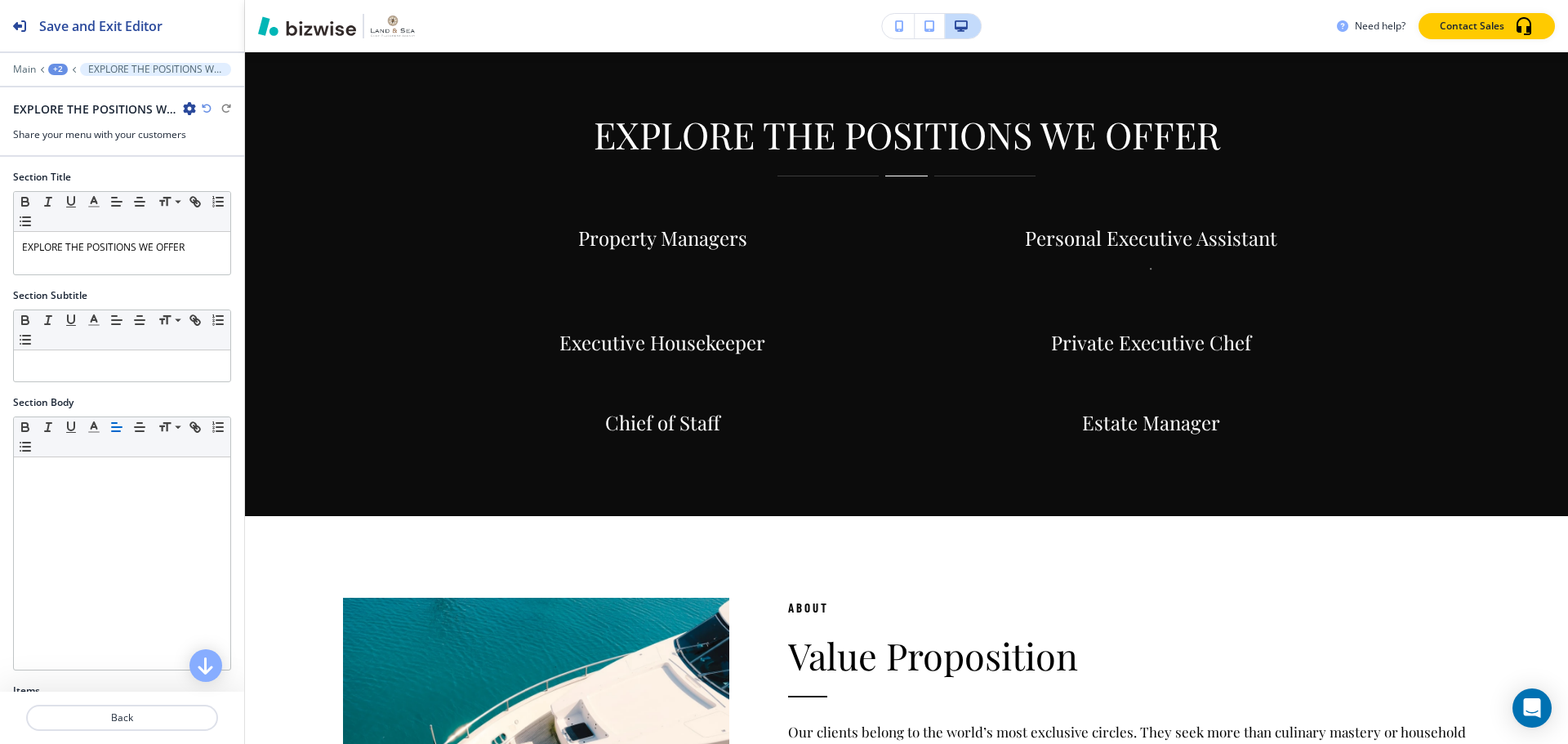
scroll to position [1245, 0]
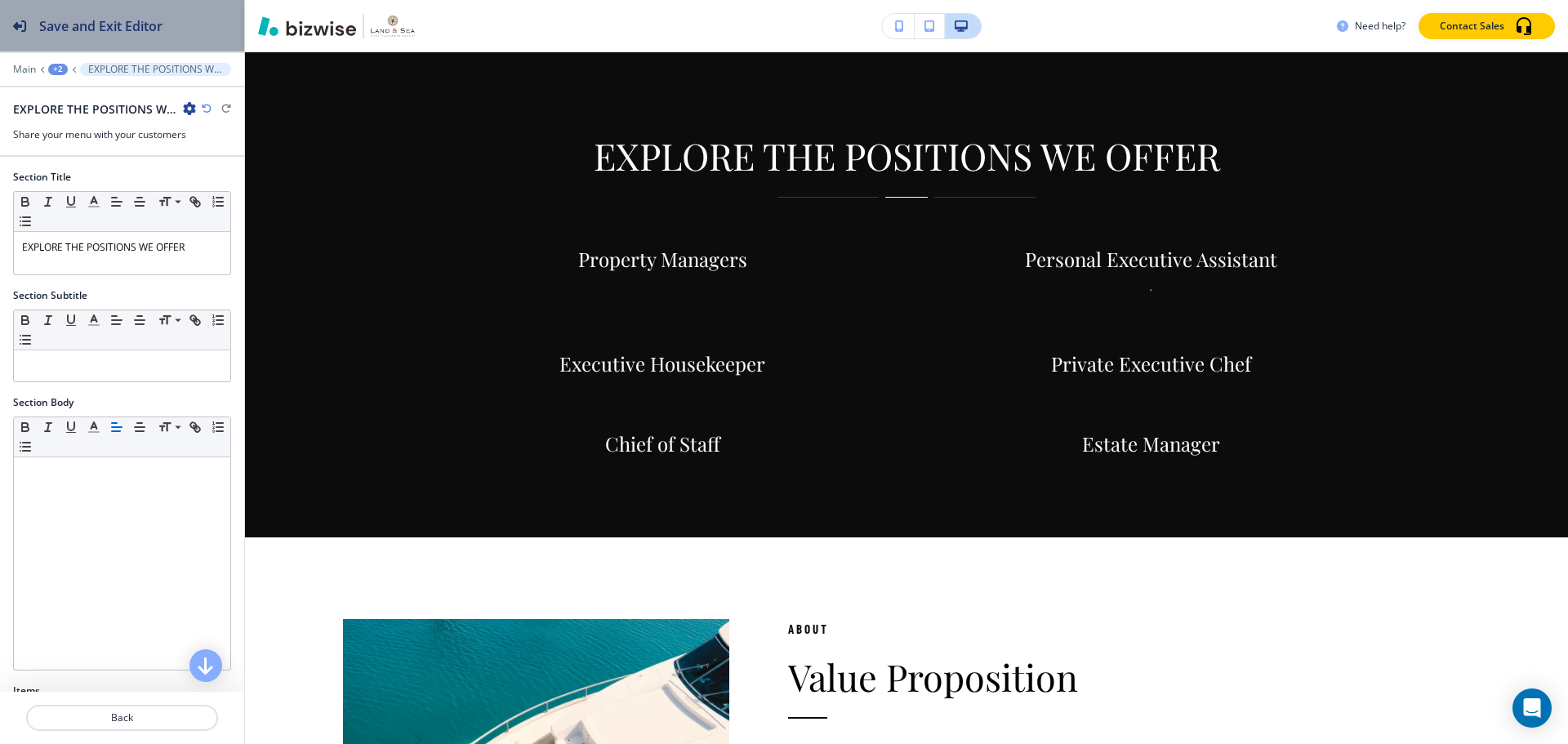
click at [142, 8] on div "Save and Exit Editor" at bounding box center [81, 26] width 163 height 51
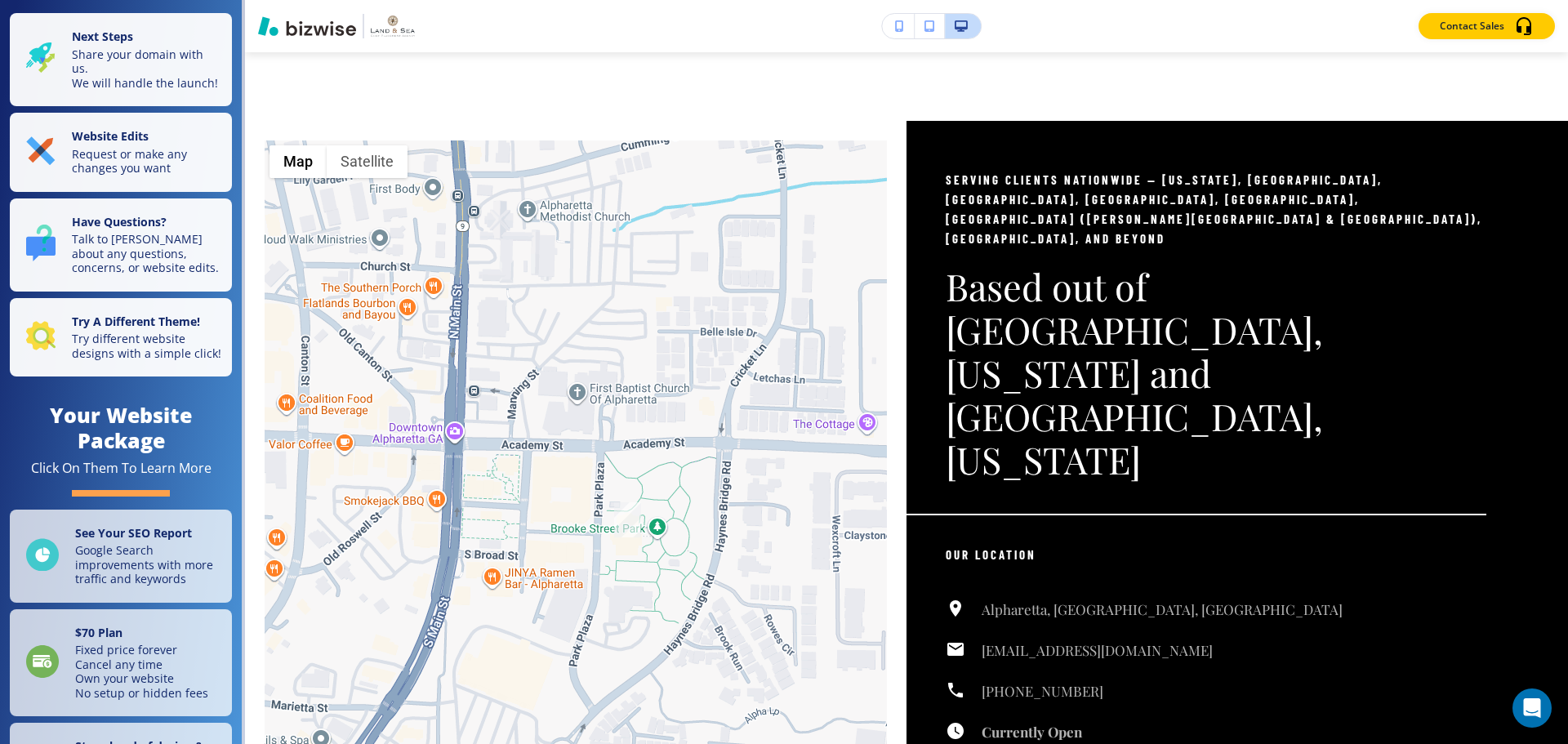
scroll to position [4021, 0]
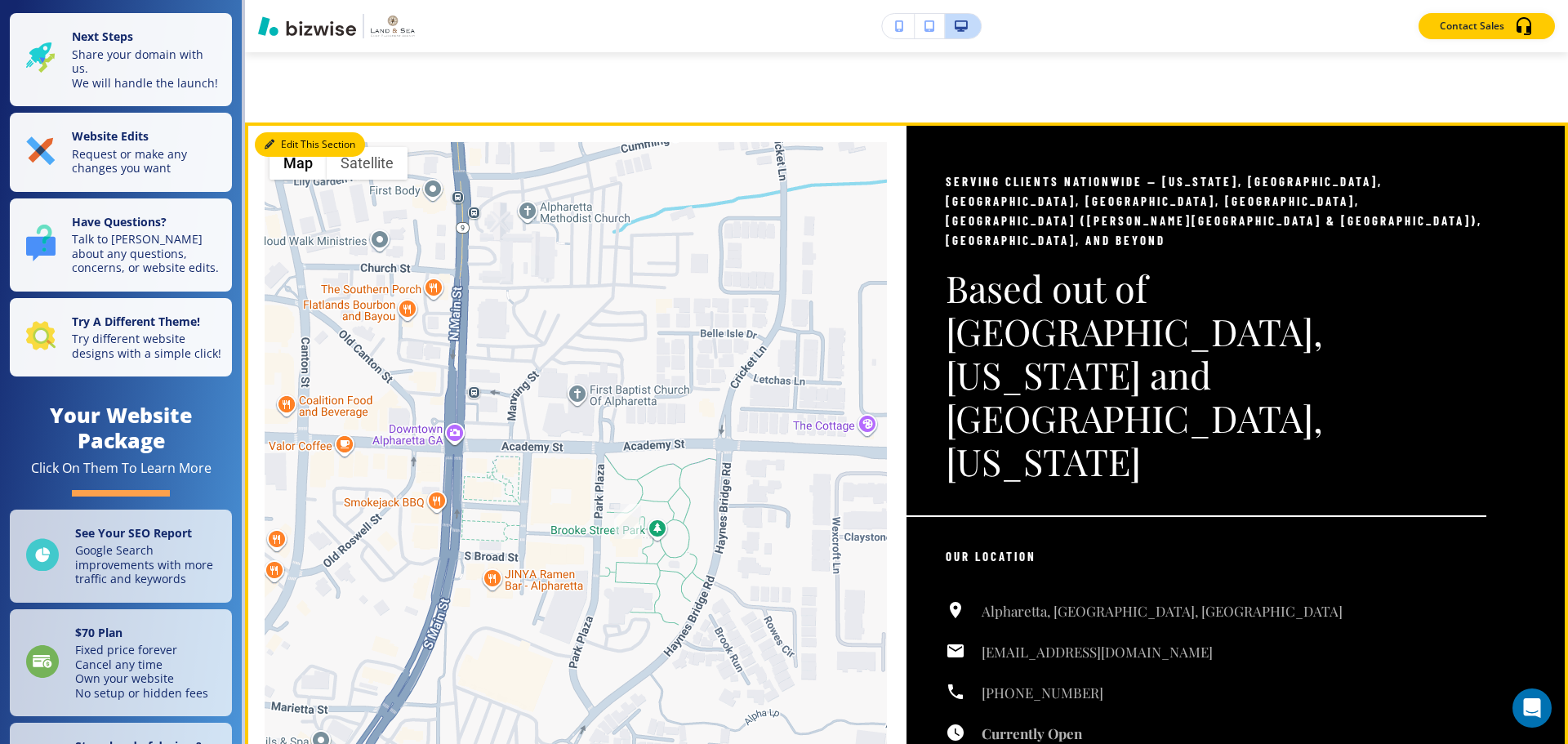
click at [288, 135] on button "Edit This Section" at bounding box center [310, 144] width 110 height 25
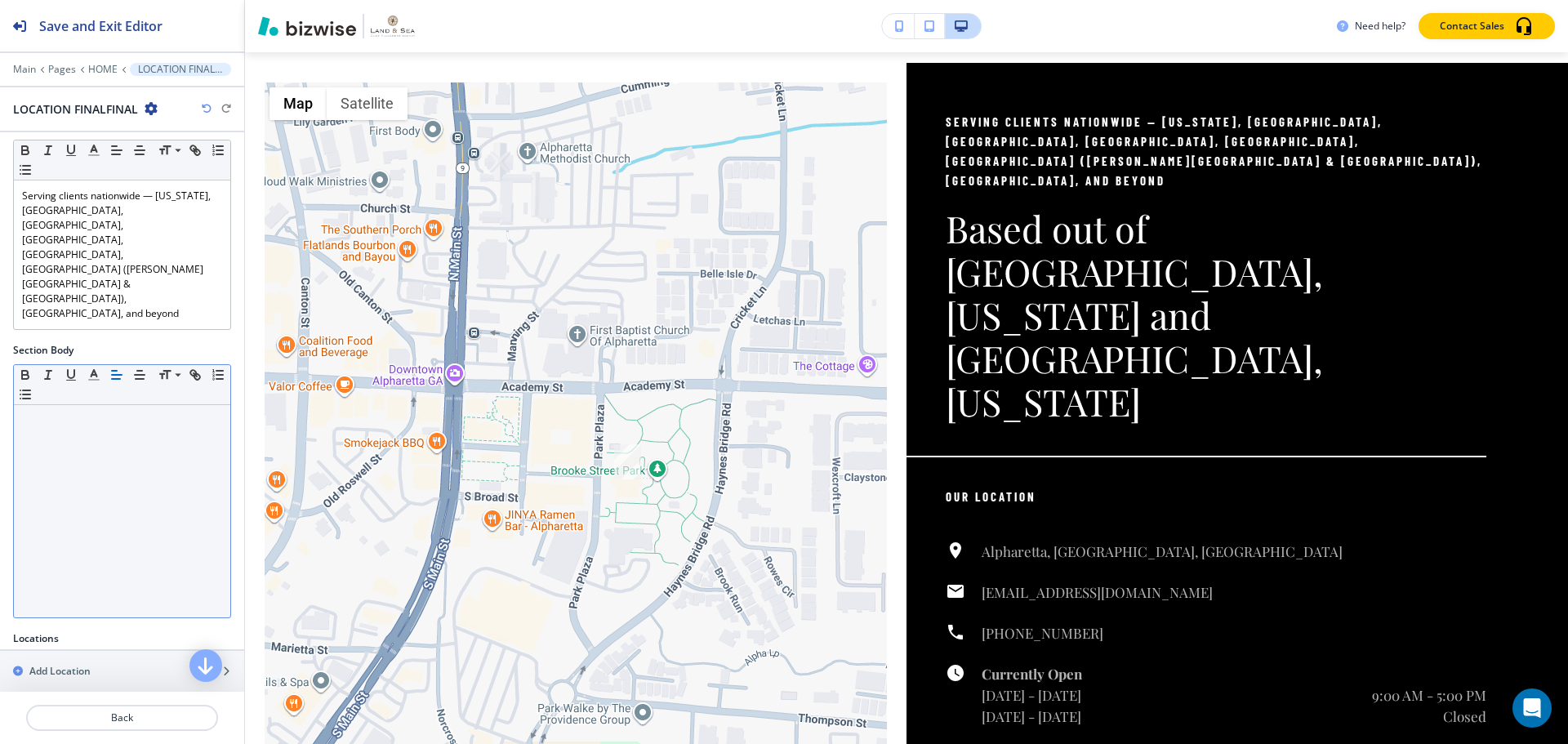
scroll to position [0, 0]
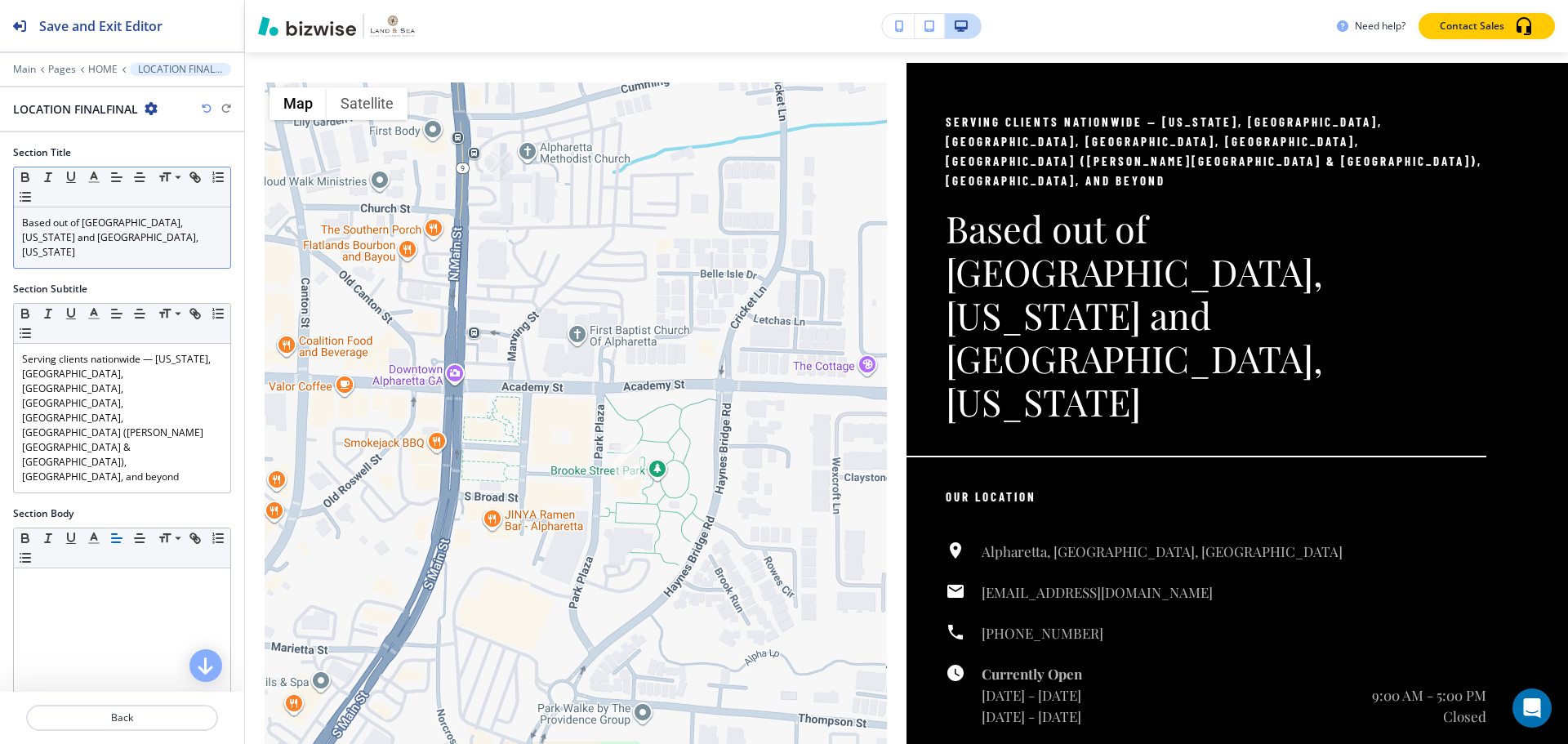
click at [27, 225] on p "Based out of Alpharetta, Georgia and Delray Beach, Florida" at bounding box center [121, 237] width 200 height 44
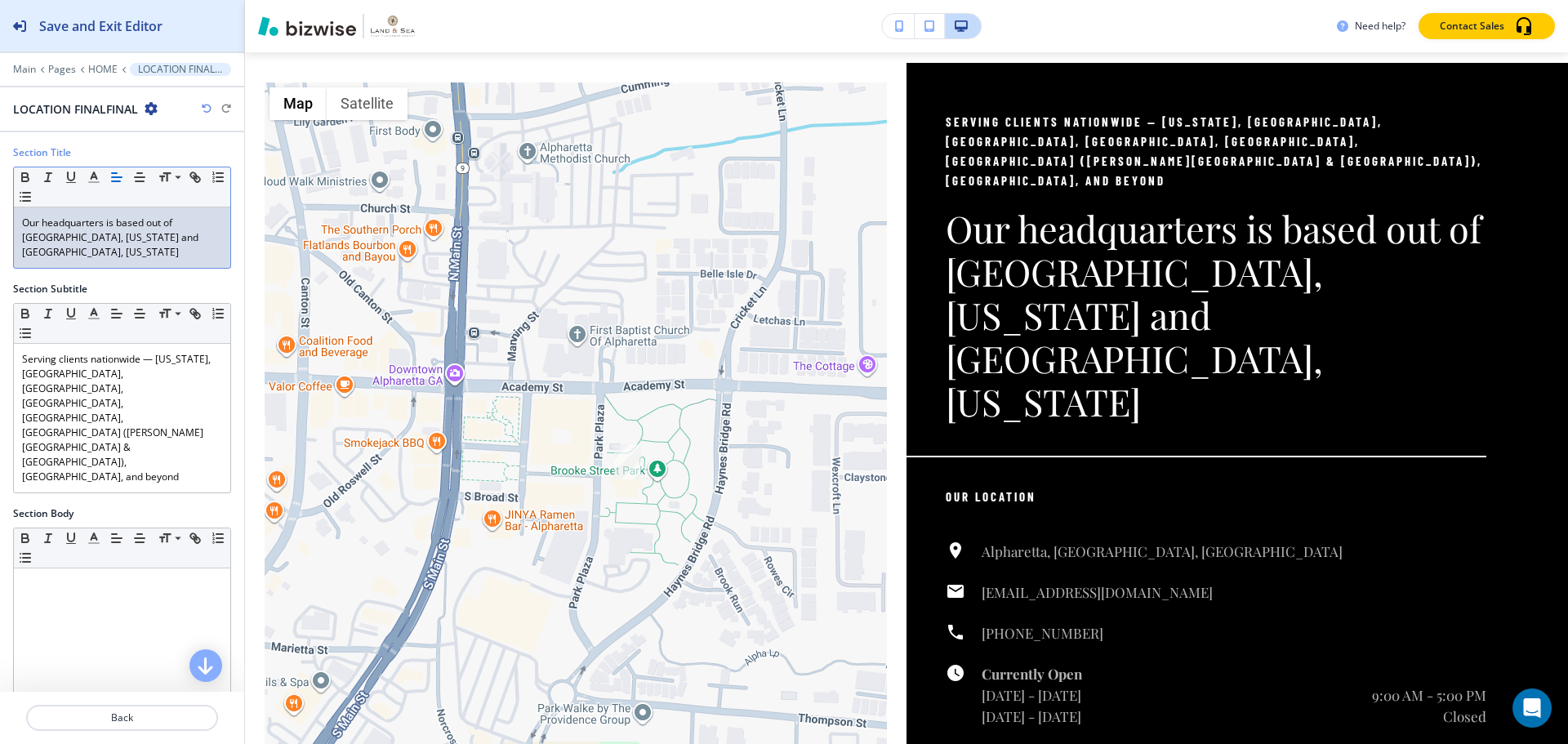
click at [93, 32] on h2 "Save and Exit Editor" at bounding box center [100, 26] width 123 height 19
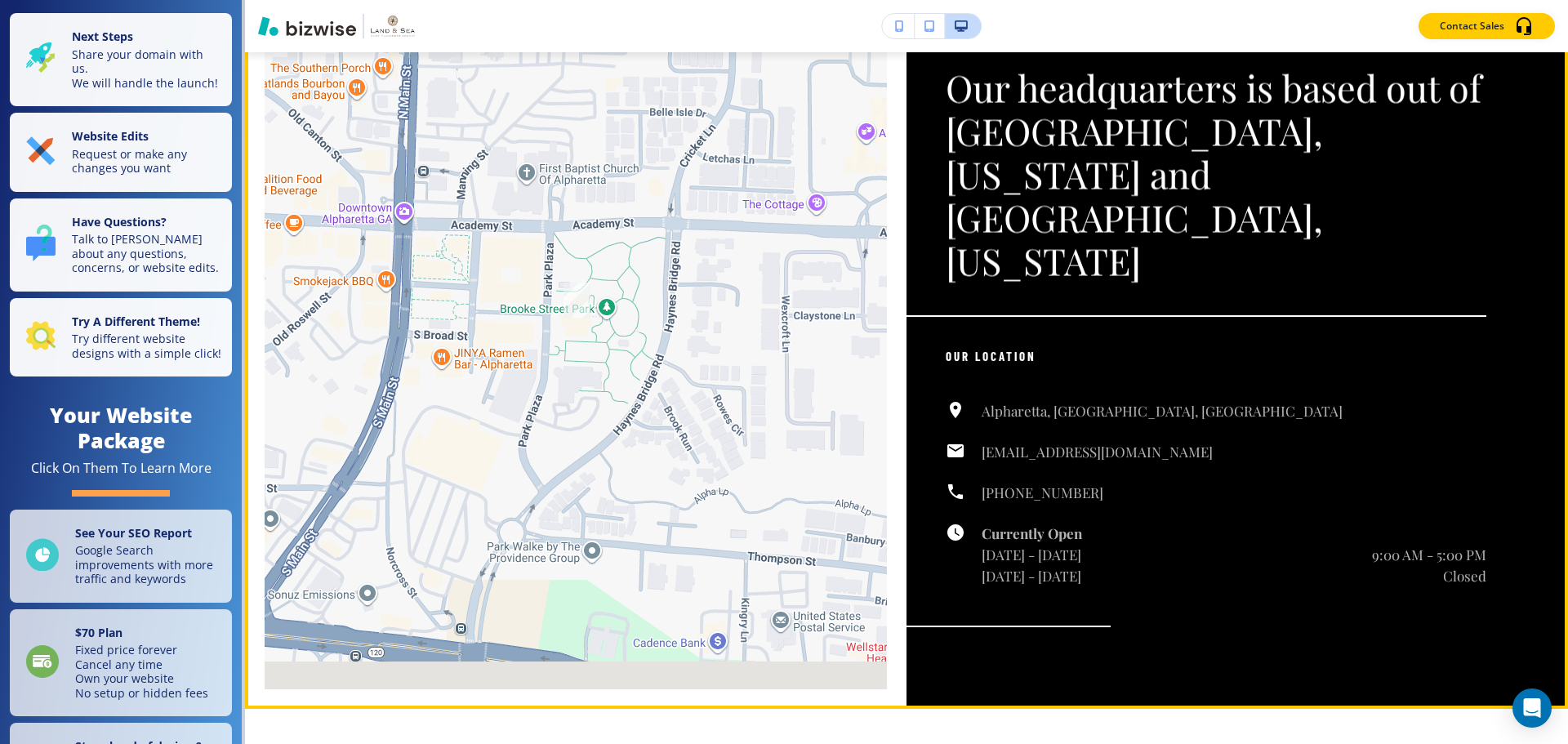
scroll to position [4066, 0]
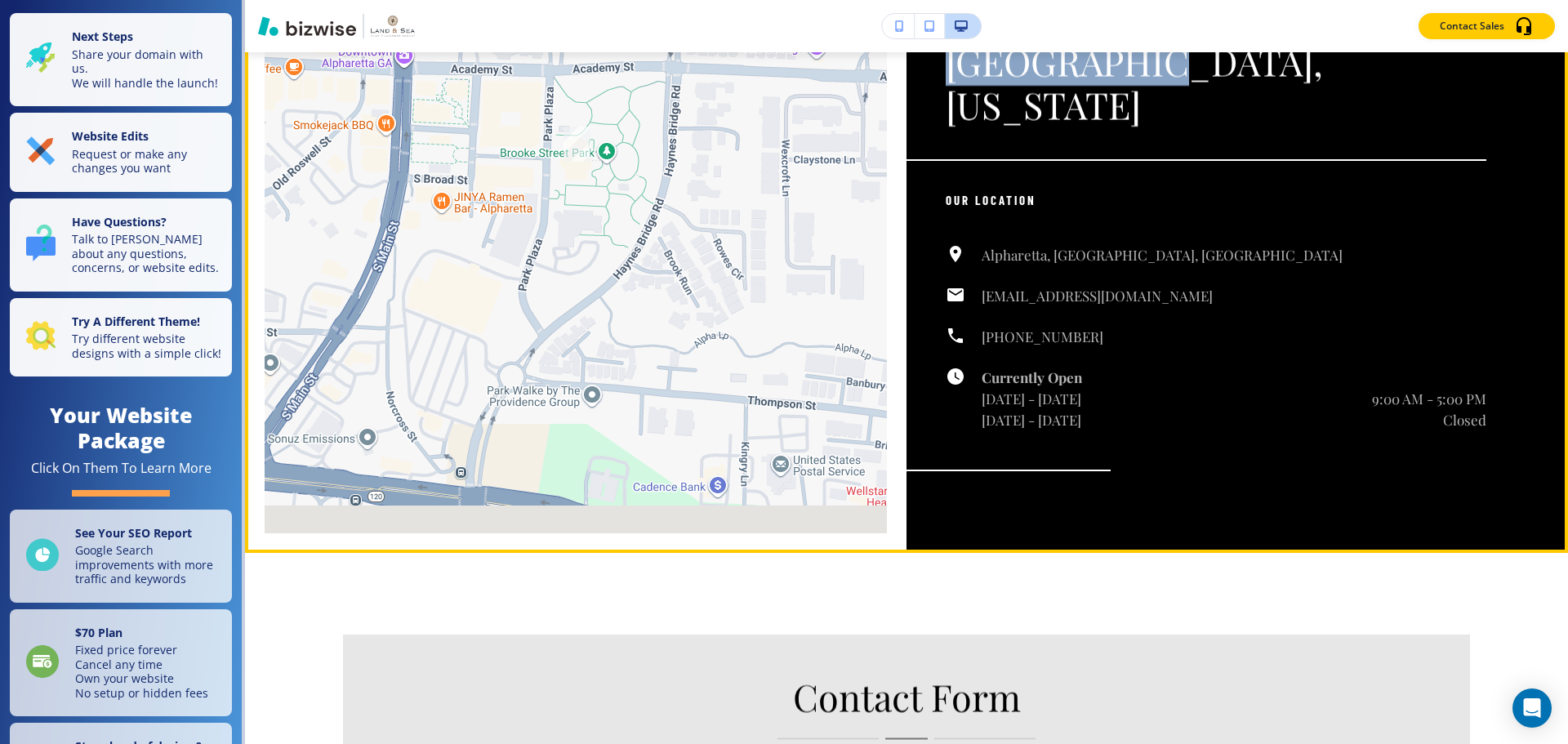
drag, startPoint x: 945, startPoint y: 221, endPoint x: 1363, endPoint y: 320, distance: 429.6
click at [1363, 127] on p "Our headquarters is based out of [GEOGRAPHIC_DATA], [US_STATE] and [GEOGRAPHIC_…" at bounding box center [1216, 18] width 541 height 216
click at [1320, 127] on p "Our headquarters is based out of [GEOGRAPHIC_DATA], [US_STATE] and [GEOGRAPHIC_…" at bounding box center [1216, 18] width 541 height 216
click at [959, 127] on p "Our headquarters is based out of [GEOGRAPHIC_DATA], [US_STATE] and [GEOGRAPHIC_…" at bounding box center [1216, 18] width 541 height 216
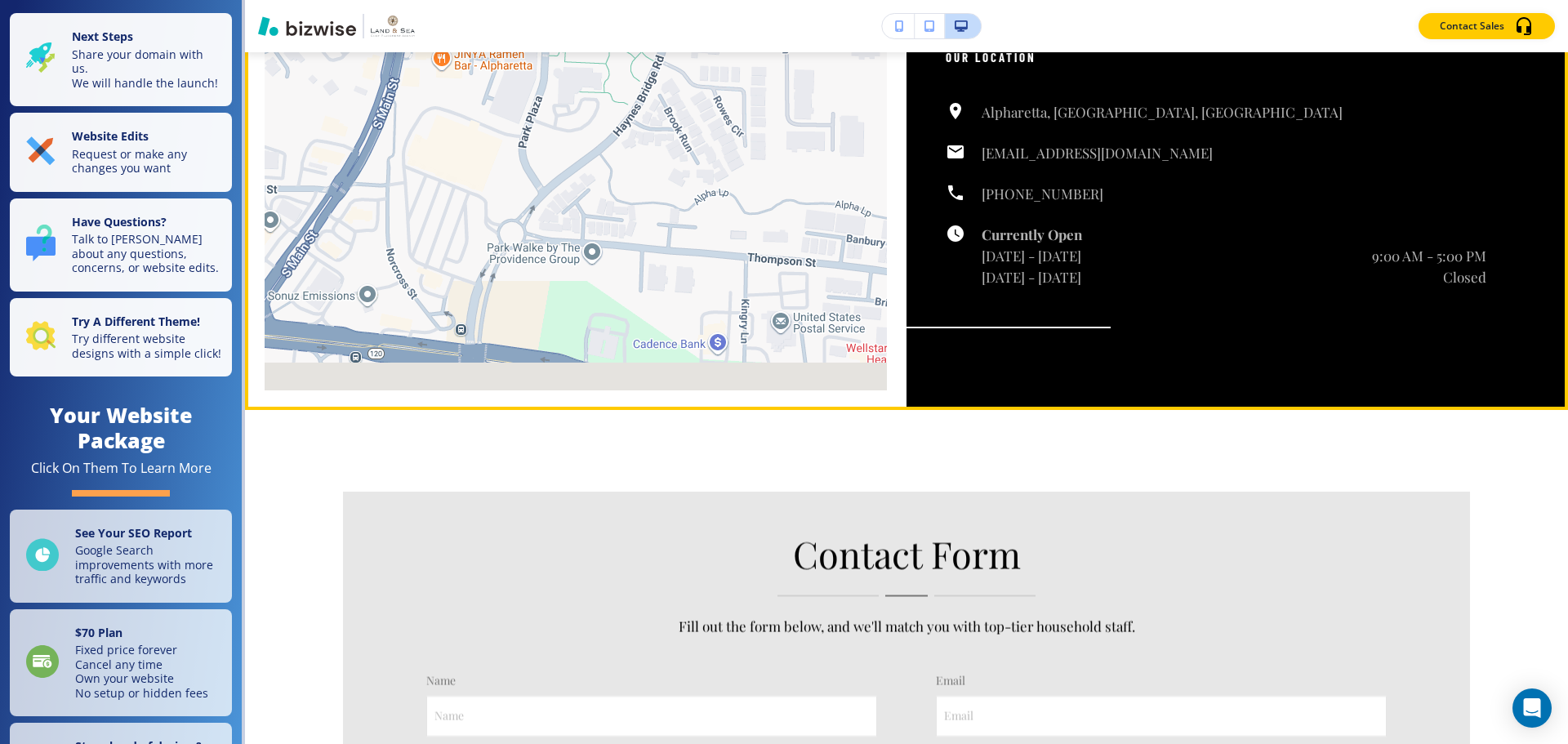
scroll to position [3985, 0]
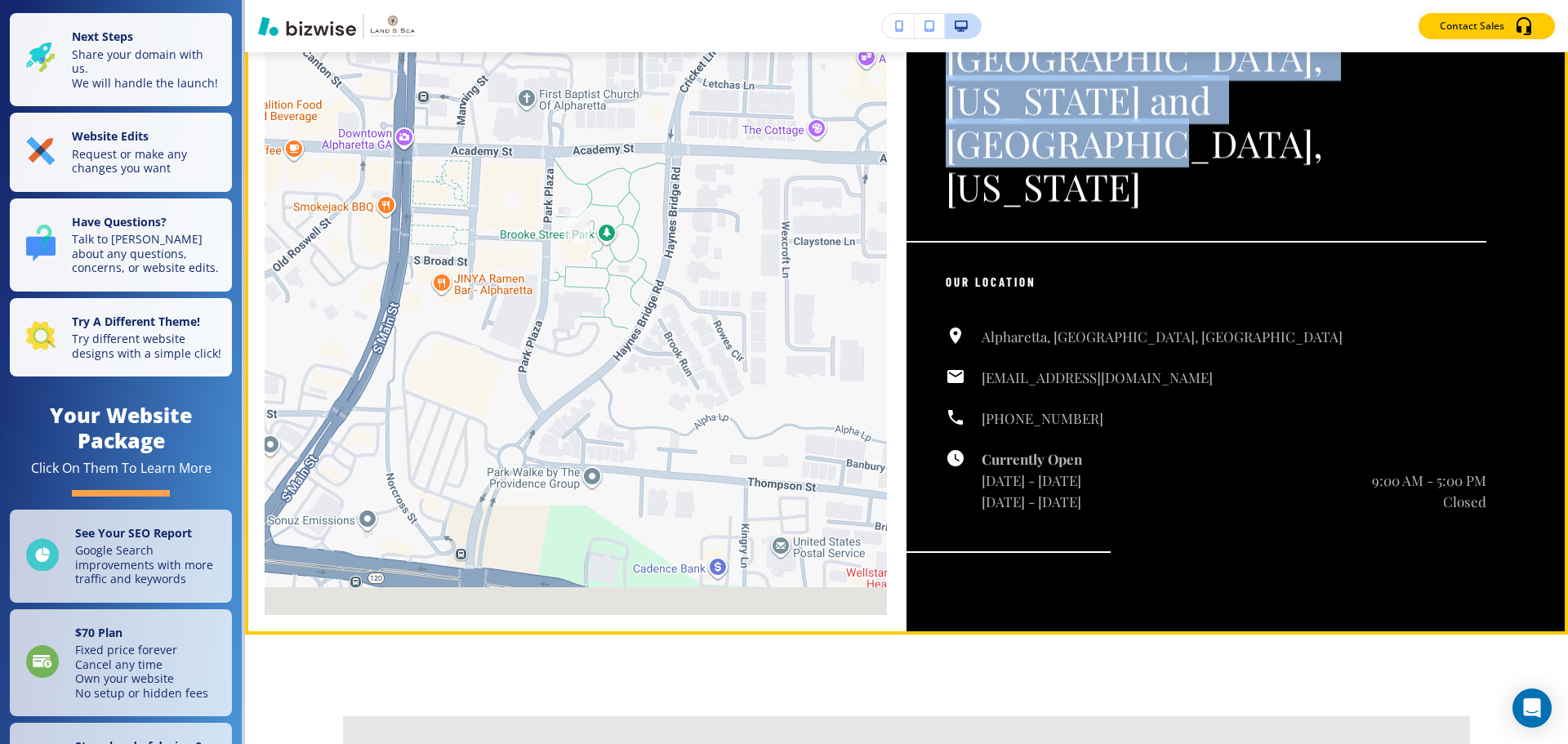
drag, startPoint x: 939, startPoint y: 290, endPoint x: 1323, endPoint y: 401, distance: 399.7
click at [1323, 401] on div "Serving clients nationwide — [US_STATE], [GEOGRAPHIC_DATA], [GEOGRAPHIC_DATA], …" at bounding box center [1237, 241] width 661 height 786
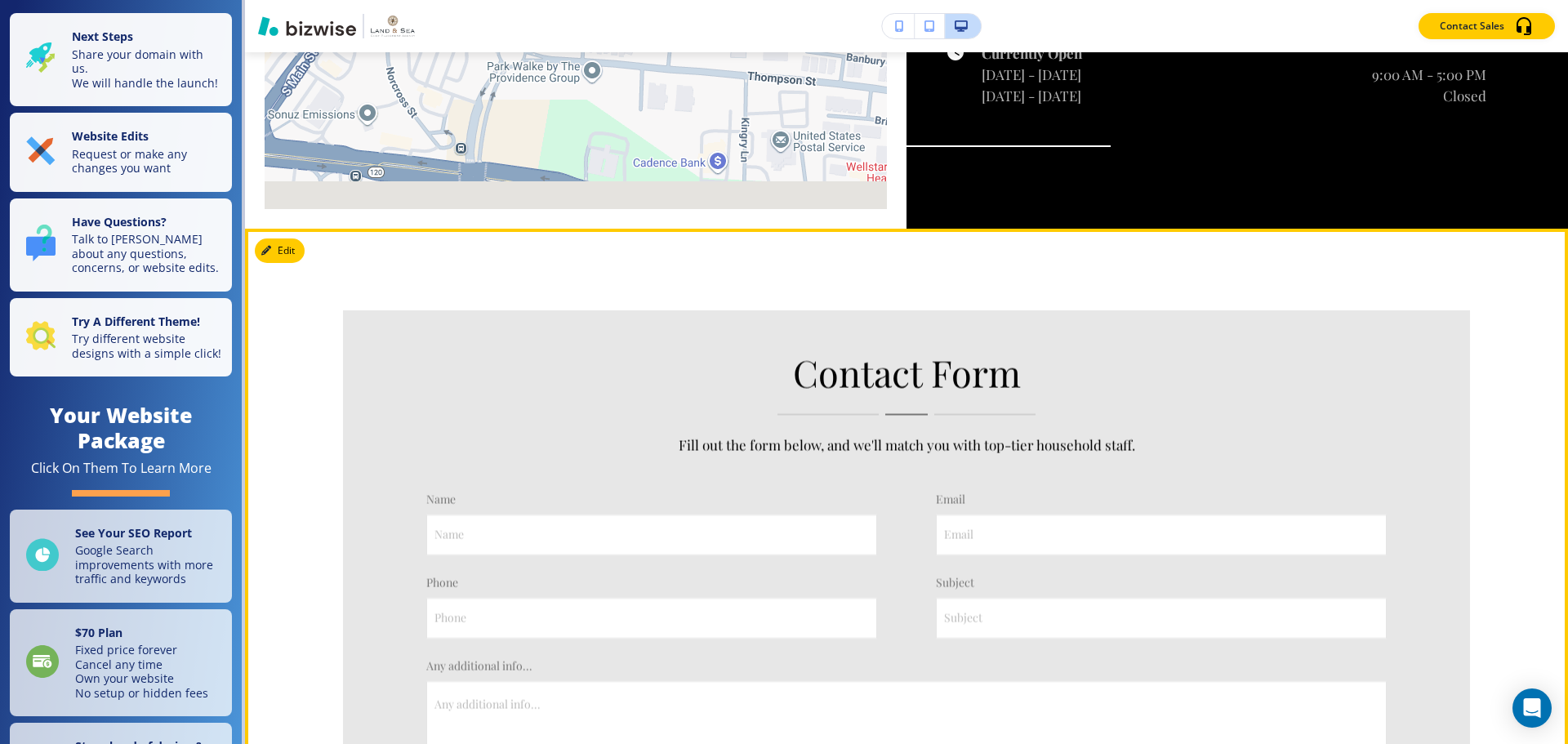
scroll to position [4229, 0]
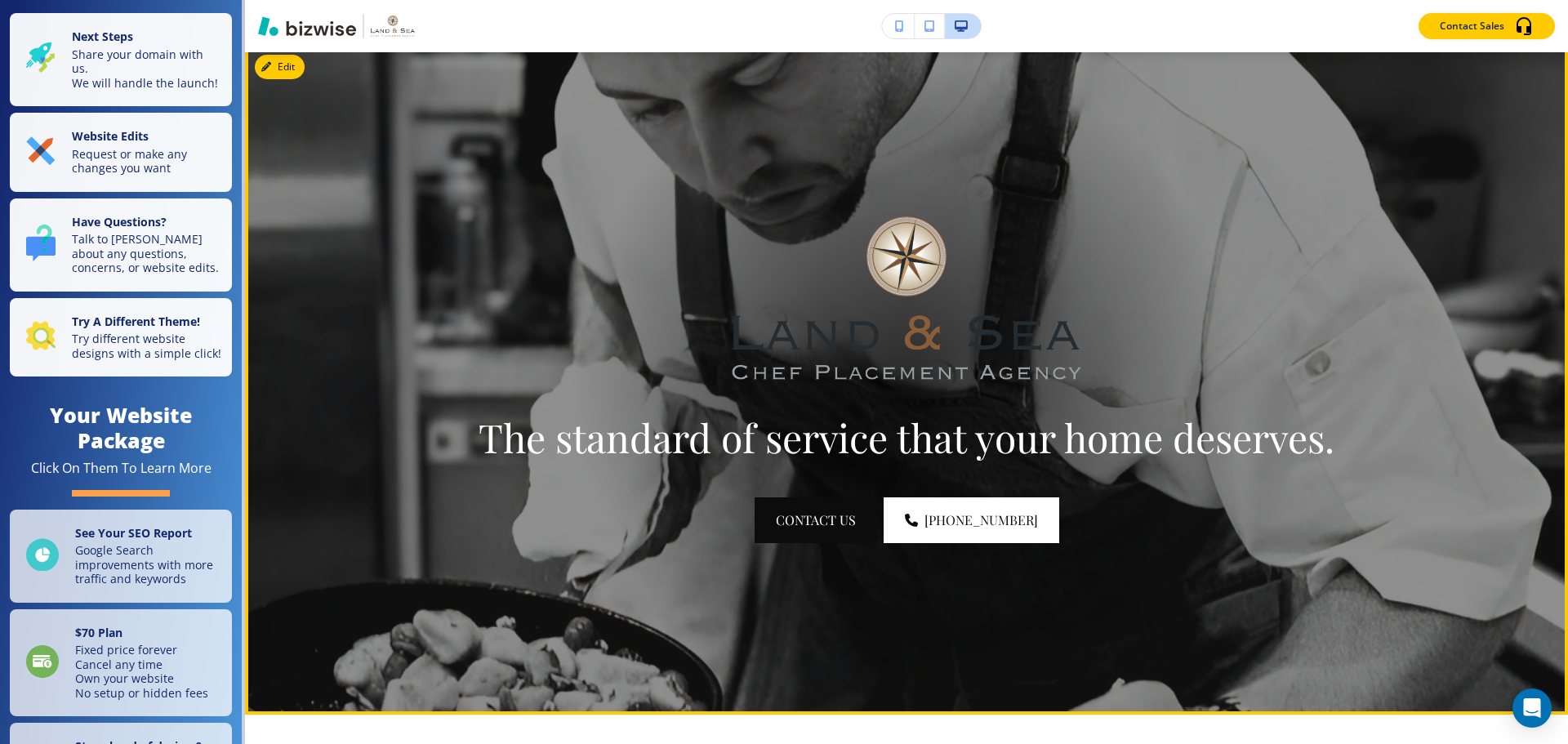
scroll to position [0, 0]
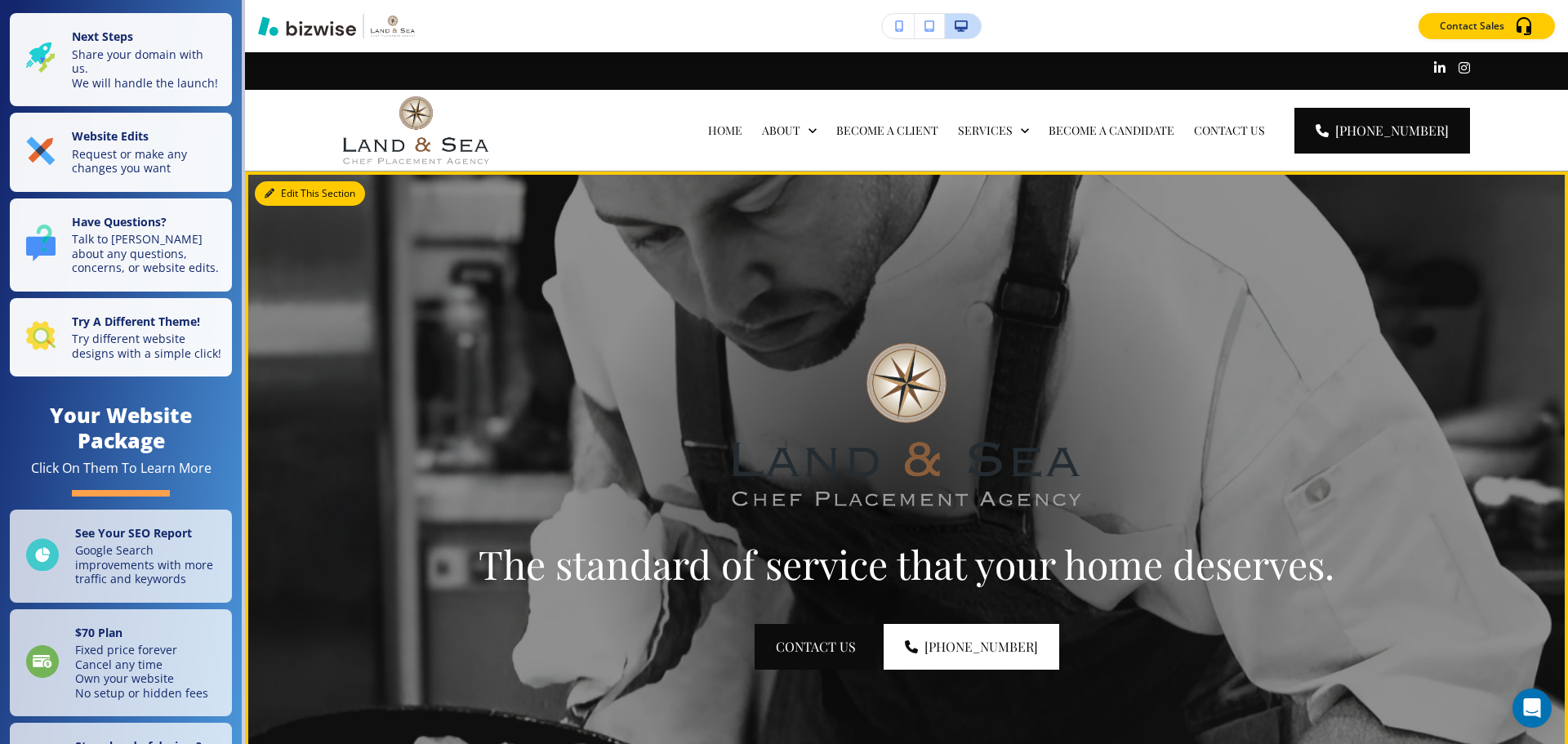
click at [302, 190] on button "Edit This Section" at bounding box center [310, 194] width 110 height 25
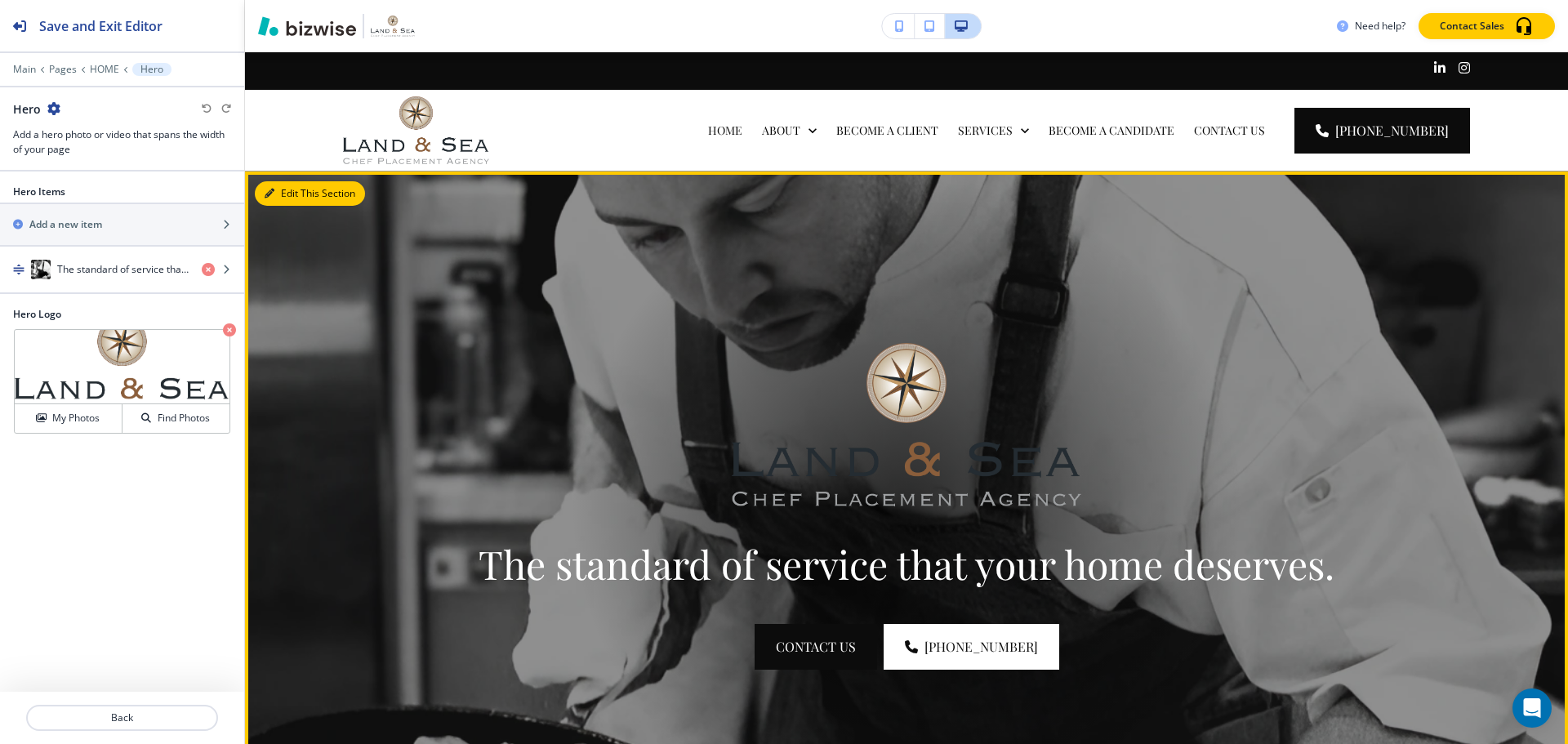
scroll to position [120, 0]
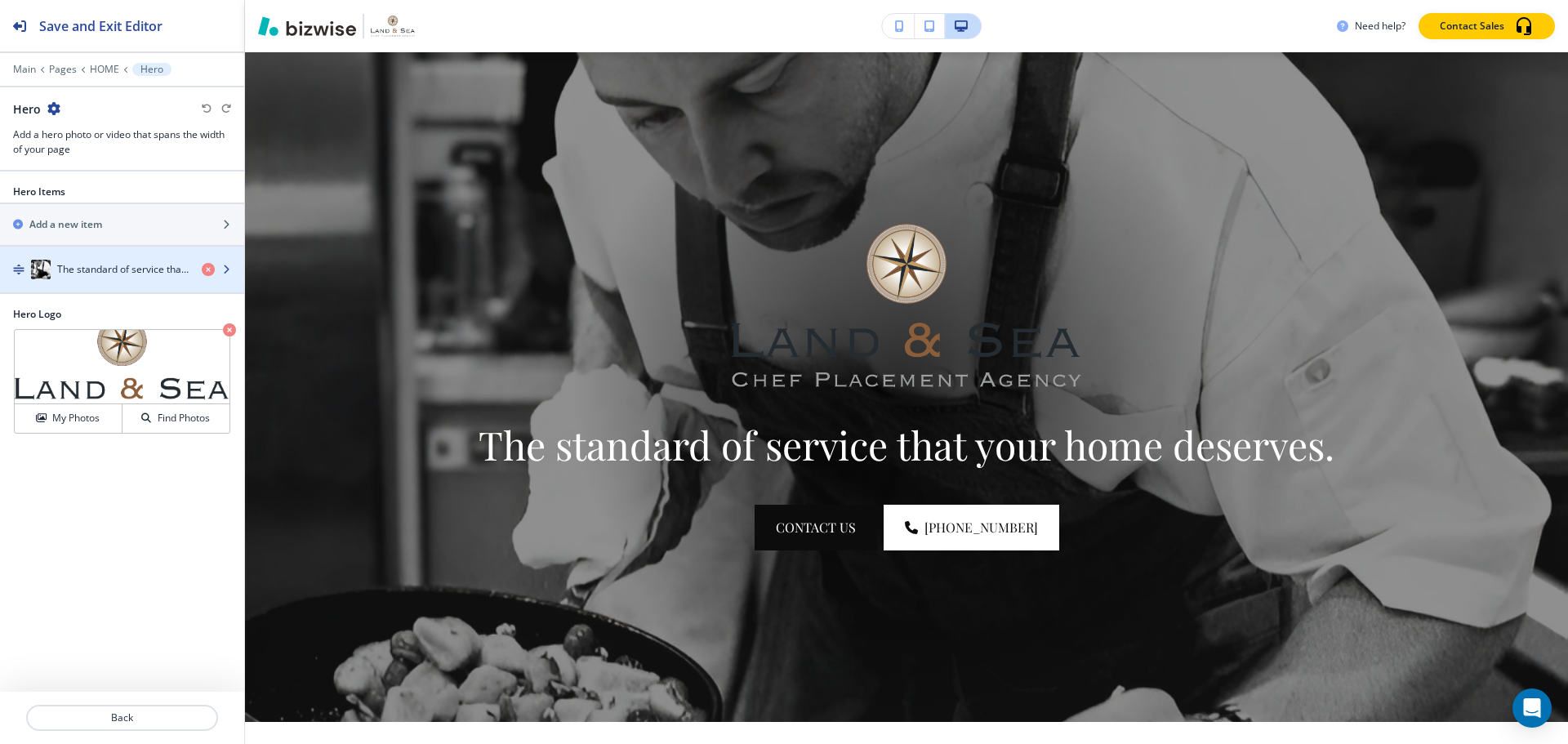
click at [90, 268] on h4 "The standard of service that your home deserves." at bounding box center [123, 269] width 132 height 15
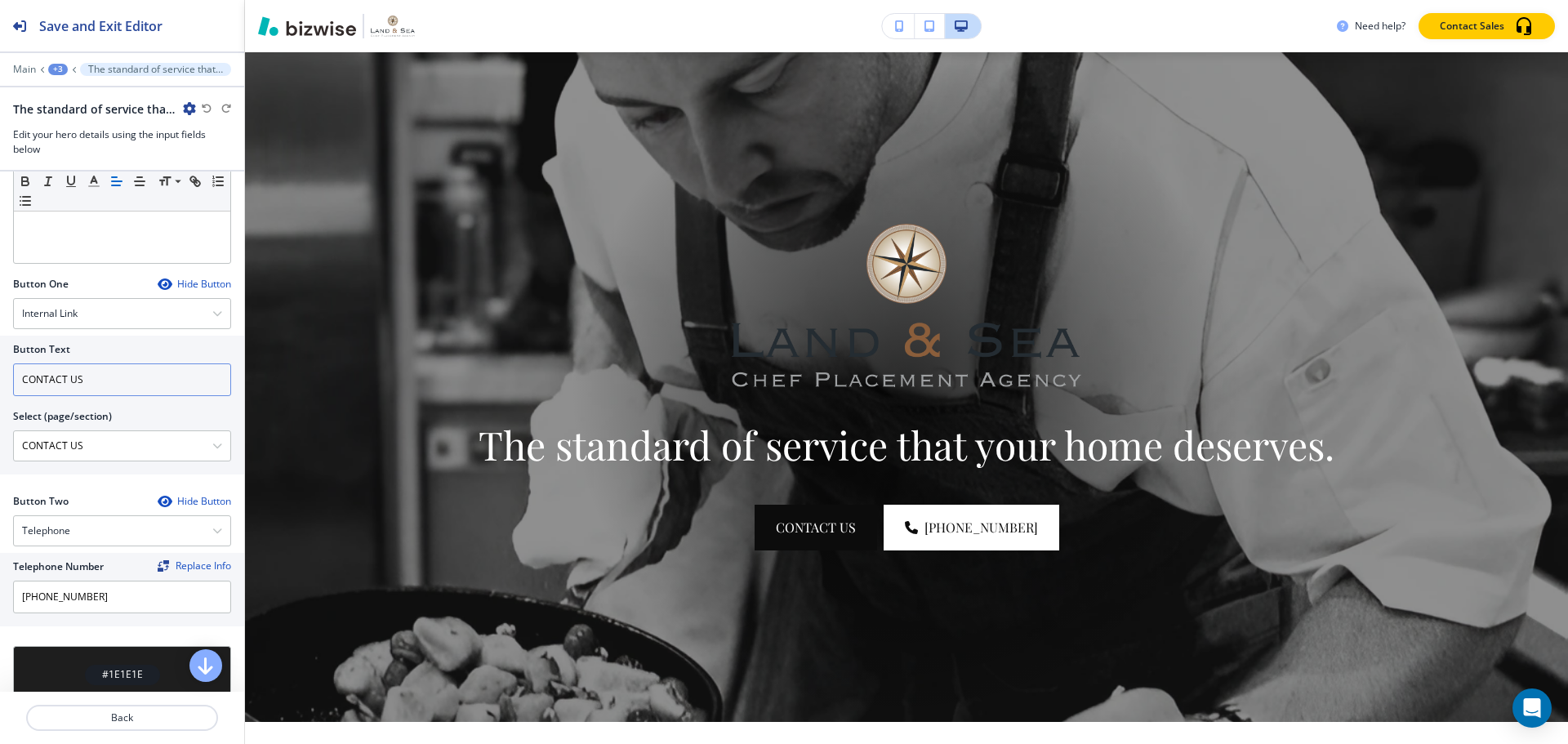
scroll to position [619, 0]
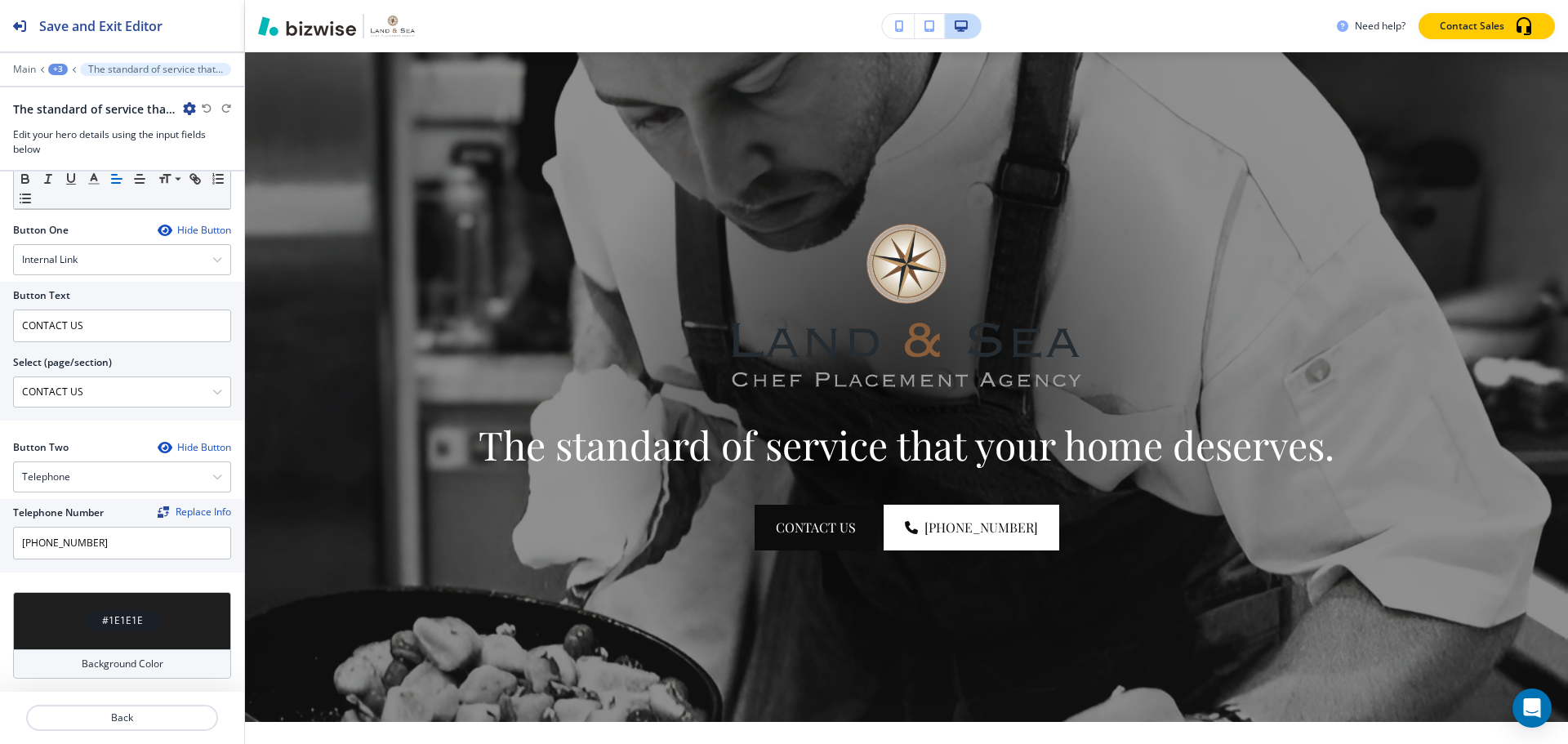
click at [108, 616] on h4 "#1E1E1E" at bounding box center [122, 621] width 41 height 15
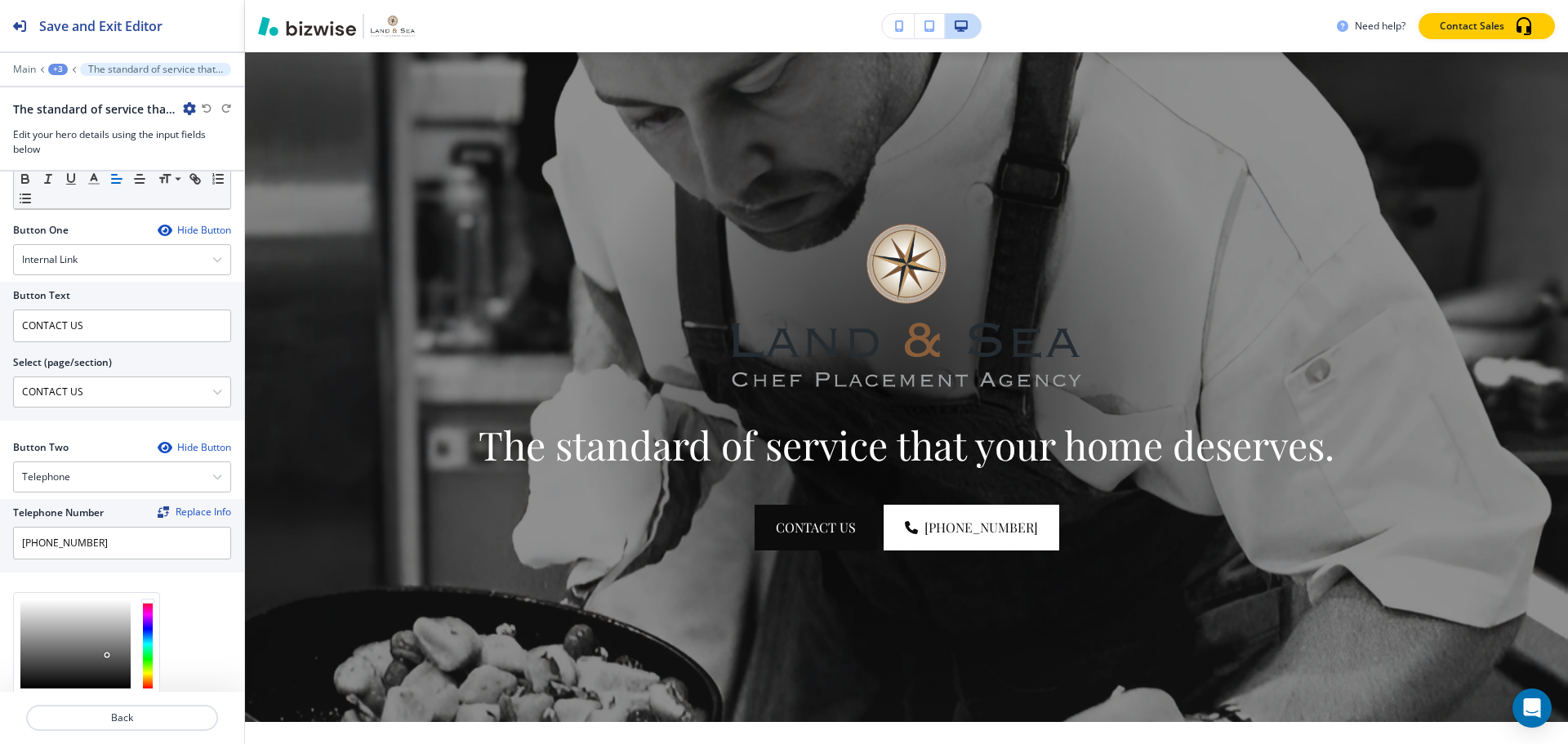
click at [107, 655] on div at bounding box center [75, 644] width 110 height 89
click at [69, 640] on div at bounding box center [75, 644] width 110 height 89
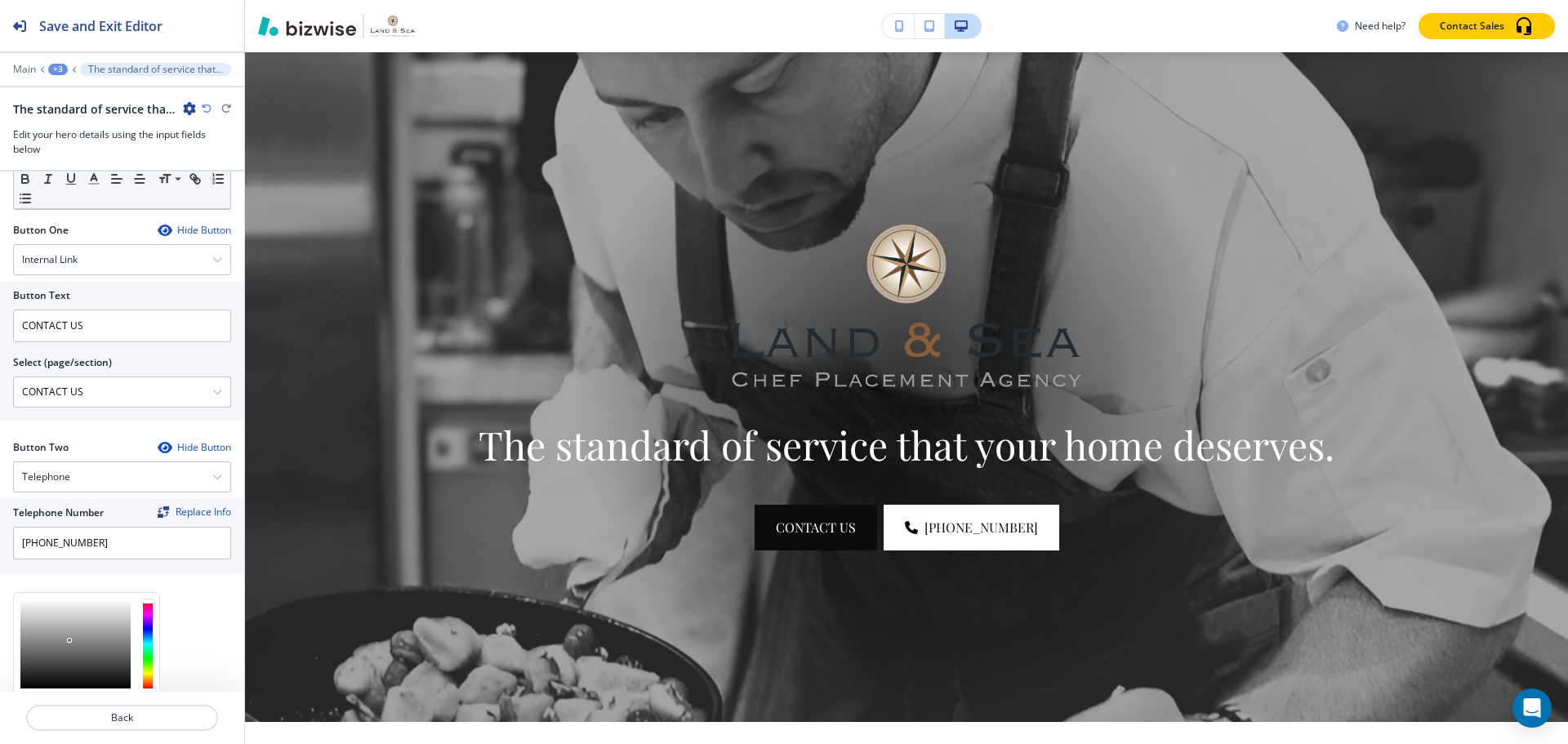
click at [45, 625] on div at bounding box center [75, 644] width 110 height 89
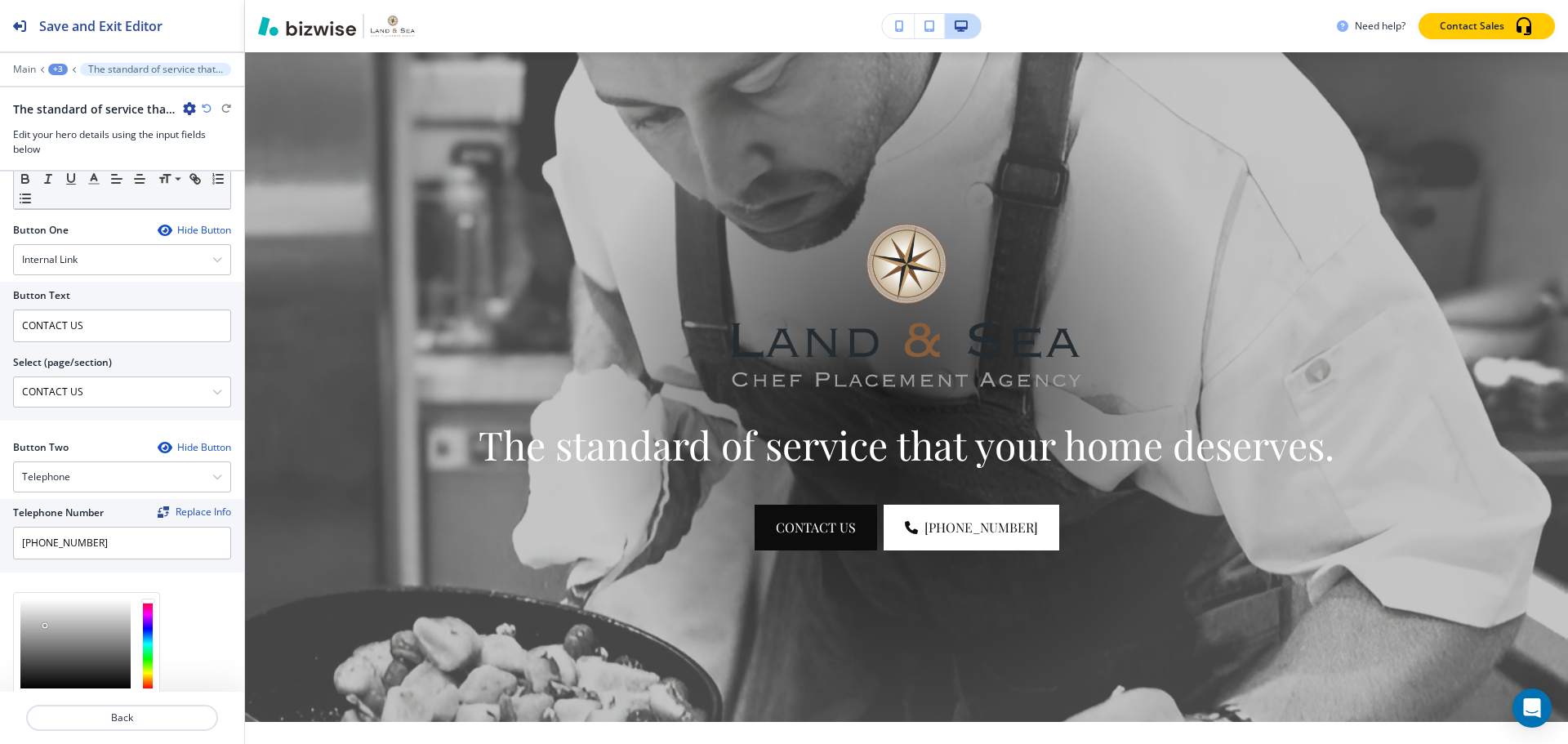
click at [72, 617] on div at bounding box center [75, 644] width 110 height 89
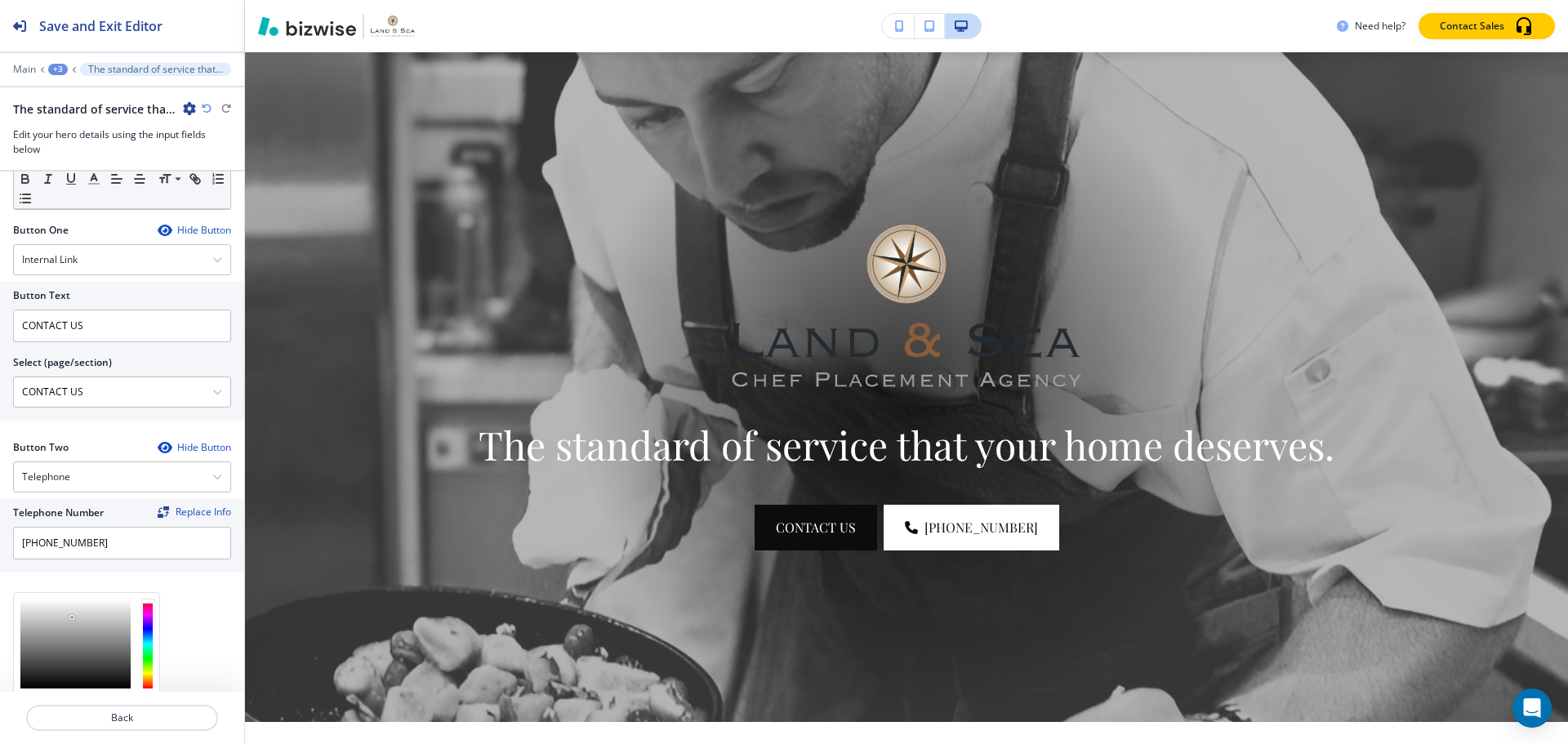
click at [29, 618] on div at bounding box center [75, 644] width 110 height 89
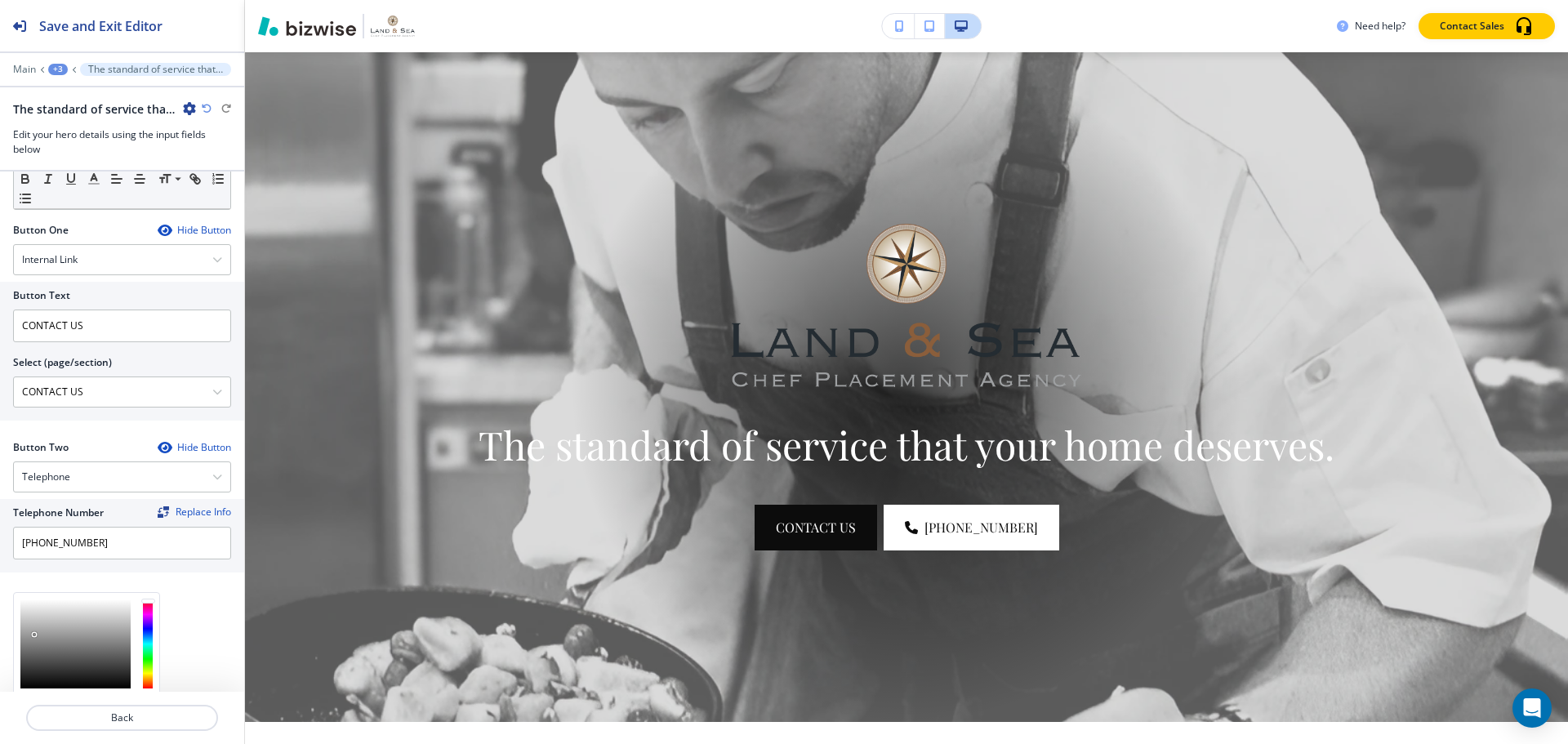
click at [35, 634] on div at bounding box center [75, 644] width 110 height 89
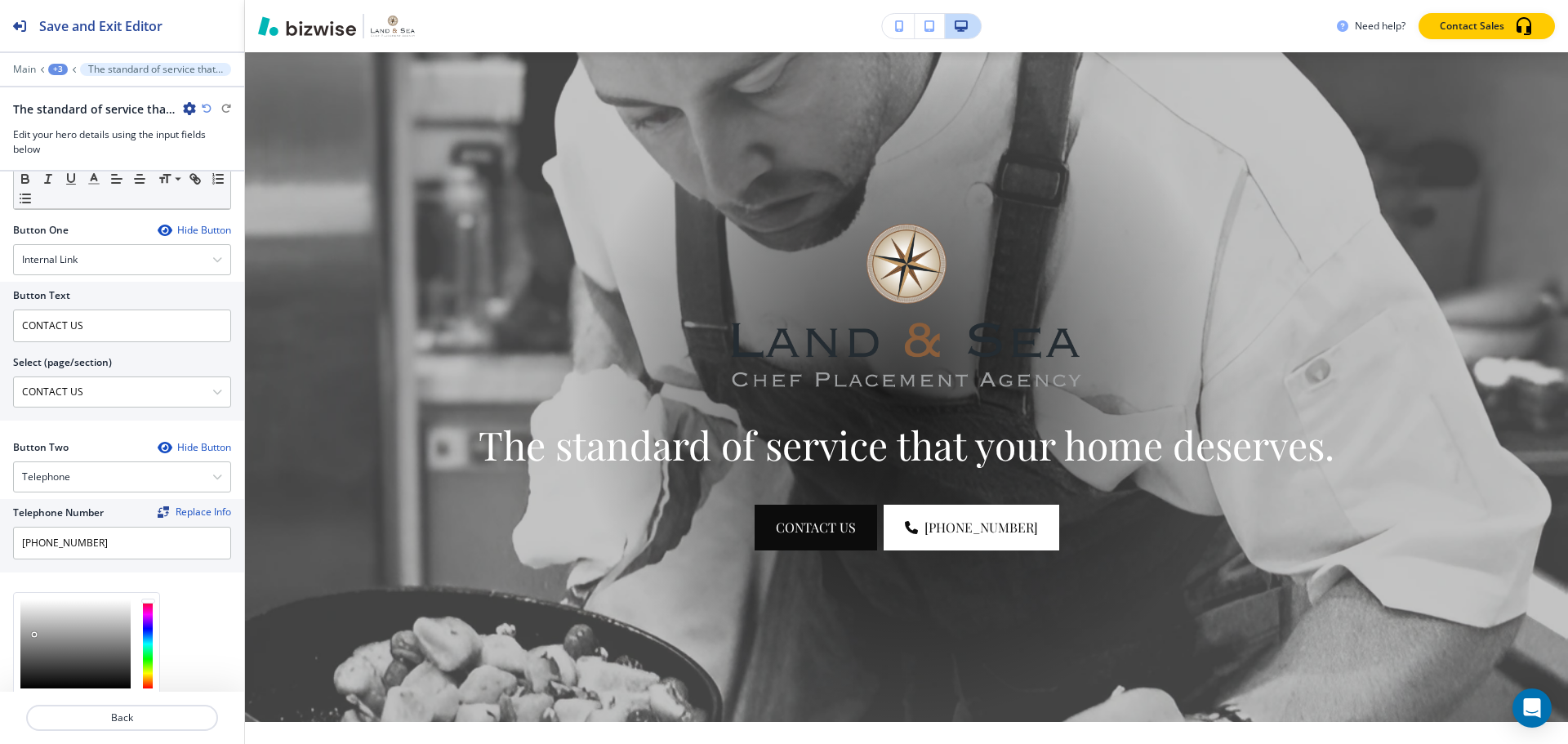
click at [33, 627] on div at bounding box center [75, 644] width 110 height 89
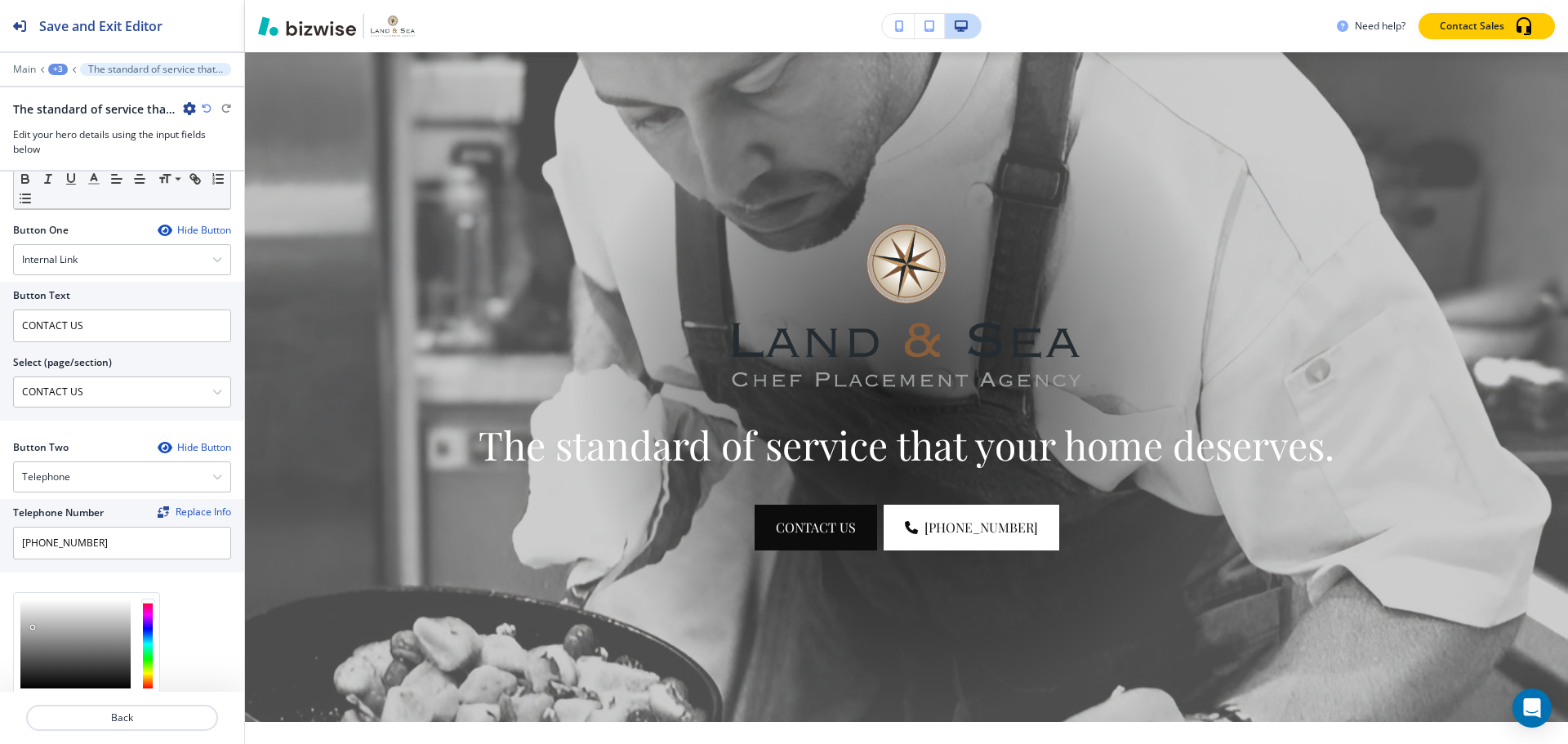
click at [33, 624] on div at bounding box center [75, 644] width 110 height 89
click at [33, 621] on div at bounding box center [75, 644] width 110 height 89
click at [33, 627] on div at bounding box center [75, 644] width 110 height 89
click at [20, 627] on div at bounding box center [75, 644] width 110 height 89
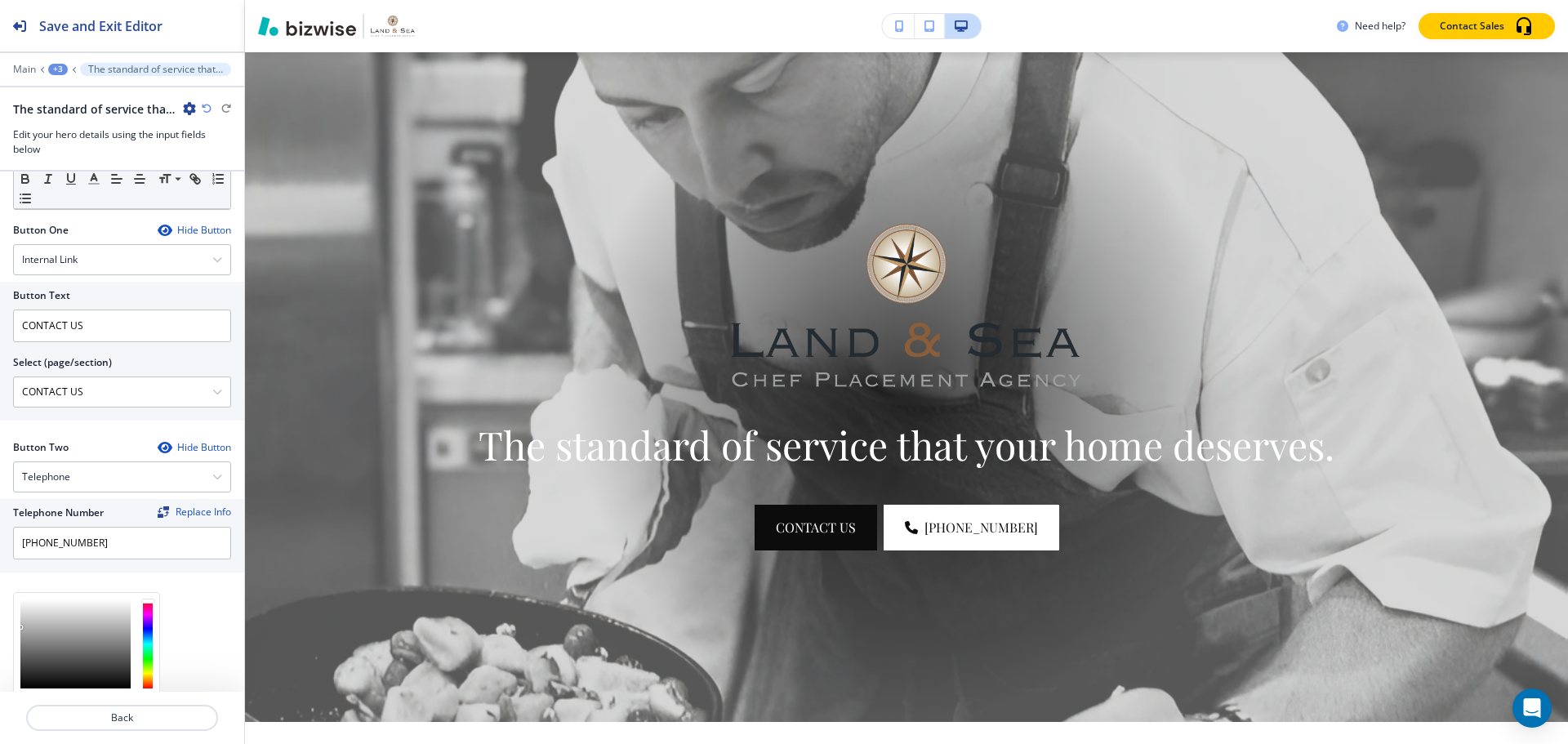
click at [20, 631] on div at bounding box center [75, 644] width 110 height 89
click at [22, 637] on div at bounding box center [75, 644] width 110 height 89
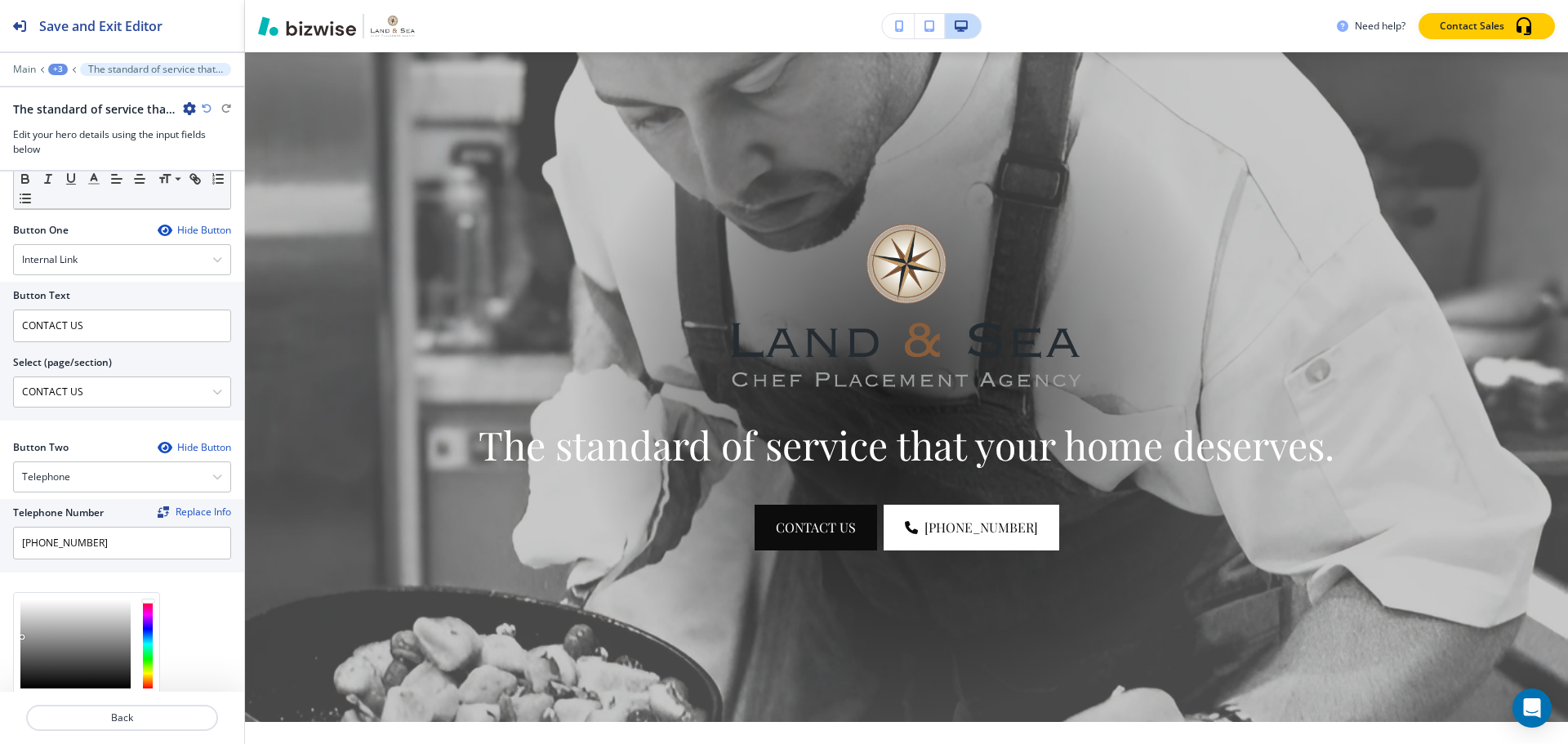
click at [23, 637] on div at bounding box center [22, 637] width 4 height 4
click at [37, 638] on div at bounding box center [75, 644] width 110 height 89
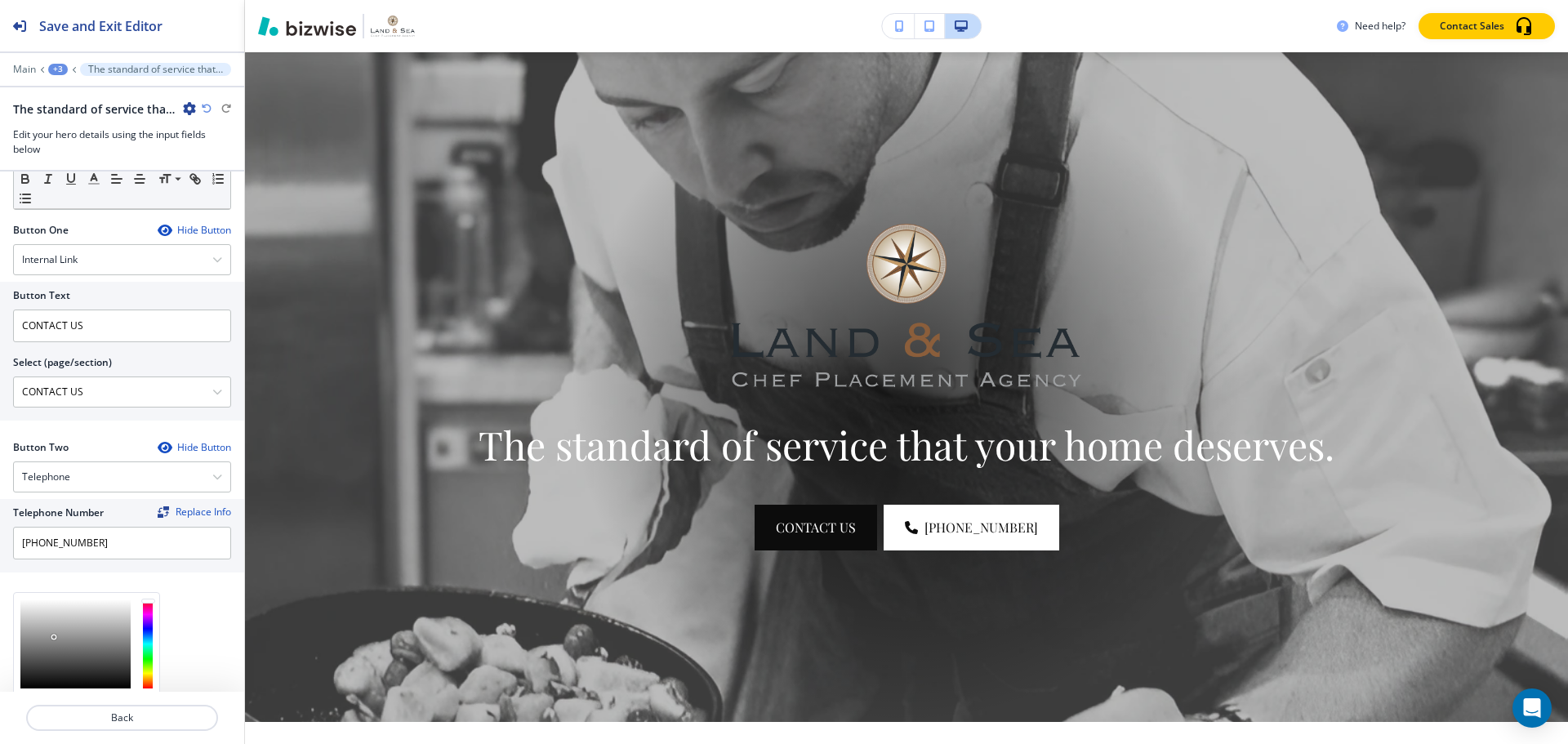
click at [54, 637] on div at bounding box center [75, 644] width 110 height 89
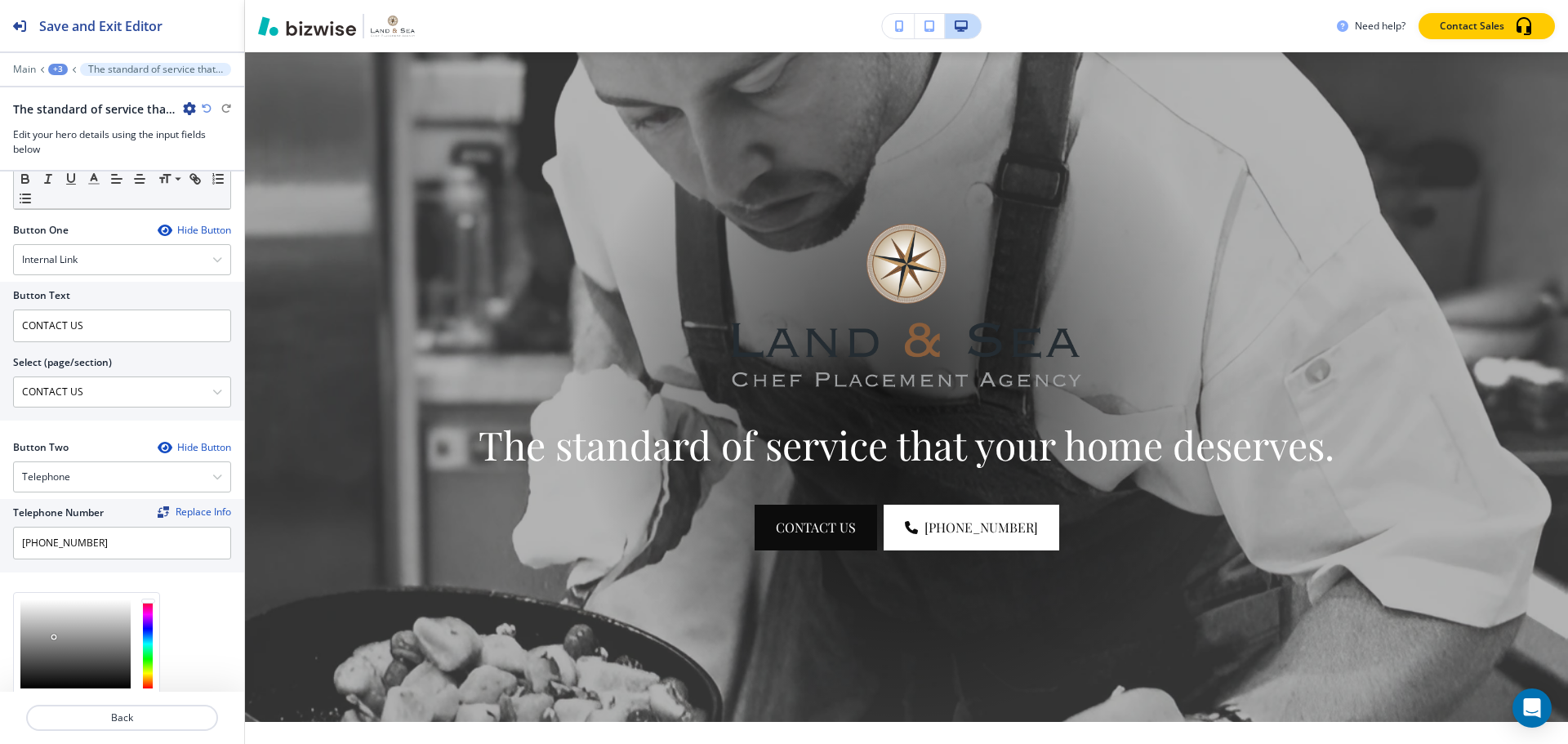
click at [54, 637] on div at bounding box center [54, 637] width 4 height 4
click at [58, 637] on div at bounding box center [75, 644] width 110 height 89
click at [70, 629] on div at bounding box center [75, 644] width 110 height 89
click at [59, 625] on div at bounding box center [75, 644] width 110 height 89
click at [63, 623] on div at bounding box center [75, 644] width 110 height 89
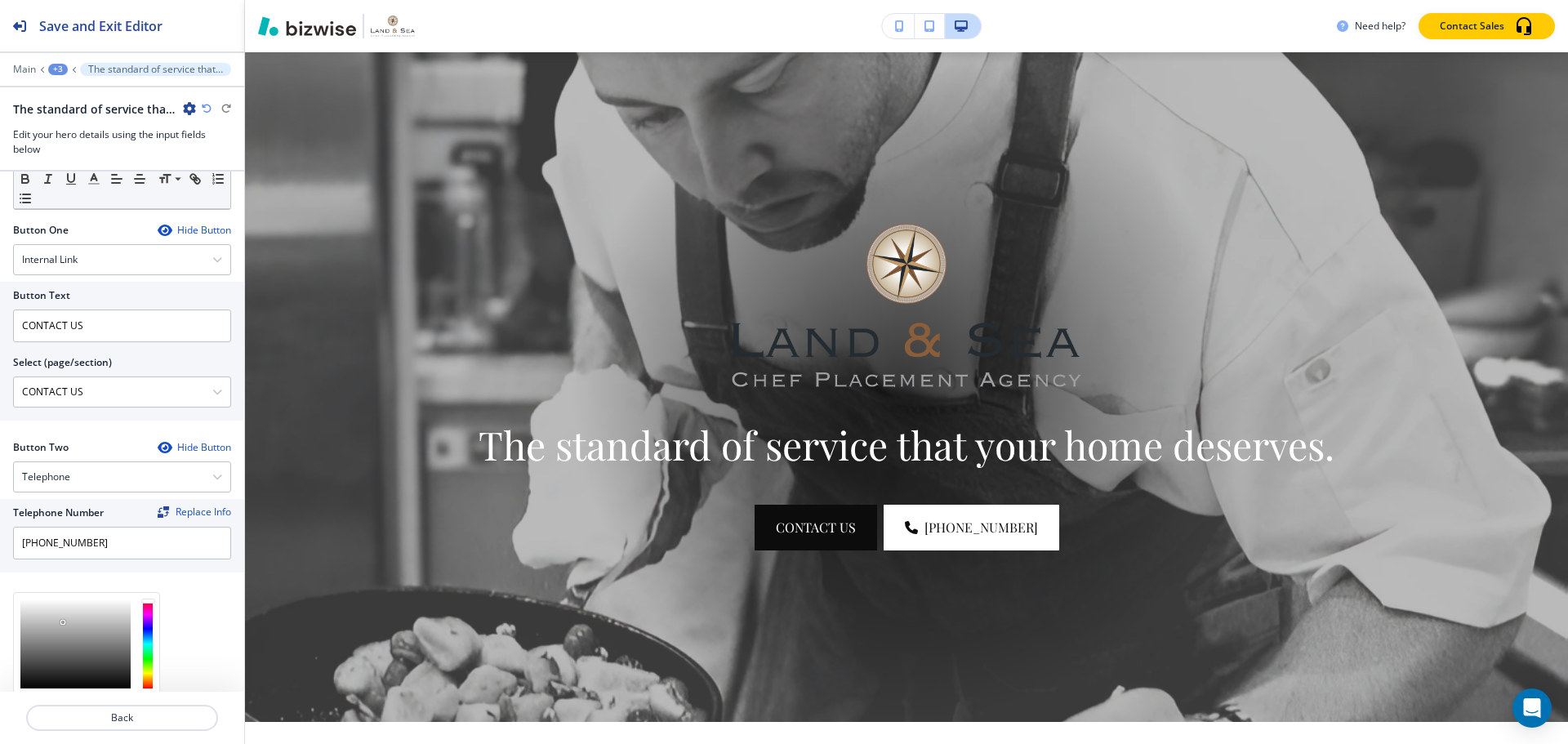
click at [68, 642] on div at bounding box center [75, 644] width 110 height 89
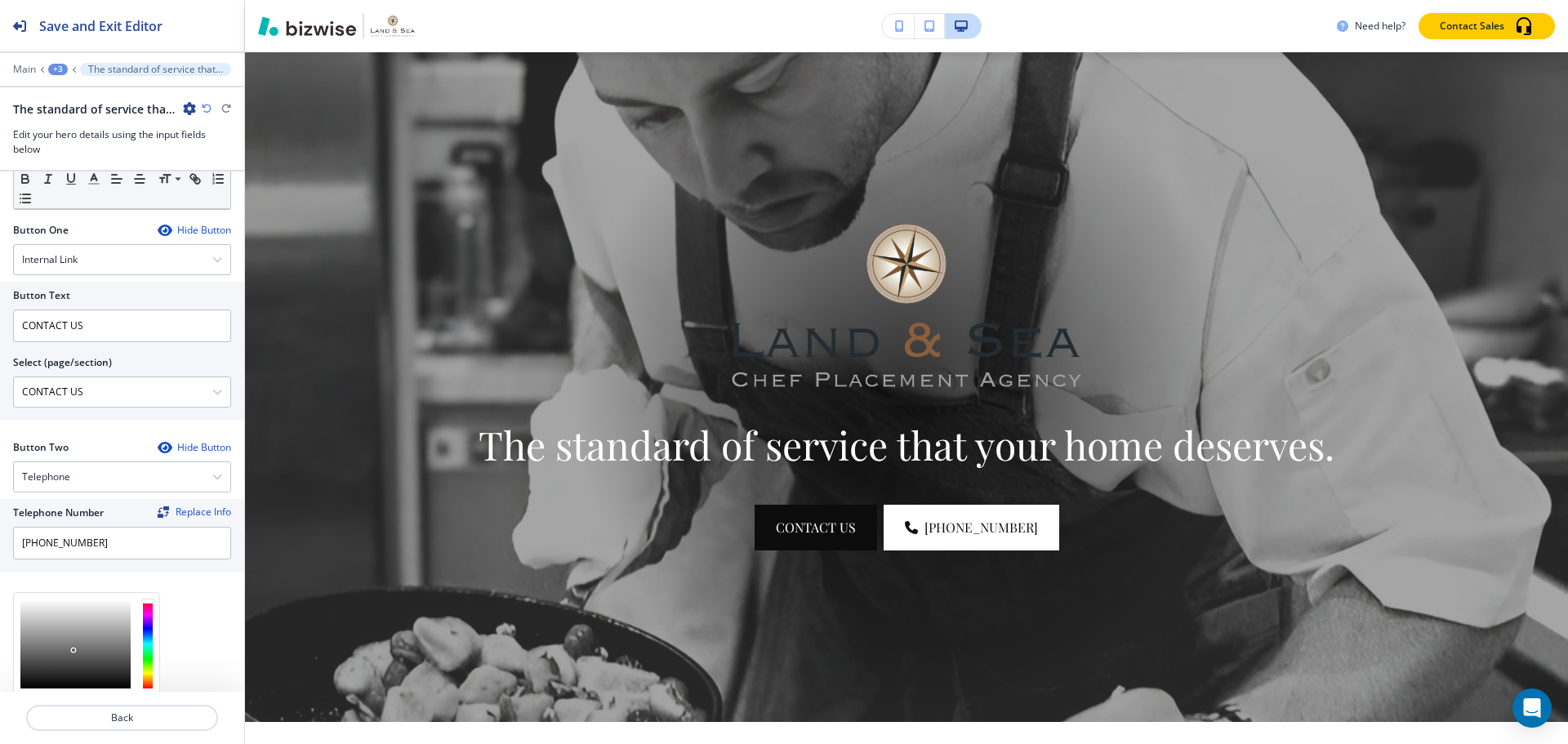
click at [73, 650] on div at bounding box center [75, 644] width 110 height 89
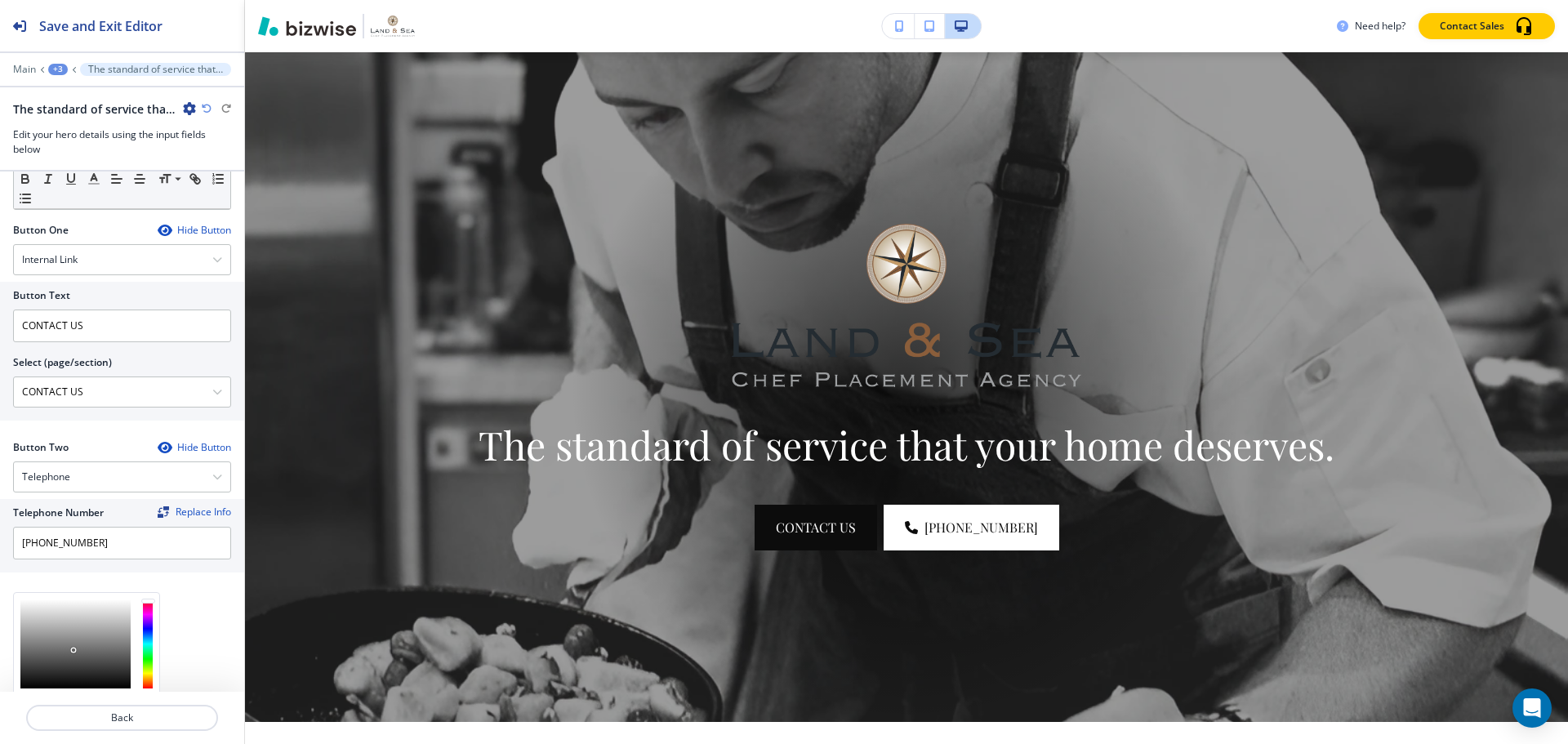
click at [65, 657] on div at bounding box center [75, 644] width 110 height 89
click at [75, 659] on div at bounding box center [75, 644] width 110 height 89
click at [84, 653] on div at bounding box center [75, 644] width 110 height 89
click at [74, 638] on div at bounding box center [75, 644] width 110 height 89
click at [87, 631] on div at bounding box center [75, 644] width 110 height 89
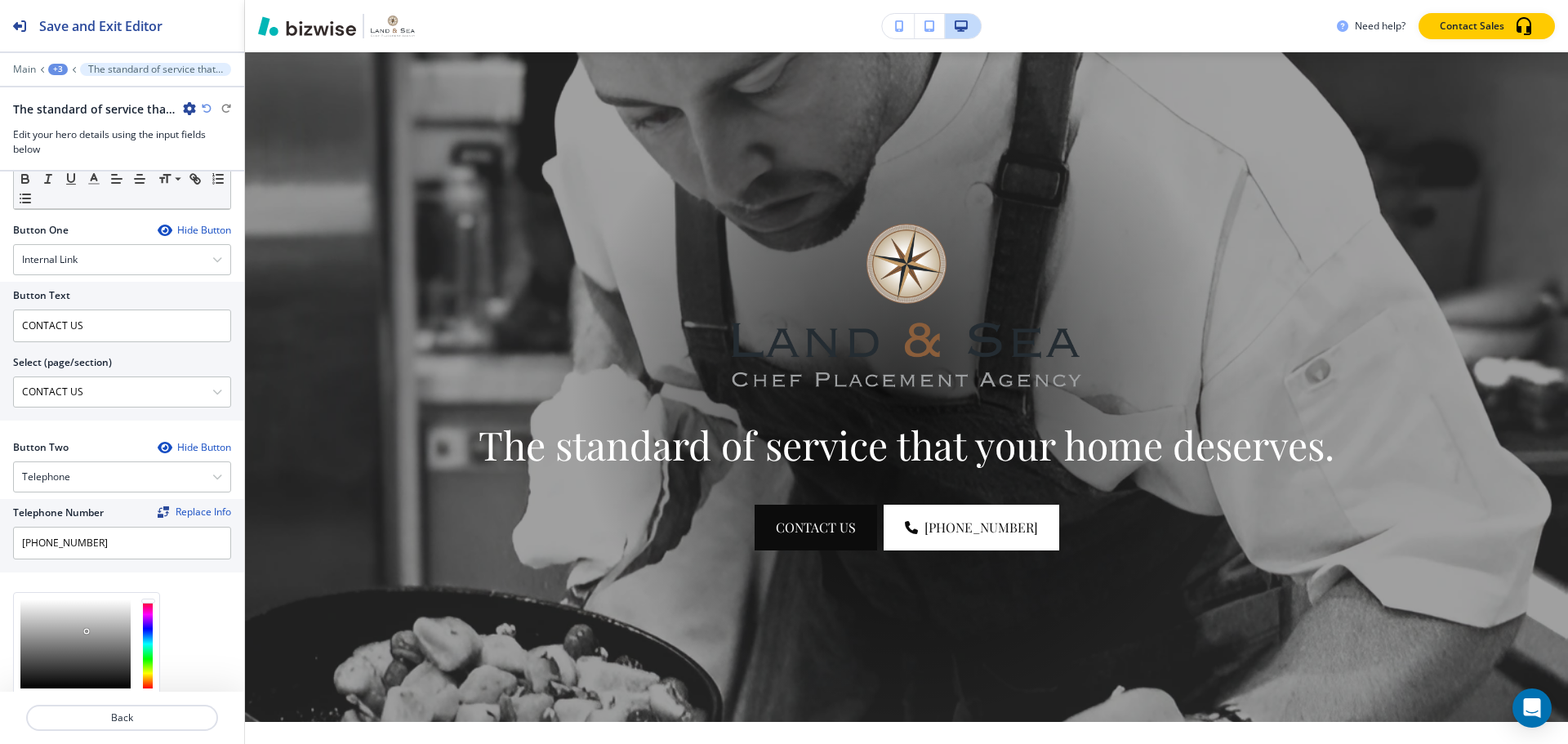
click at [85, 644] on div at bounding box center [75, 644] width 110 height 89
click at [81, 634] on div at bounding box center [75, 644] width 110 height 89
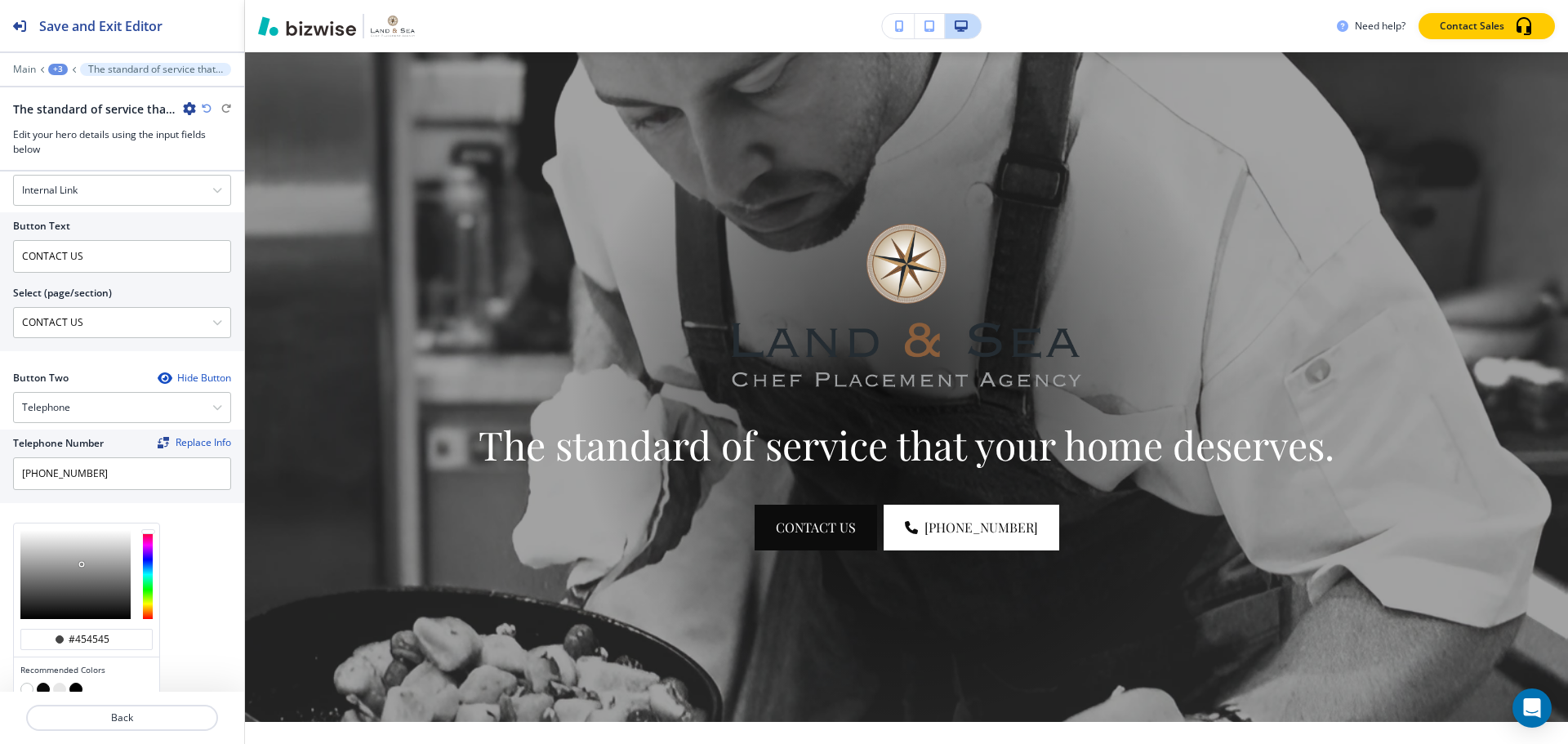
scroll to position [751, 0]
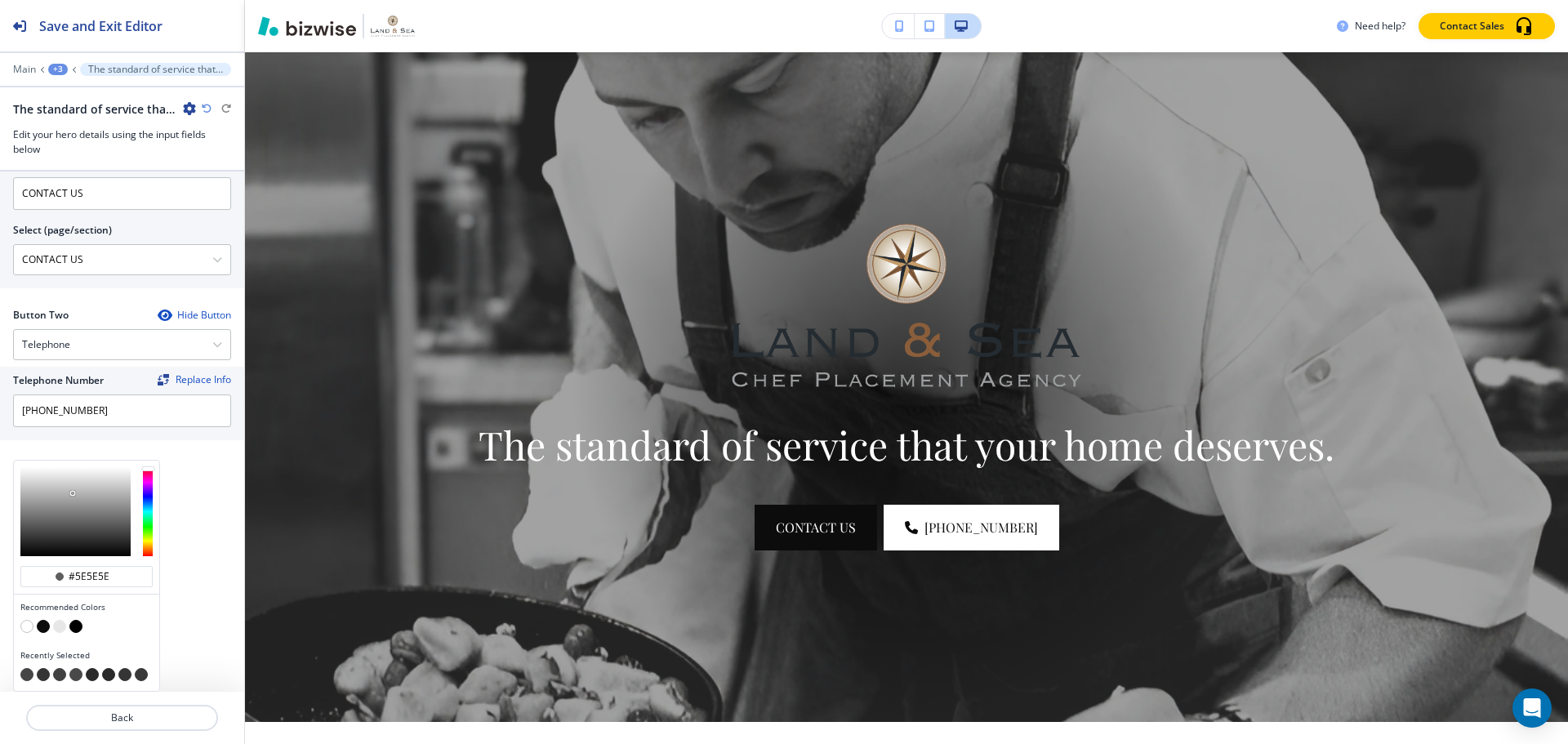
click at [73, 493] on div at bounding box center [75, 511] width 110 height 89
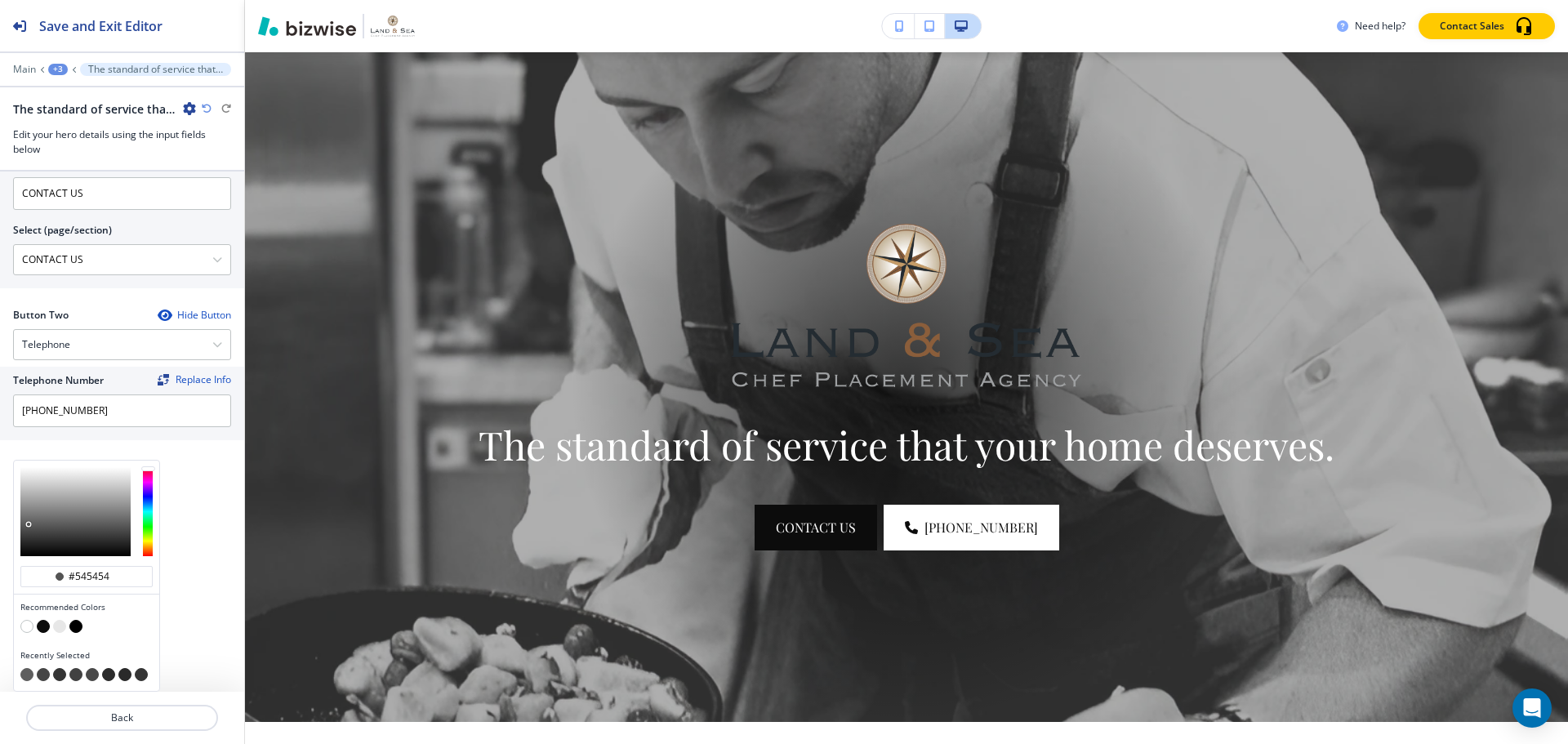
click at [28, 524] on div at bounding box center [75, 511] width 110 height 89
click at [18, 531] on div at bounding box center [86, 511] width 145 height 102
click at [28, 546] on div at bounding box center [75, 511] width 110 height 89
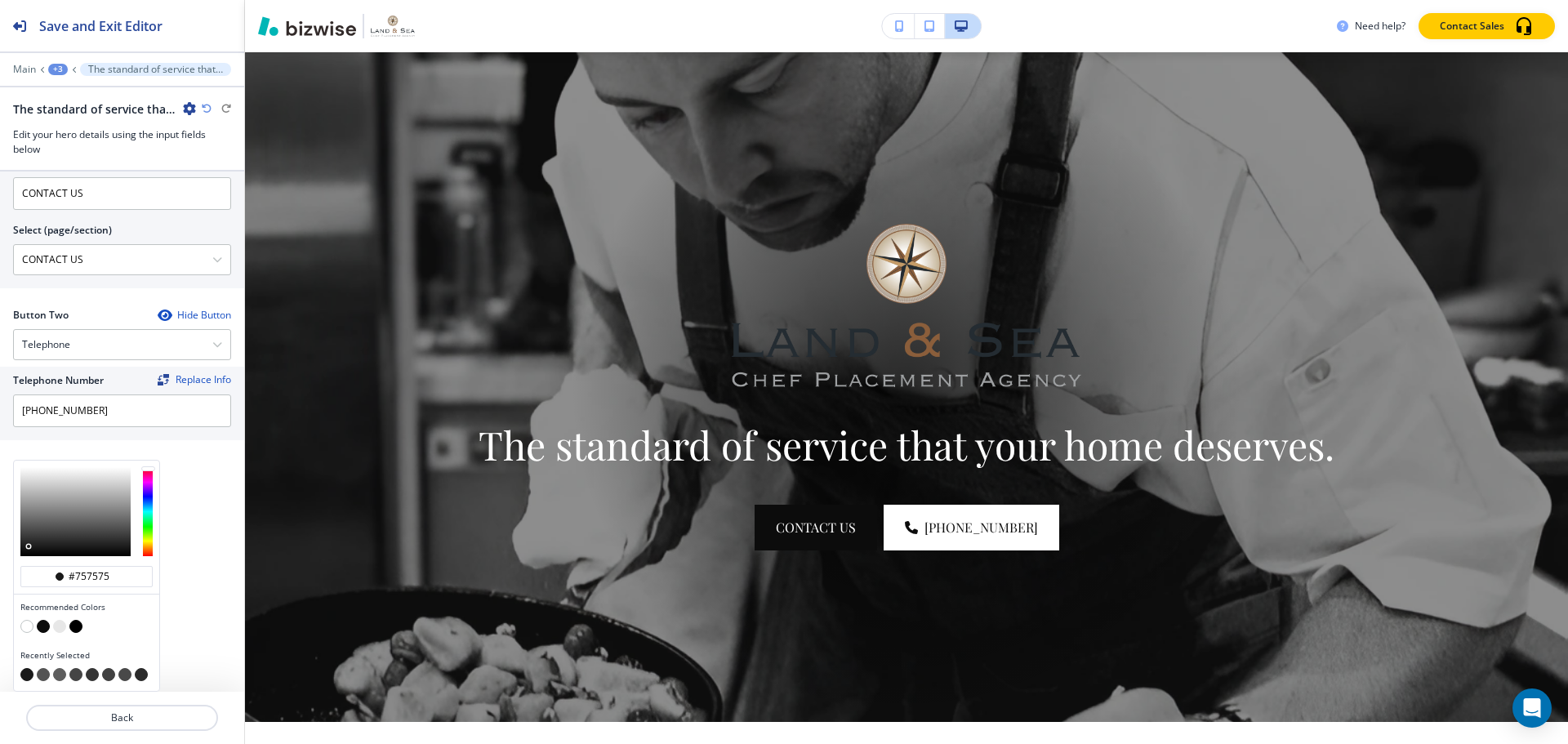
click at [25, 514] on div at bounding box center [75, 511] width 110 height 89
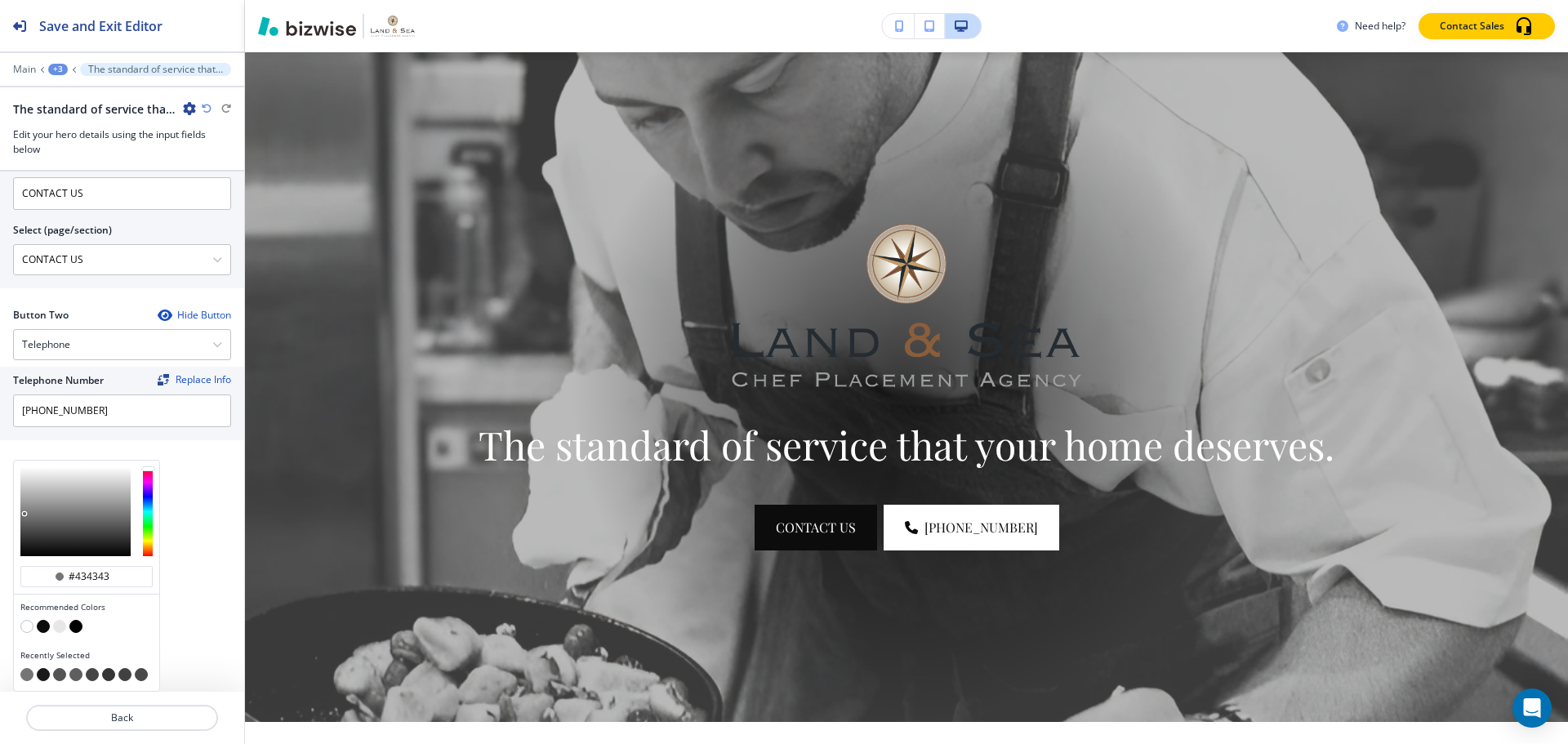
click at [32, 529] on div at bounding box center [75, 511] width 110 height 89
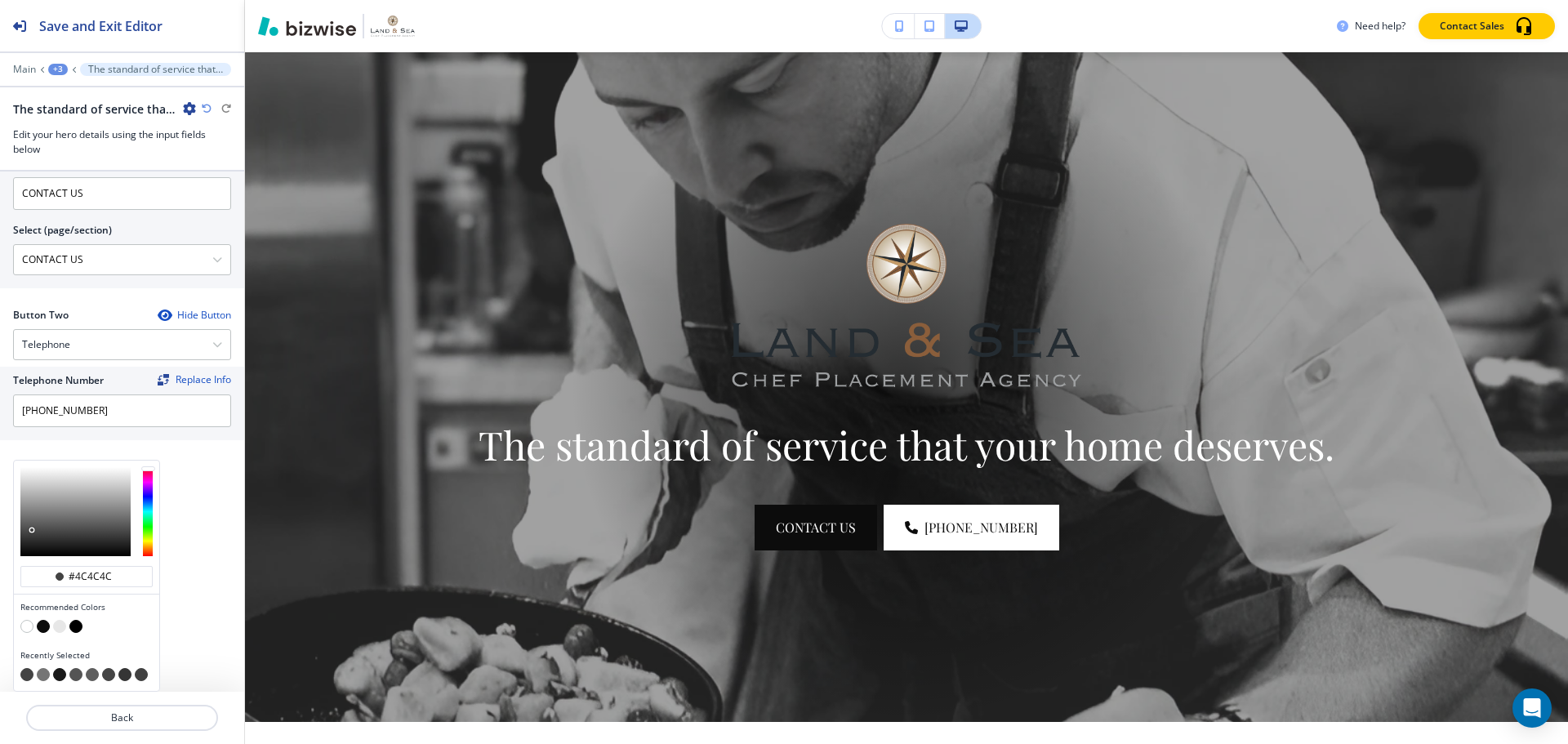
click at [26, 529] on div at bounding box center [75, 511] width 110 height 89
click at [19, 529] on div at bounding box center [86, 511] width 145 height 102
click at [19, 538] on div at bounding box center [86, 511] width 145 height 102
type input "#363636"
click at [25, 537] on div at bounding box center [75, 511] width 110 height 89
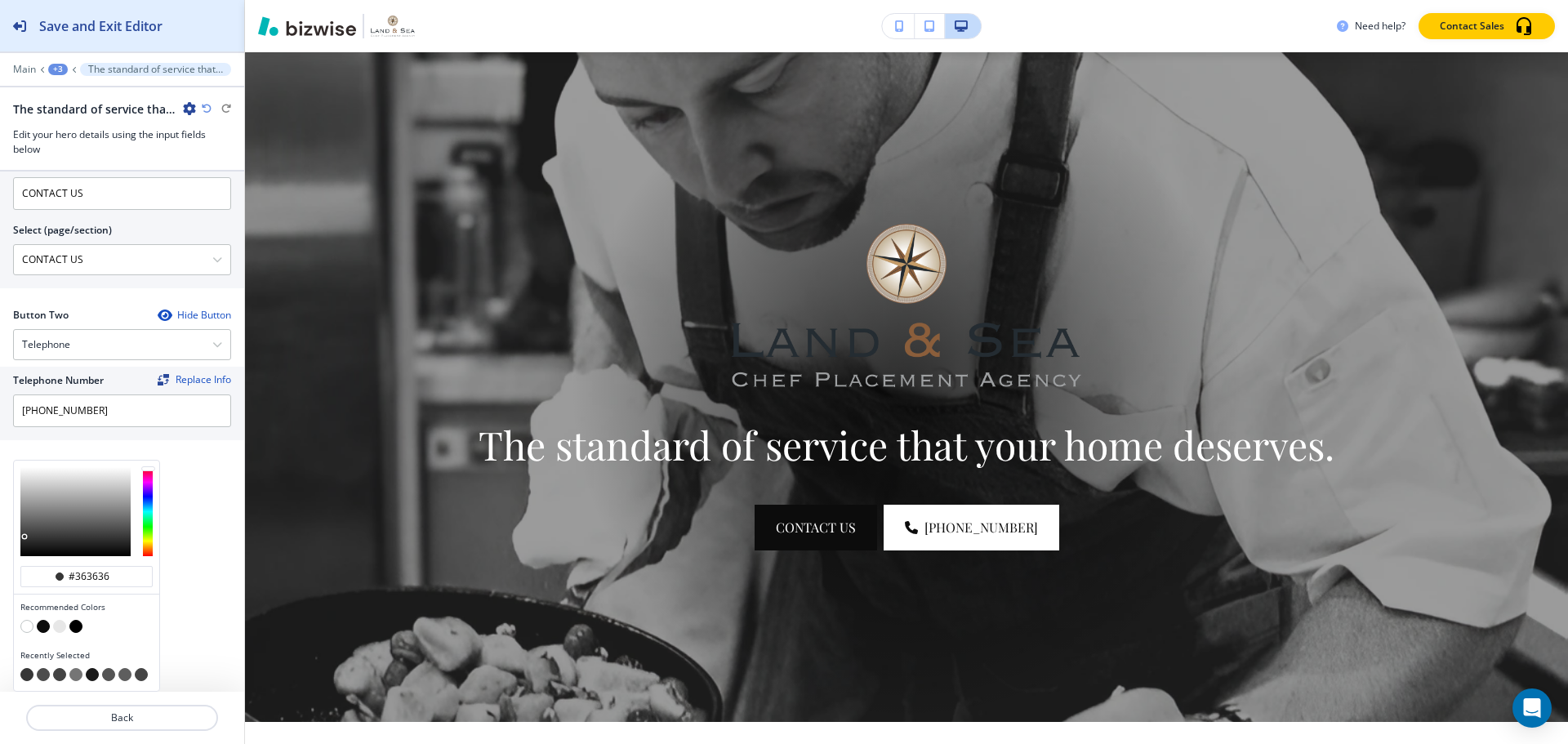
click at [100, 29] on h2 "Save and Exit Editor" at bounding box center [100, 26] width 123 height 19
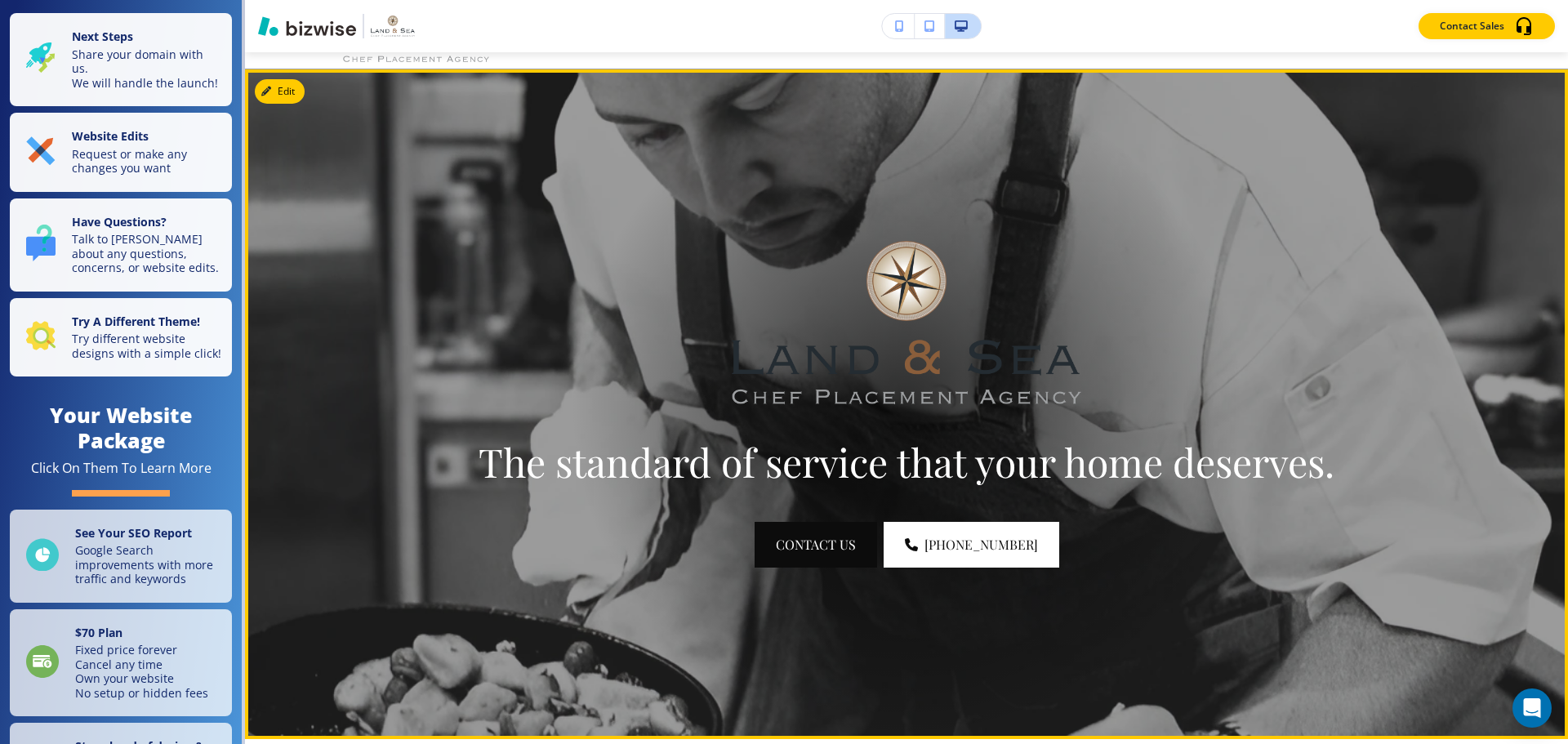
scroll to position [0, 0]
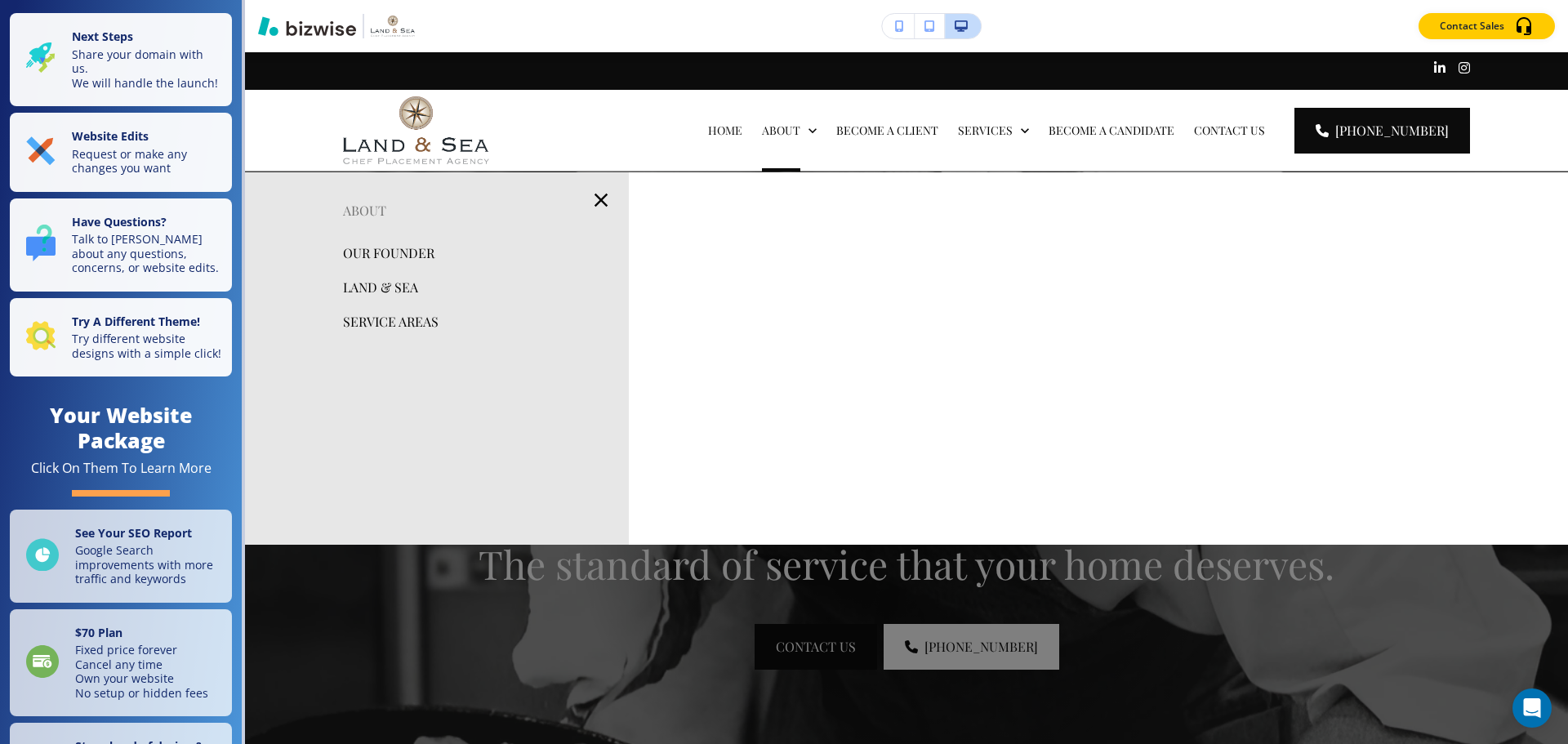
click at [381, 251] on p "OUR FOUNDER" at bounding box center [389, 253] width 91 height 25
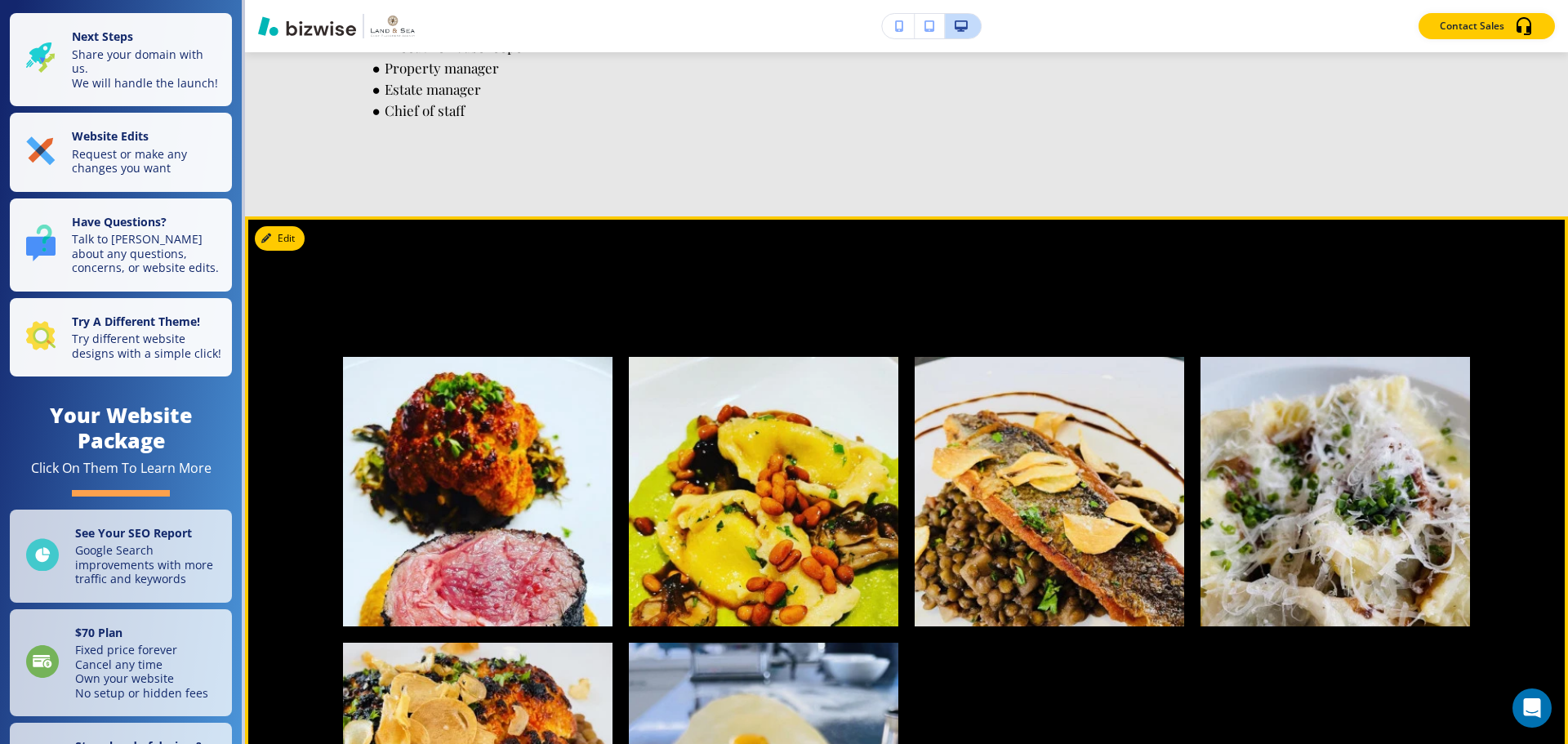
scroll to position [1633, 0]
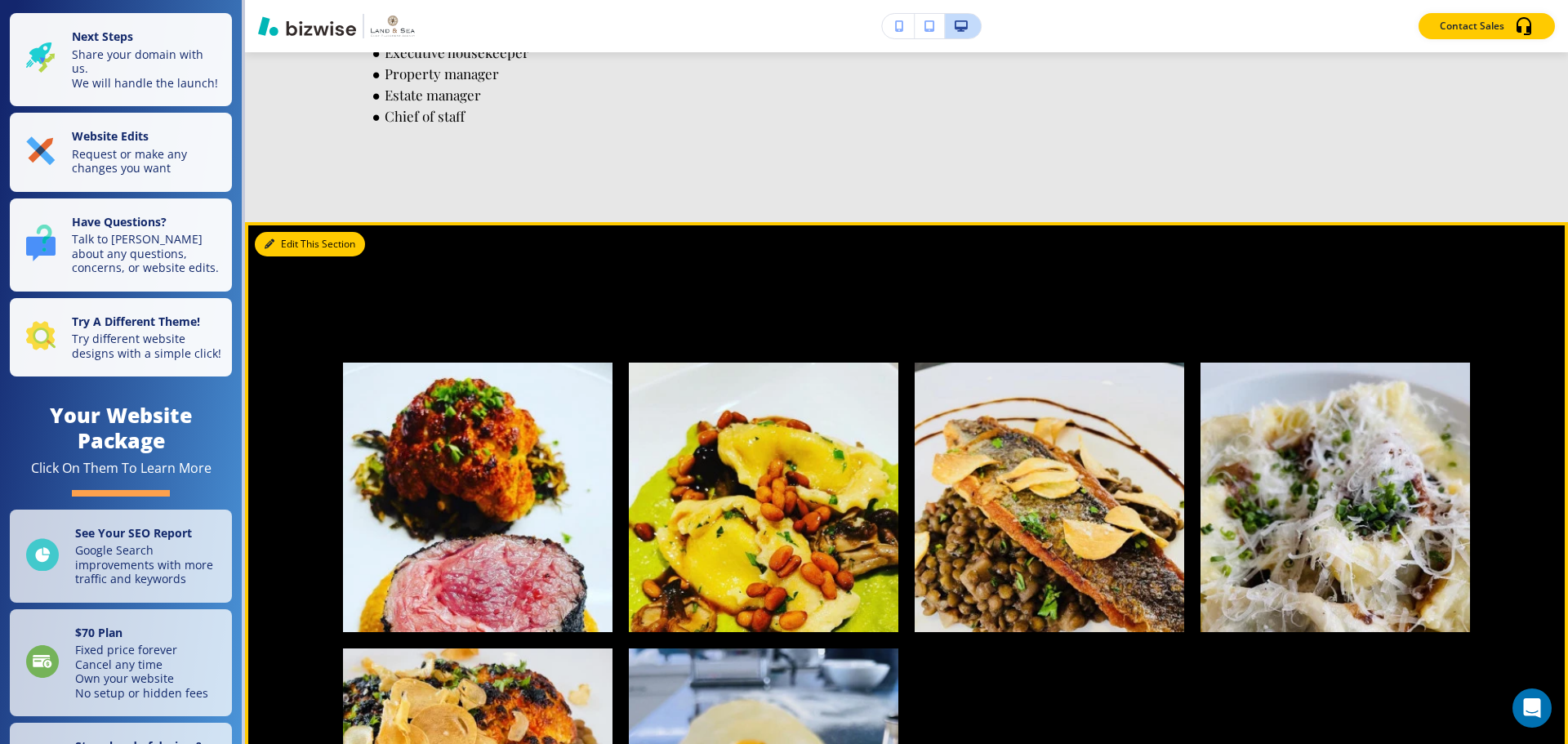
click at [282, 257] on button "Edit This Section" at bounding box center [310, 244] width 110 height 25
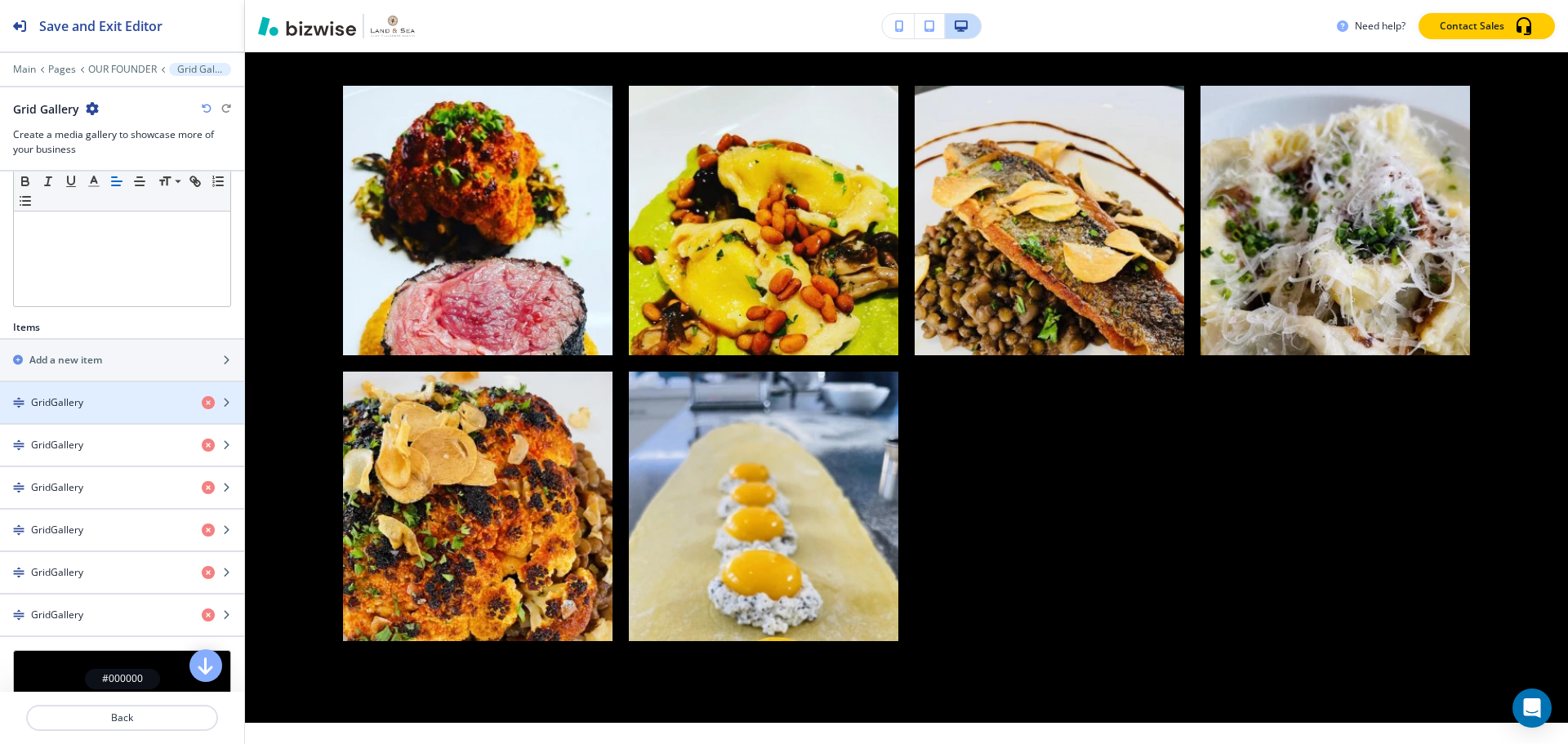
scroll to position [327, 0]
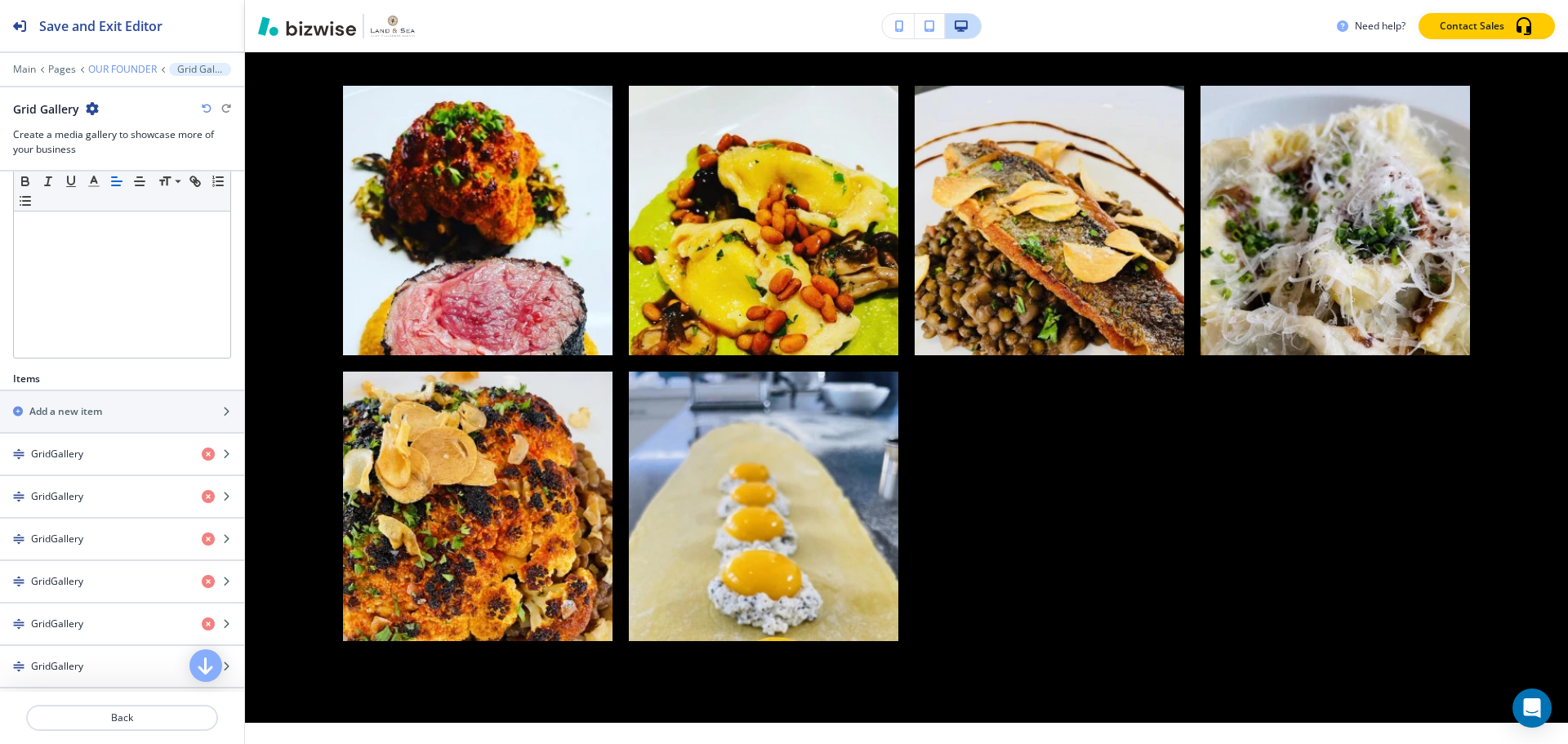
click at [136, 74] on p "OUR FOUNDER" at bounding box center [122, 69] width 68 height 12
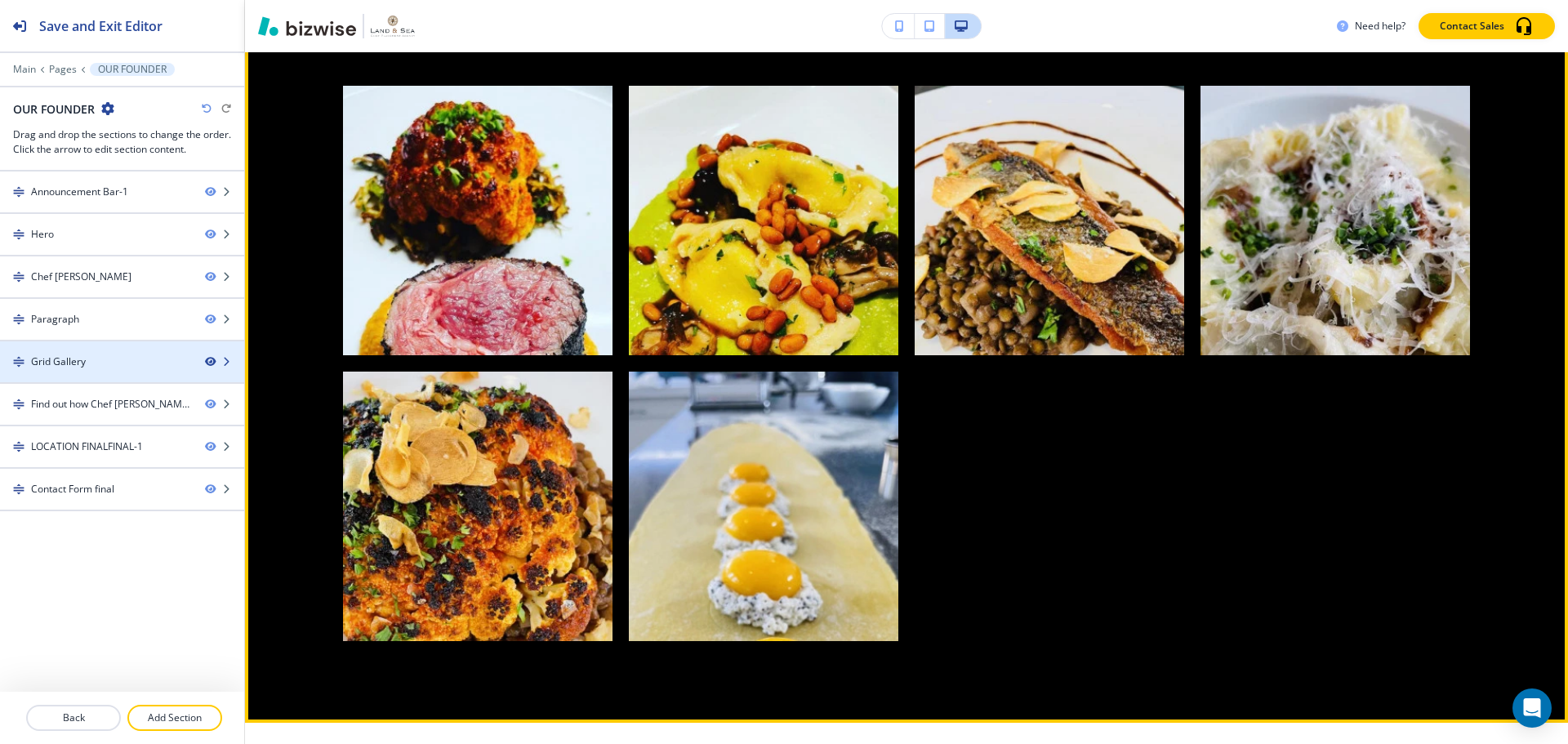
click at [211, 360] on icon "button" at bounding box center [210, 362] width 10 height 10
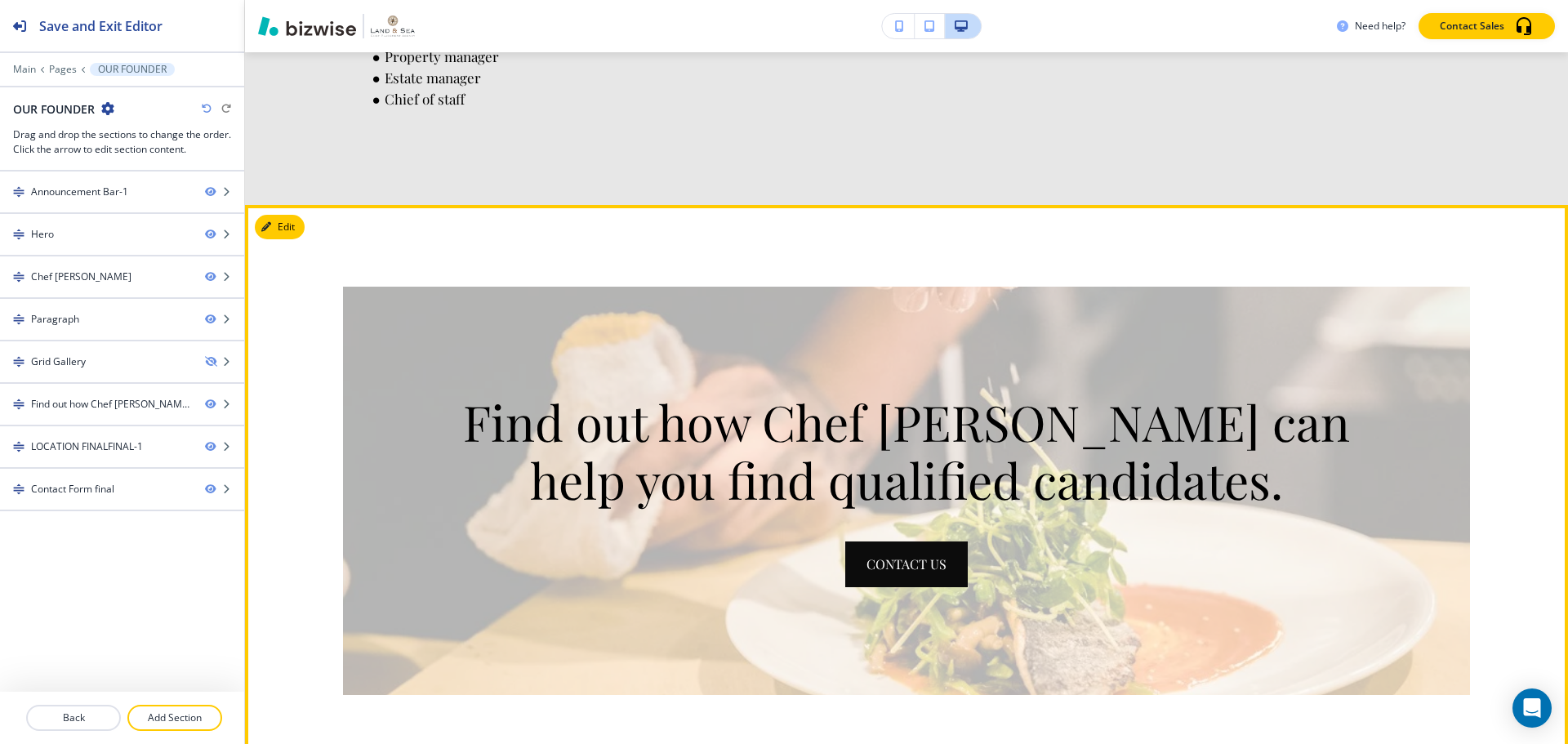
scroll to position [1338, 0]
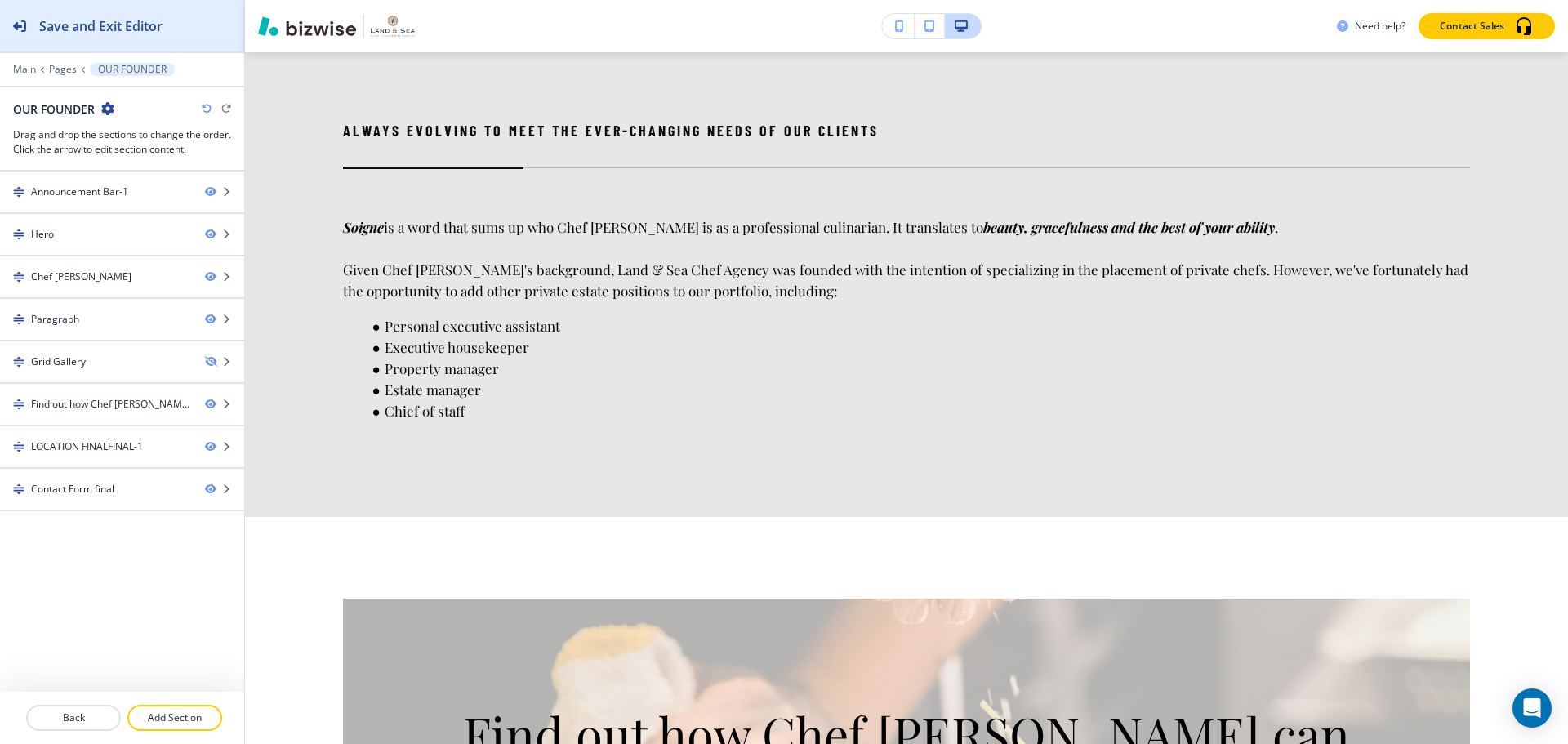
click at [164, 28] on button "Save and Exit Editor" at bounding box center [121, 26] width 244 height 51
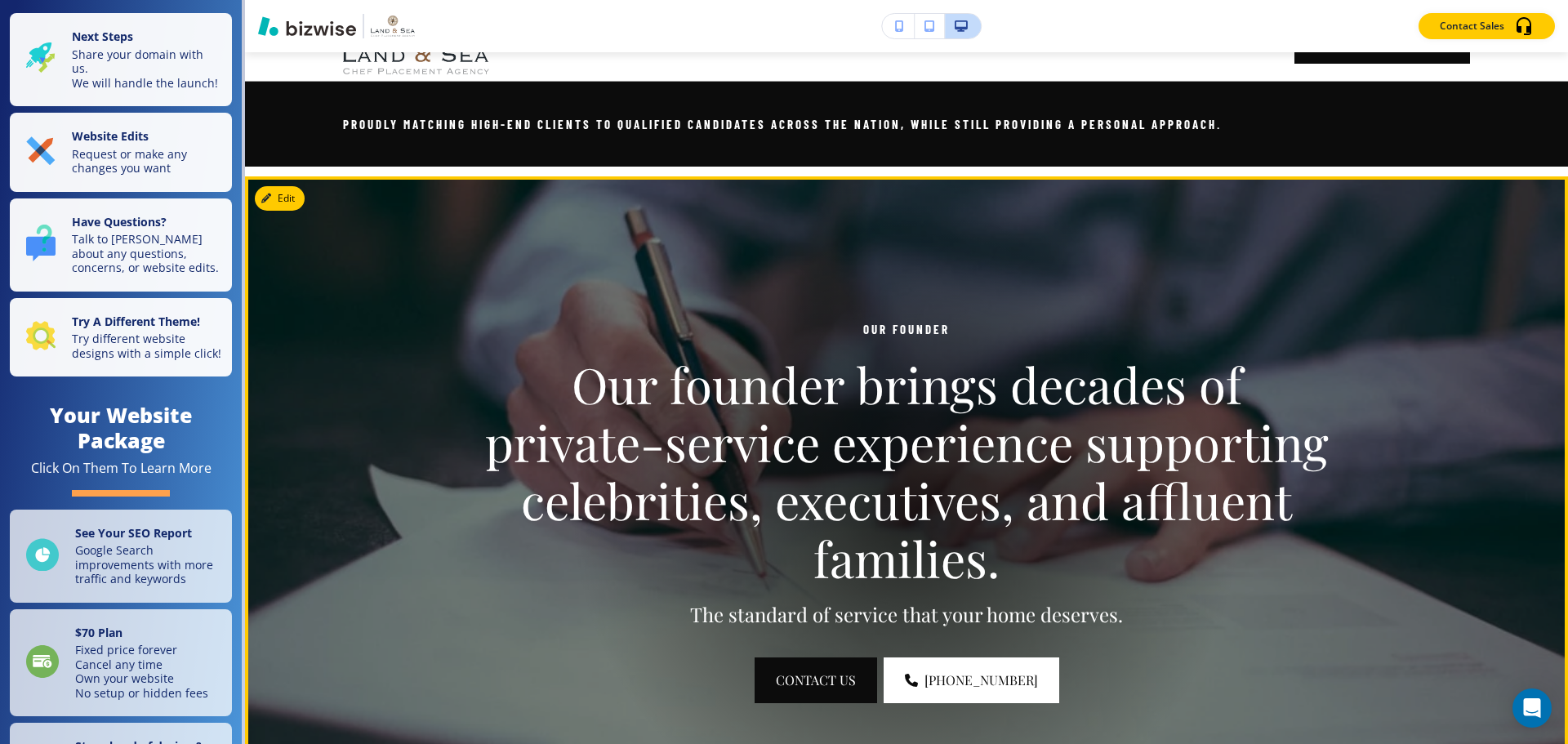
scroll to position [0, 0]
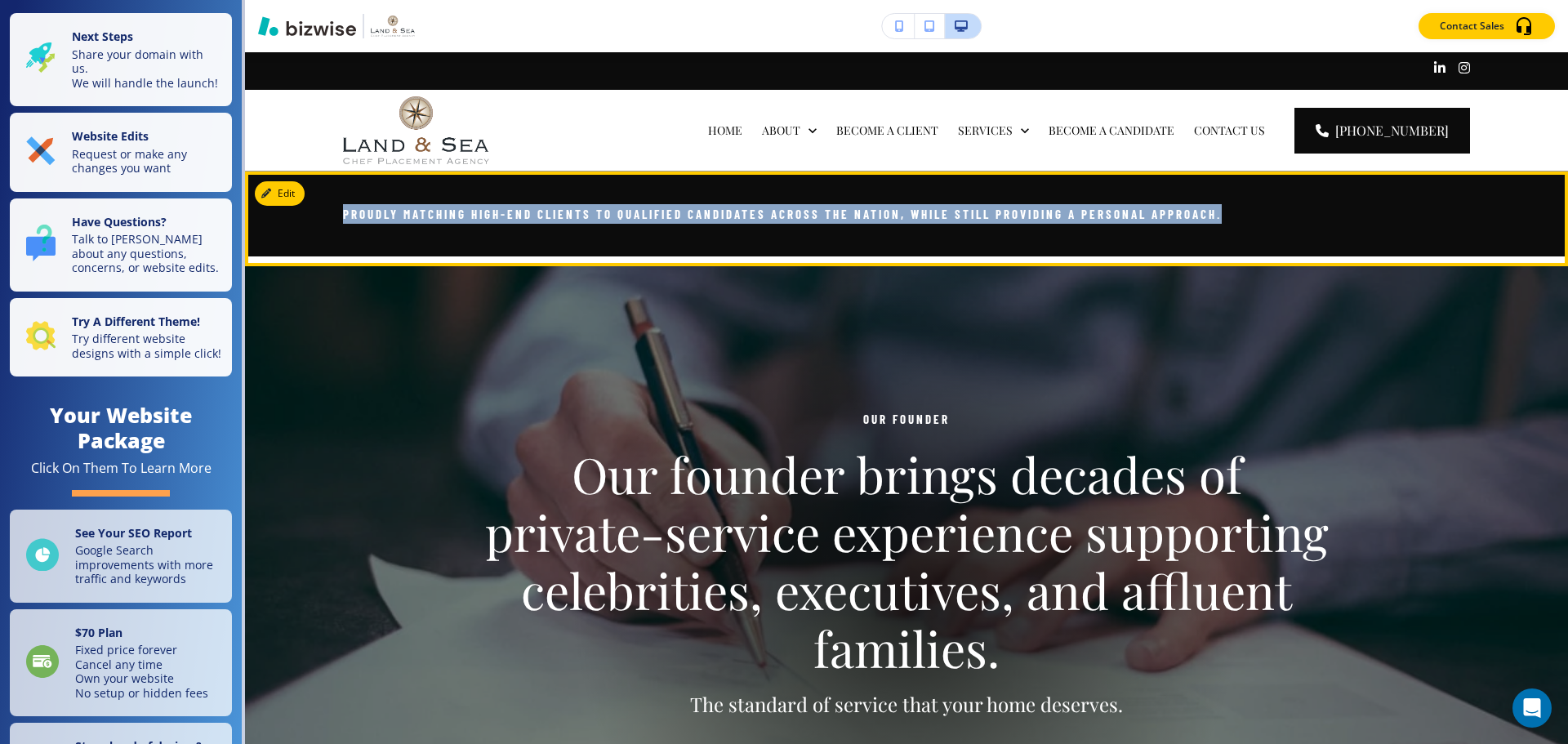
drag, startPoint x: 343, startPoint y: 215, endPoint x: 1441, endPoint y: 223, distance: 1098.0
click at [1441, 223] on p "Proudly matching high-end clients to qualified candidates across the nation, wh…" at bounding box center [907, 214] width 1127 height 19
click at [491, 224] on div "Proudly matching high-end clients to qualified candidates across the nation, wh…" at bounding box center [906, 214] width 1323 height 85
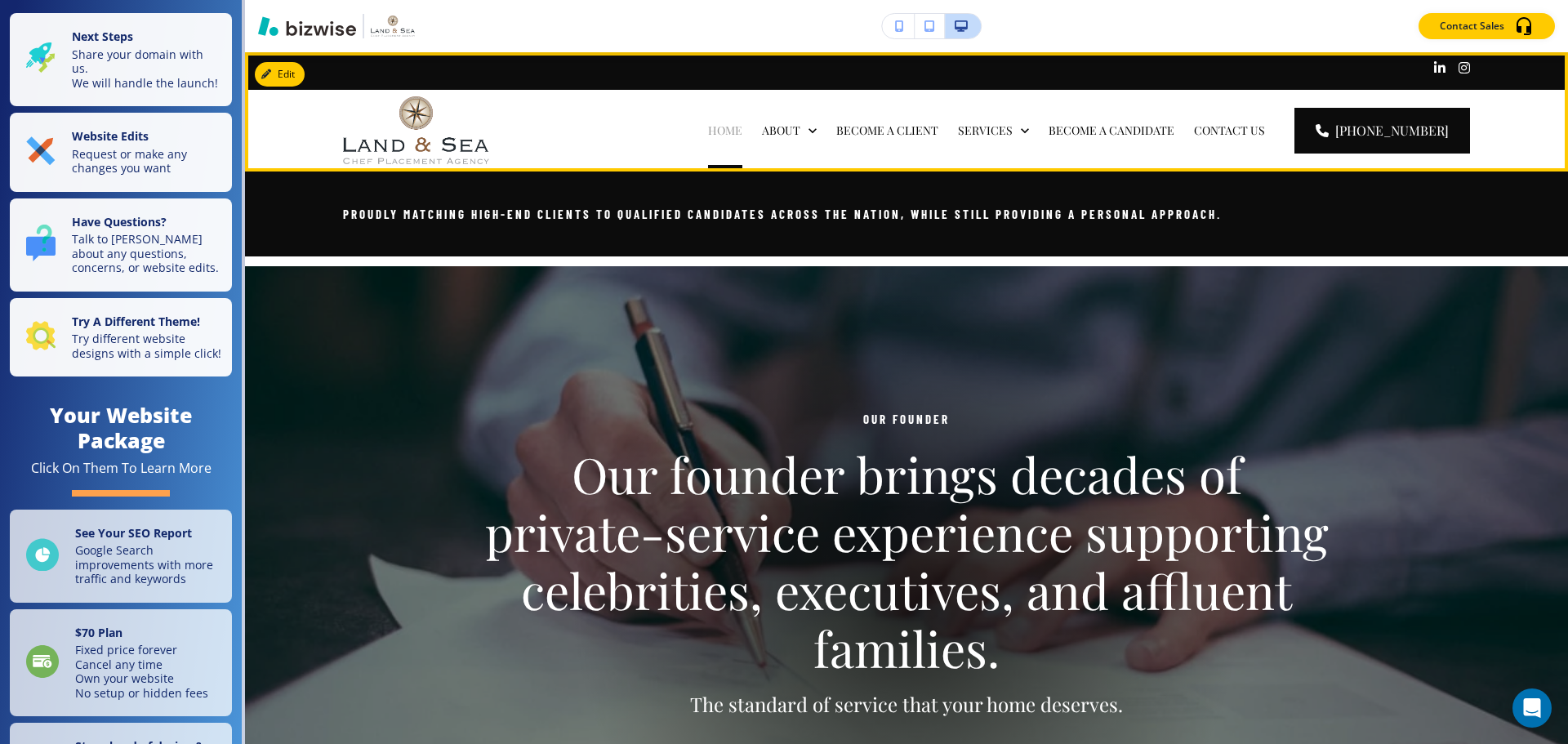
click at [742, 131] on p "HOME" at bounding box center [725, 131] width 35 height 16
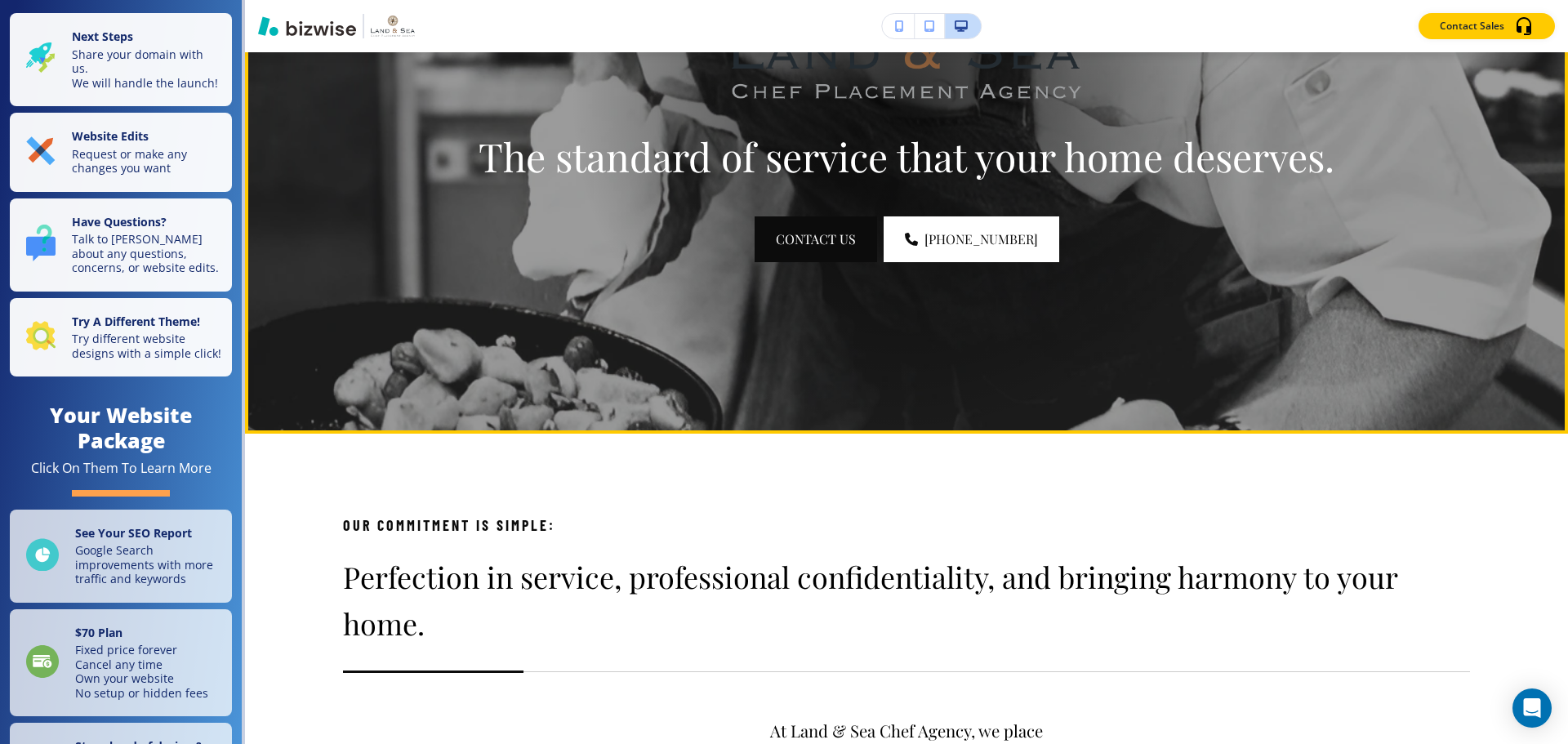
scroll to position [81, 0]
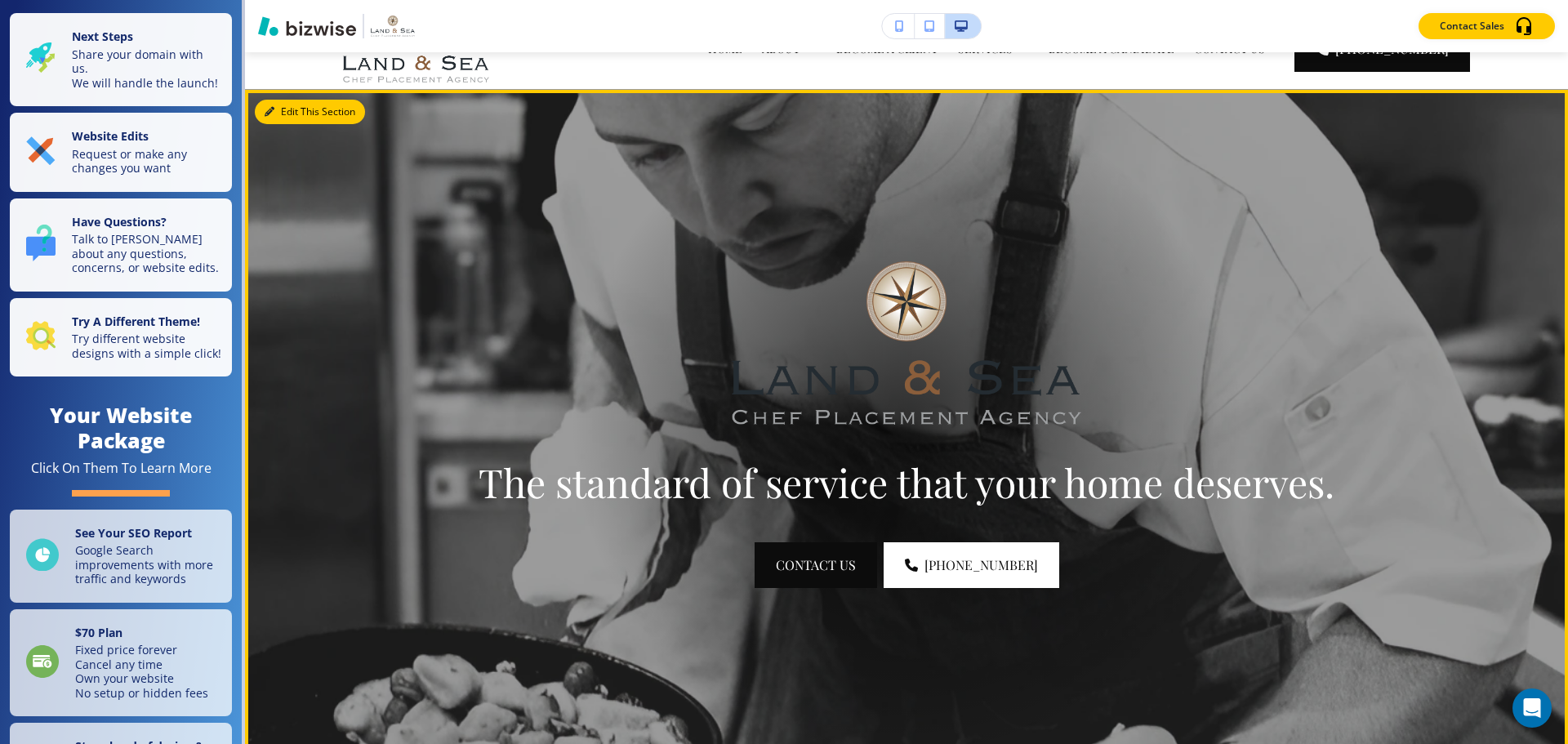
click at [278, 106] on button "Edit This Section" at bounding box center [310, 111] width 110 height 25
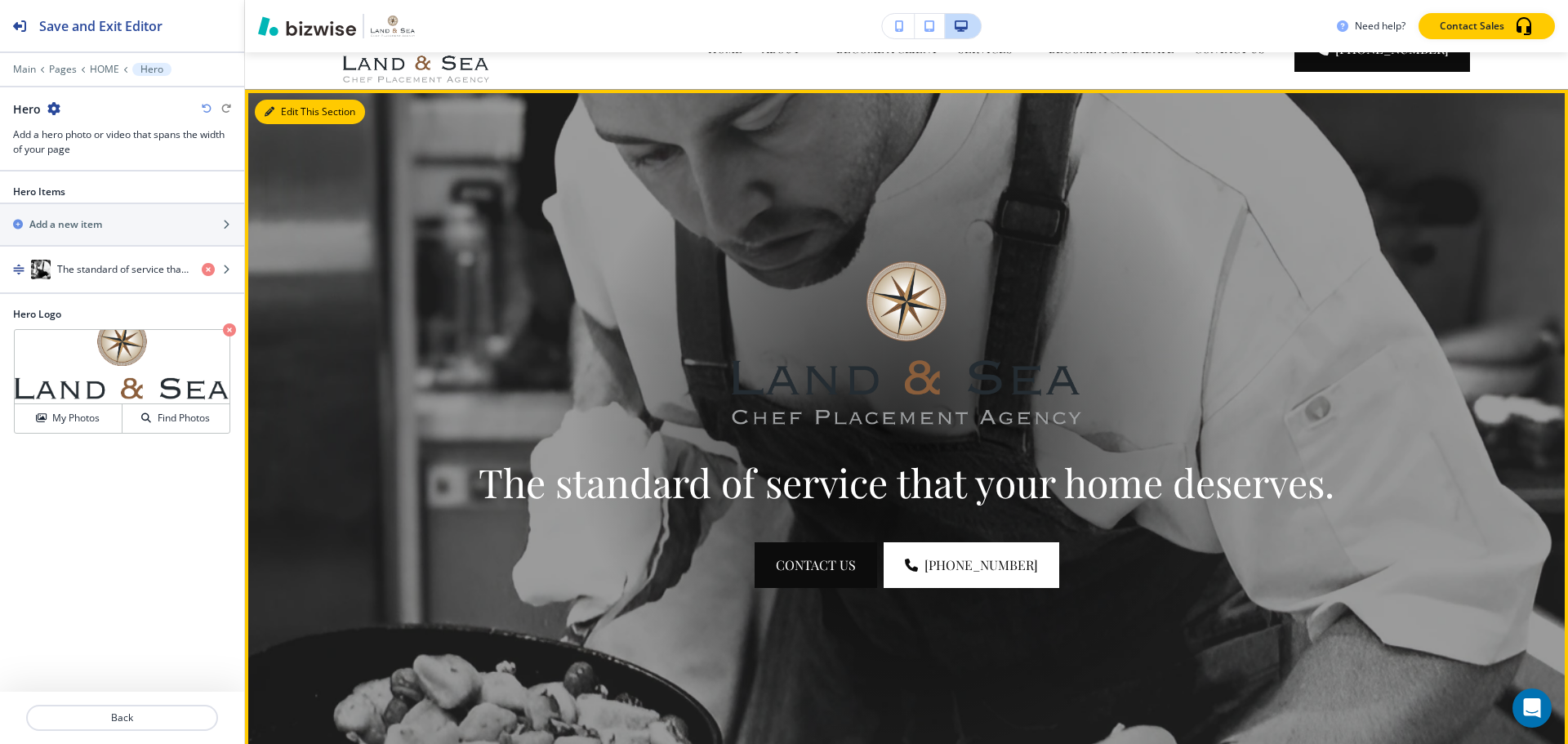
scroll to position [120, 0]
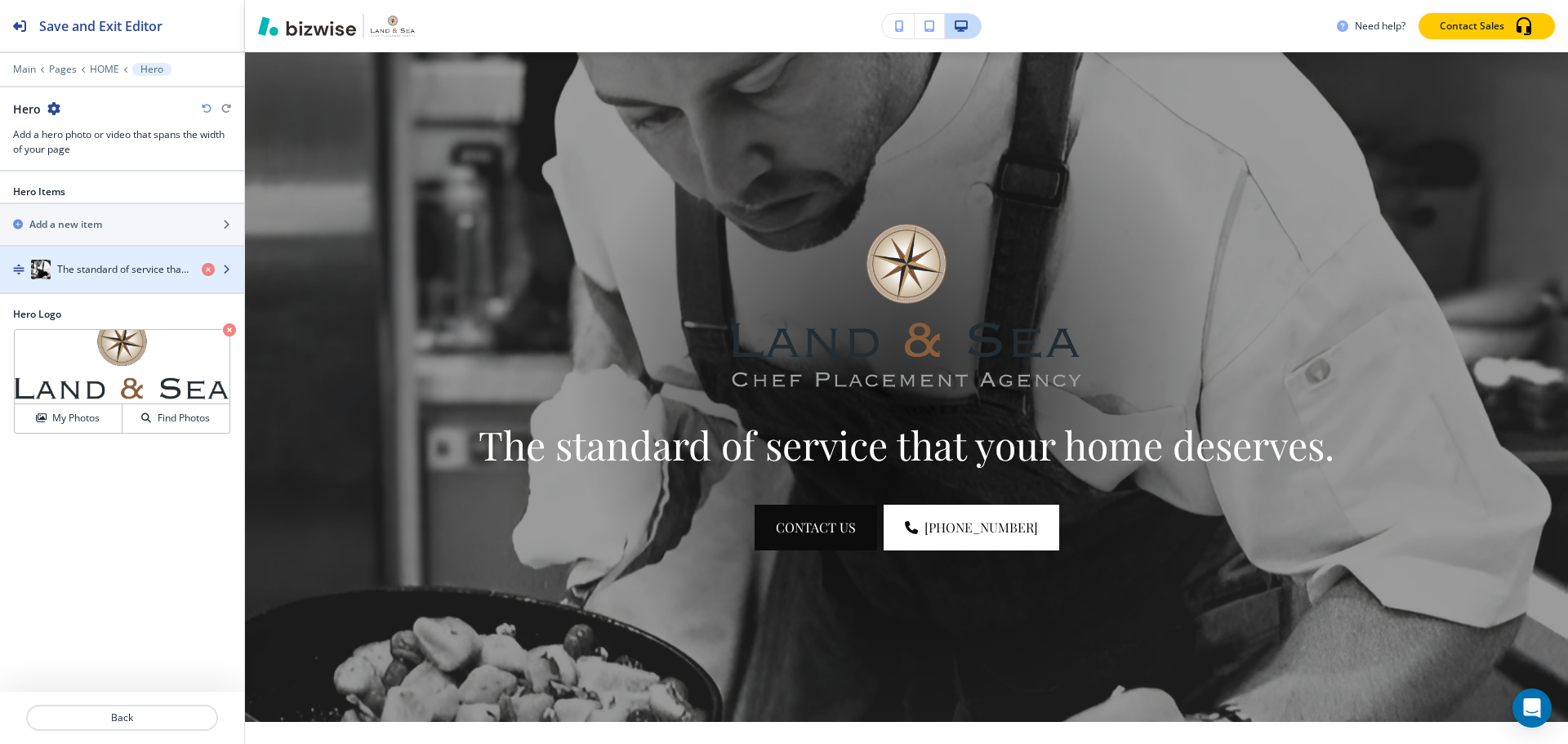
click at [98, 273] on h4 "The standard of service that your home deserves." at bounding box center [123, 269] width 132 height 15
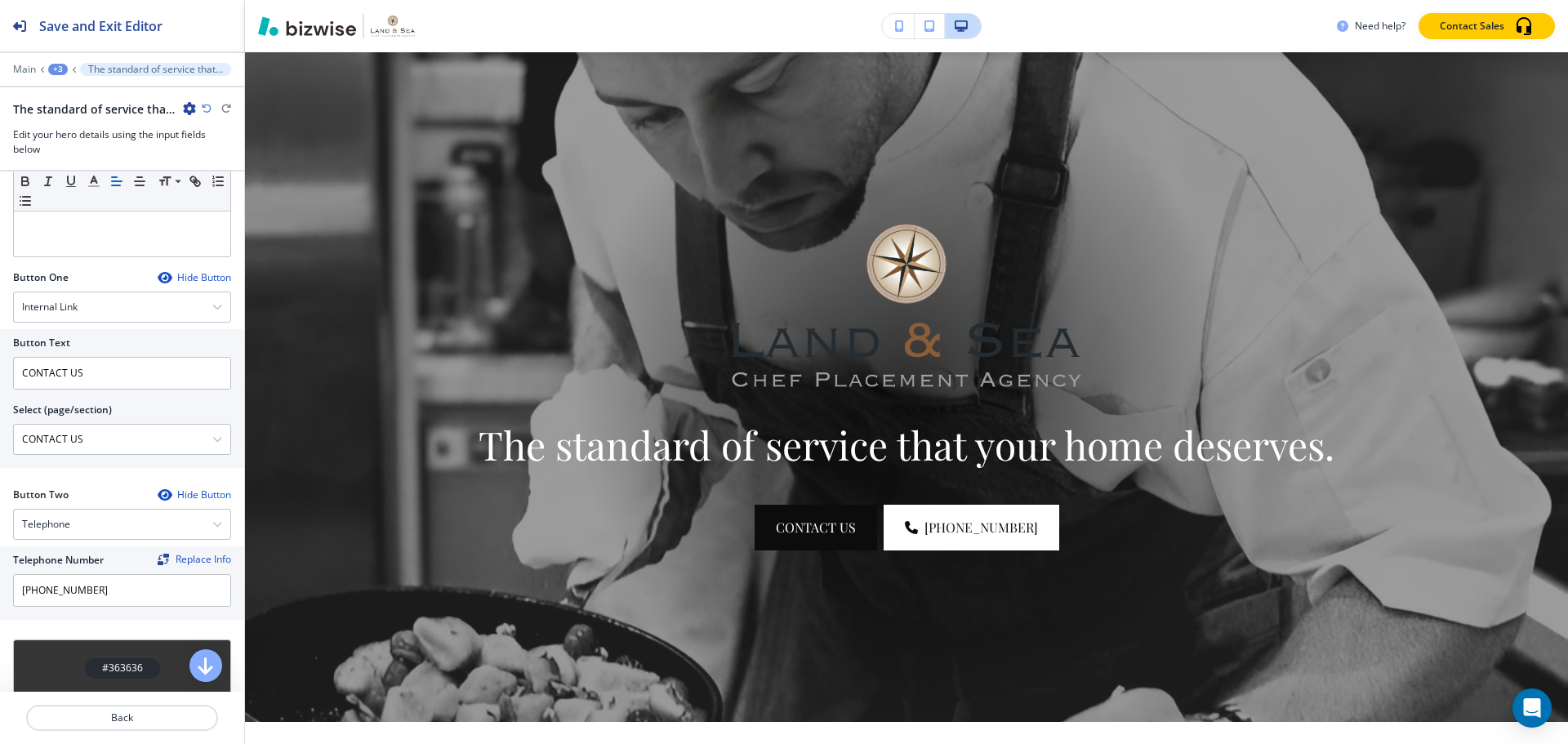
scroll to position [619, 0]
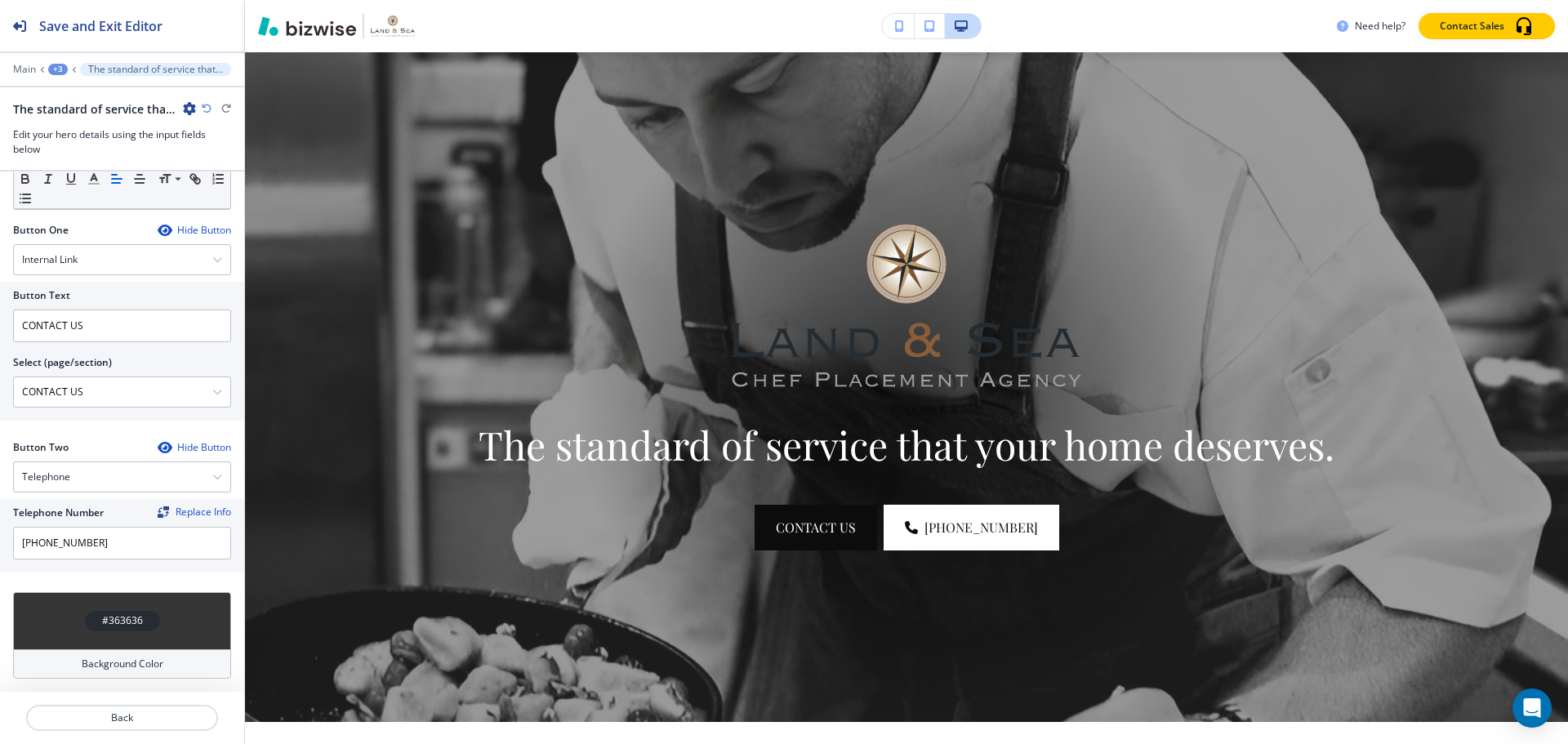
click at [109, 619] on h4 "#363636" at bounding box center [122, 621] width 41 height 15
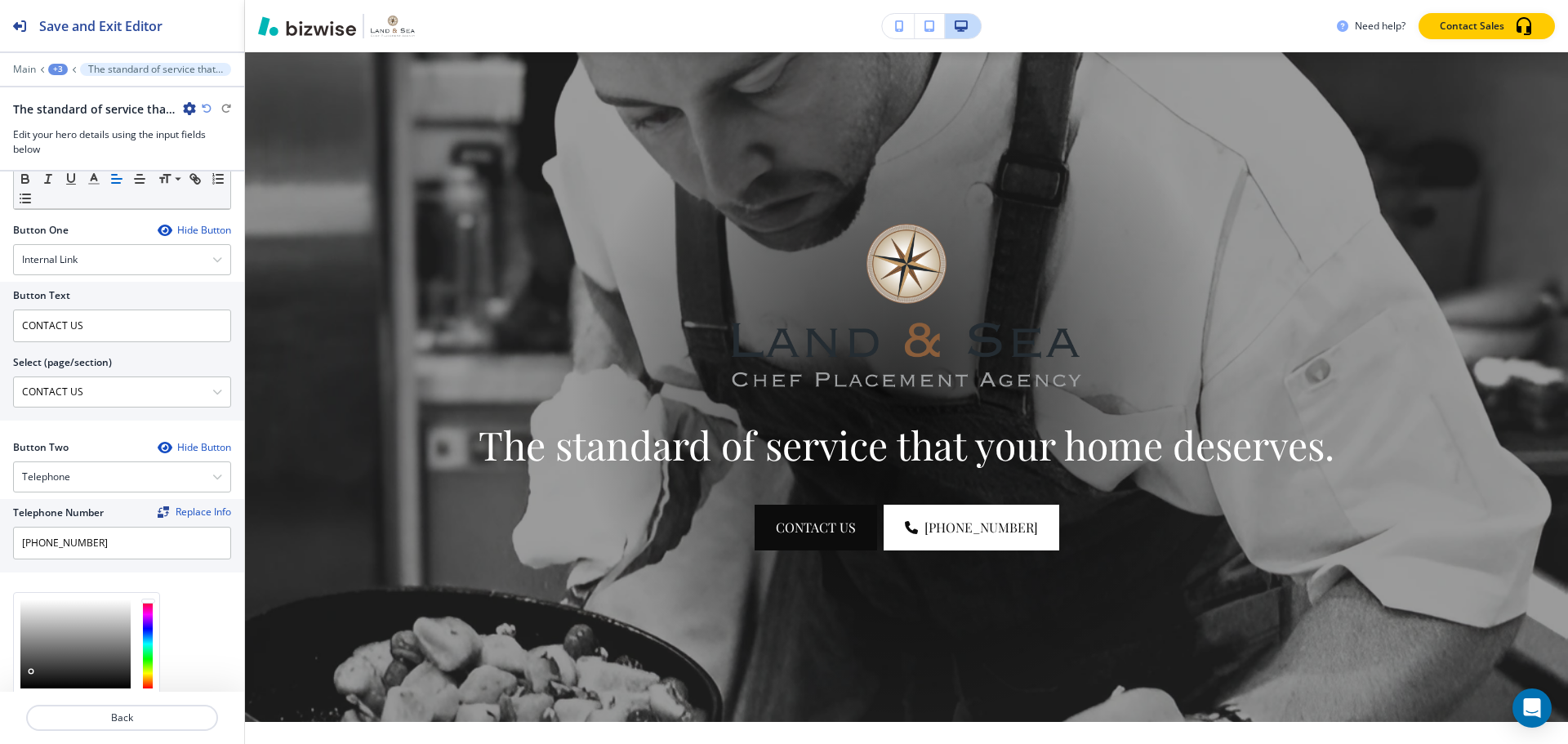
click at [31, 671] on div at bounding box center [75, 644] width 110 height 89
click at [32, 671] on div at bounding box center [31, 671] width 4 height 4
click at [37, 676] on div at bounding box center [75, 644] width 110 height 89
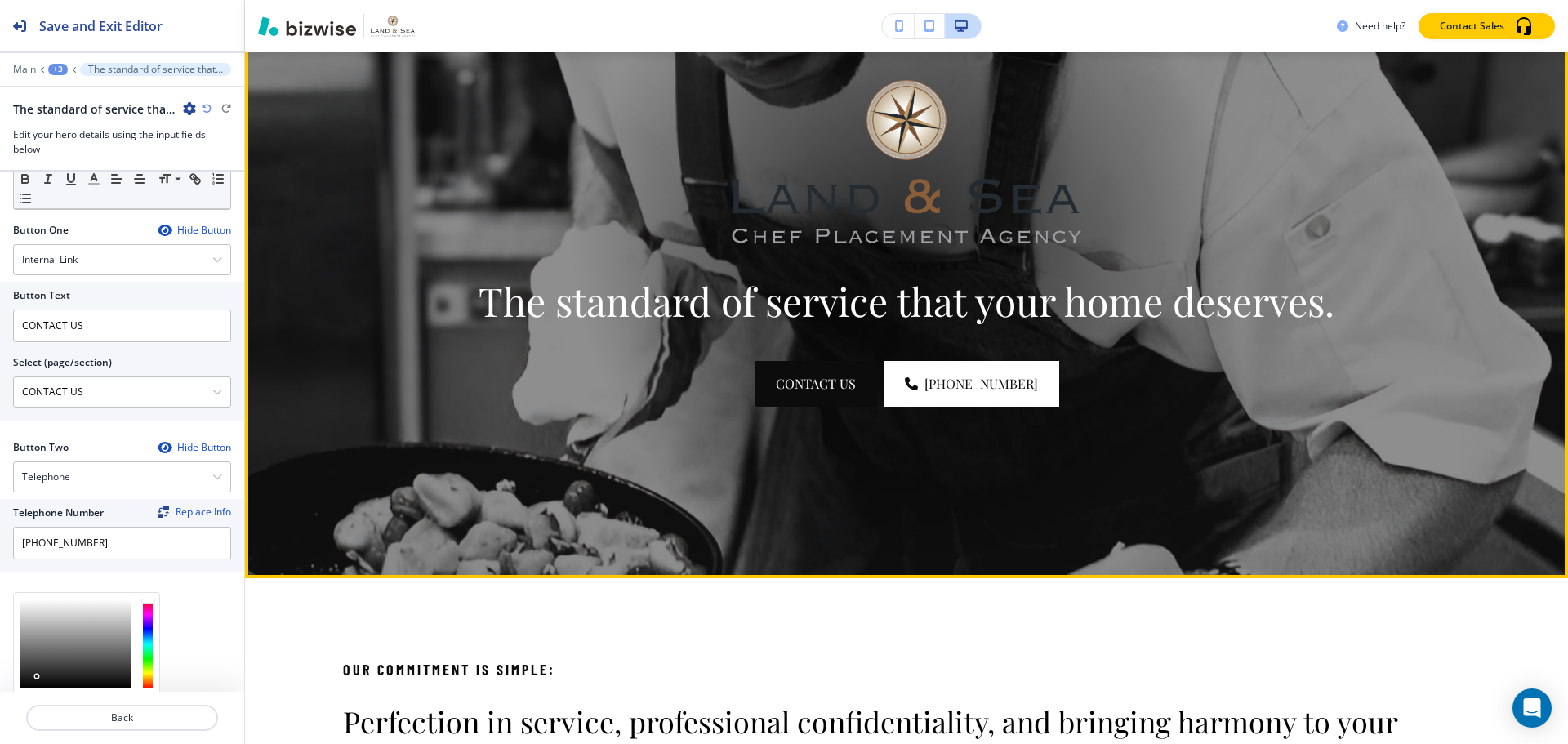
scroll to position [282, 0]
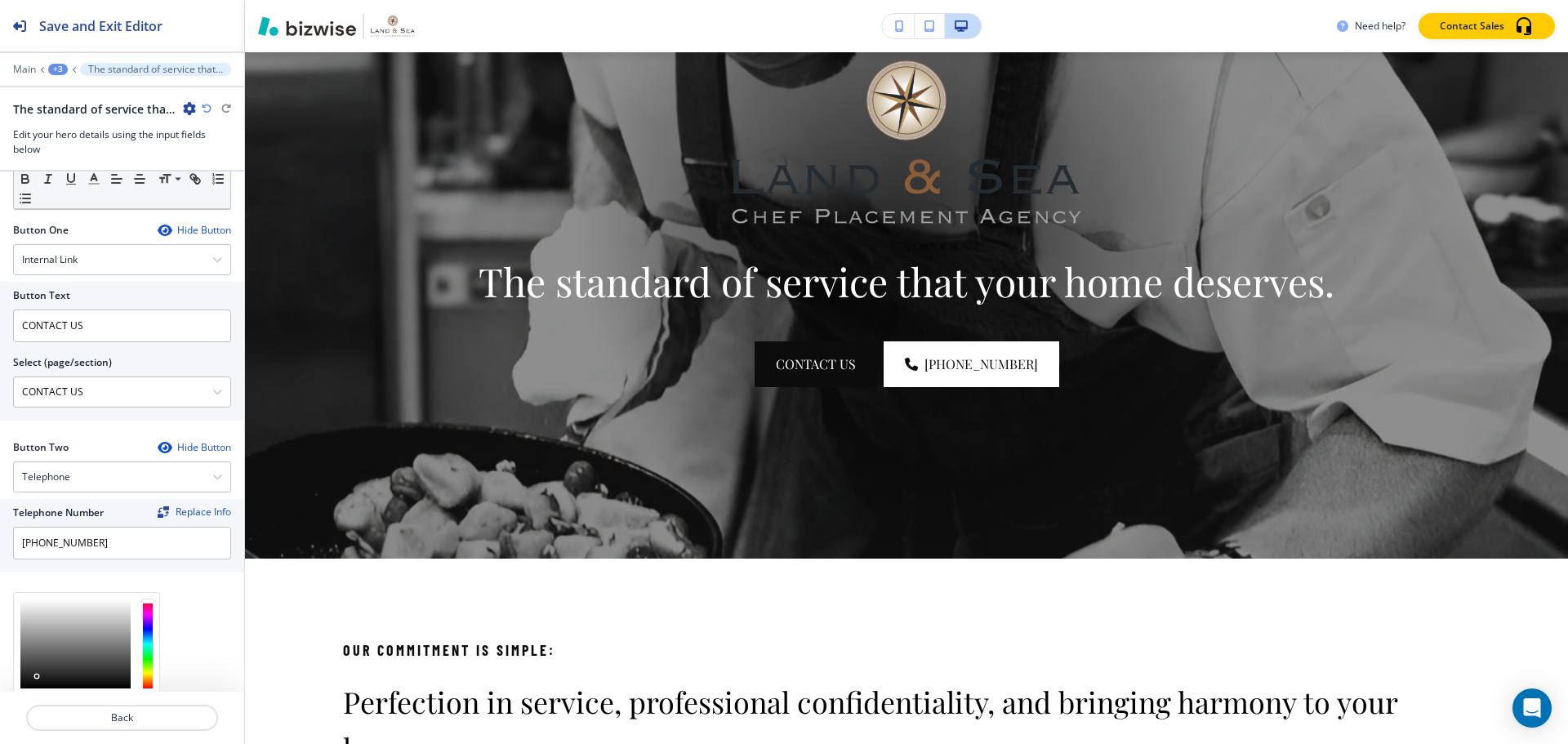
click at [47, 678] on div at bounding box center [75, 644] width 110 height 89
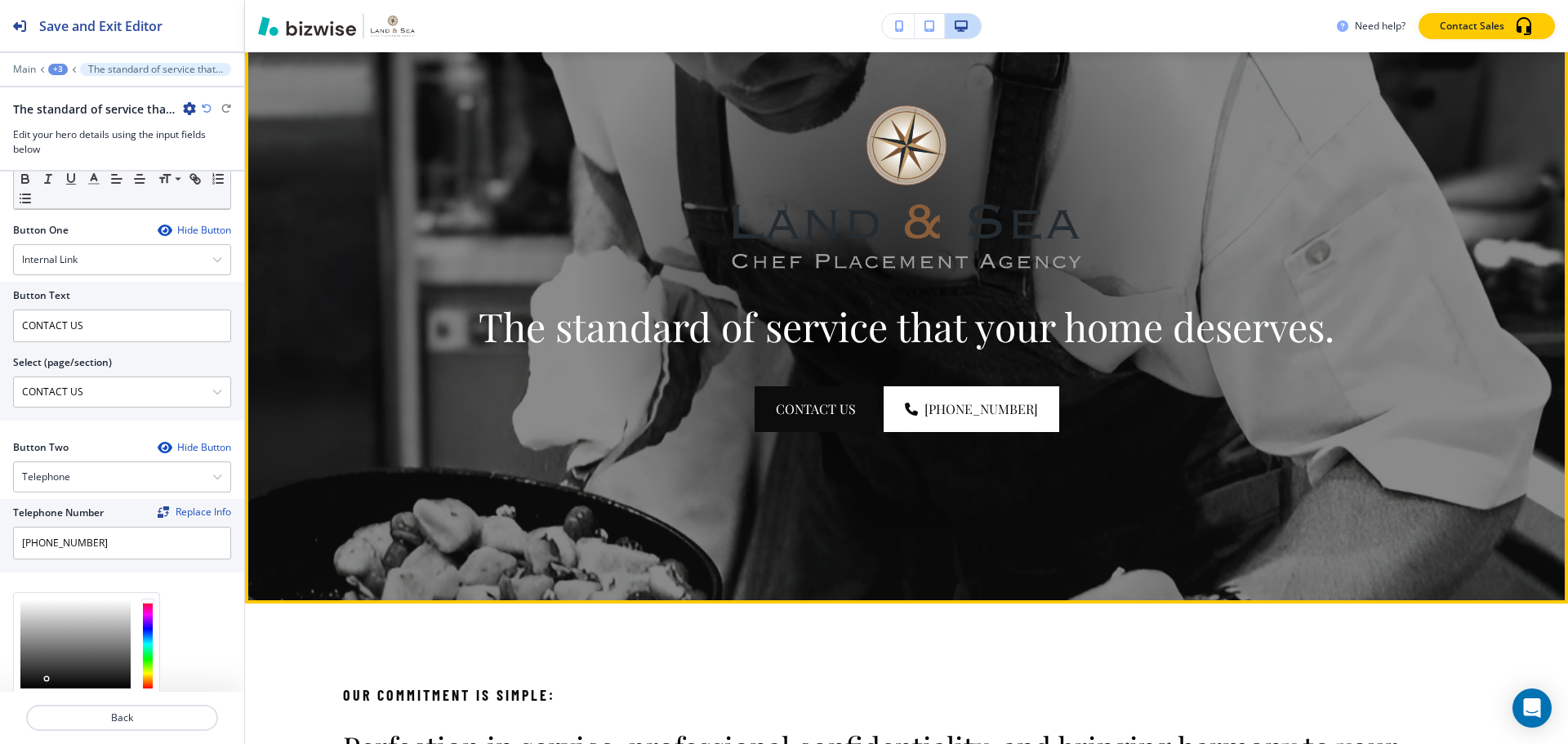
scroll to position [245, 0]
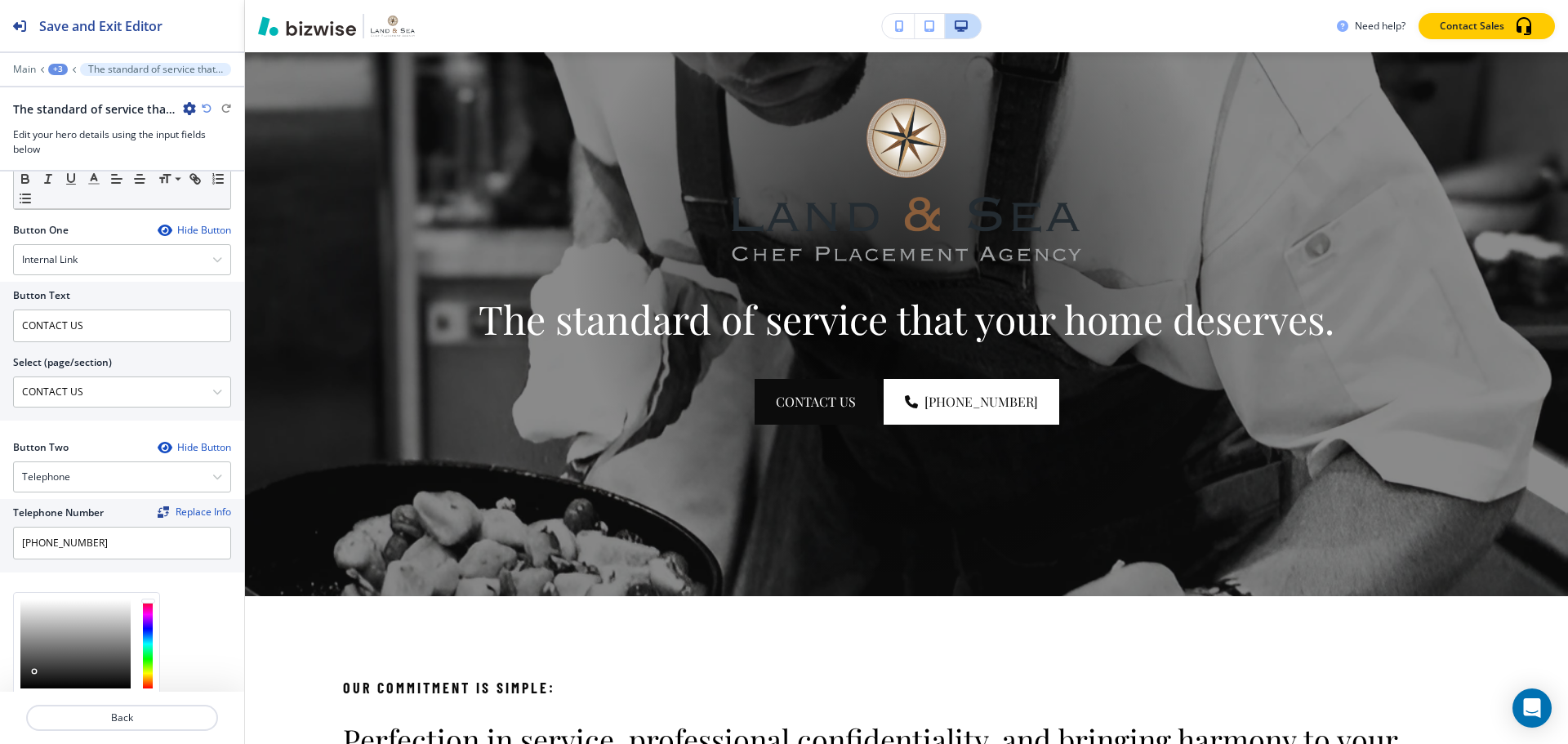
click at [35, 671] on div at bounding box center [75, 644] width 110 height 89
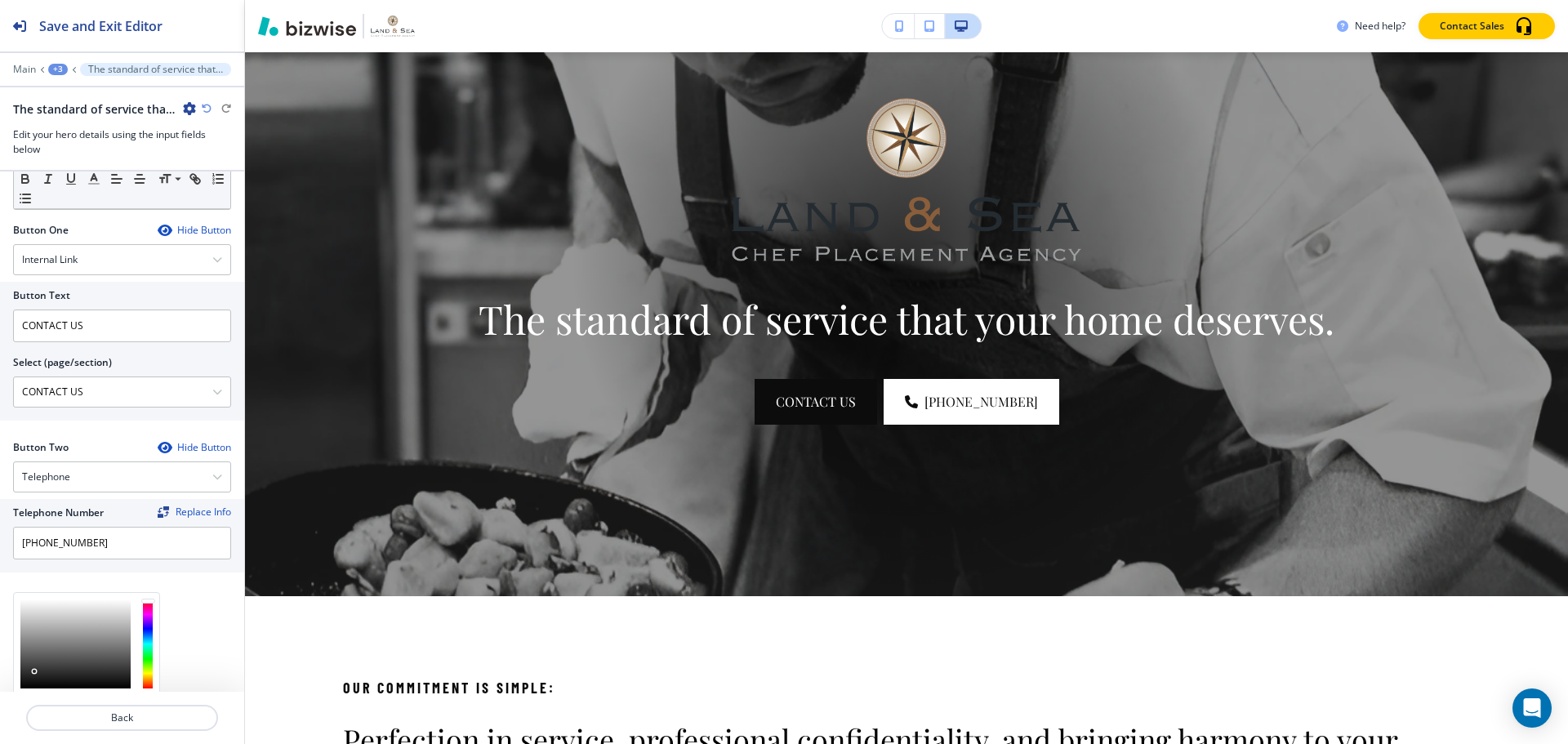
click at [41, 671] on div at bounding box center [75, 644] width 110 height 89
click at [44, 669] on div at bounding box center [75, 644] width 110 height 89
type input "#1c1c1c"
click at [47, 676] on div at bounding box center [75, 644] width 110 height 89
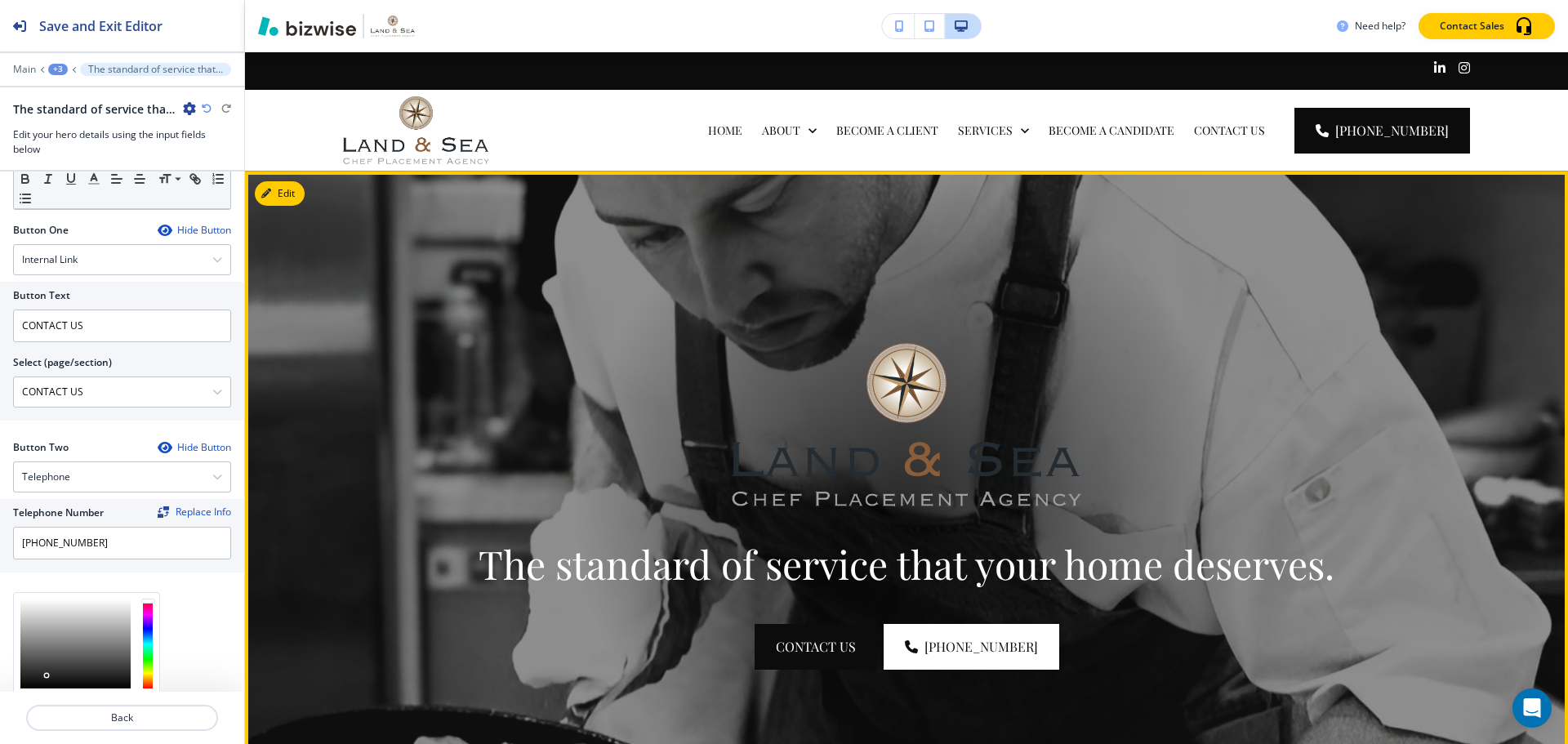
scroll to position [163, 0]
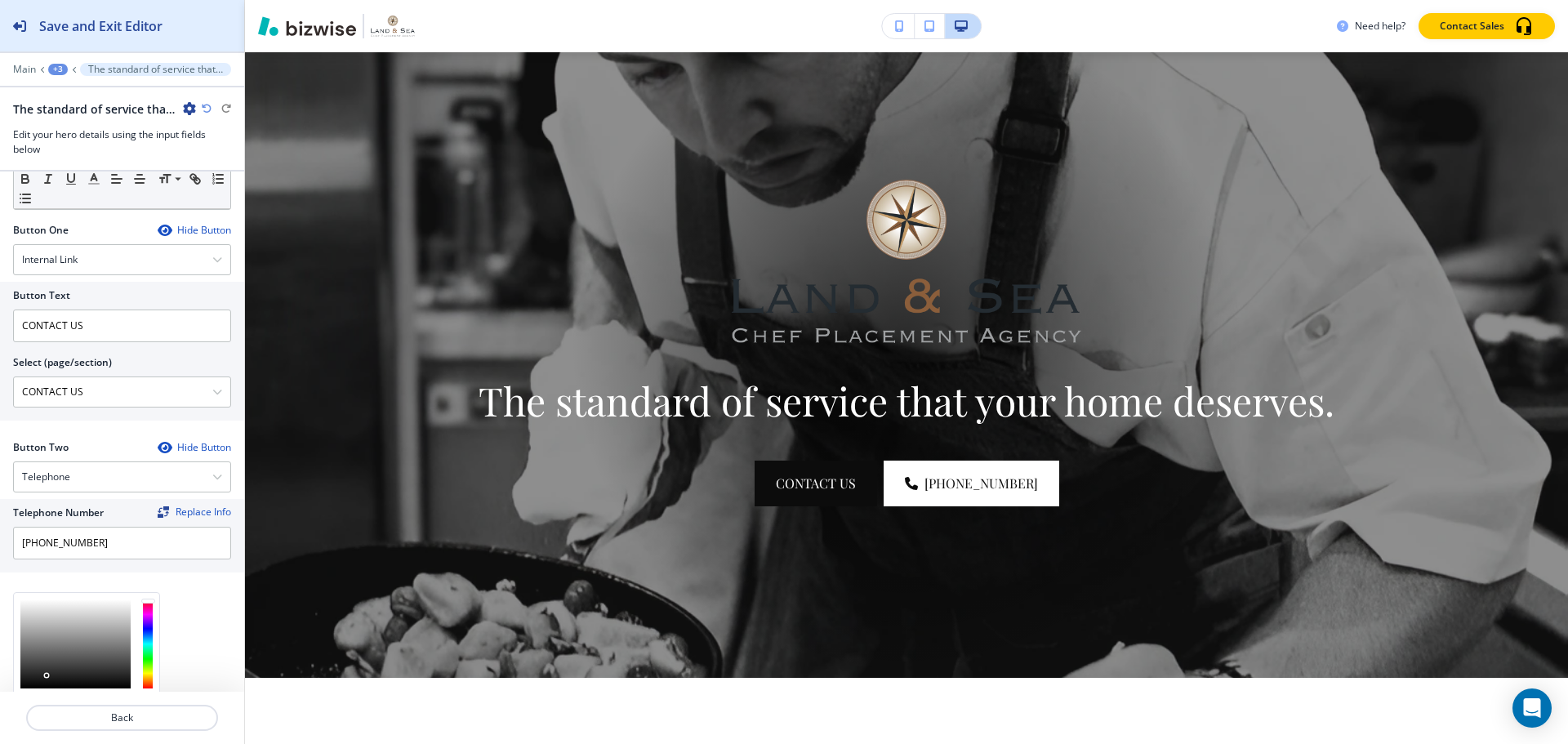
click at [85, 38] on div "Save and Exit Editor" at bounding box center [81, 26] width 163 height 51
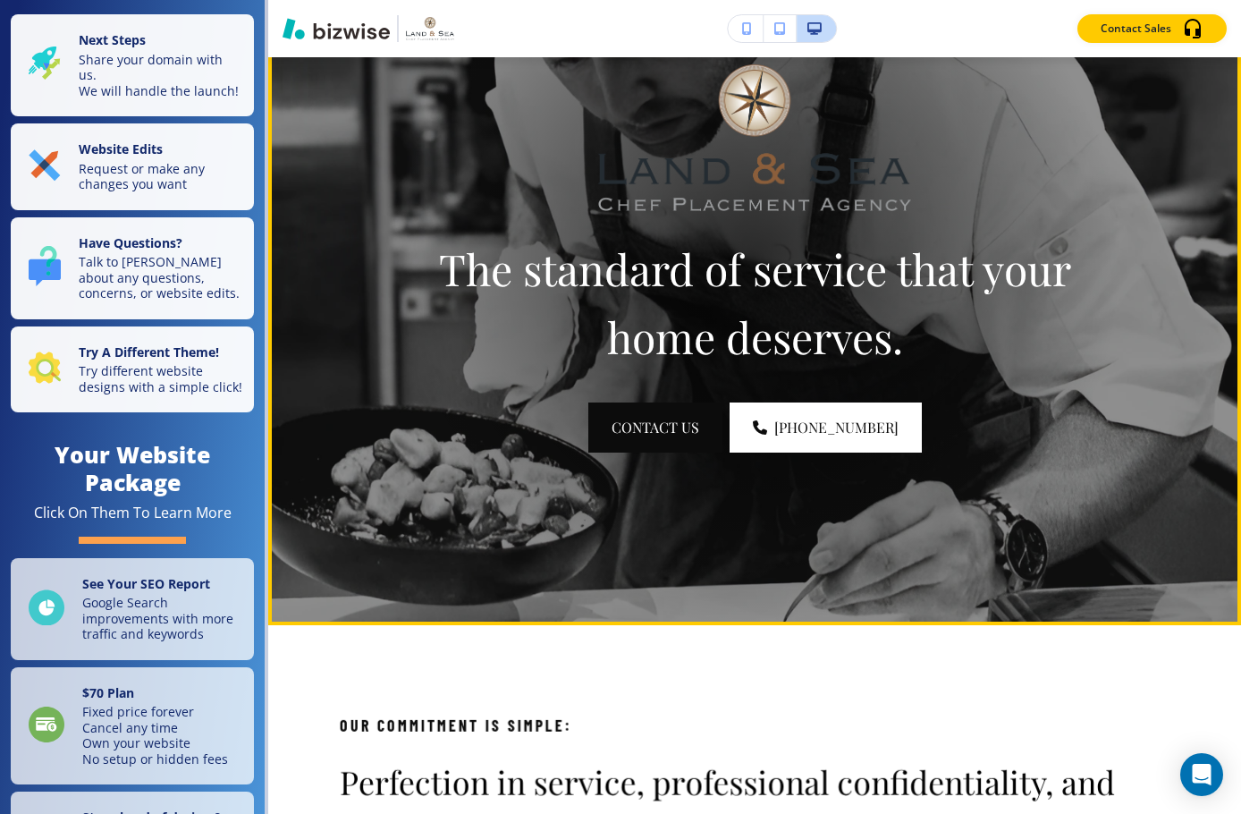
scroll to position [0, 0]
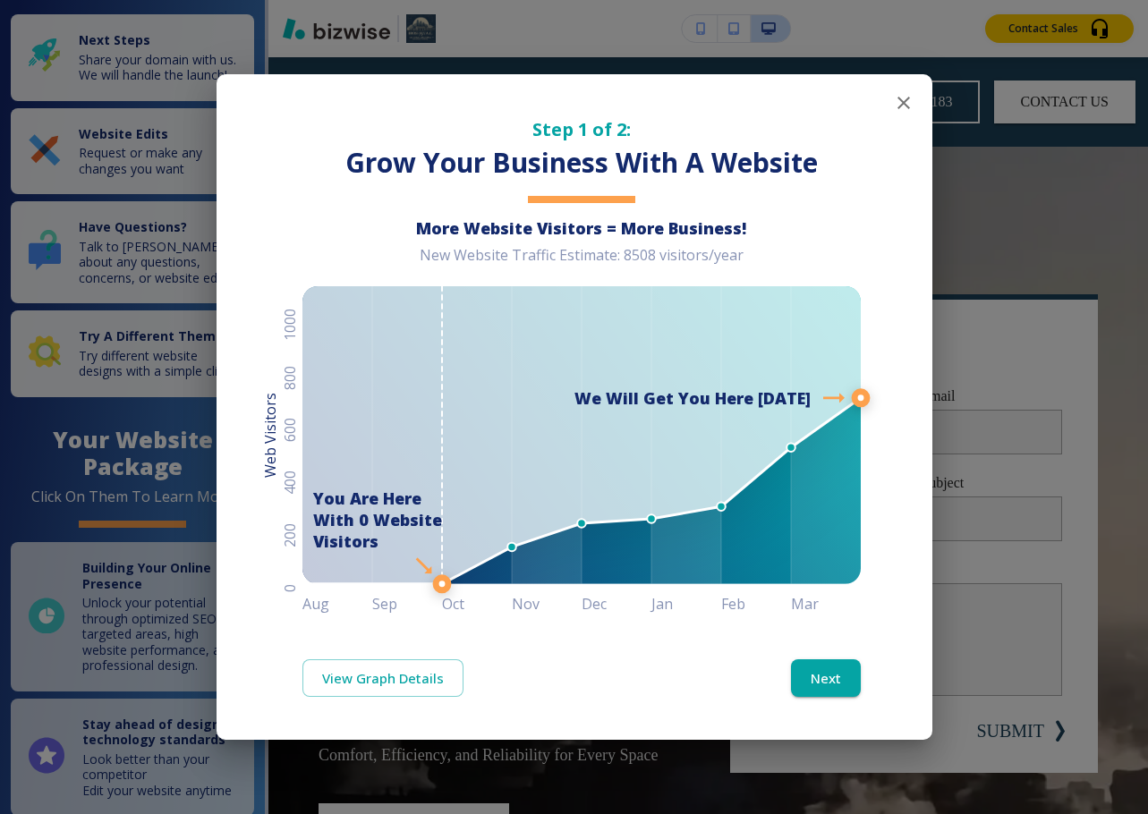
click at [865, 103] on icon "button" at bounding box center [903, 103] width 13 height 13
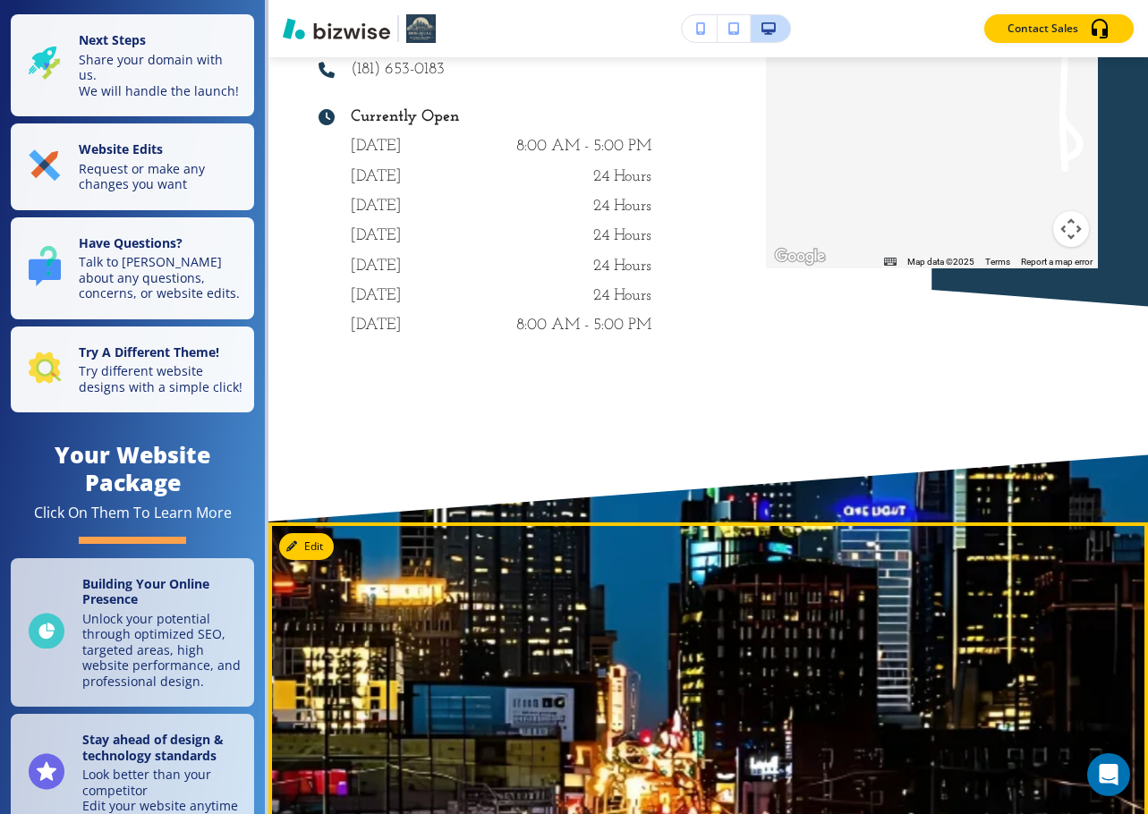
scroll to position [10554, 0]
